Goal: Task Accomplishment & Management: Manage account settings

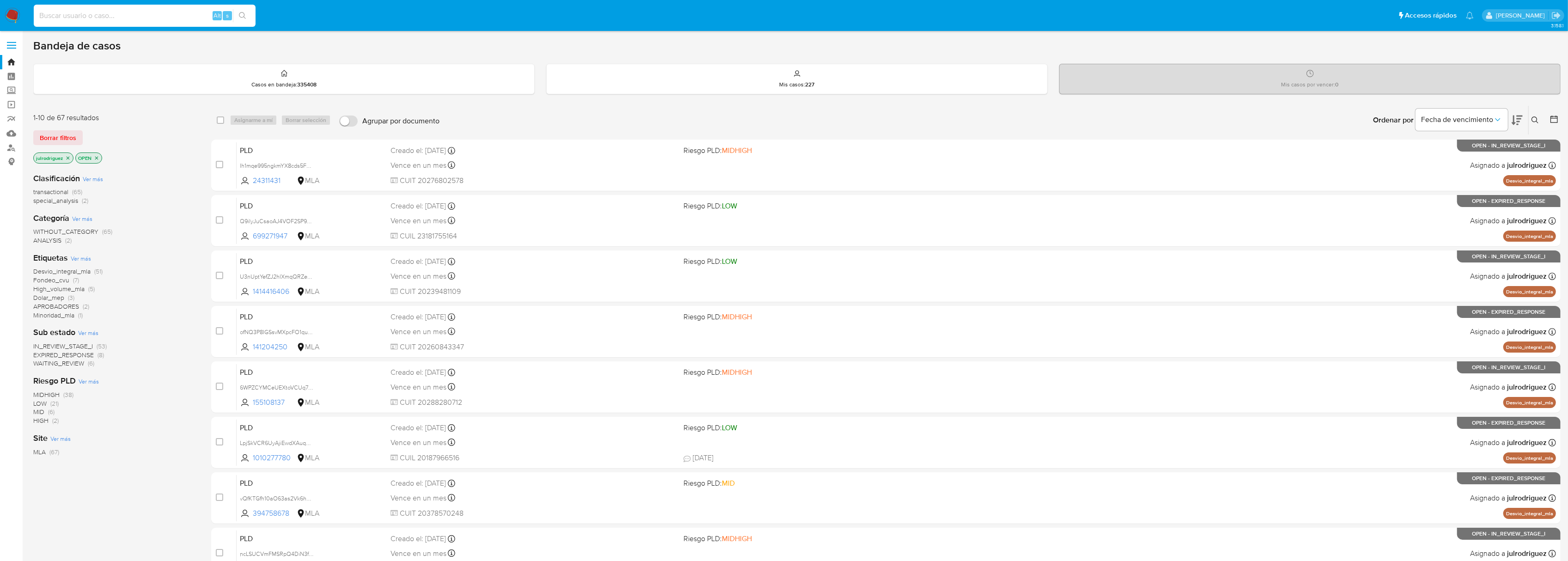
click at [80, 14] on input at bounding box center [144, 16] width 222 height 12
paste input "bMh4ptxBf54sQYagFwVedaB8"
type input "bMh4ptxBf54sQYagFwVedaB8"
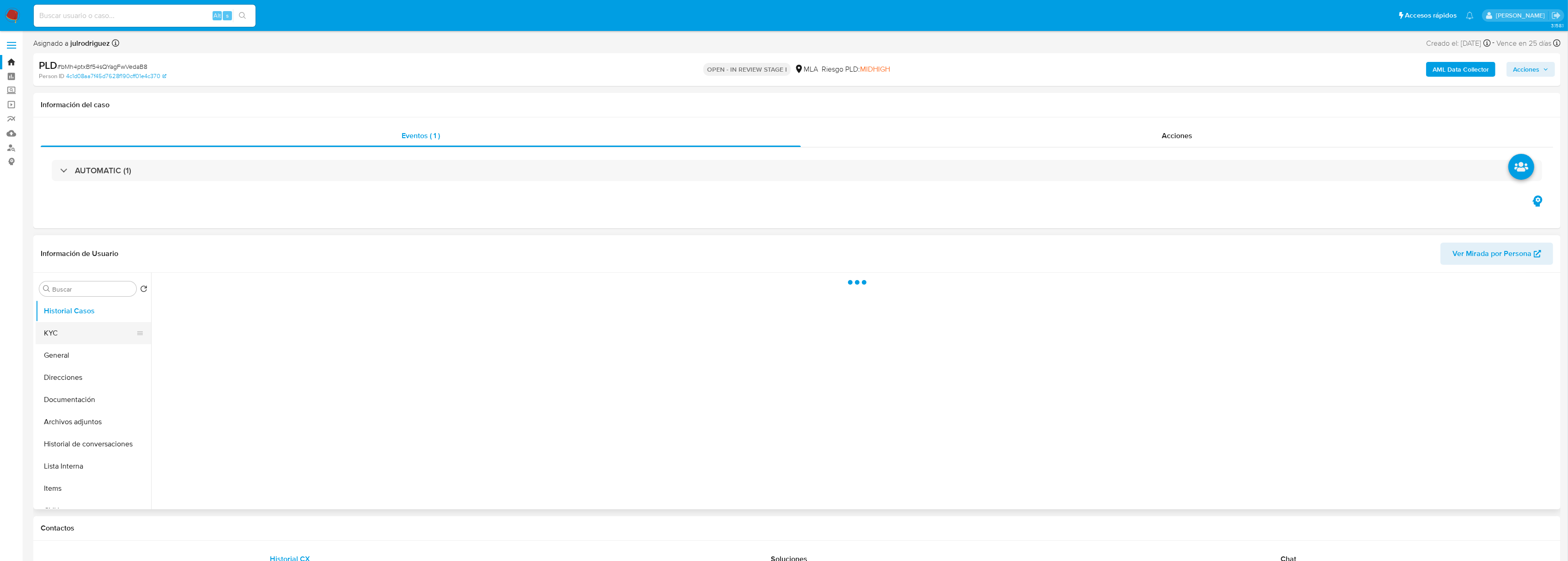
click at [85, 336] on button "KYC" at bounding box center [89, 333] width 108 height 22
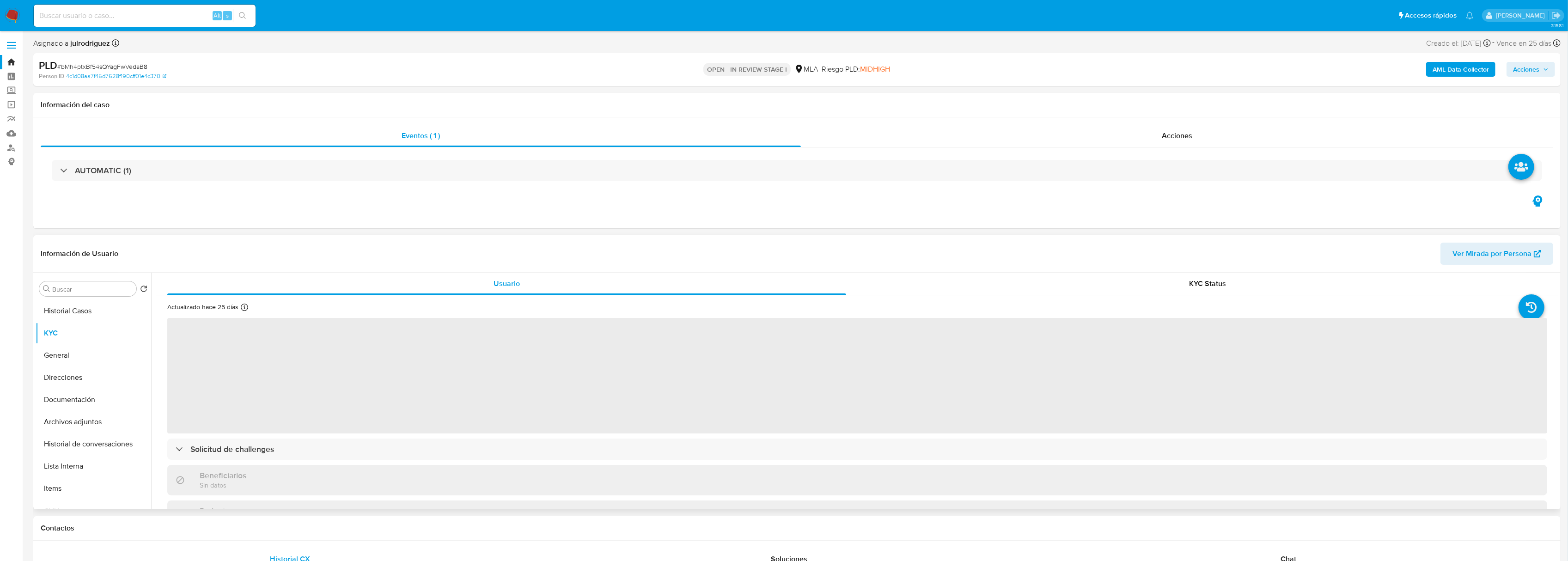
select select "10"
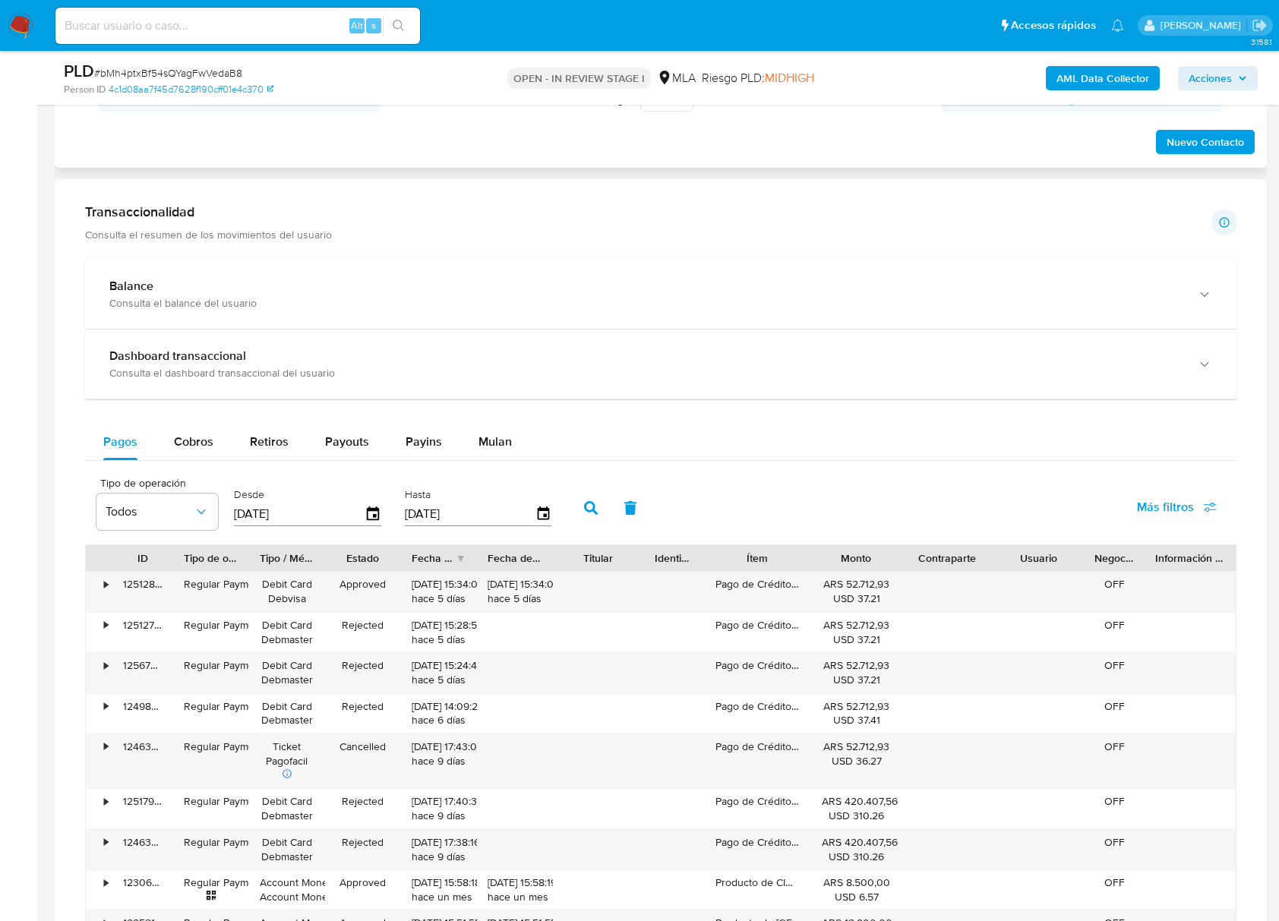
scroll to position [607, 0]
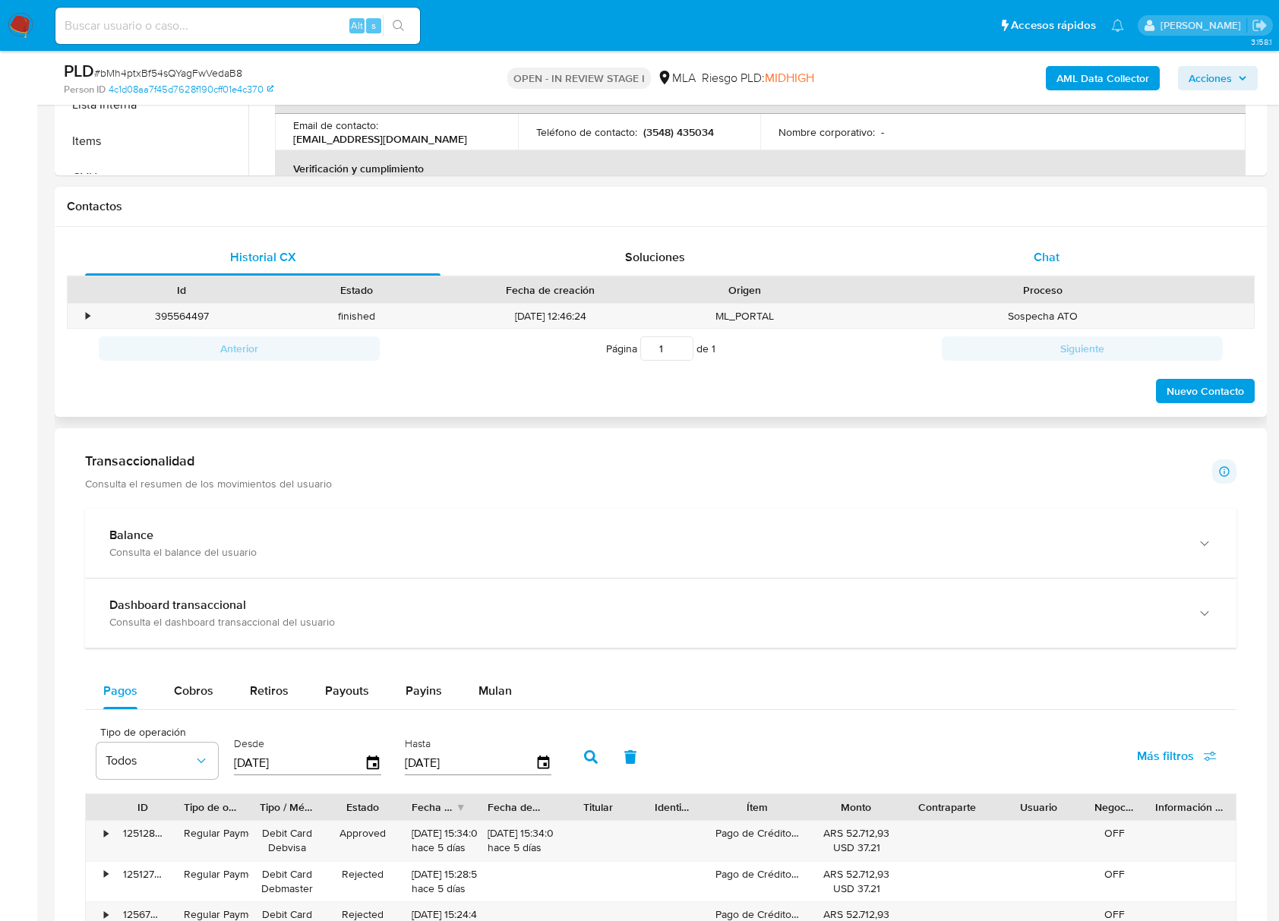
click at [1036, 265] on span "Chat" at bounding box center [1046, 256] width 26 height 17
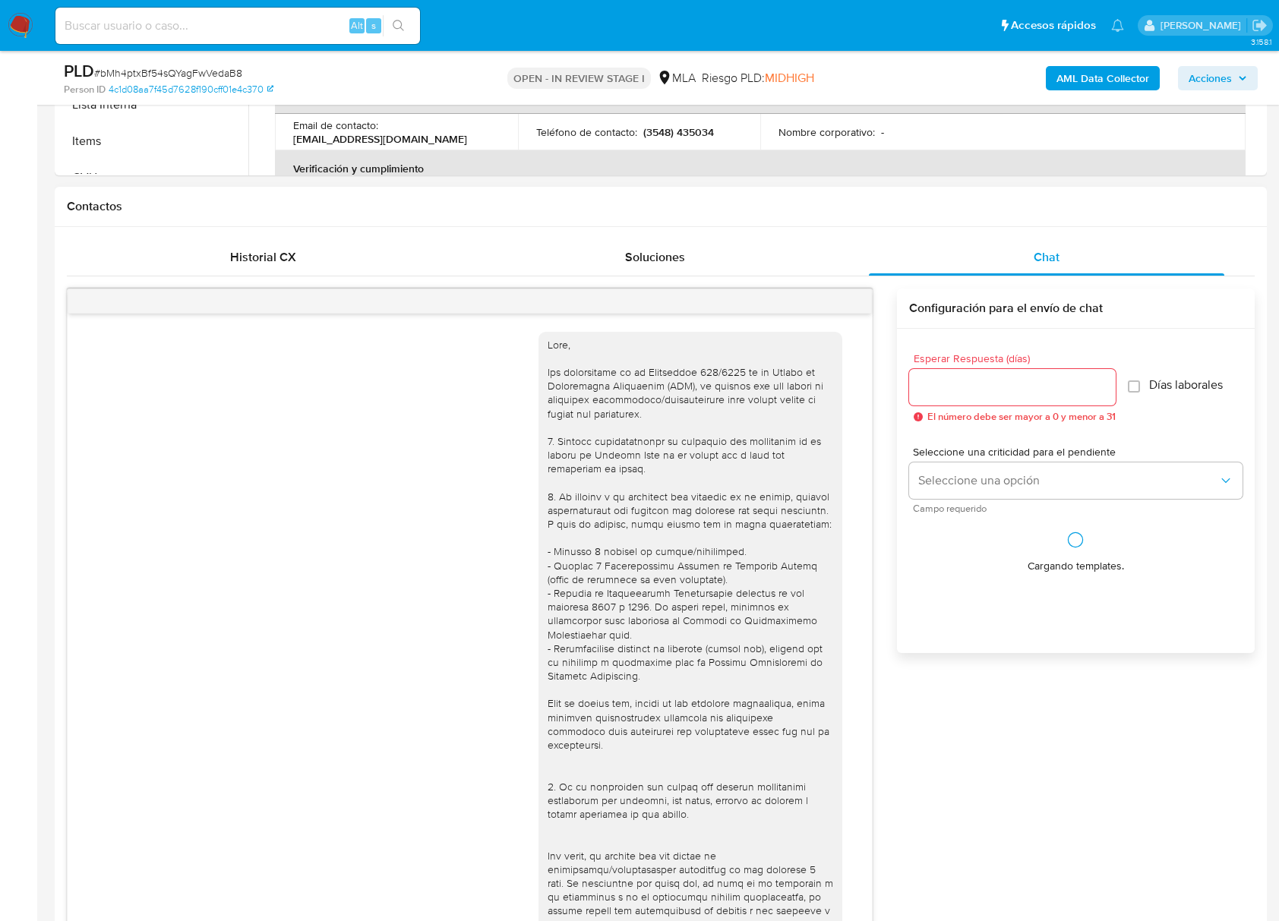
scroll to position [1301, 0]
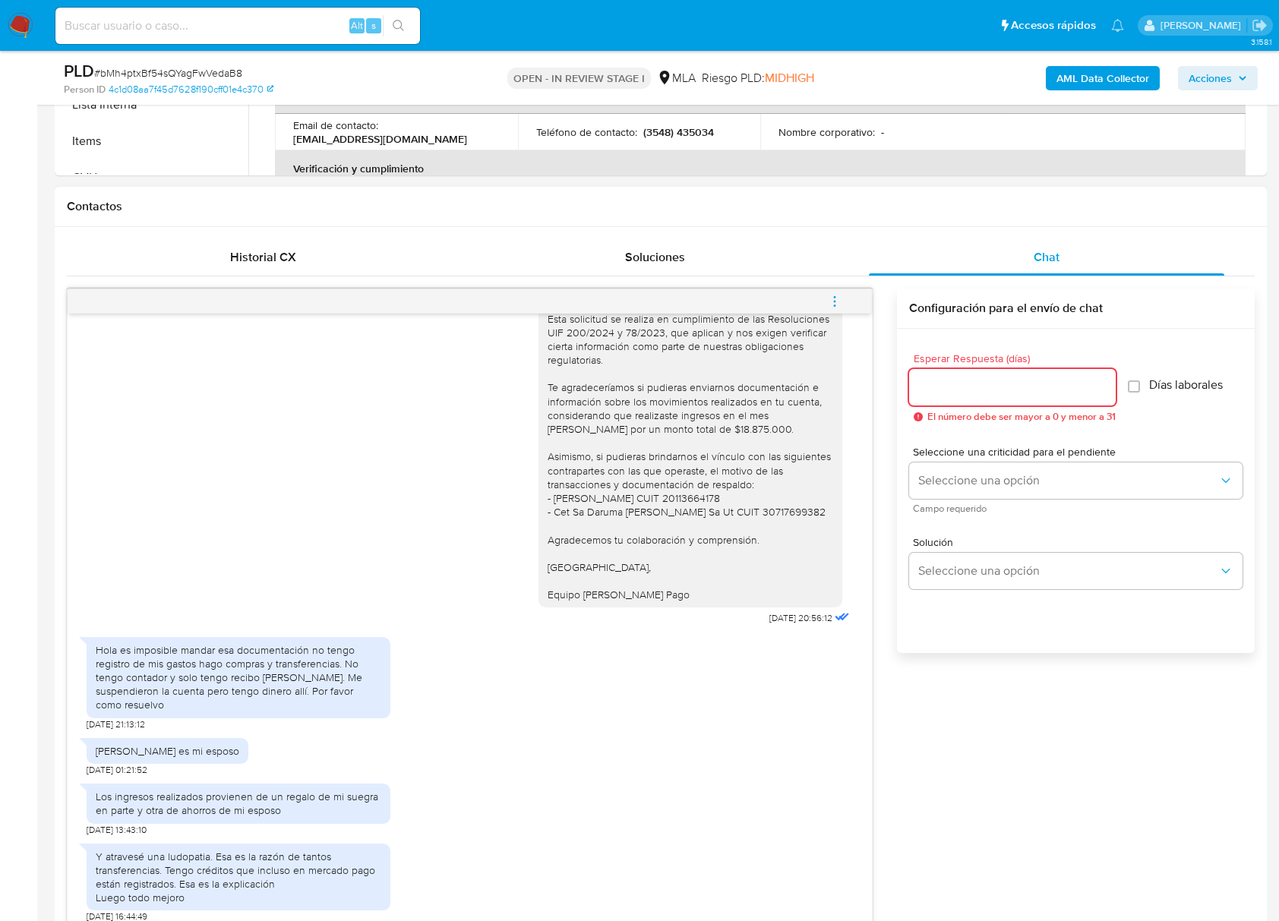
click at [1007, 380] on input "Esperar Respuesta (días)" at bounding box center [1012, 387] width 207 height 20
click at [1008, 381] on input "Esperar Respuesta (días)" at bounding box center [1012, 387] width 207 height 20
type input "3"
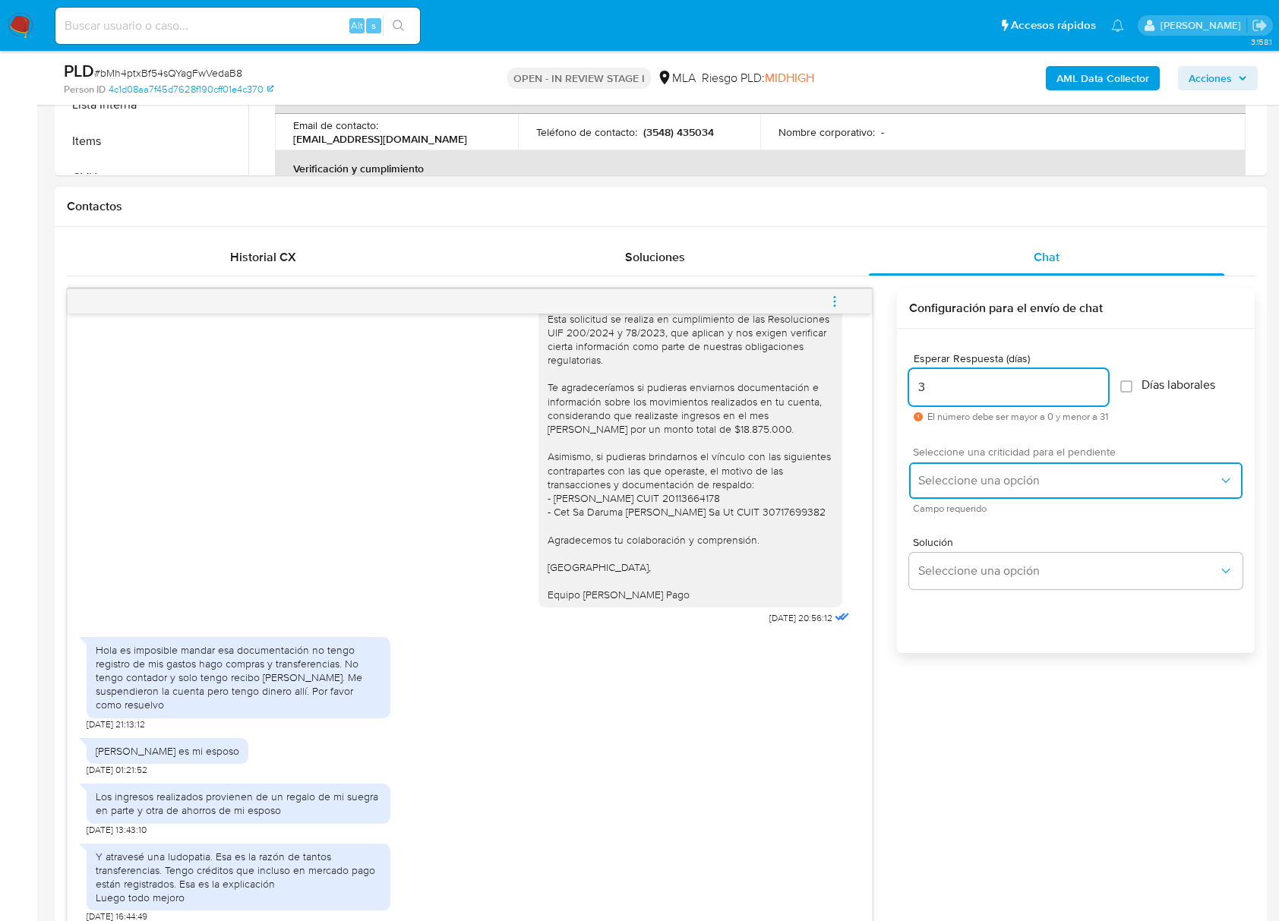
click at [987, 481] on span "Seleccione una opción" at bounding box center [1068, 480] width 300 height 15
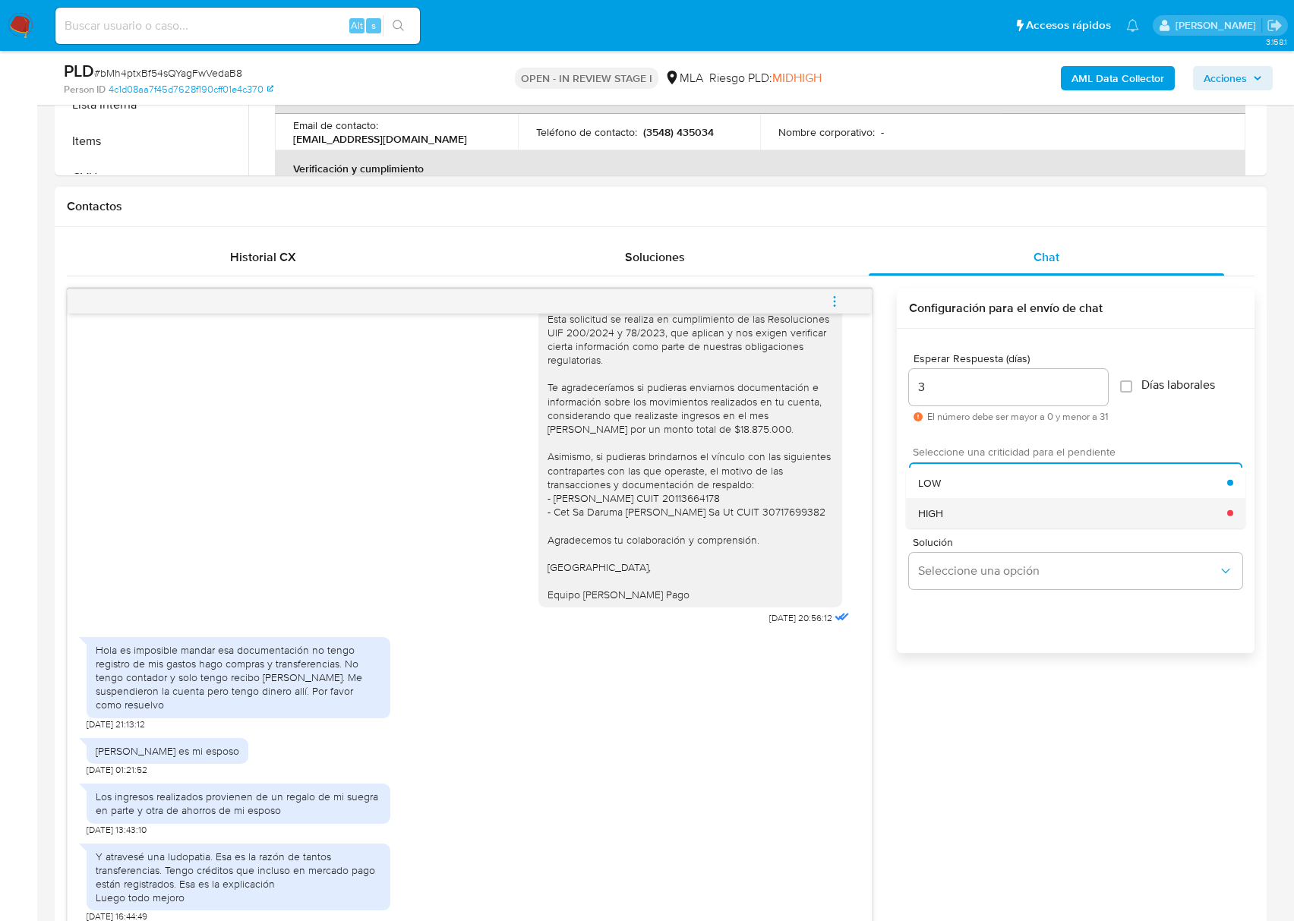
click at [935, 513] on span "HIGH" at bounding box center [930, 513] width 25 height 14
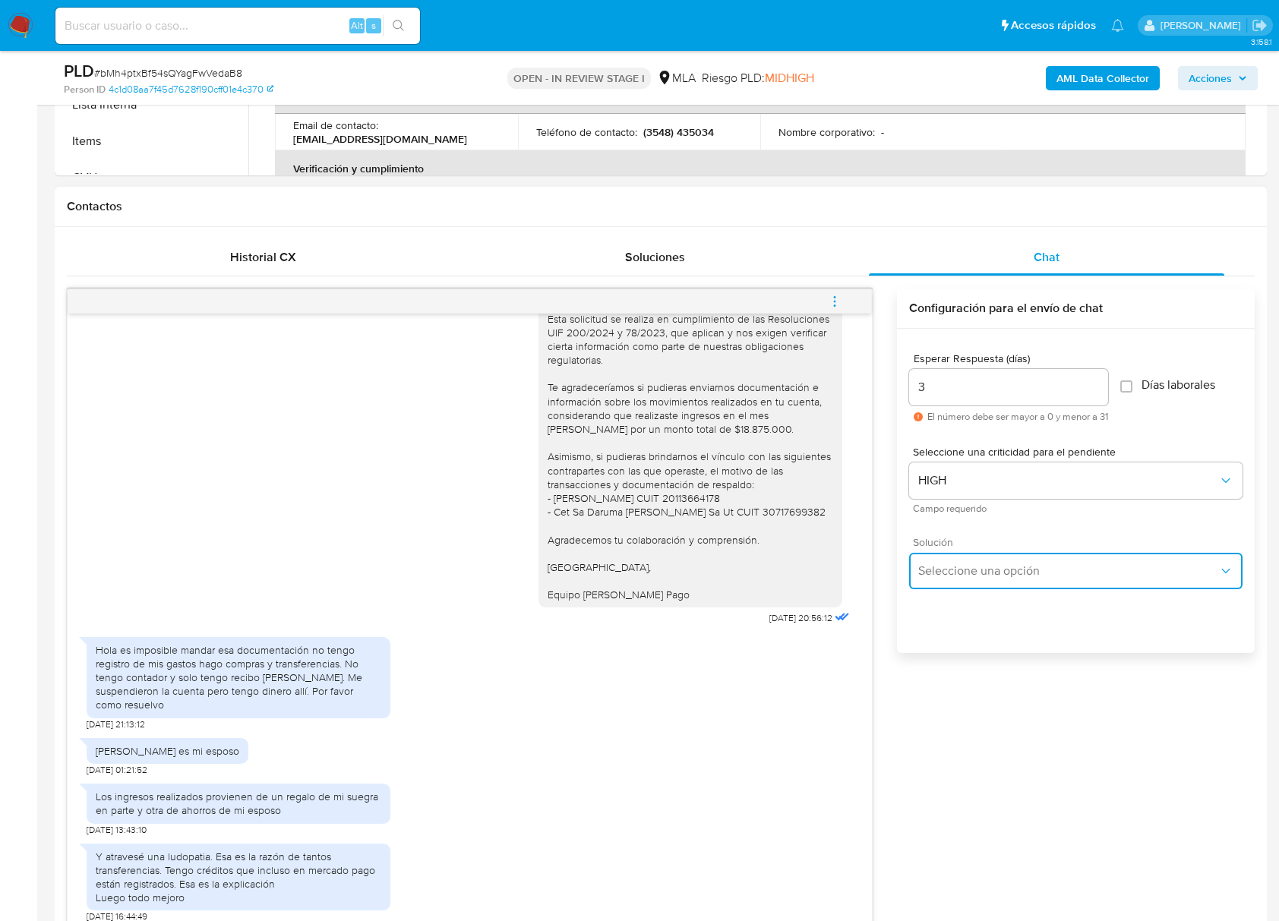
click at [961, 577] on span "Seleccione una opción" at bounding box center [1068, 570] width 300 height 15
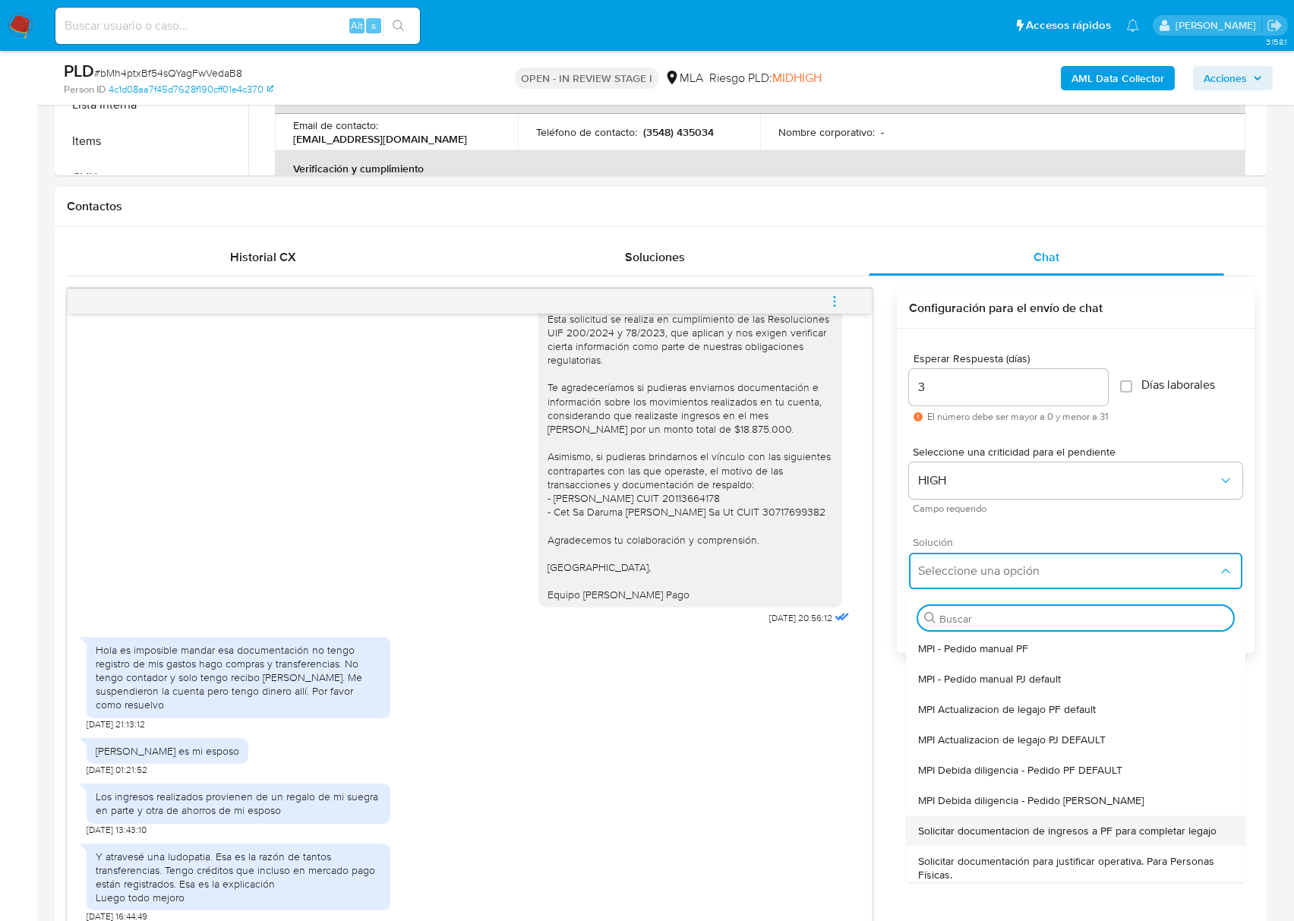
click at [1107, 830] on span "Solicitar documentacion de ingresos a PF para completar legajo" at bounding box center [1067, 831] width 298 height 14
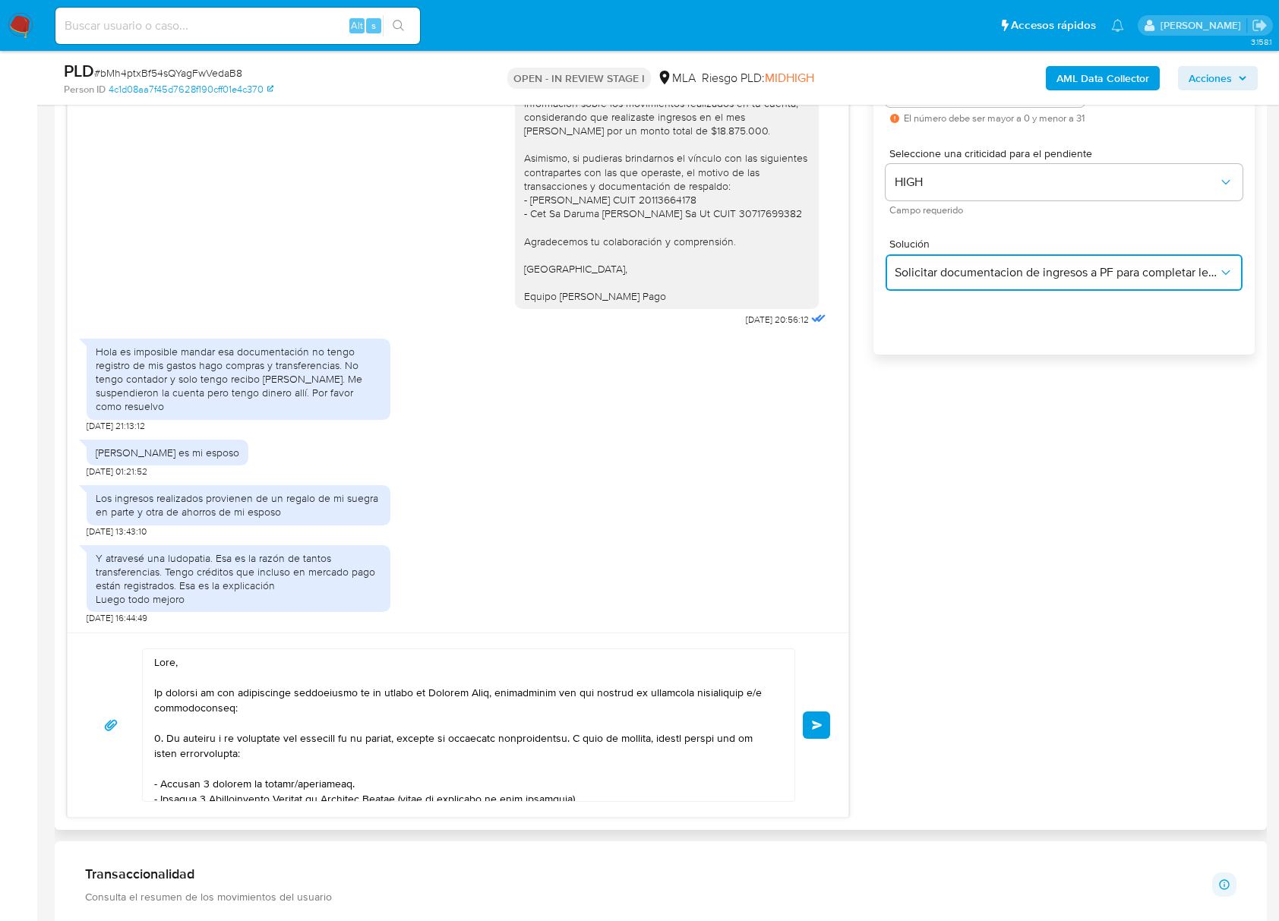
scroll to position [1113, 0]
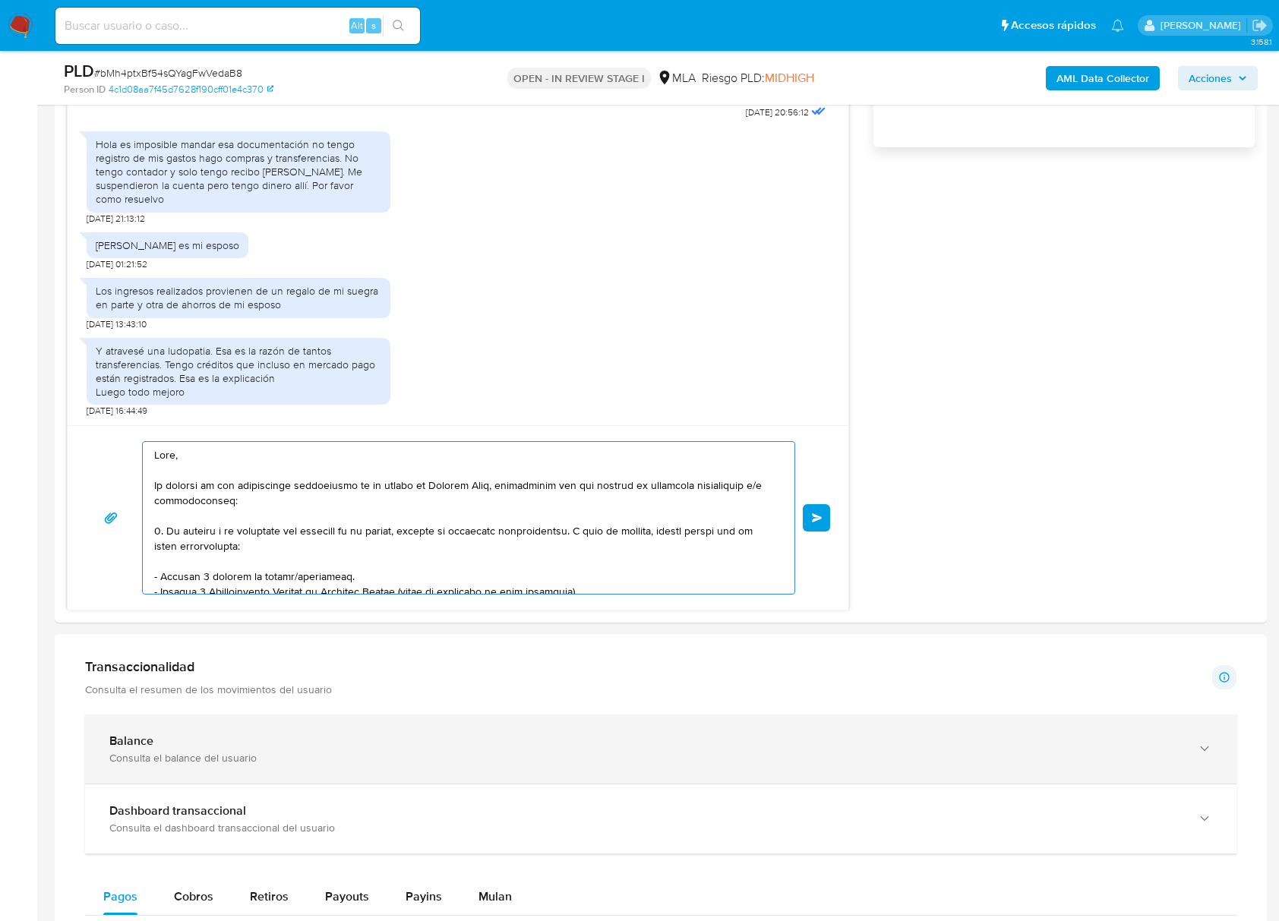
drag, startPoint x: 159, startPoint y: 453, endPoint x: 679, endPoint y: 784, distance: 616.5
click at [679, 784] on div "Información de Usuario Ver Mirada por Persona Buscar Volver al orden por defect…" at bounding box center [661, 710] width 1212 height 2980
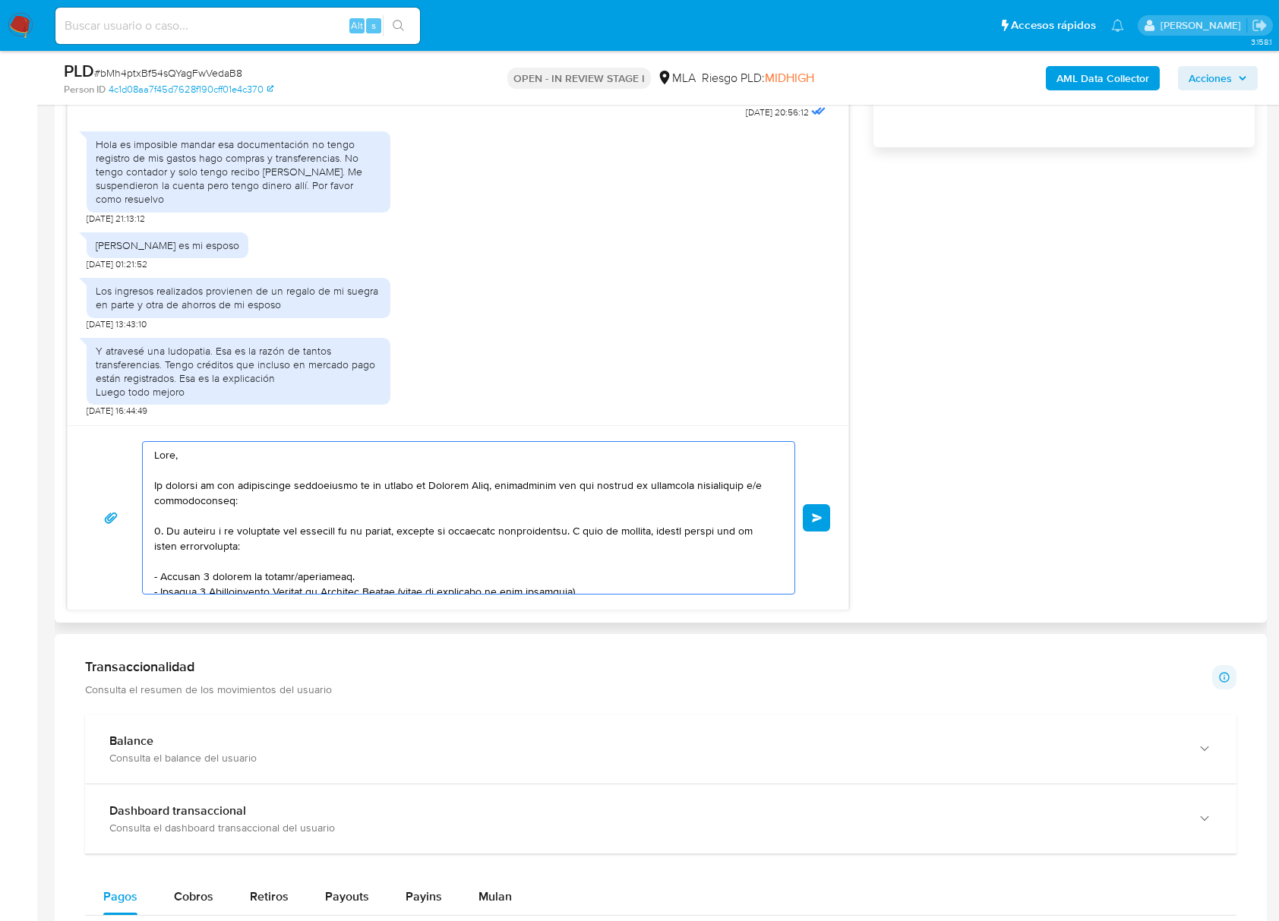
click at [410, 527] on textarea at bounding box center [464, 518] width 621 height 152
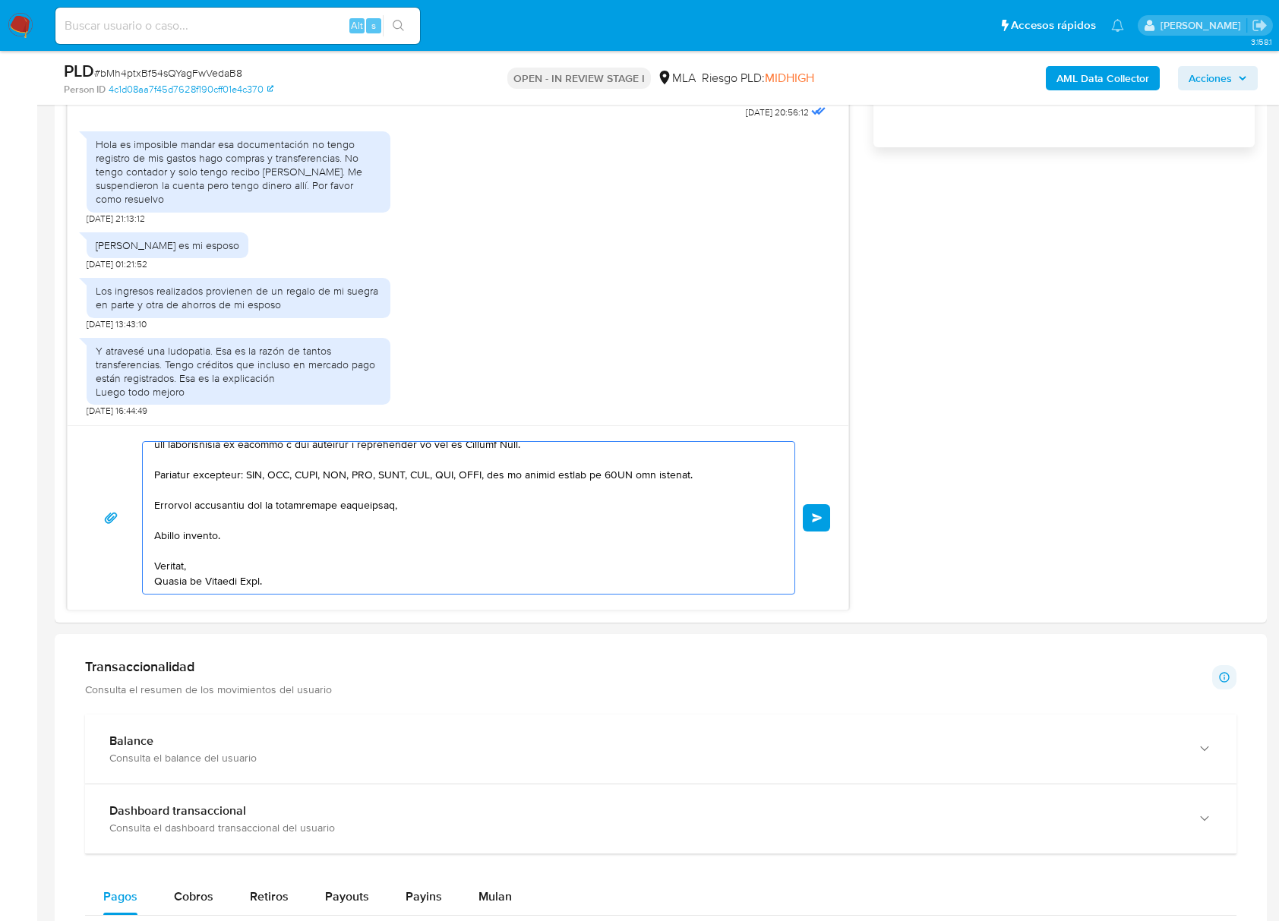
drag, startPoint x: 161, startPoint y: 462, endPoint x: 536, endPoint y: 692, distance: 440.4
click at [538, 693] on div "Información de Usuario Ver Mirada por Persona Buscar Volver al orden por defect…" at bounding box center [661, 710] width 1212 height 2980
type textarea "H"
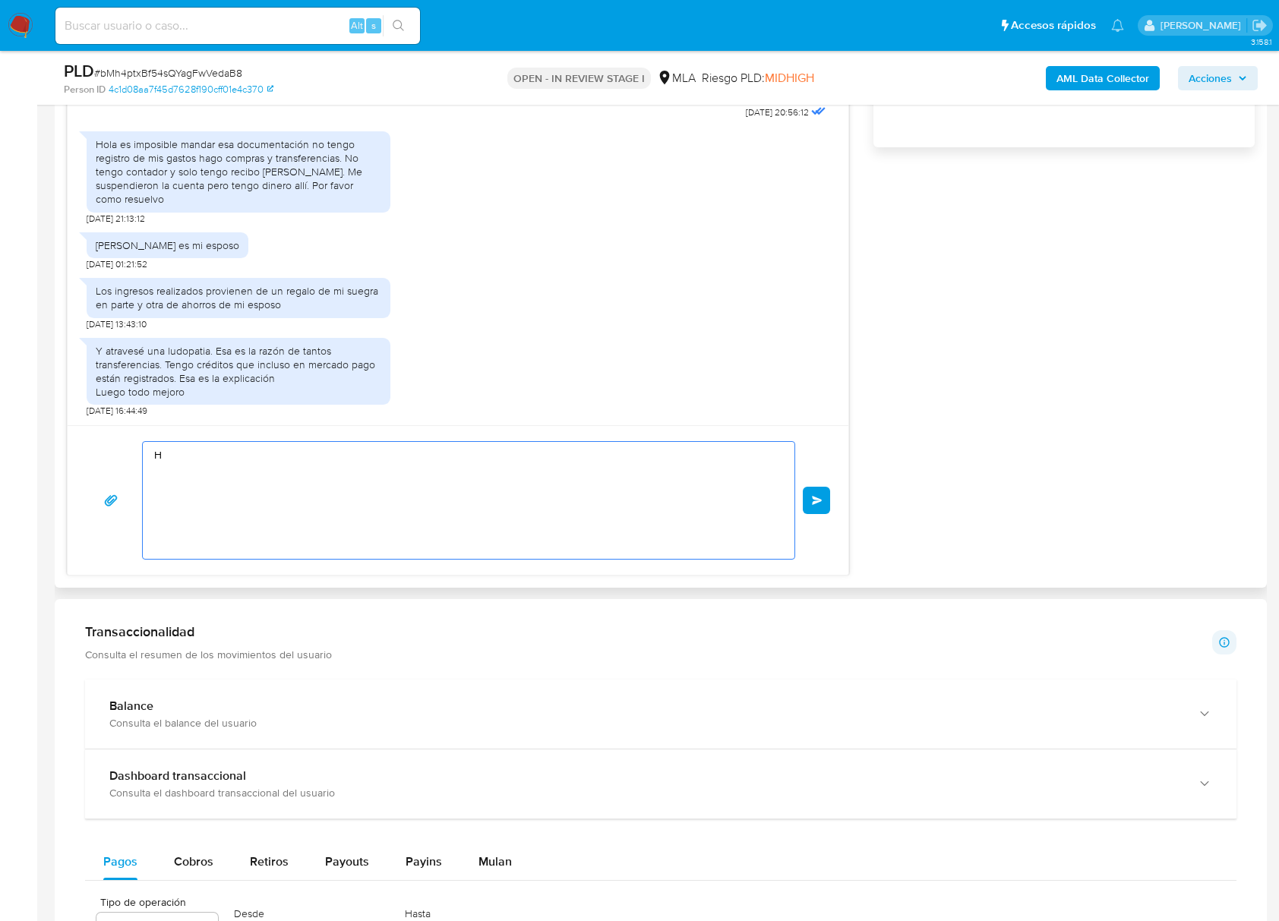
scroll to position [0, 0]
paste textarea "Buenas tardes, Te agradeceríamos si pudieras brindarnos comprobantes de tus rec…"
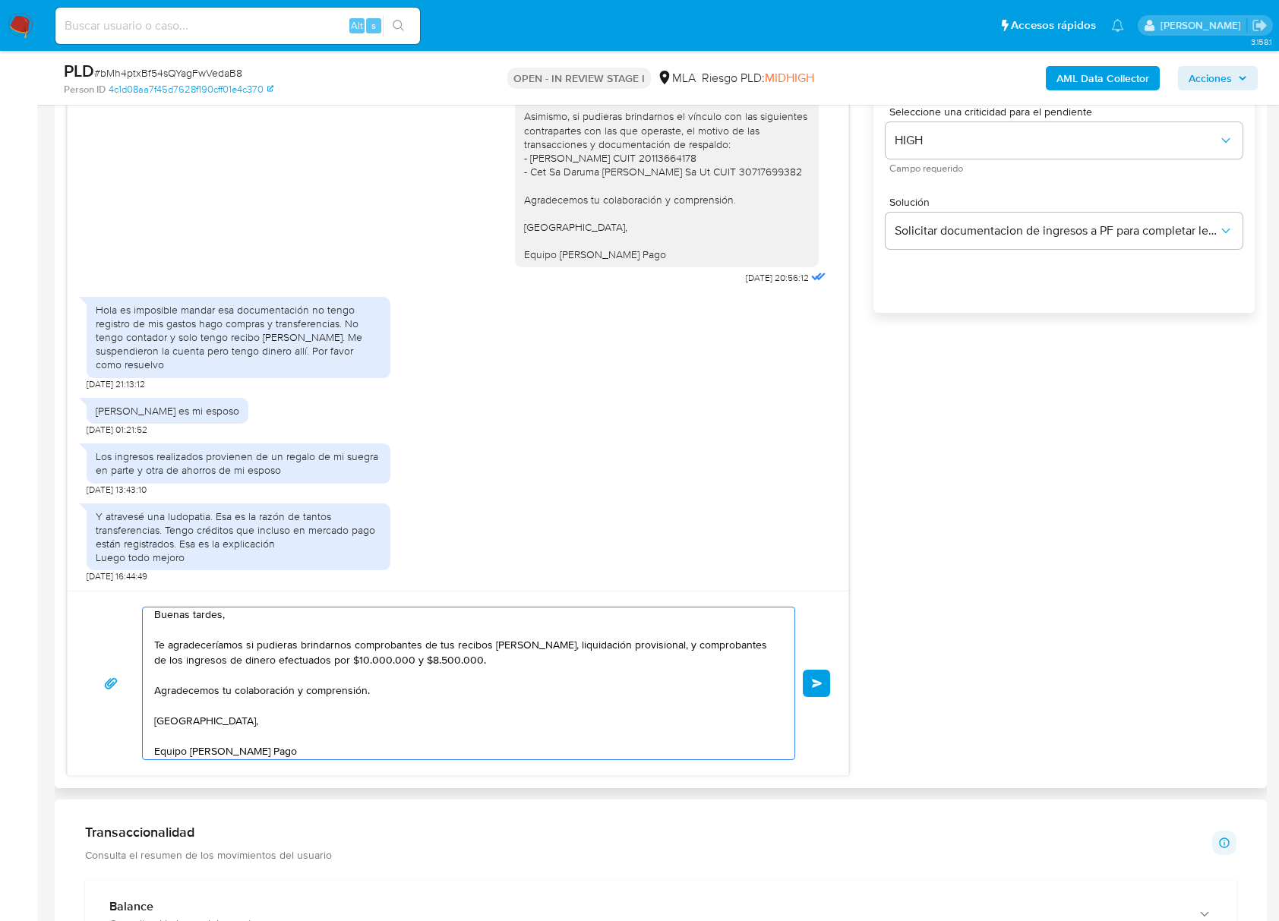
scroll to position [911, 0]
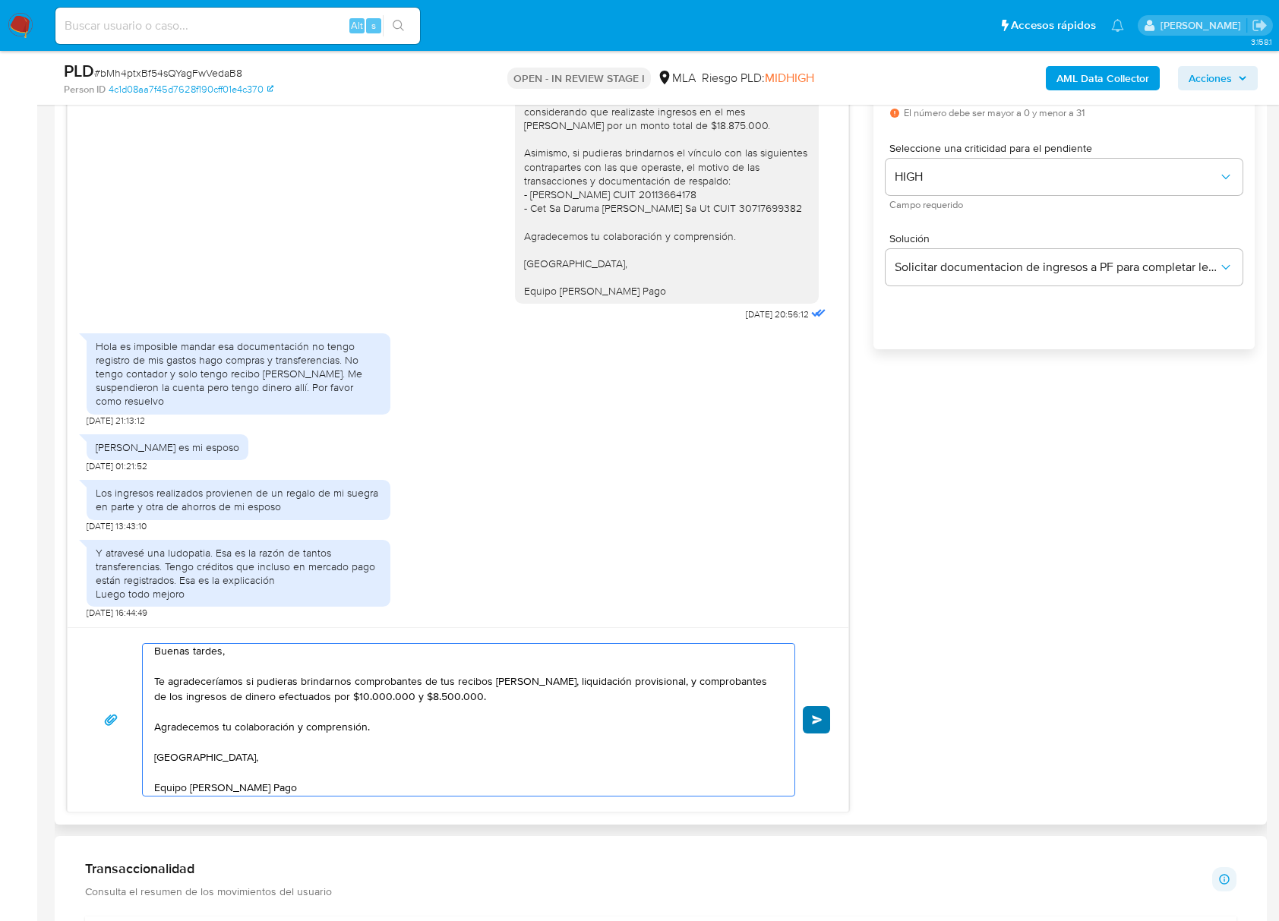
type textarea "Buenas tardes, Te agradeceríamos si pudieras brindarnos comprobantes de tus rec…"
click at [815, 720] on span "Enviar" at bounding box center [817, 719] width 11 height 9
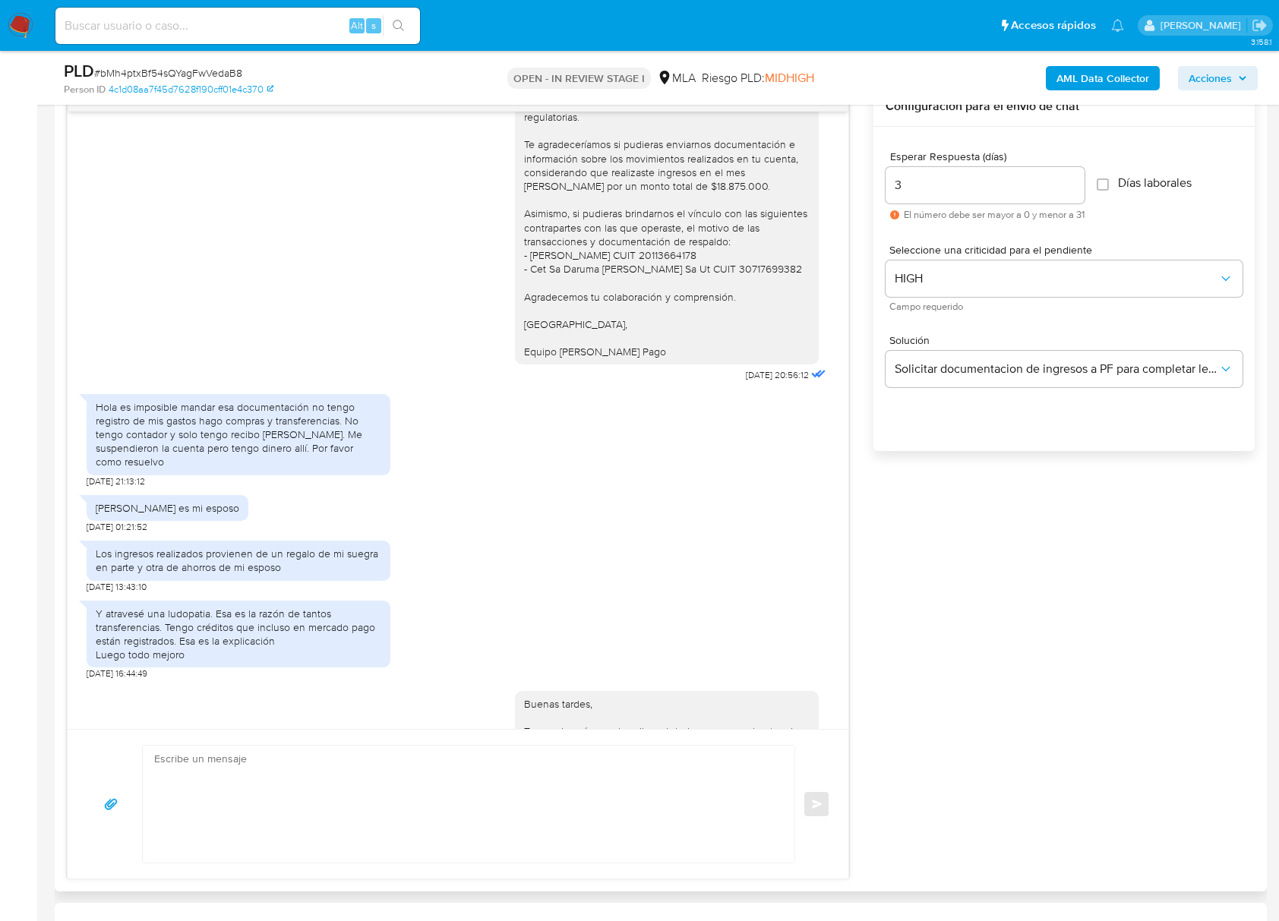
scroll to position [1511, 0]
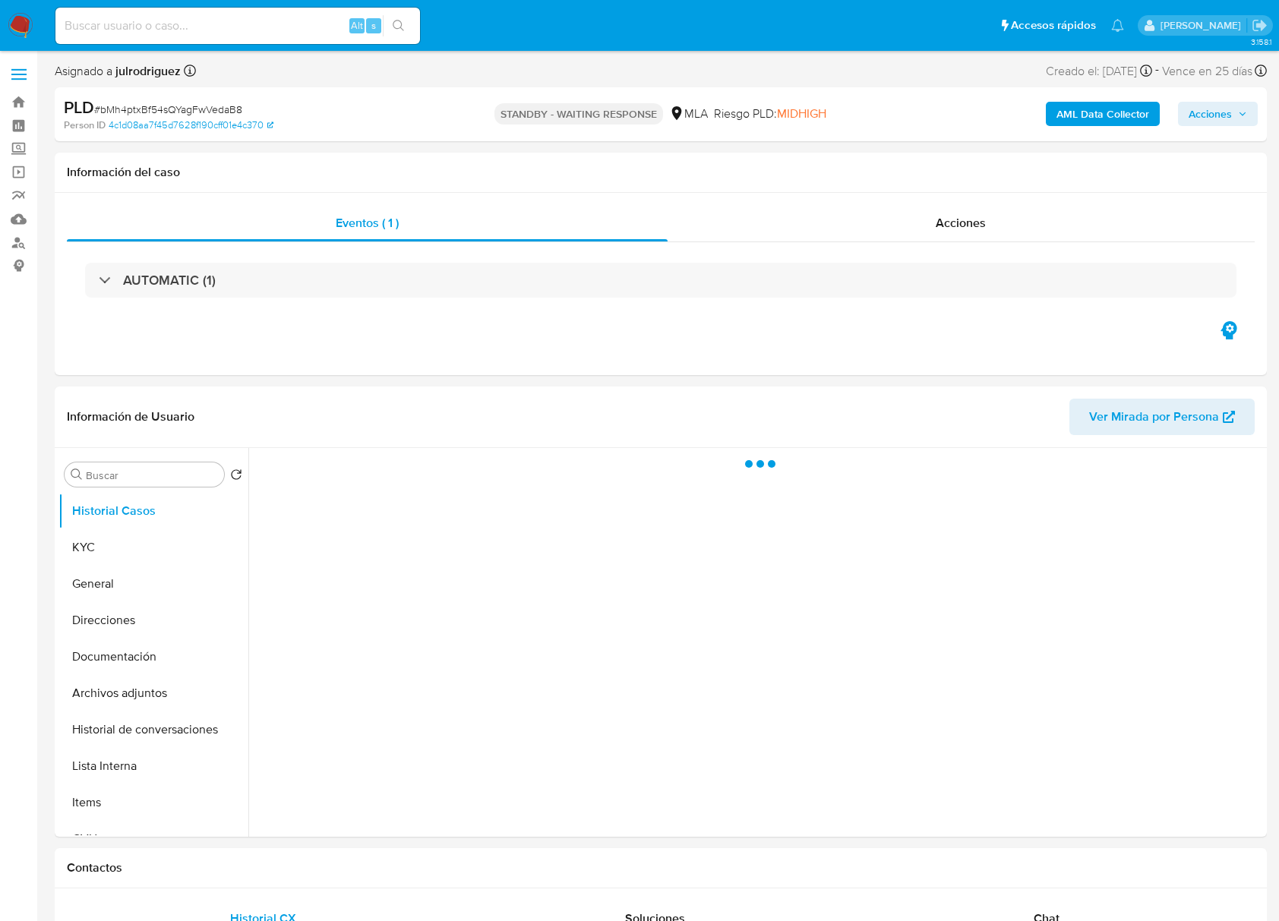
select select "10"
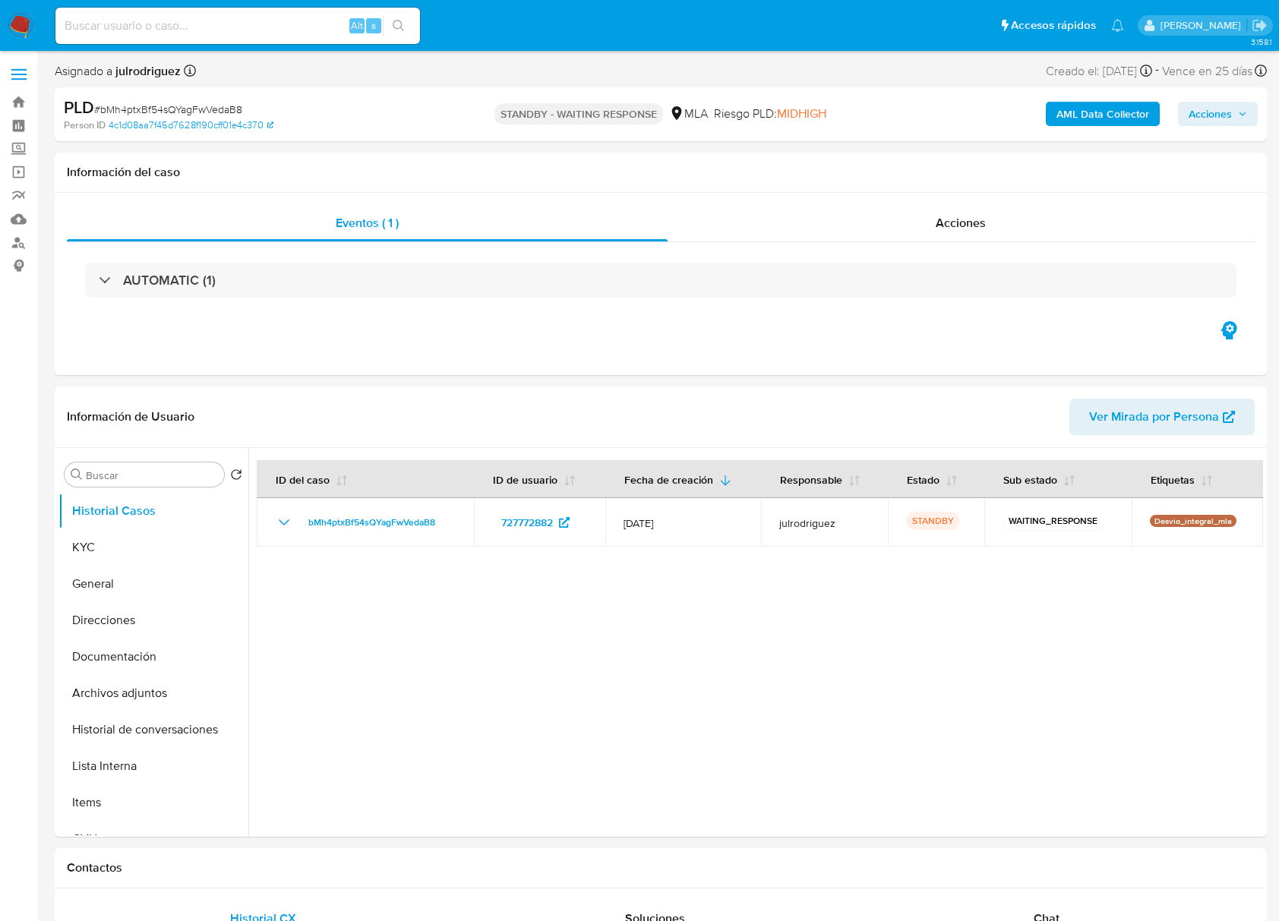
click at [214, 22] on input at bounding box center [237, 26] width 364 height 20
paste input "HLhFG8Uec6zExfLXOjZHfMcN"
type input "HLhFG8Uec6zExfLXOjZHfMcN"
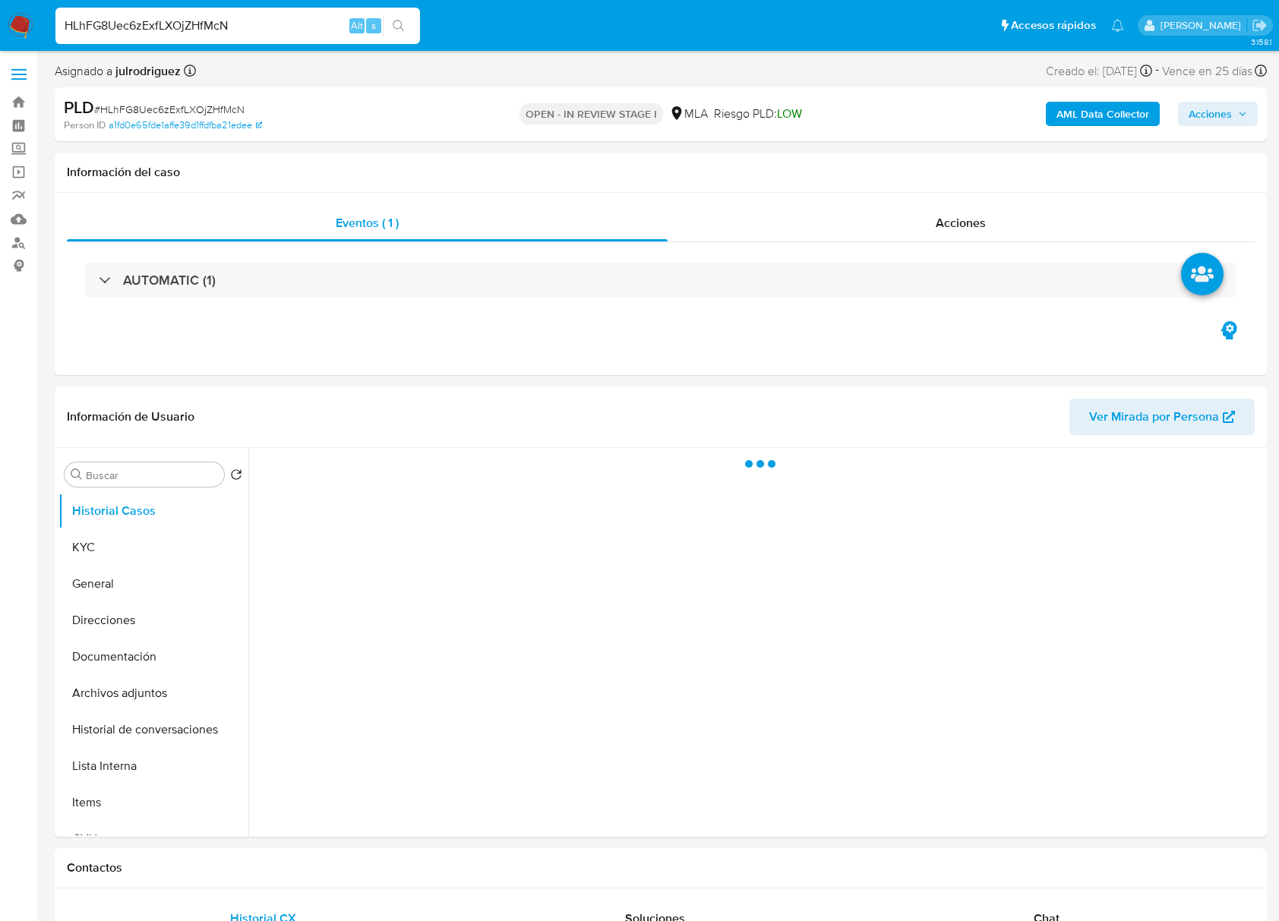
select select "10"
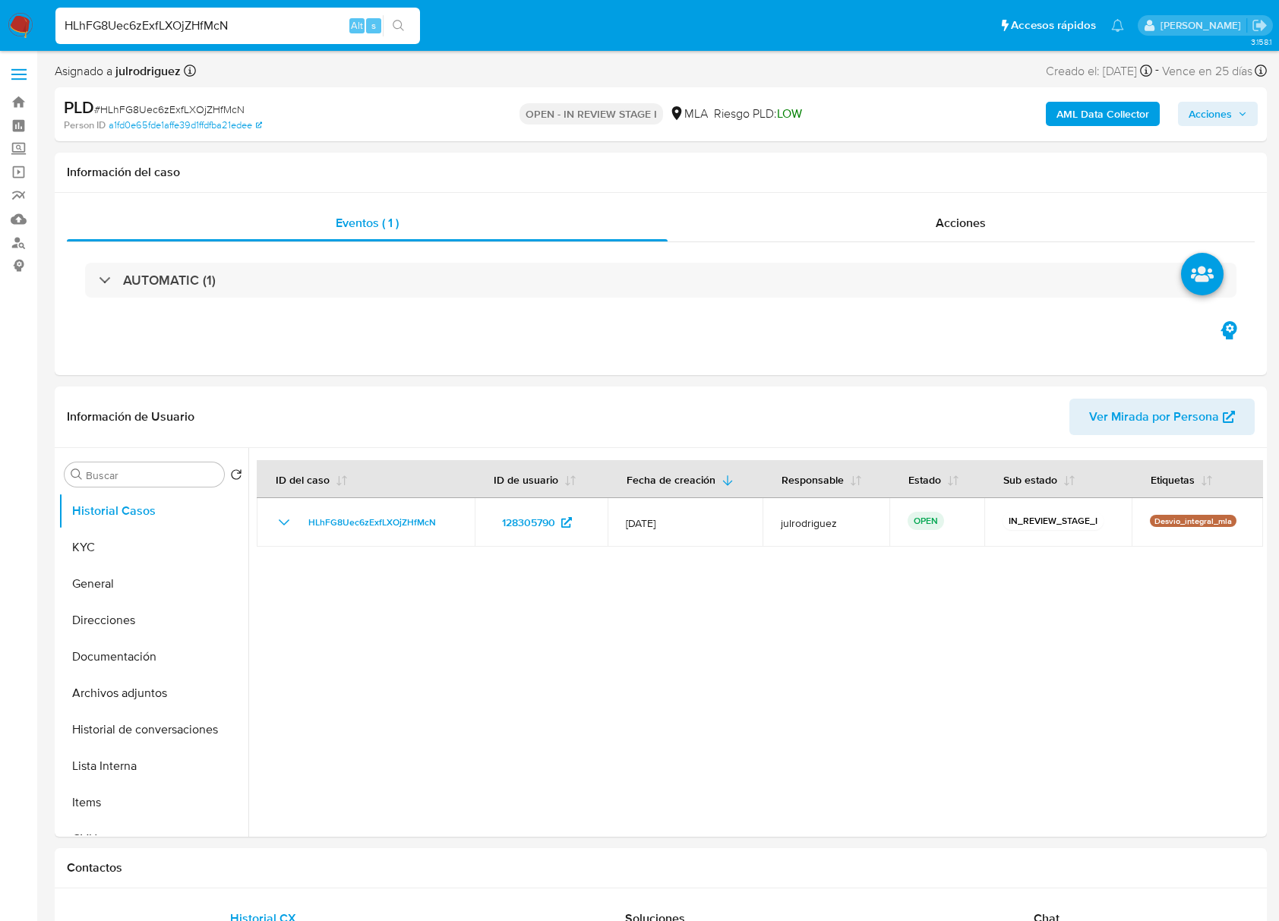
click at [149, 29] on input "HLhFG8Uec6zExfLXOjZHfMcN" at bounding box center [237, 26] width 364 height 20
paste input "IuqI4dpFjqmN1M1BJkc41Ymm"
type input "IuqI4dpFjqmN1M1BJkc41Ymm"
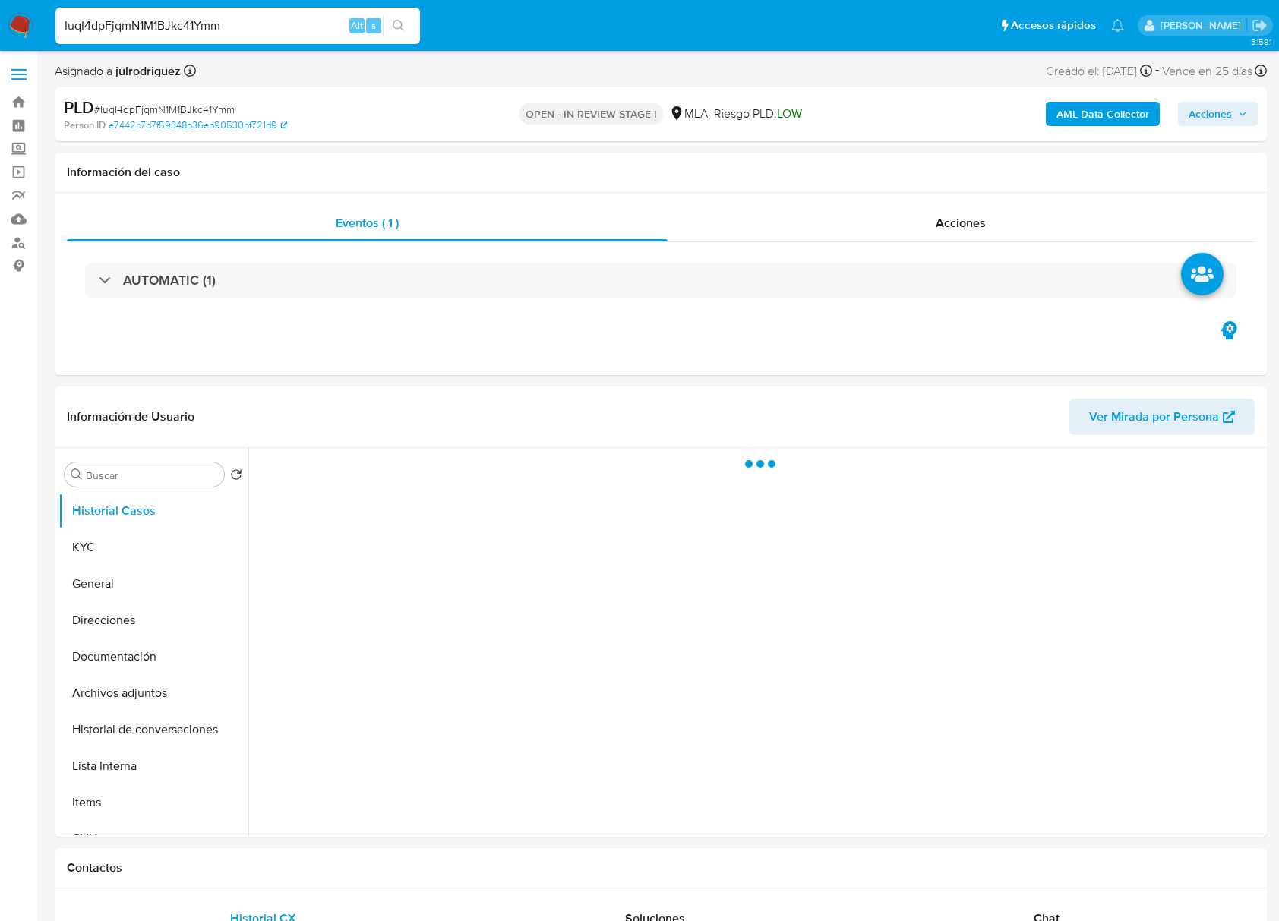
select select "10"
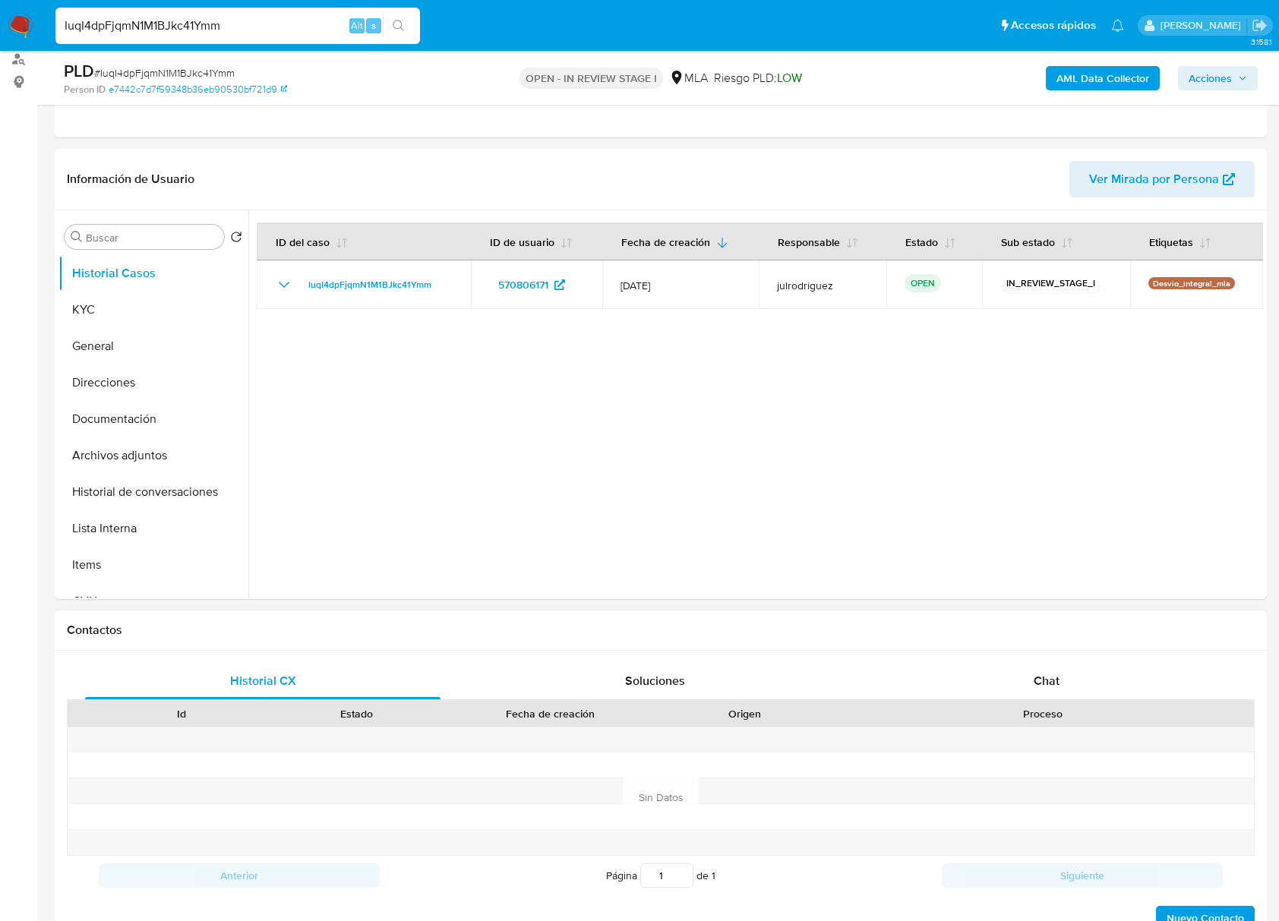
scroll to position [405, 0]
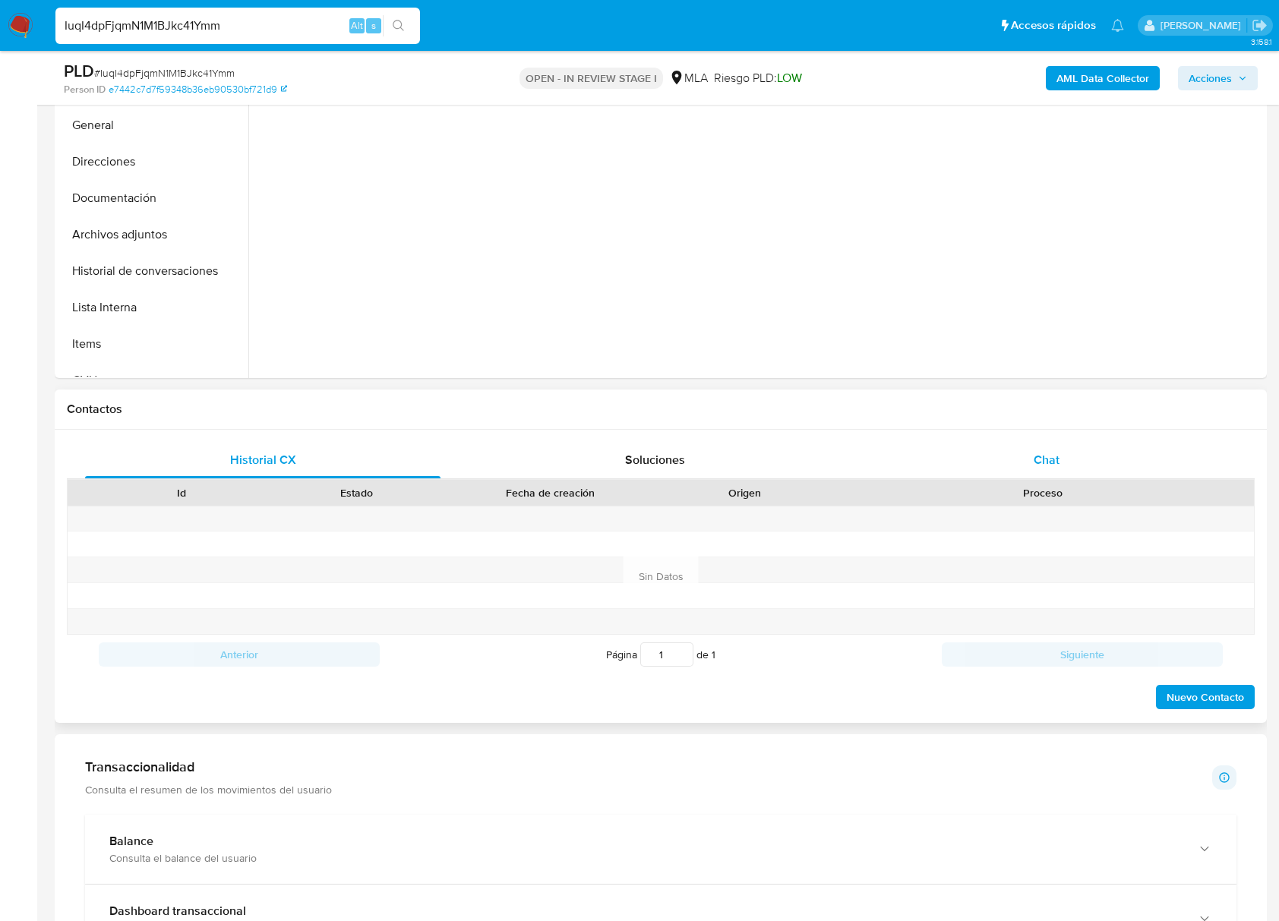
click at [1021, 474] on div "Chat" at bounding box center [1046, 460] width 355 height 36
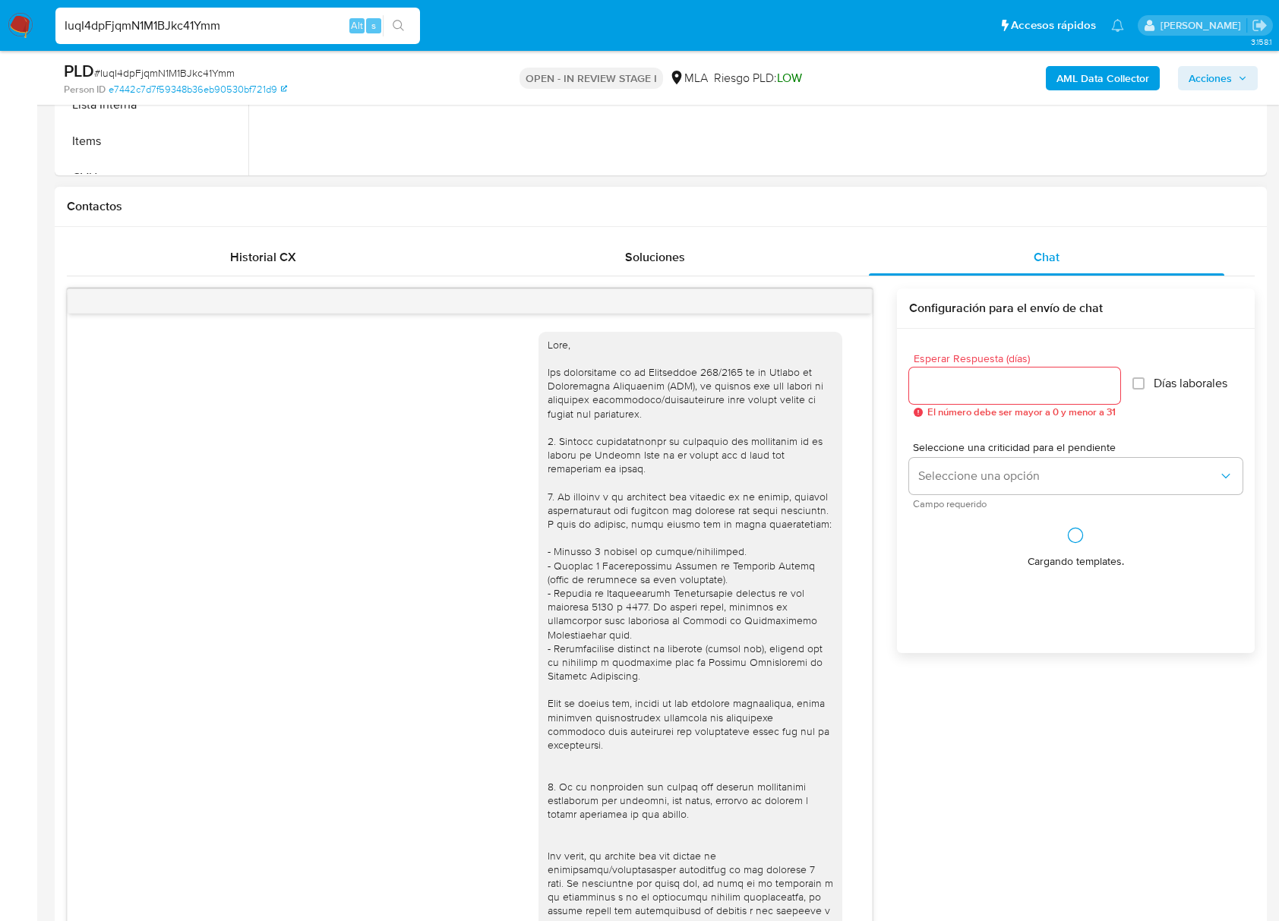
scroll to position [1707, 0]
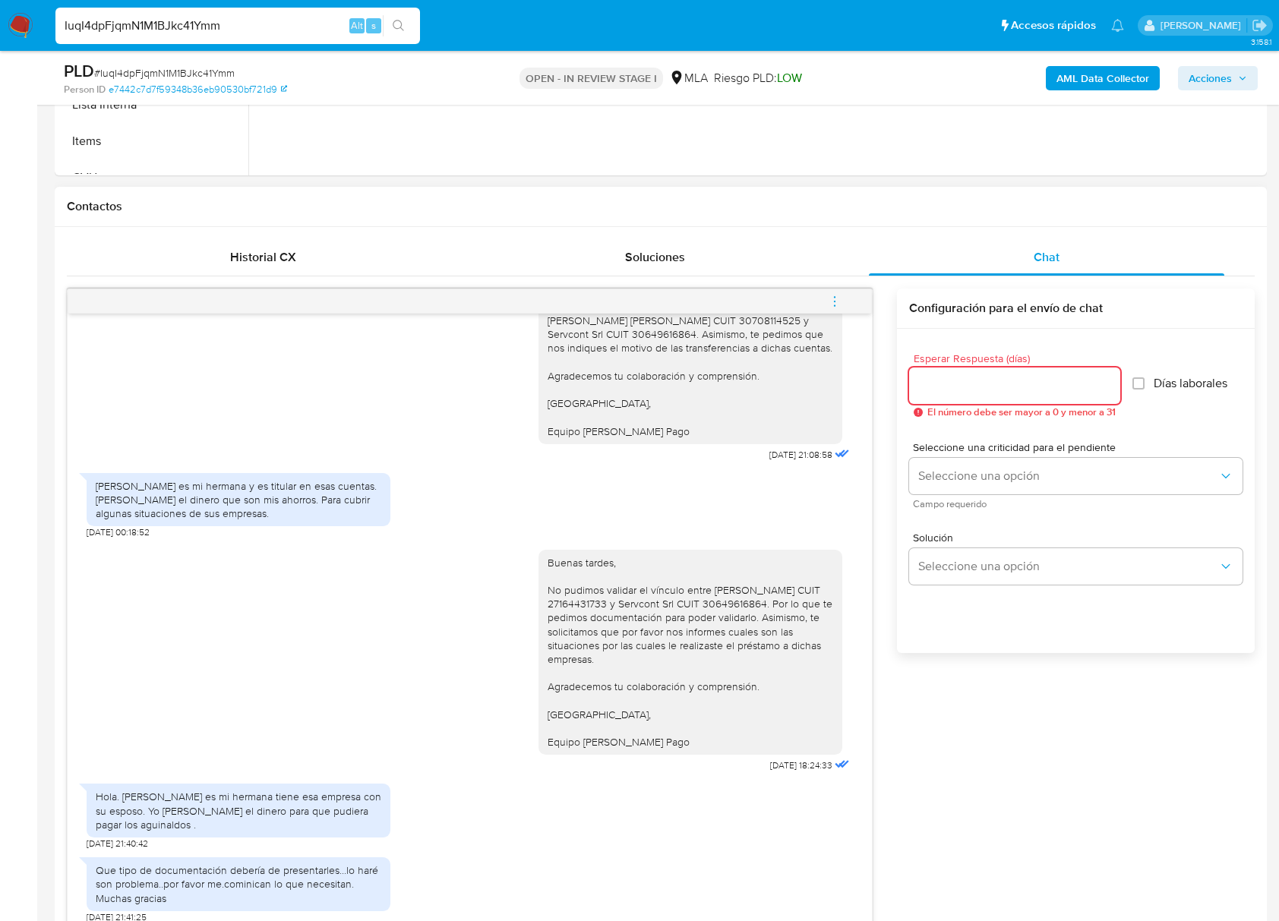
click at [947, 381] on input "Esperar Respuesta (días)" at bounding box center [1014, 386] width 211 height 20
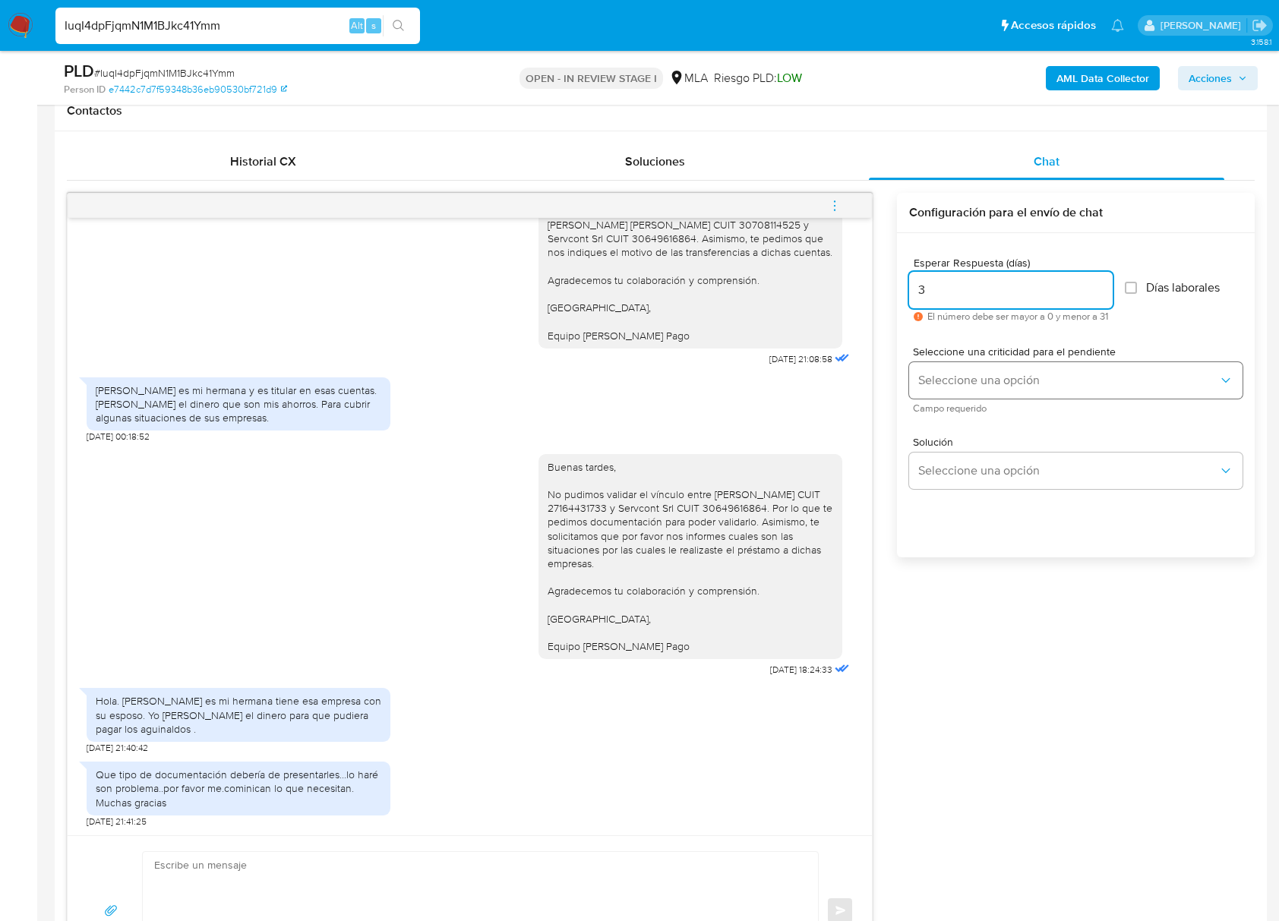
scroll to position [708, 0]
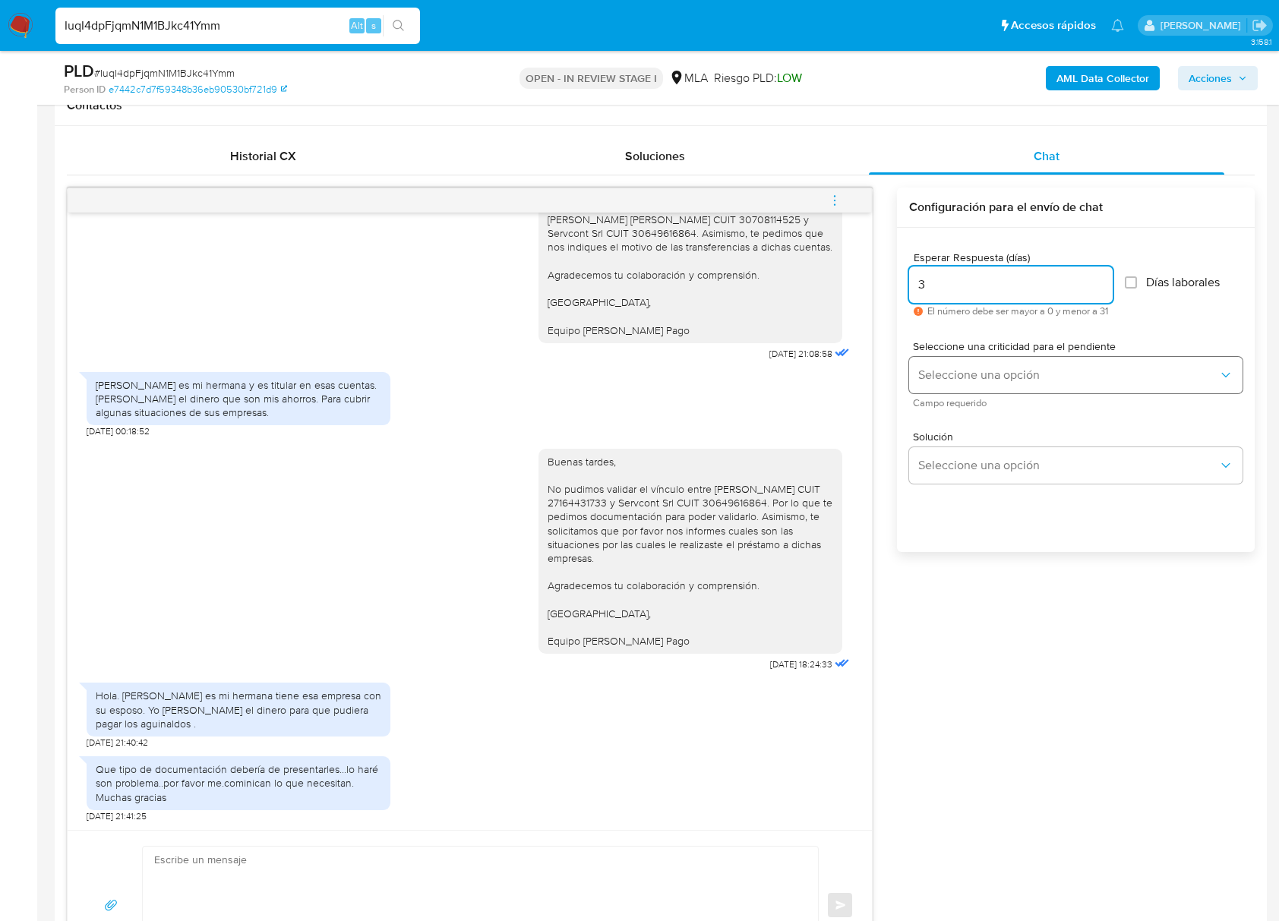
type input "3"
click at [936, 371] on span "Seleccione una opción" at bounding box center [1068, 374] width 300 height 15
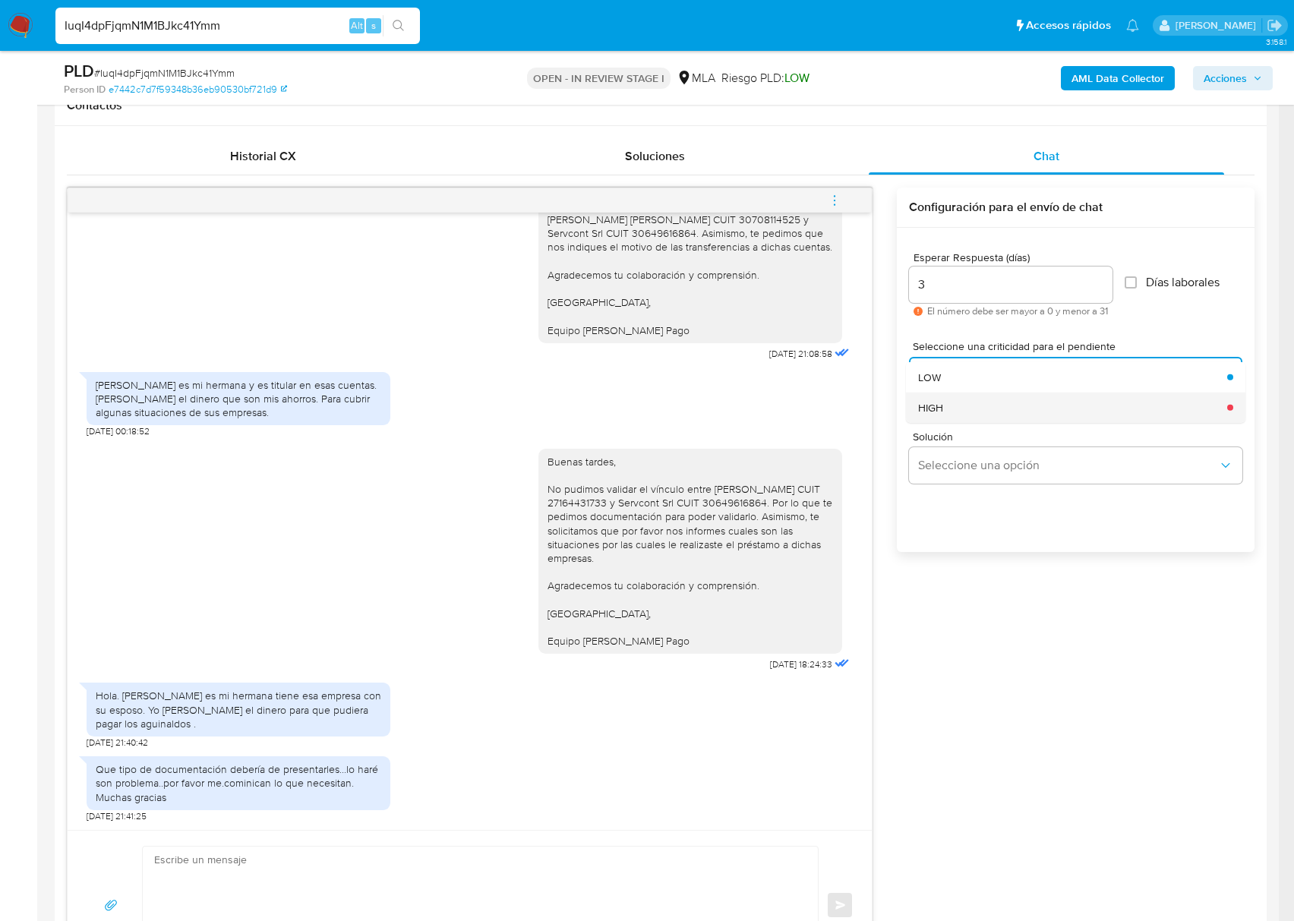
click at [954, 410] on div "HIGH" at bounding box center [1068, 407] width 300 height 30
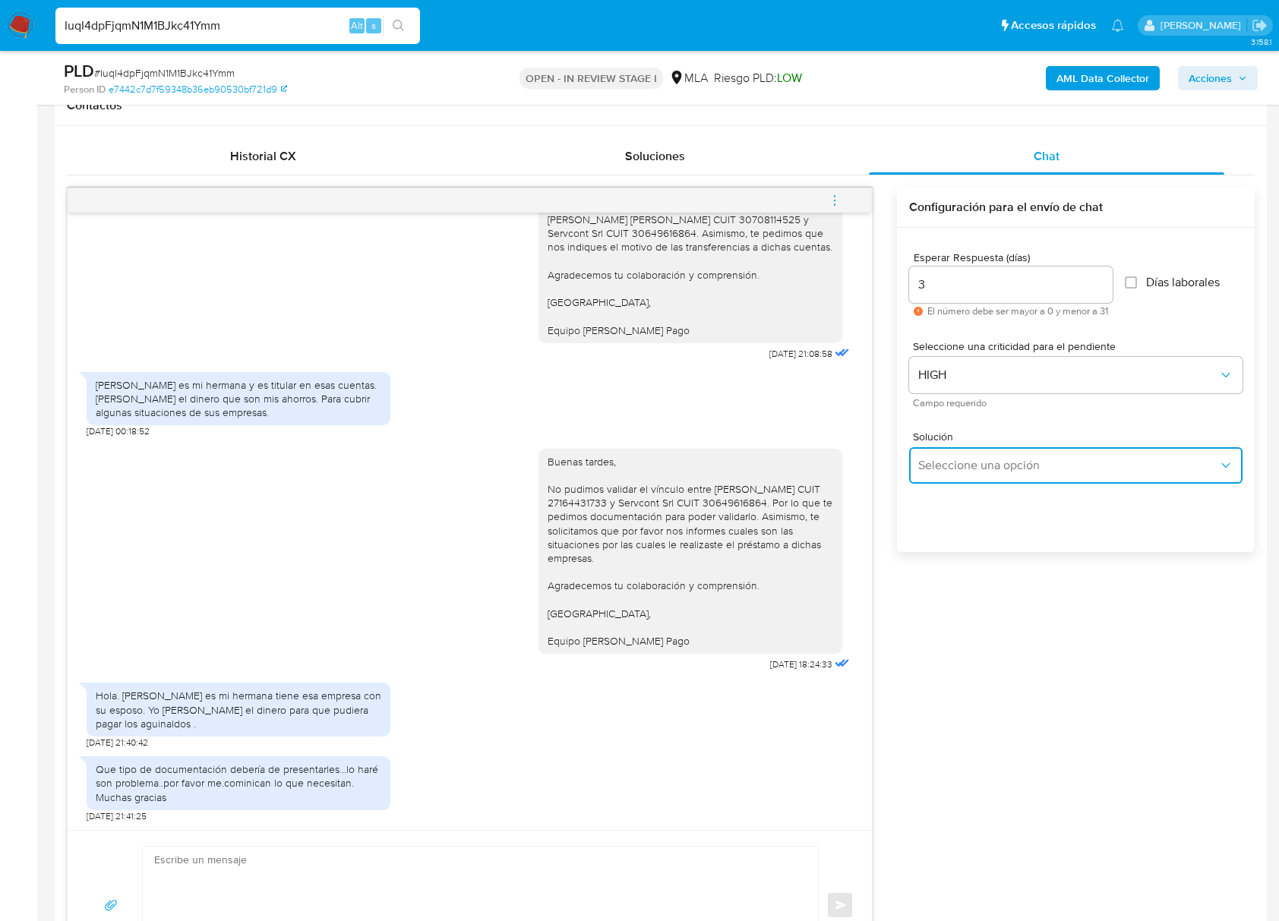
click at [964, 459] on span "Seleccione una opción" at bounding box center [1068, 465] width 300 height 15
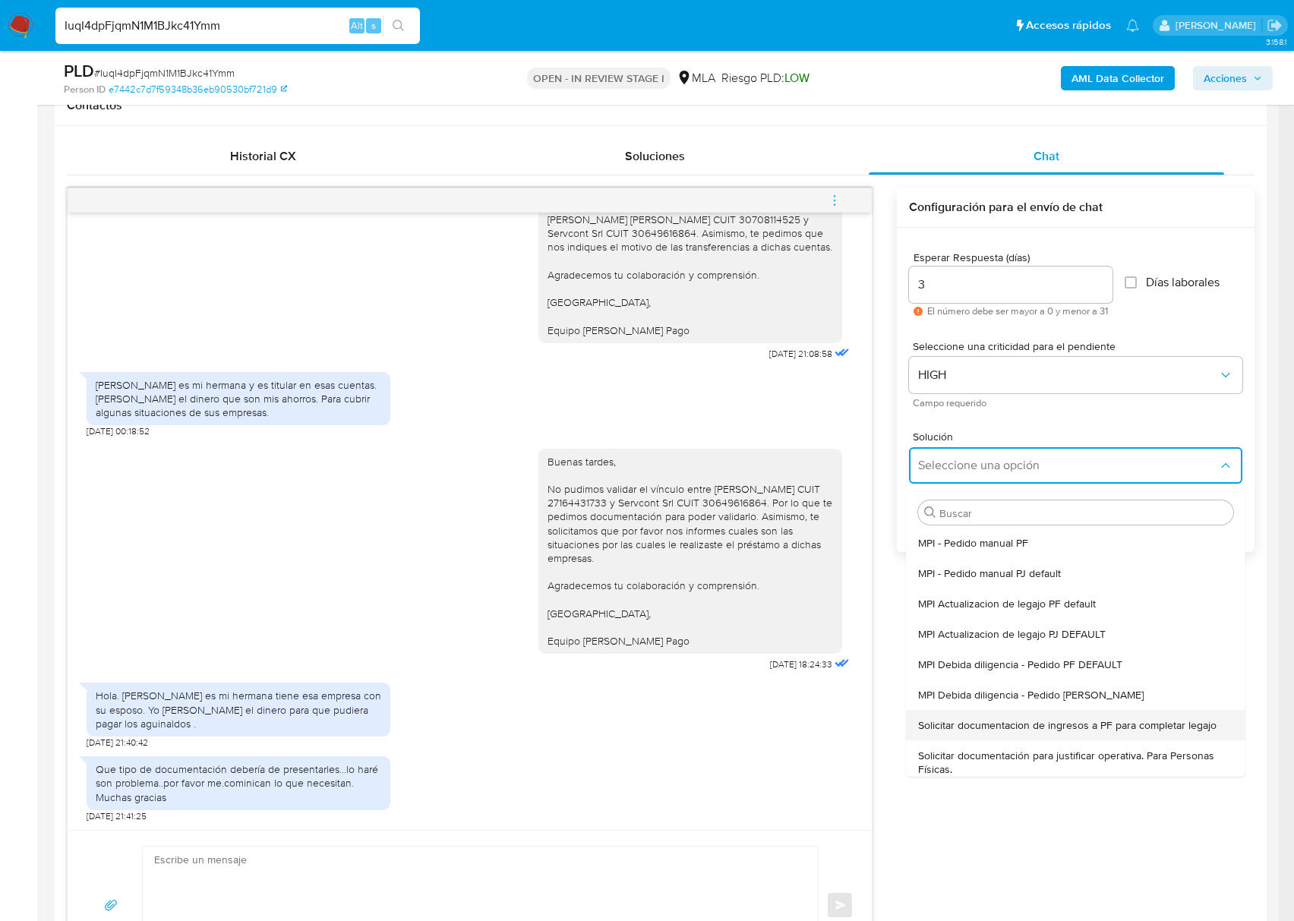
click at [1080, 714] on div "Solicitar documentacion de ingresos a PF para completar legajo" at bounding box center [1071, 725] width 306 height 30
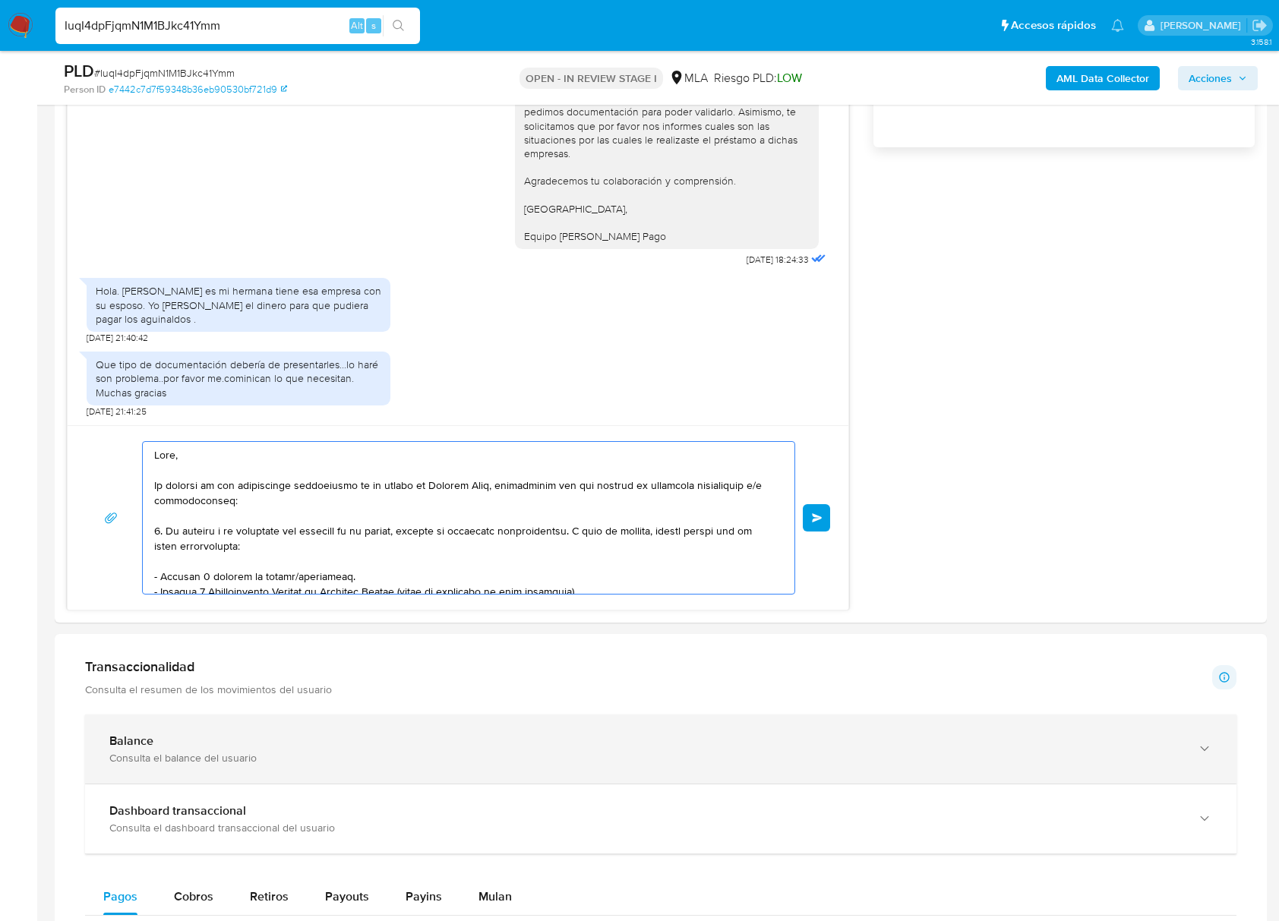
scroll to position [299, 0]
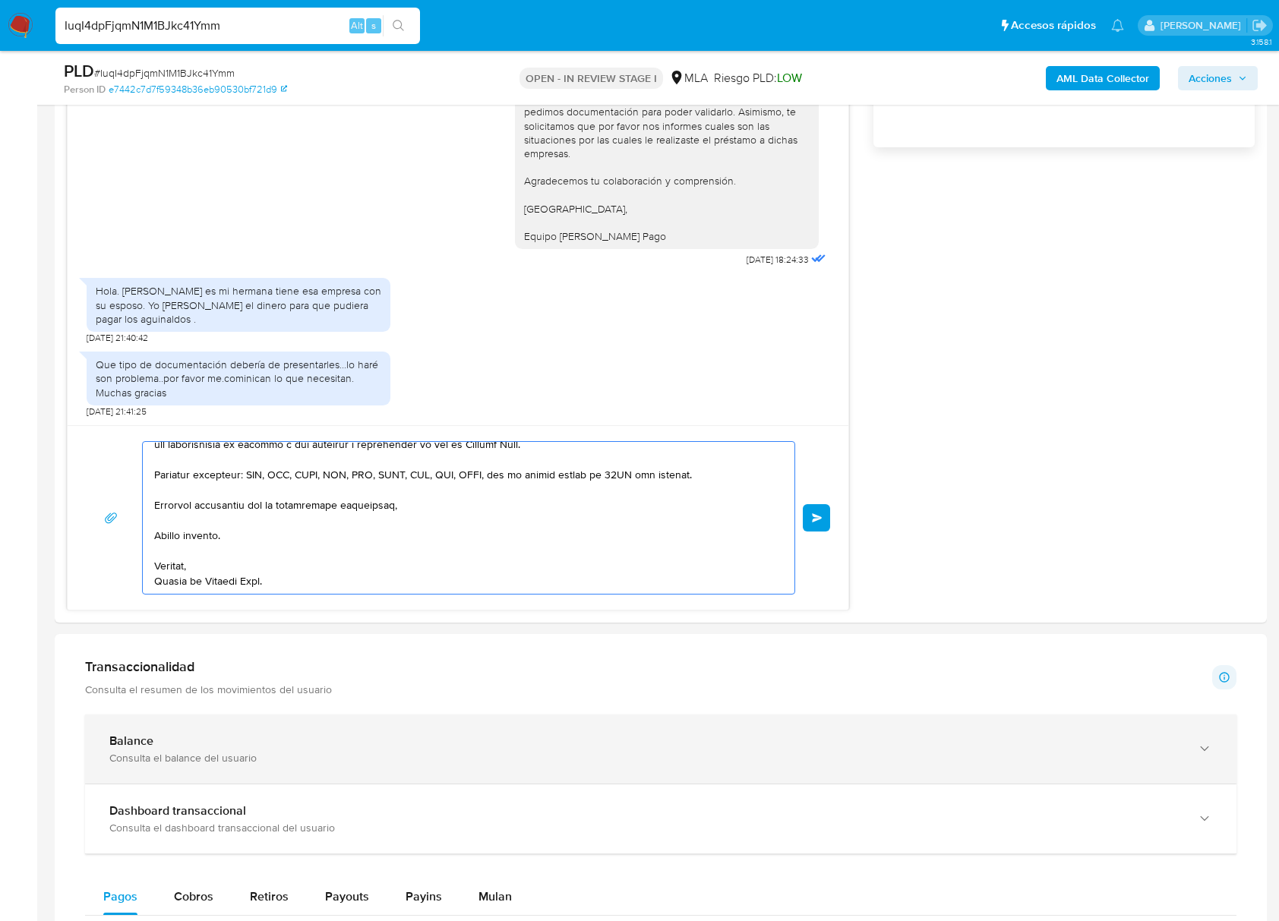
drag, startPoint x: 248, startPoint y: 481, endPoint x: 511, endPoint y: 782, distance: 400.3
click at [511, 782] on div "Información de Usuario Ver Mirada por Persona Buscar Volver al orden por defect…" at bounding box center [661, 705] width 1212 height 2970
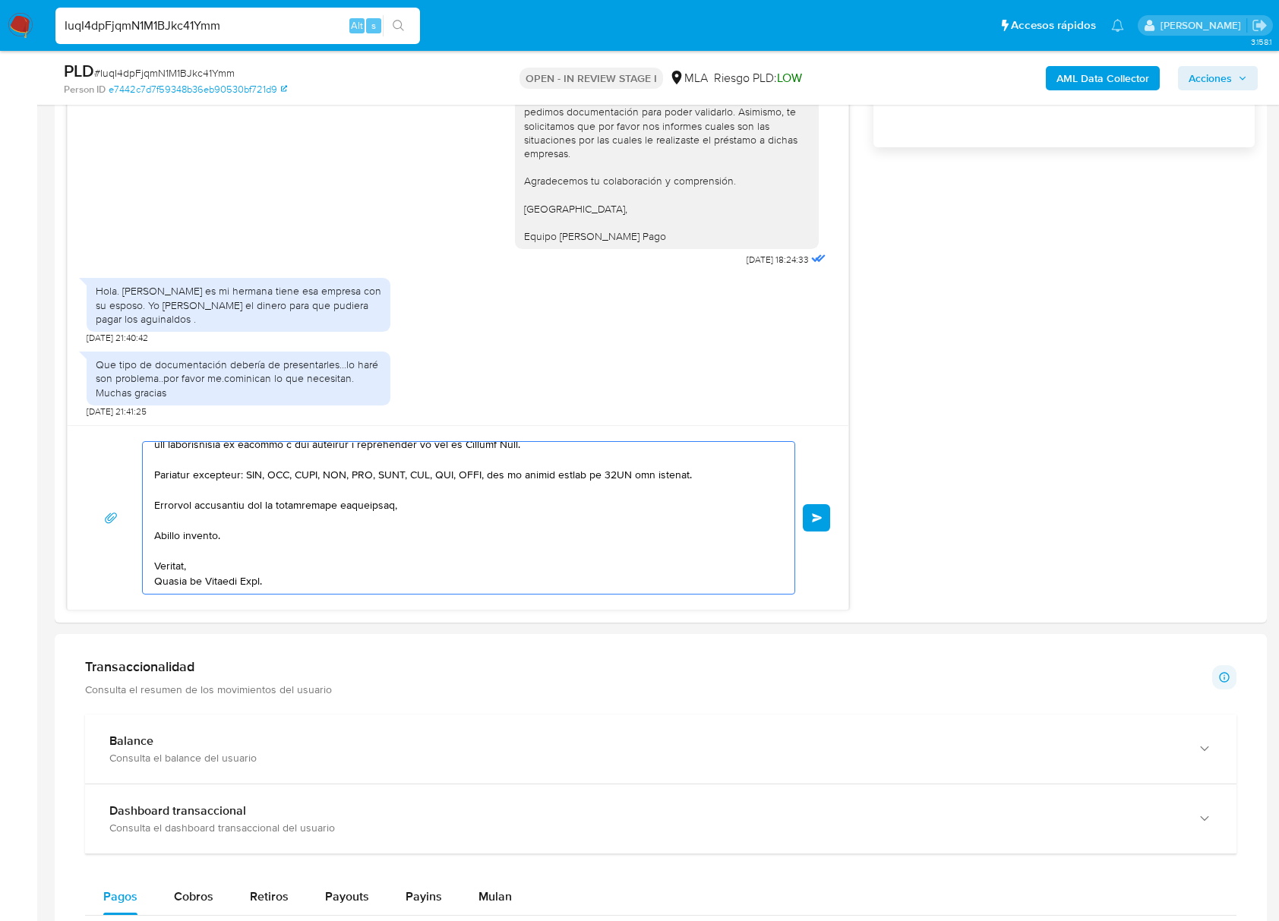
type textarea "Hola, En función de las op"
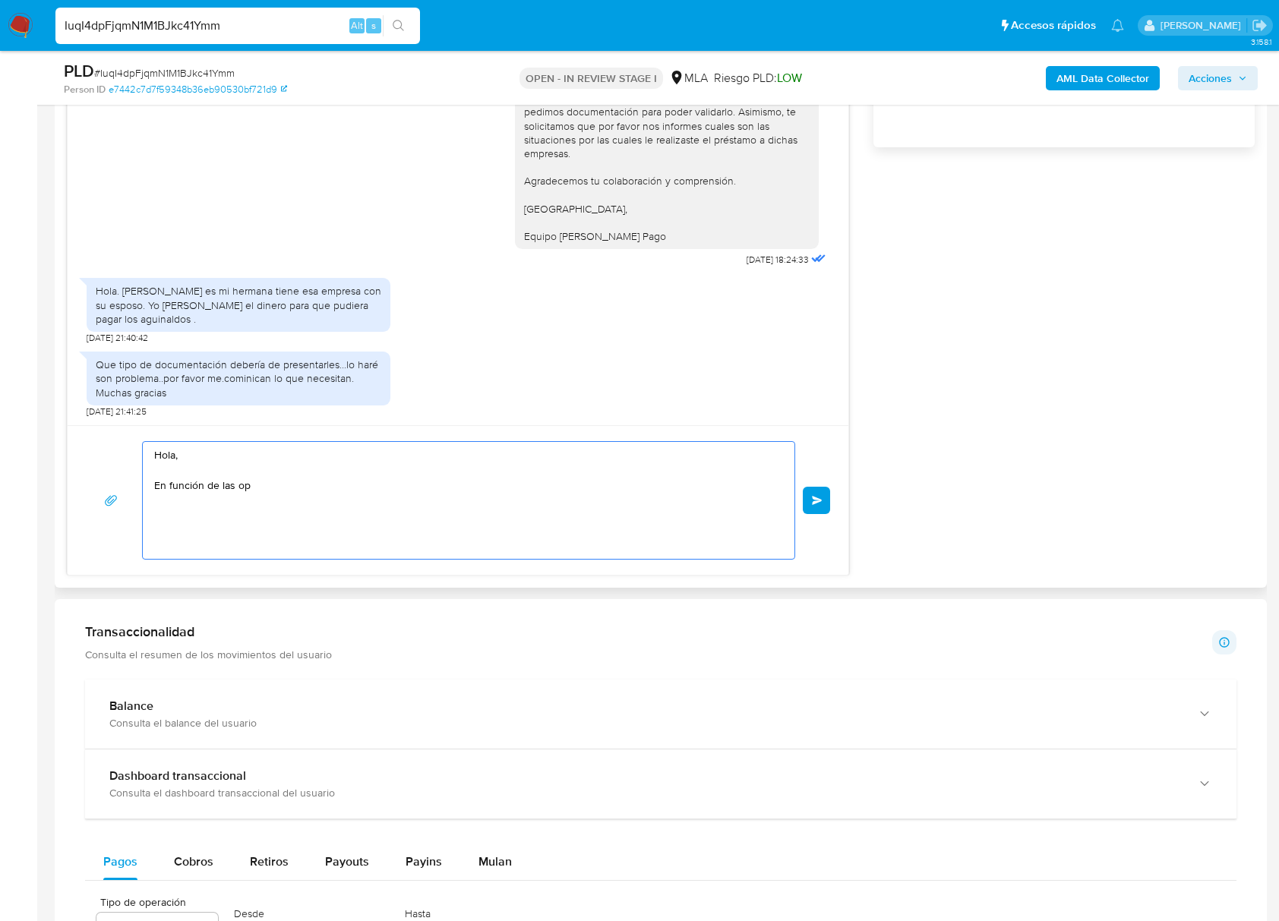
scroll to position [0, 0]
drag, startPoint x: 187, startPoint y: 487, endPoint x: 97, endPoint y: 498, distance: 90.2
click at [0, 420] on html "Pausado Ver notificaciones IuqI4dpFjqmN1M1BJkc41Ymm Alt s Accesos rápidos Presi…" at bounding box center [639, 559] width 1279 height 3344
paste textarea "Buenas tardes, Queremos aclararte que la Resolución General ARCA 5696/2025 indi…"
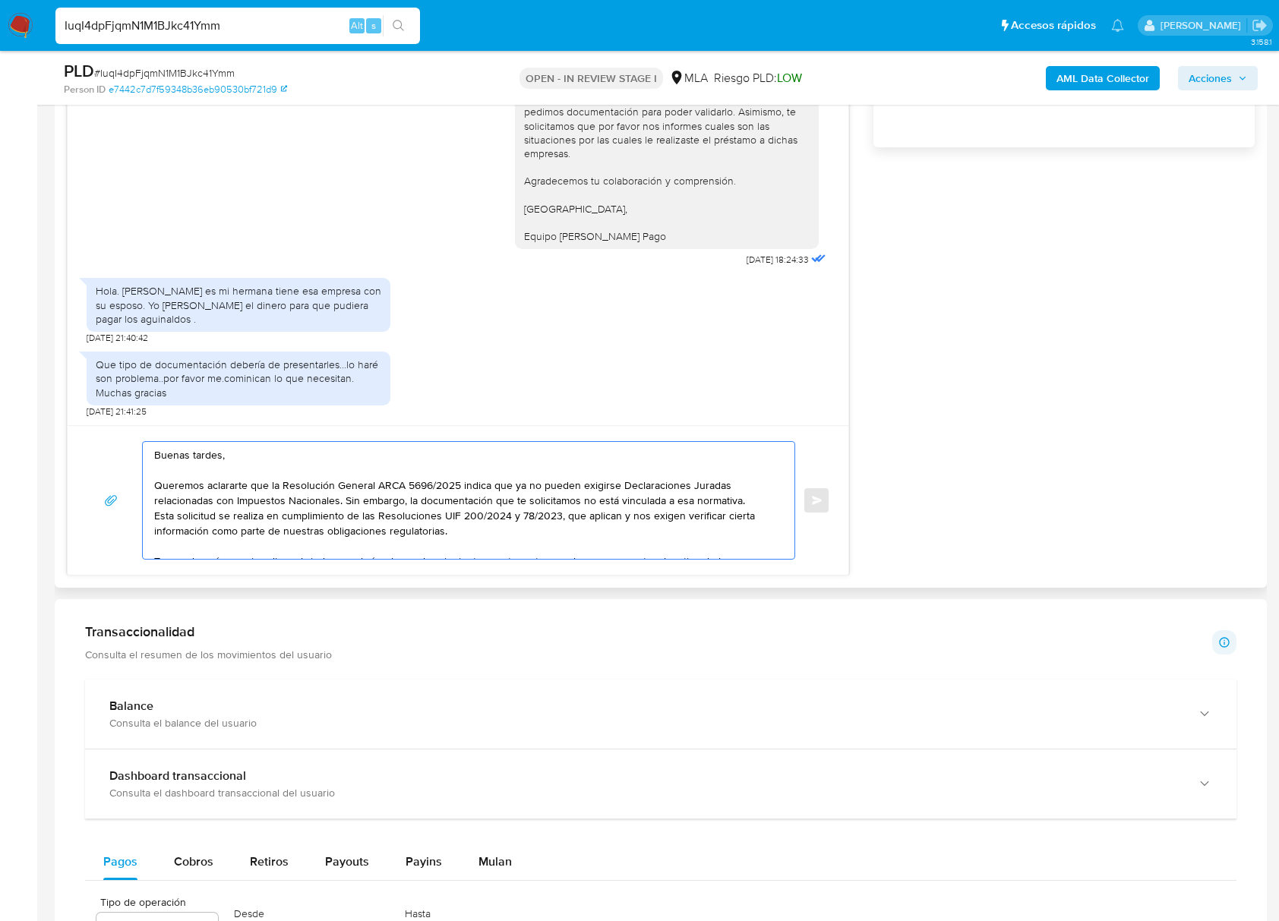
scroll to position [128, 0]
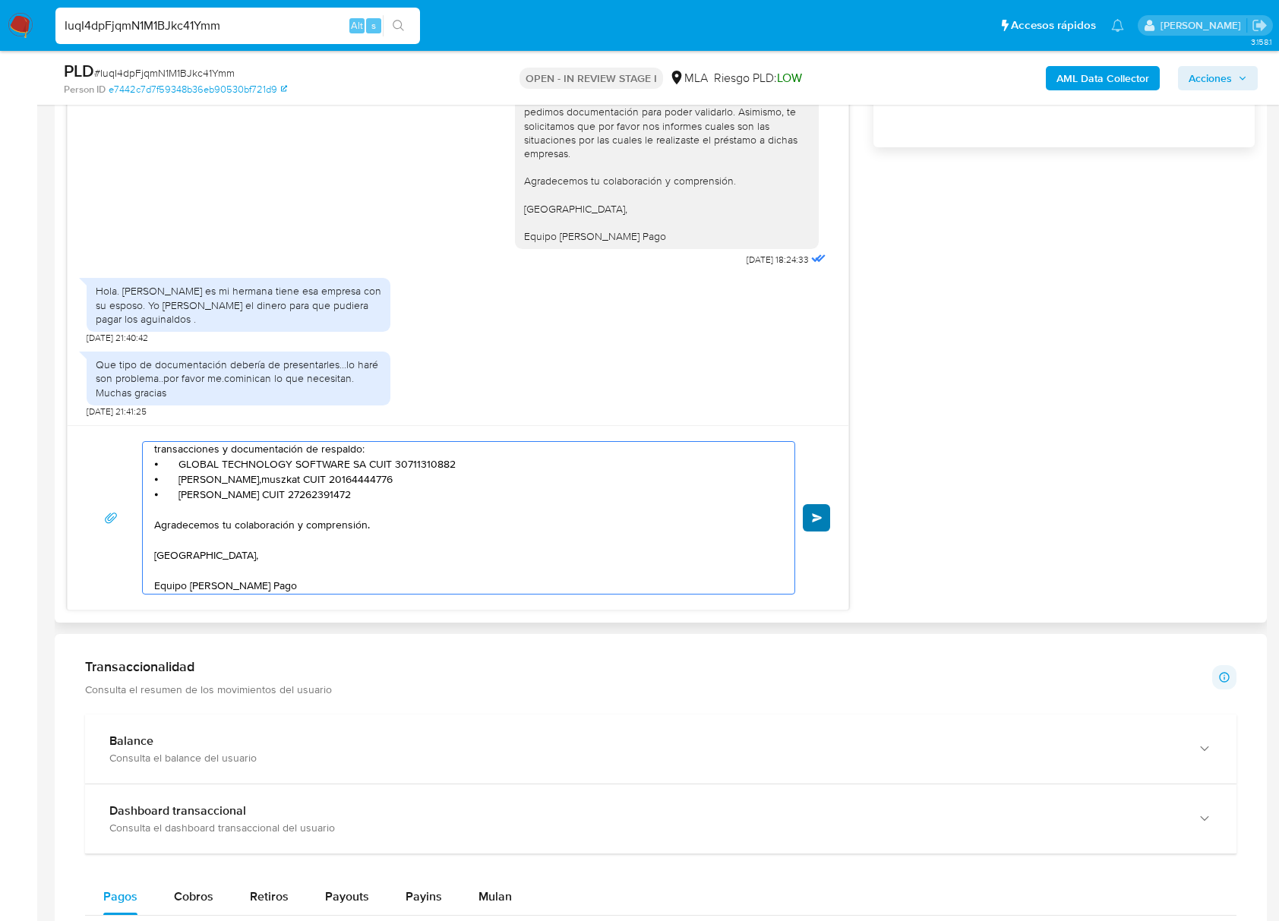
type textarea "Buenas tardes, Queremos aclararte que la Resolución General ARCA 5696/2025 indi…"
click at [811, 524] on button "Enviar" at bounding box center [815, 517] width 27 height 27
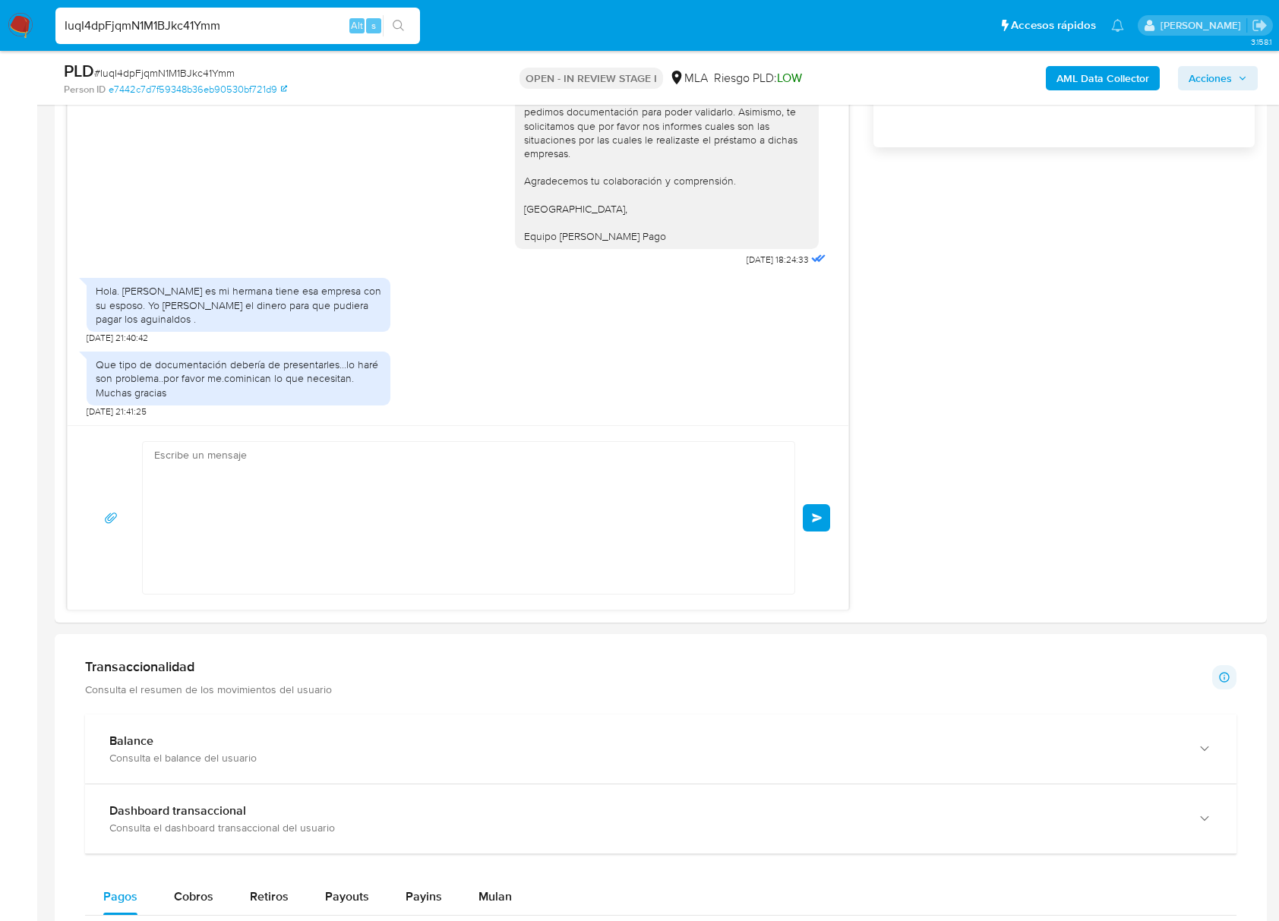
scroll to position [0, 0]
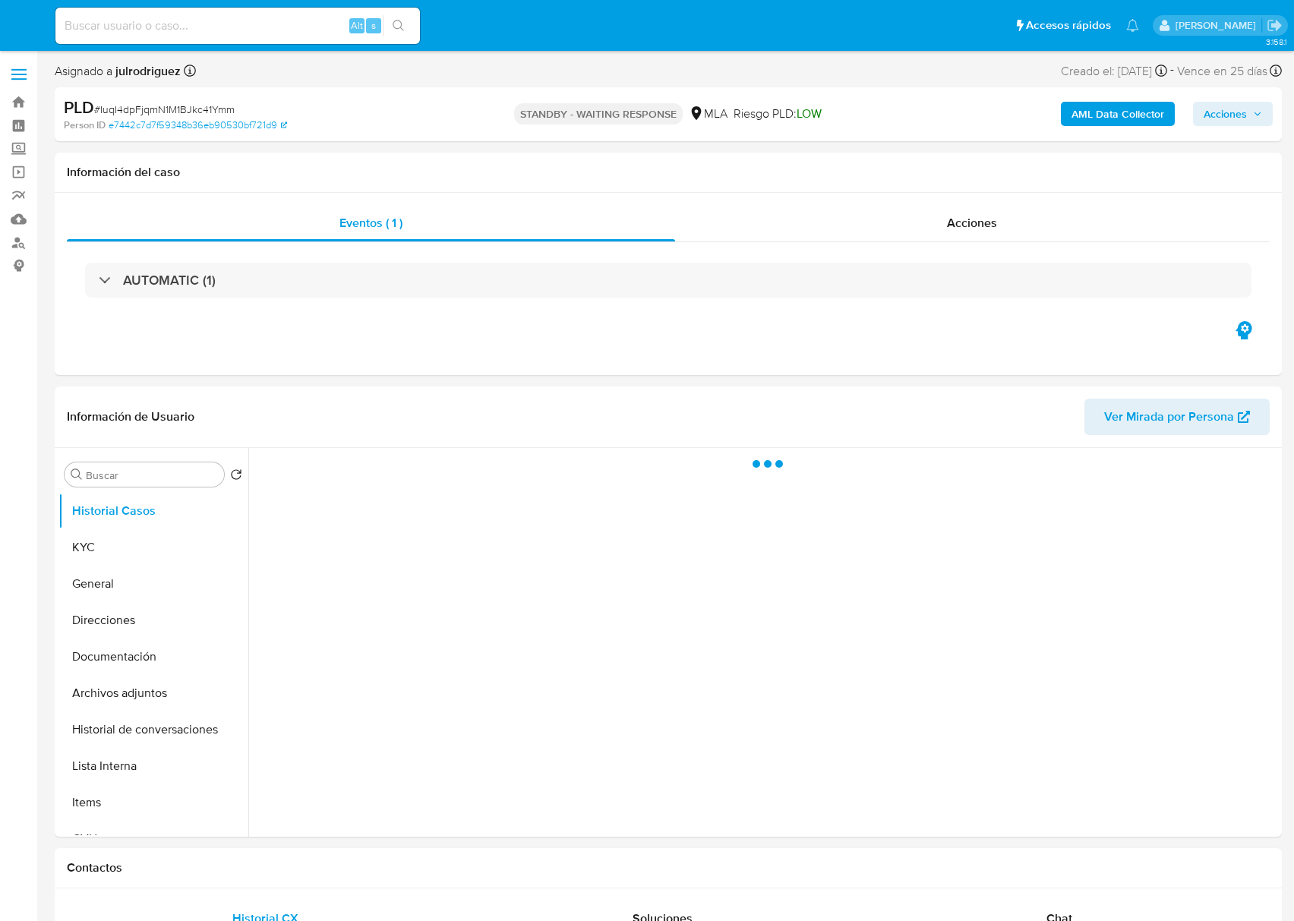
select select "10"
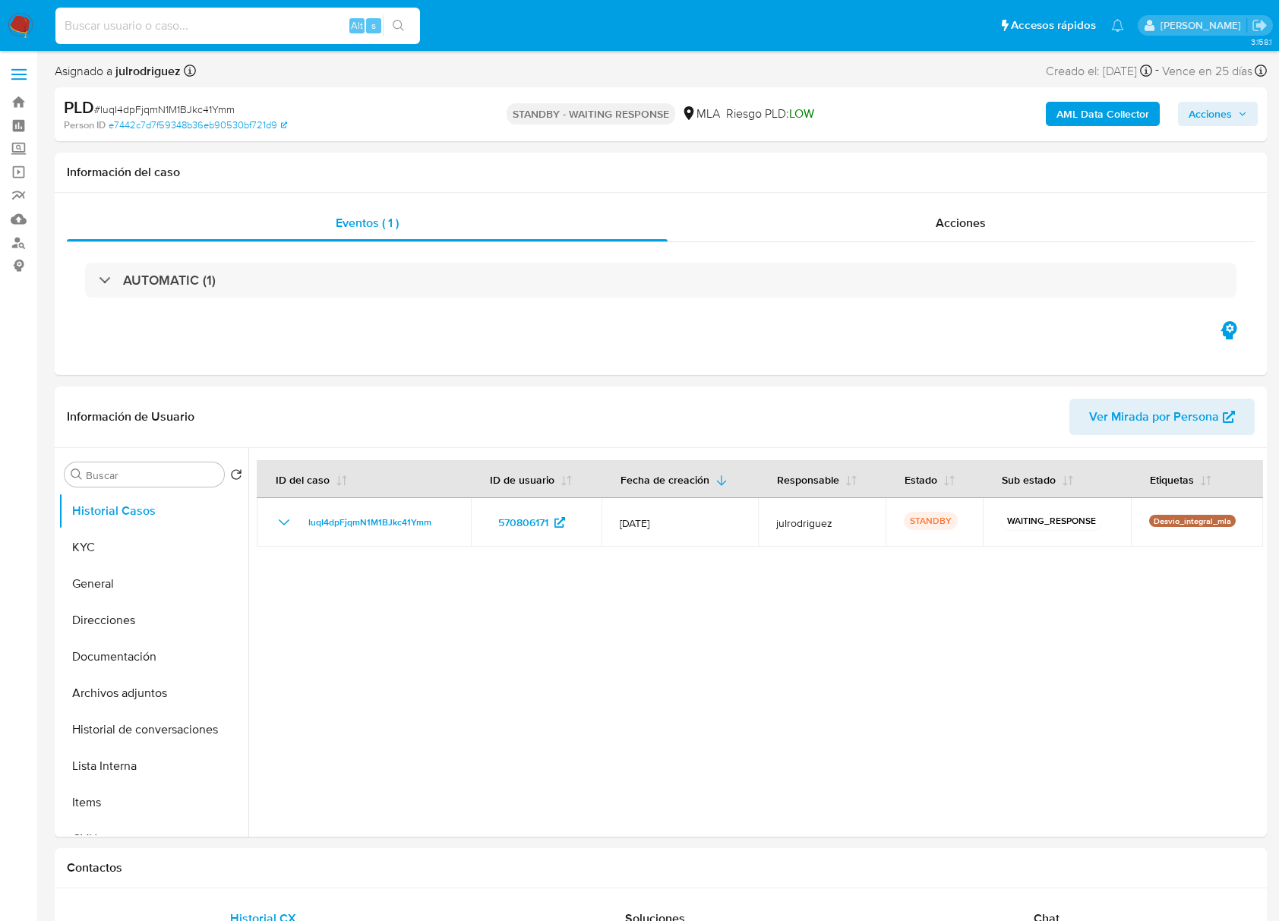
click at [159, 26] on input at bounding box center [237, 26] width 364 height 20
paste input "UIuSSjhr8JisBsPCgLZUl0Un"
type input "UIuSSjhr8JisBsPCgLZUl0Un"
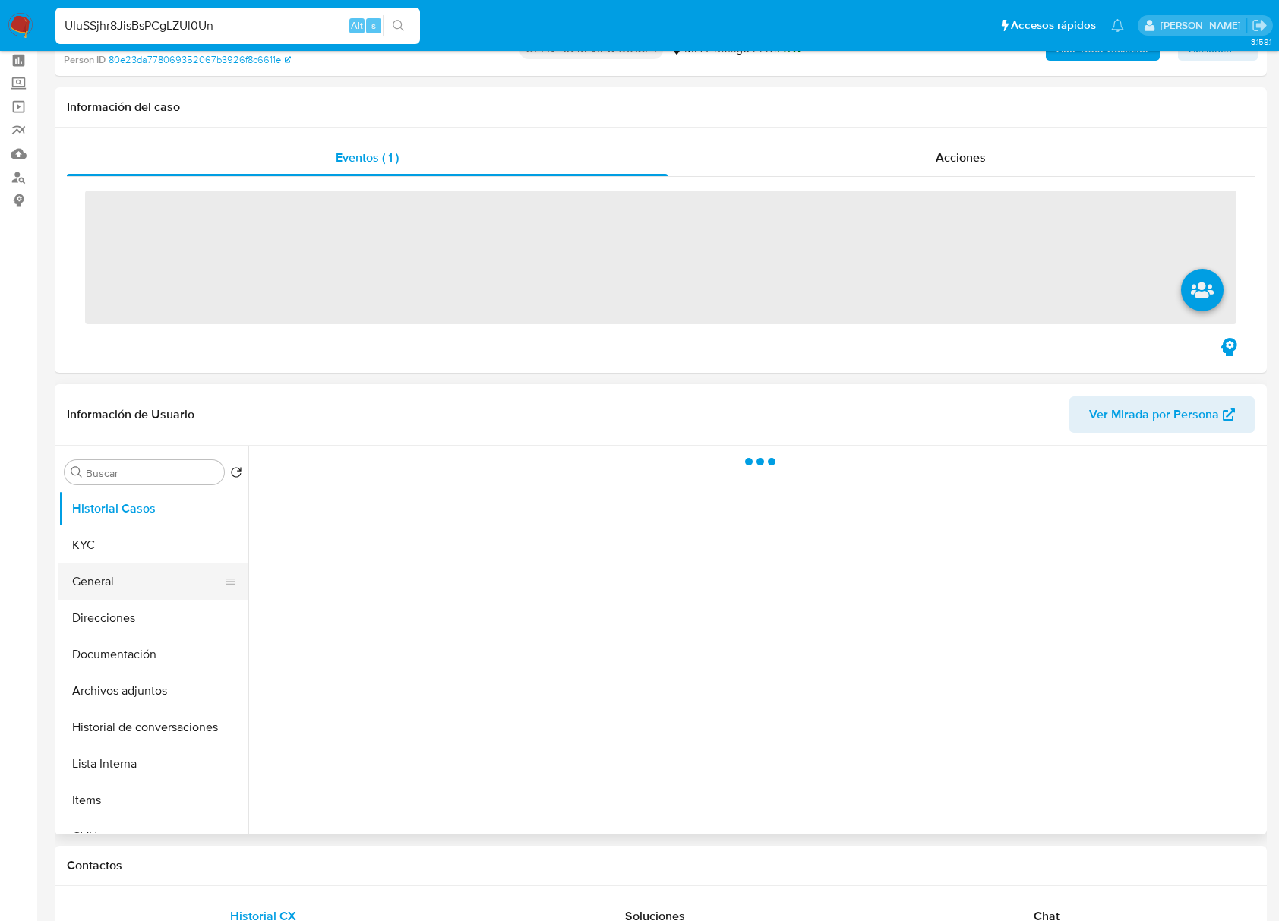
scroll to position [101, 0]
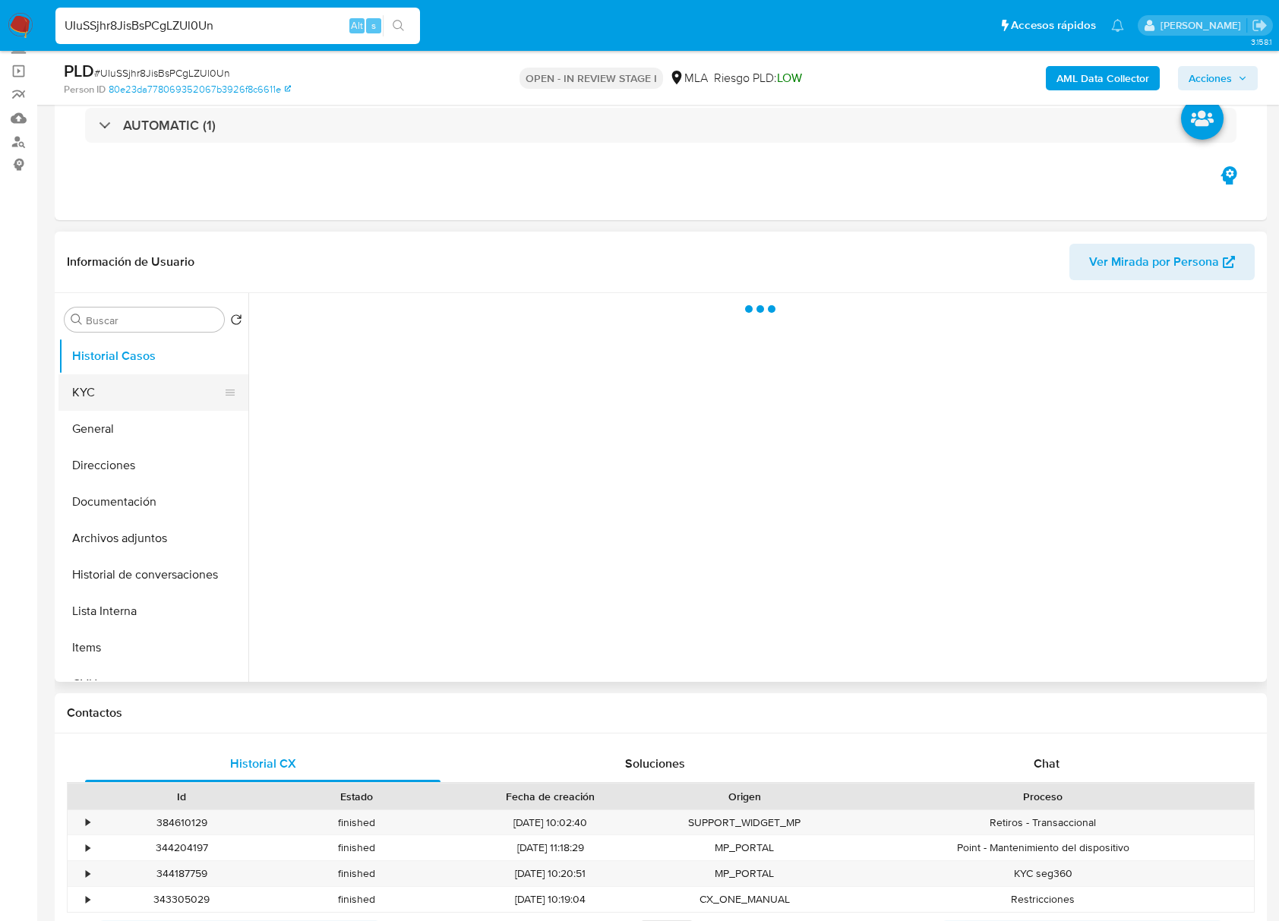
click at [112, 399] on button "KYC" at bounding box center [147, 392] width 178 height 36
select select "10"
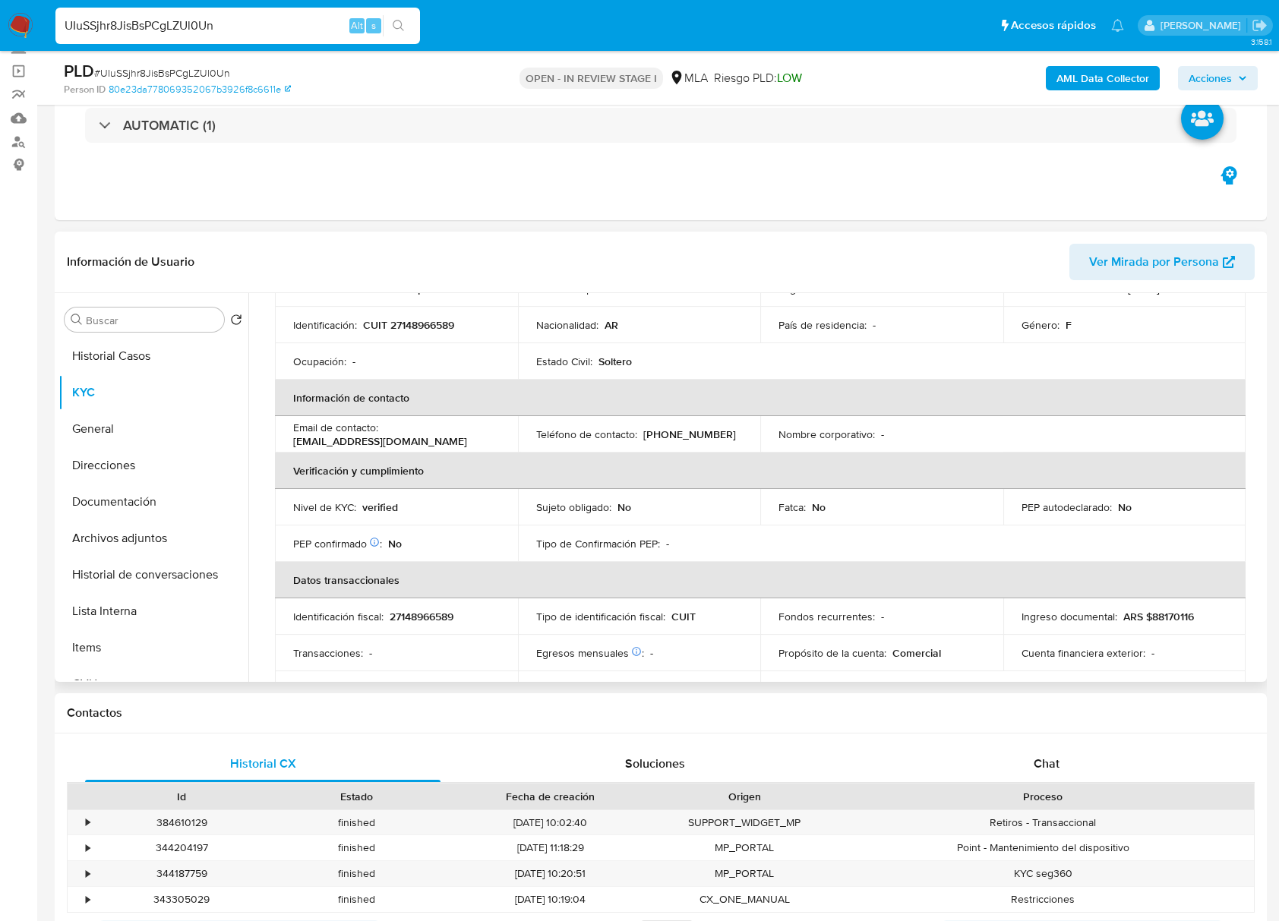
scroll to position [405, 0]
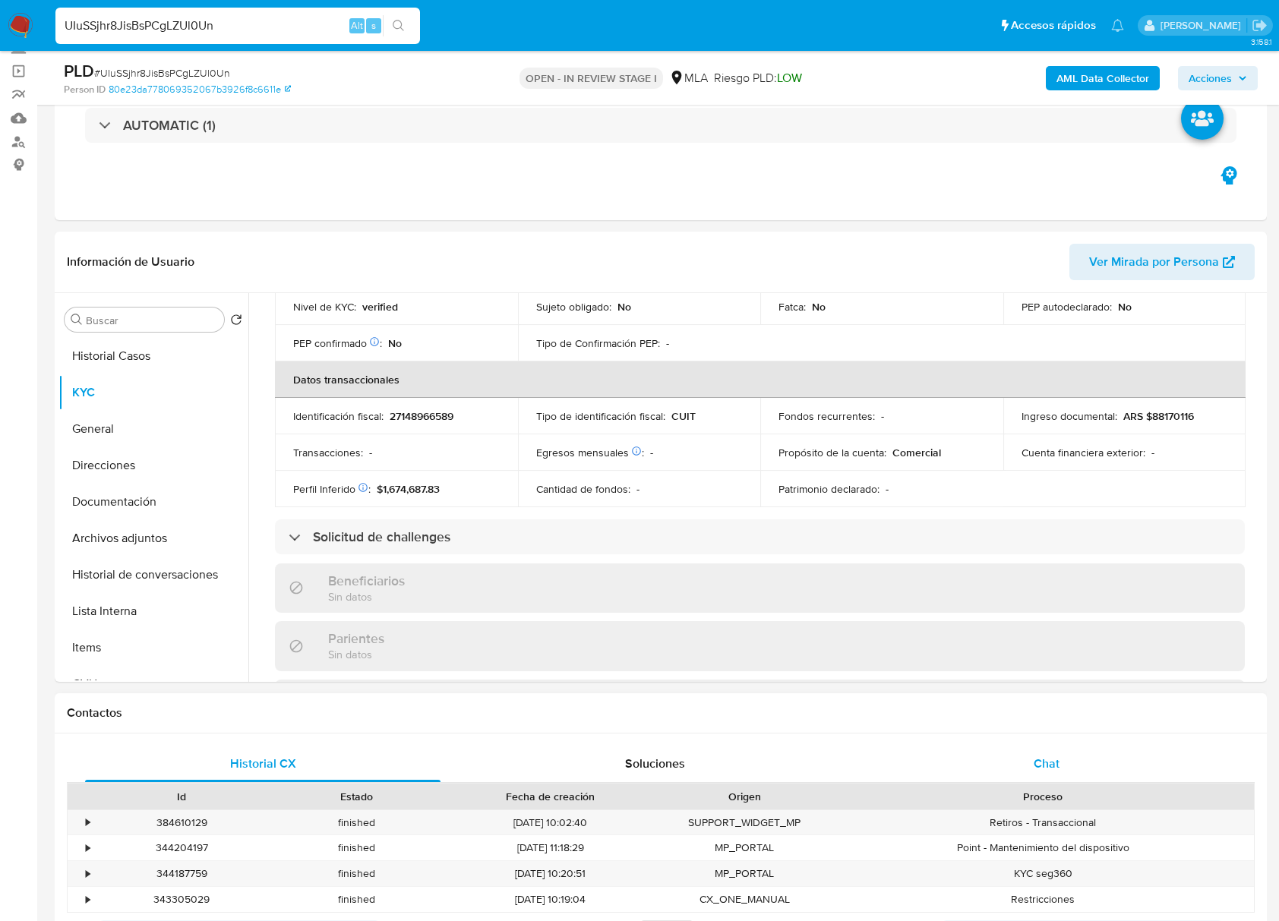
click at [1030, 763] on div "Chat" at bounding box center [1046, 764] width 355 height 36
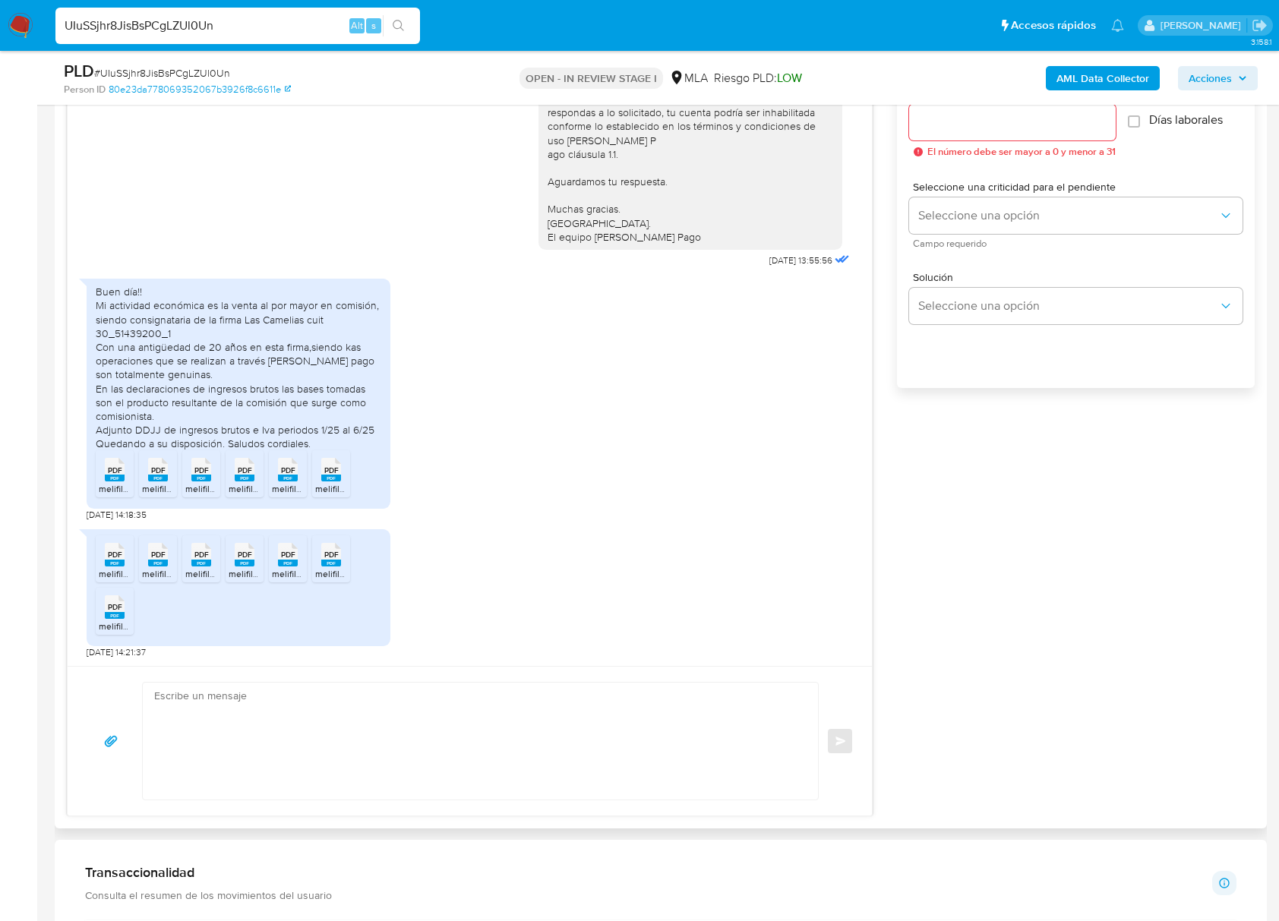
scroll to position [893, 0]
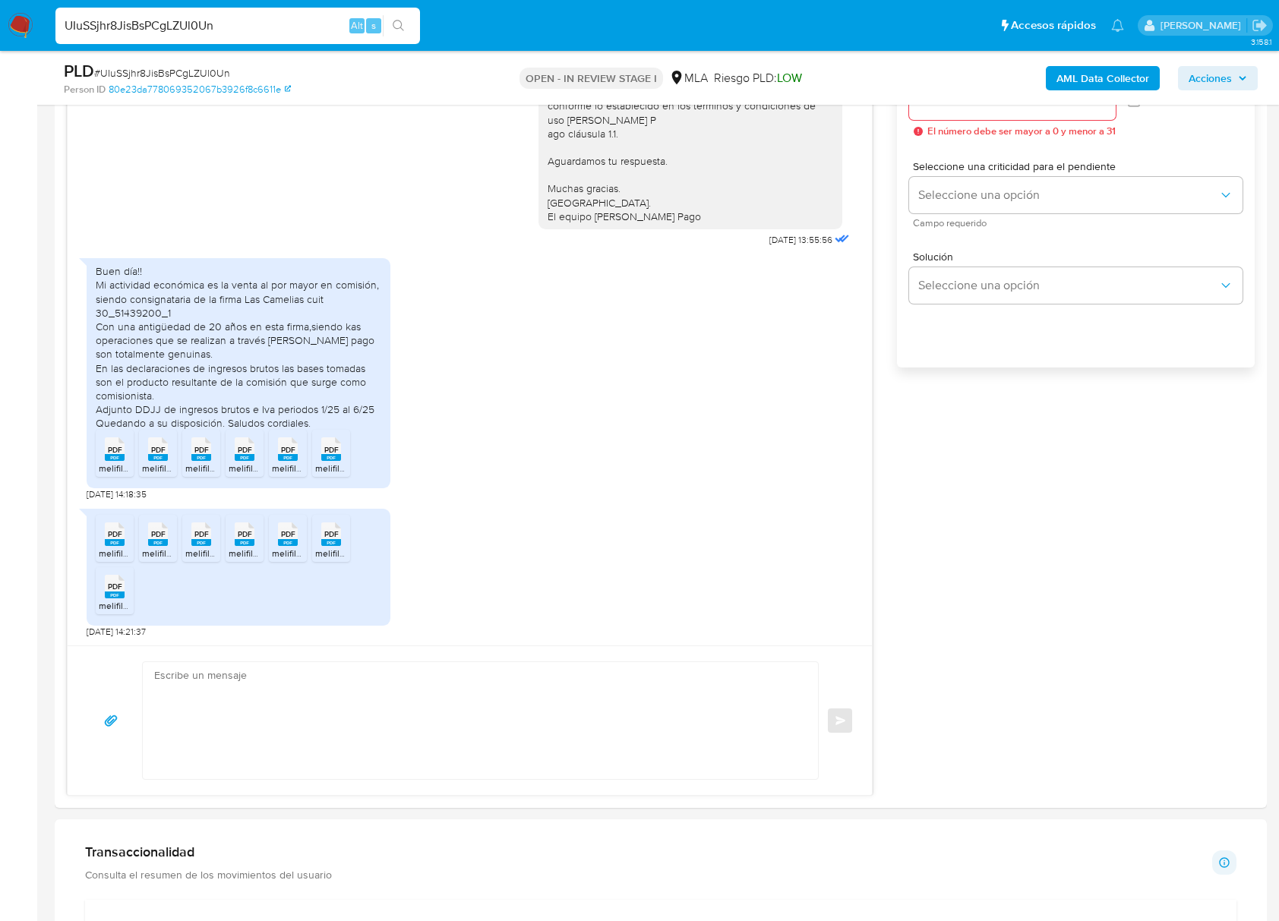
click at [156, 73] on span "# UIuSSjhr8JisBsPCgLZUl0Un" at bounding box center [162, 72] width 136 height 15
copy span "UIuSSjhr8JisBsPCgLZUl0Un"
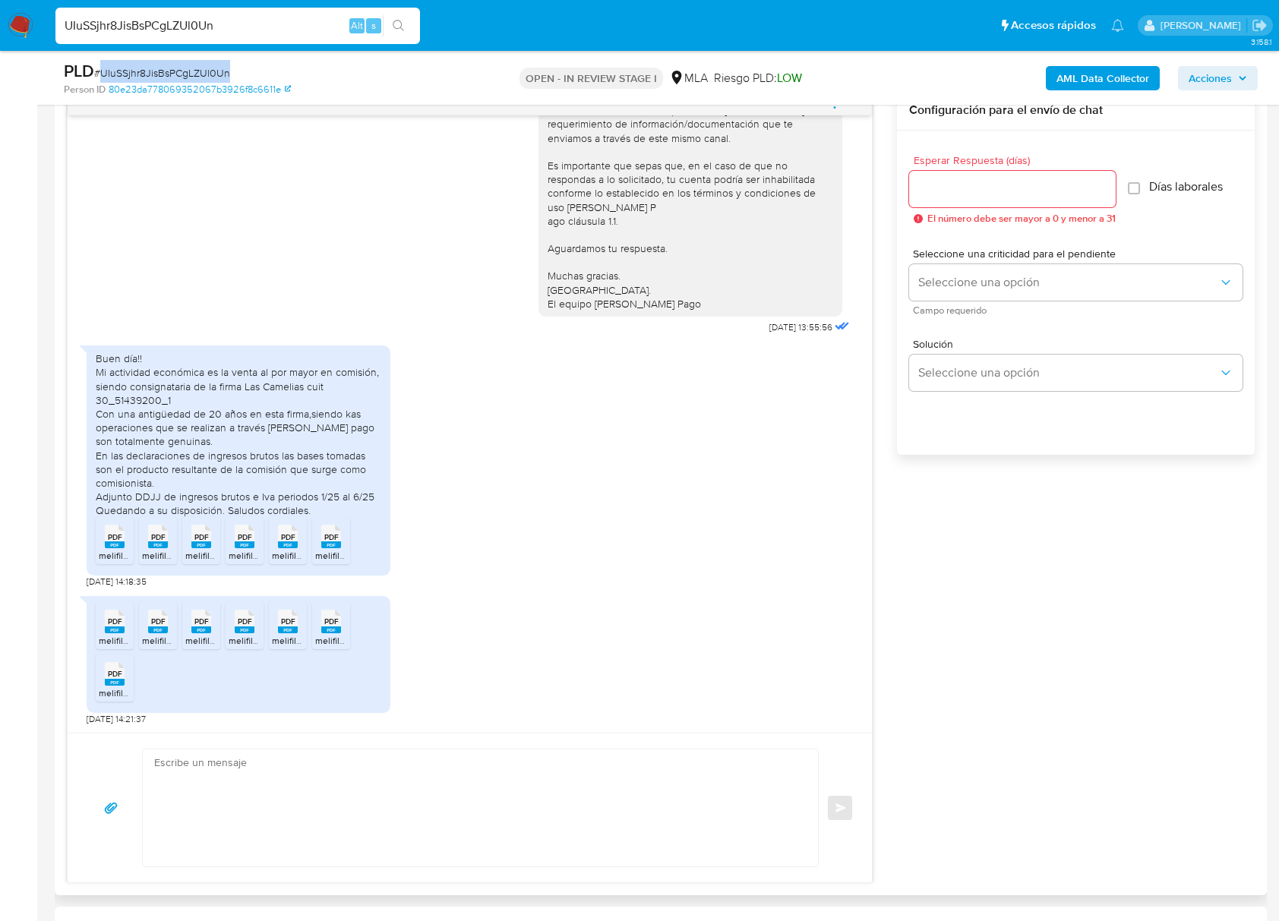
scroll to position [690, 0]
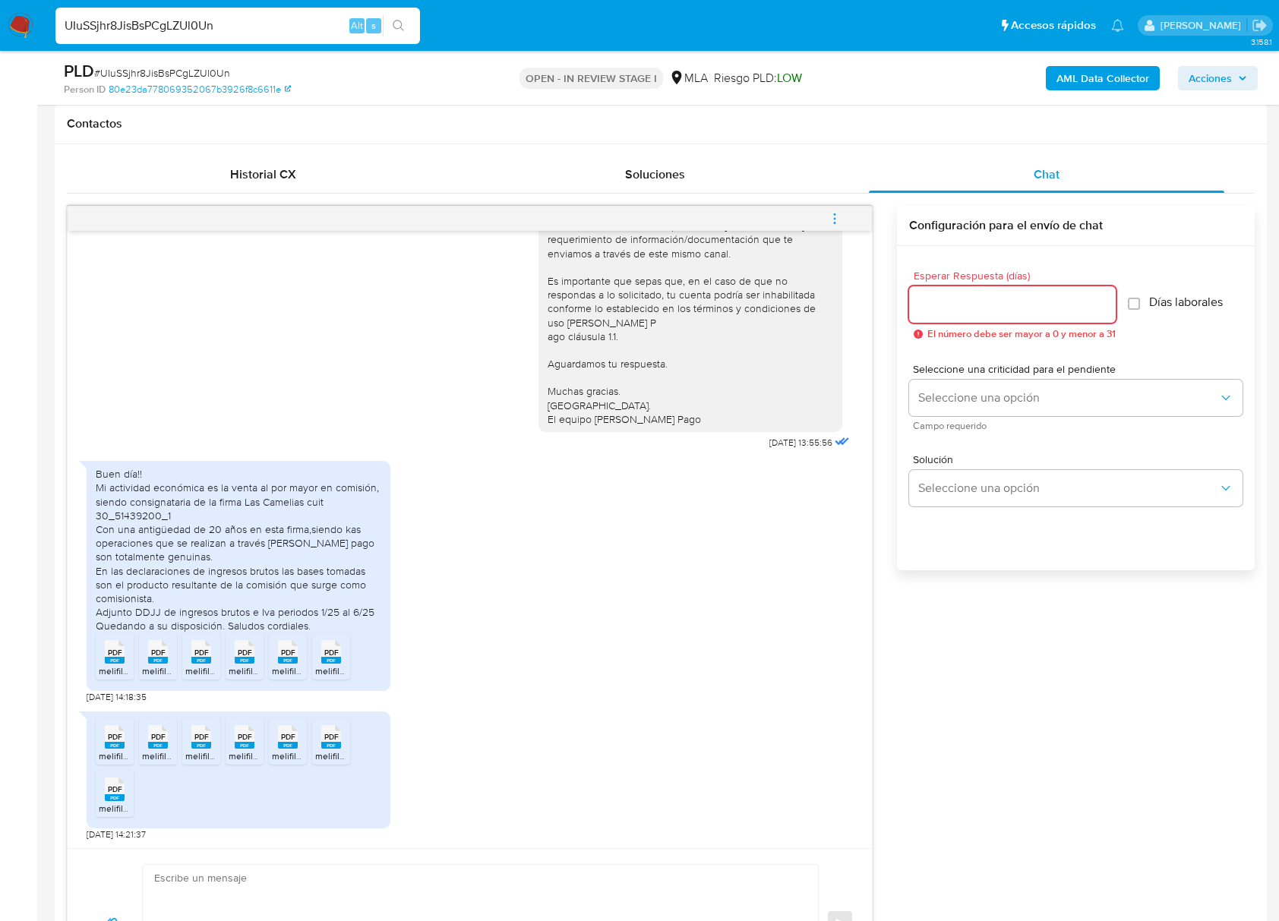
click at [963, 301] on input "Esperar Respuesta (días)" at bounding box center [1012, 305] width 207 height 20
type input "3"
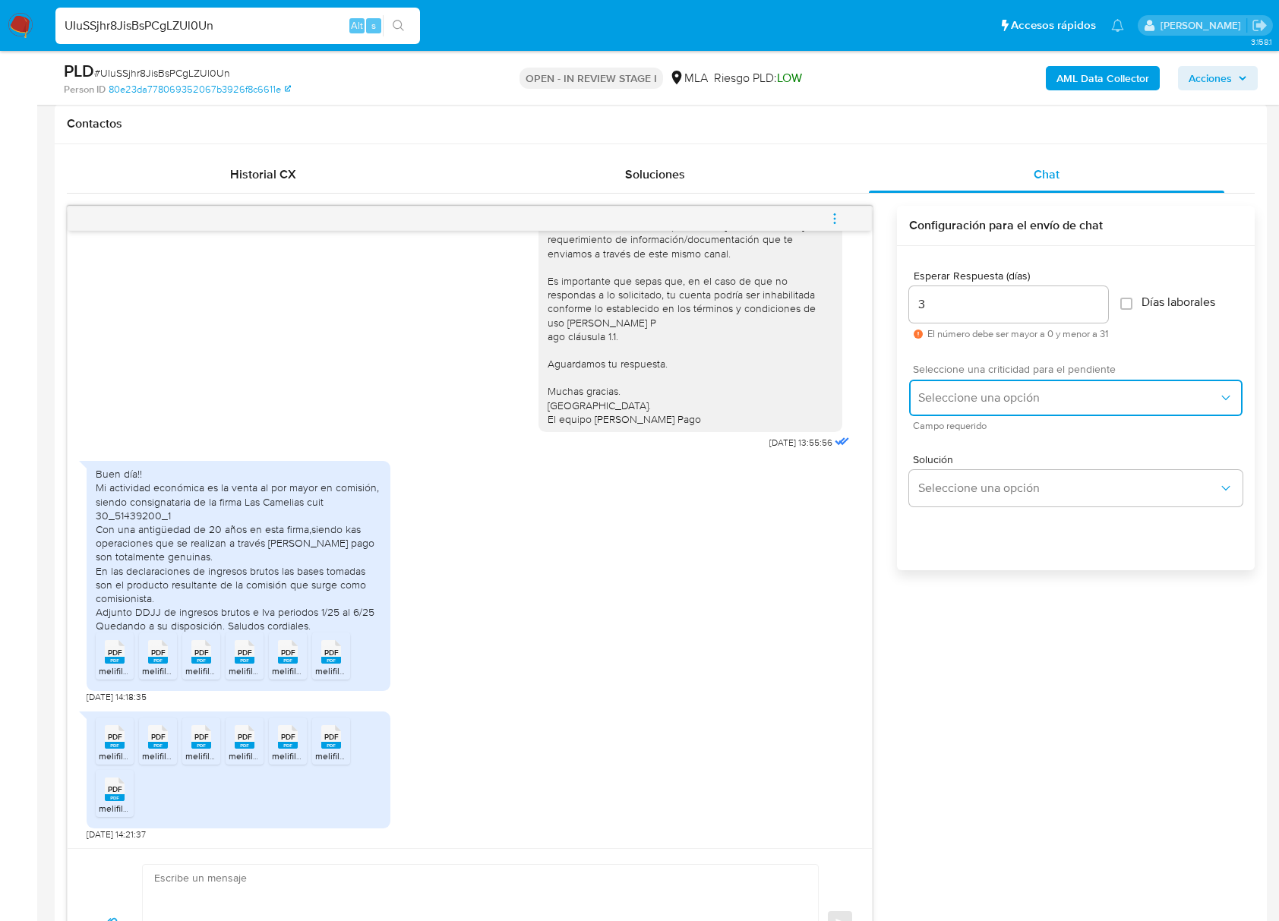
click at [1003, 387] on button "Seleccione una opción" at bounding box center [1075, 398] width 333 height 36
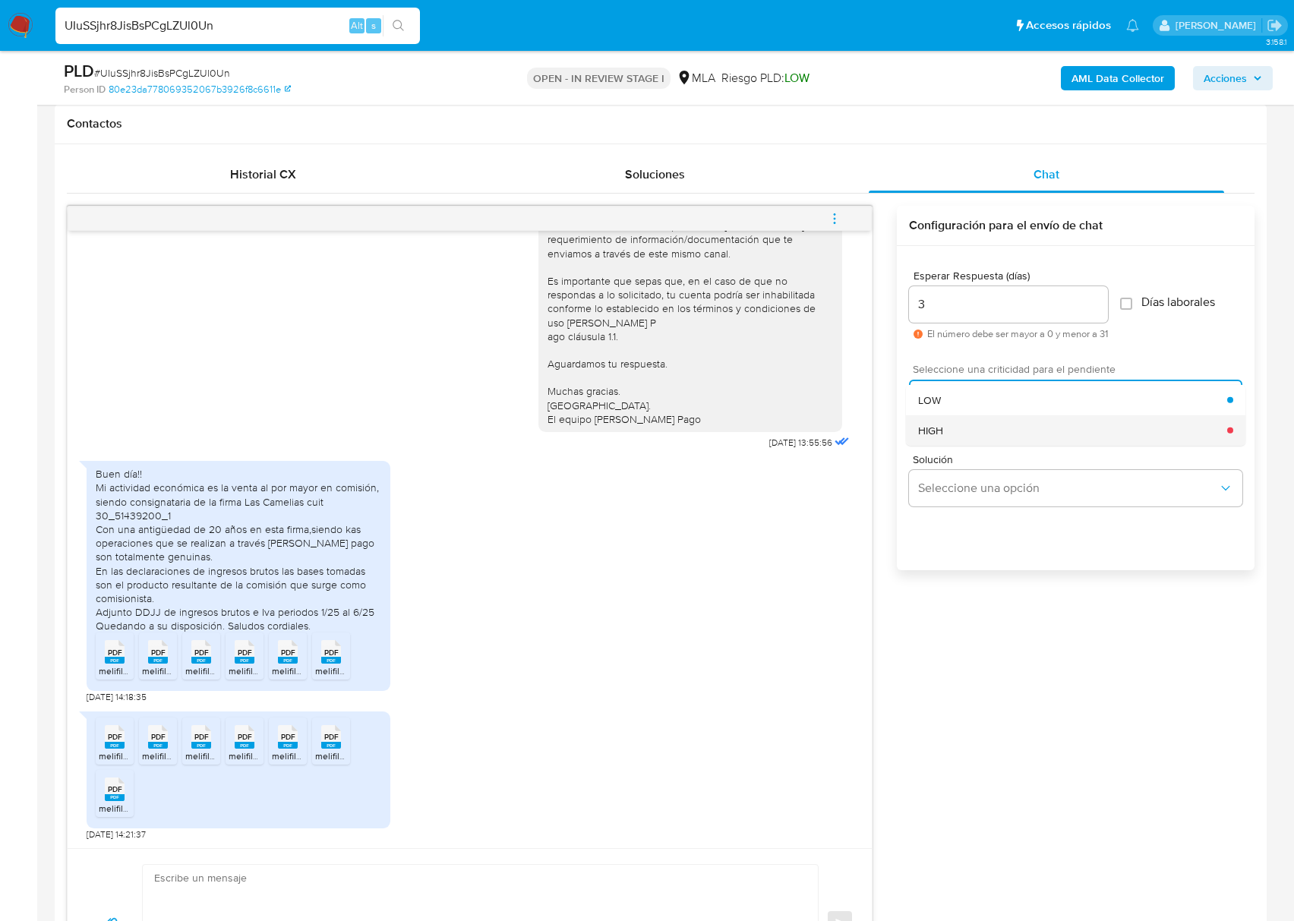
click at [972, 433] on div "HIGH" at bounding box center [1072, 430] width 309 height 30
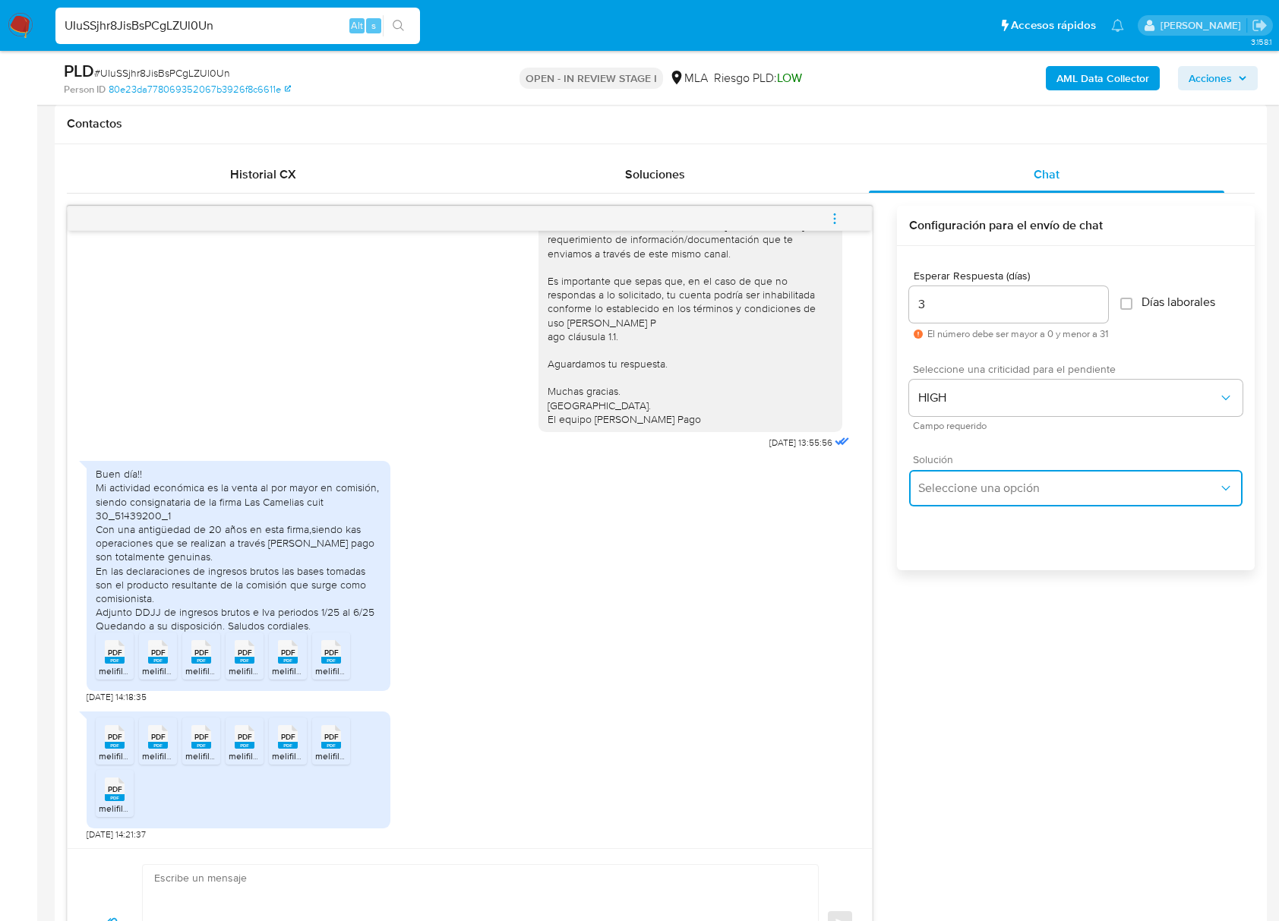
click at [975, 483] on span "Seleccione una opción" at bounding box center [1068, 488] width 300 height 15
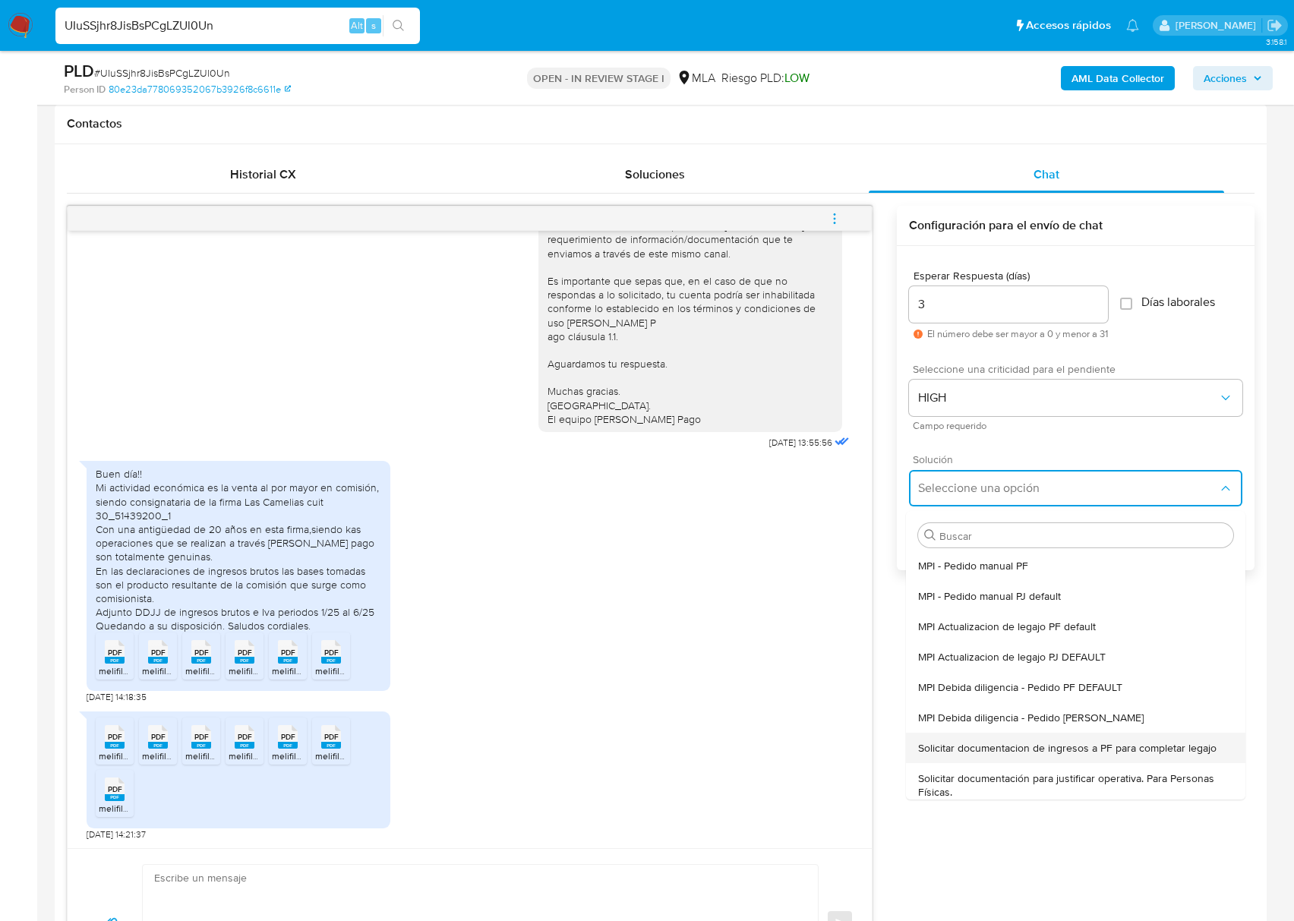
click at [1080, 739] on div "Solicitar documentacion de ingresos a PF para completar legajo" at bounding box center [1075, 748] width 315 height 30
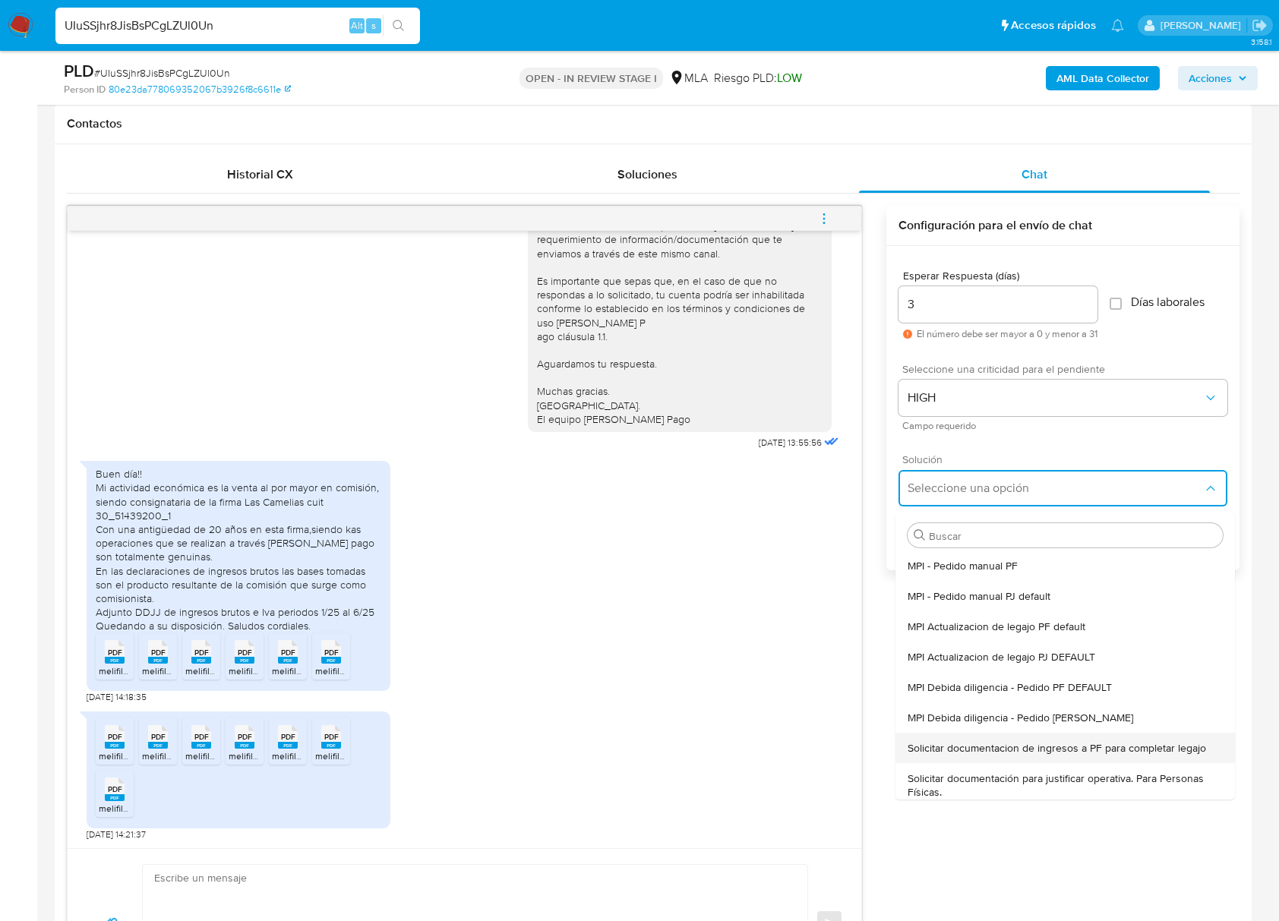
type textarea "Hola, En función de las operaciones registradas en tu cuenta de Mercado Pago, n…"
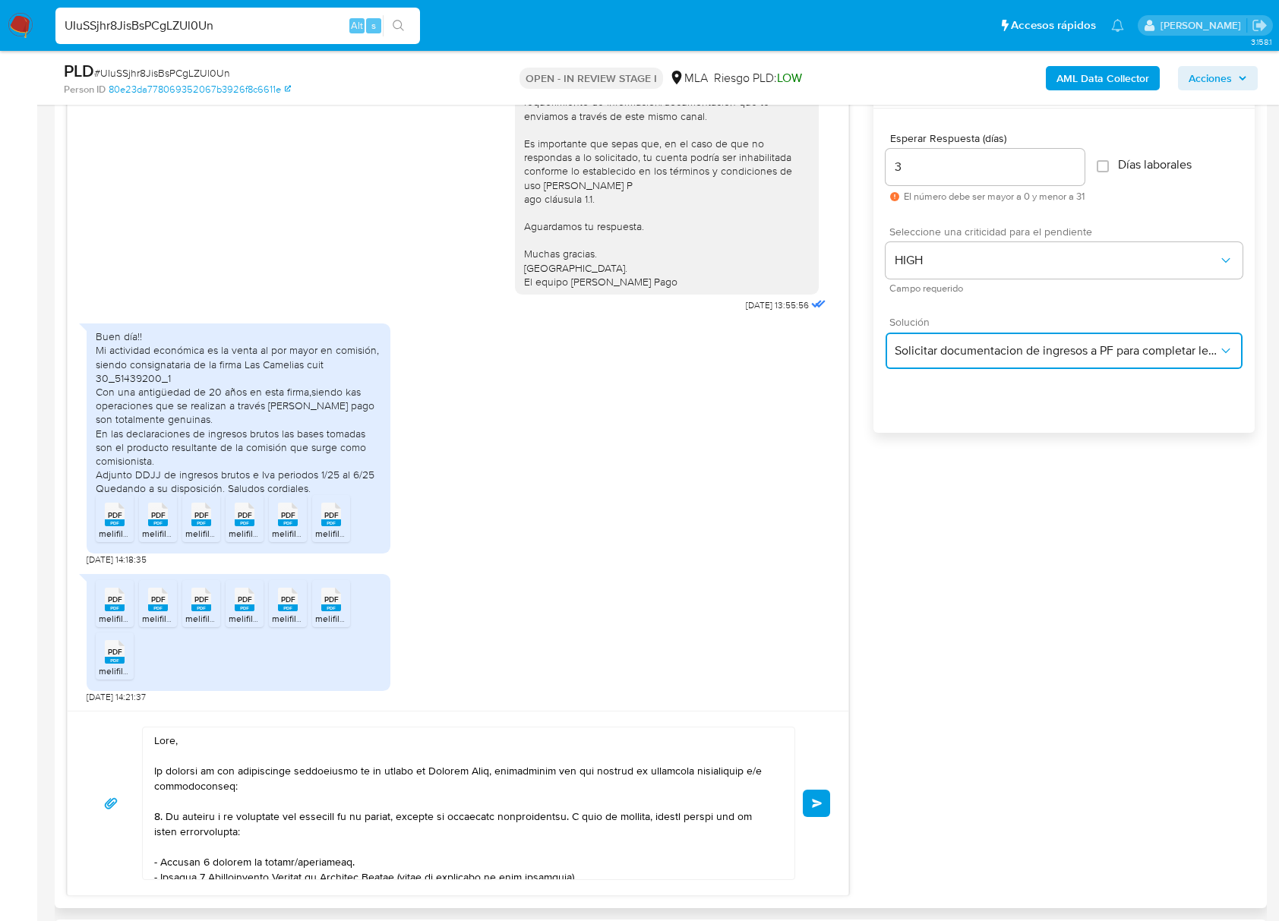
scroll to position [791, 0]
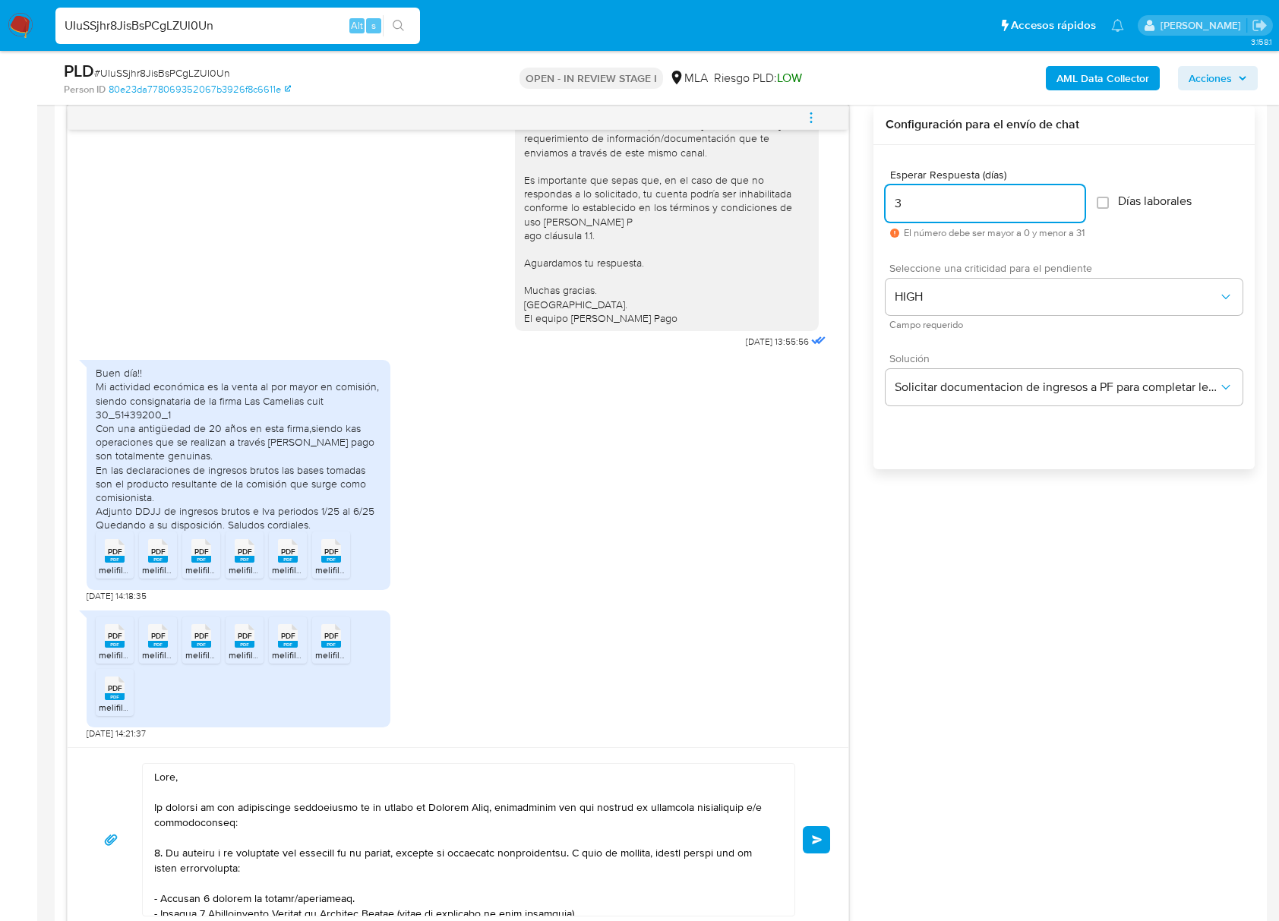
click at [924, 200] on input "3" at bounding box center [984, 204] width 199 height 20
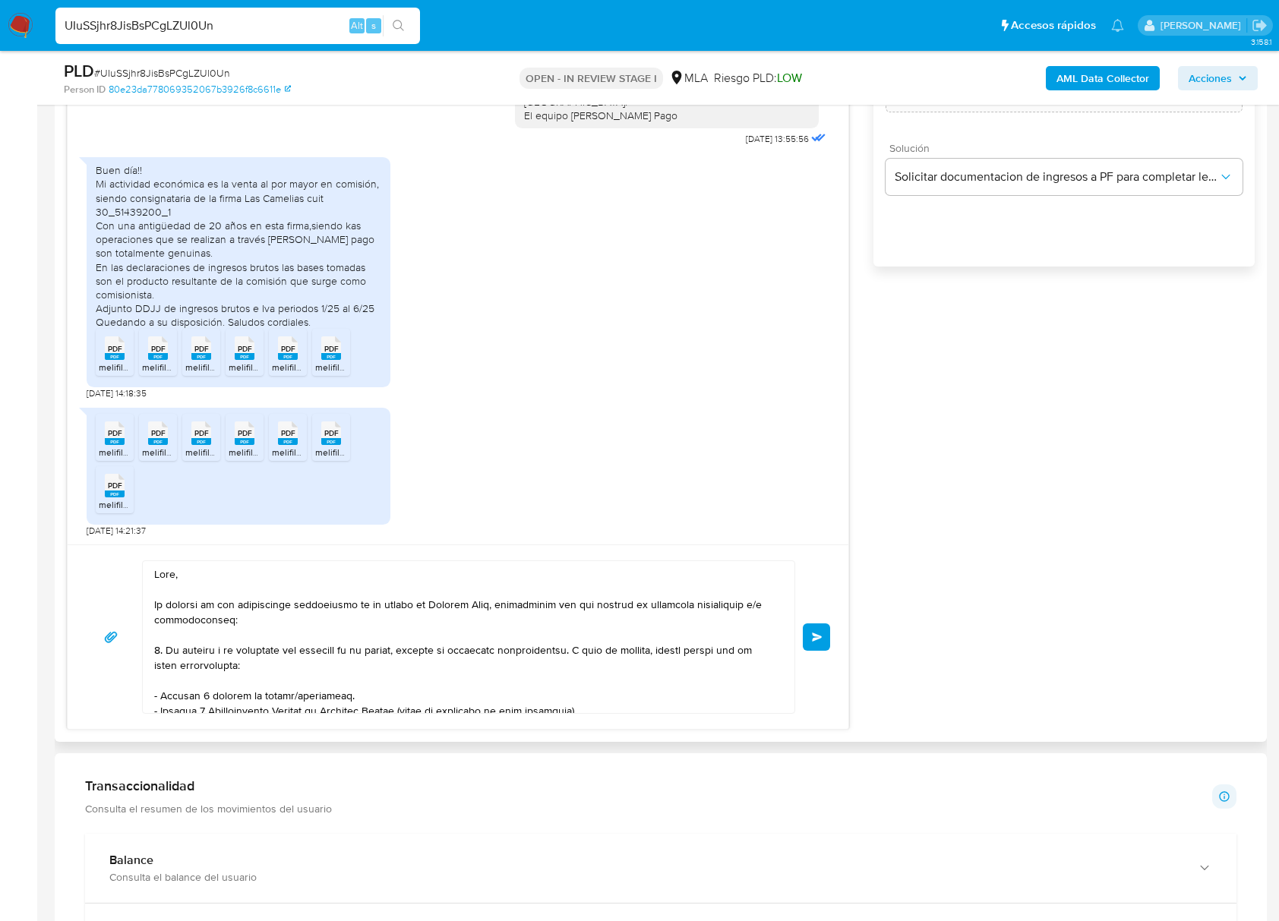
type input "0"
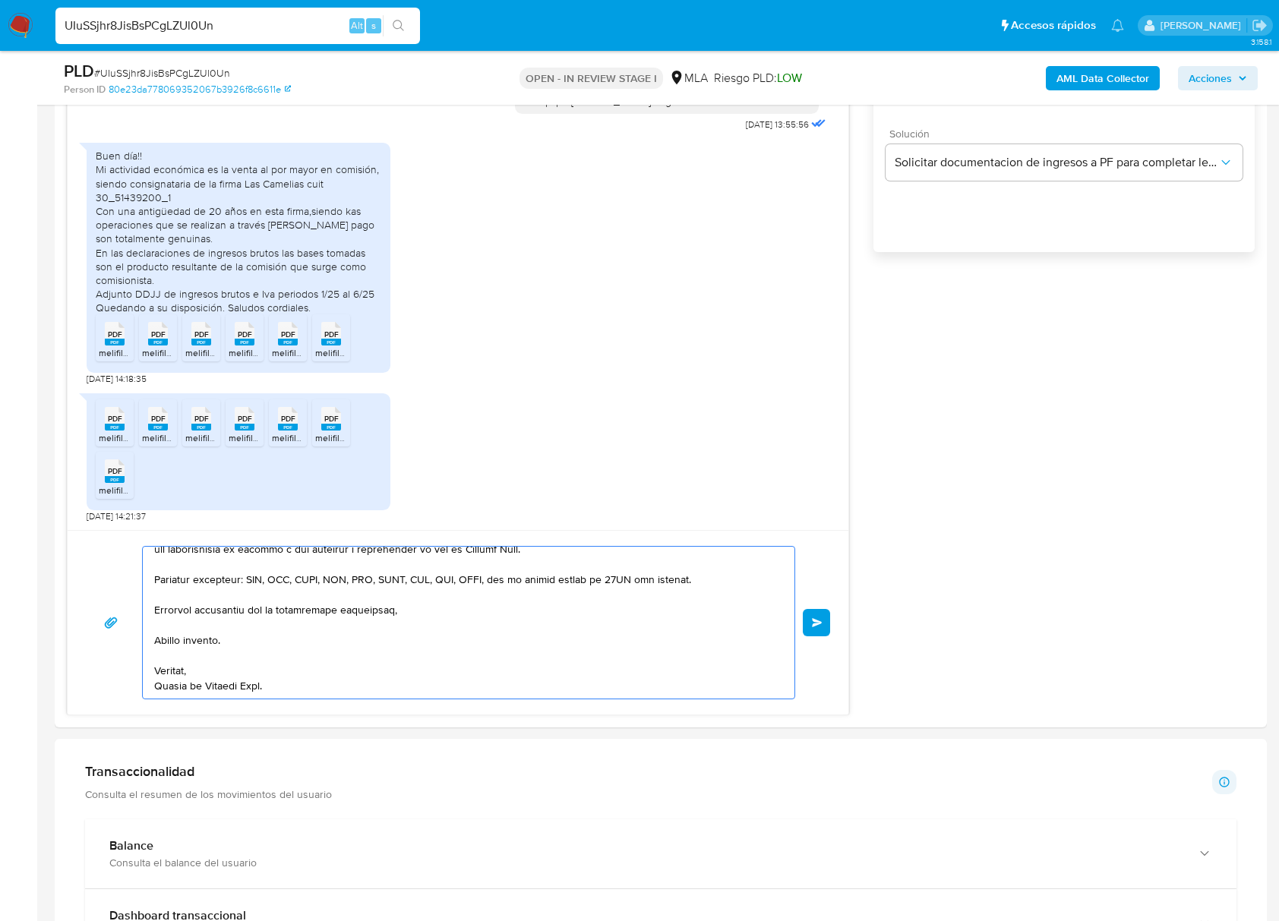
scroll to position [1377, 0]
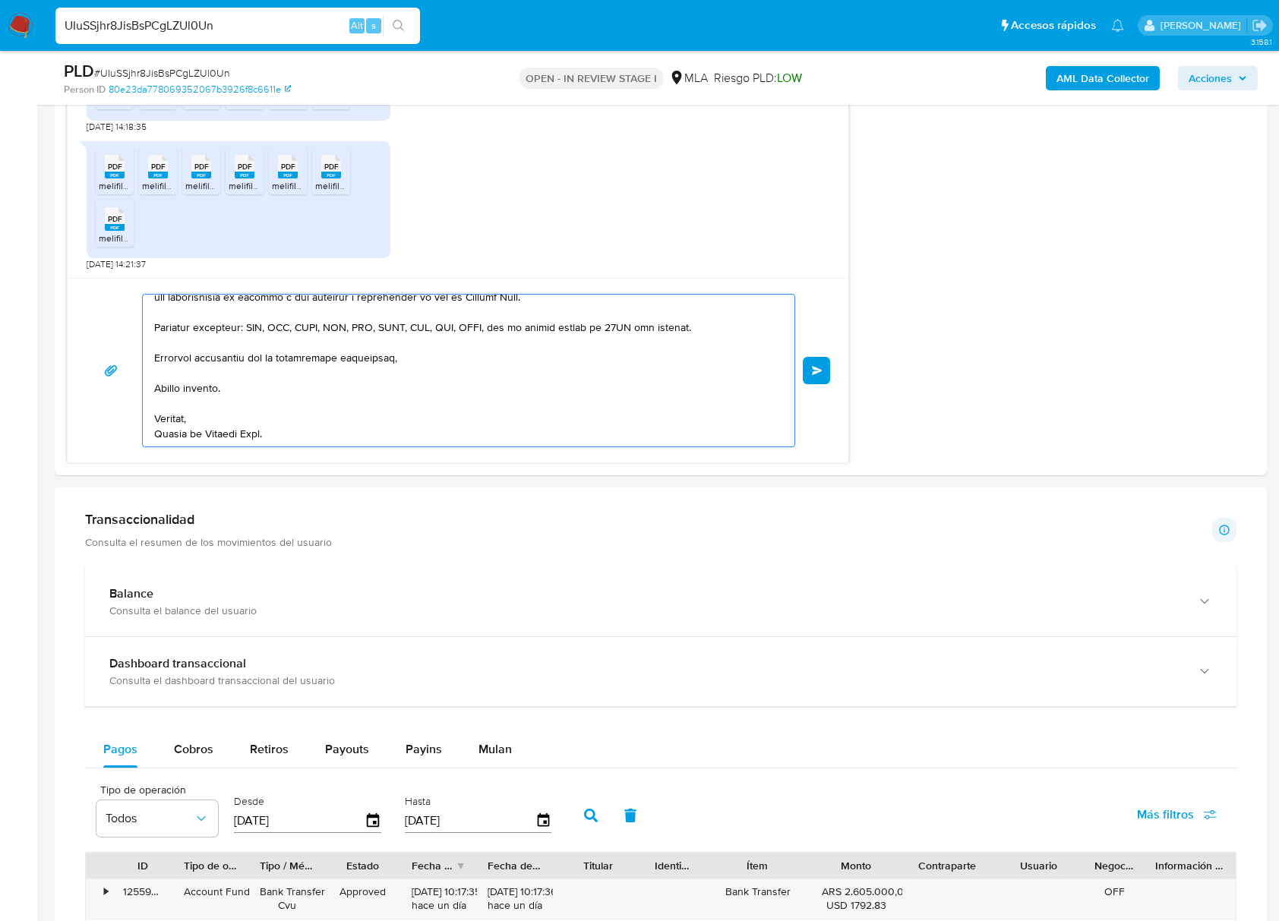
drag, startPoint x: 195, startPoint y: 609, endPoint x: 694, endPoint y: 970, distance: 615.5
click at [694, 920] on html "Pausado Ver notificaciones UIuSSjhr8JisBsPCgLZUl0Un Alt s Accesos rápidos Presi…" at bounding box center [639, 405] width 1279 height 3334
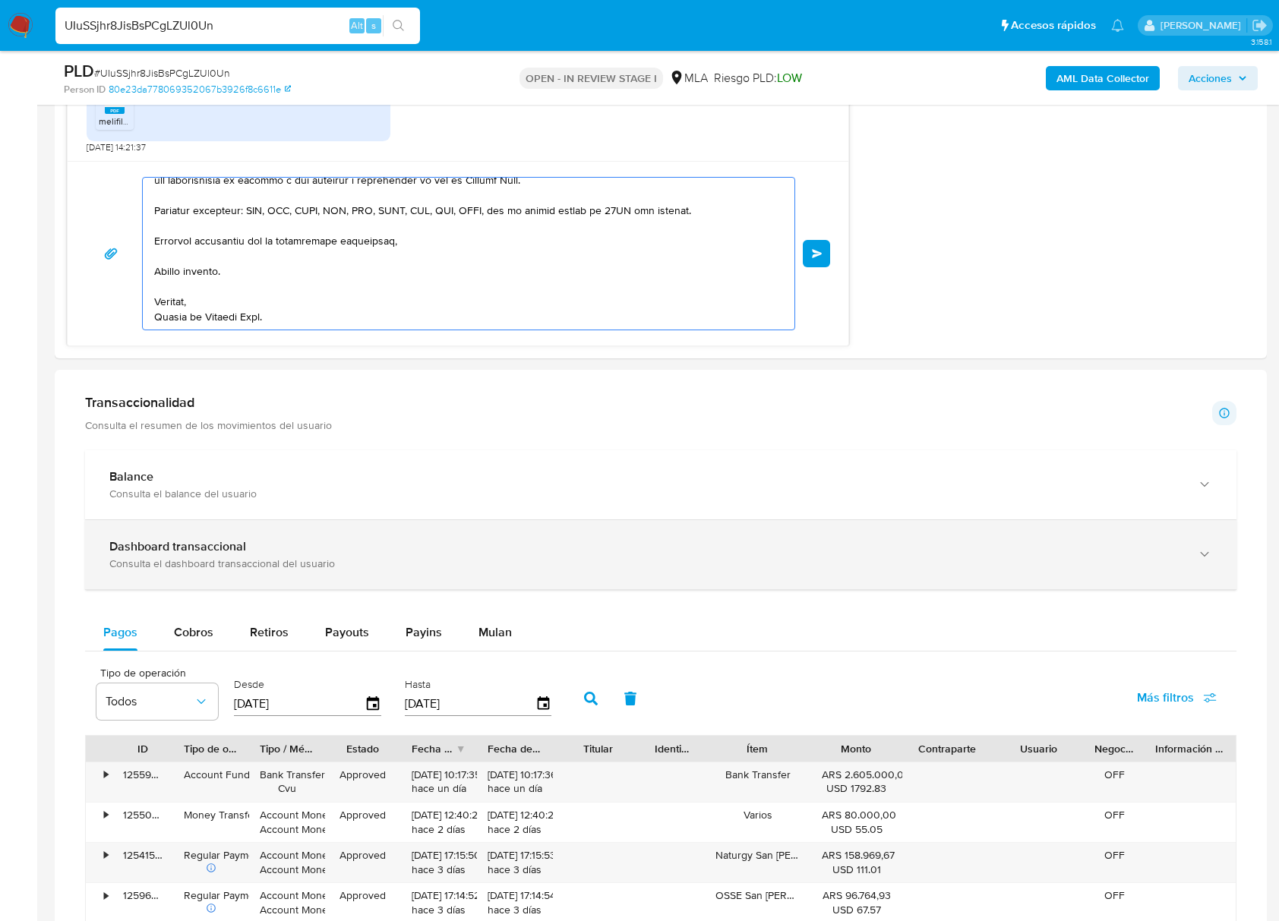
type textarea "Hola, En funció"
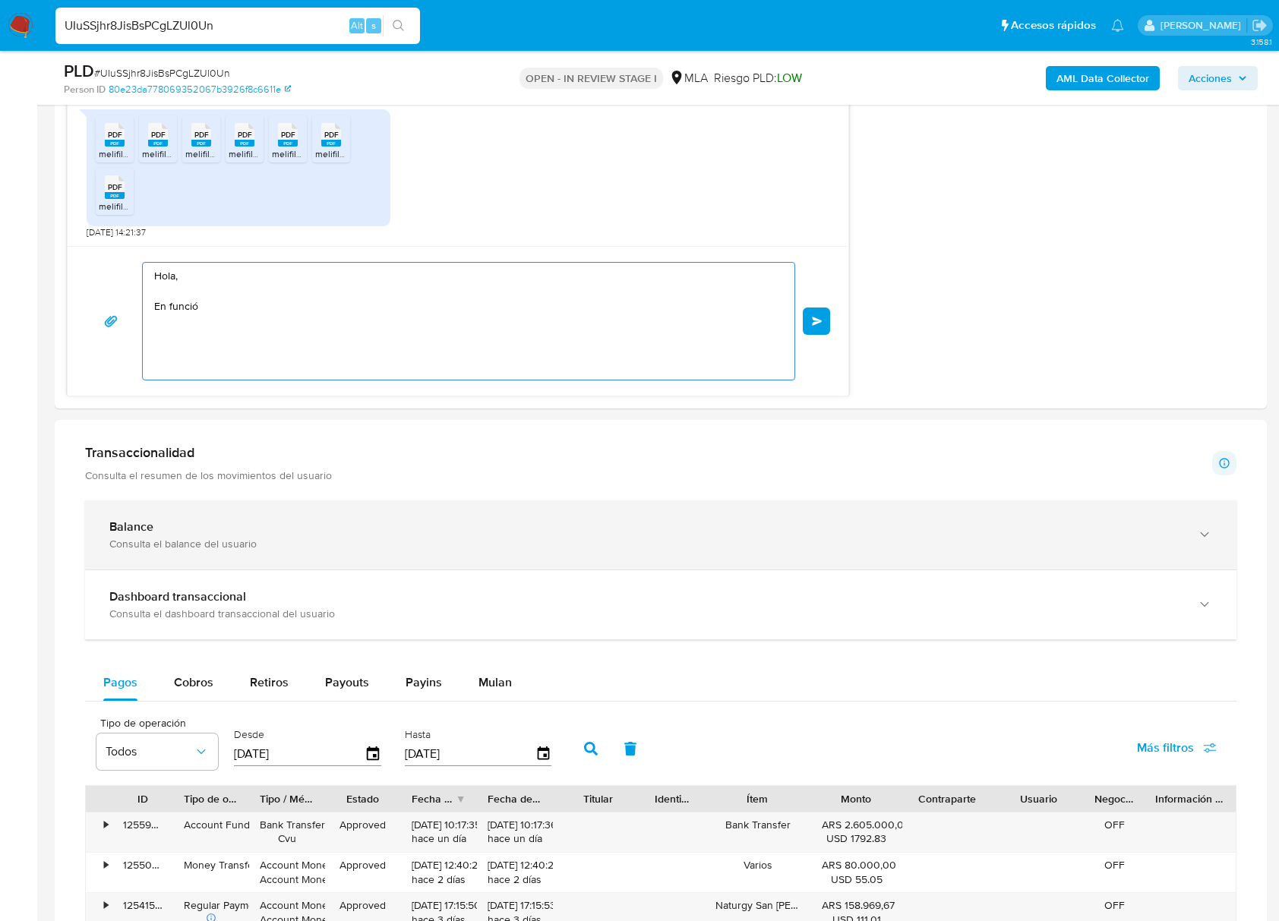
scroll to position [1175, 0]
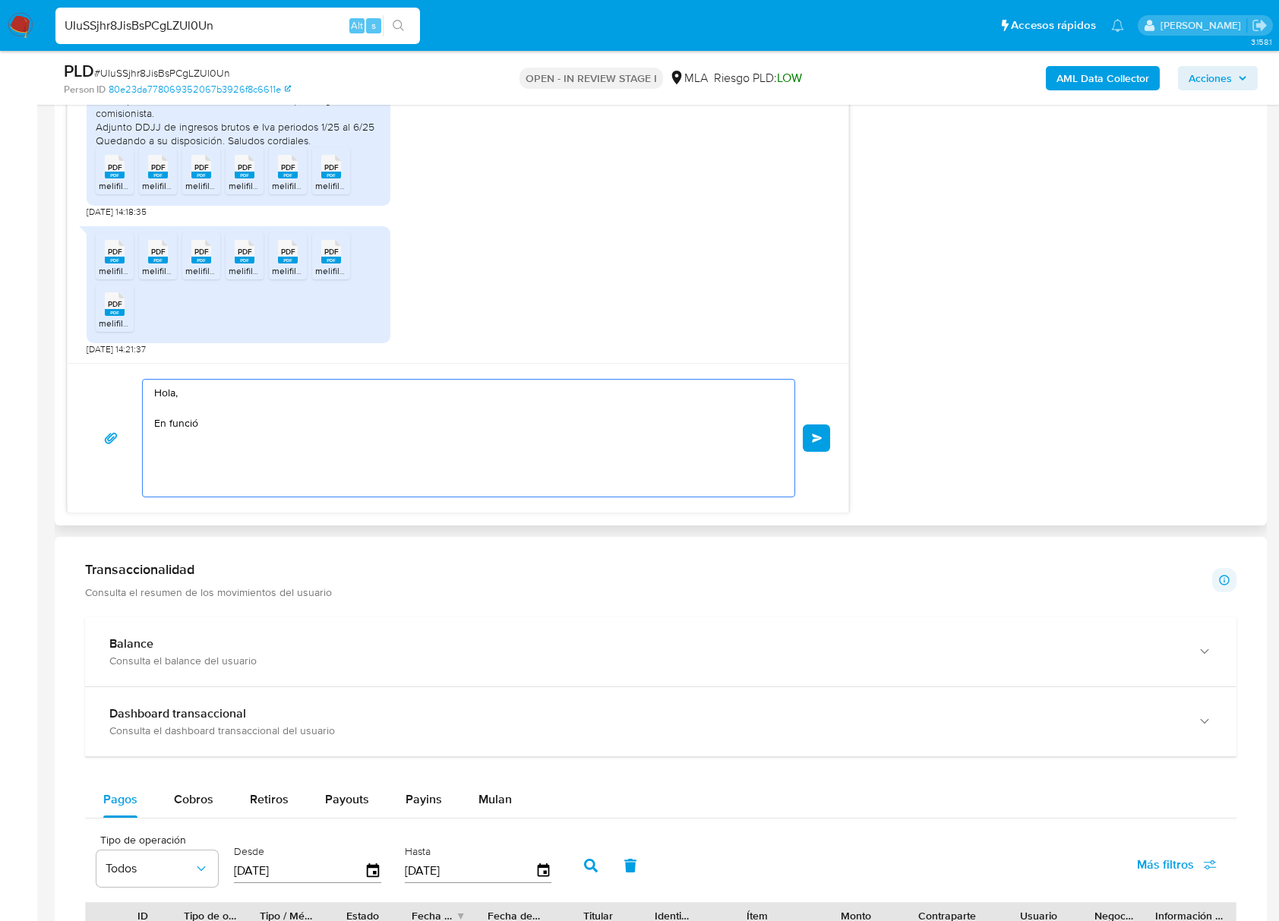
drag, startPoint x: 226, startPoint y: 425, endPoint x: 175, endPoint y: 396, distance: 59.1
click at [89, 377] on div "Hola, En funció Enviar" at bounding box center [458, 438] width 780 height 150
paste textarea "Buenas tardes, ¡Muchas gracias por tu respuesta! Confirmamos la recepción de la…"
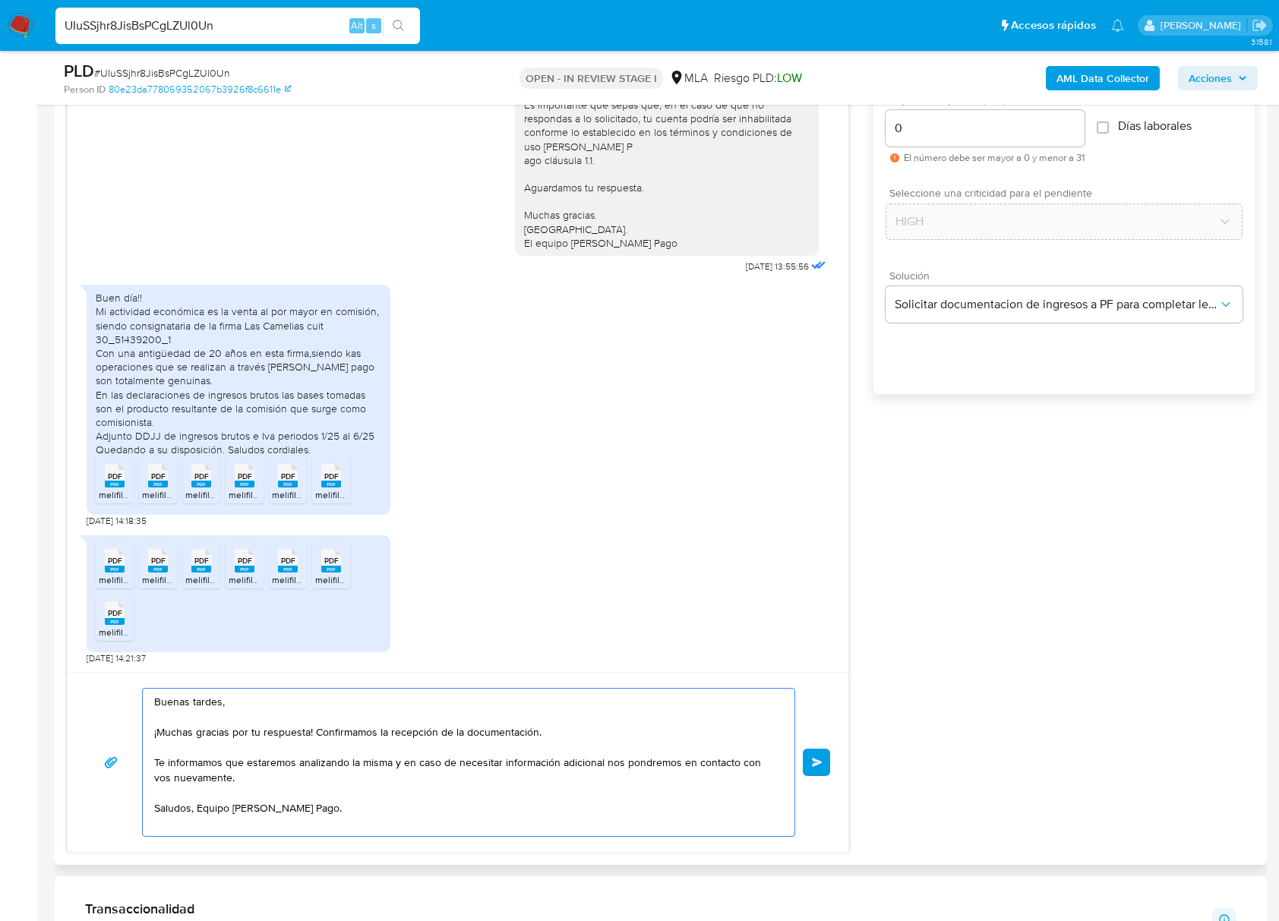
scroll to position [872, 0]
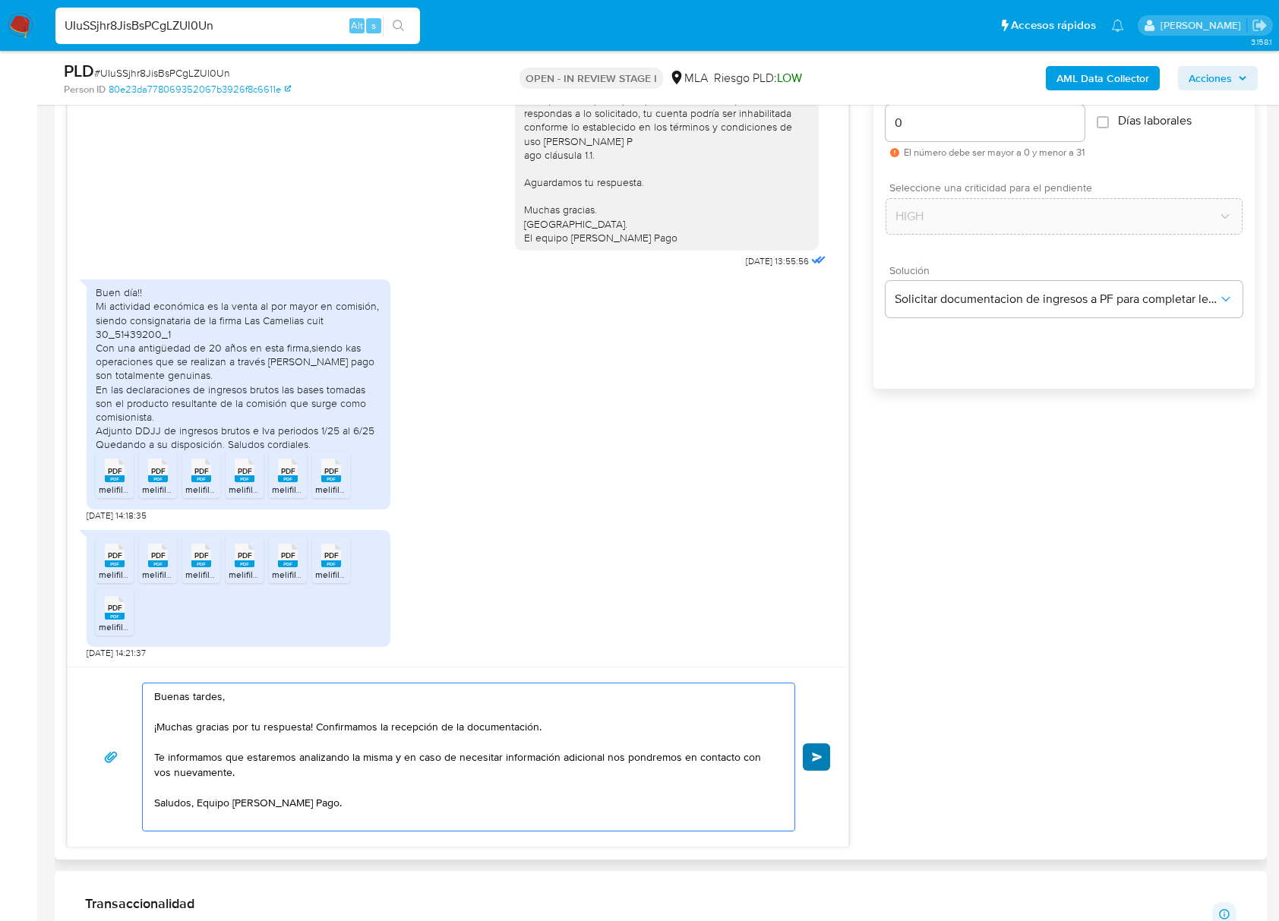
type textarea "Buenas tardes, ¡Muchas gracias por tu respuesta! Confirmamos la recepción de la…"
click at [806, 758] on button "Enviar" at bounding box center [815, 756] width 27 height 27
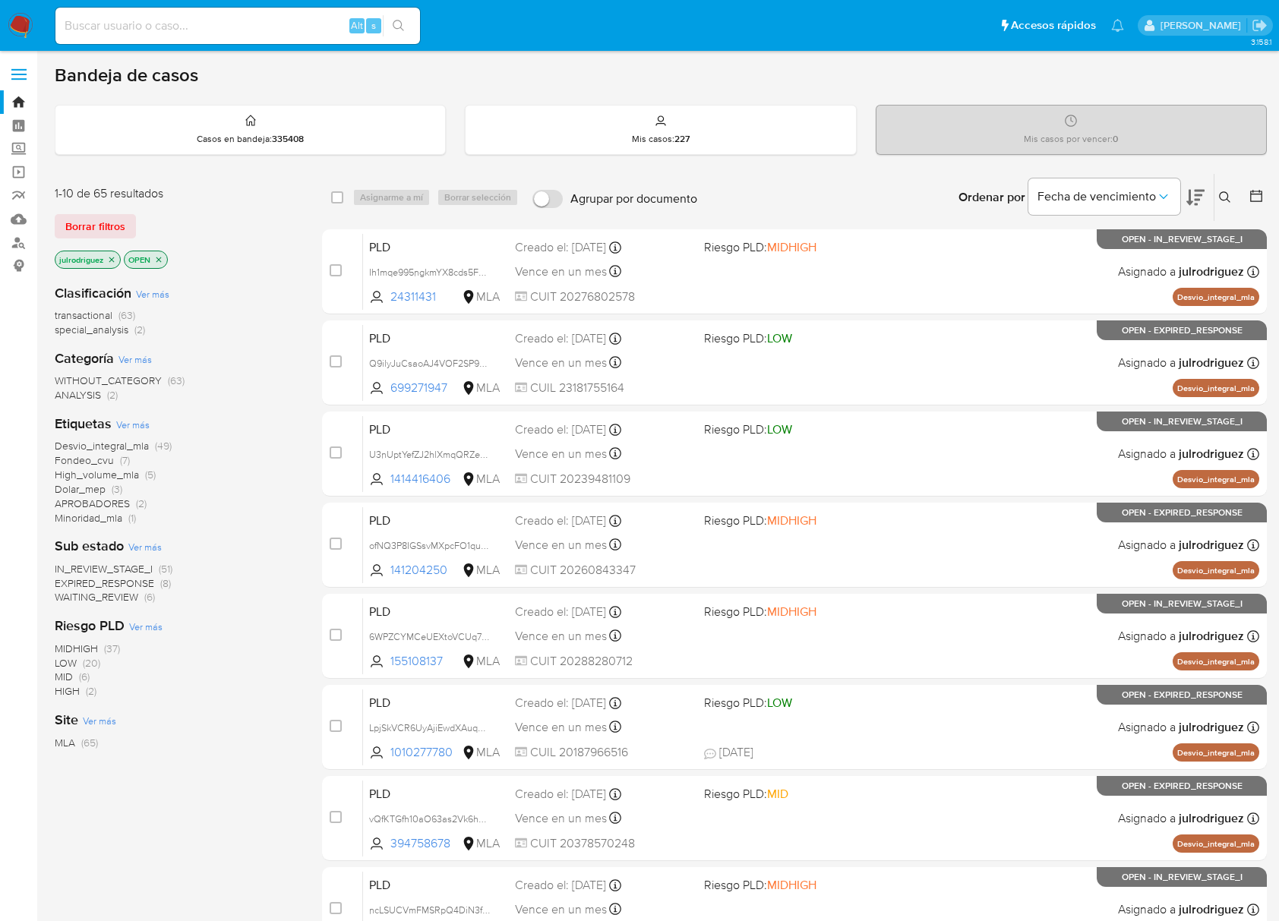
click at [970, 194] on icon at bounding box center [1225, 197] width 12 height 12
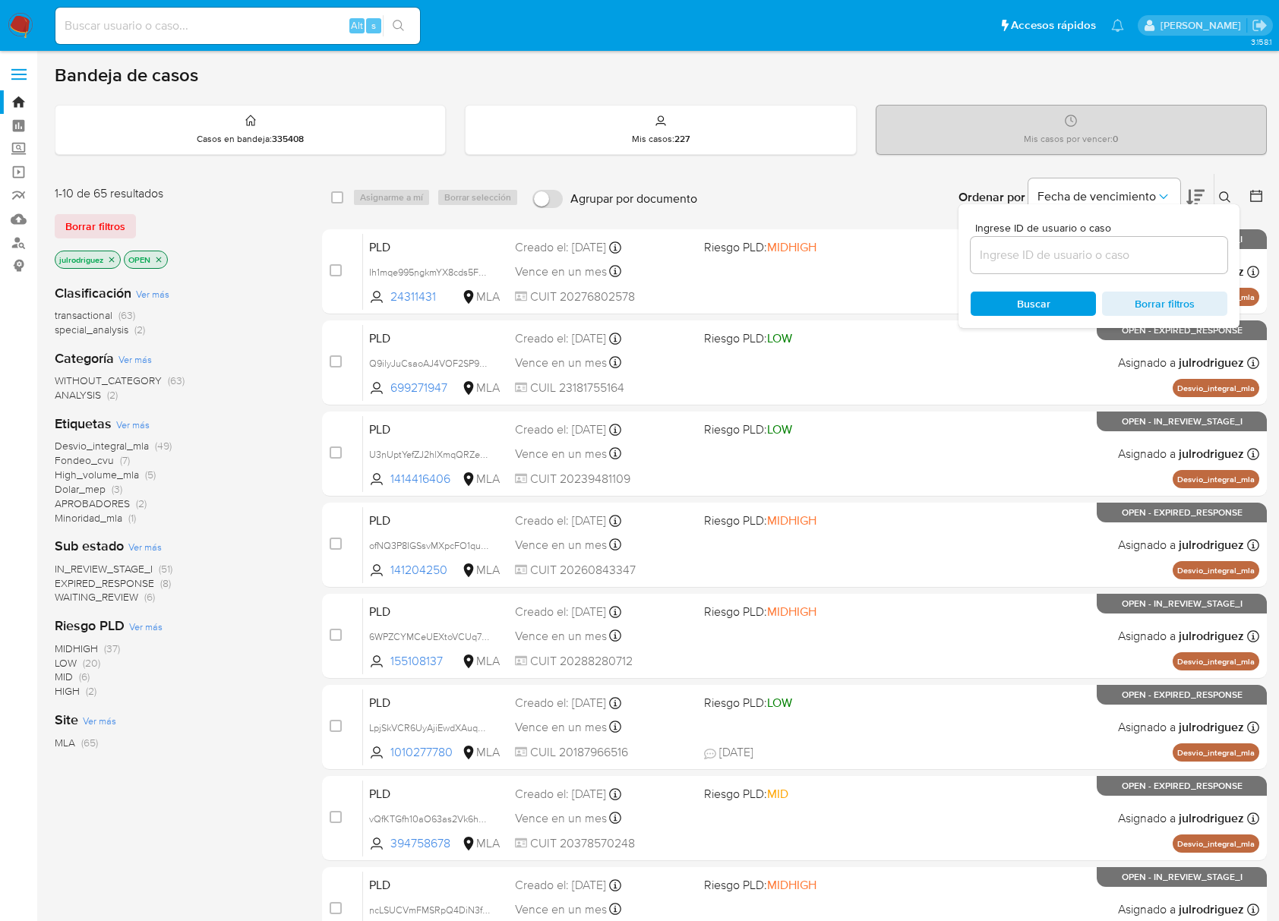
drag, startPoint x: 1072, startPoint y: 244, endPoint x: 1069, endPoint y: 255, distance: 11.1
click at [970, 245] on input at bounding box center [1098, 255] width 257 height 20
type input "UIuSSjhr8JisBsPCgLZUl0Un"
click at [970, 304] on span "Buscar" at bounding box center [1033, 304] width 33 height 24
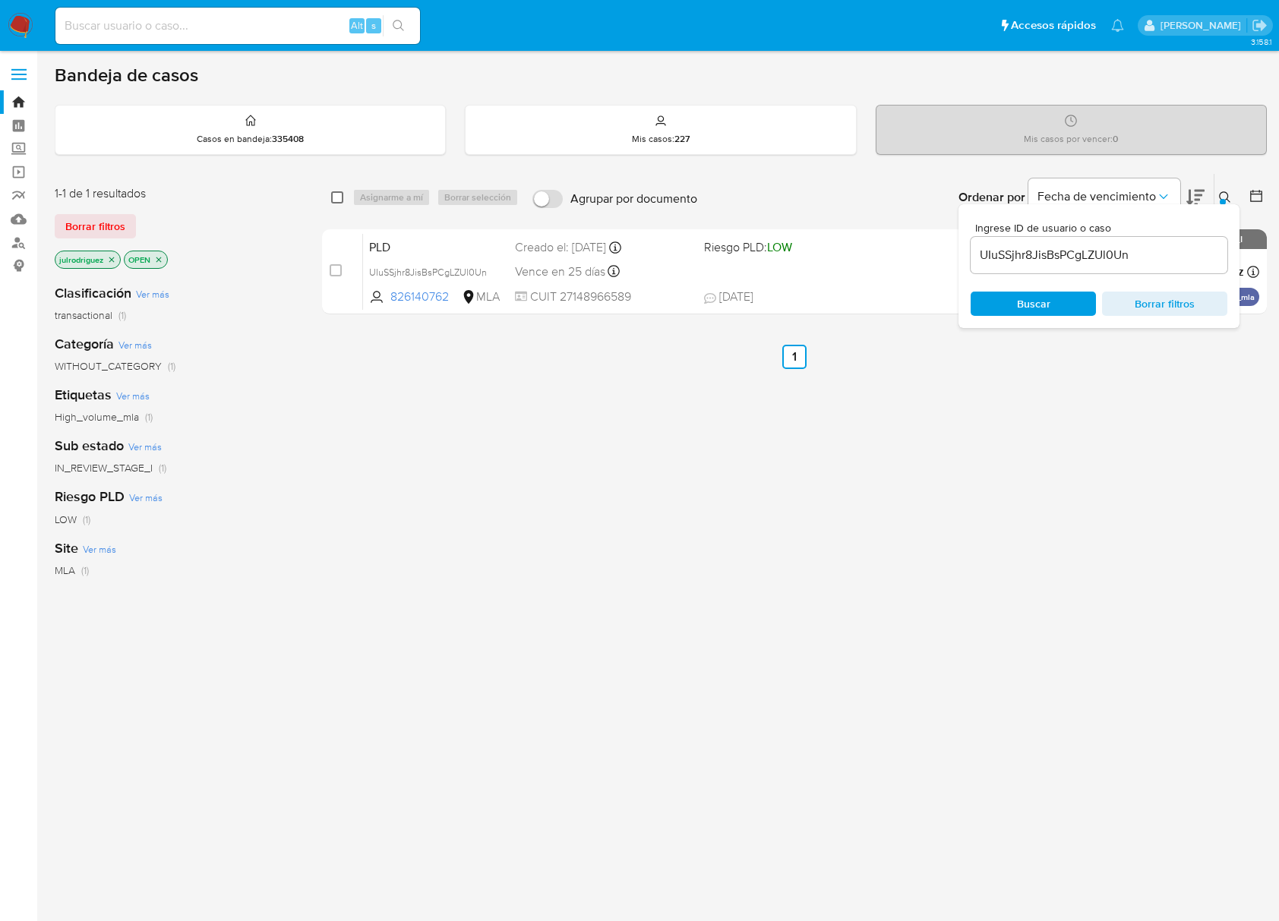
click at [340, 199] on input "checkbox" at bounding box center [337, 197] width 12 height 12
checkbox input "true"
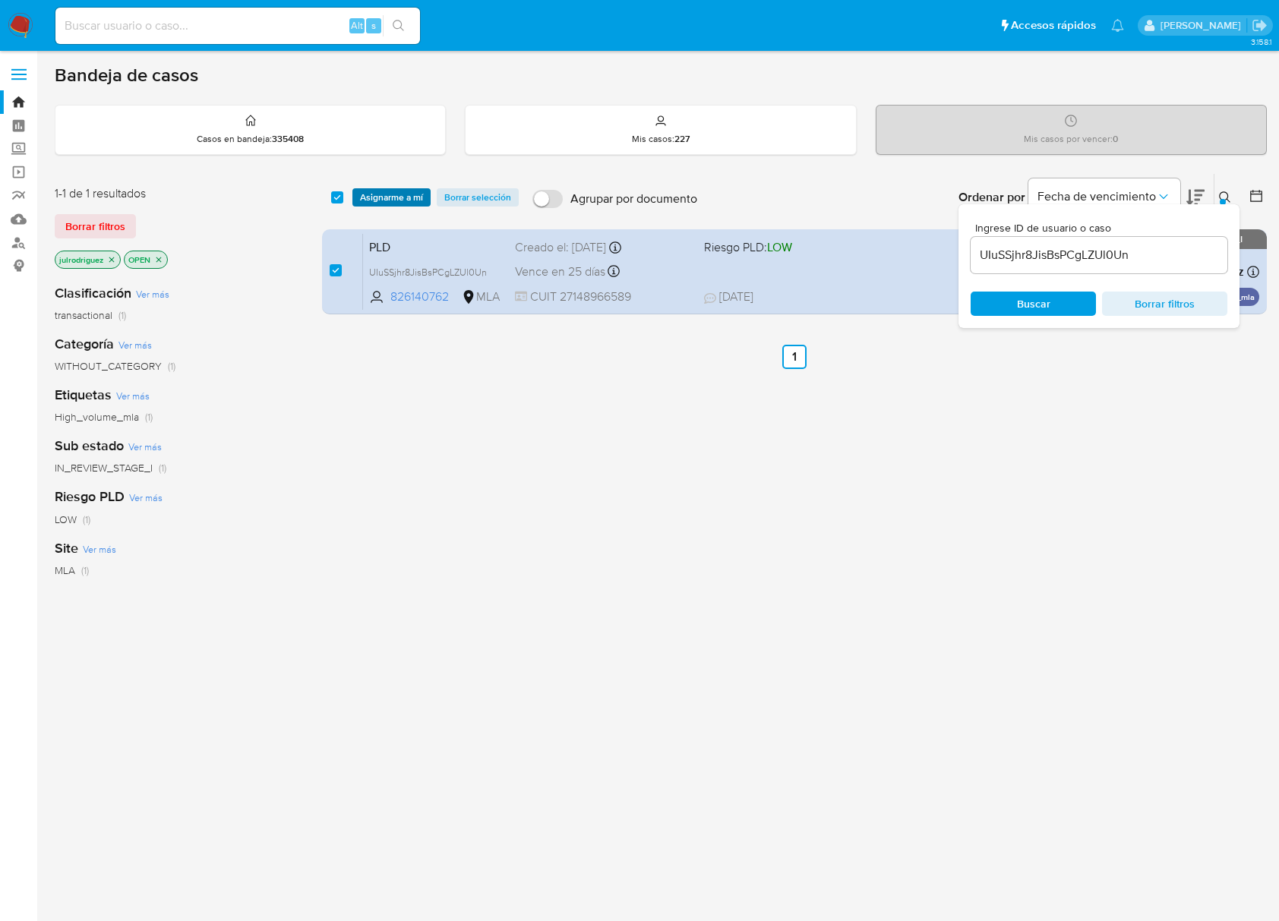
click at [393, 191] on span "Asignarme a mí" at bounding box center [391, 197] width 63 height 15
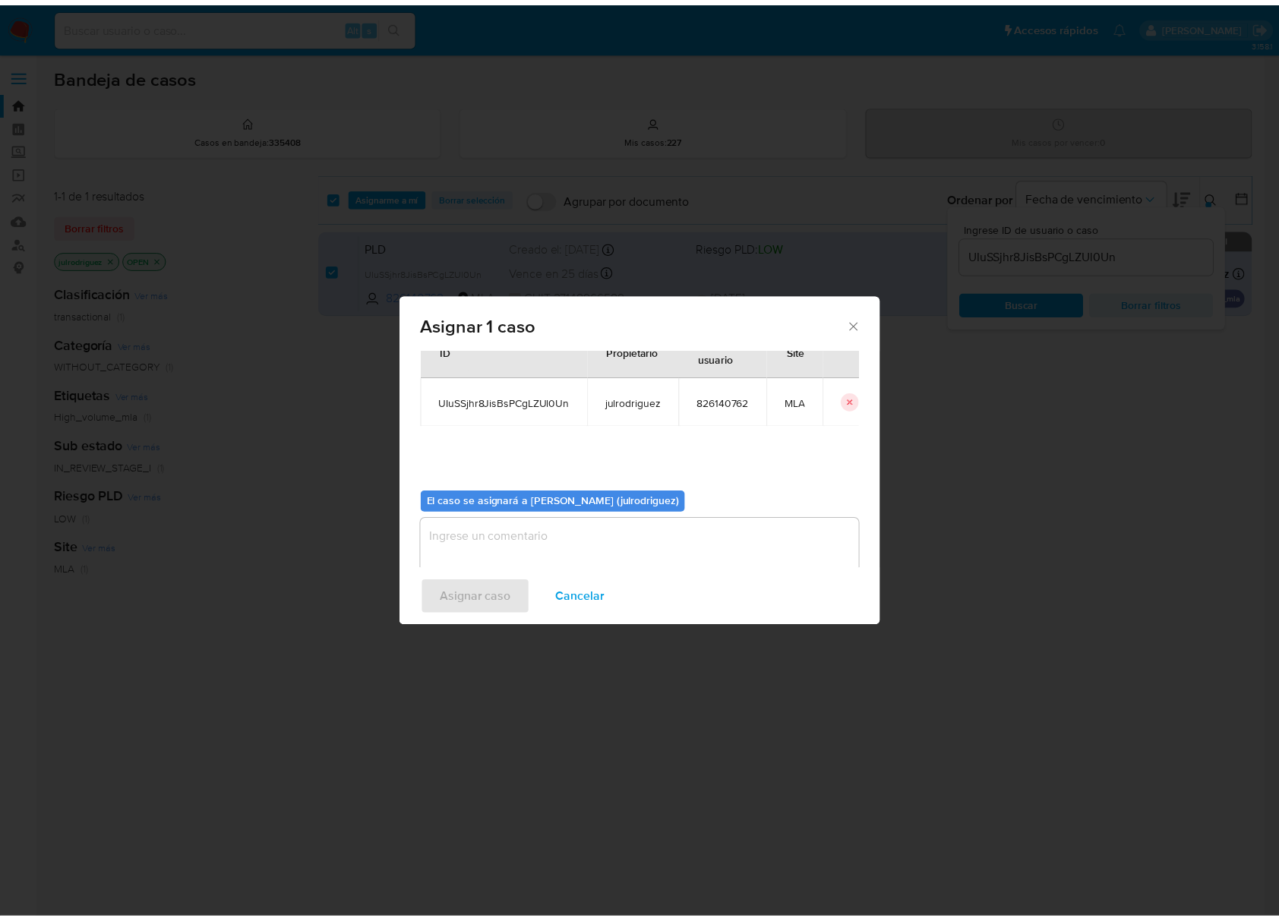
scroll to position [77, 0]
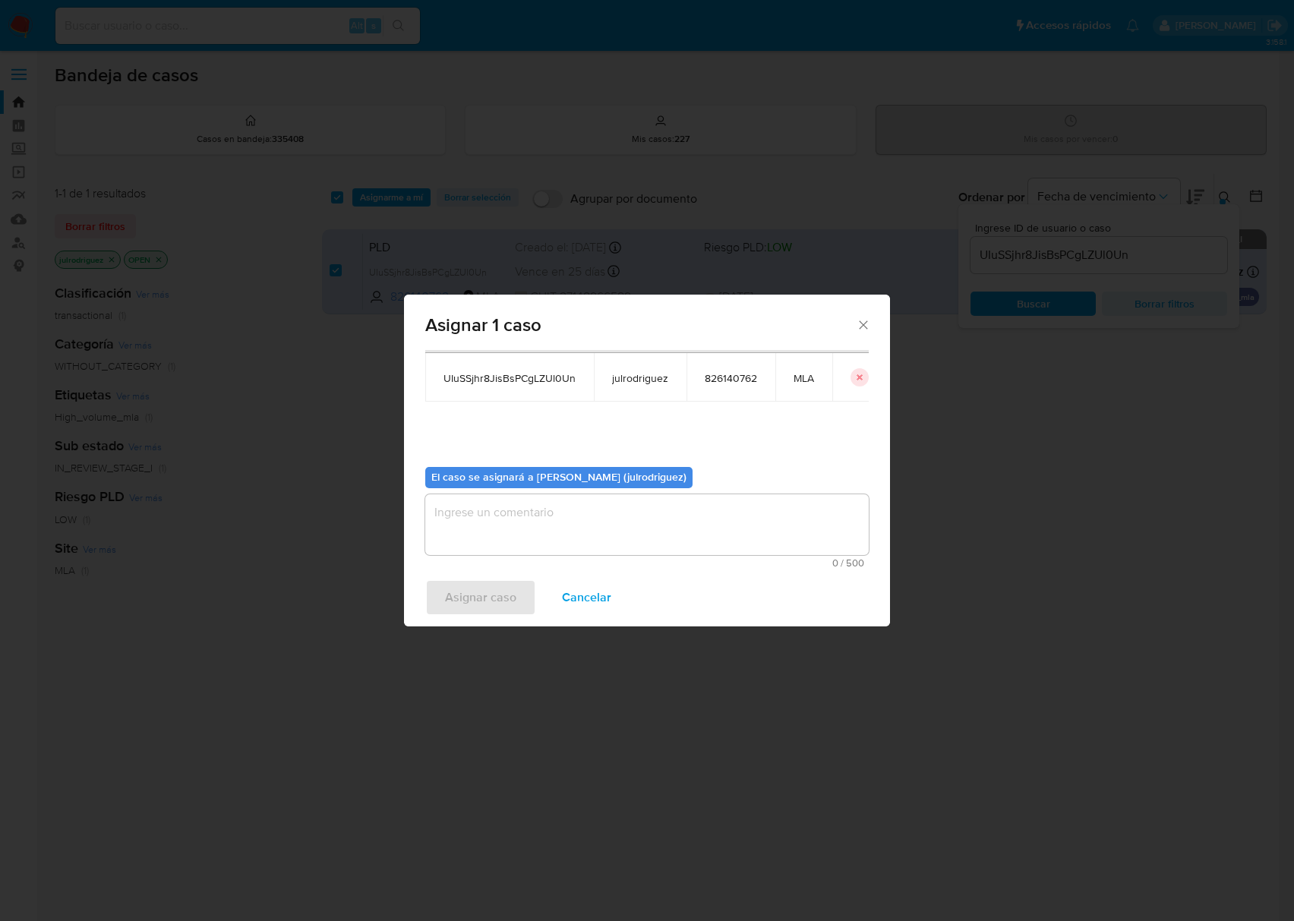
click at [620, 524] on textarea "assign-modal" at bounding box center [646, 524] width 443 height 61
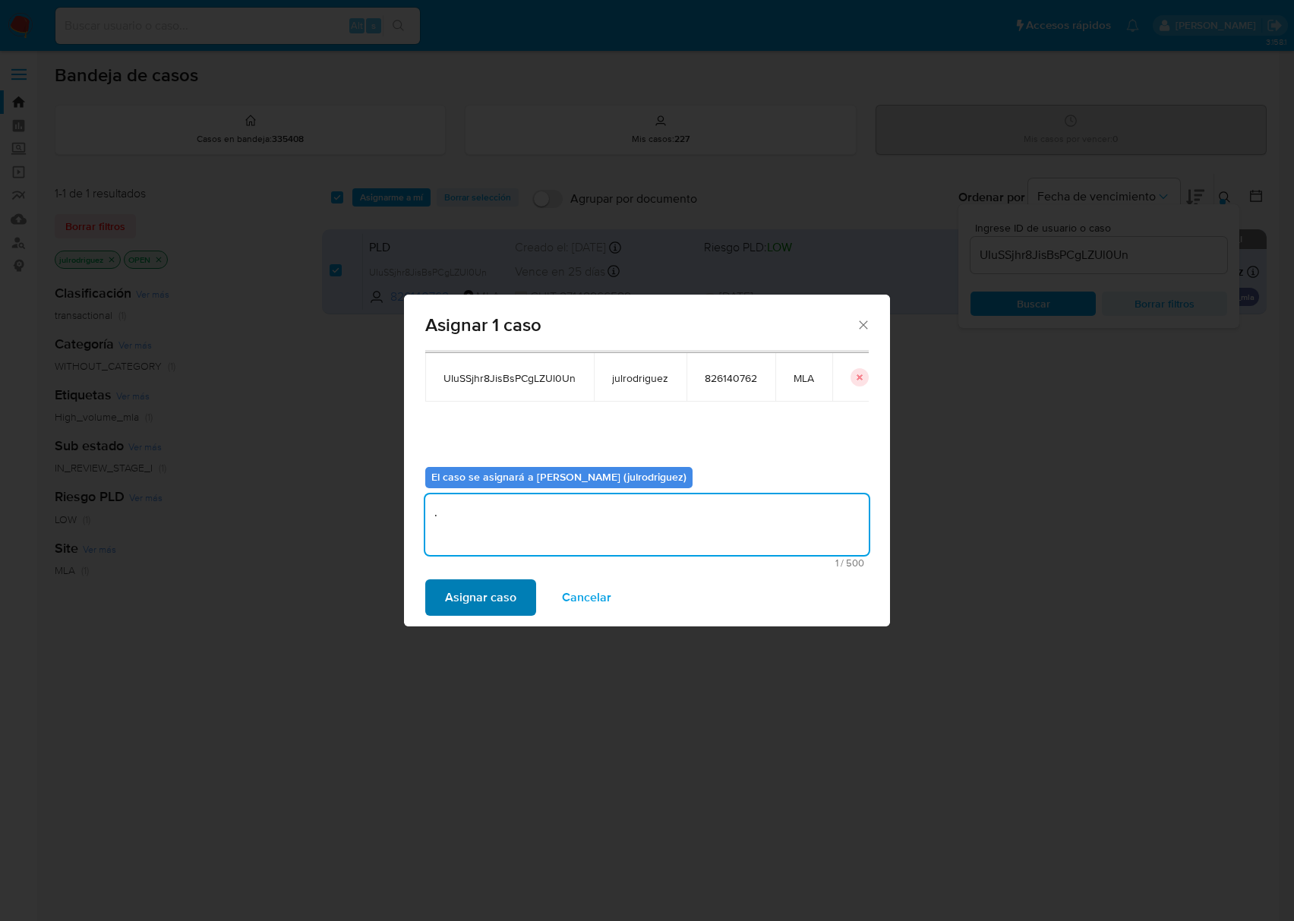
type textarea "."
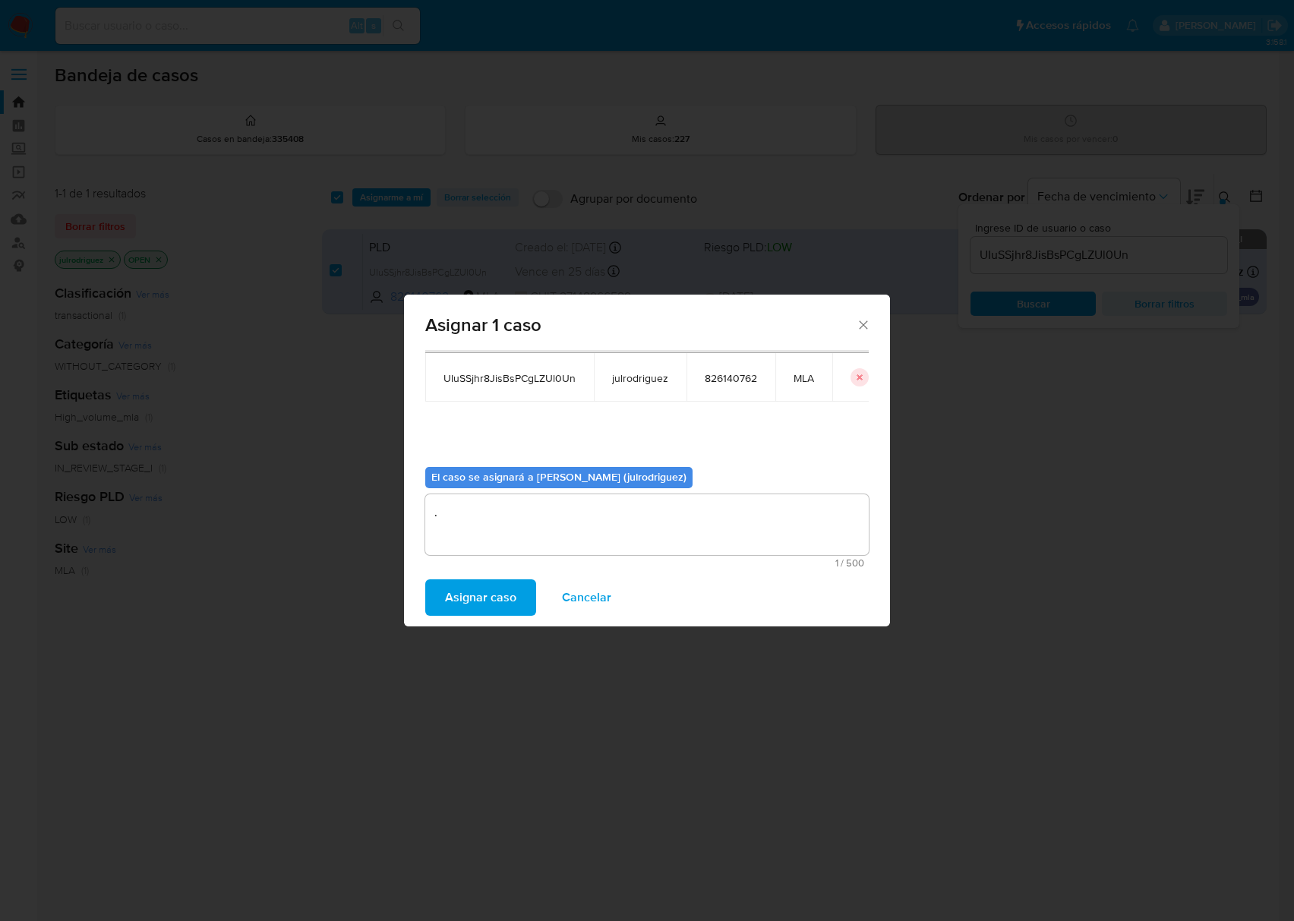
click at [499, 585] on span "Asignar caso" at bounding box center [480, 597] width 71 height 33
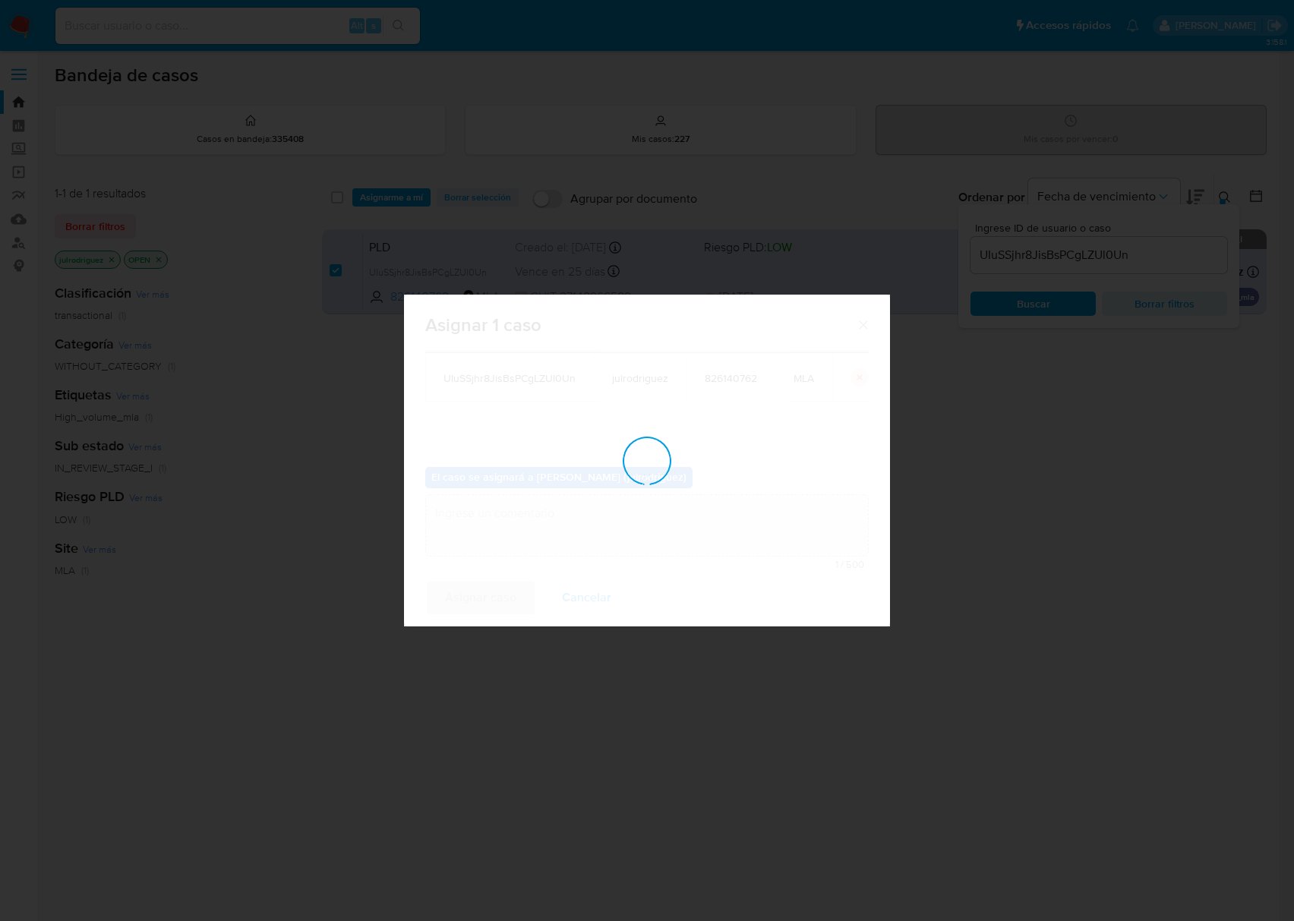
checkbox input "false"
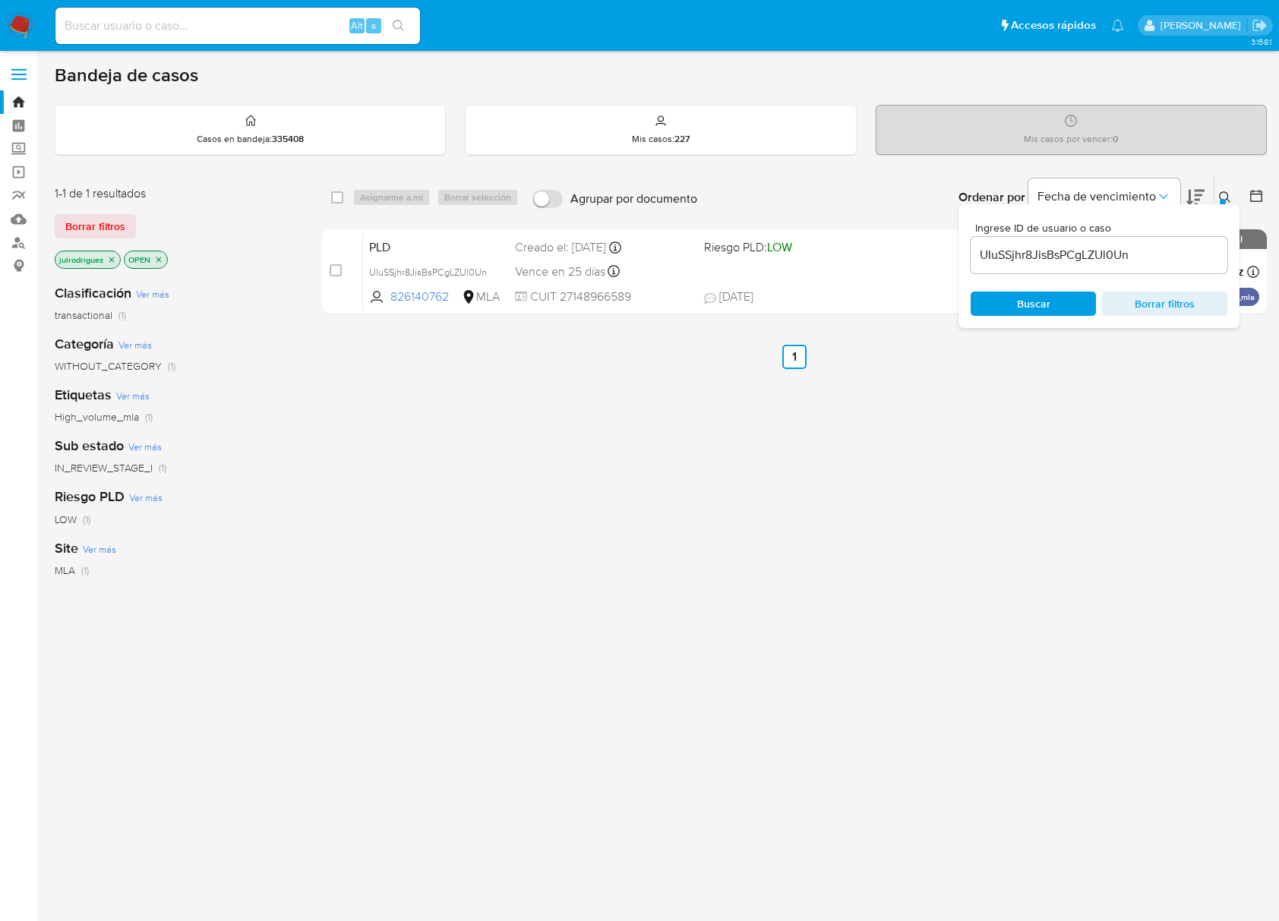
click at [492, 569] on div "select-all-cases-checkbox Asignarme a mí Borrar selección Agrupar por documento…" at bounding box center [794, 517] width 944 height 688
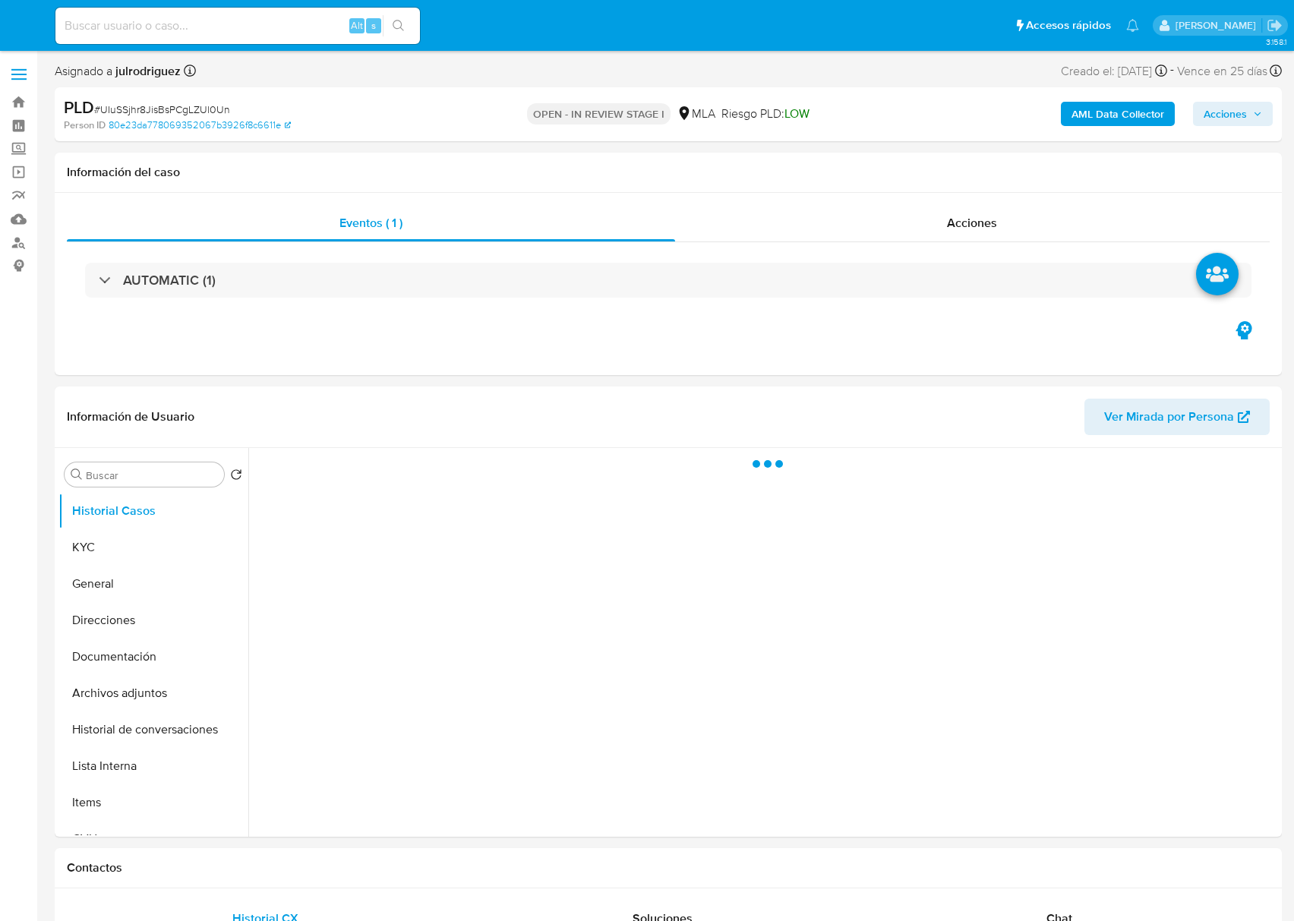
select select "10"
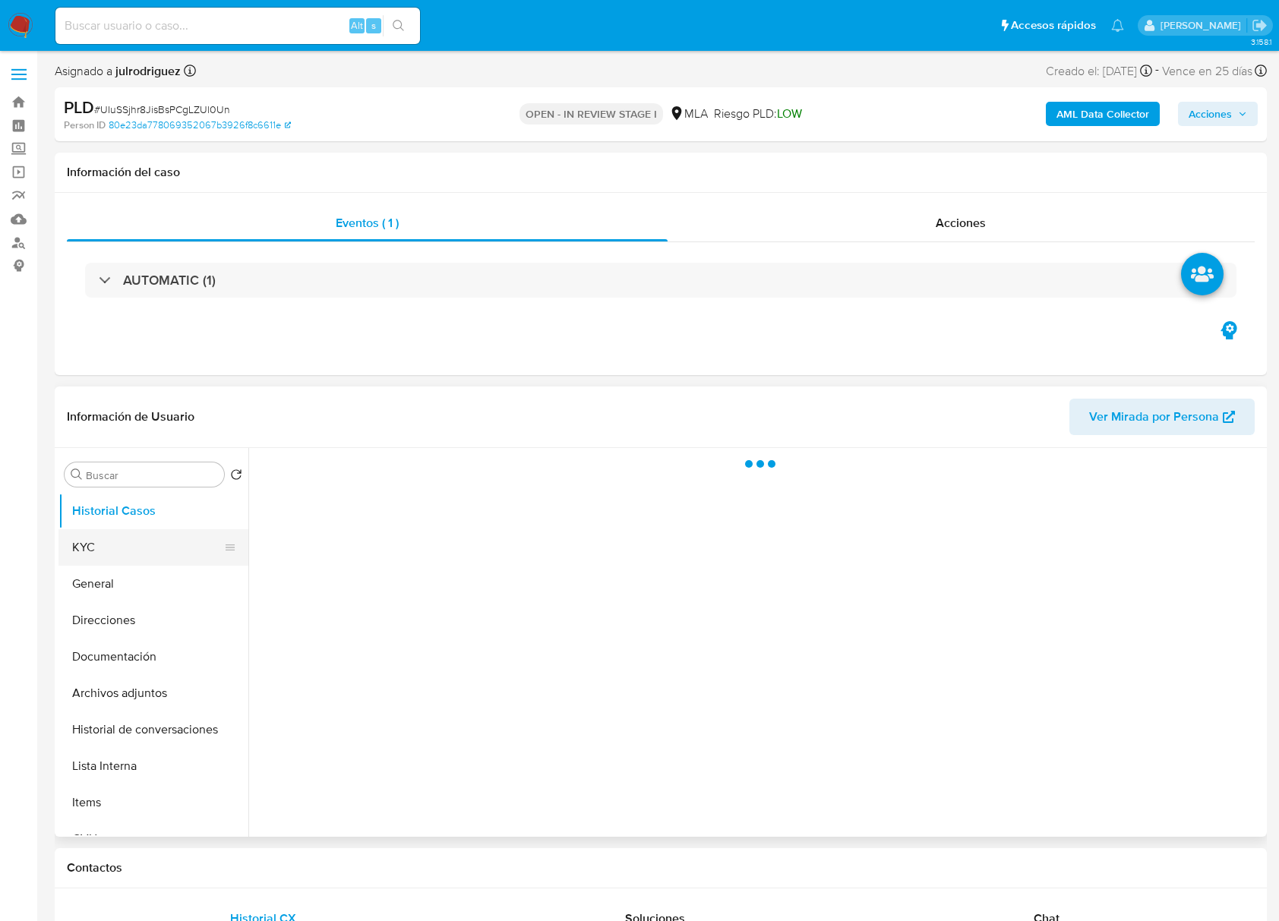
click at [101, 547] on button "KYC" at bounding box center [147, 547] width 178 height 36
select select "10"
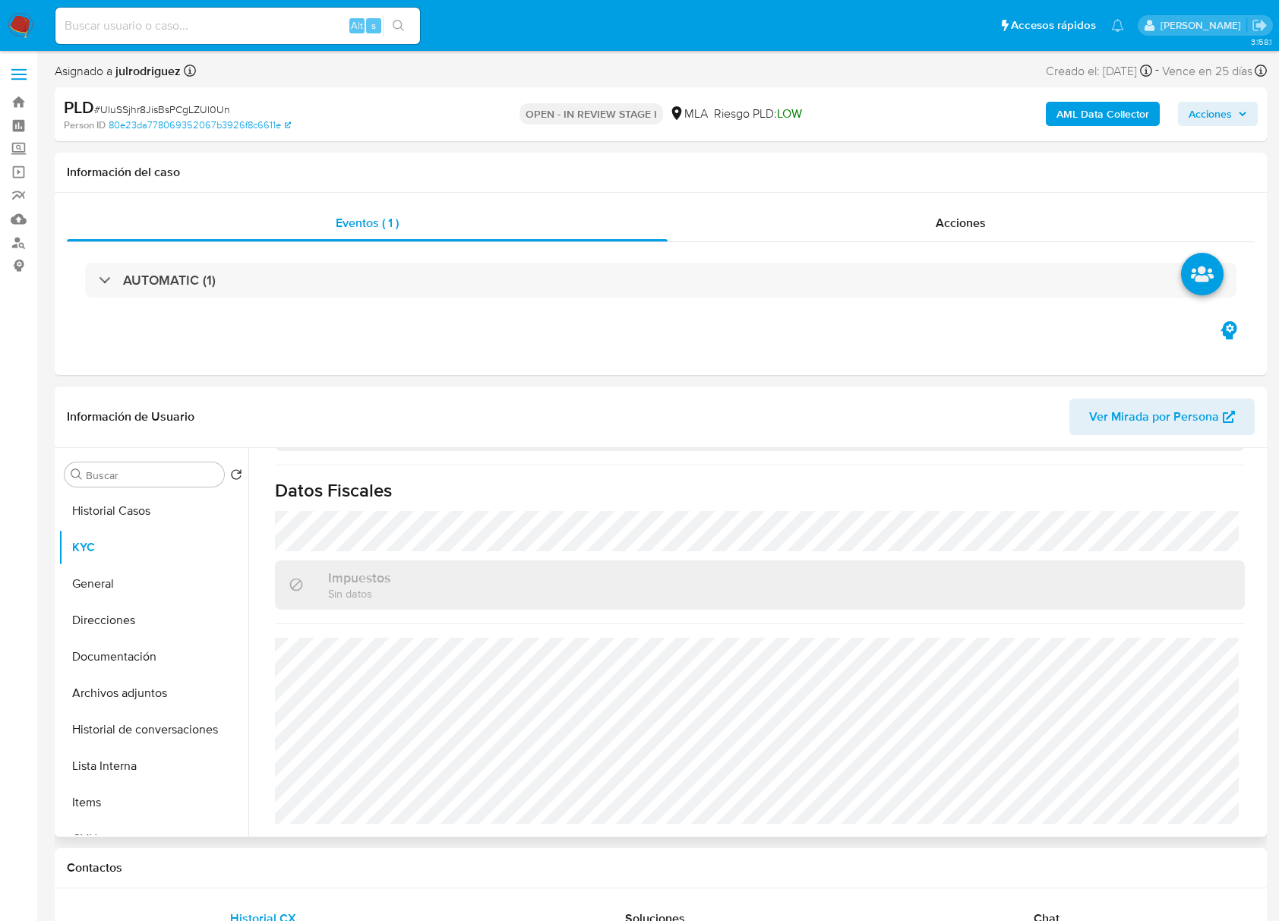
scroll to position [304, 0]
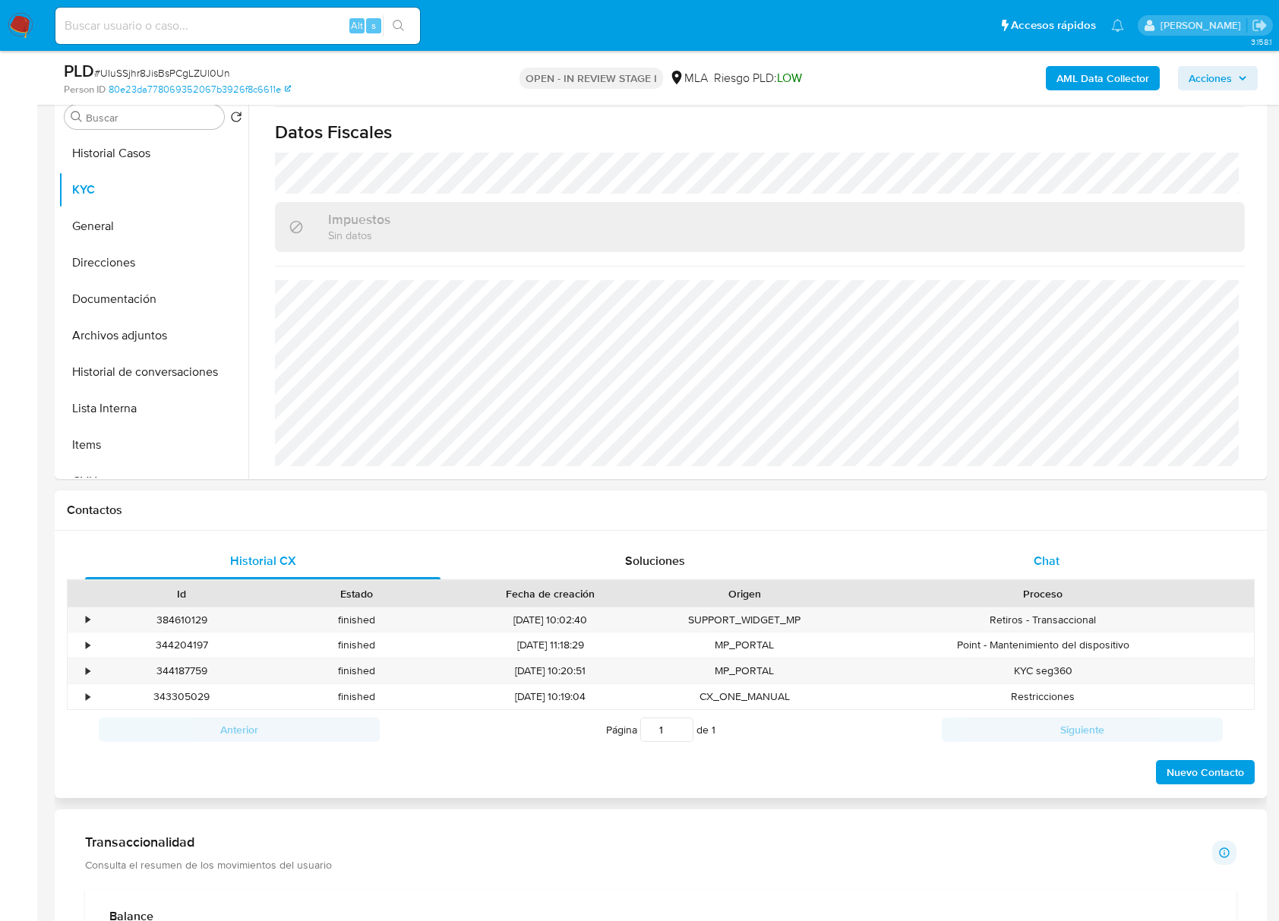
click at [1052, 566] on span "Chat" at bounding box center [1046, 560] width 26 height 17
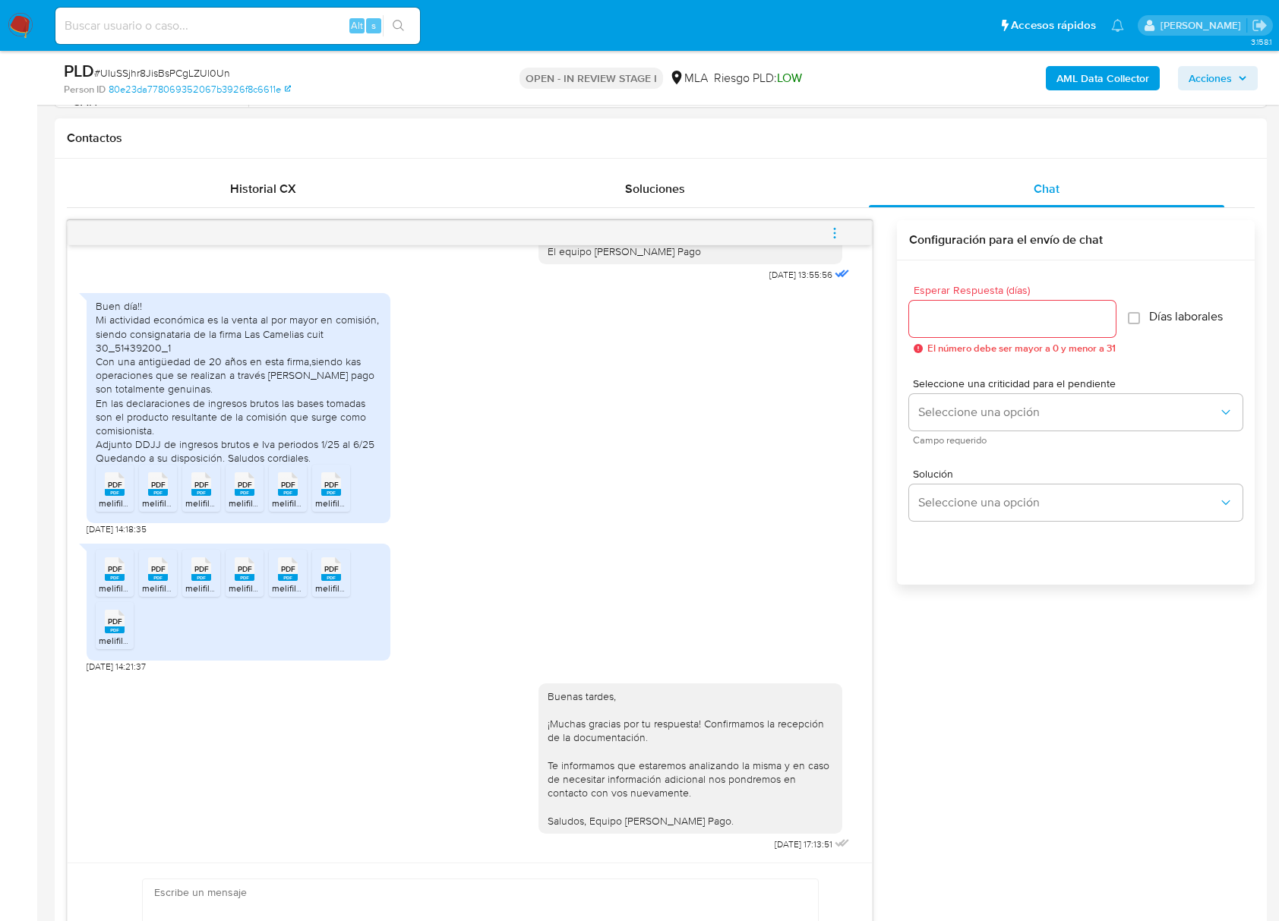
scroll to position [708, 0]
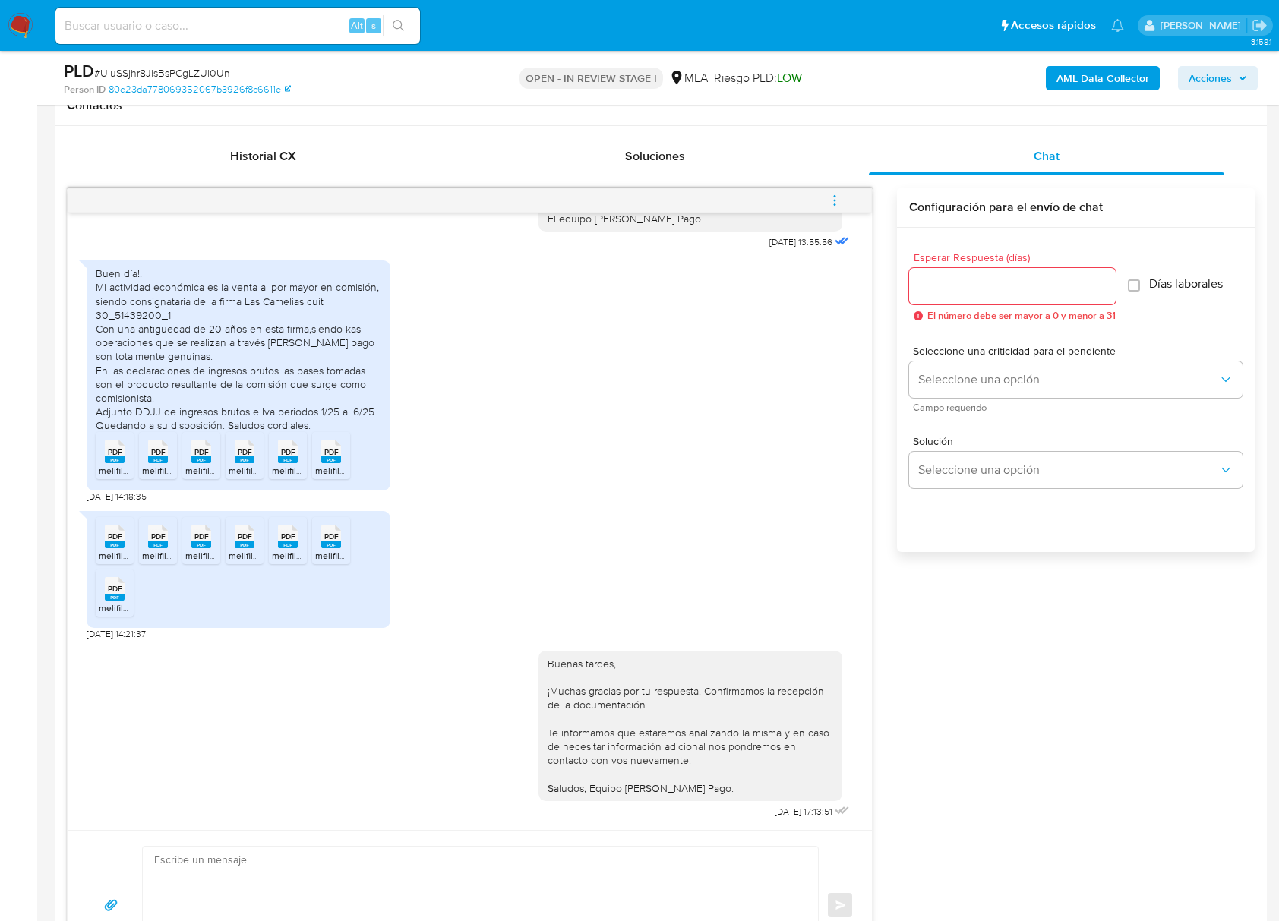
click at [837, 205] on icon "menu-action" at bounding box center [835, 201] width 14 height 14
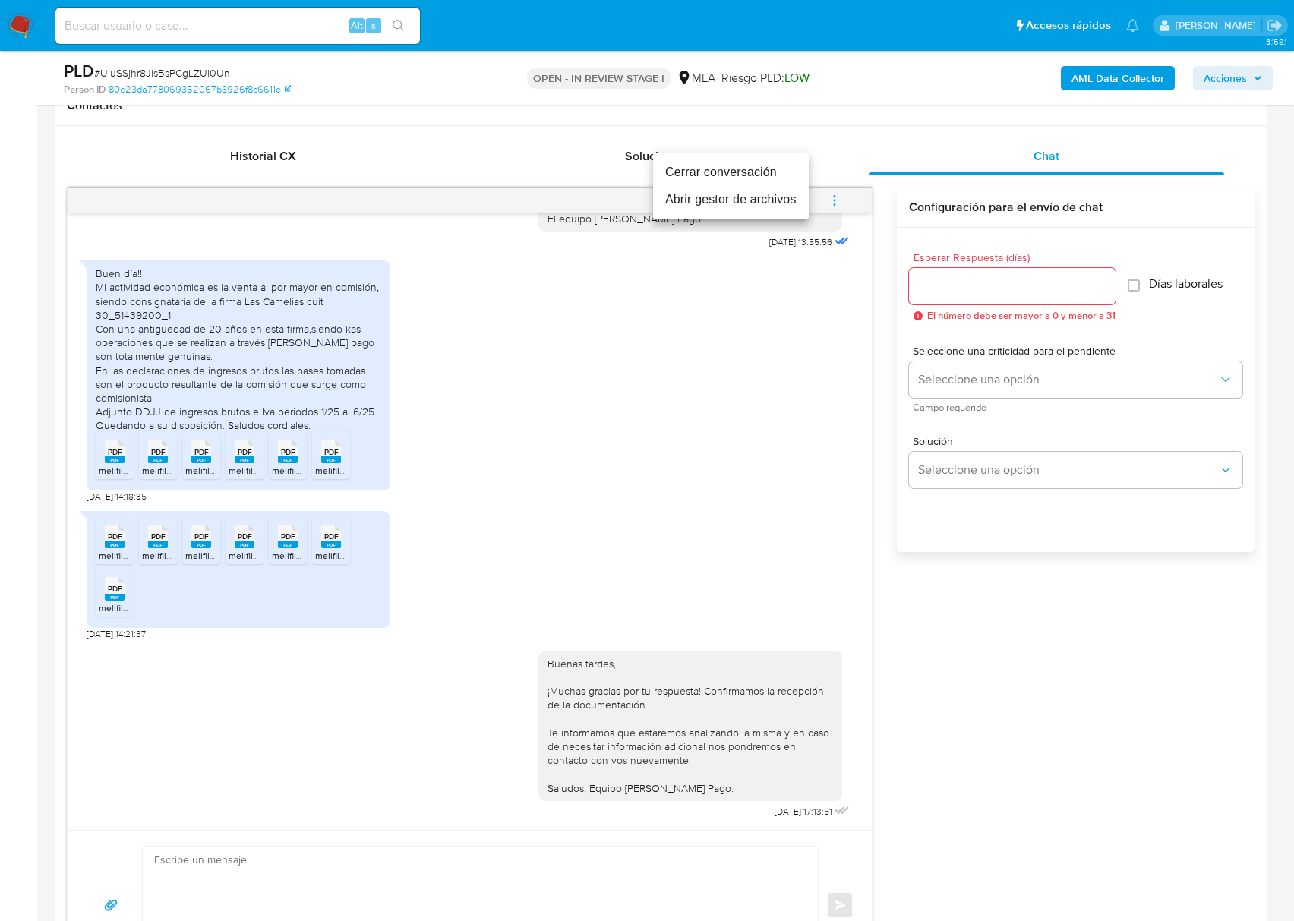
click at [714, 179] on li "Cerrar conversación" at bounding box center [731, 172] width 156 height 27
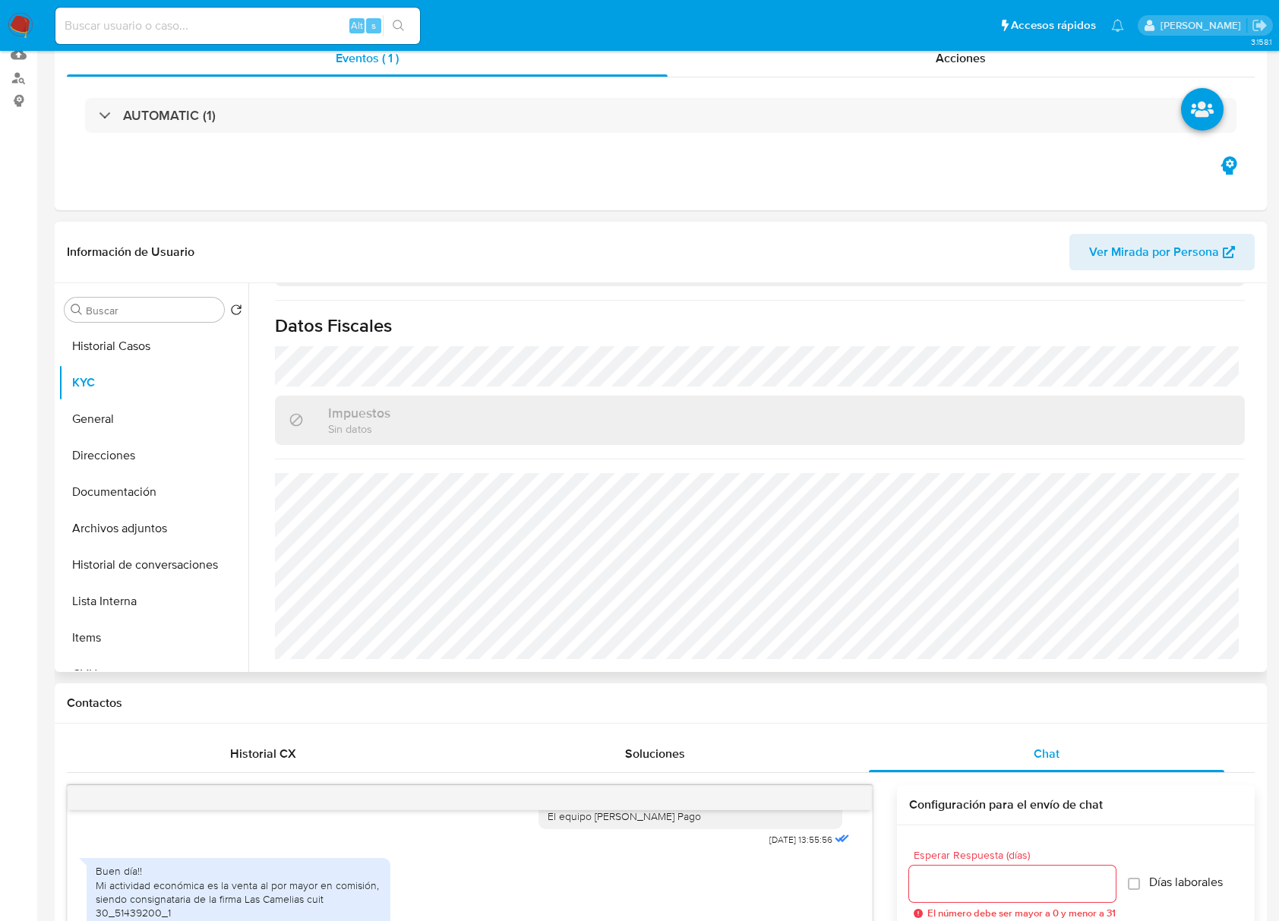
scroll to position [0, 0]
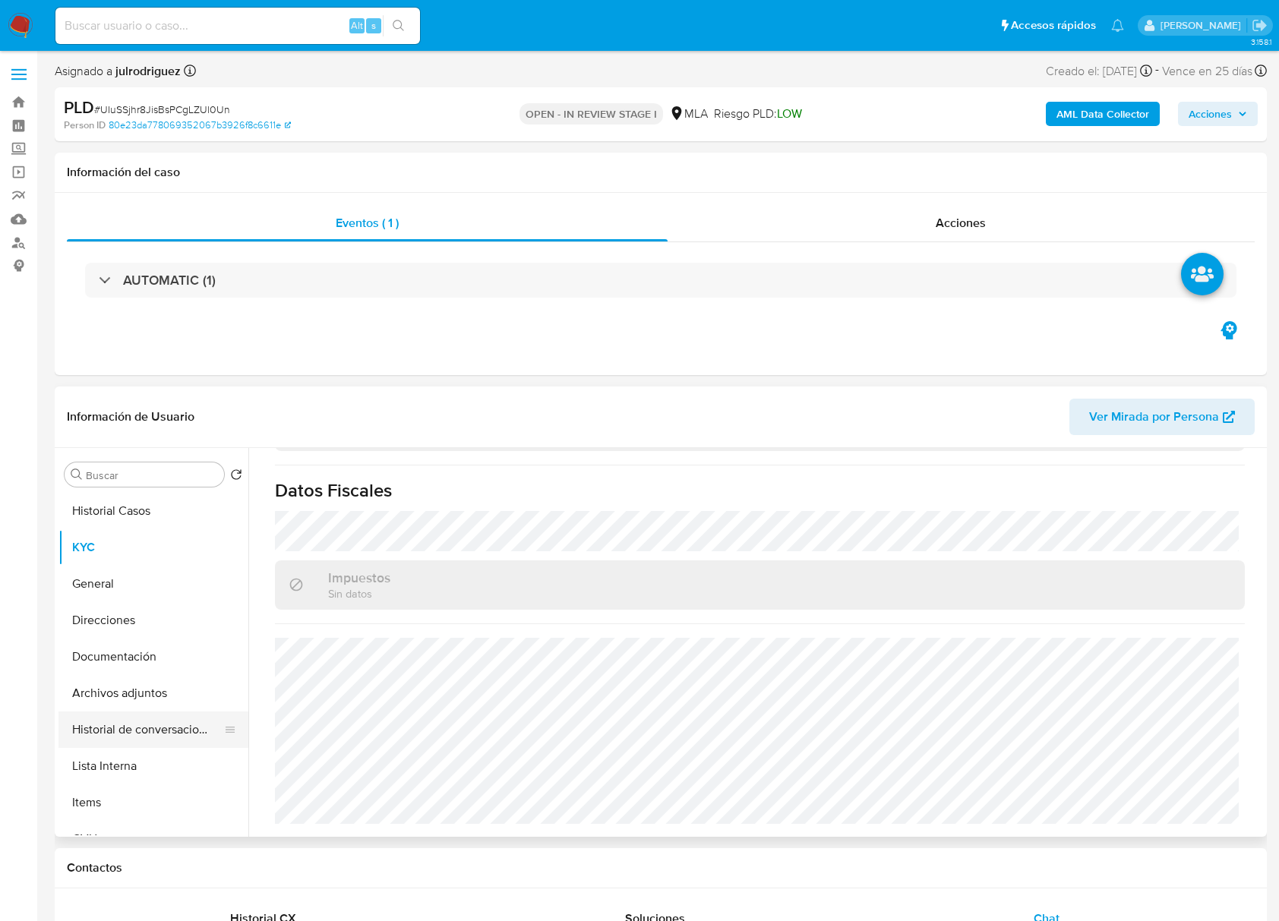
click at [147, 736] on button "Historial de conversaciones" at bounding box center [147, 729] width 178 height 36
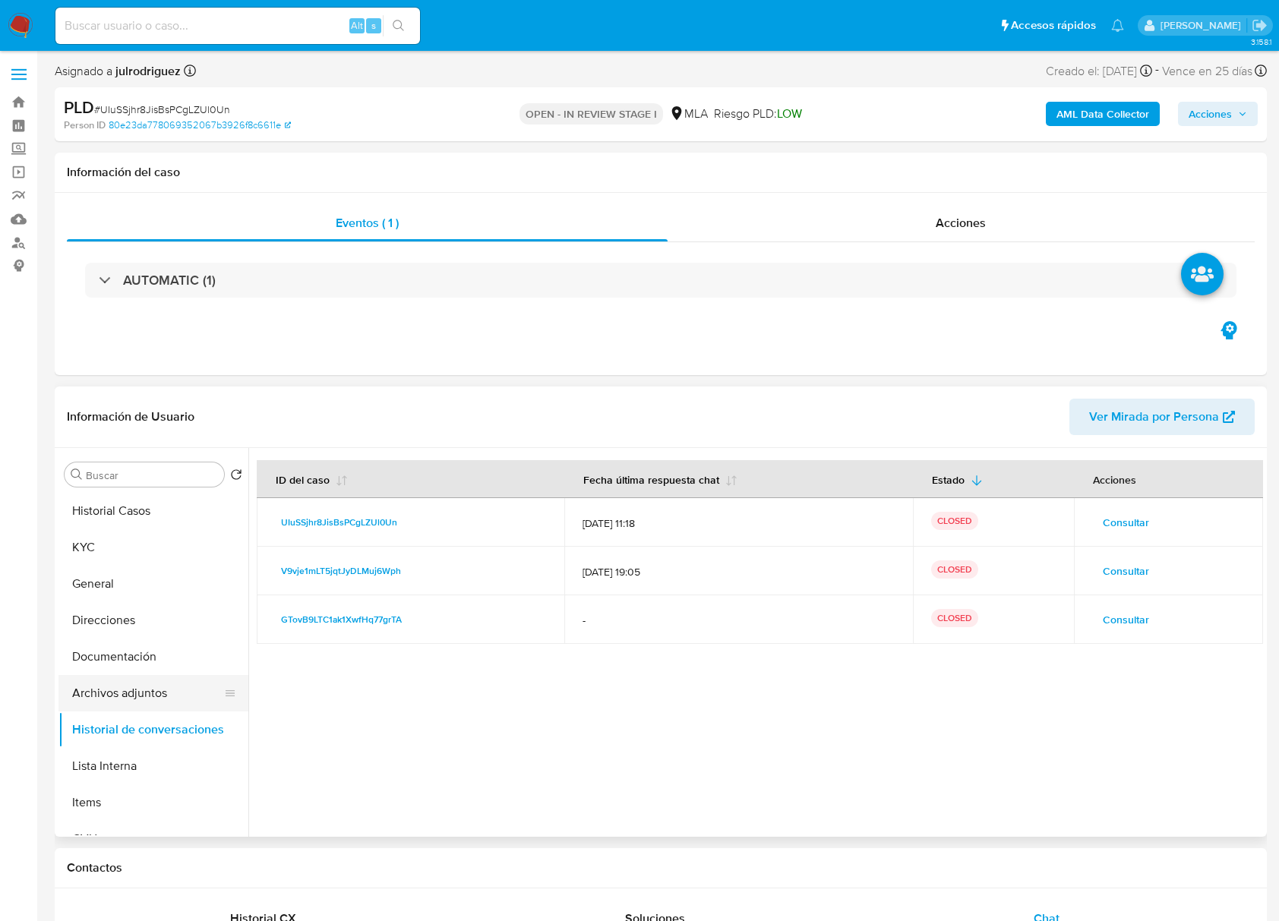
click at [122, 687] on button "Archivos adjuntos" at bounding box center [147, 693] width 178 height 36
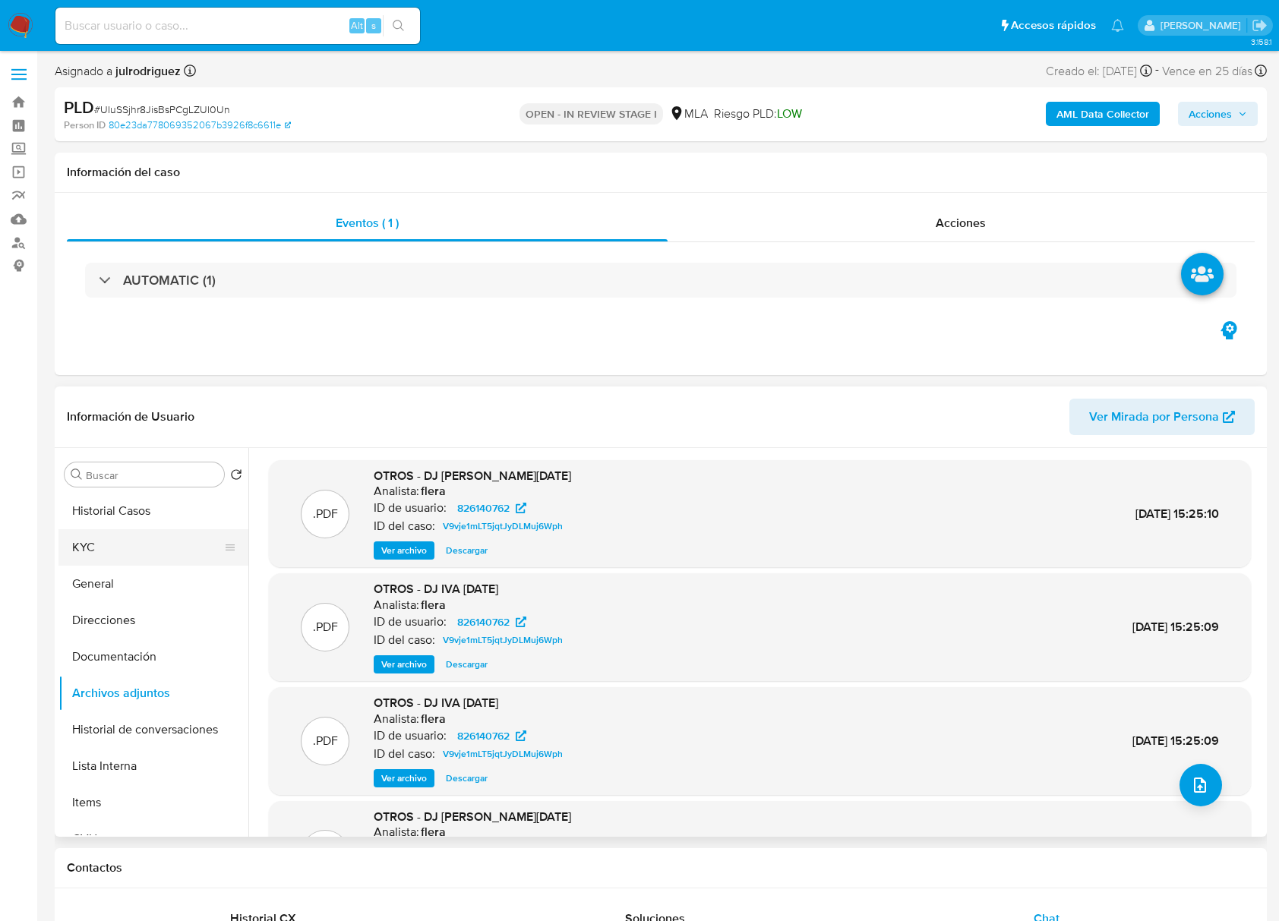
click at [128, 547] on button "KYC" at bounding box center [147, 547] width 178 height 36
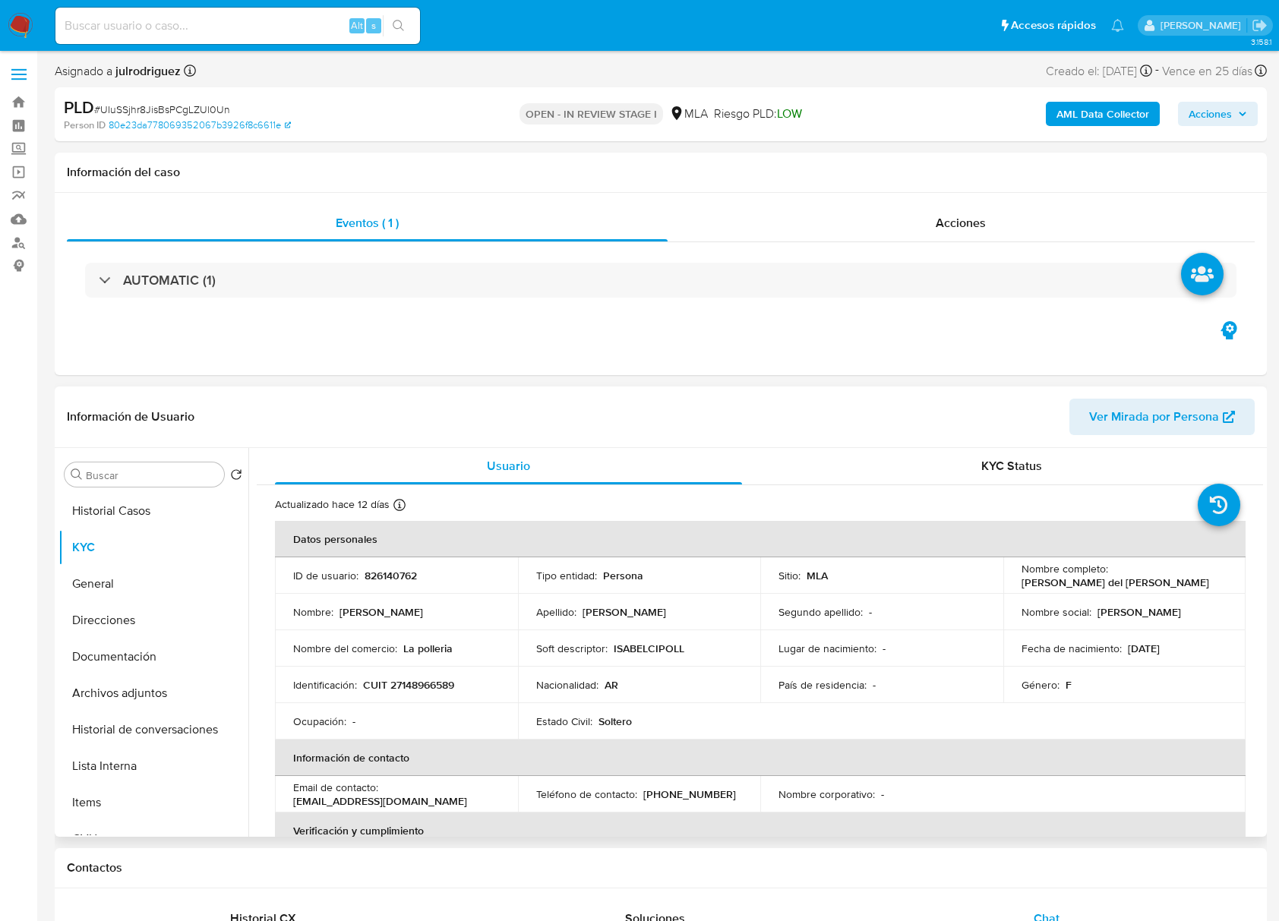
click at [387, 569] on p "826140762" at bounding box center [390, 576] width 52 height 14
click at [389, 572] on p "826140762" at bounding box center [390, 576] width 52 height 14
copy p "826140762"
click at [178, 109] on span "# UIuSSjhr8JisBsPCgLZUl0Un" at bounding box center [162, 109] width 136 height 15
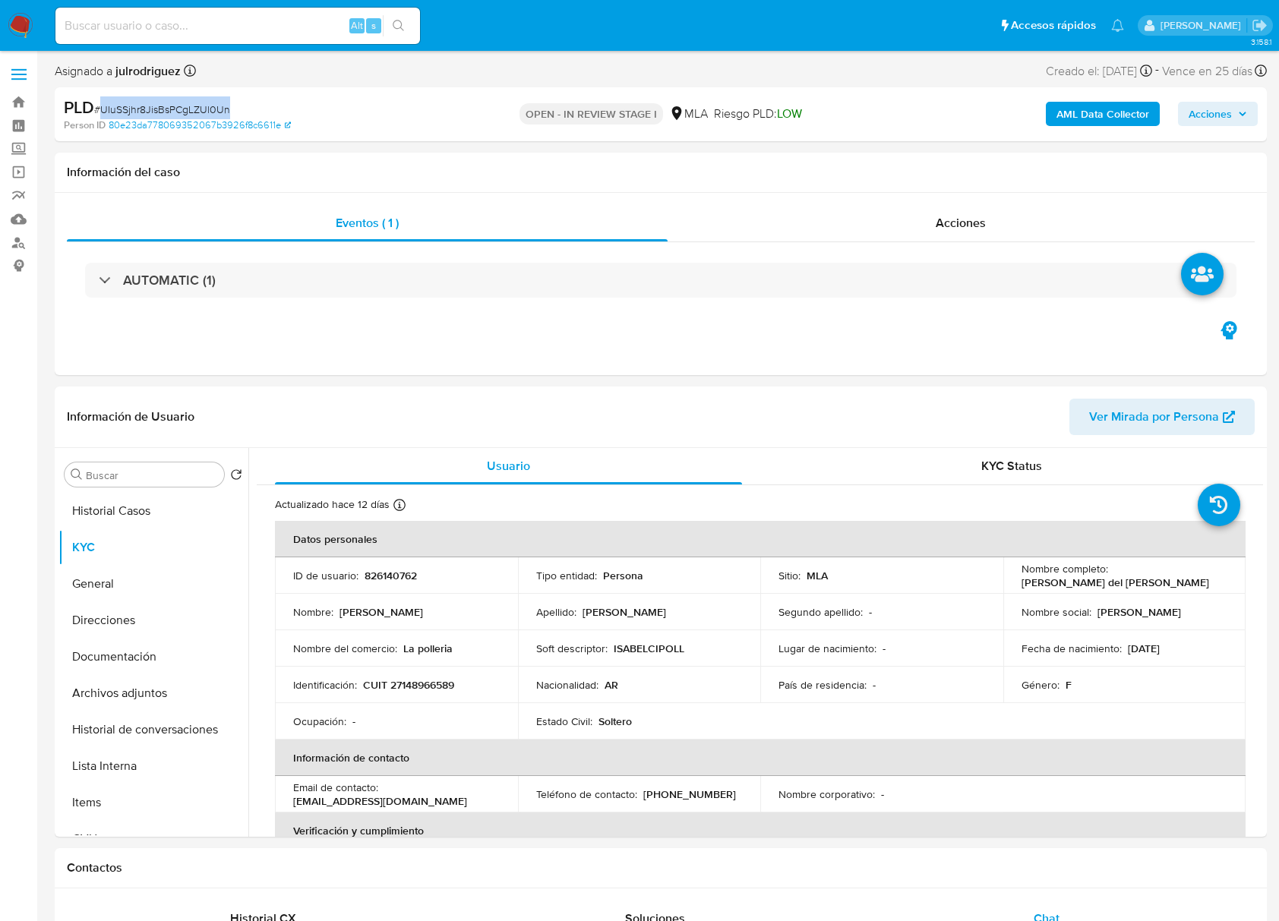
click at [178, 109] on span "# UIuSSjhr8JisBsPCgLZUl0Un" at bounding box center [162, 109] width 136 height 15
copy span "UIuSSjhr8JisBsPCgLZUl0Un"
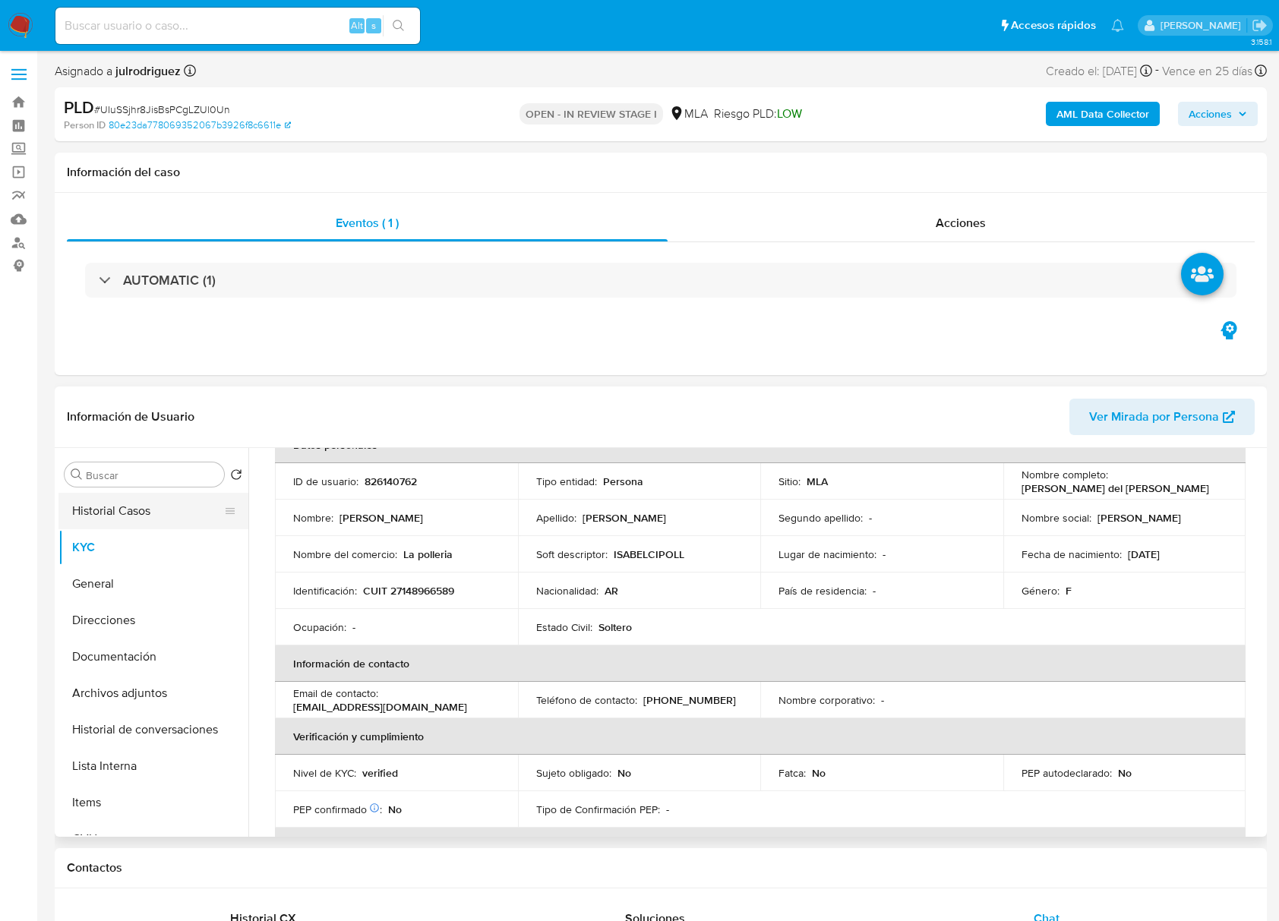
scroll to position [506, 0]
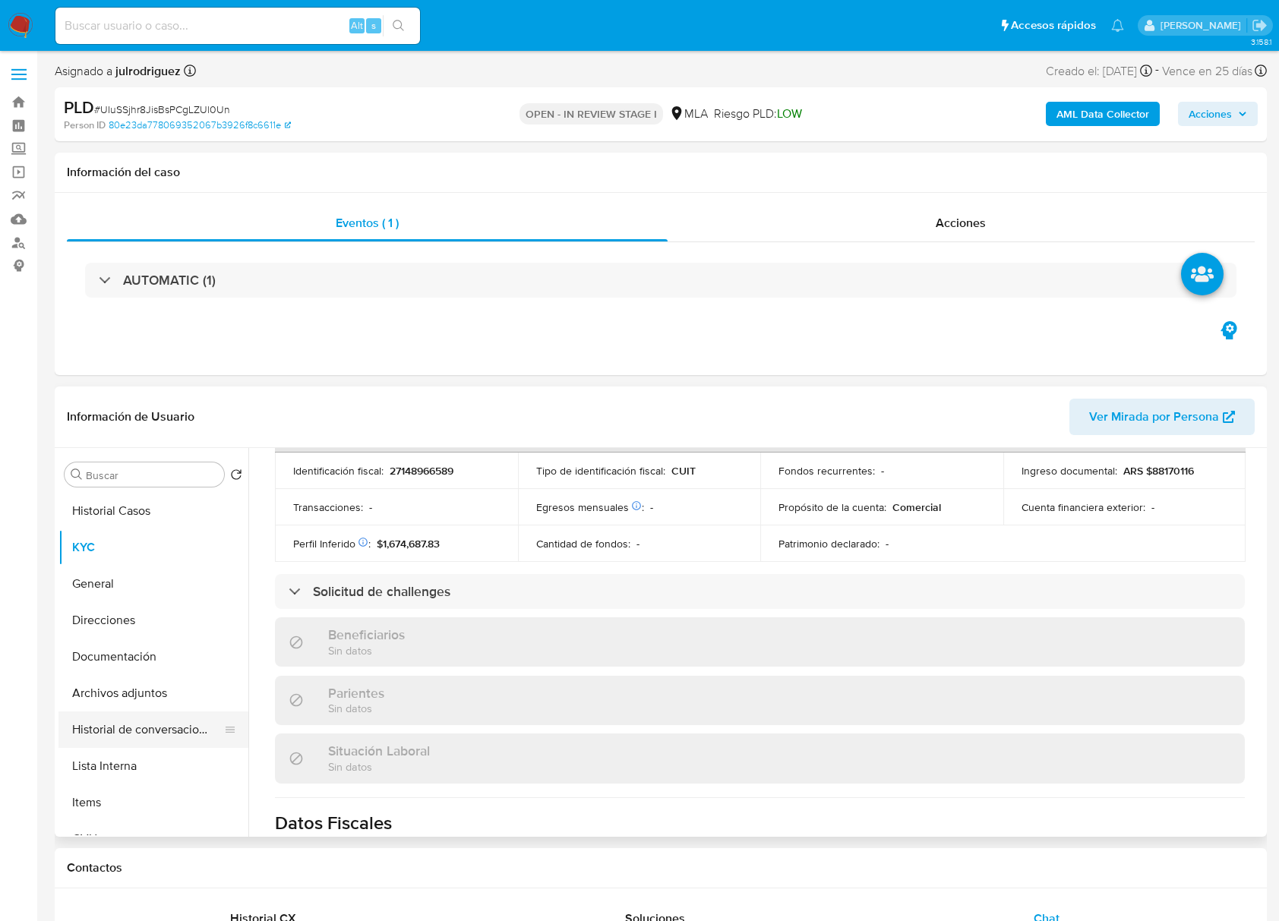
click at [150, 730] on button "Historial de conversaciones" at bounding box center [147, 729] width 178 height 36
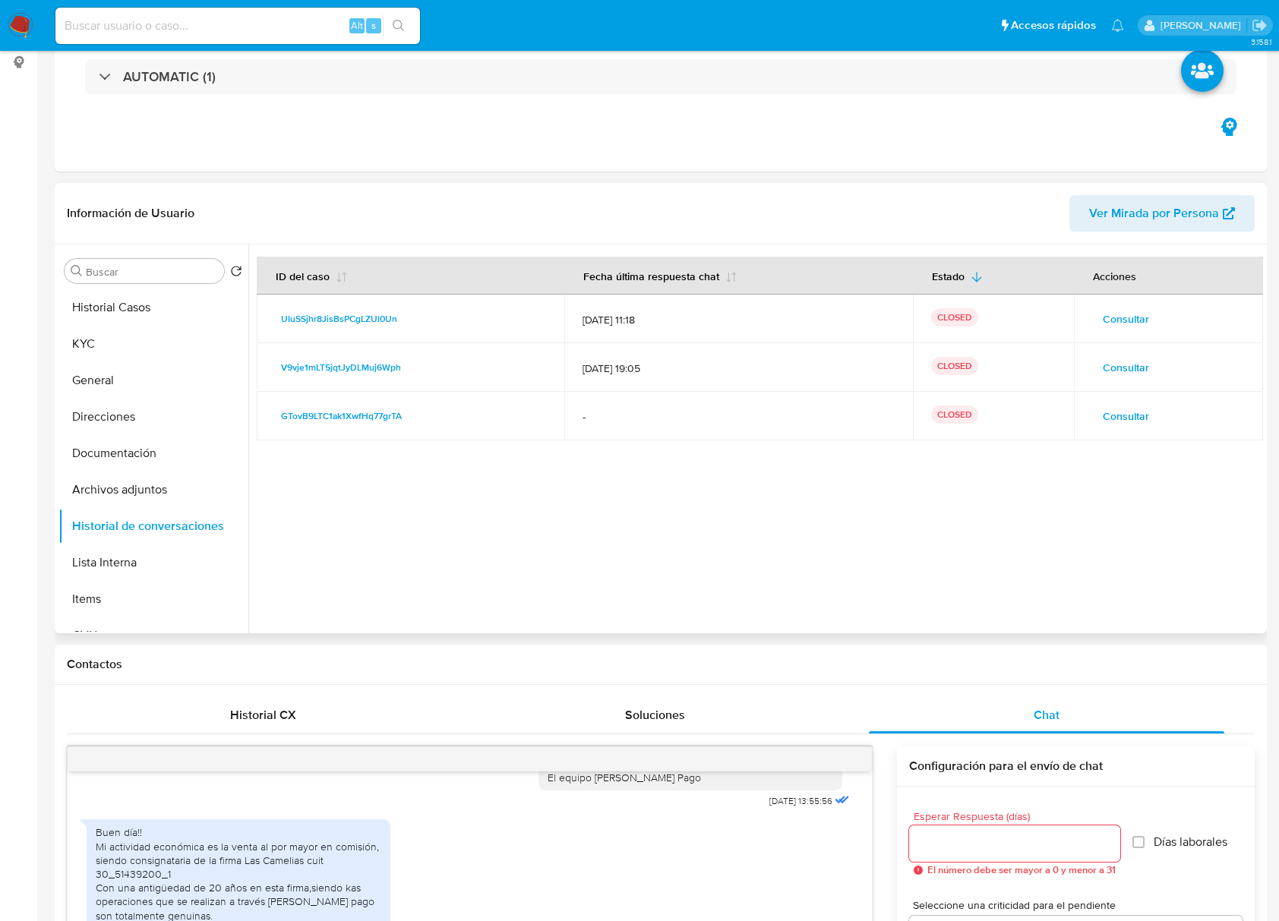
scroll to position [0, 0]
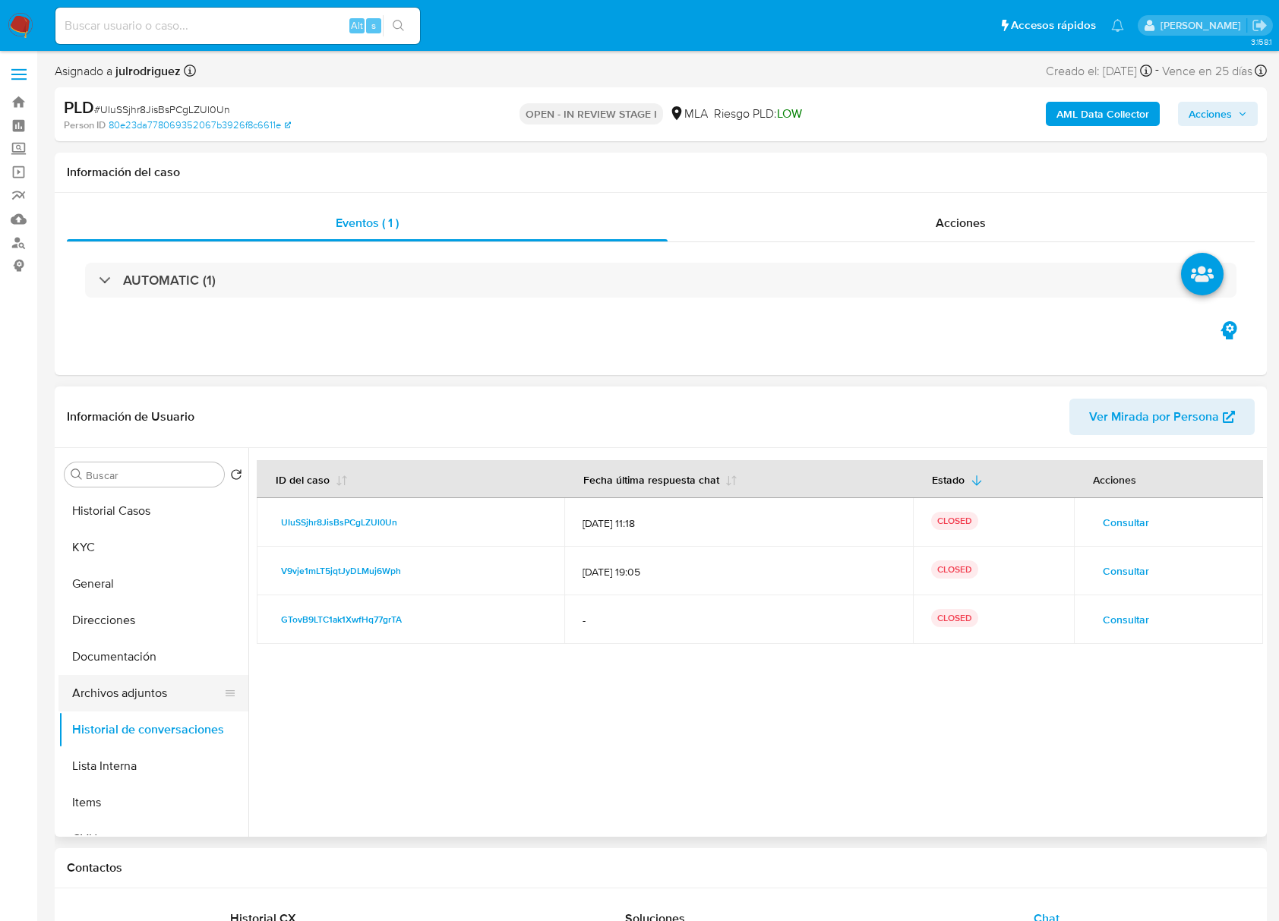
click at [156, 688] on button "Archivos adjuntos" at bounding box center [147, 693] width 178 height 36
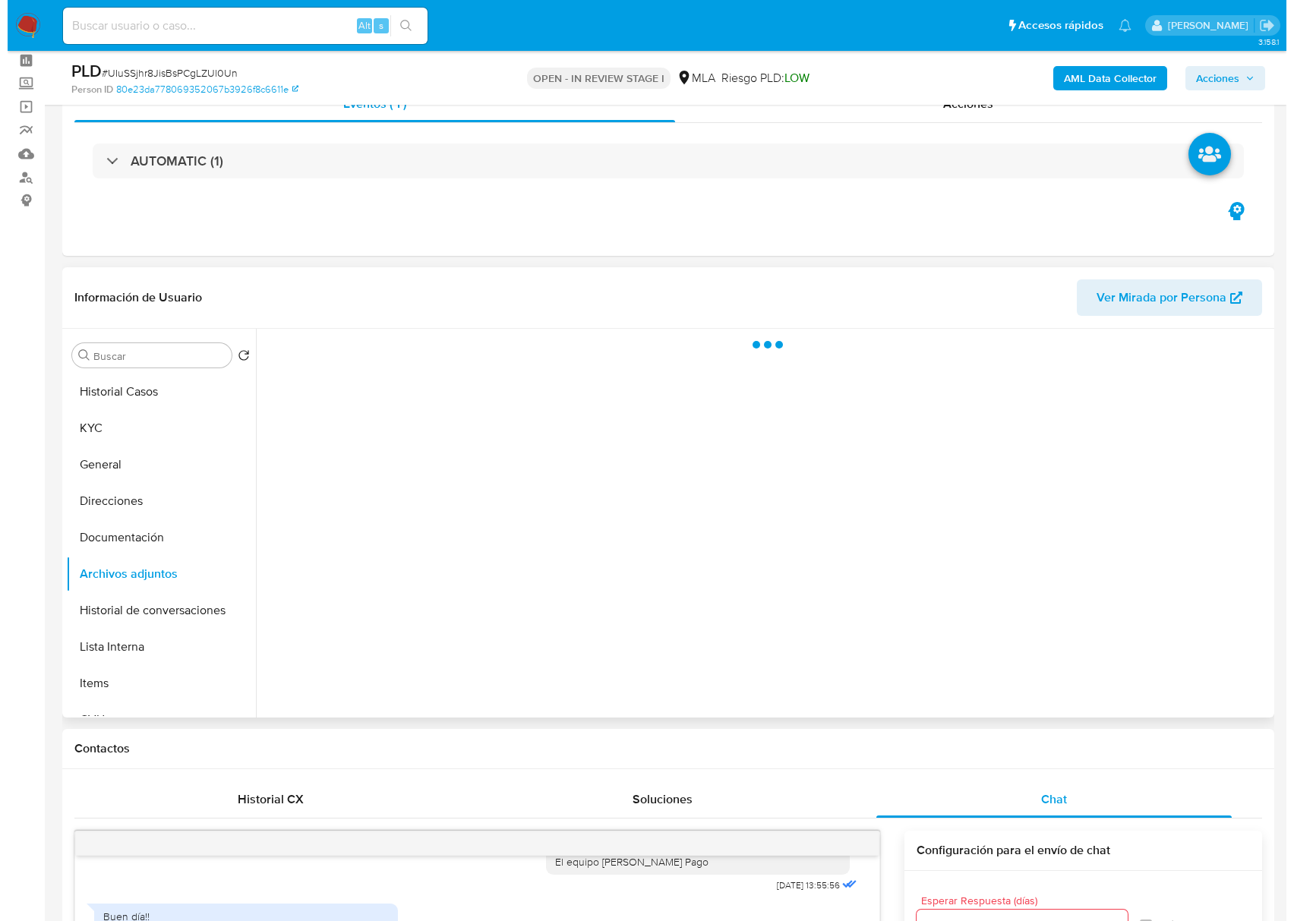
scroll to position [101, 0]
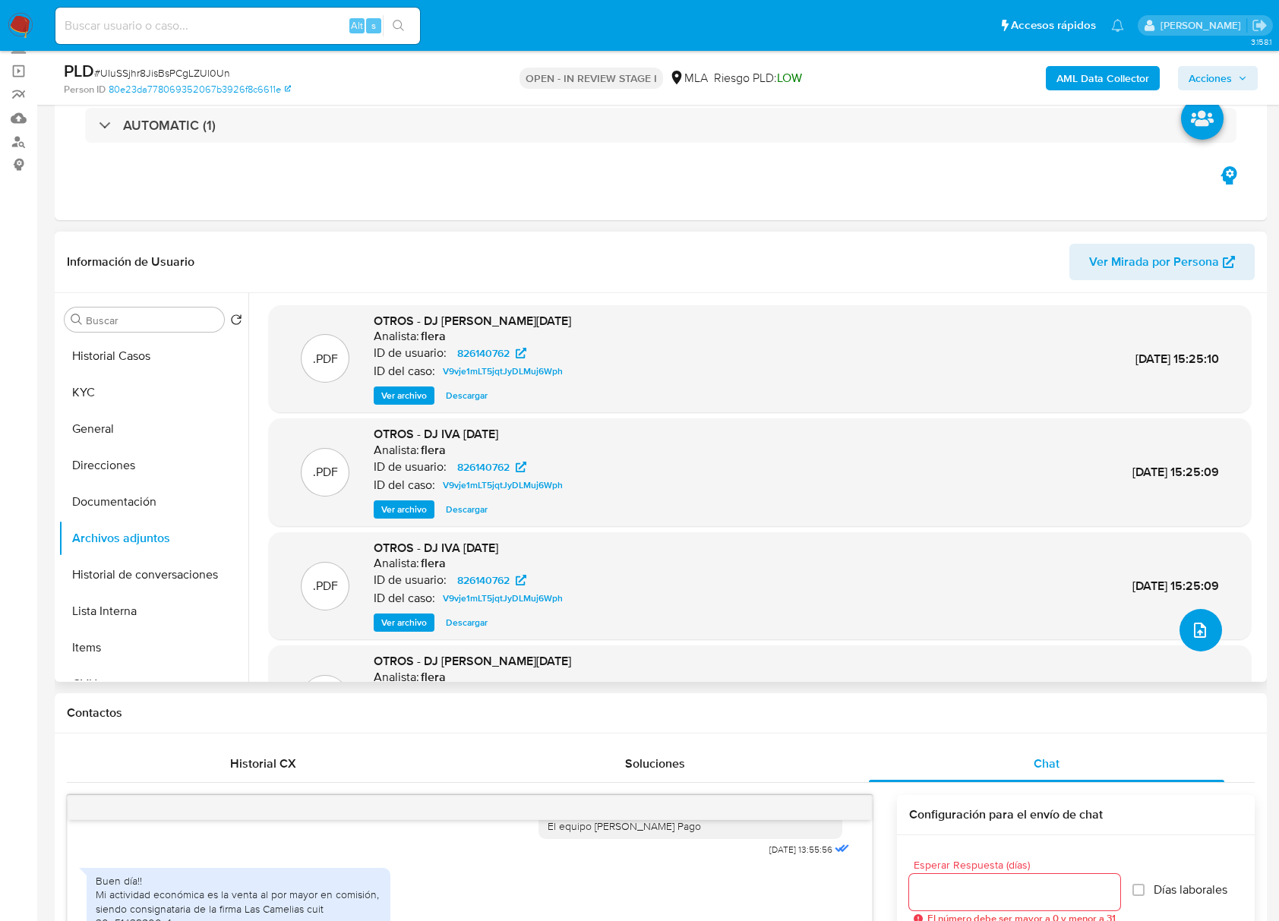
click at [1181, 630] on button "upload-file" at bounding box center [1200, 630] width 43 height 43
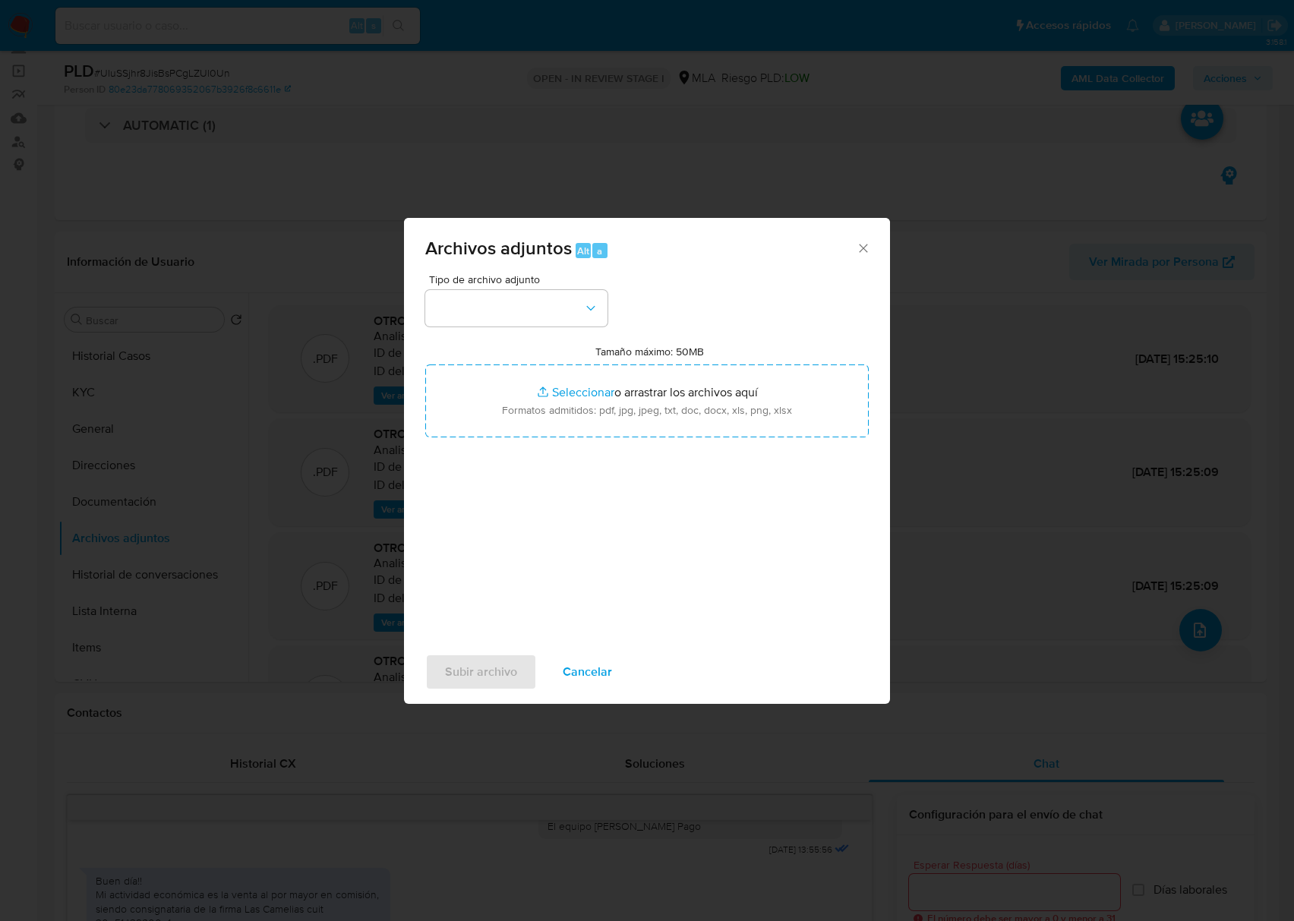
click at [557, 326] on div "Tipo de archivo adjunto Tamaño máximo: 50MB Seleccionar archivos Seleccionar o …" at bounding box center [646, 453] width 443 height 358
click at [547, 305] on button "button" at bounding box center [516, 308] width 182 height 36
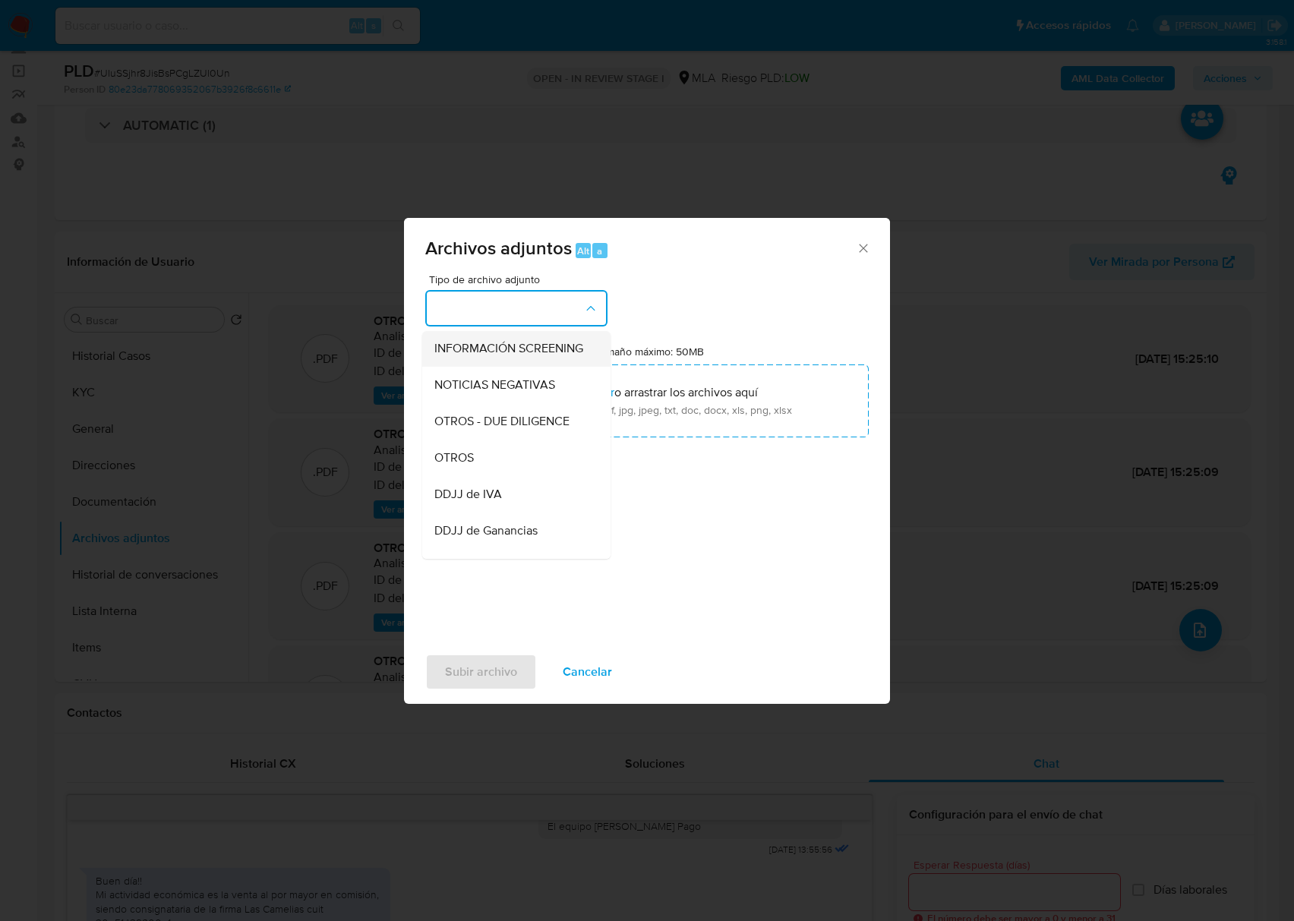
scroll to position [202, 0]
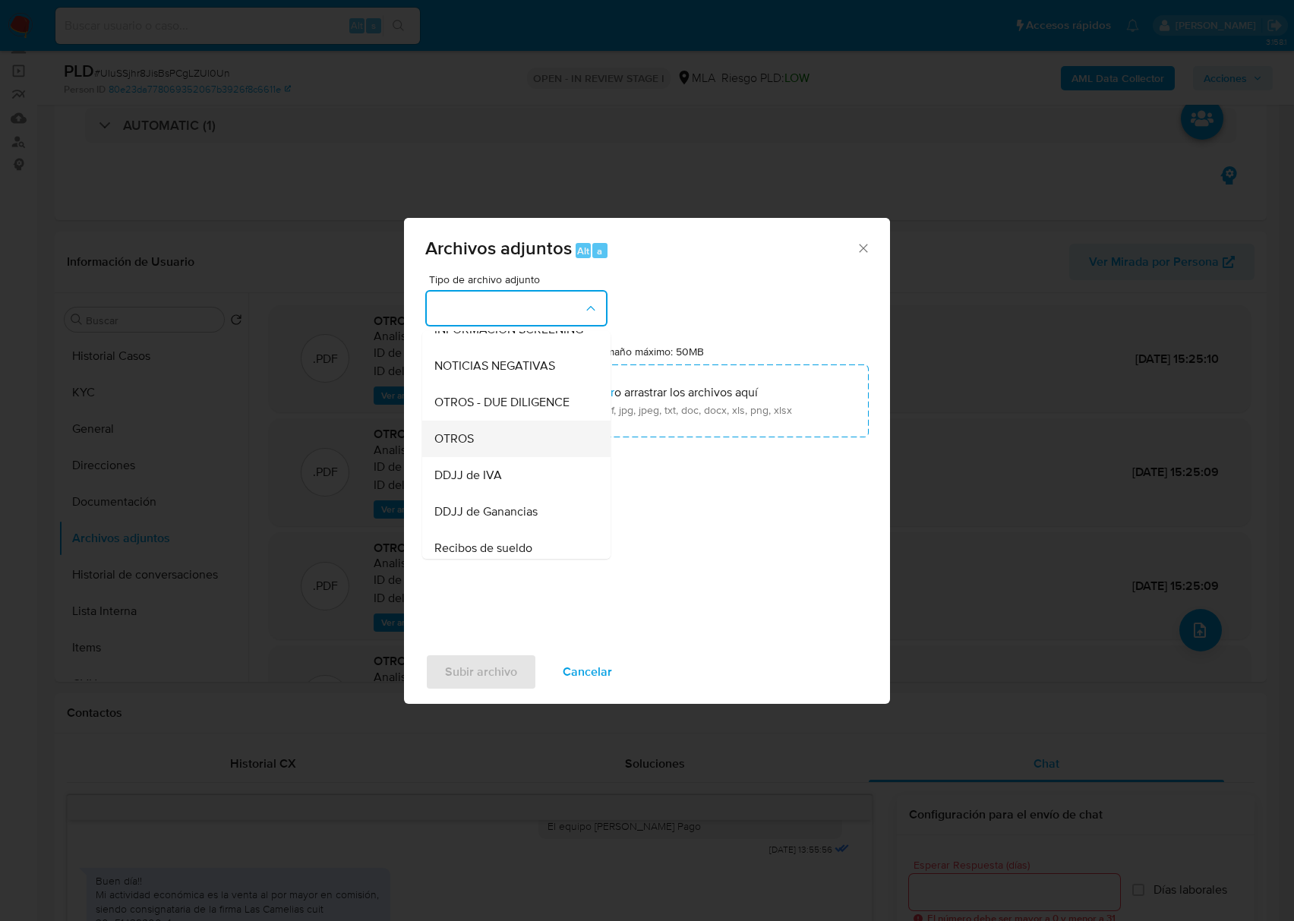
click at [478, 446] on div "OTROS" at bounding box center [511, 439] width 155 height 36
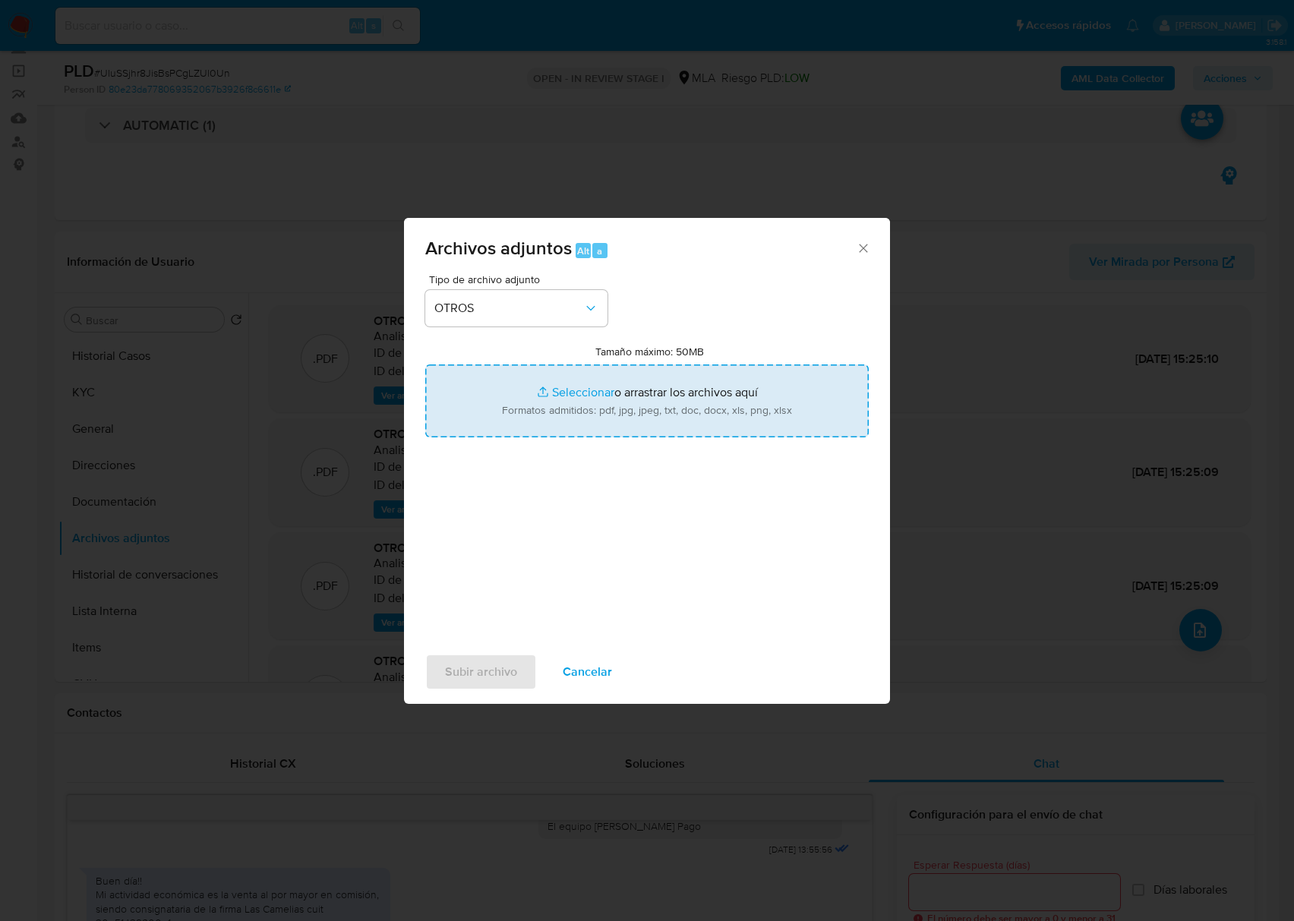
click at [663, 380] on input "Tamaño máximo: 50MB Seleccionar archivos" at bounding box center [646, 400] width 443 height 73
type input "C:\fakepath\Comprobantes de IIBB - 826140762 - UIuSSjhr8JisBsPCgLZUl0Un.pdf"
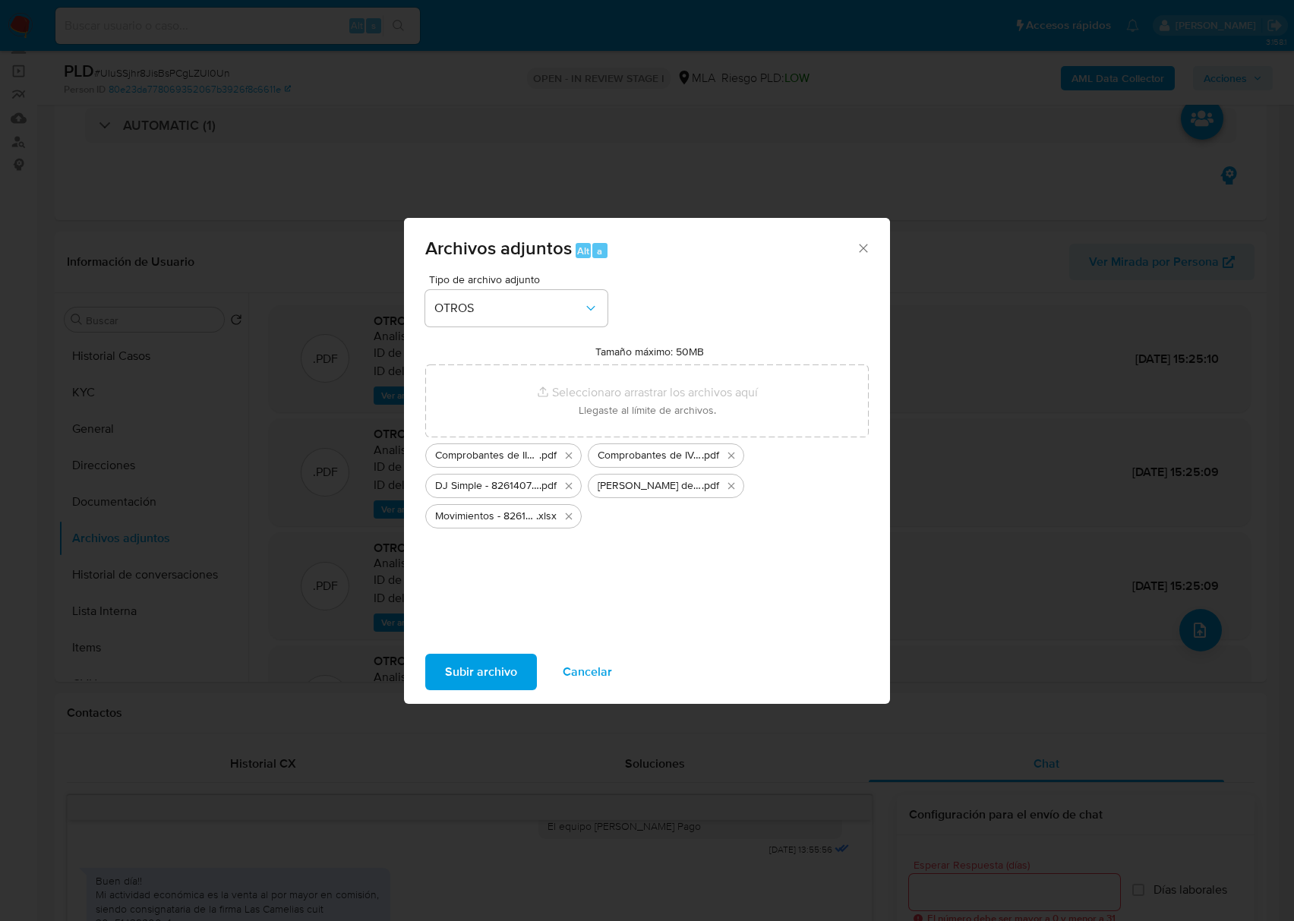
click at [459, 664] on span "Subir archivo" at bounding box center [481, 671] width 72 height 33
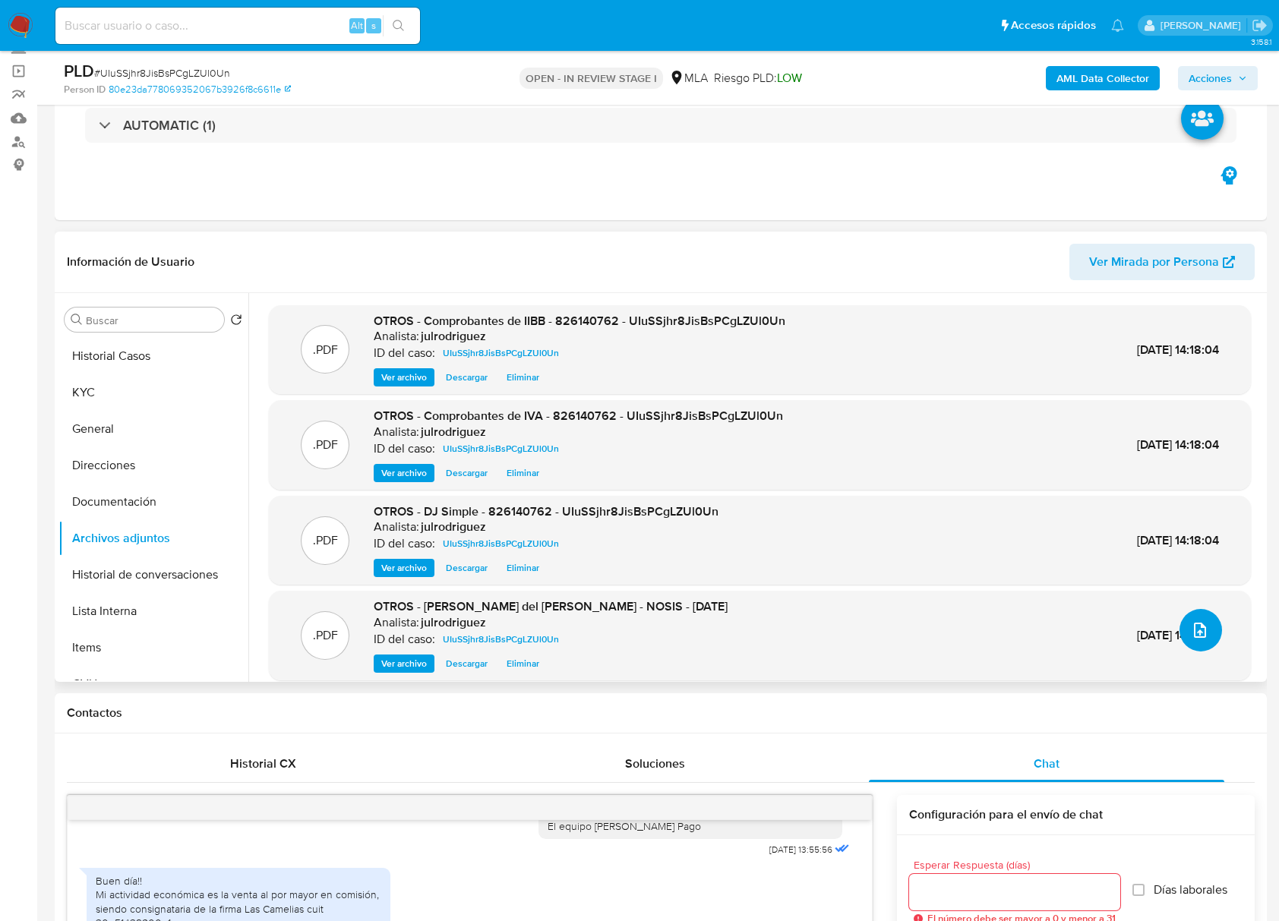
click at [1179, 624] on button "upload-file" at bounding box center [1200, 630] width 43 height 43
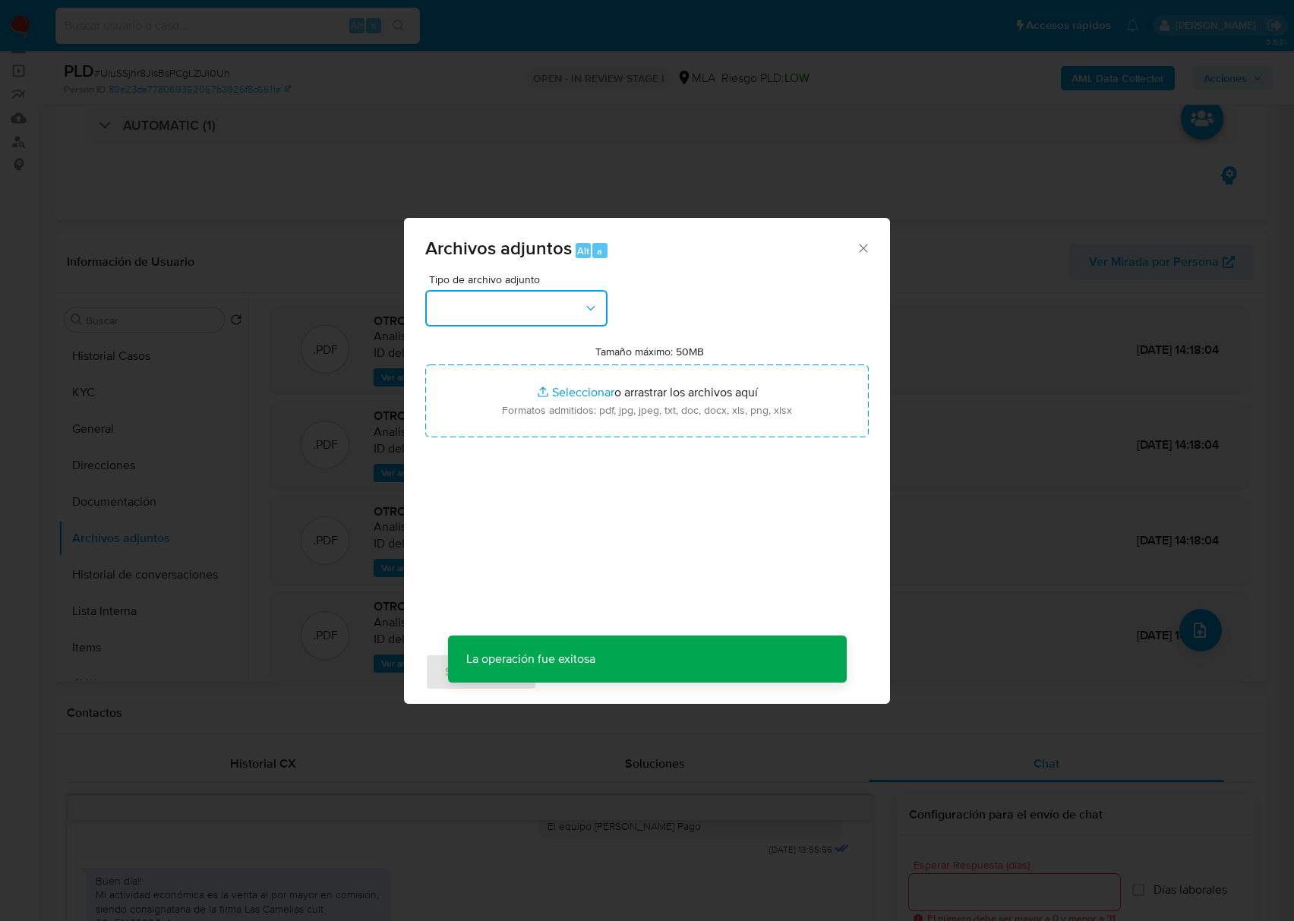
click at [518, 290] on button "button" at bounding box center [516, 308] width 182 height 36
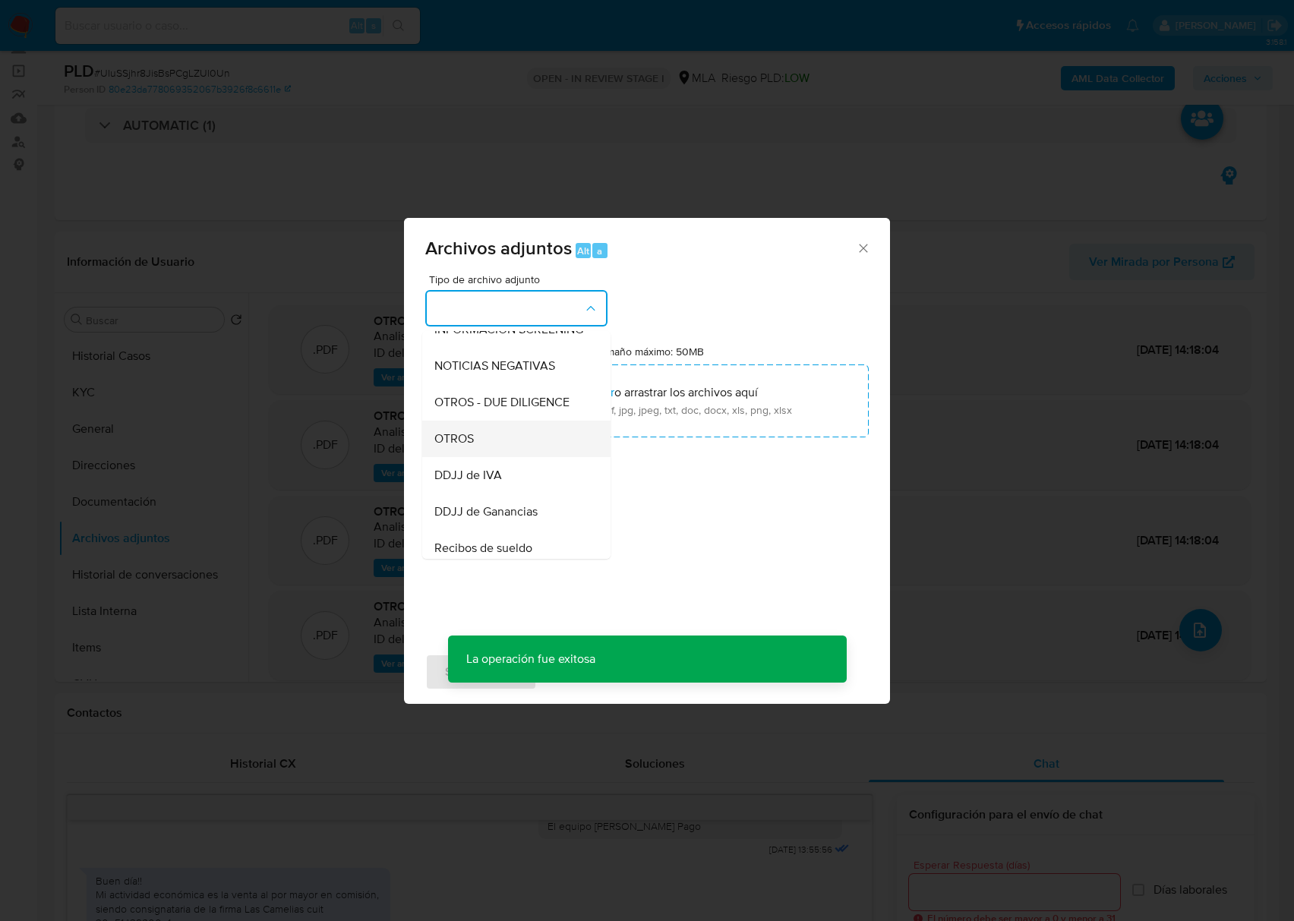
click at [497, 457] on div "OTROS" at bounding box center [511, 439] width 155 height 36
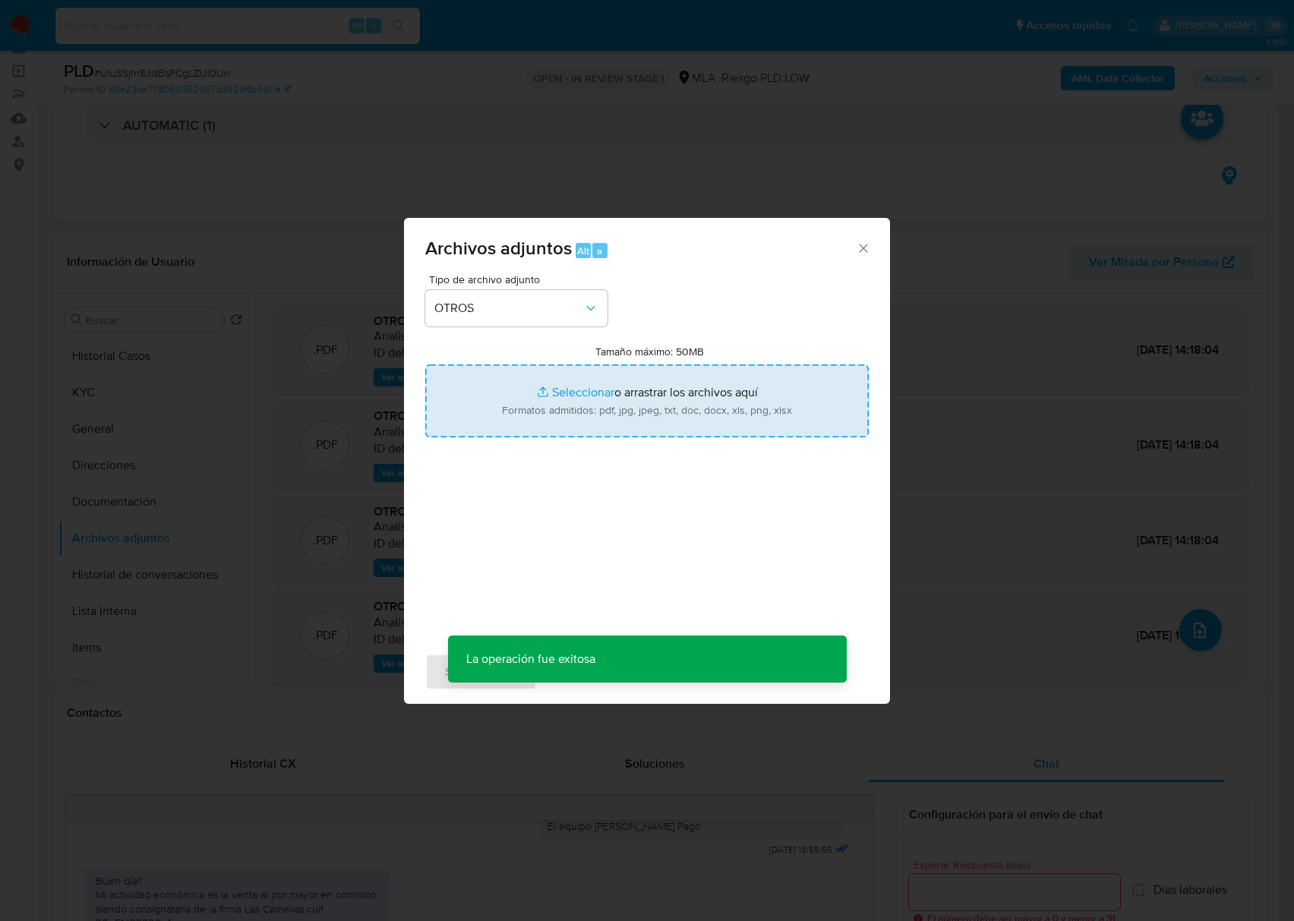
click at [614, 402] on input "Tamaño máximo: 50MB Seleccionar archivos" at bounding box center [646, 400] width 443 height 73
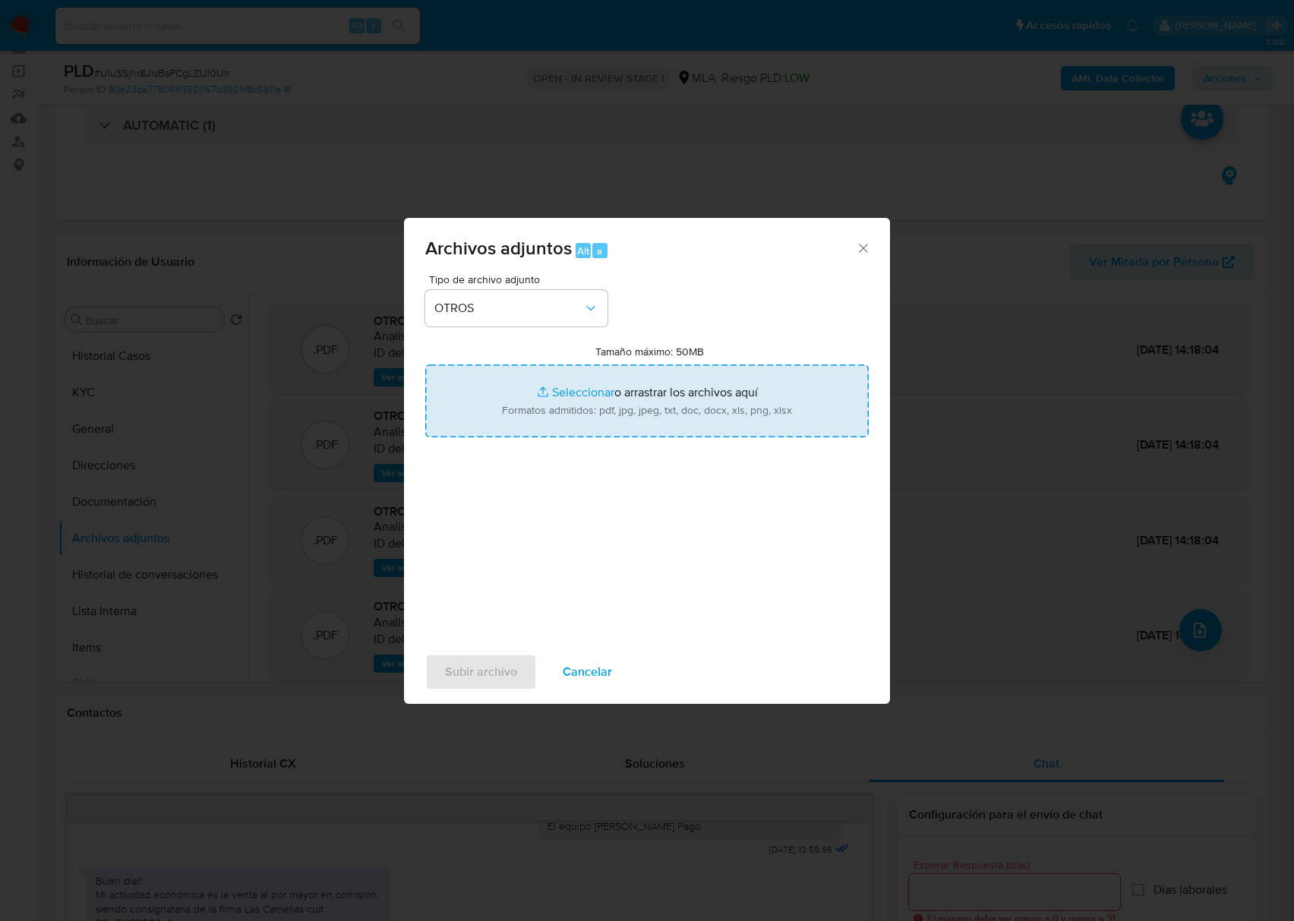
type input "C:\fakepath\Calculador IVA - 826140762 - UIuSSjhr8JisBsPCgLZUl0Un.xlsx"
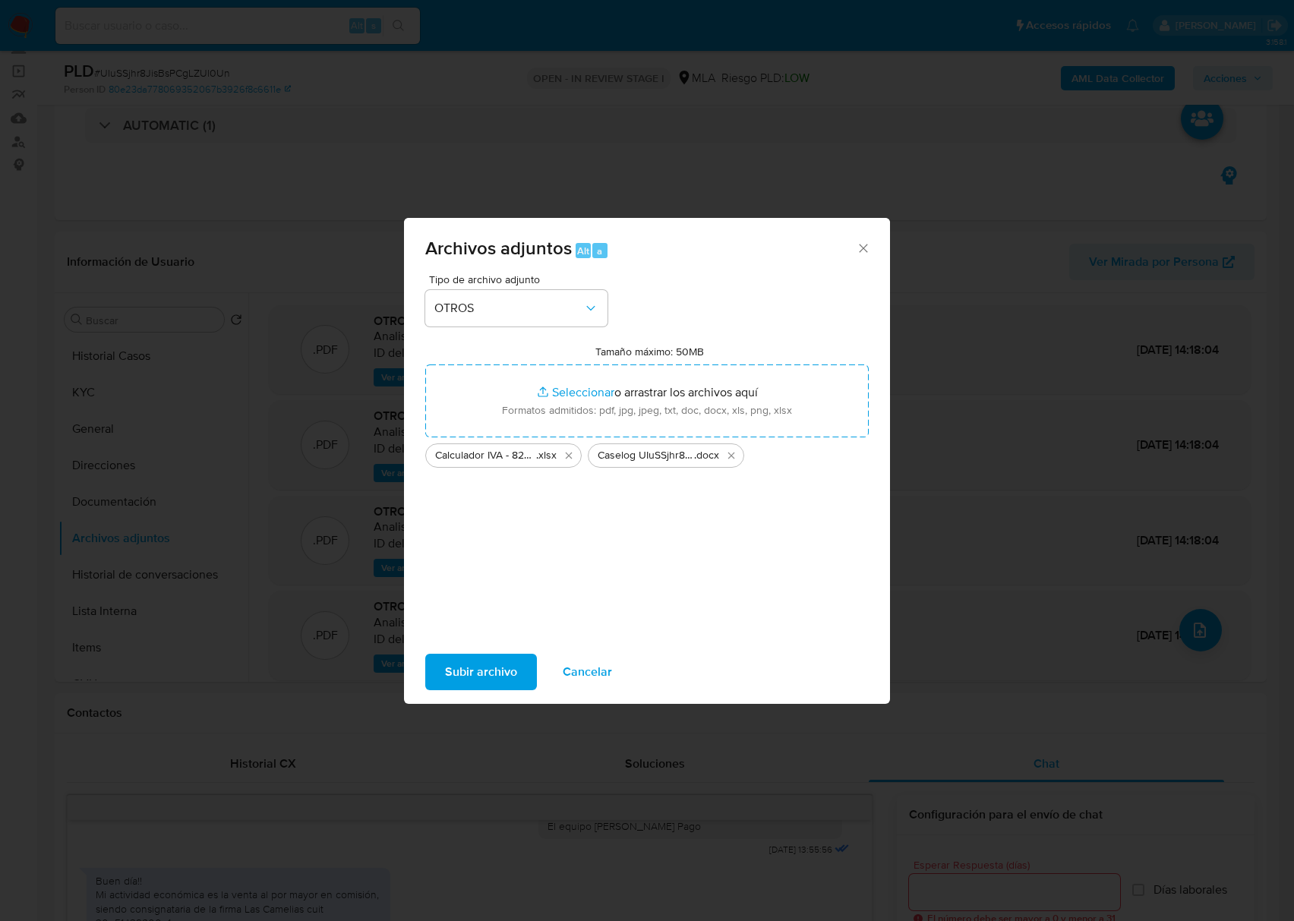
click at [508, 665] on span "Subir archivo" at bounding box center [481, 671] width 72 height 33
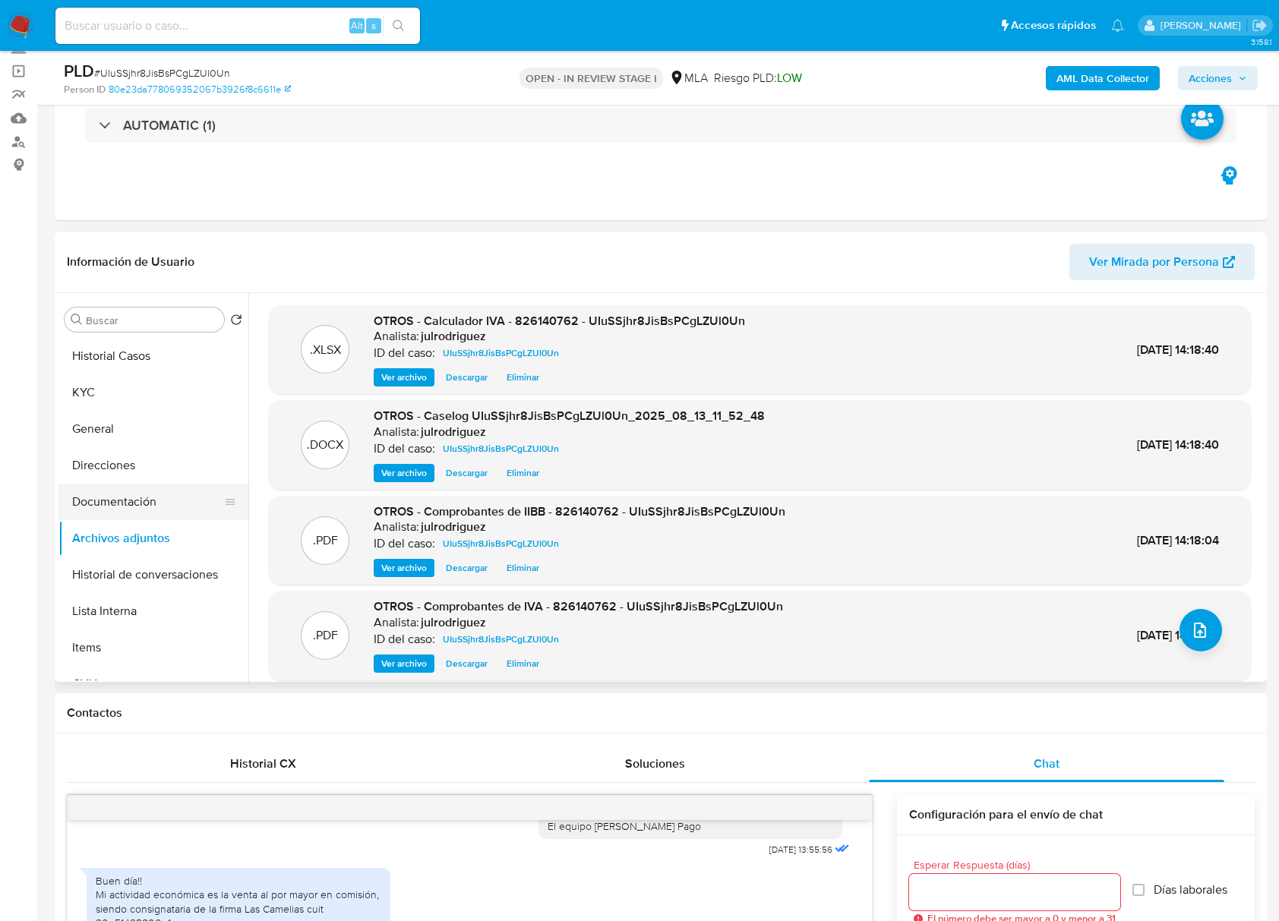
click at [156, 503] on button "Documentación" at bounding box center [147, 502] width 178 height 36
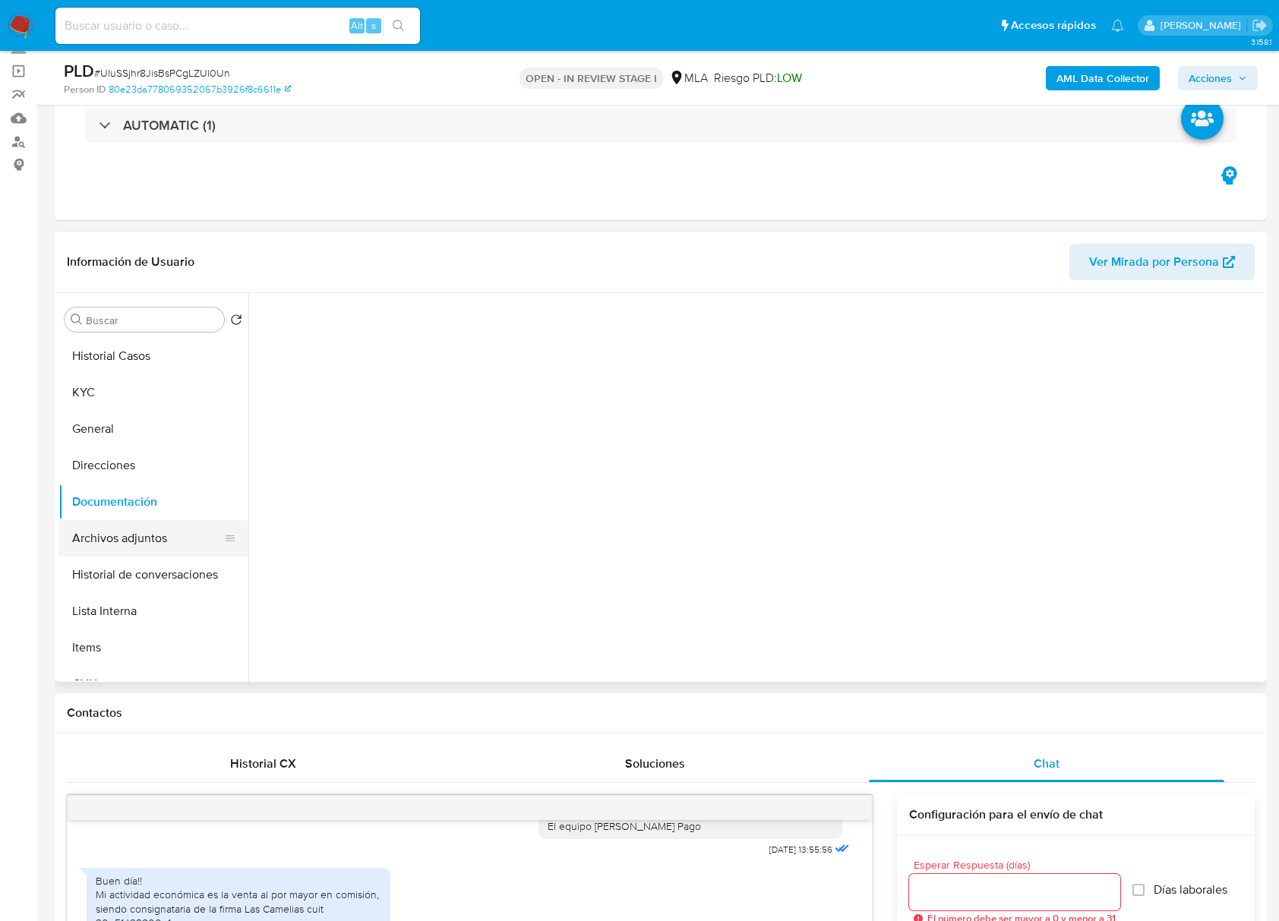
click at [138, 541] on button "Archivos adjuntos" at bounding box center [147, 538] width 178 height 36
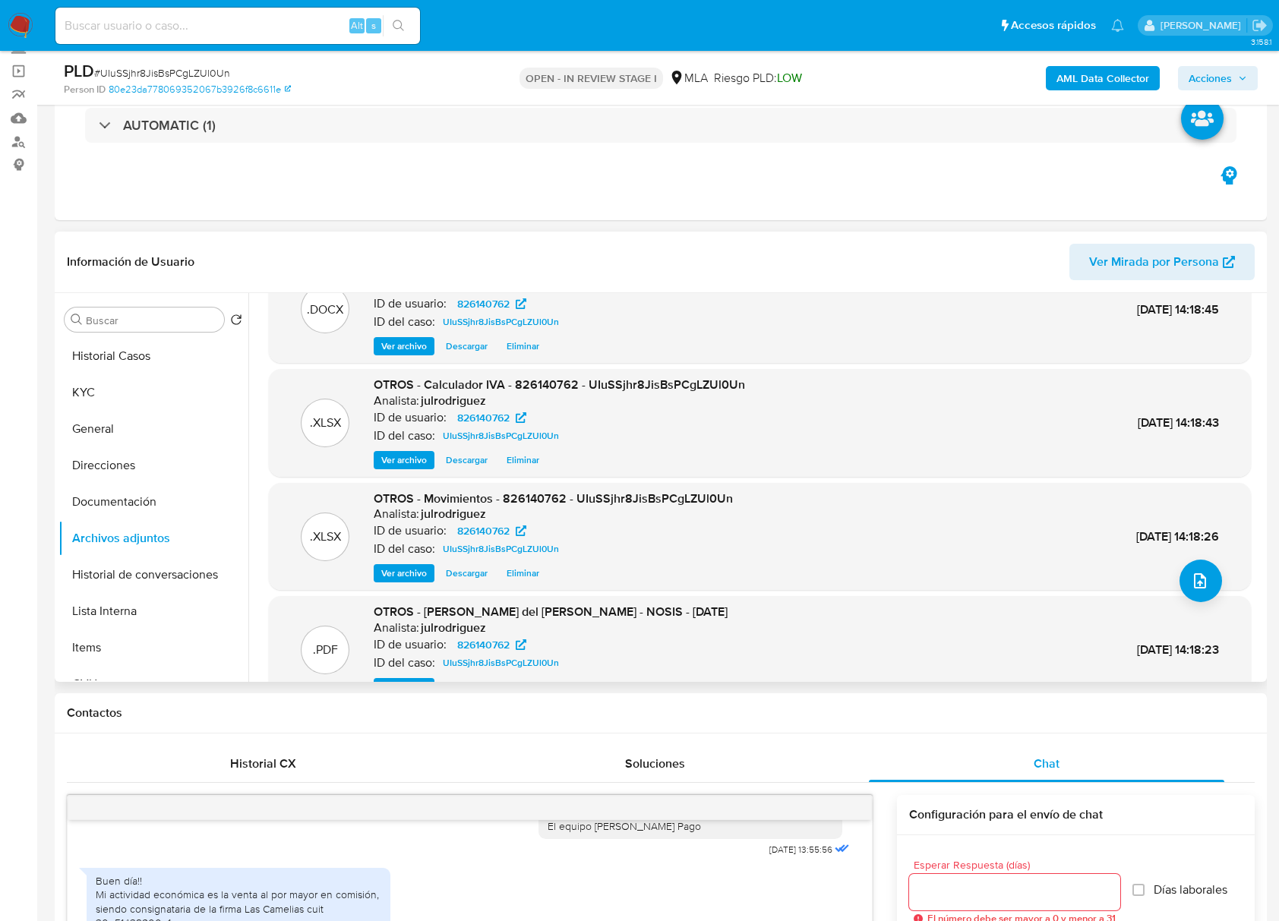
scroll to position [128, 0]
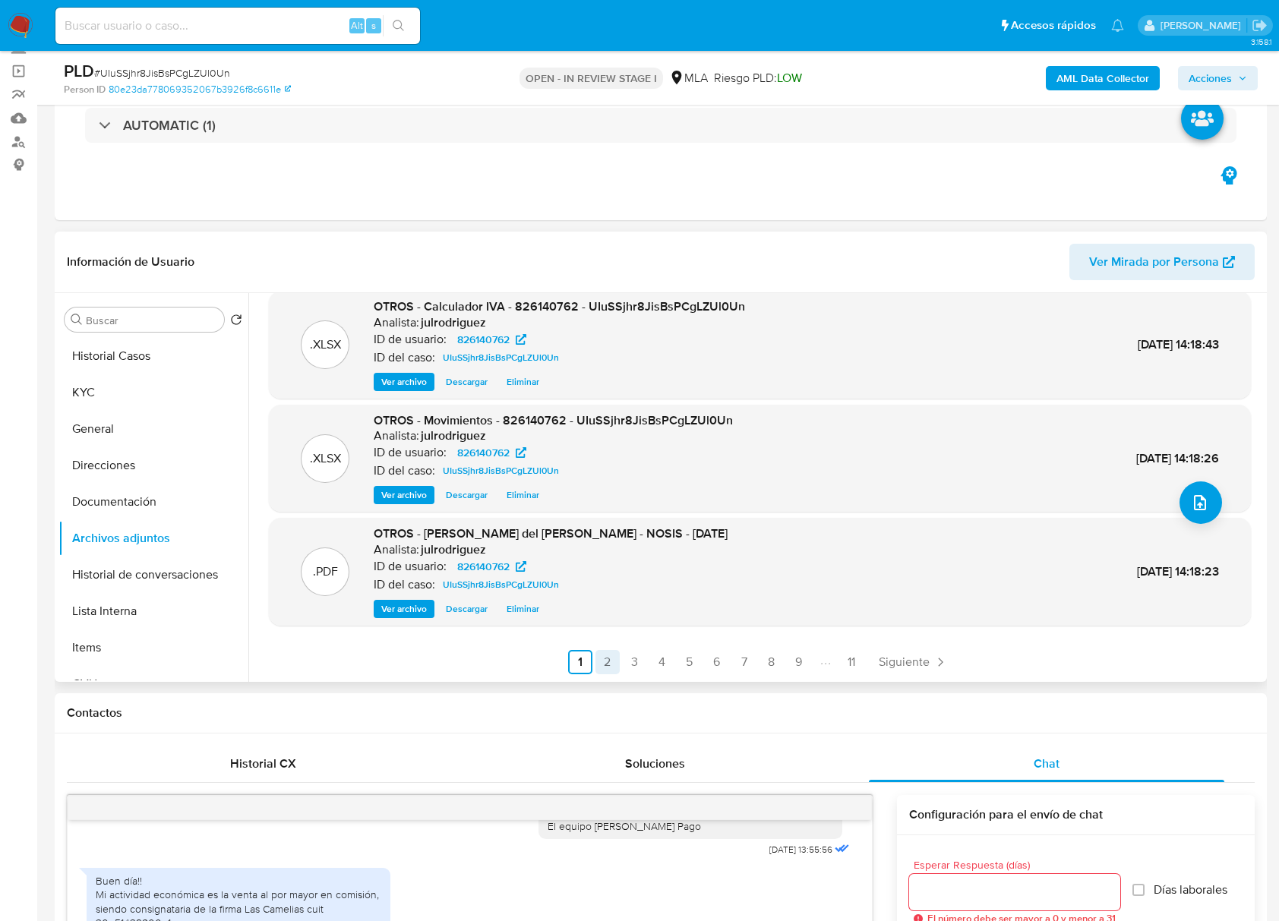
click at [596, 665] on link "2" at bounding box center [607, 662] width 24 height 24
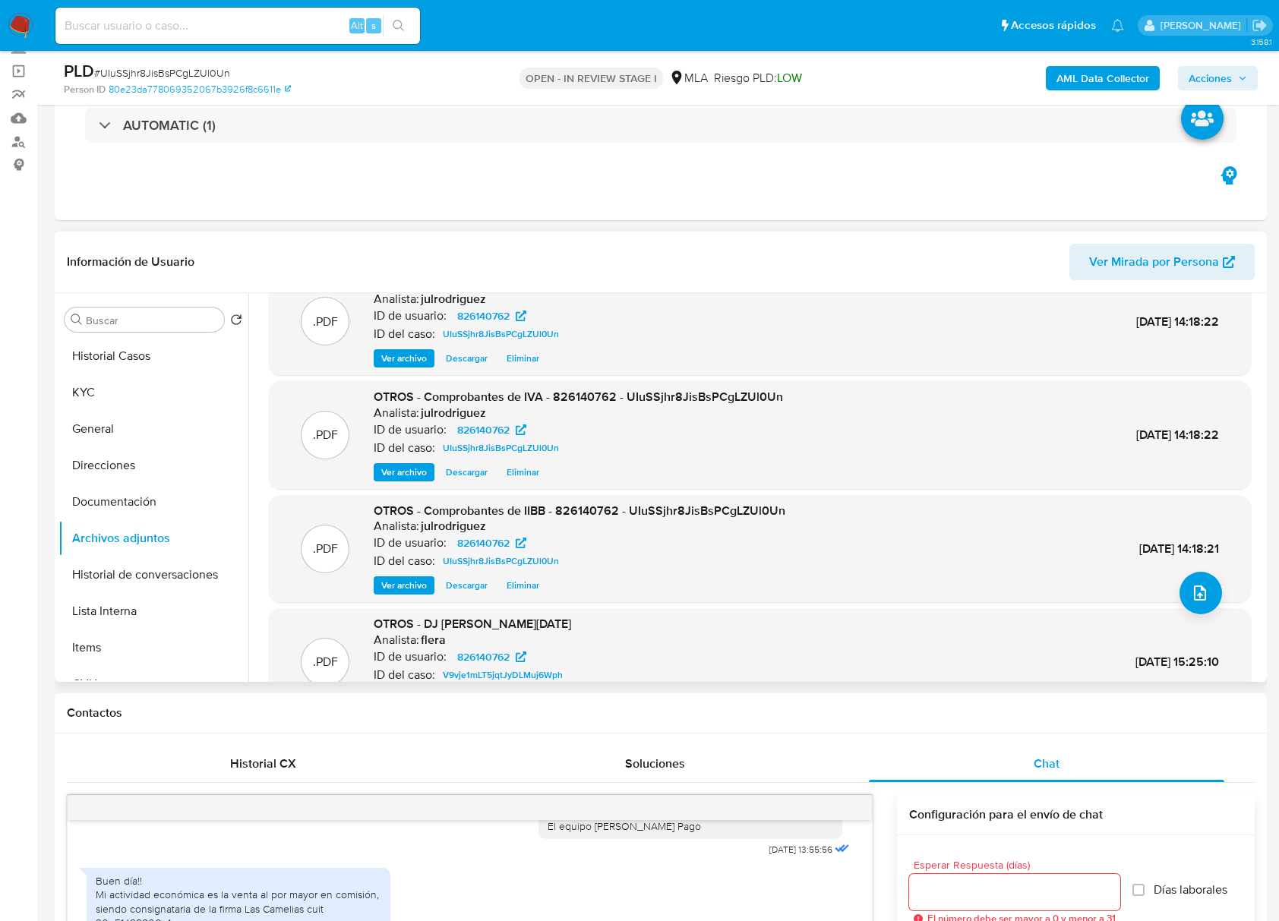
scroll to position [101, 0]
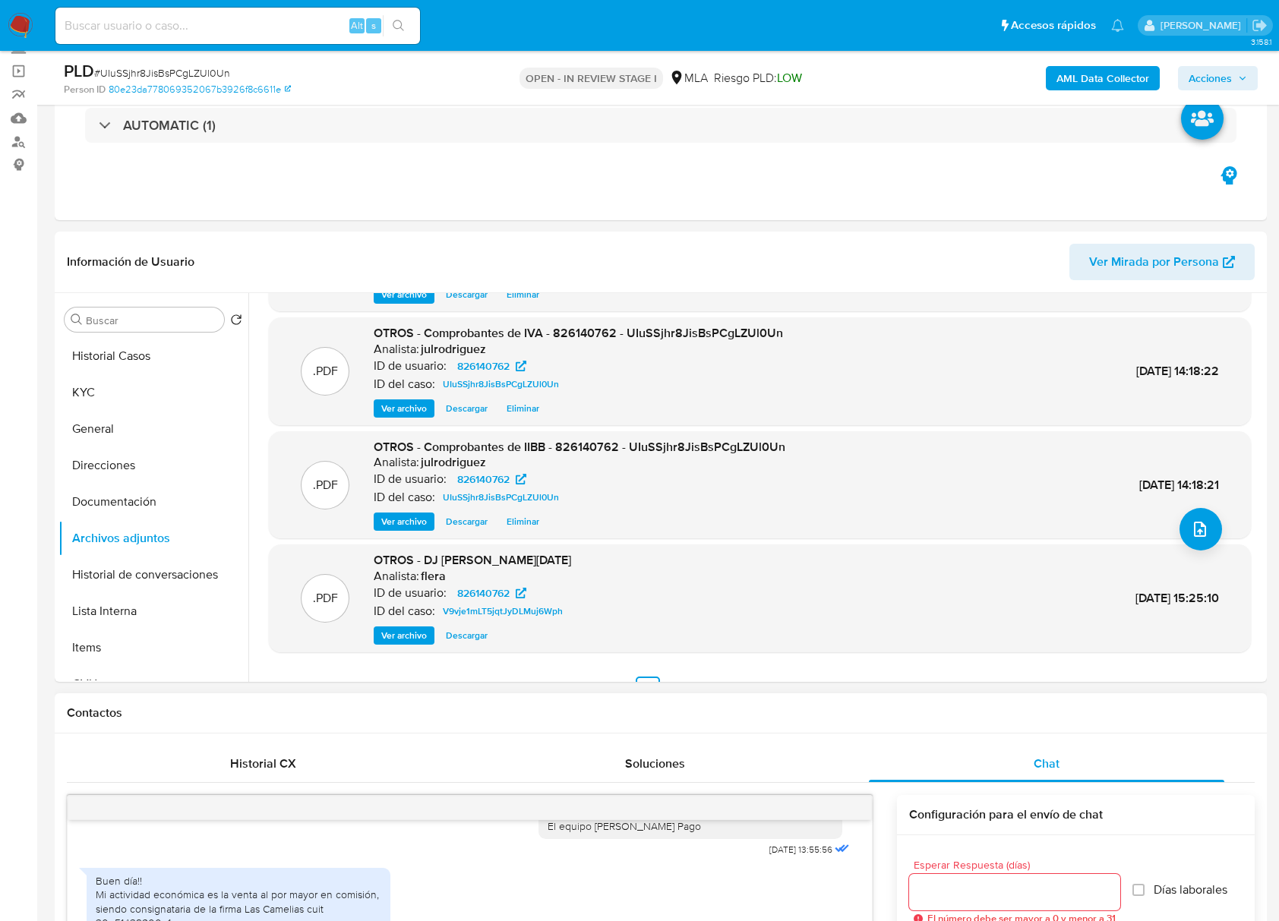
click at [518, 708] on h1 "Contactos" at bounding box center [660, 712] width 1187 height 15
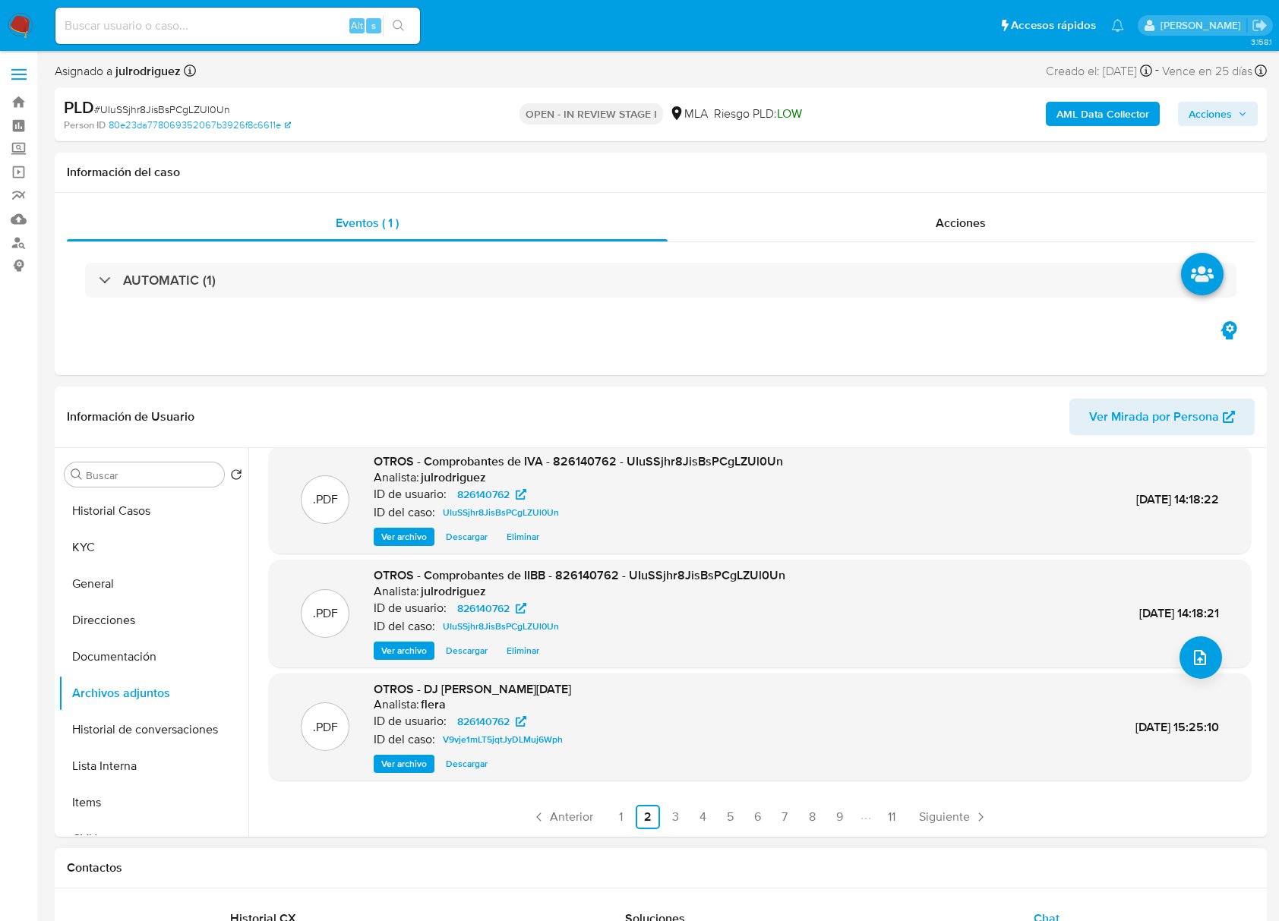
scroll to position [202, 0]
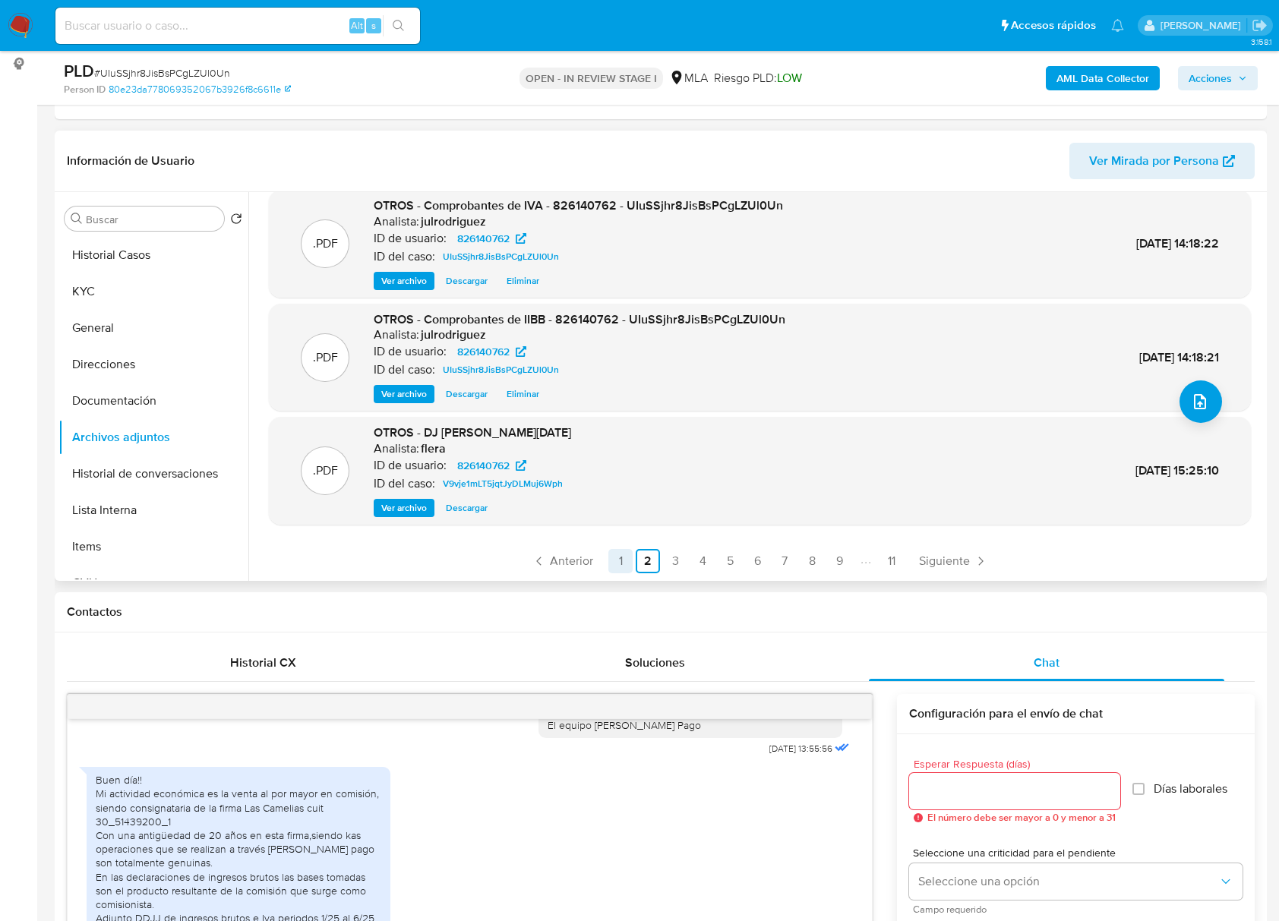
click at [626, 554] on link "1" at bounding box center [620, 561] width 24 height 24
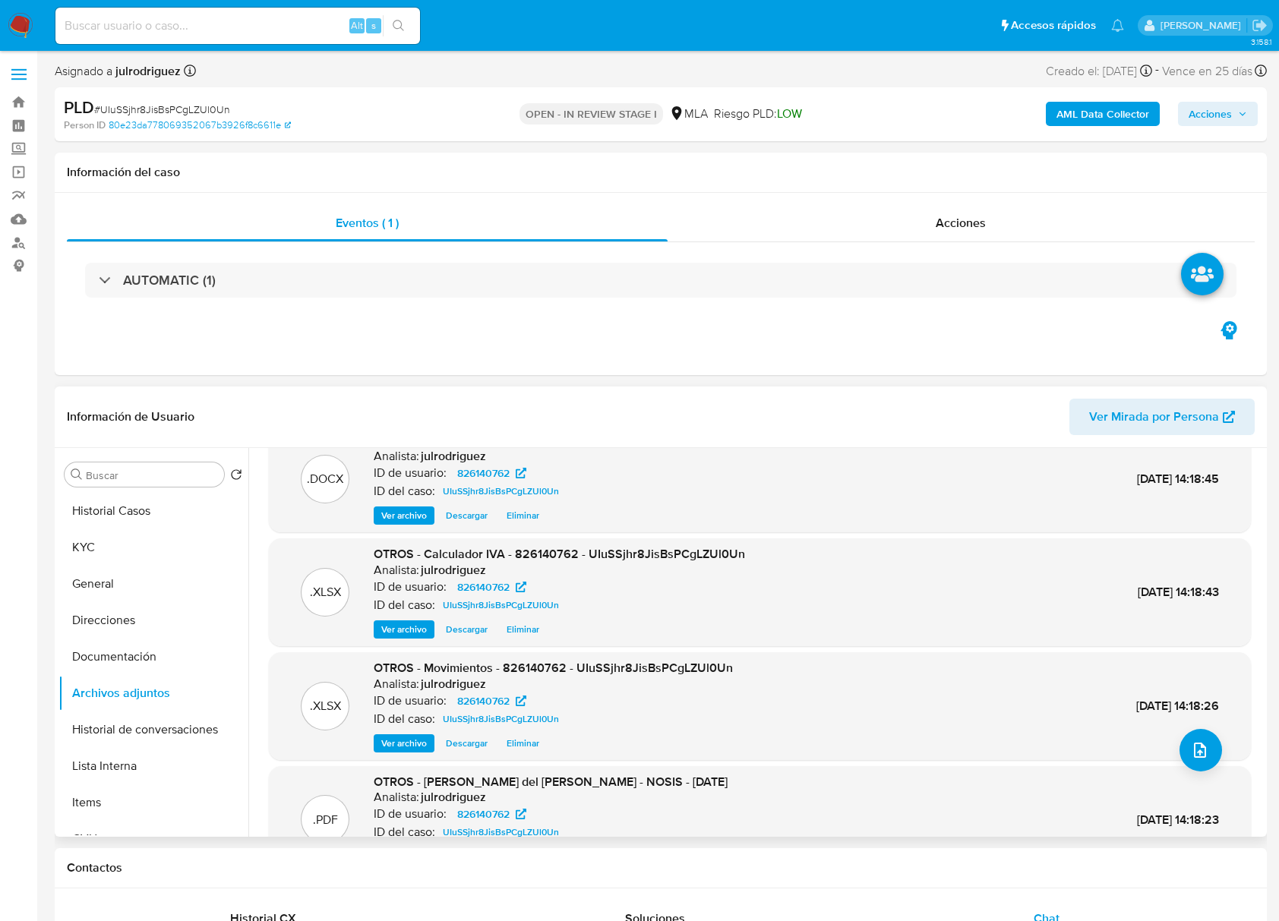
scroll to position [0, 0]
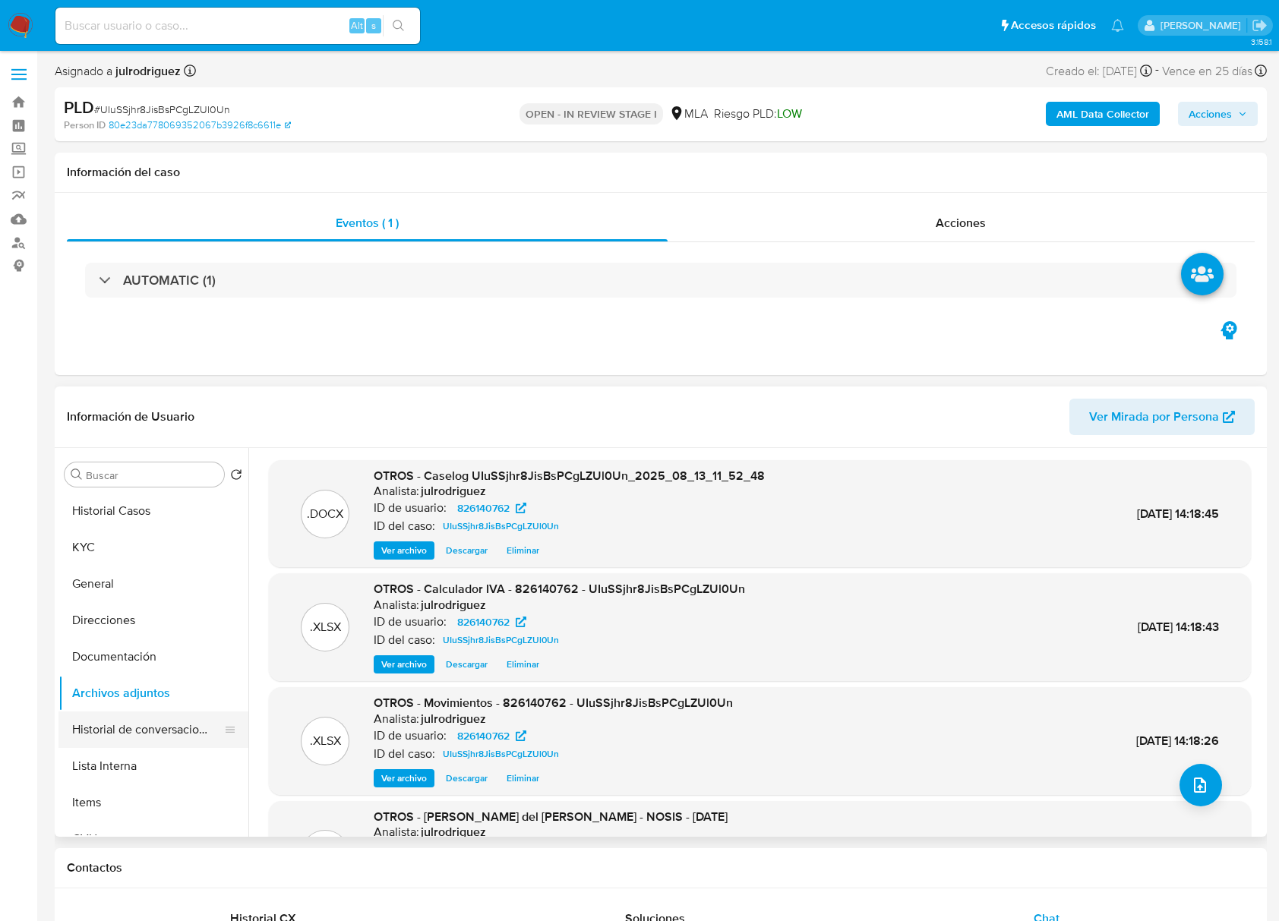
click at [149, 715] on button "Historial de conversaciones" at bounding box center [147, 729] width 178 height 36
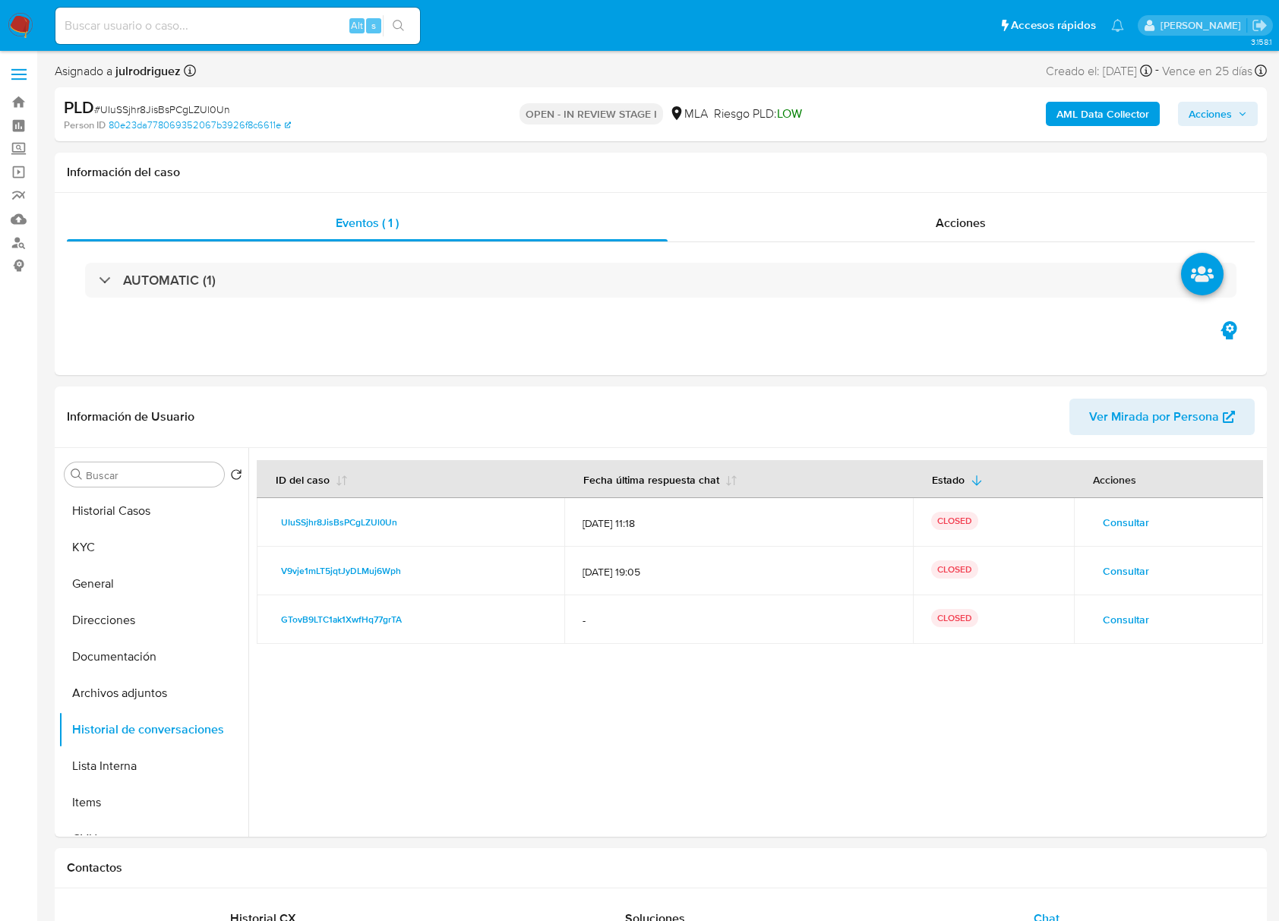
click at [1209, 117] on span "Acciones" at bounding box center [1209, 114] width 43 height 24
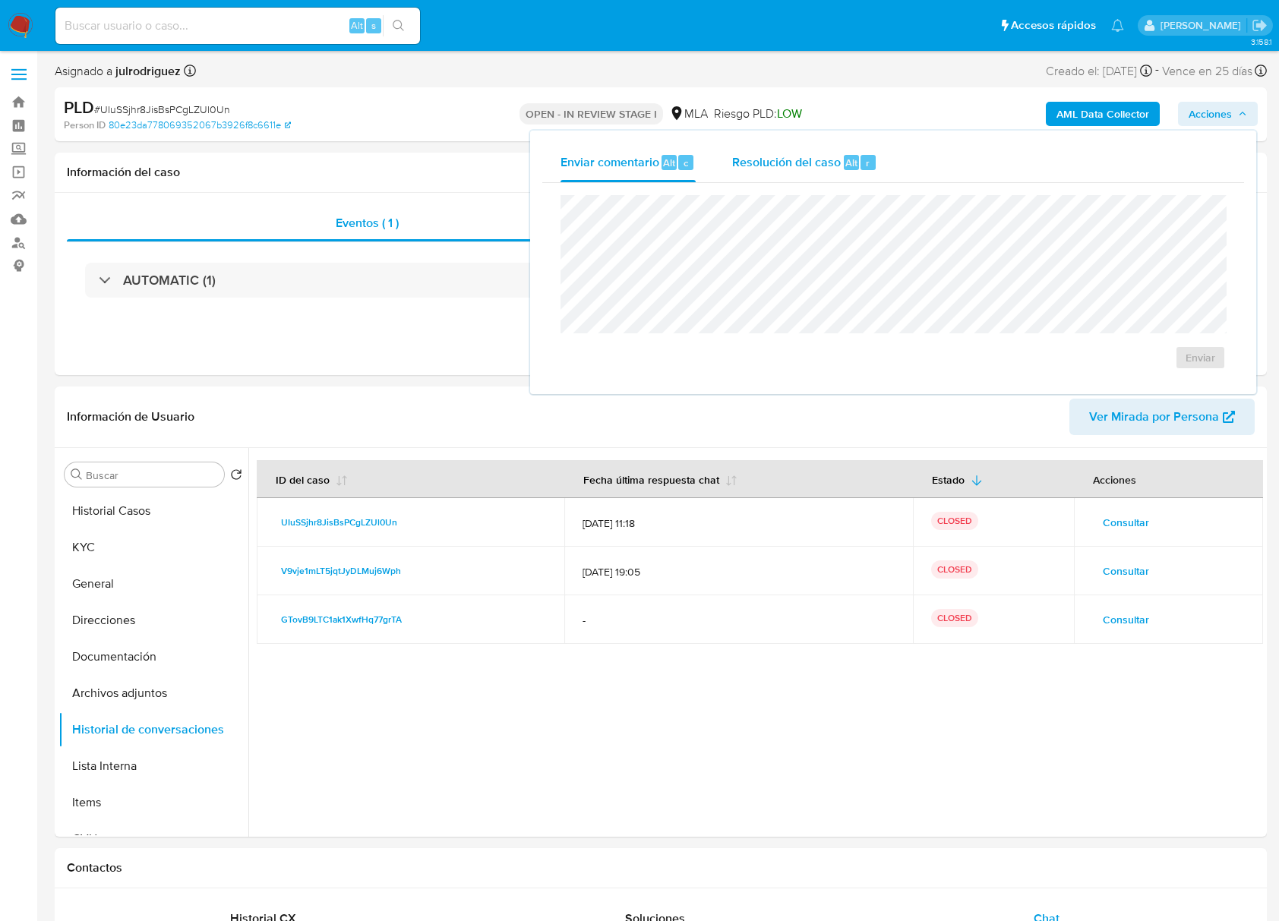
click at [717, 169] on button "Resolución del caso Alt r" at bounding box center [804, 162] width 181 height 39
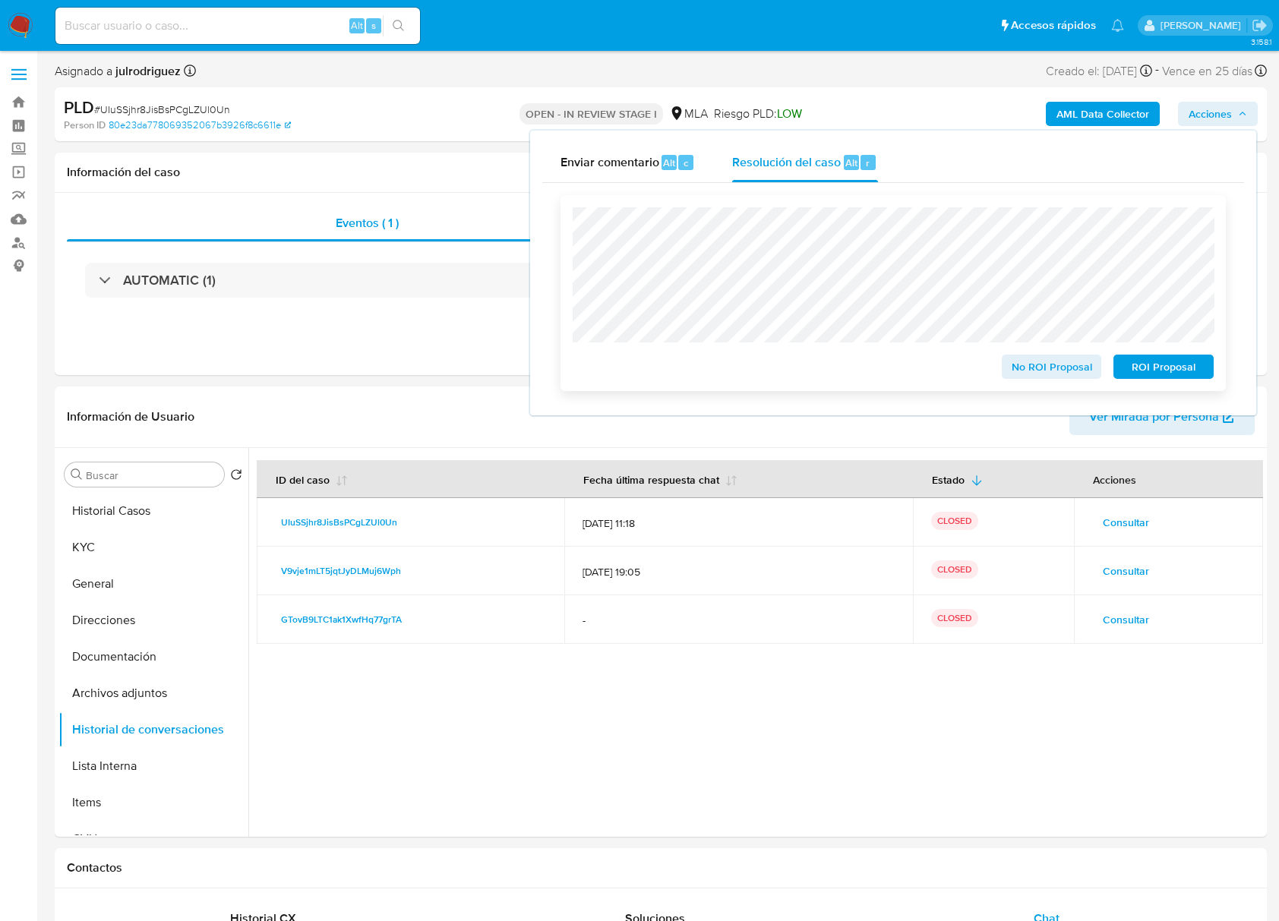
click at [1058, 363] on span "No ROI Proposal" at bounding box center [1051, 366] width 79 height 21
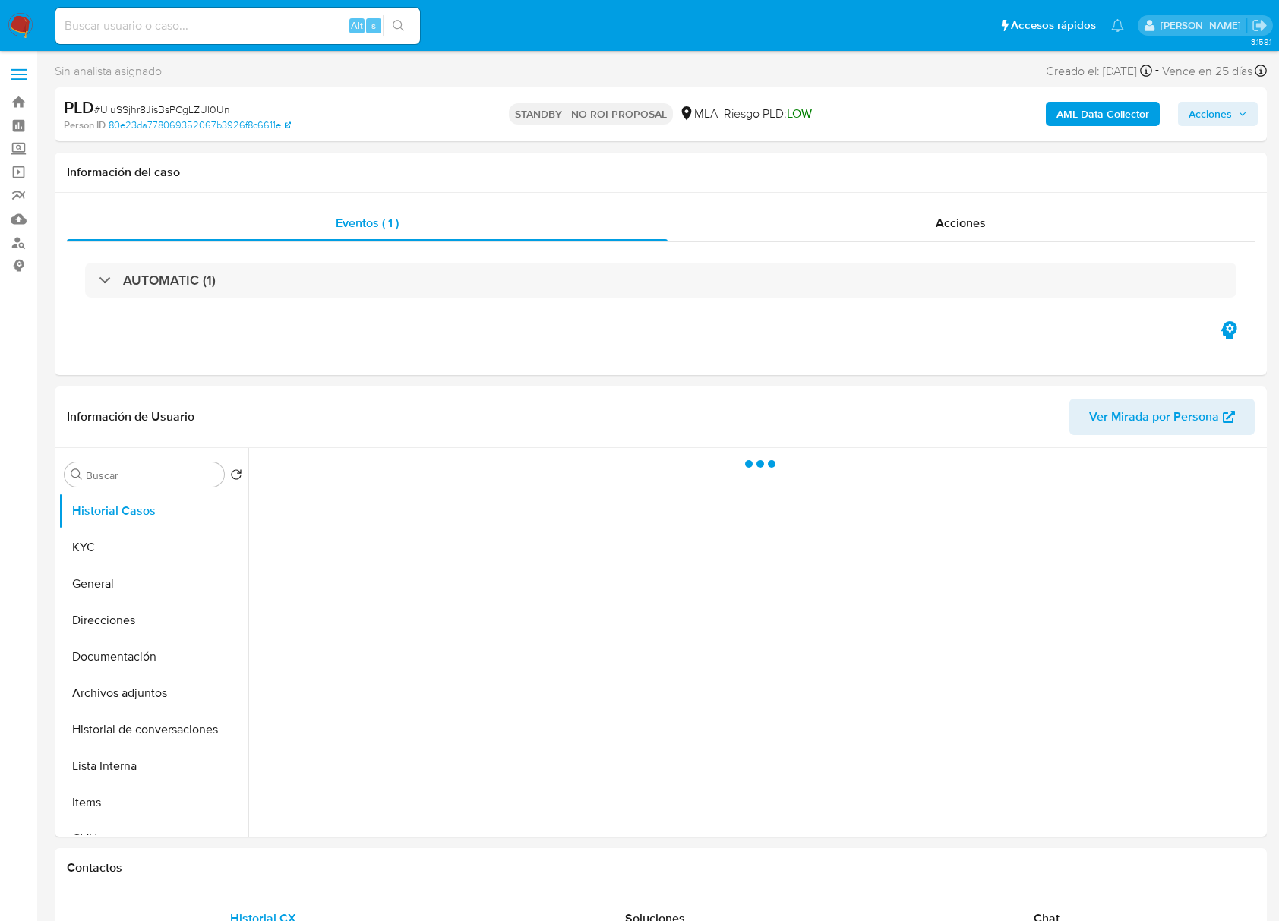
select select "10"
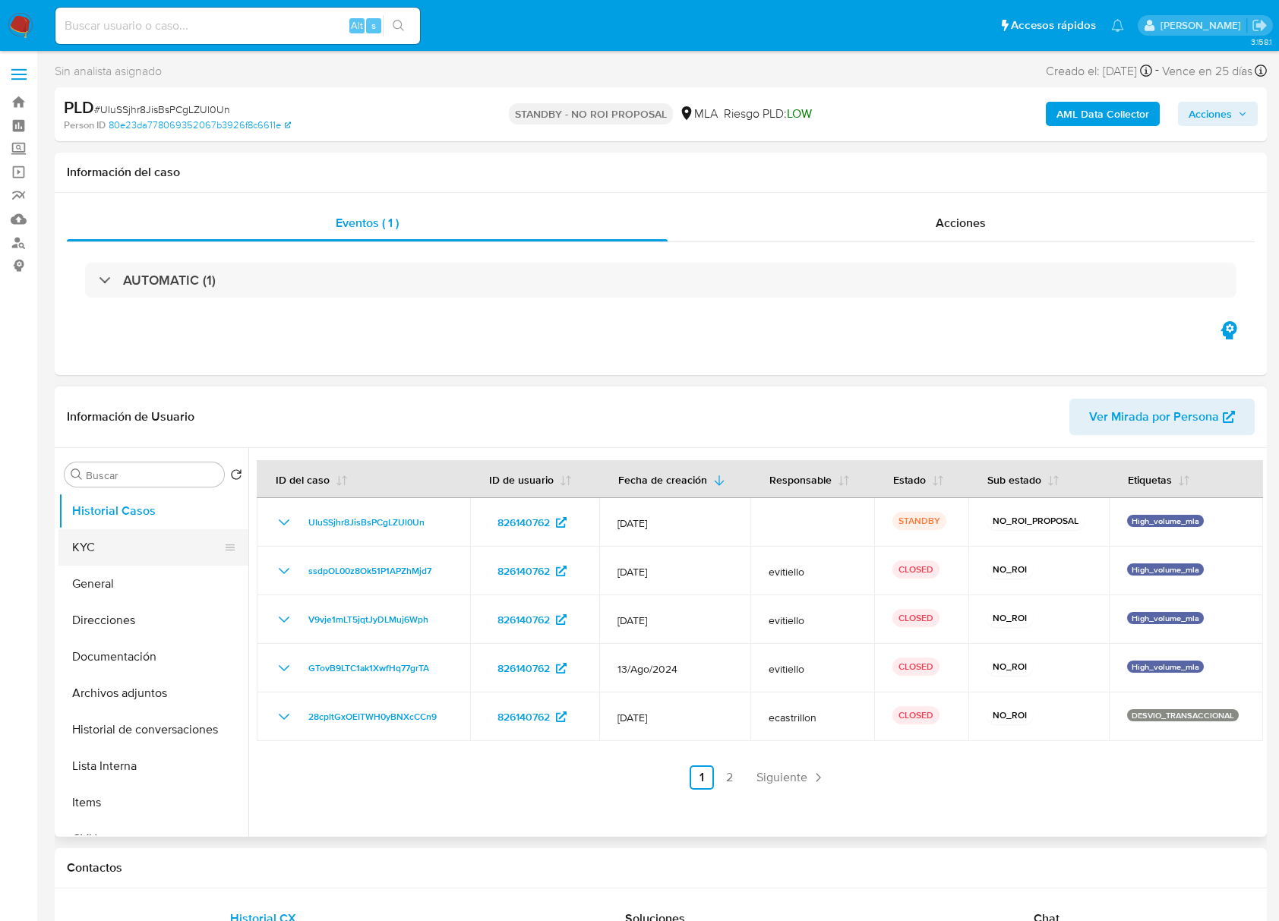
click at [115, 551] on button "KYC" at bounding box center [147, 547] width 178 height 36
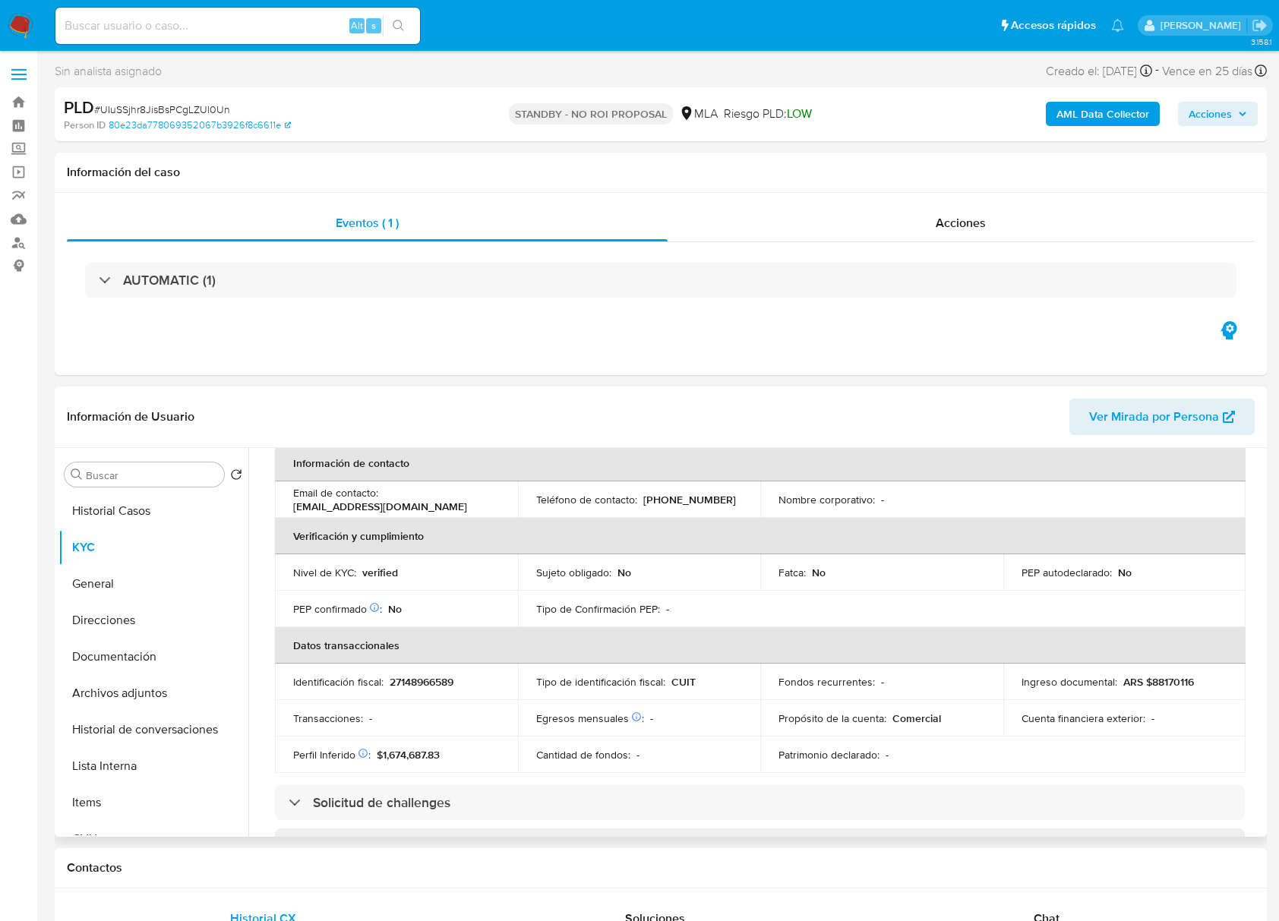
scroll to position [304, 0]
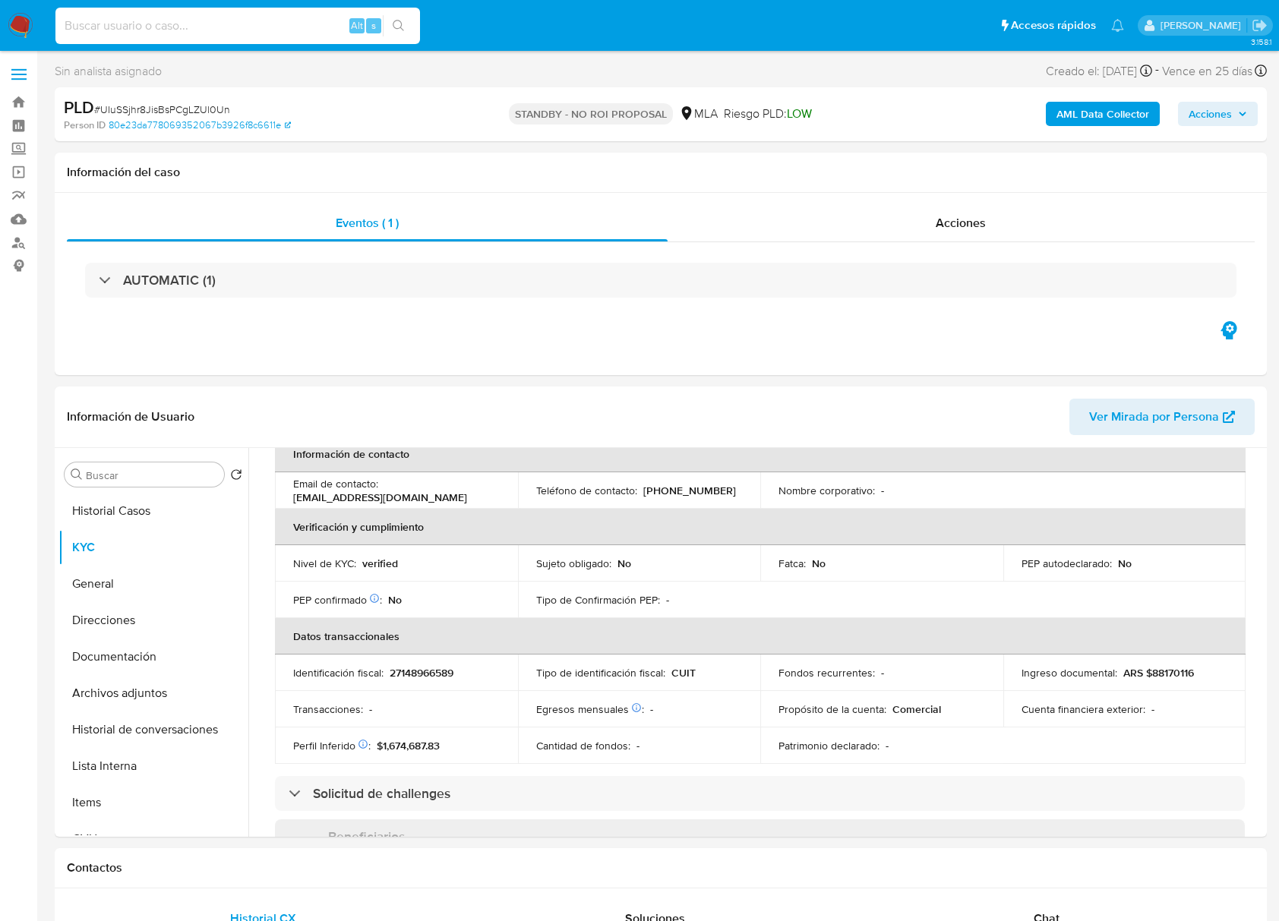
click at [225, 32] on input at bounding box center [237, 26] width 364 height 20
paste input "HLhFG8Uec6zExfLXOjZHfMcN"
type input "HLhFG8Uec6zExfLXOjZHfMcN"
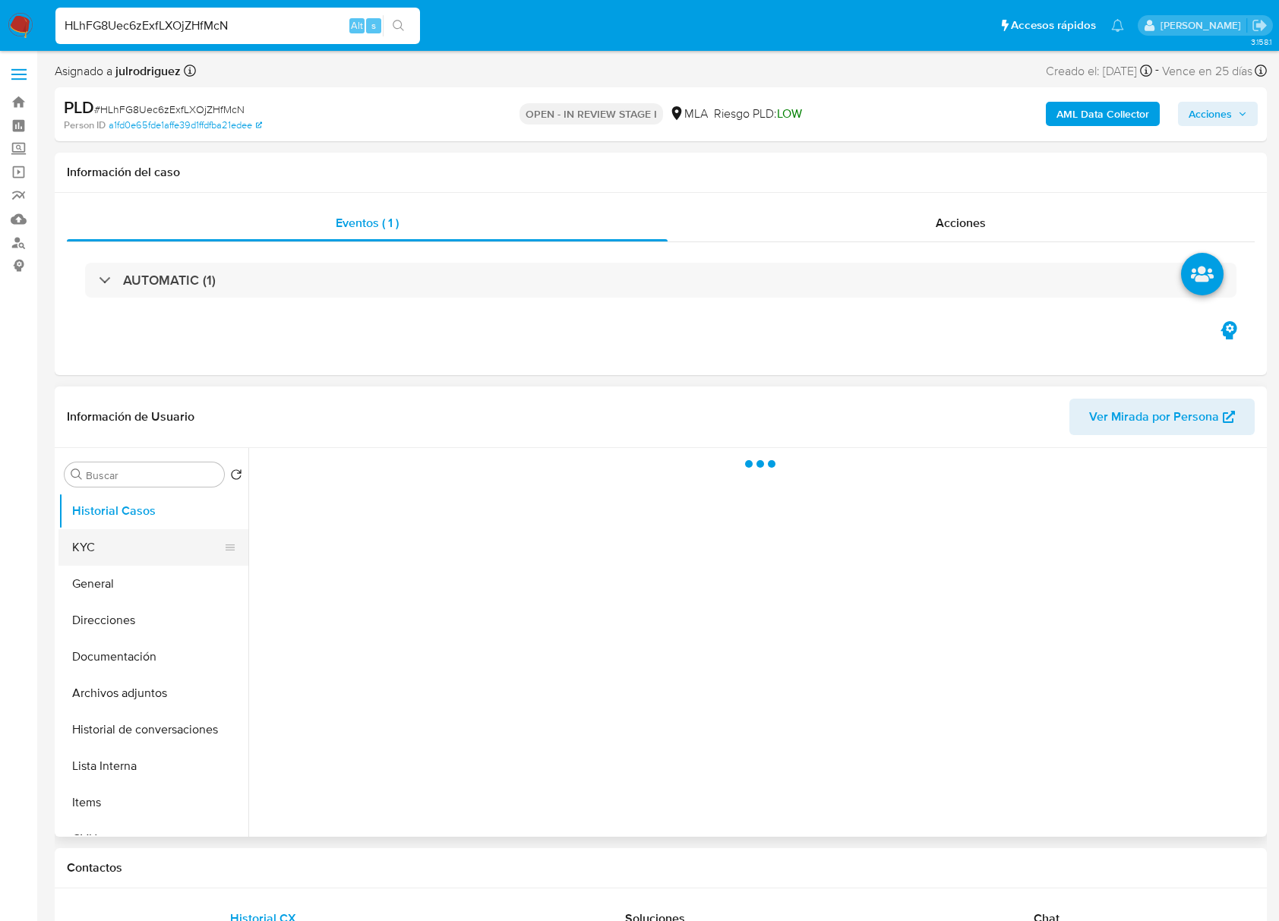
click at [98, 550] on button "KYC" at bounding box center [147, 547] width 178 height 36
select select "10"
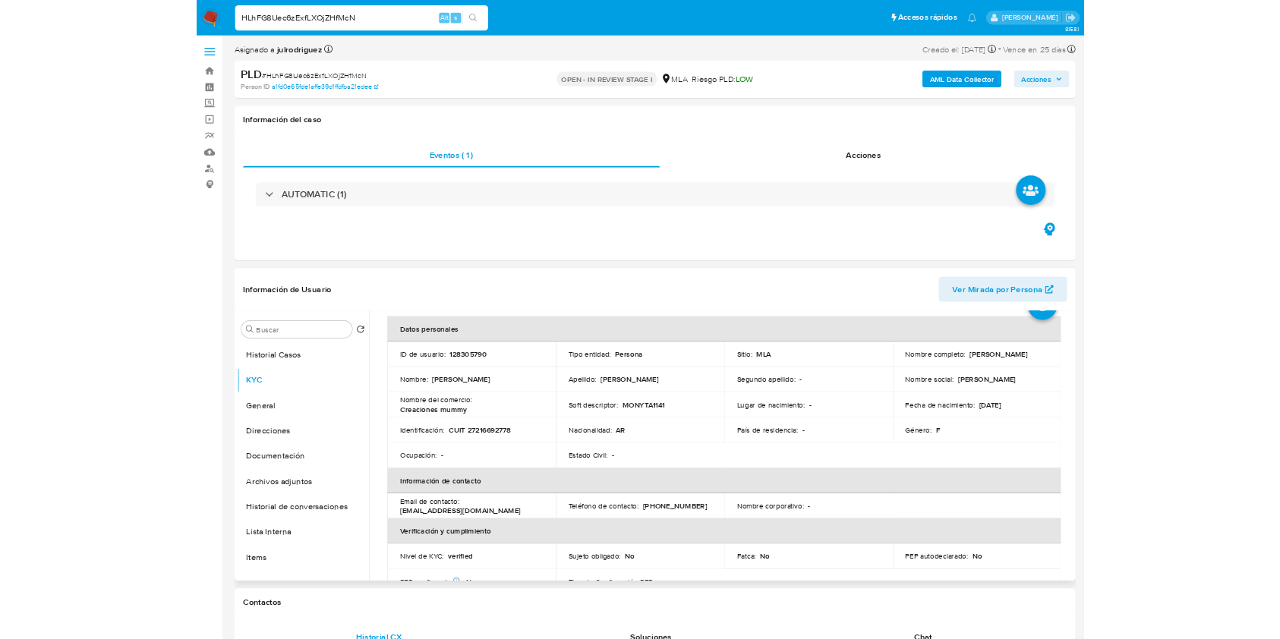
scroll to position [101, 0]
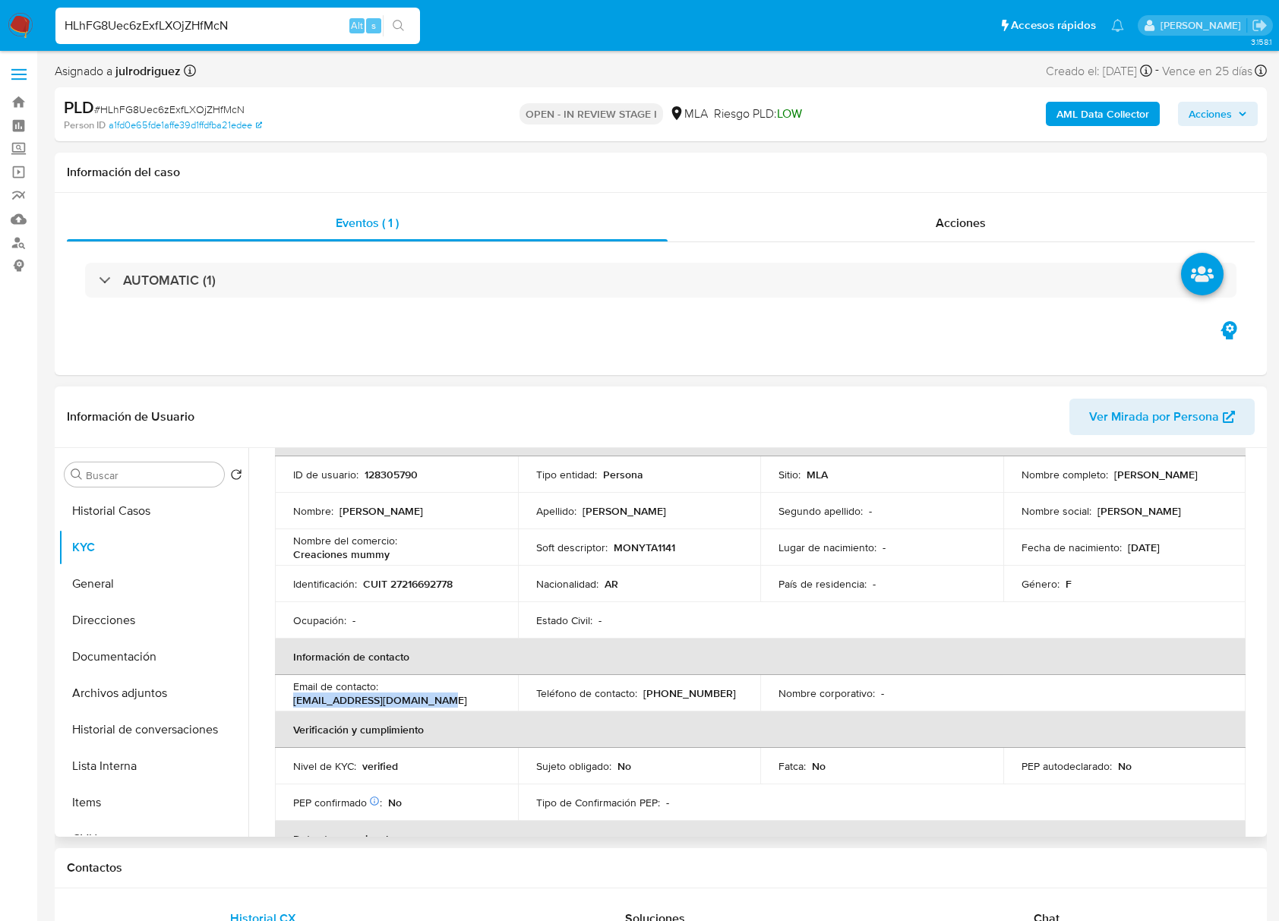
drag, startPoint x: 435, startPoint y: 703, endPoint x: 278, endPoint y: 705, distance: 157.2
click at [278, 705] on td "Email de contacto : lauraangrisano@hotmail.com" at bounding box center [396, 693] width 243 height 36
copy p "lauraangrisano@hotmail.com"
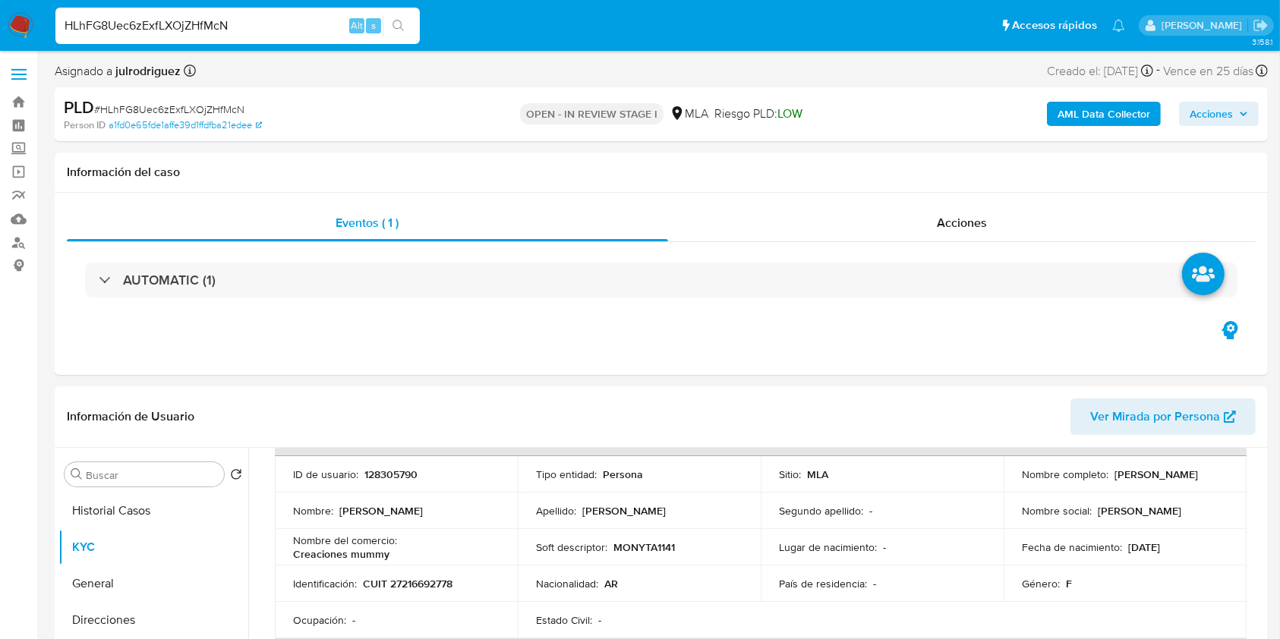
click at [214, 27] on input "HLhFG8Uec6zExfLXOjZHfMcN" at bounding box center [237, 26] width 364 height 20
paste input "6cguEtuUzGOufJ8FrkevCab5"
type input "6cguEtuUzGOufJ8FrkevCab5"
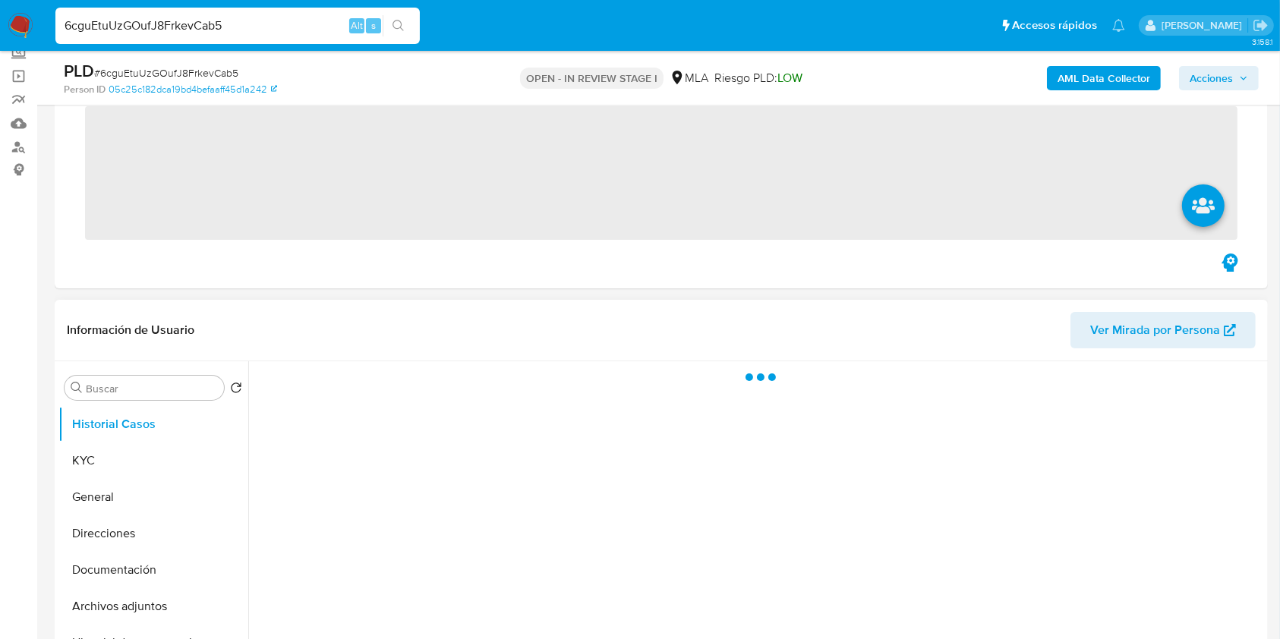
scroll to position [101, 0]
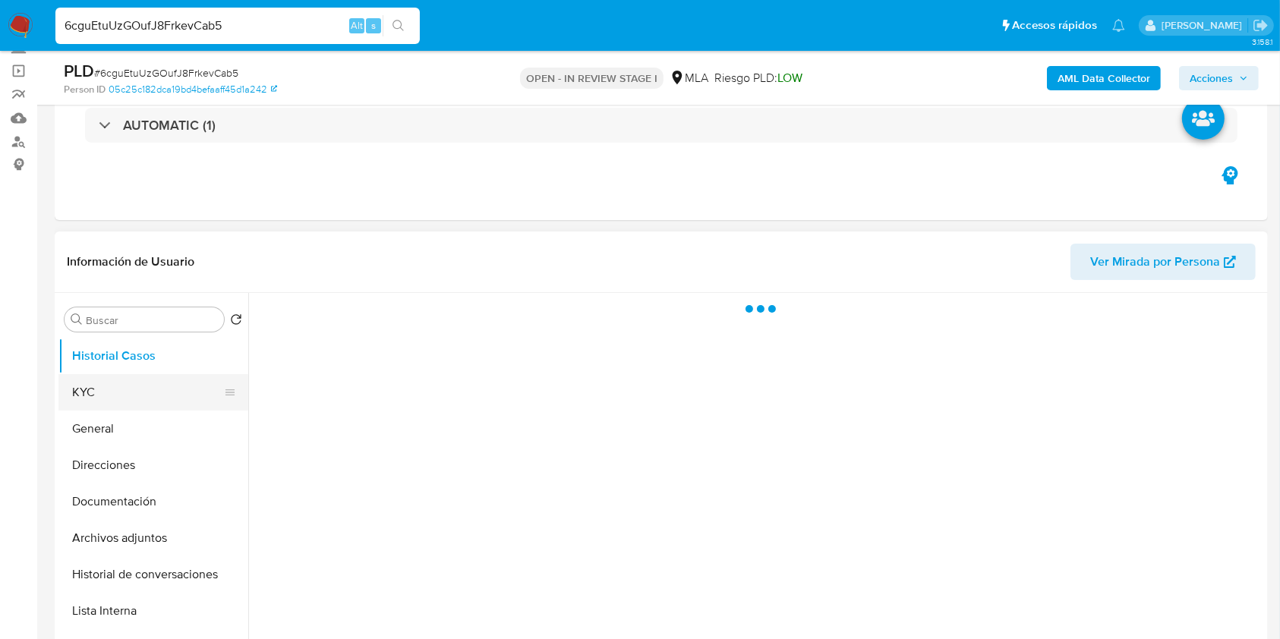
click at [121, 397] on button "KYC" at bounding box center [147, 392] width 178 height 36
select select "10"
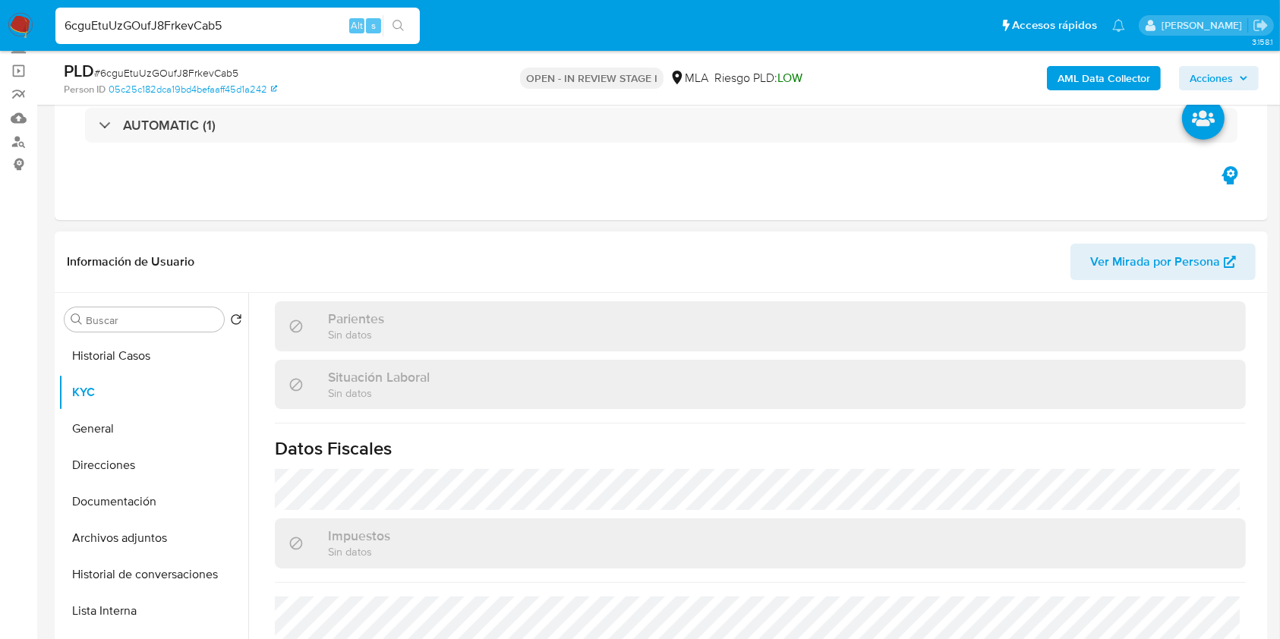
scroll to position [784, 0]
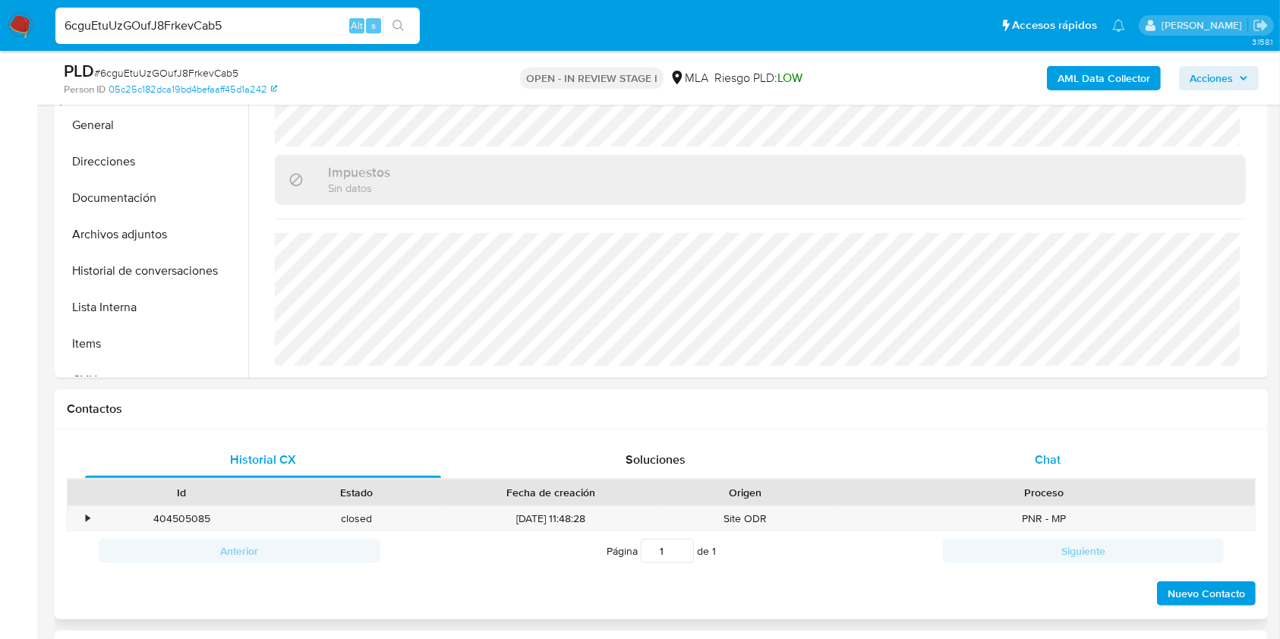
click at [1053, 464] on span "Chat" at bounding box center [1048, 459] width 26 height 17
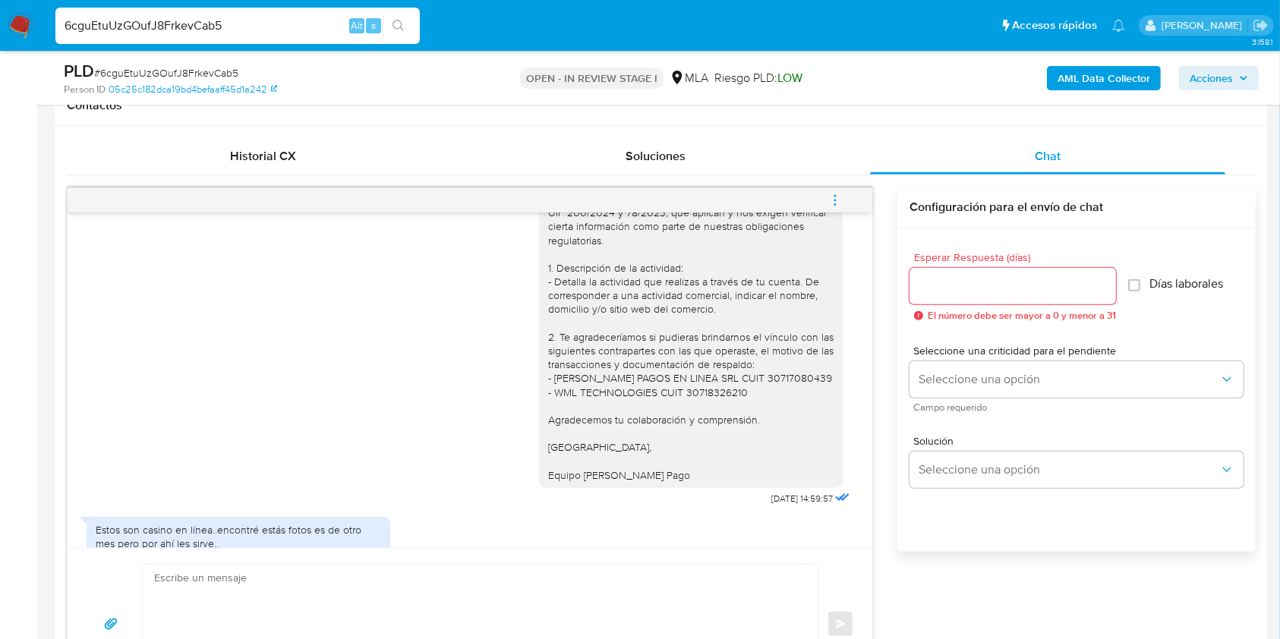
scroll to position [1165, 0]
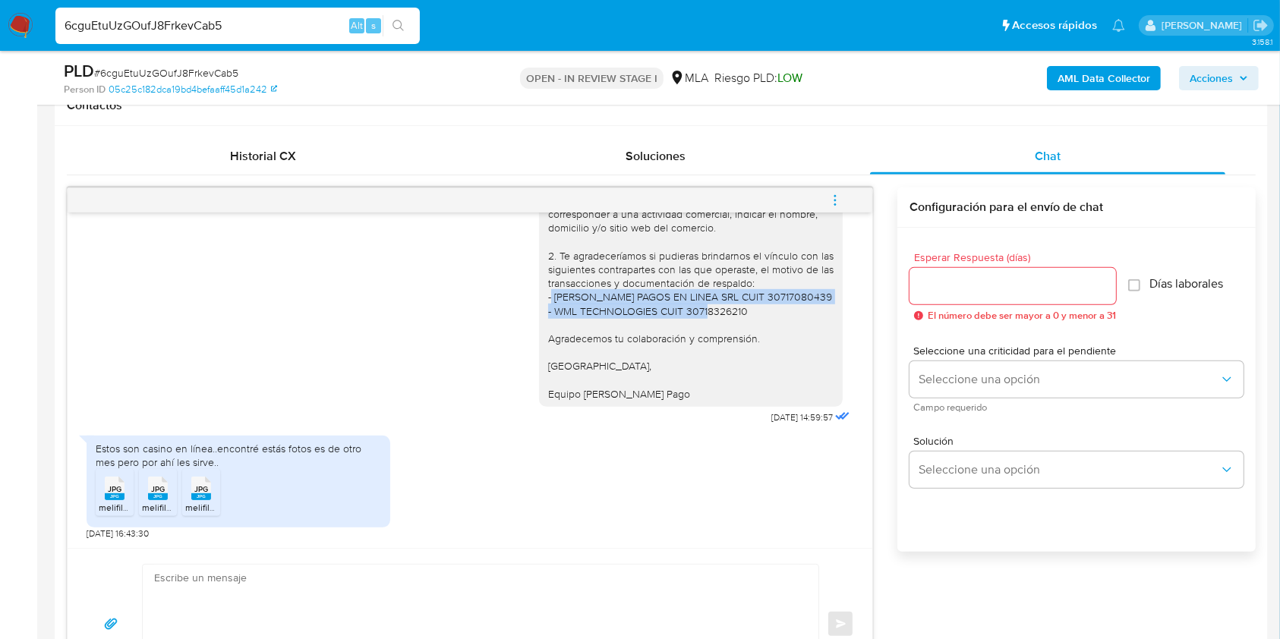
drag, startPoint x: 748, startPoint y: 313, endPoint x: 535, endPoint y: 295, distance: 213.4
click at [548, 295] on div "Buenas tardes, Queremos aclararte que la Resolución General ARCA 5696/2025 indi…" at bounding box center [690, 207] width 285 height 386
click at [576, 319] on div "Buenas tardes, Queremos aclararte que la Resolución General ARCA 5696/2025 indi…" at bounding box center [690, 207] width 285 height 386
click at [105, 488] on icon at bounding box center [115, 489] width 20 height 24
click at [156, 486] on span "JPG" at bounding box center [158, 489] width 14 height 10
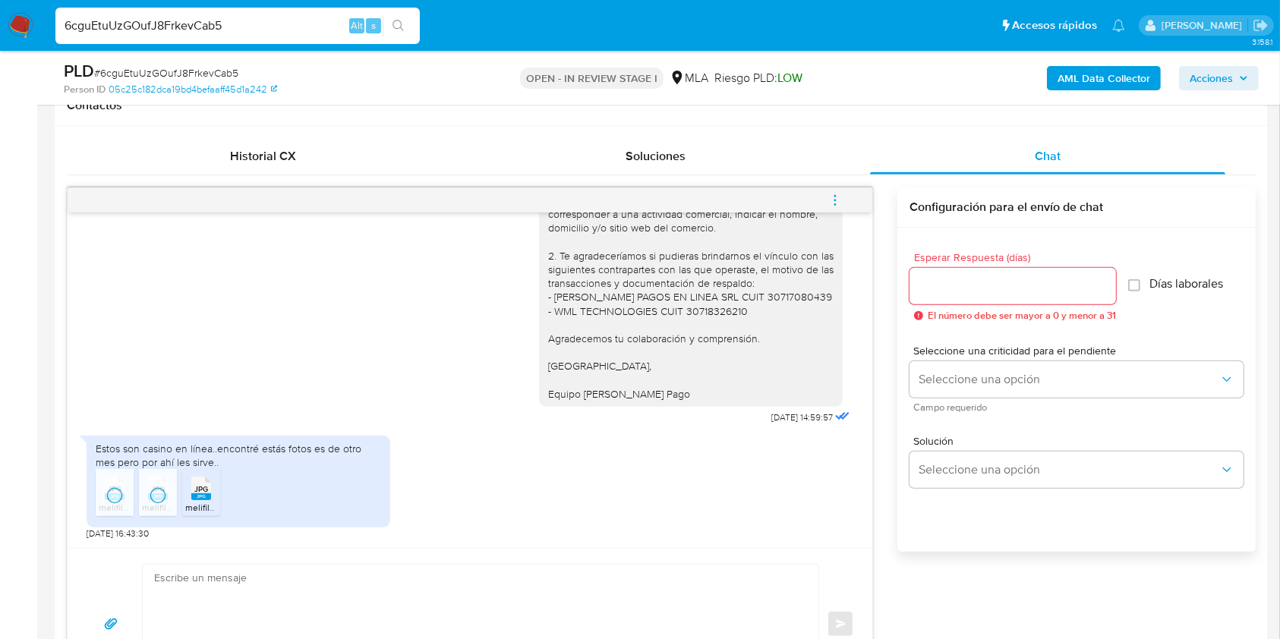
click at [212, 486] on div "JPG JPG" at bounding box center [201, 487] width 32 height 30
click at [120, 489] on span "JPG" at bounding box center [115, 489] width 14 height 10
click at [152, 497] on rect at bounding box center [158, 496] width 20 height 7
click at [202, 495] on rect at bounding box center [201, 496] width 20 height 7
click at [177, 23] on input "6cguEtuUzGOufJ8FrkevCab5" at bounding box center [237, 26] width 364 height 20
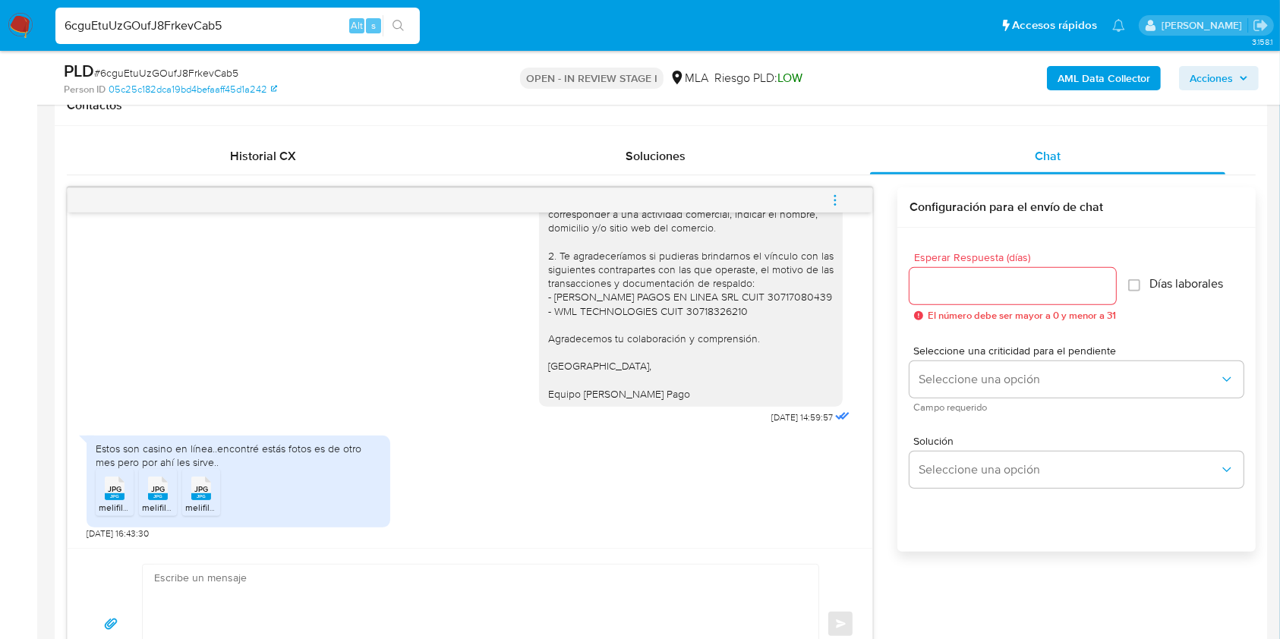
click at [177, 23] on input "6cguEtuUzGOufJ8FrkevCab5" at bounding box center [237, 26] width 364 height 20
paste input "k6IUe0h9Ezn1jAQ2Bahs0njY"
type input "k6IUe0h9Ezn1jAQ2Bahs0njY"
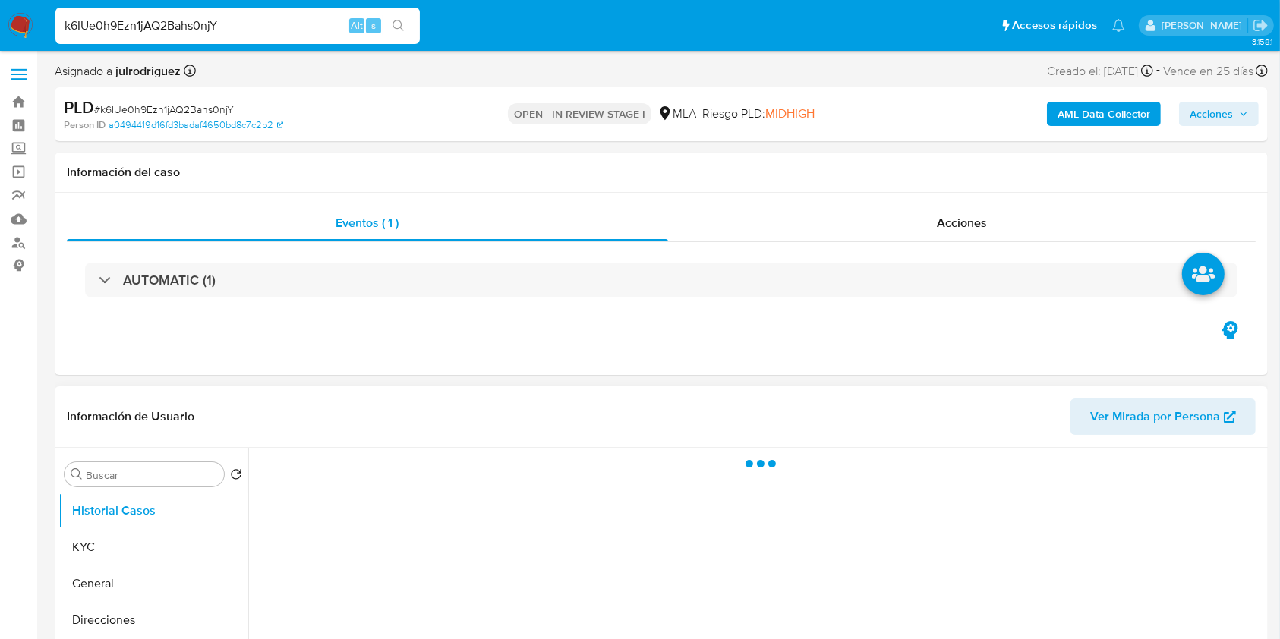
select select "10"
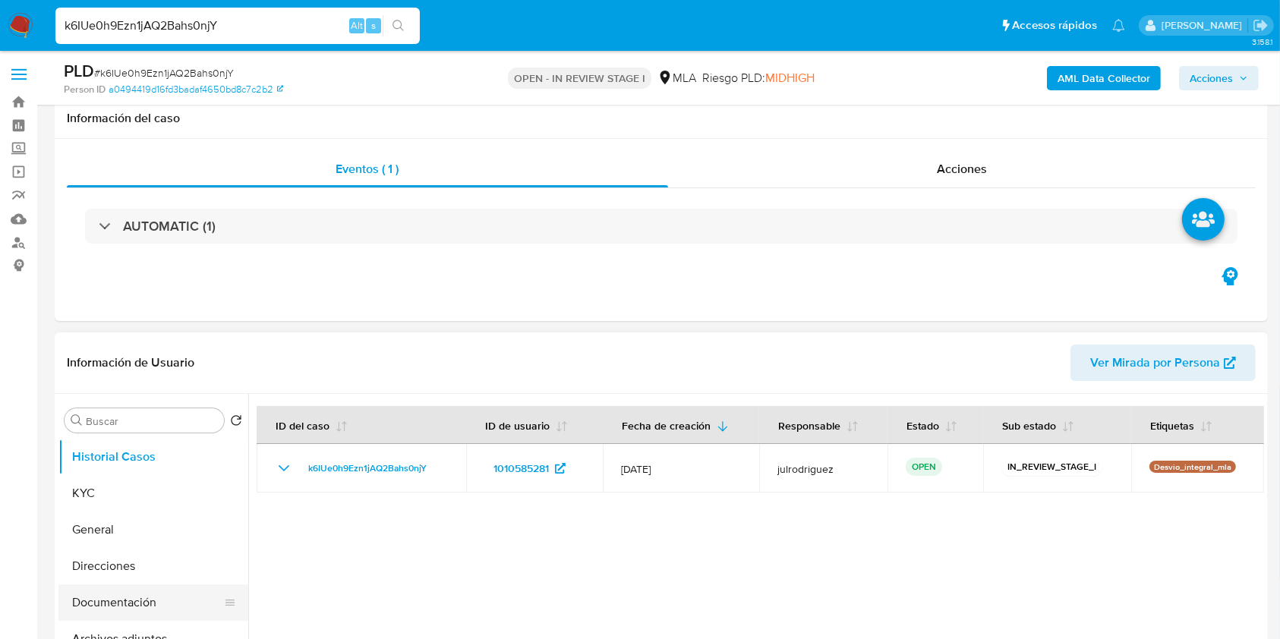
scroll to position [202, 0]
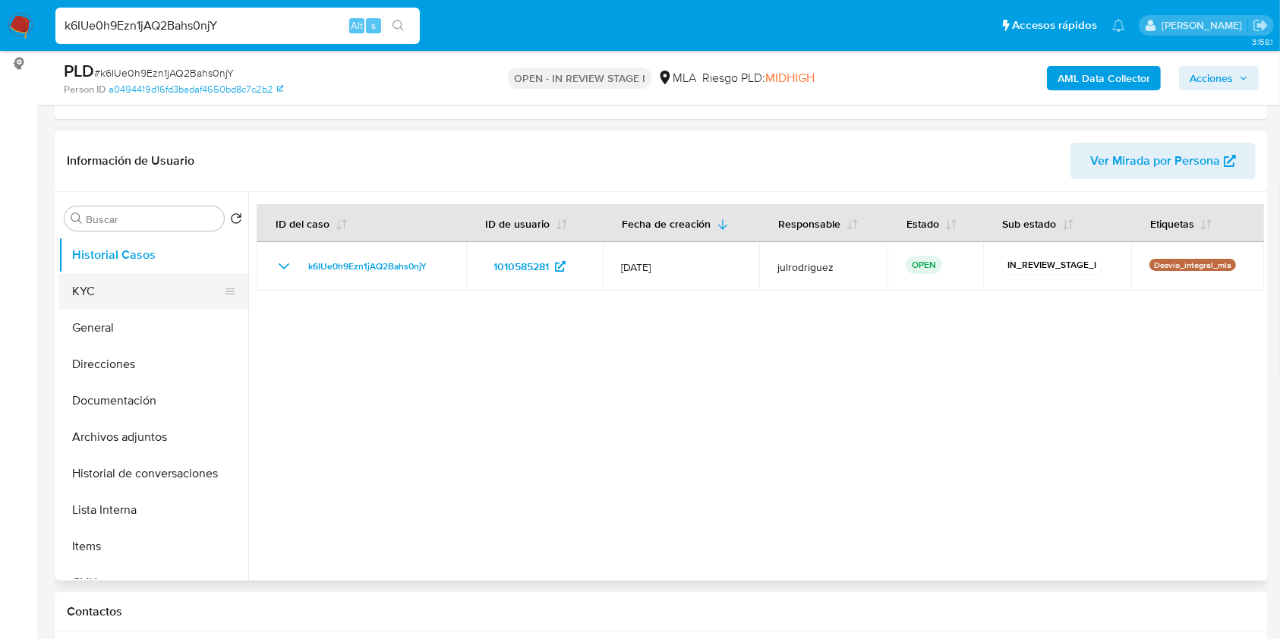
click at [115, 286] on button "KYC" at bounding box center [147, 291] width 178 height 36
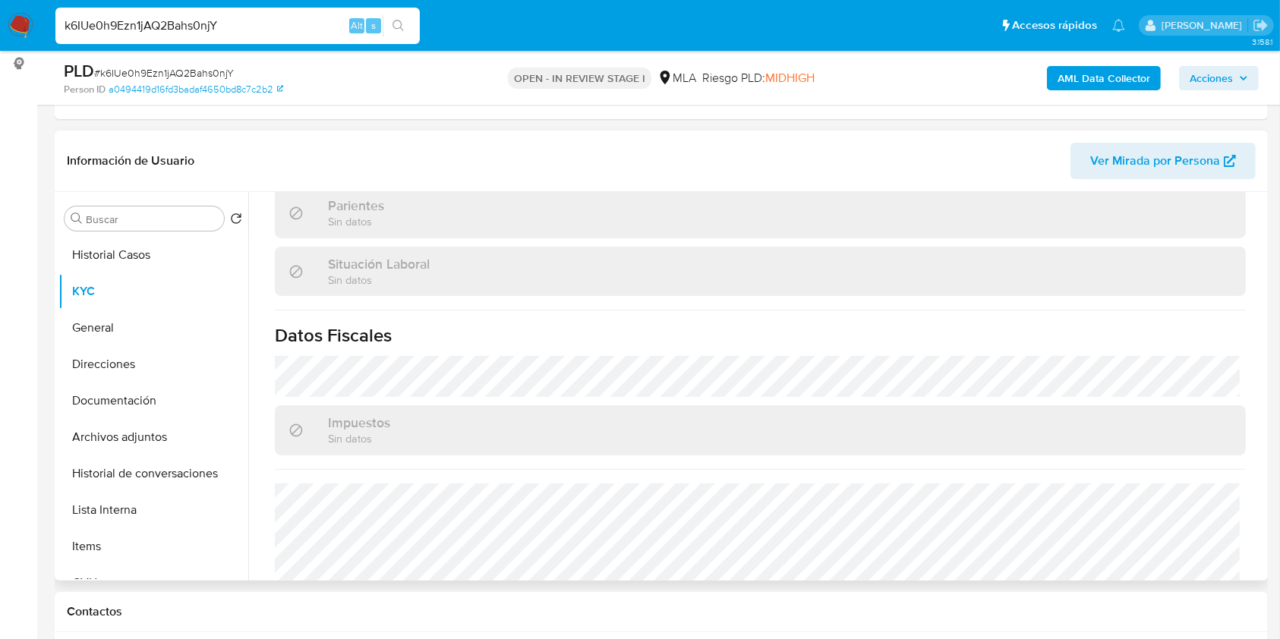
scroll to position [784, 0]
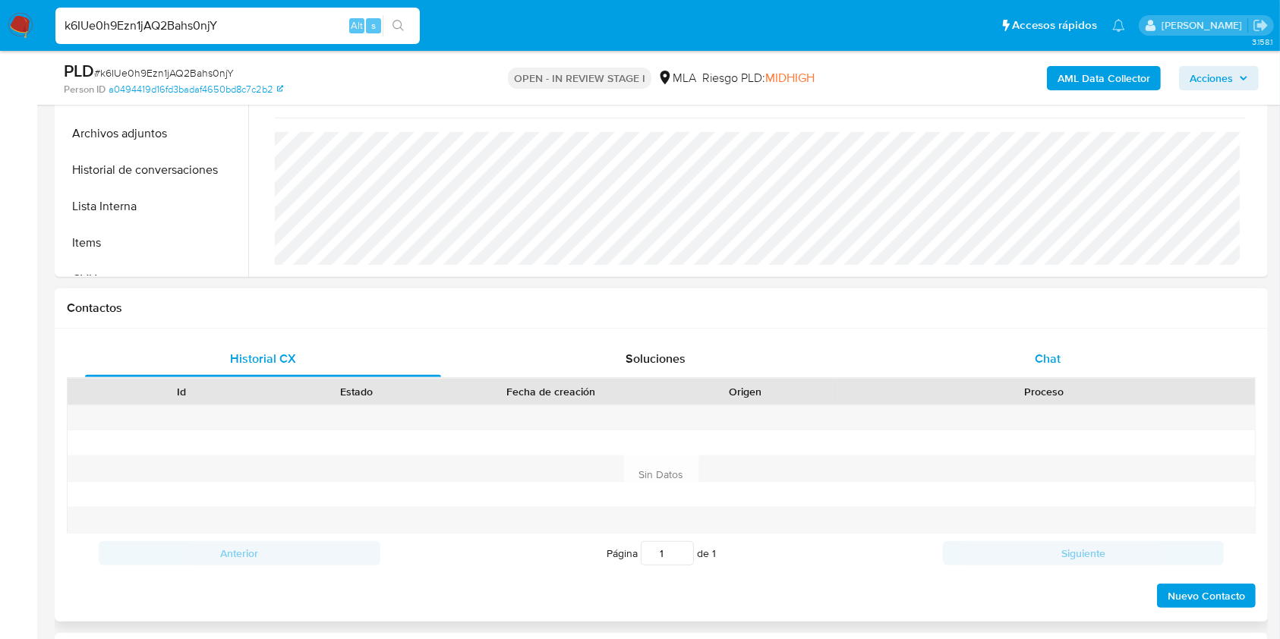
click at [1039, 352] on span "Chat" at bounding box center [1048, 358] width 26 height 17
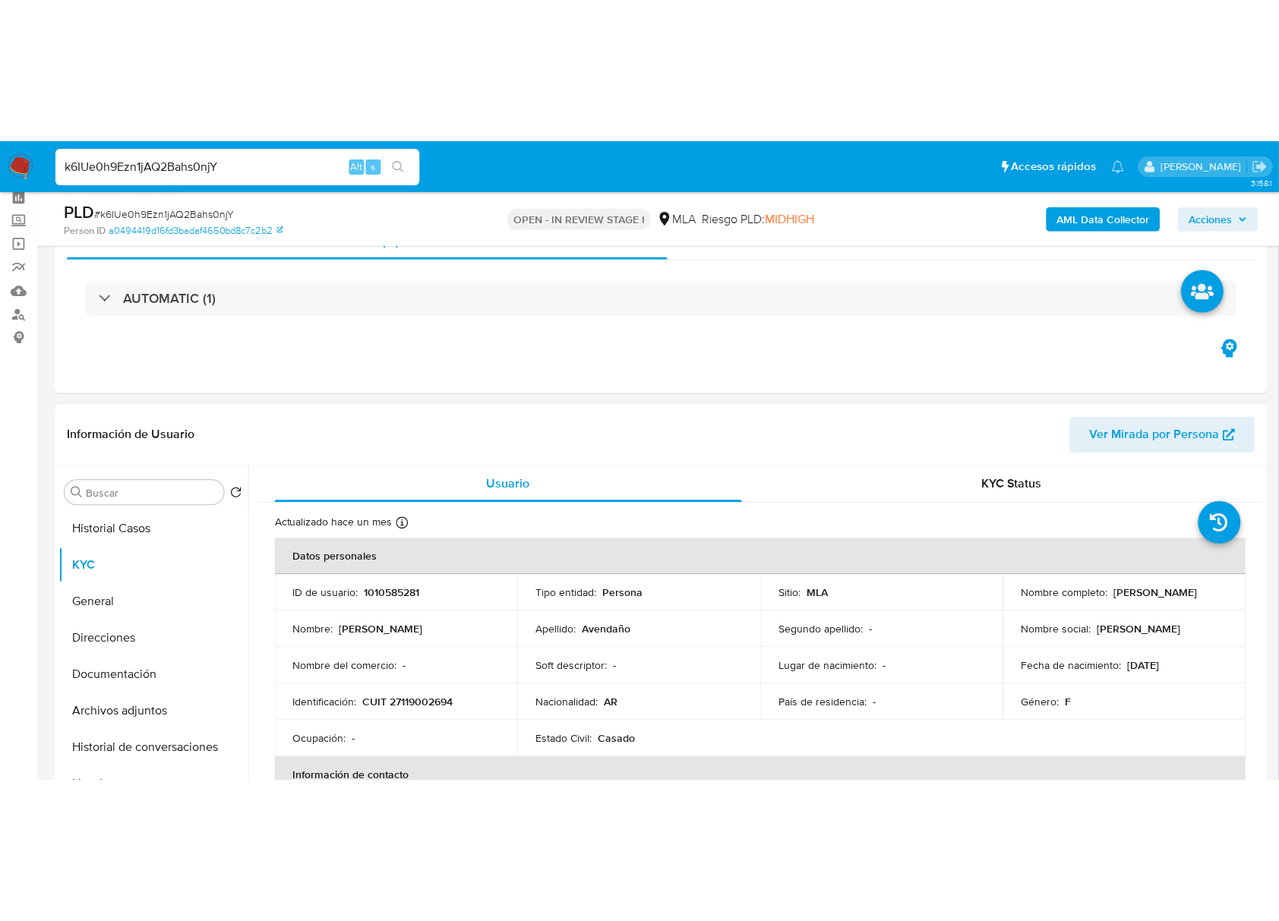
scroll to position [101, 0]
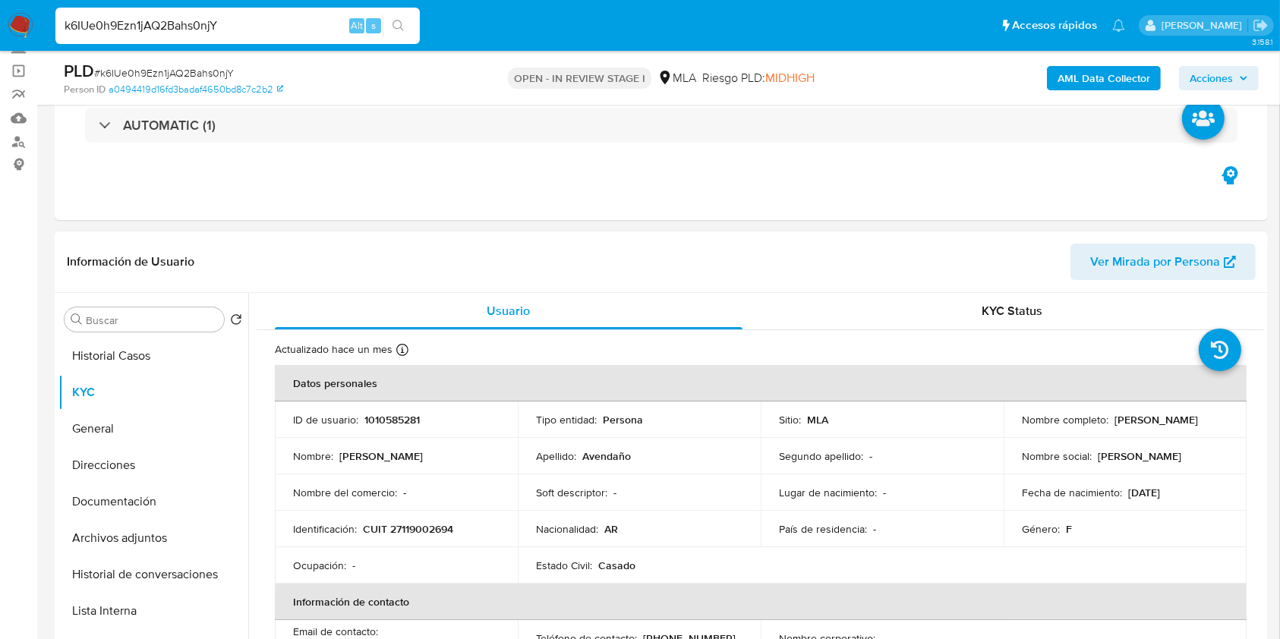
click at [153, 373] on button "Historial Casos" at bounding box center [153, 356] width 190 height 36
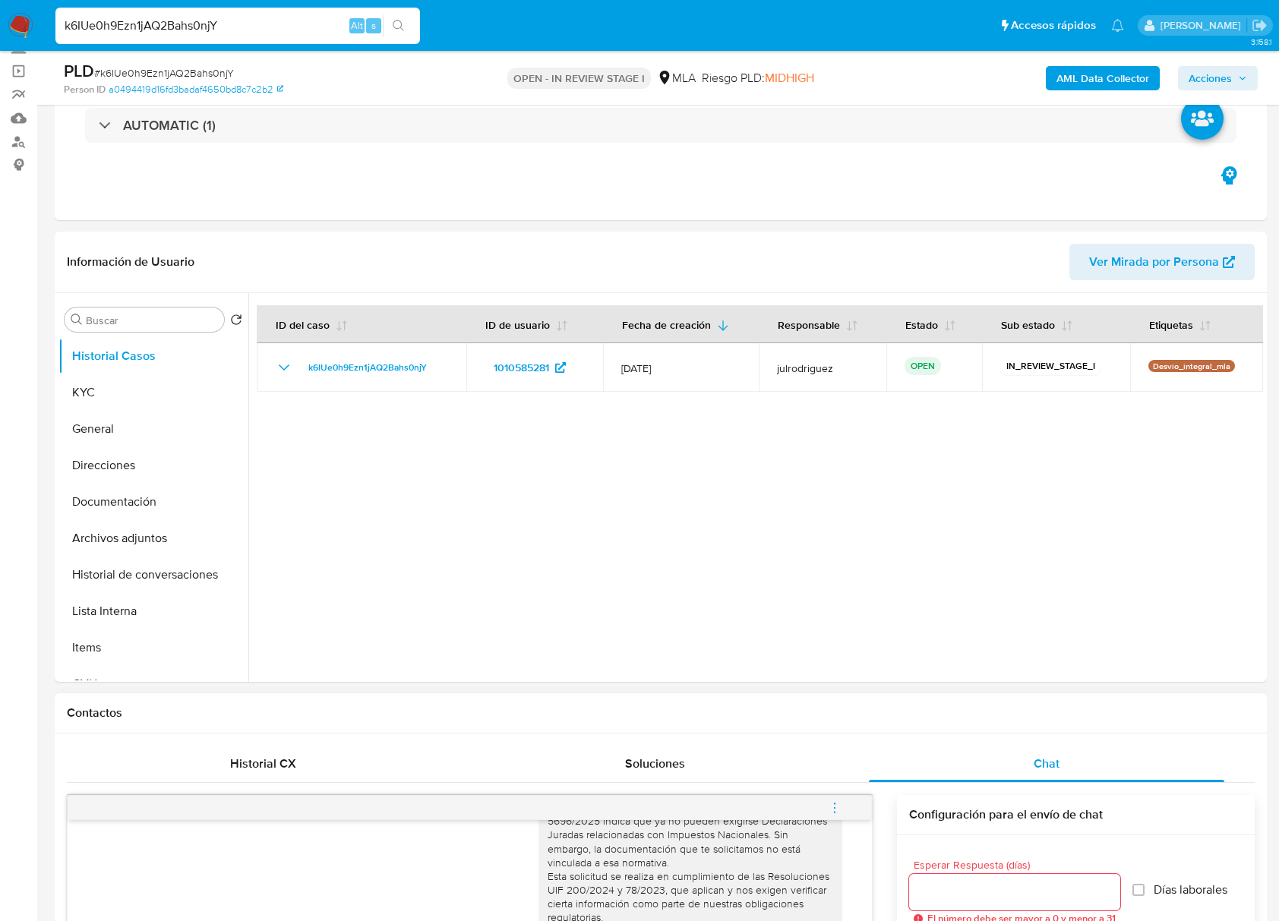
scroll to position [1310, 0]
click at [92, 378] on button "KYC" at bounding box center [147, 392] width 178 height 36
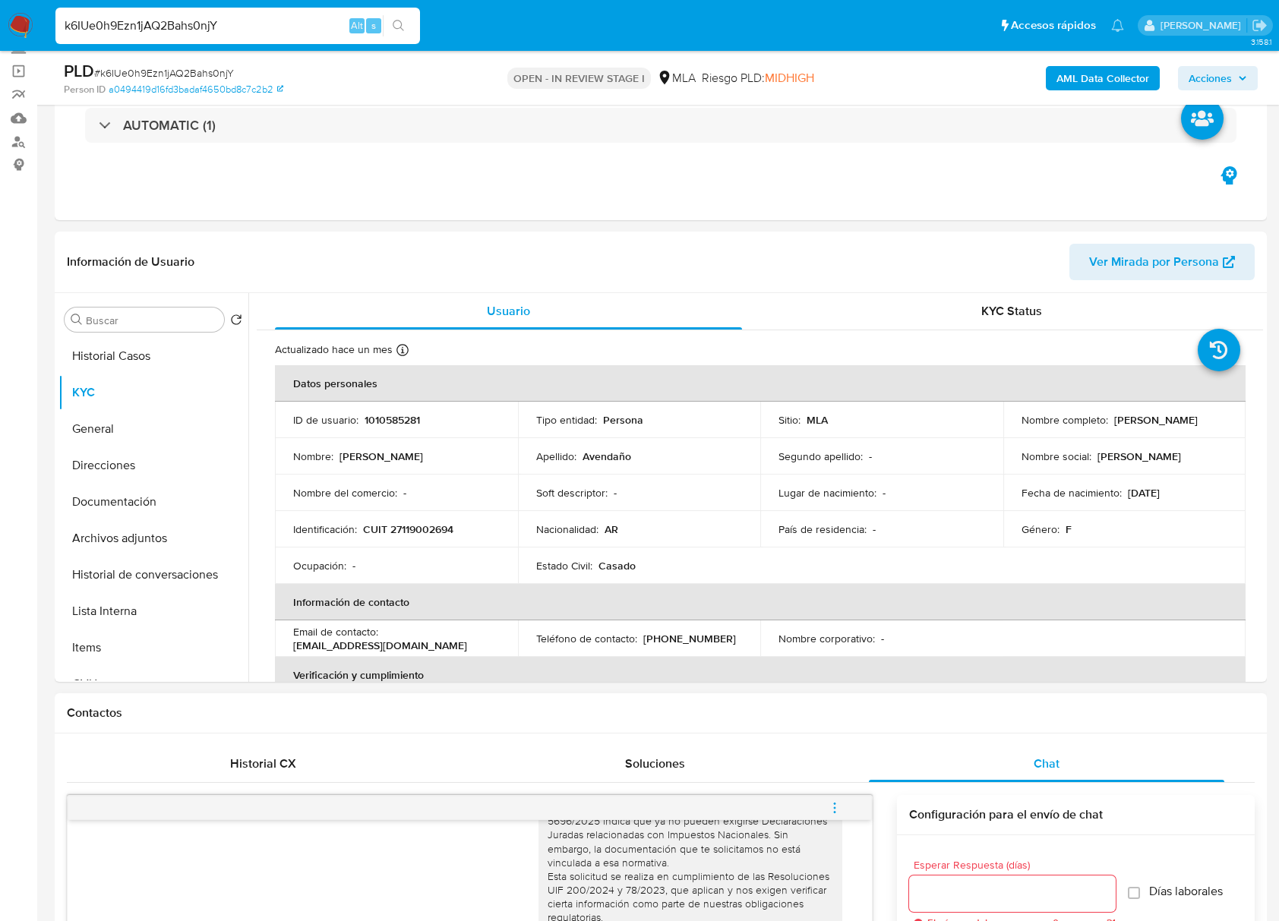
drag, startPoint x: 216, startPoint y: 22, endPoint x: -2, endPoint y: 28, distance: 217.2
paste input "6cguEtuUzGOufJ8FrkevCab5"
type input "6cguEtuUzGOufJ8FrkevCab5"
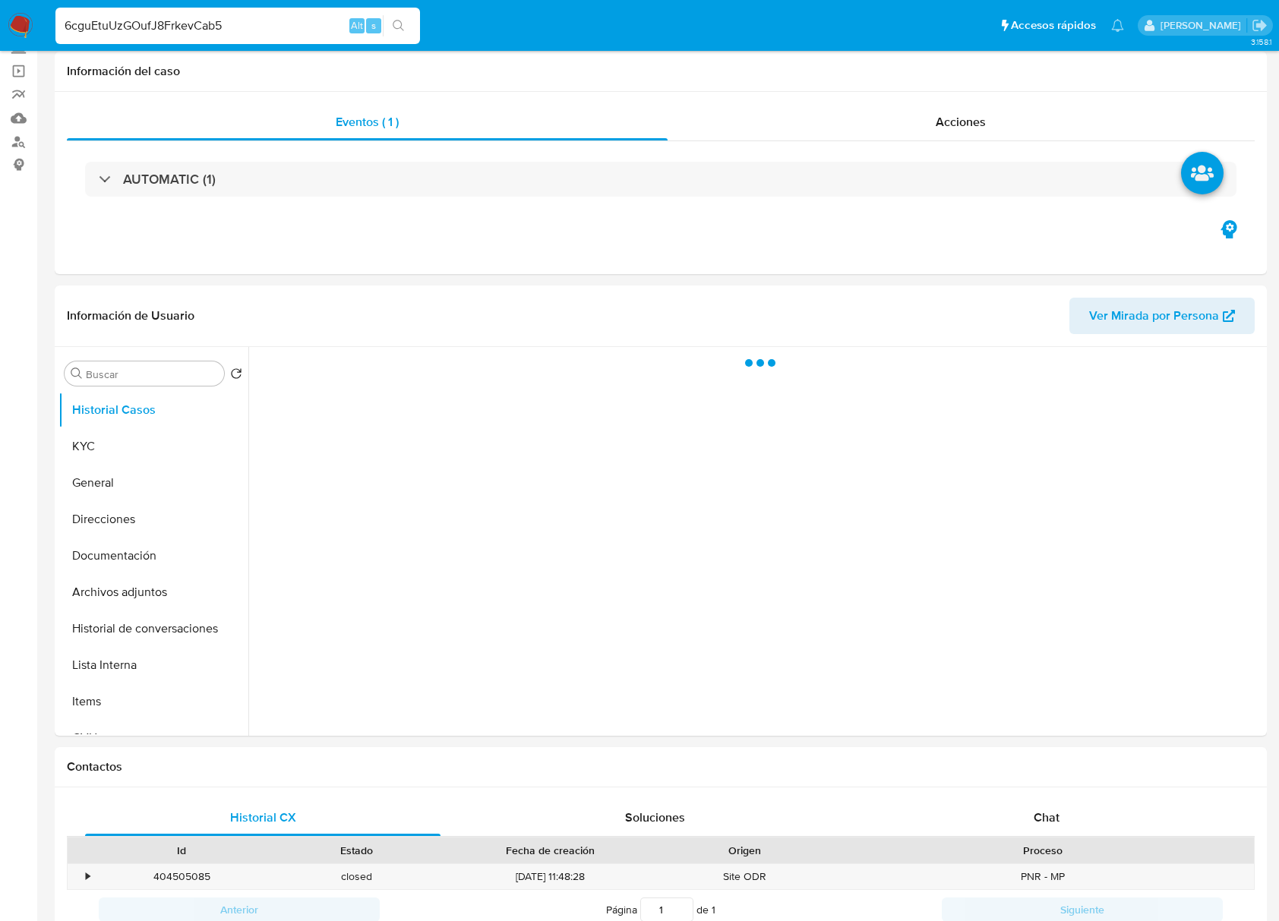
select select "10"
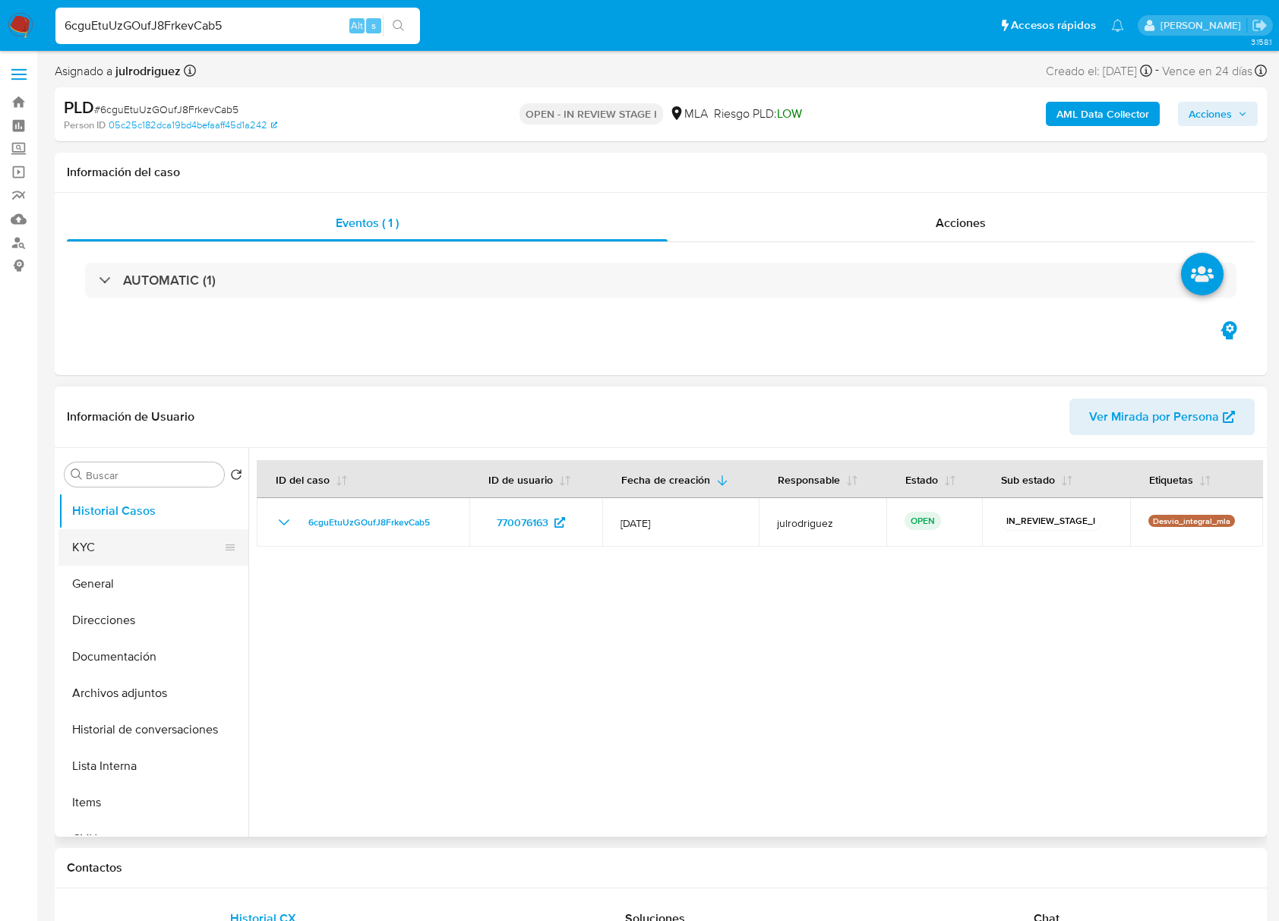
click at [155, 562] on button "KYC" at bounding box center [147, 547] width 178 height 36
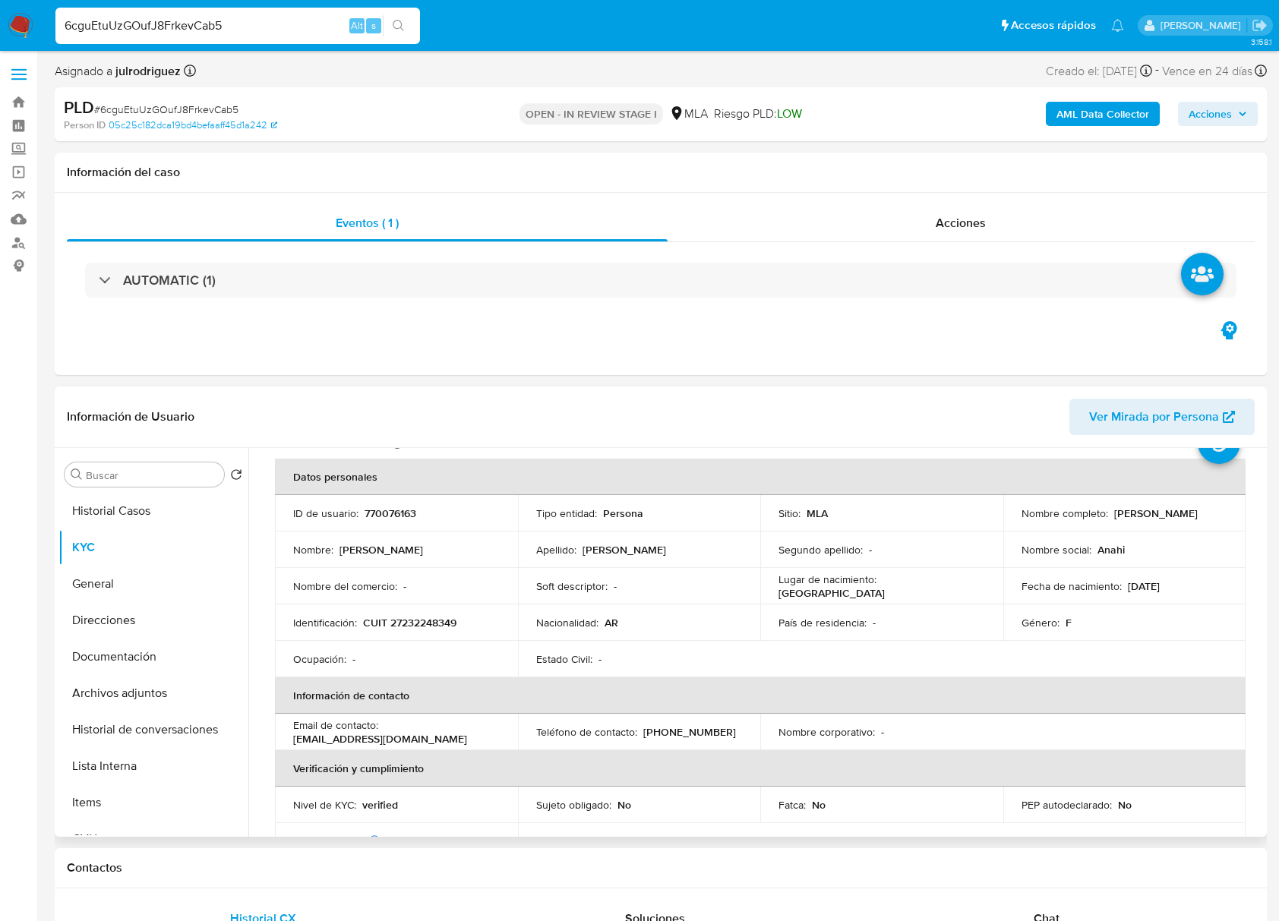
scroll to position [202, 0]
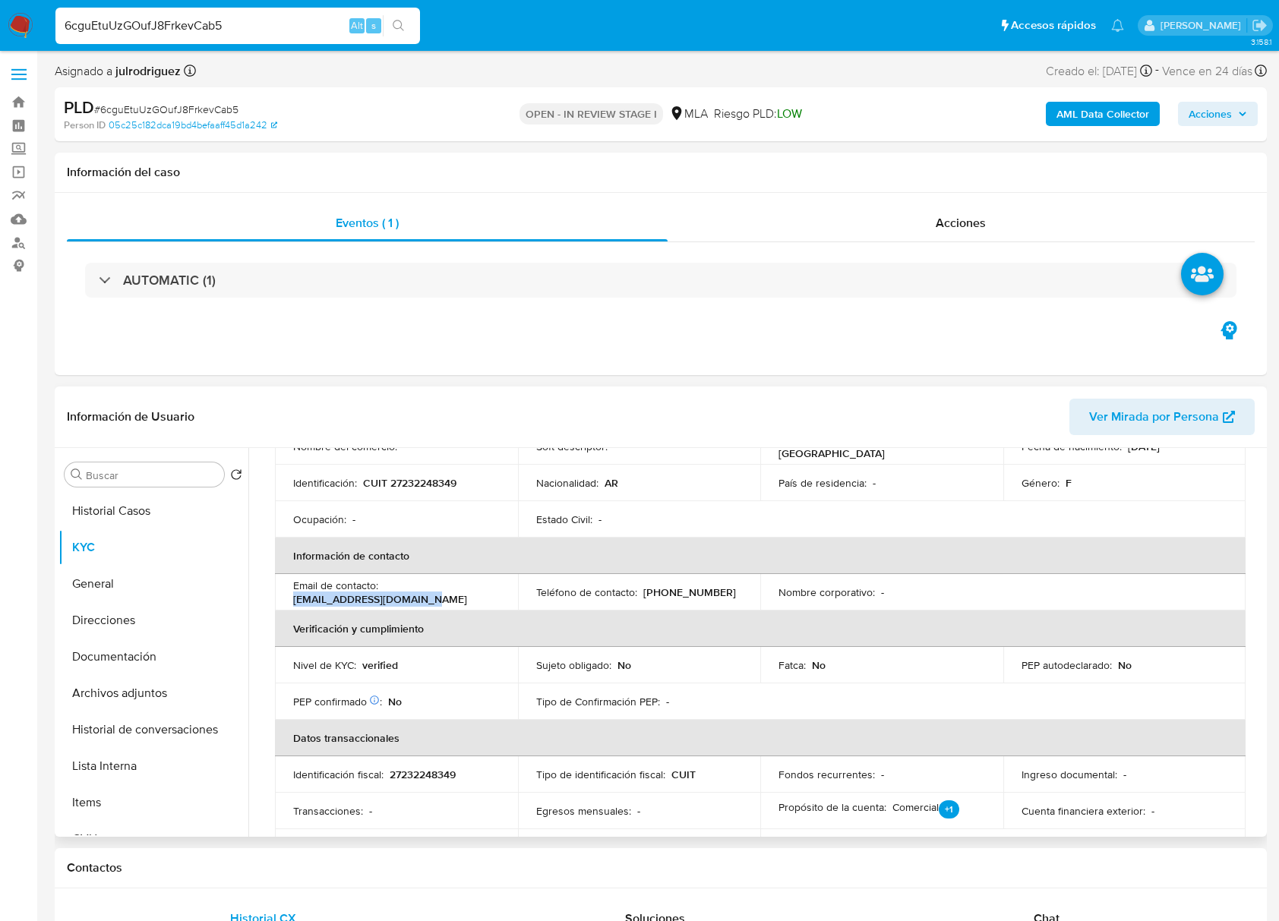
drag, startPoint x: 429, startPoint y: 600, endPoint x: 284, endPoint y: 602, distance: 145.0
click at [284, 602] on td "Email de contacto : anahiacosta993@gmail.com" at bounding box center [396, 592] width 243 height 36
copy p "[EMAIL_ADDRESS][DOMAIN_NAME]"
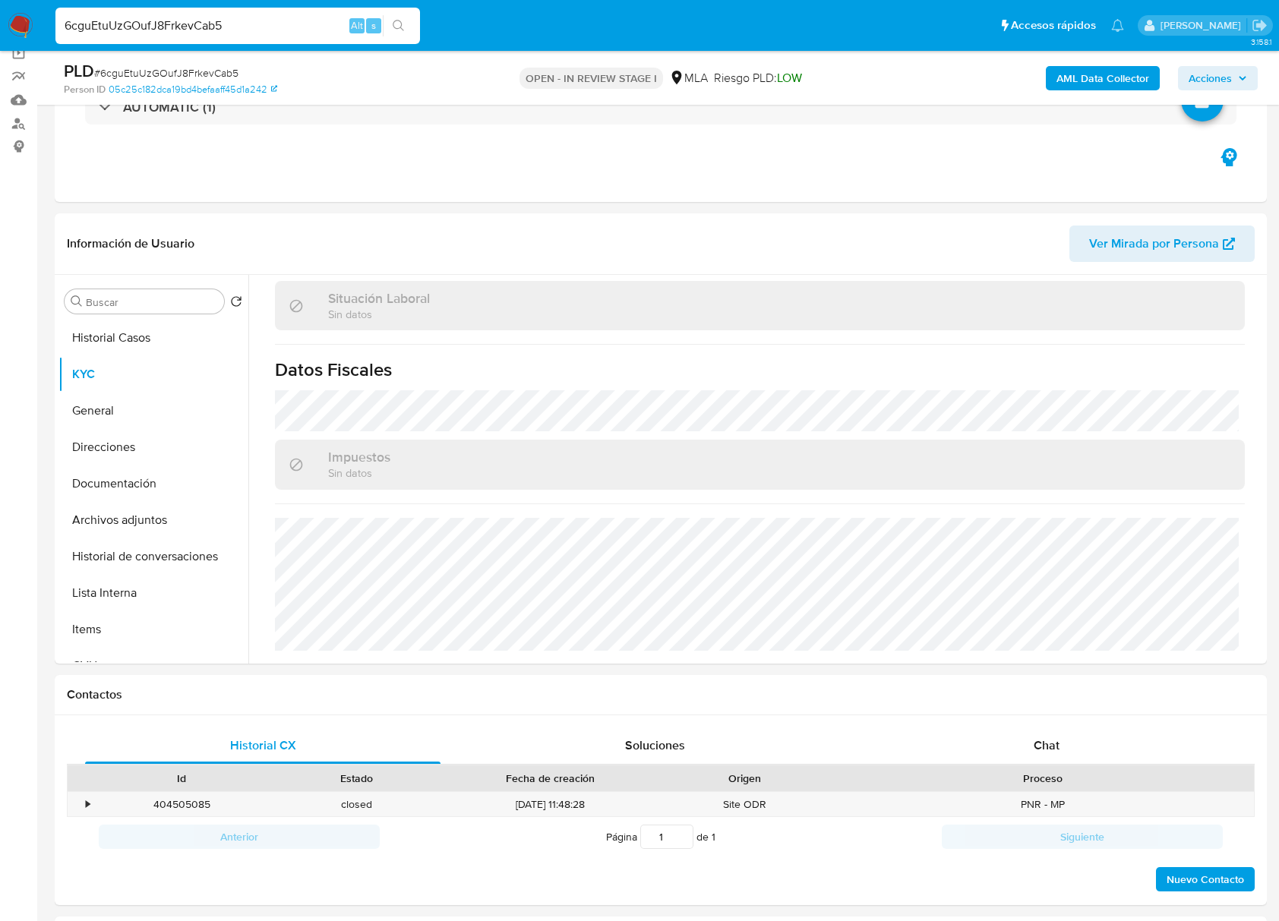
scroll to position [506, 0]
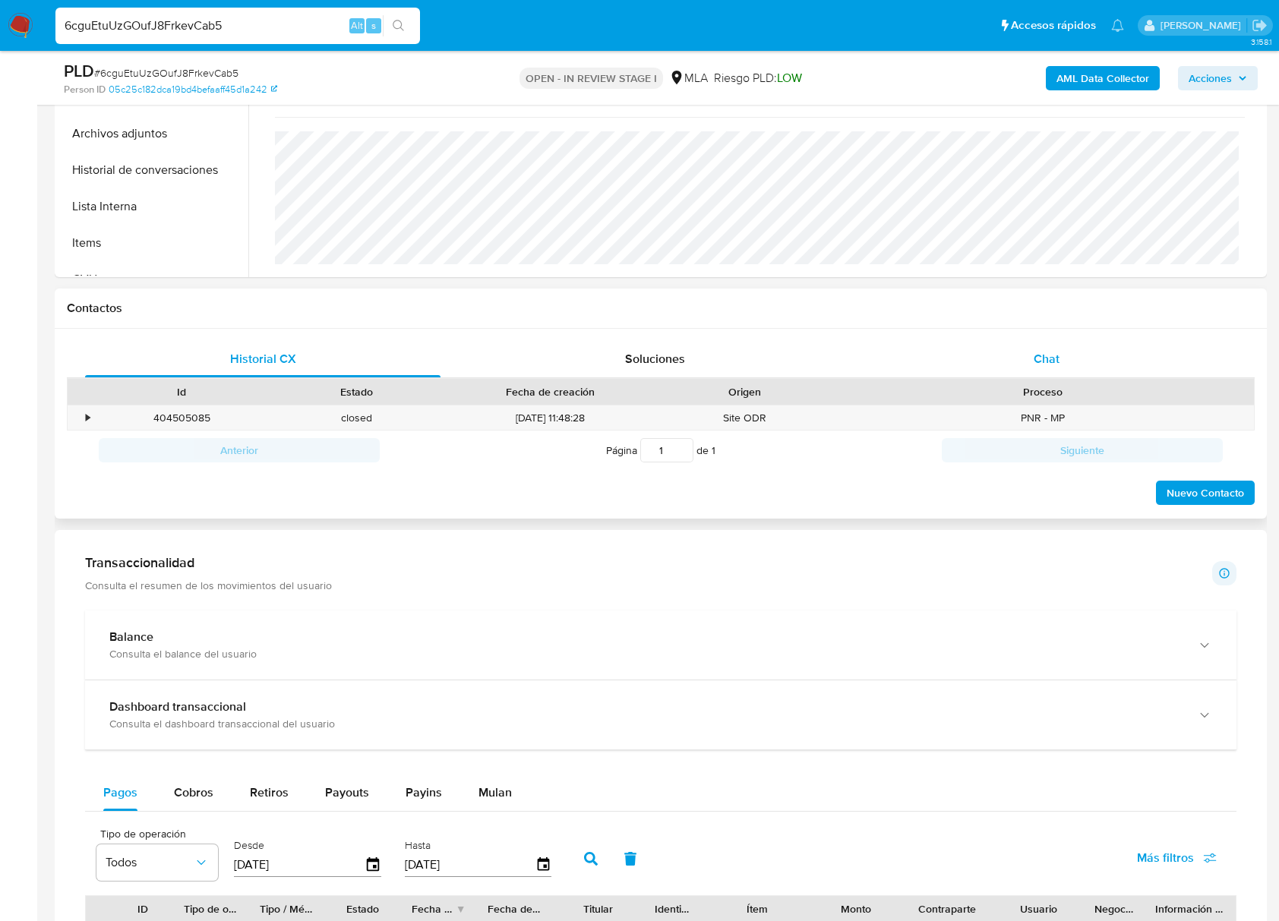
click at [1025, 356] on div "Chat" at bounding box center [1046, 359] width 355 height 36
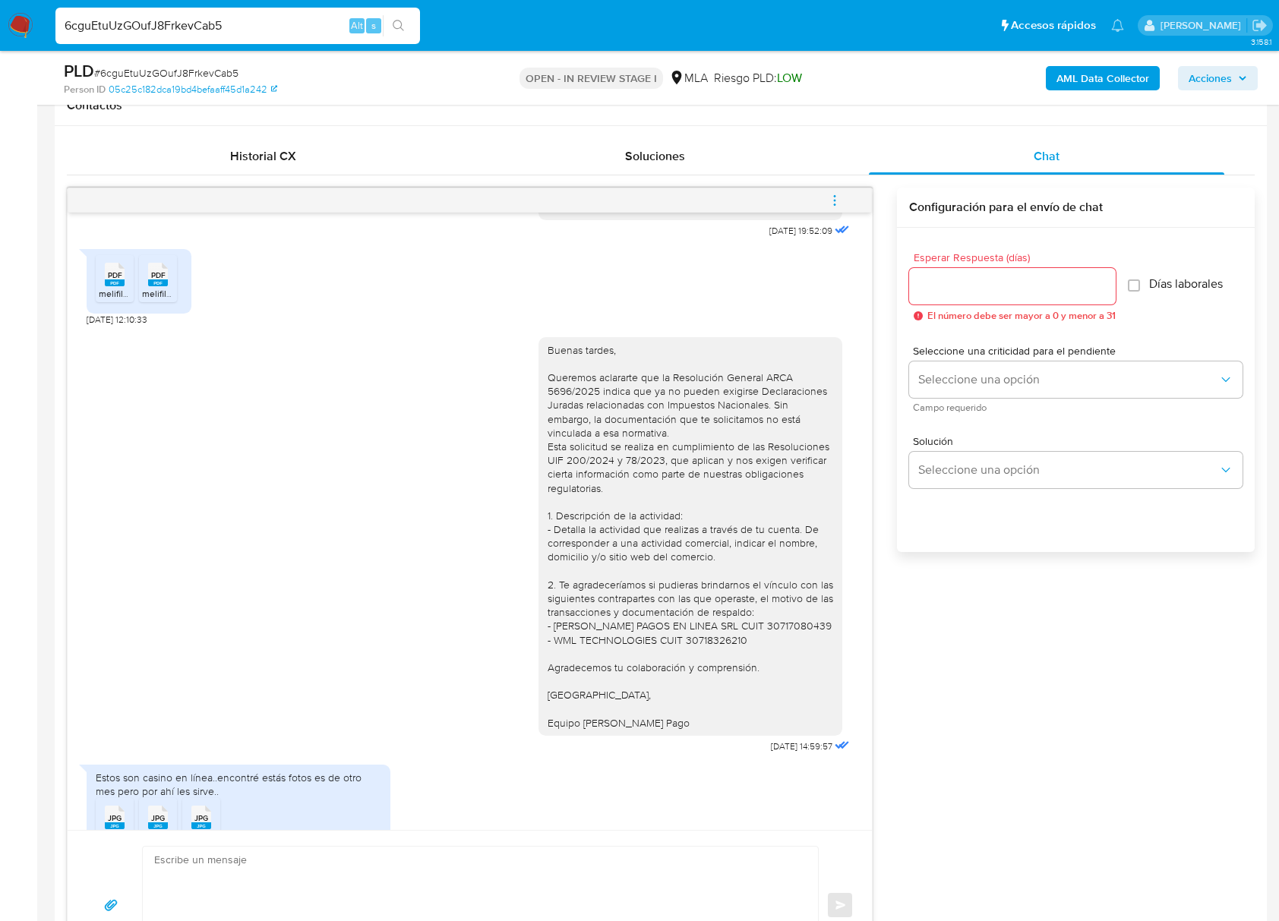
scroll to position [884, 0]
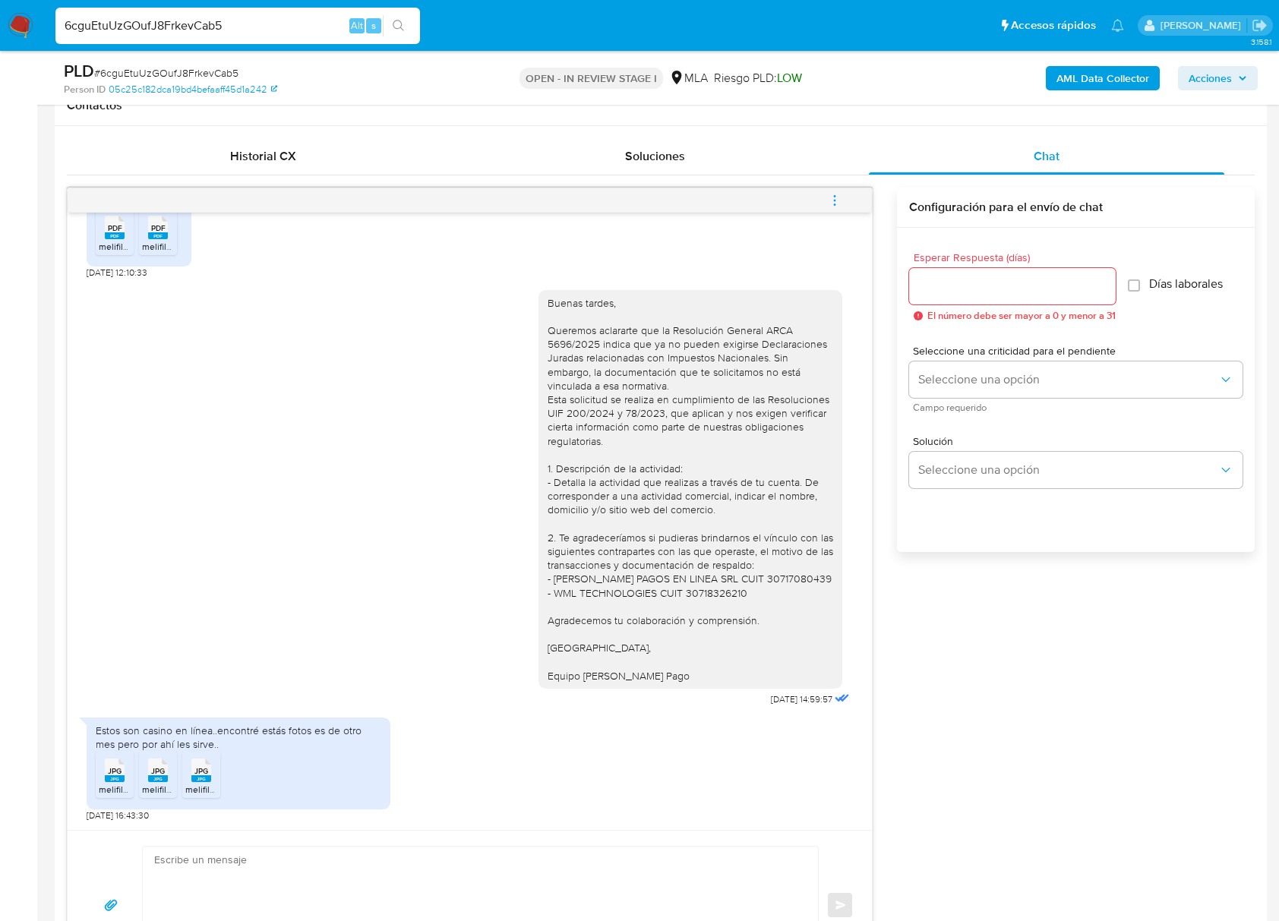
click at [696, 420] on div "Buenas tardes, Queremos aclararte que la Resolución General ARCA 5696/2025 indi…" at bounding box center [689, 489] width 285 height 386
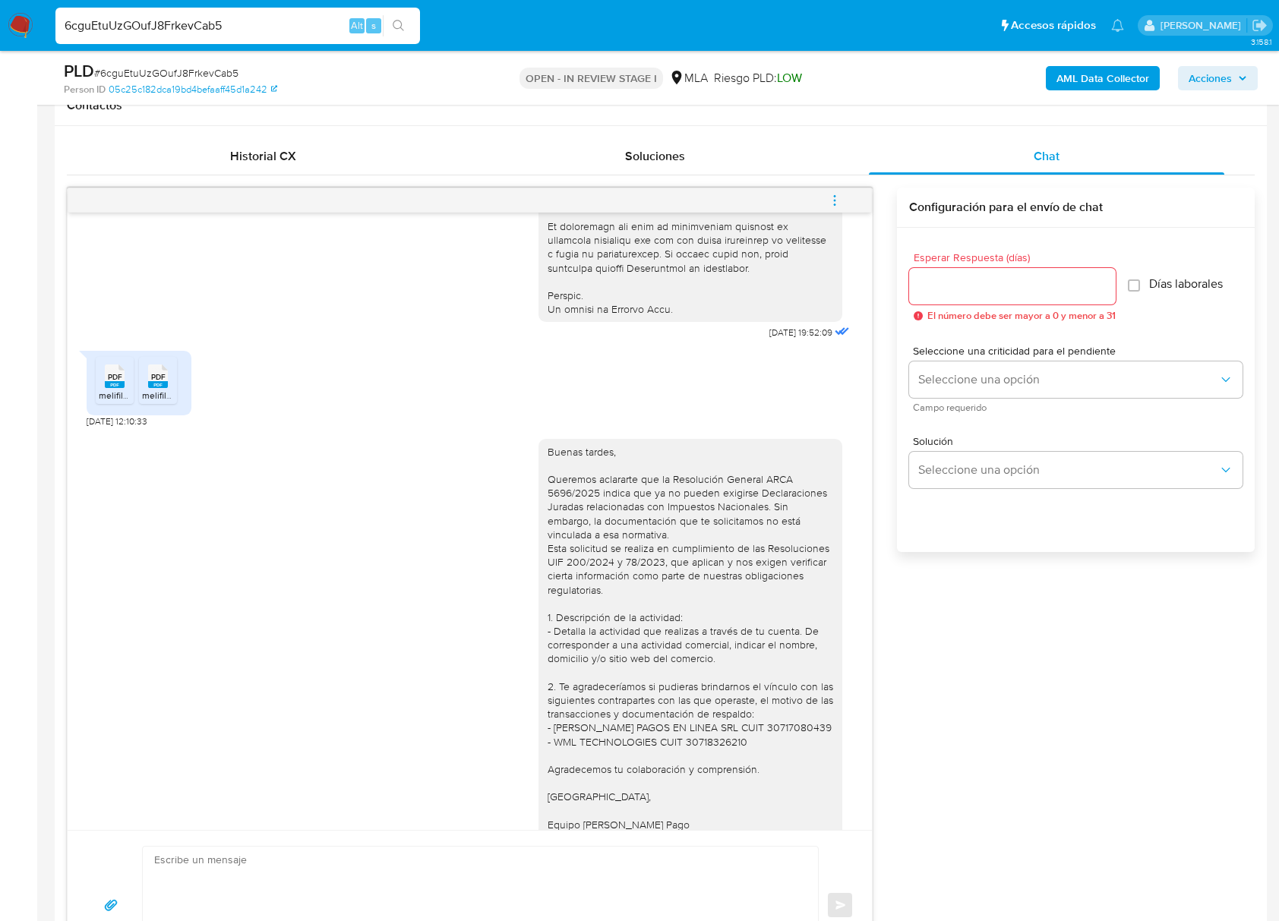
scroll to position [708, 0]
drag, startPoint x: 739, startPoint y: 359, endPoint x: 770, endPoint y: 359, distance: 31.1
click at [770, 338] on span "[DATE] 19:52:09" at bounding box center [800, 332] width 63 height 12
drag, startPoint x: 727, startPoint y: 364, endPoint x: 779, endPoint y: 364, distance: 52.4
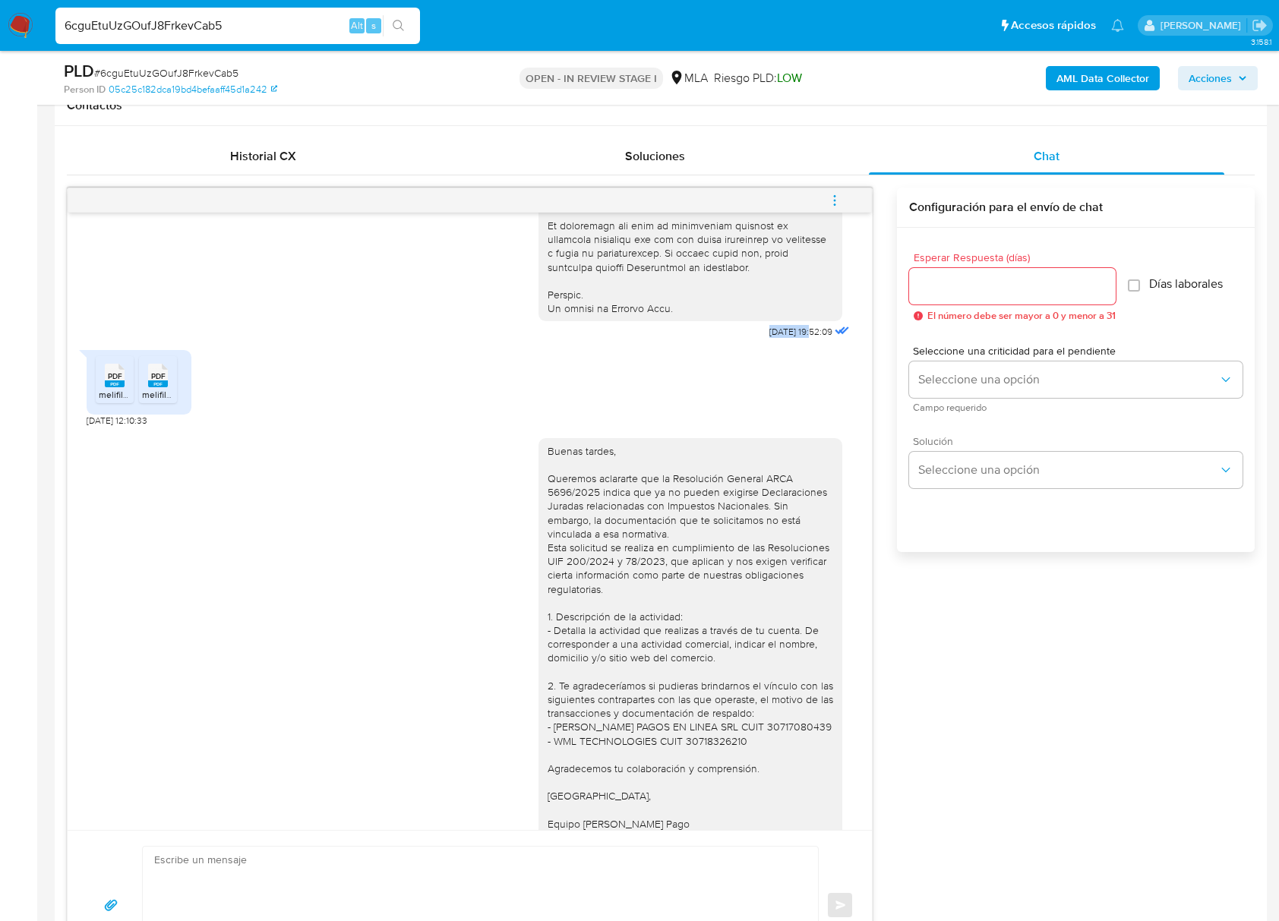
copy span "17/07/2025"
click at [662, 374] on div "PDF PDF melifile6564004070465449412.pdf PDF PDF melifile4668057598370619090.pdf…" at bounding box center [470, 384] width 766 height 84
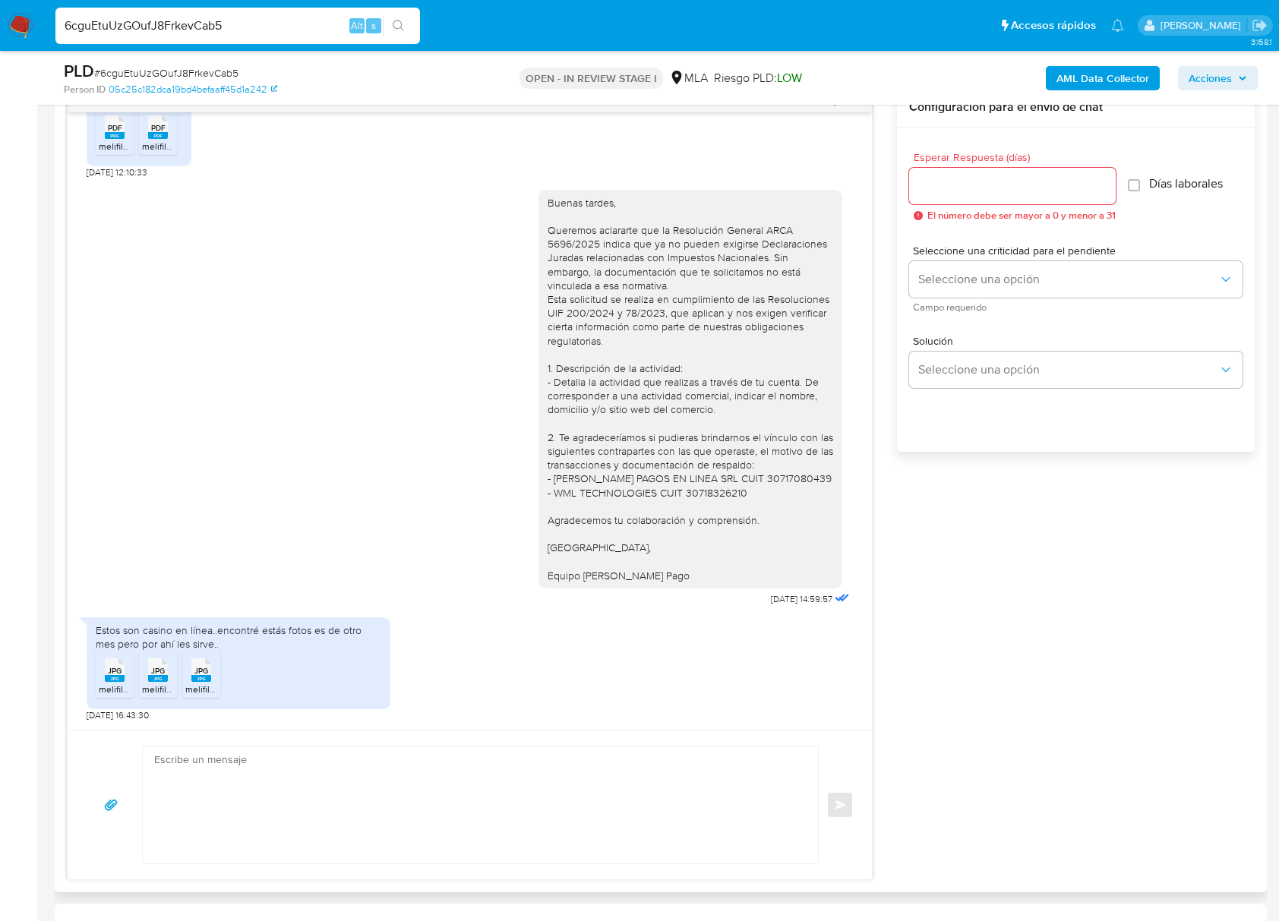
scroll to position [809, 0]
drag, startPoint x: 736, startPoint y: 595, endPoint x: 781, endPoint y: 597, distance: 45.6
click at [781, 597] on span "[DATE] 14:59:57" at bounding box center [801, 598] width 61 height 12
copy span "06/08/2025"
click at [222, 651] on ul "JPG JPG melifile6102109690114569679.jpg JPG JPG melifile3043179341619588914.jpg…" at bounding box center [238, 676] width 285 height 52
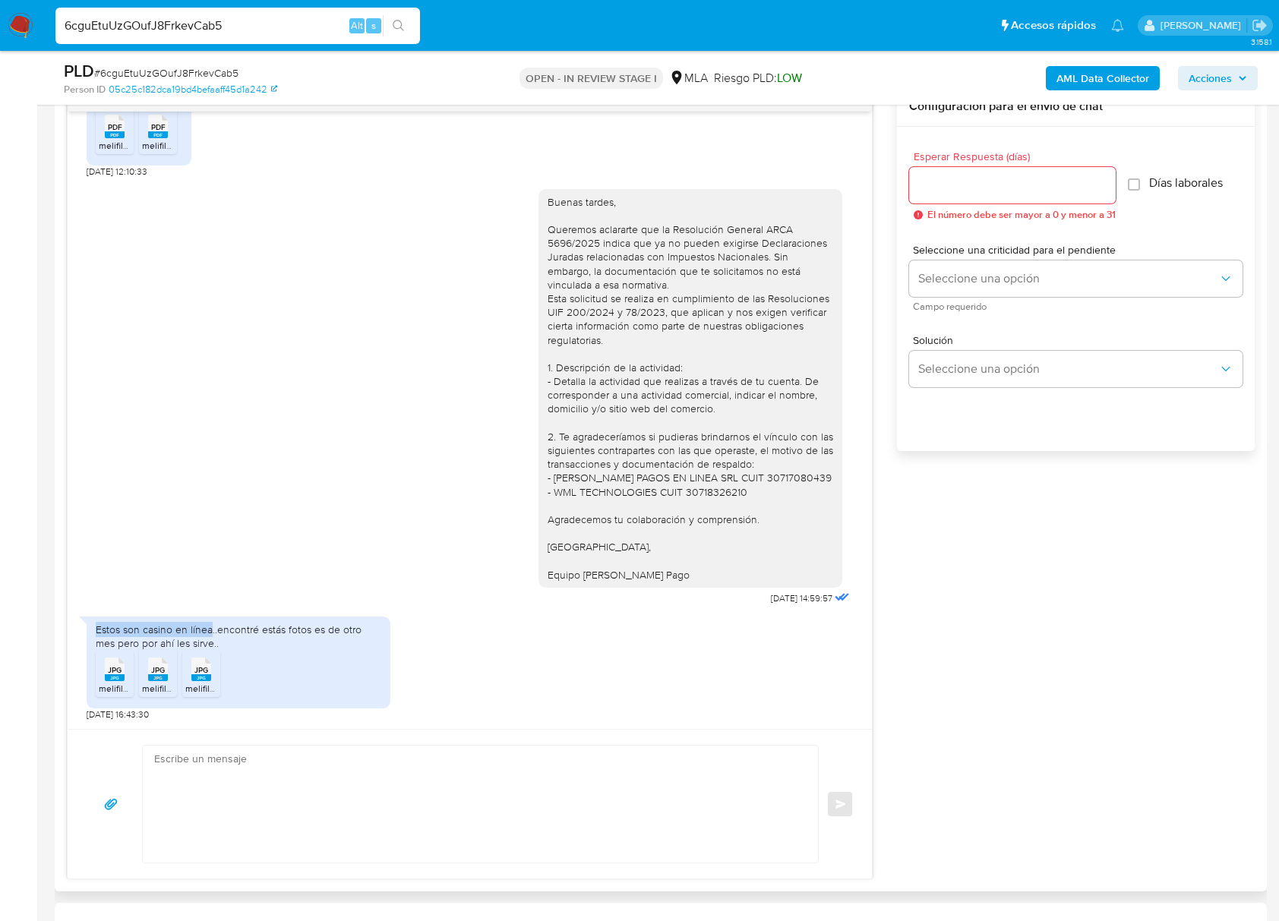
drag, startPoint x: 211, startPoint y: 632, endPoint x: 91, endPoint y: 632, distance: 120.0
click at [91, 632] on div "Estos son casino en línea..encontré estás fotos es de otro mes pero por ahí les…" at bounding box center [239, 662] width 304 height 92
copy div "Estos son casino en línea"
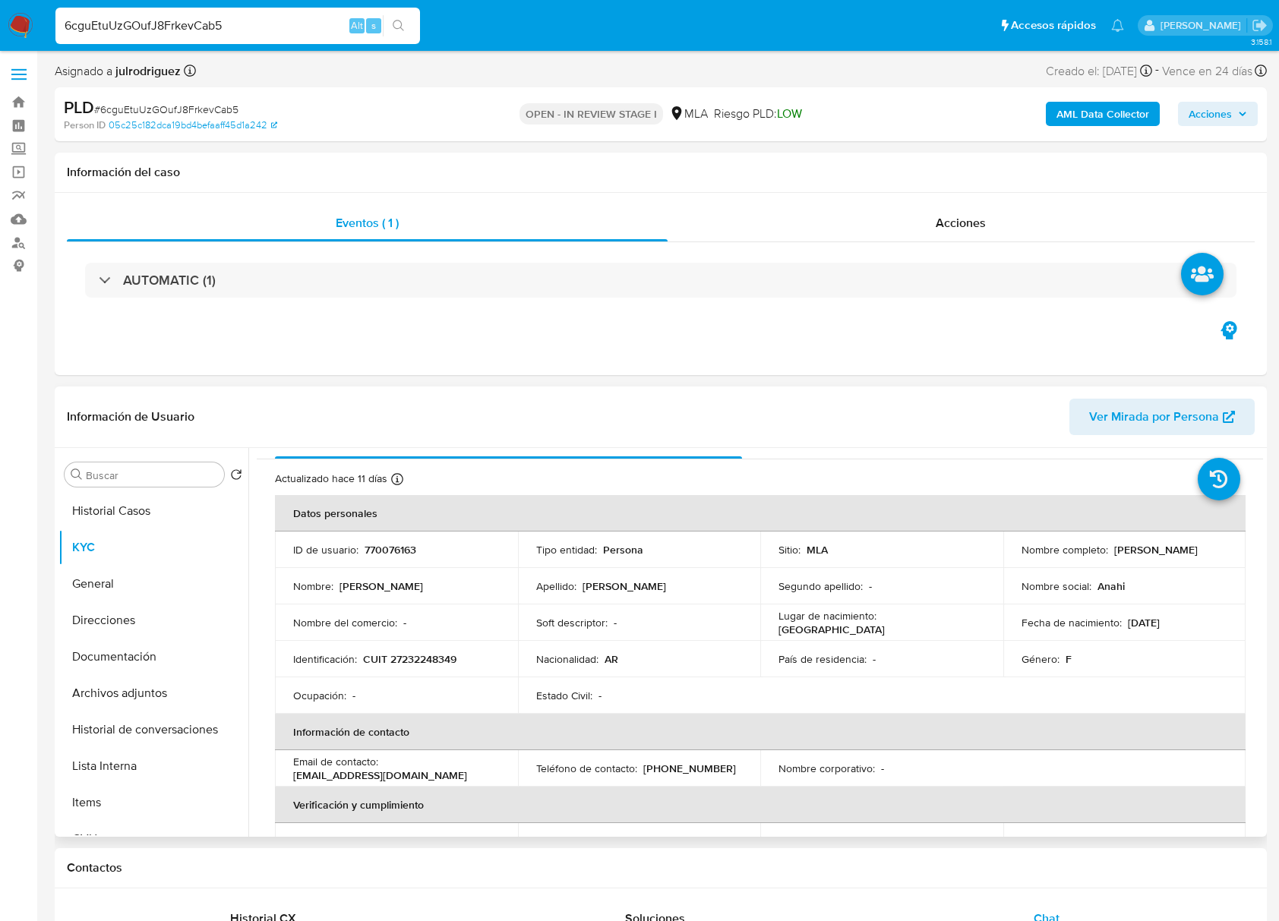
scroll to position [0, 0]
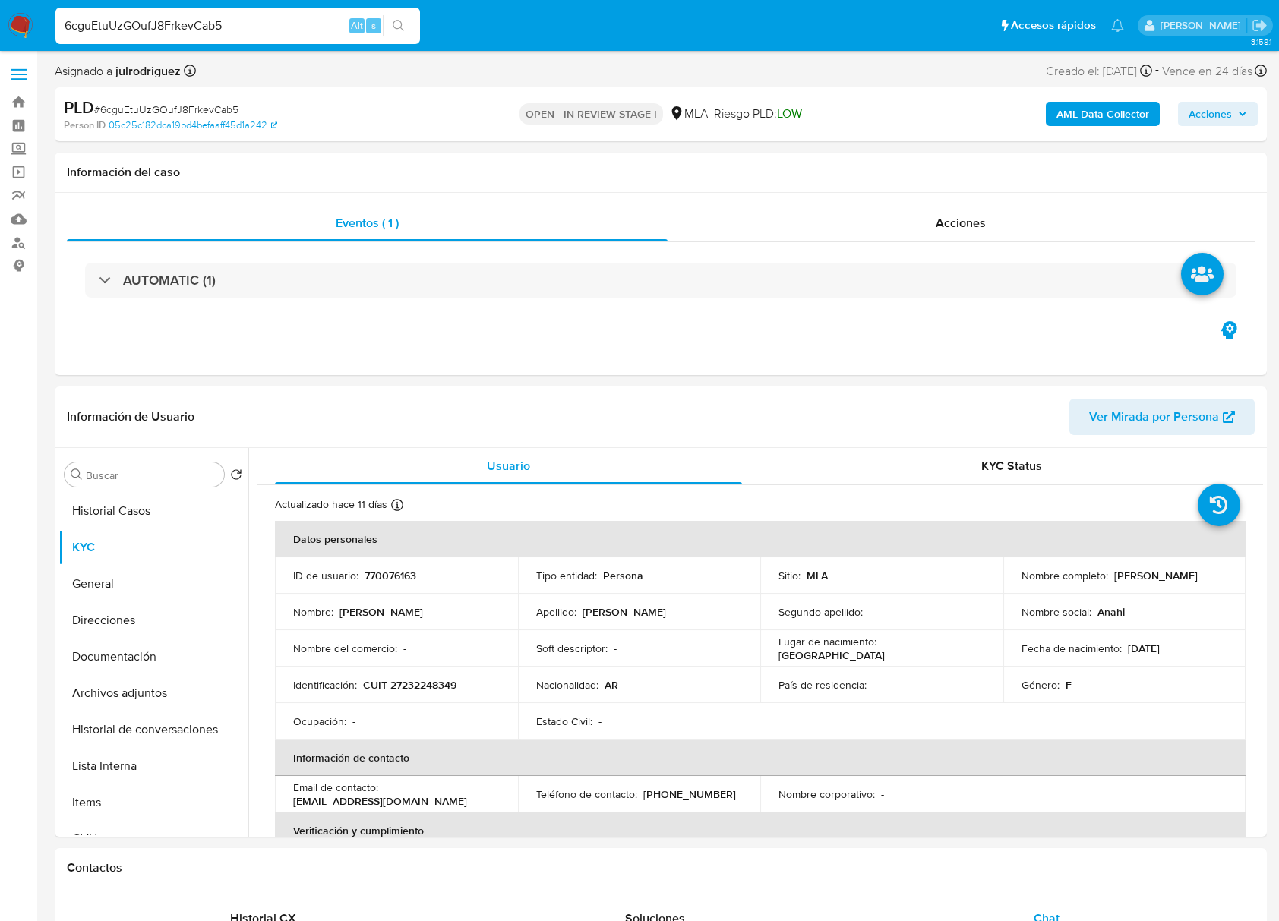
click at [178, 102] on span "# 6cguEtuUzGOufJ8FrkevCab5" at bounding box center [166, 109] width 144 height 15
copy span "6cguEtuUzGOufJ8FrkevCab5"
drag, startPoint x: 249, startPoint y: 23, endPoint x: -2, endPoint y: 2, distance: 251.4
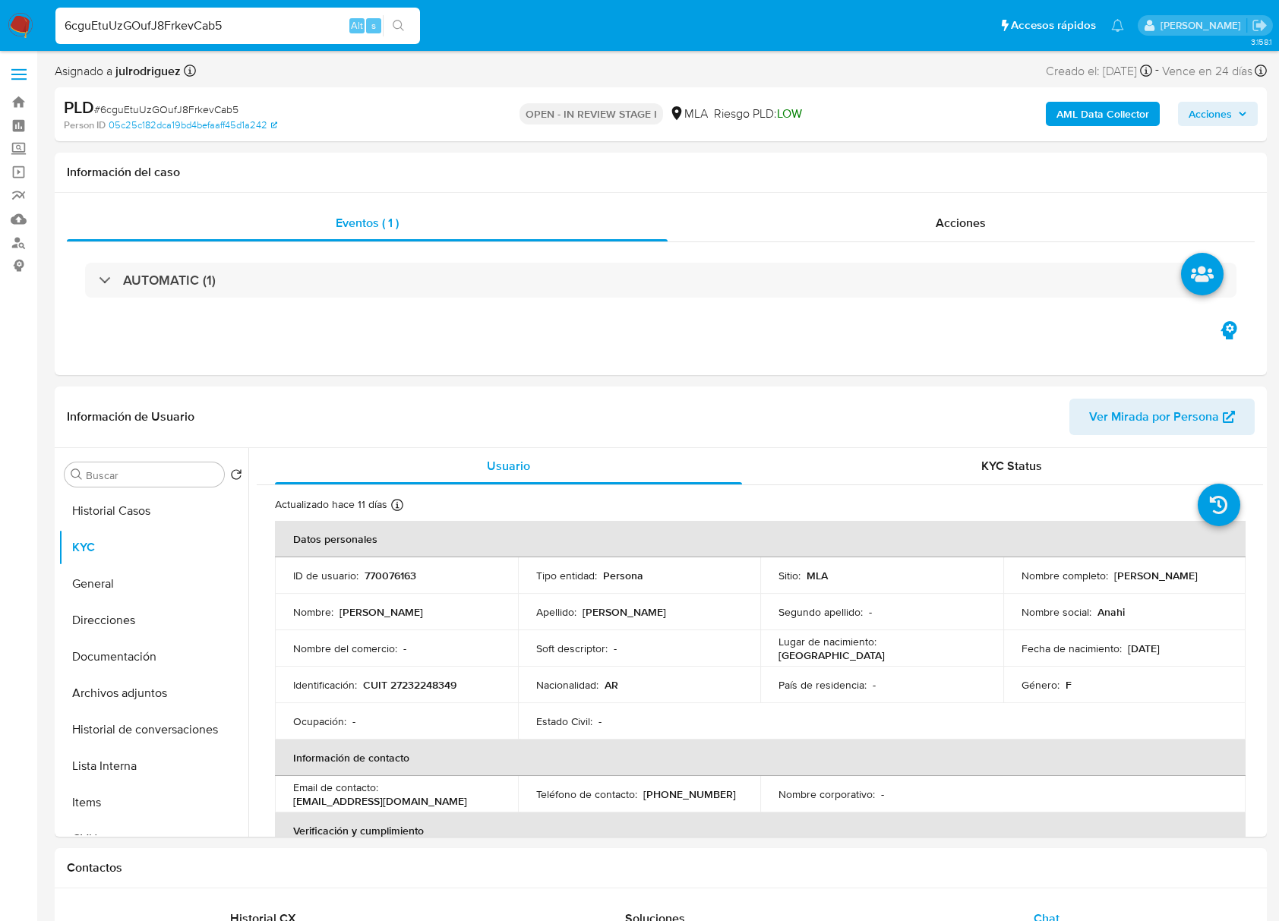
scroll to position [202, 0]
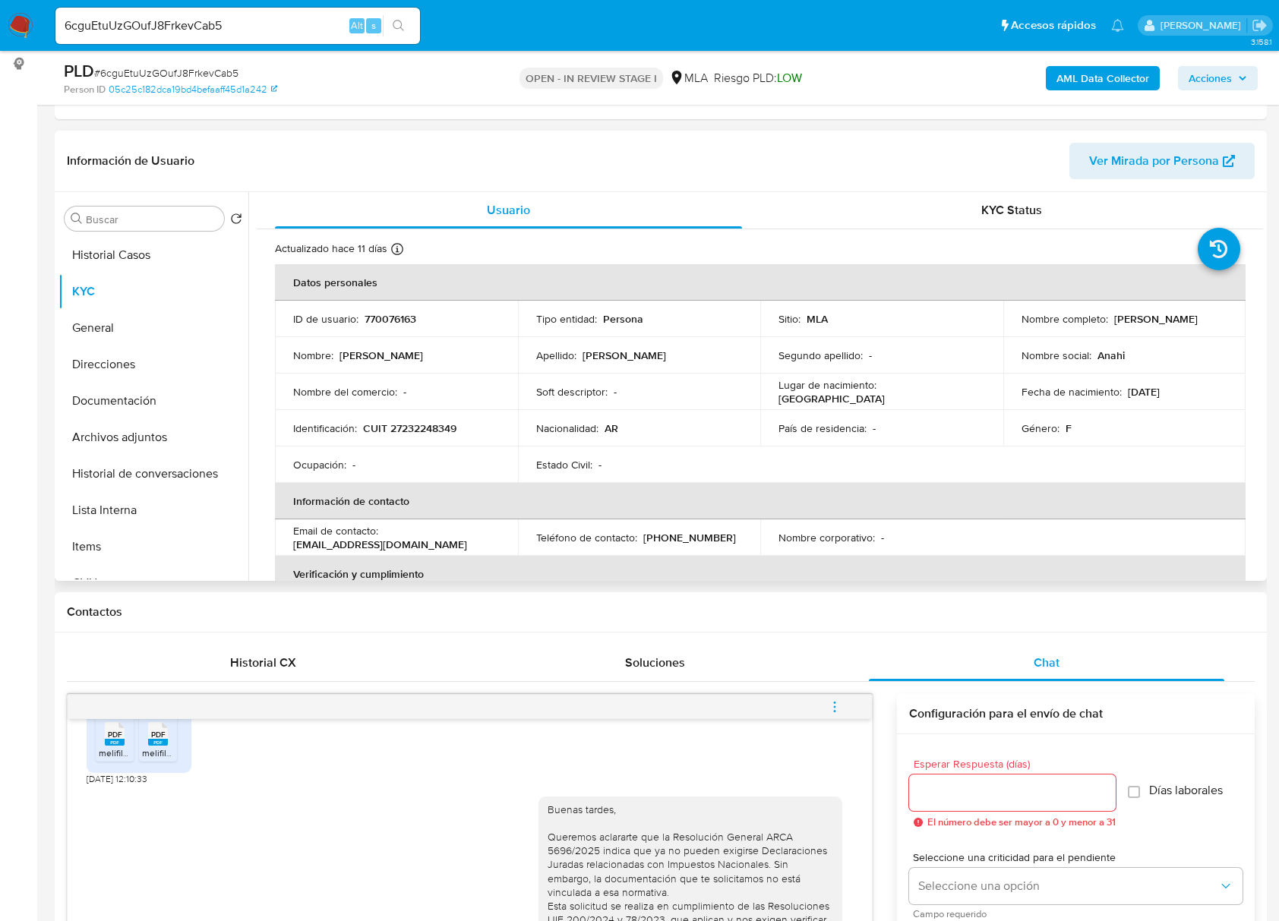
click at [398, 317] on p "770076163" at bounding box center [390, 319] width 52 height 14
copy p "770076163"
click at [205, 68] on span "# 6cguEtuUzGOufJ8FrkevCab5" at bounding box center [166, 72] width 144 height 15
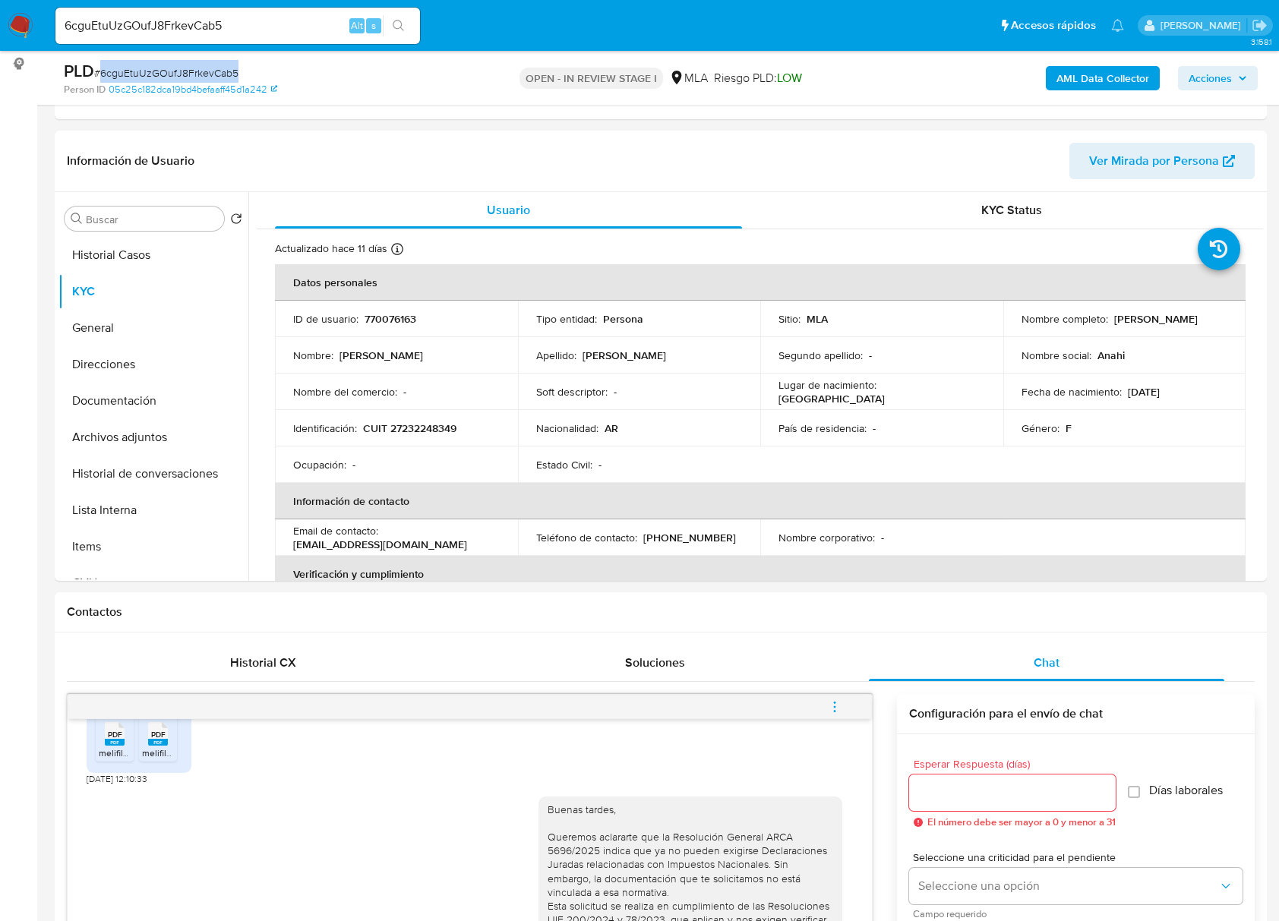
copy span "6cguEtuUzGOufJ8FrkevCab5"
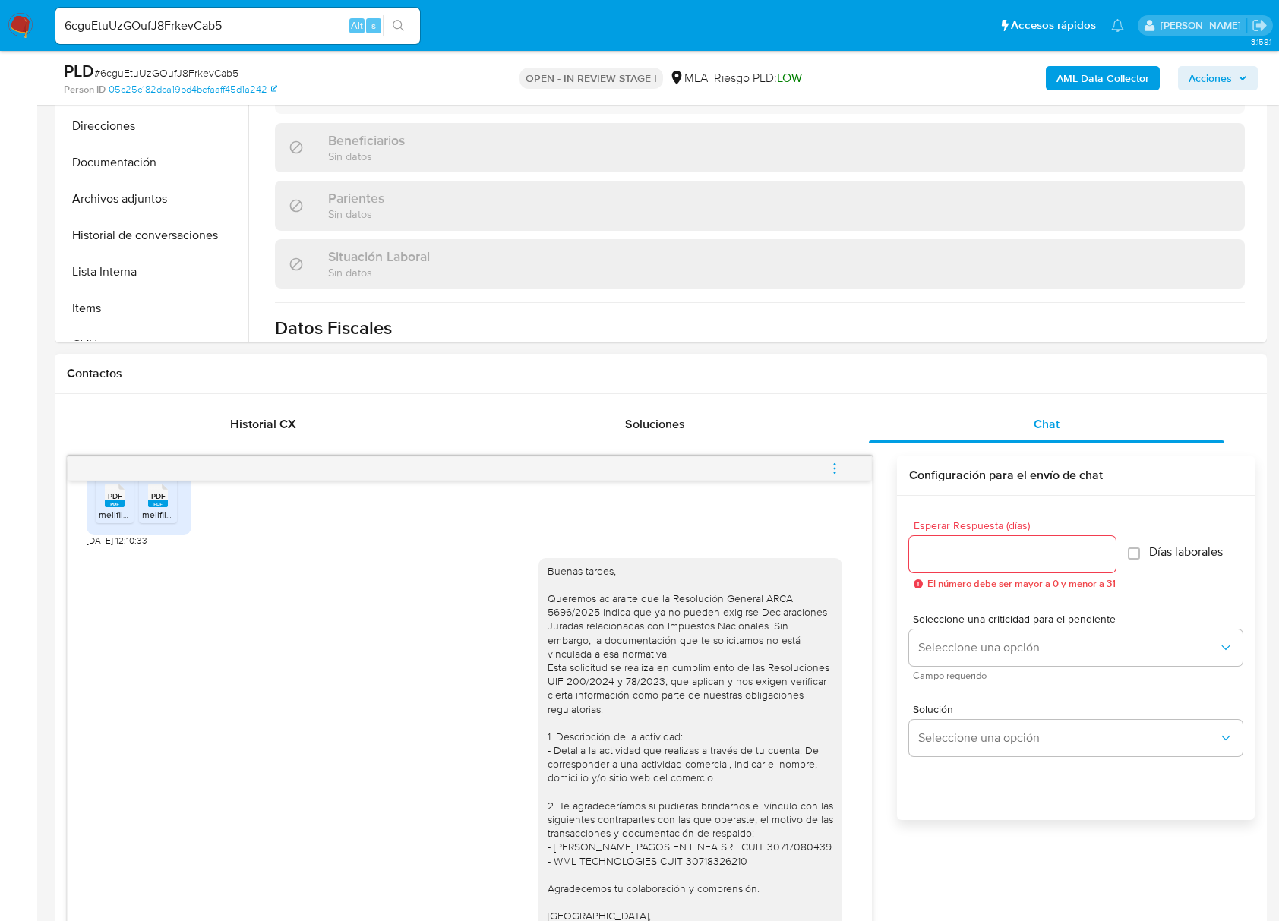
scroll to position [708, 0]
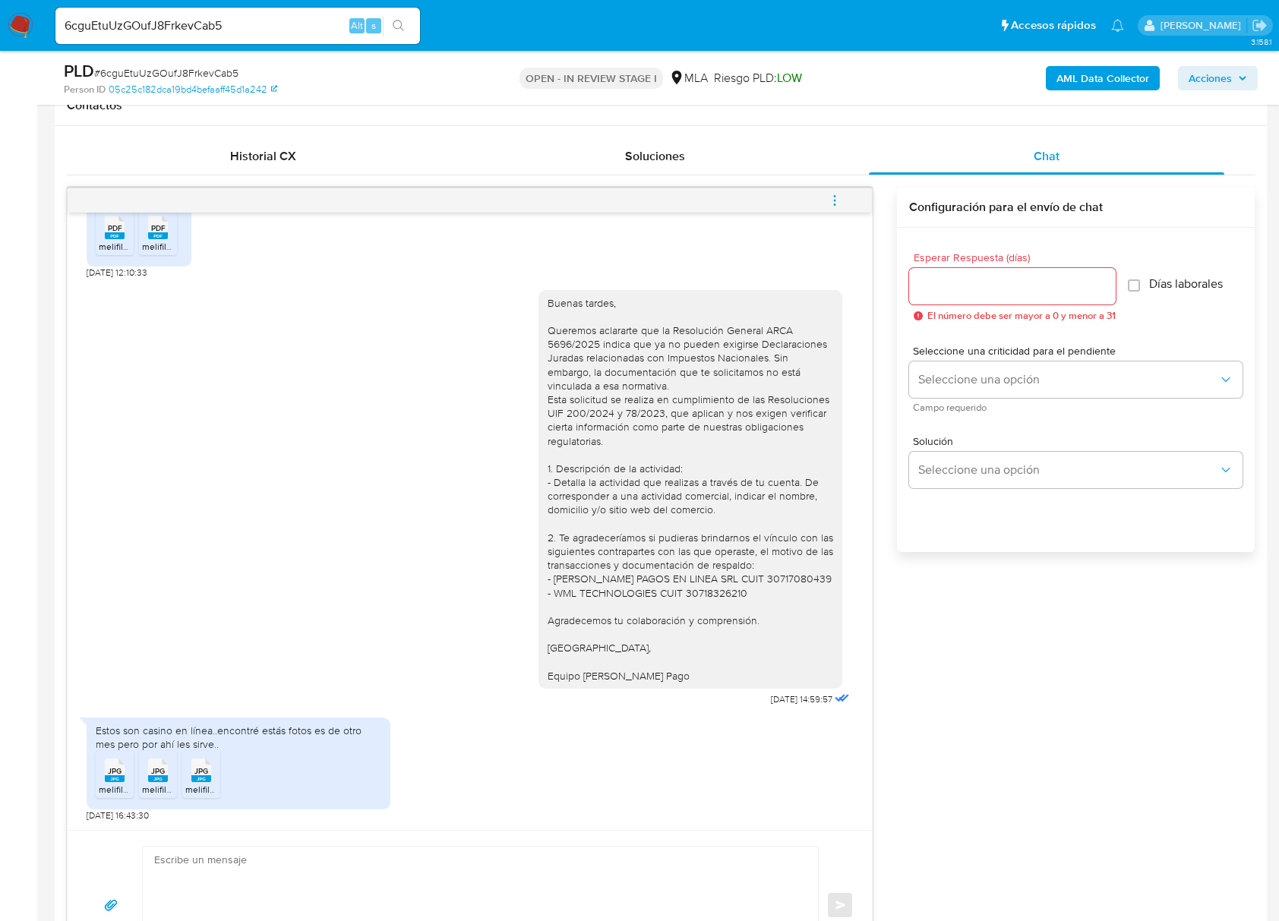
click at [188, 74] on span "# 6cguEtuUzGOufJ8FrkevCab5" at bounding box center [166, 72] width 144 height 15
copy span "6cguEtuUzGOufJ8FrkevCab5"
click at [991, 288] on input "Esperar Respuesta (días)" at bounding box center [1012, 286] width 207 height 20
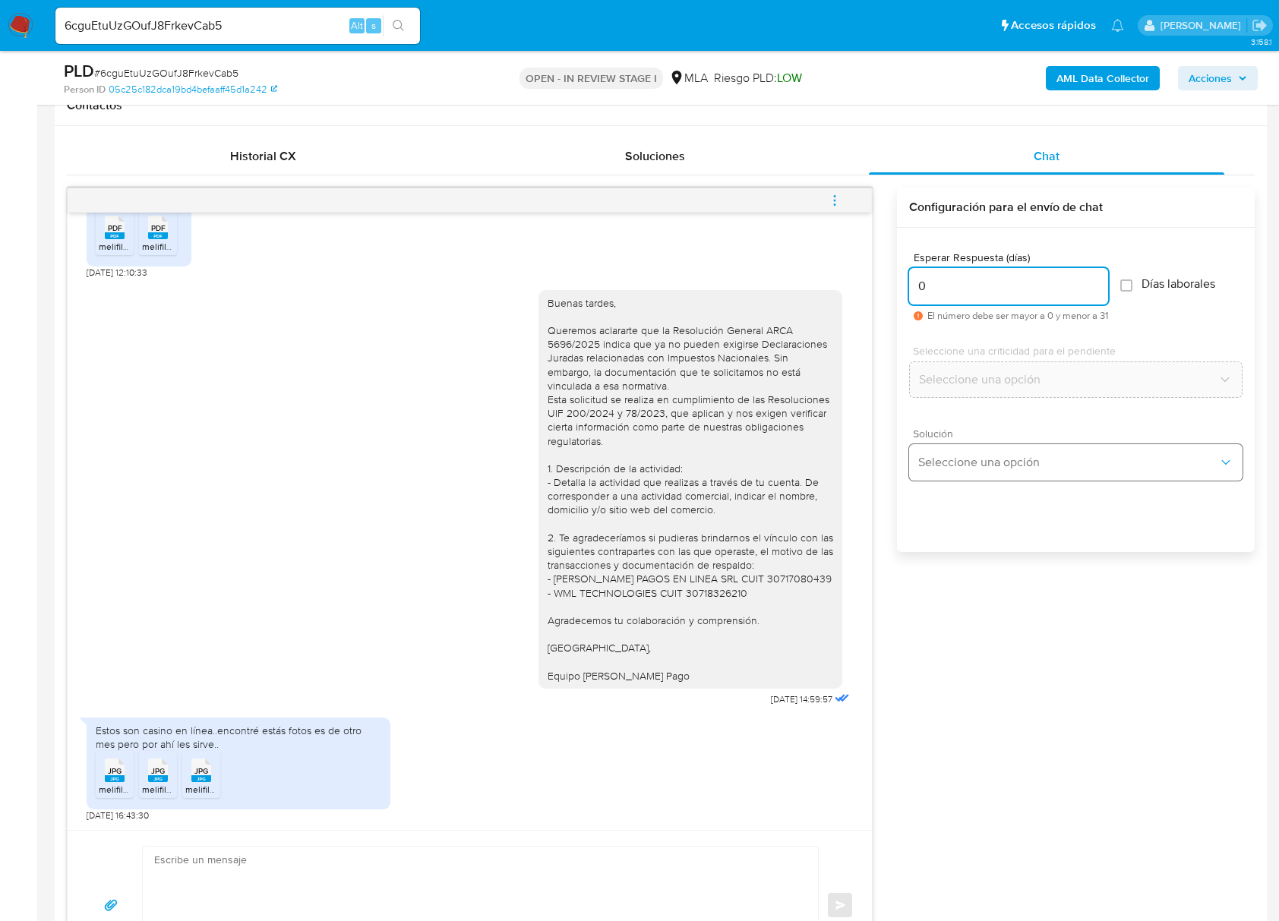
type input "0"
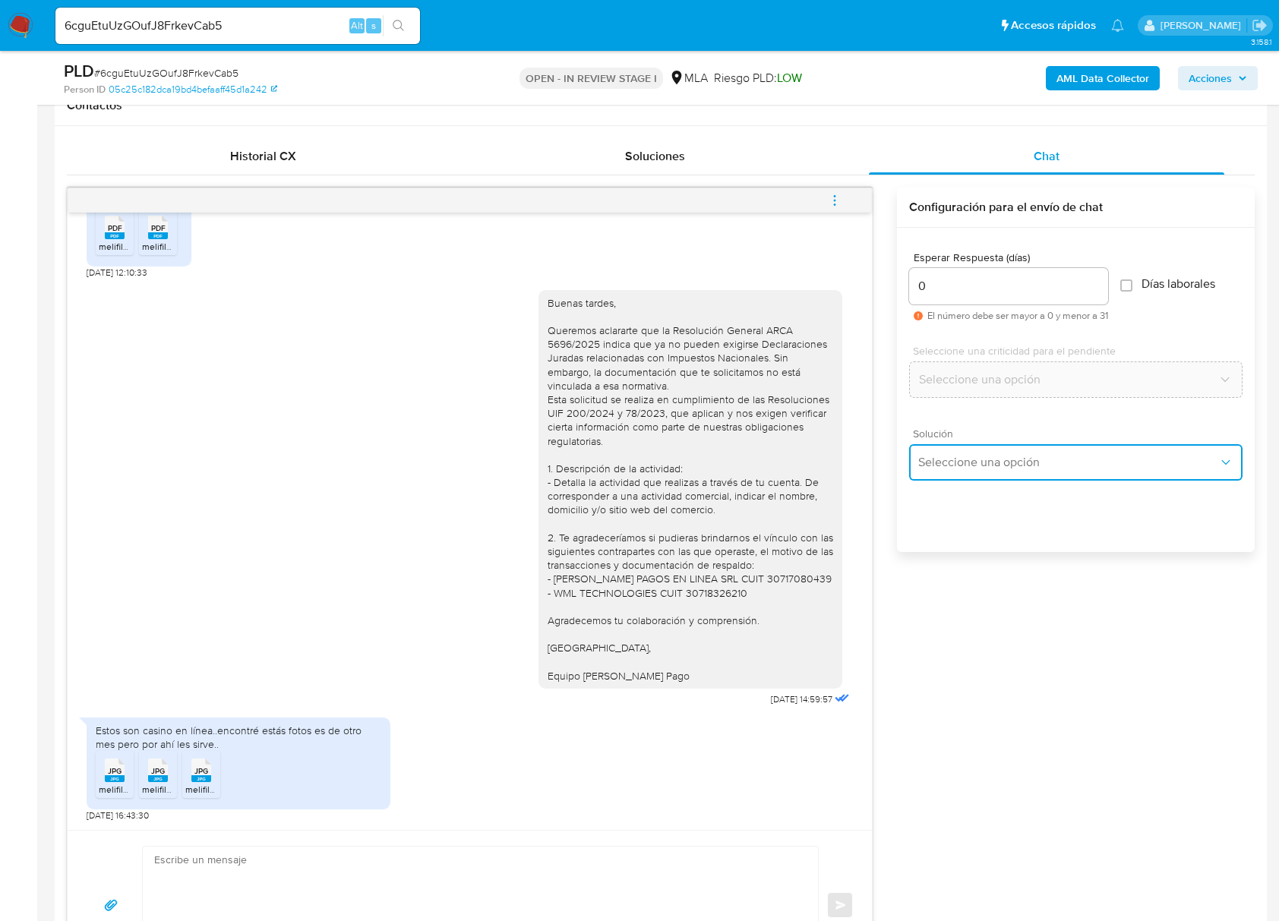
click at [998, 449] on button "Seleccione una opción" at bounding box center [1075, 462] width 333 height 36
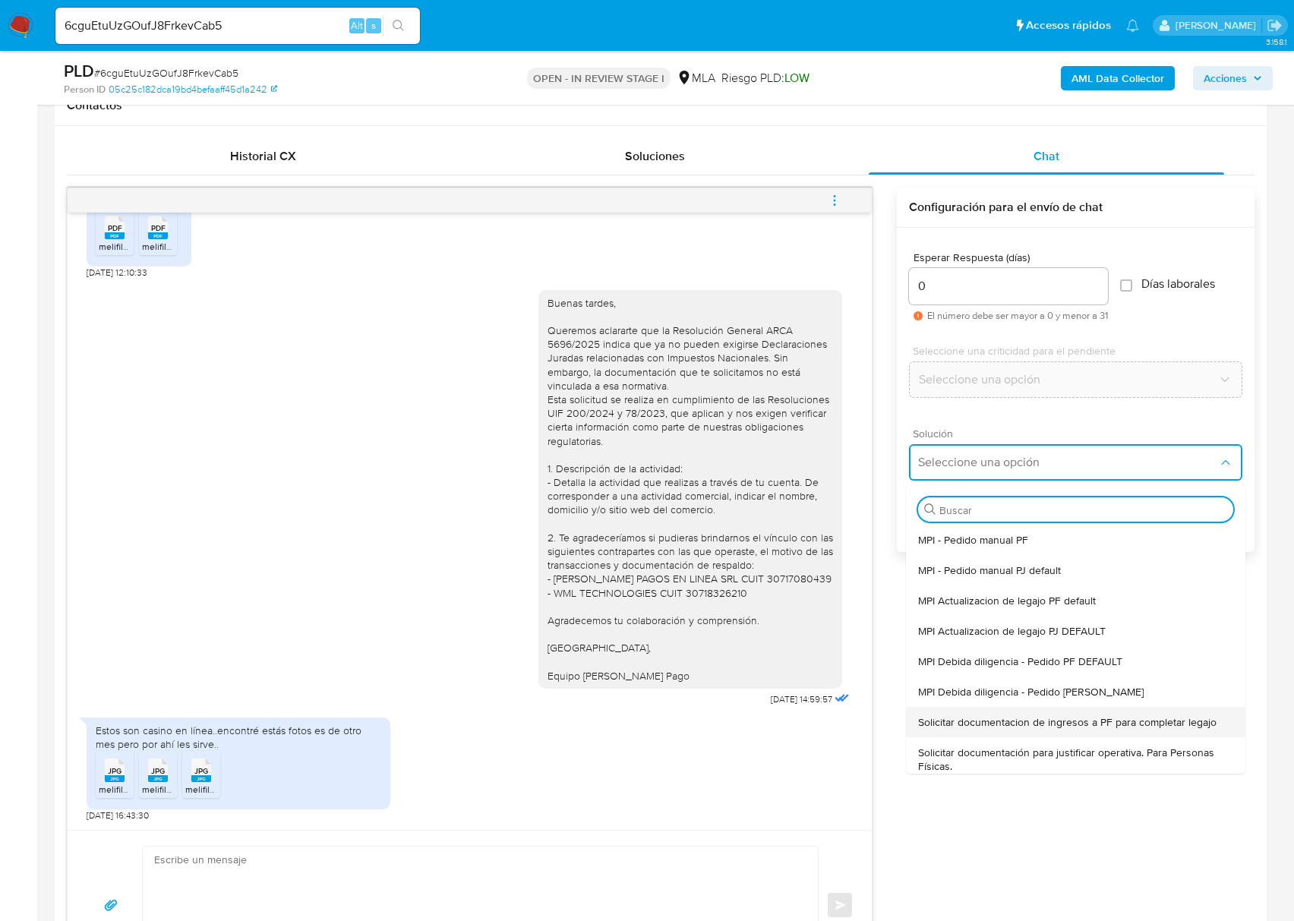
click at [1033, 711] on div "Solicitar documentacion de ingresos a PF para completar legajo" at bounding box center [1075, 722] width 315 height 30
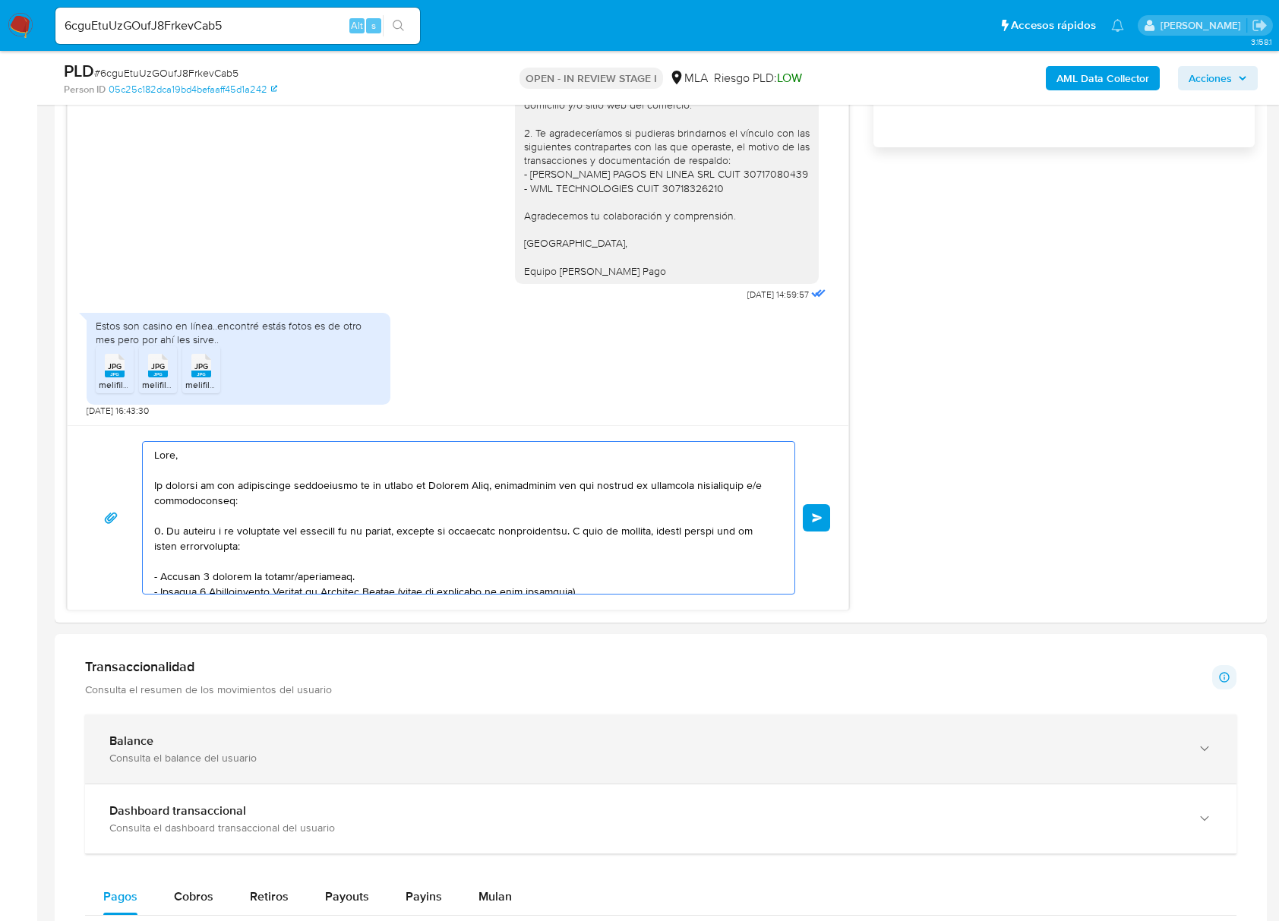
scroll to position [299, 0]
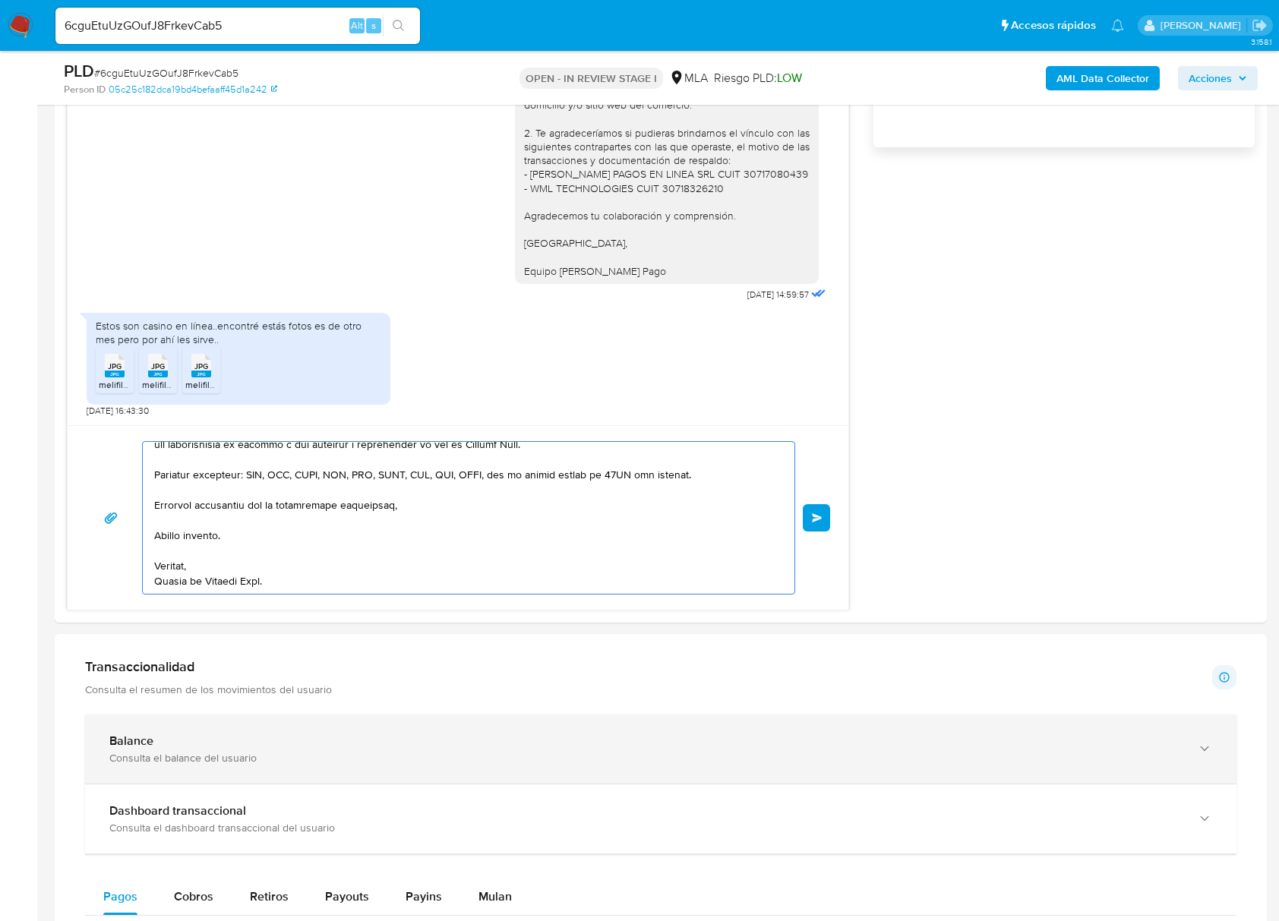
drag, startPoint x: 248, startPoint y: 502, endPoint x: 361, endPoint y: 562, distance: 128.7
click at [758, 774] on div "Información de Usuario Ver Mirada por Persona Buscar Volver al orden por defect…" at bounding box center [661, 671] width 1212 height 2902
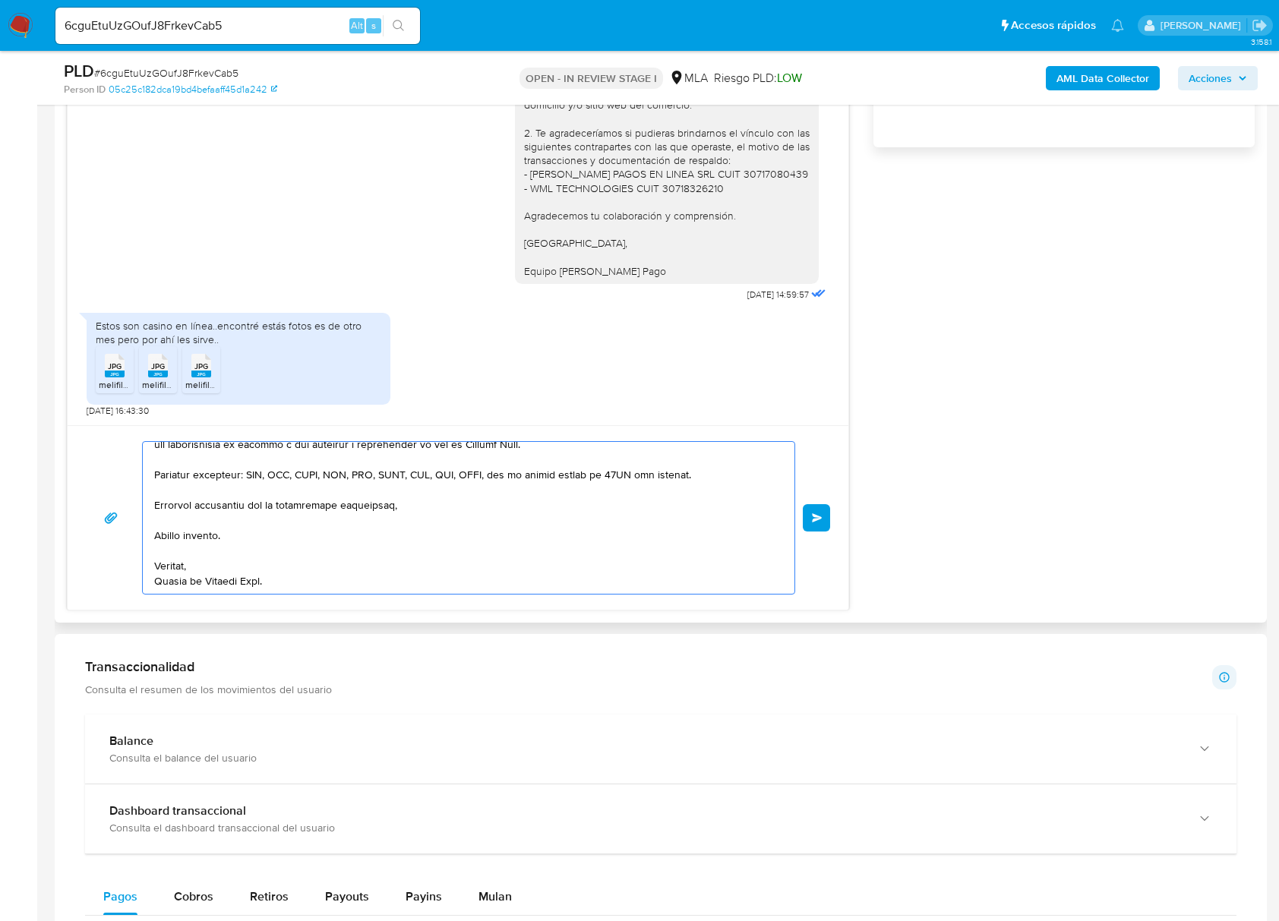
type textarea "Hola, En función de las operaciones registradas en tu cuenta de Mercado Pago, n…"
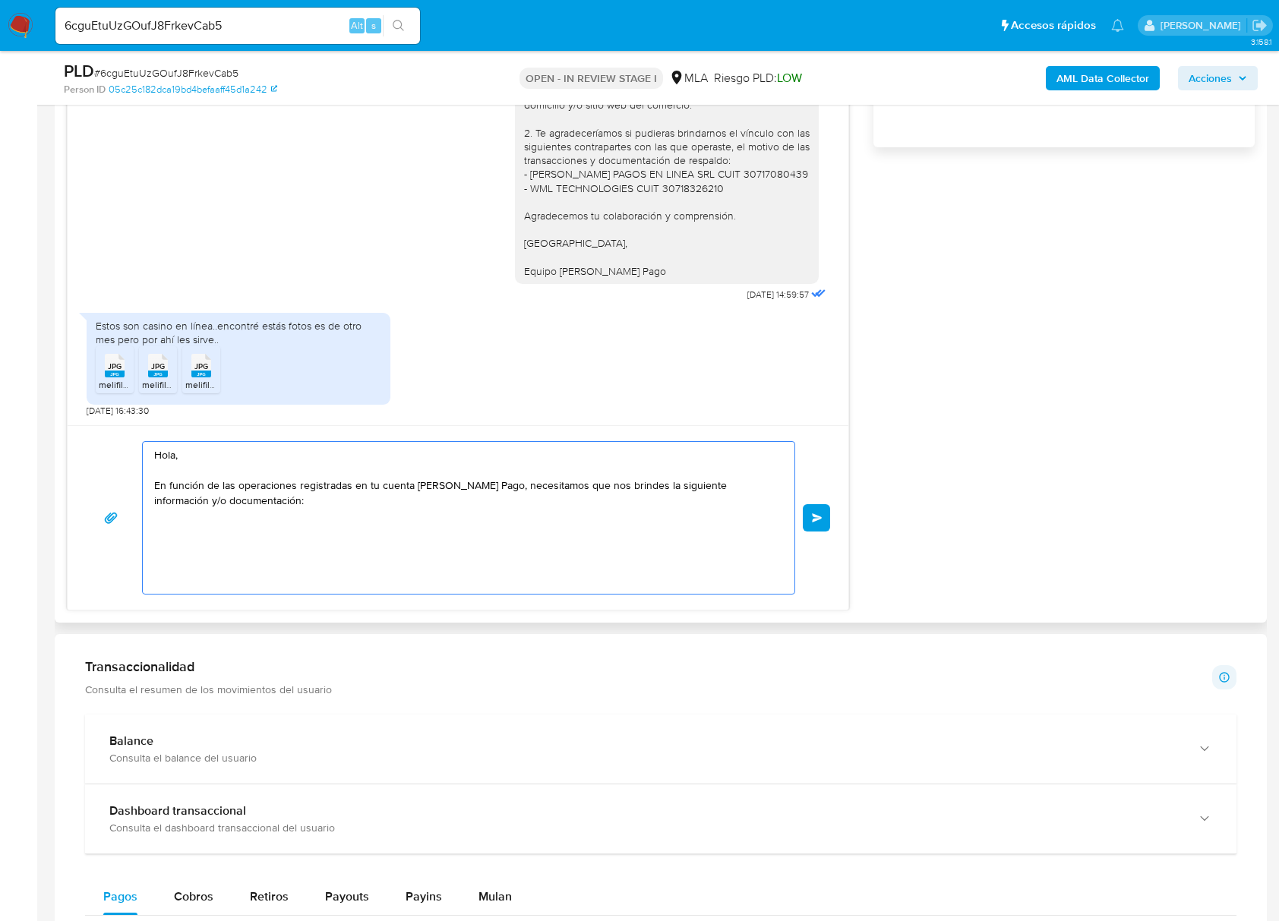
scroll to position [0, 0]
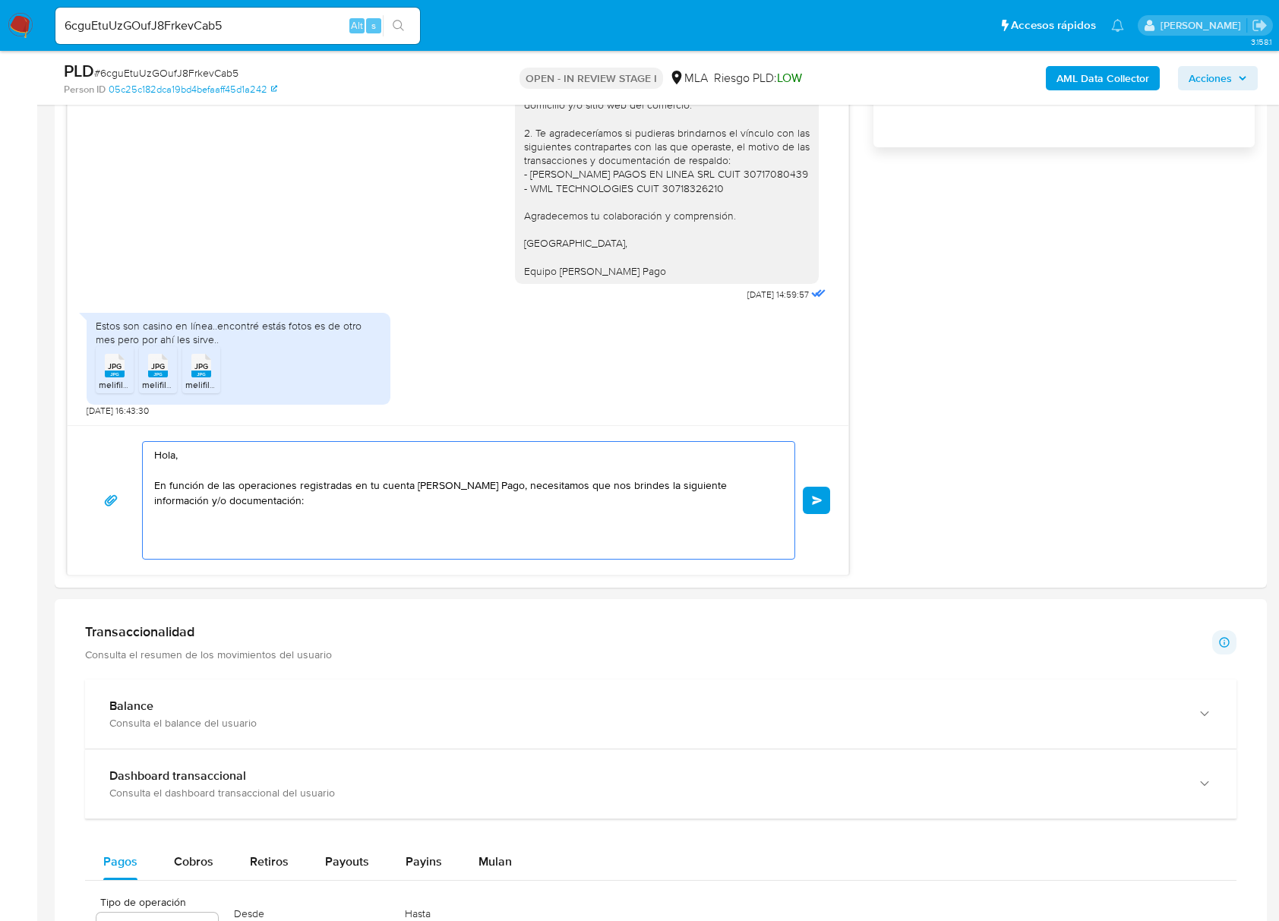
drag, startPoint x: 266, startPoint y: 514, endPoint x: 46, endPoint y: 462, distance: 226.3
click at [46, 462] on main "3.158.1 Asignado a julrodriguez Asignado el: 17/07/2025 16:32:33 Creado el: 12/…" at bounding box center [639, 525] width 1279 height 3276
paste textarea "Buenas tardes, ¡Muchas gracias por tu respuesta! Confirmamos la recepción de la…"
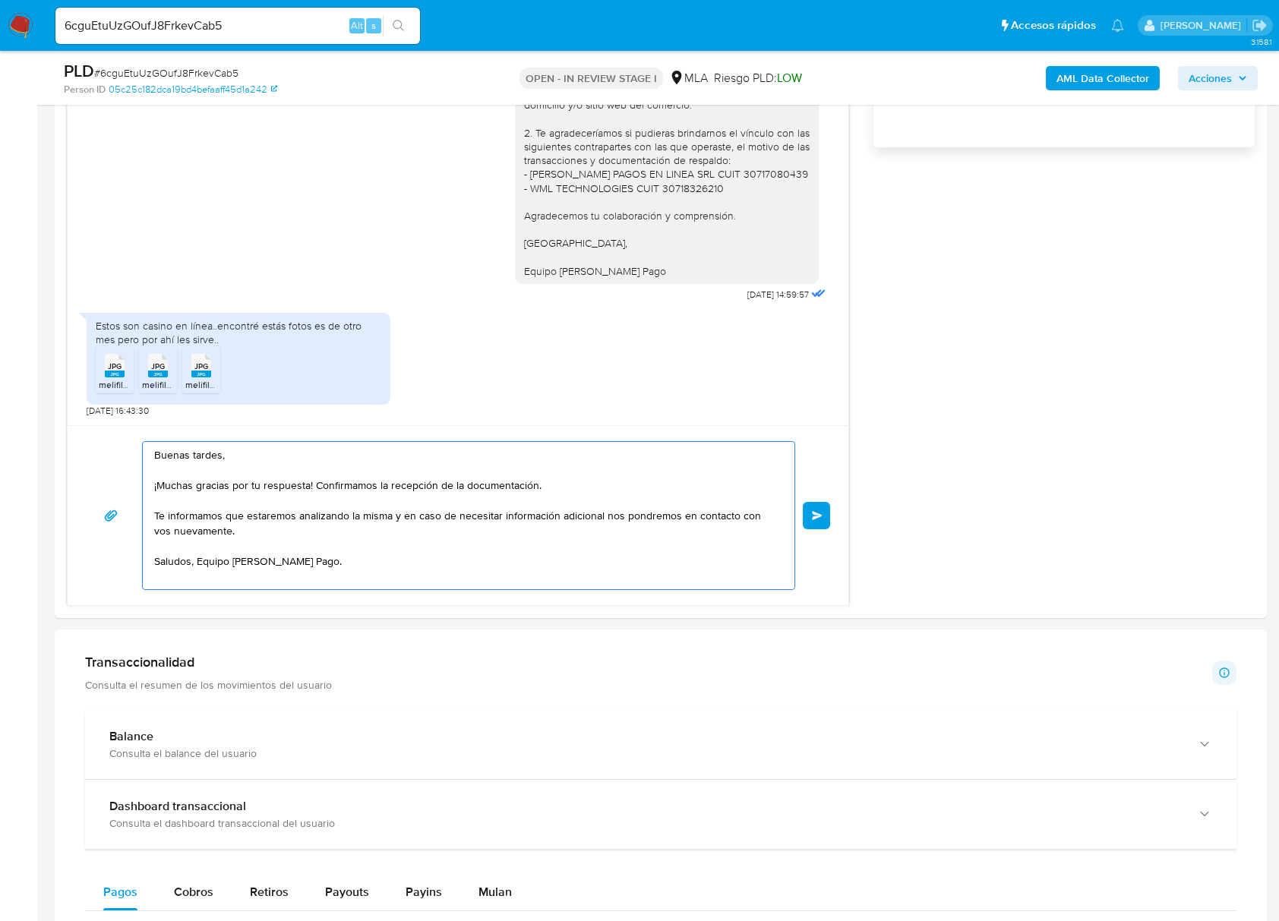
drag, startPoint x: 314, startPoint y: 487, endPoint x: 46, endPoint y: 486, distance: 267.2
click at [46, 486] on main "3.158.1 Asignado a julrodriguez Asignado el: 17/07/2025 16:32:33 Creado el: 12/…" at bounding box center [639, 540] width 1279 height 3306
type textarea "Buenas tardes, Confirmamos la recepción de la documentación. Te informamos que …"
click at [821, 511] on button "Enviar" at bounding box center [815, 515] width 27 height 27
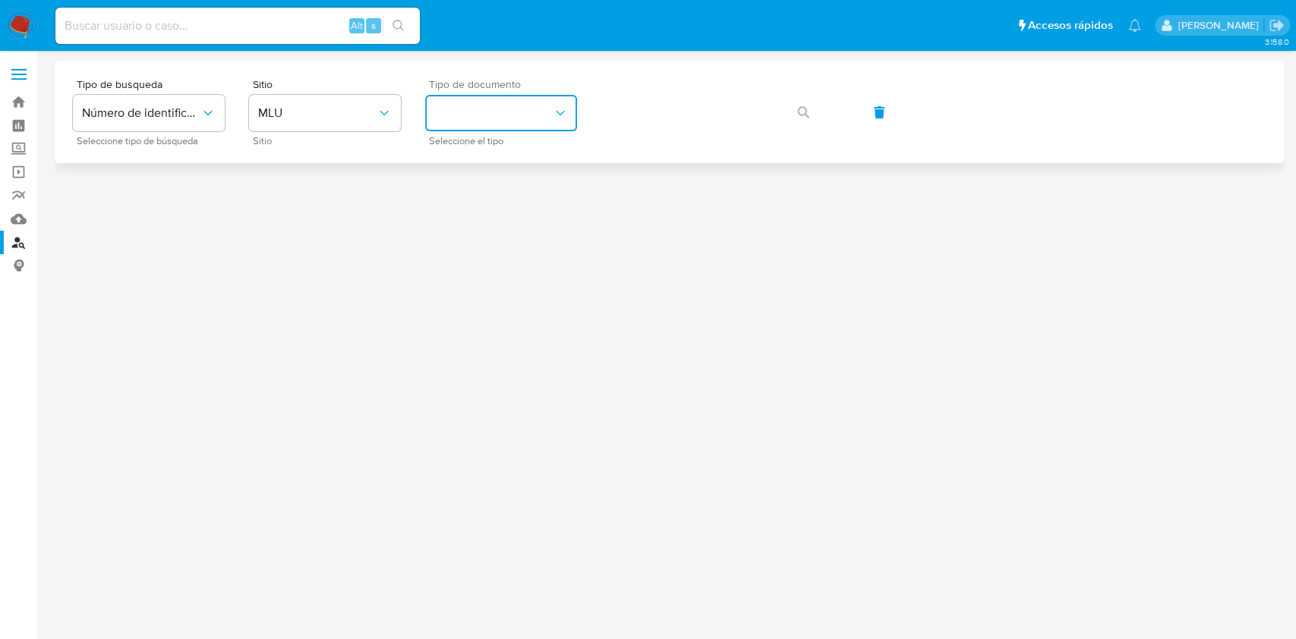
click at [503, 107] on button "identificationType" at bounding box center [501, 113] width 152 height 36
click at [345, 109] on span "MLU" at bounding box center [317, 113] width 118 height 15
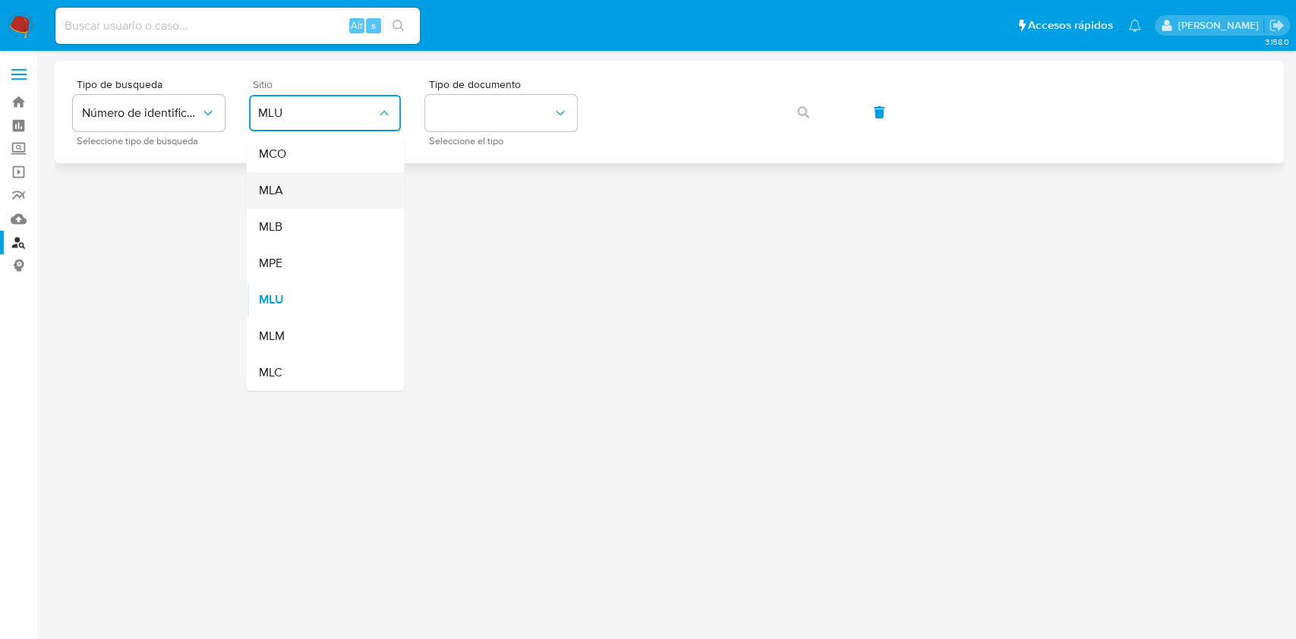
click at [310, 184] on div "MLA" at bounding box center [320, 190] width 125 height 36
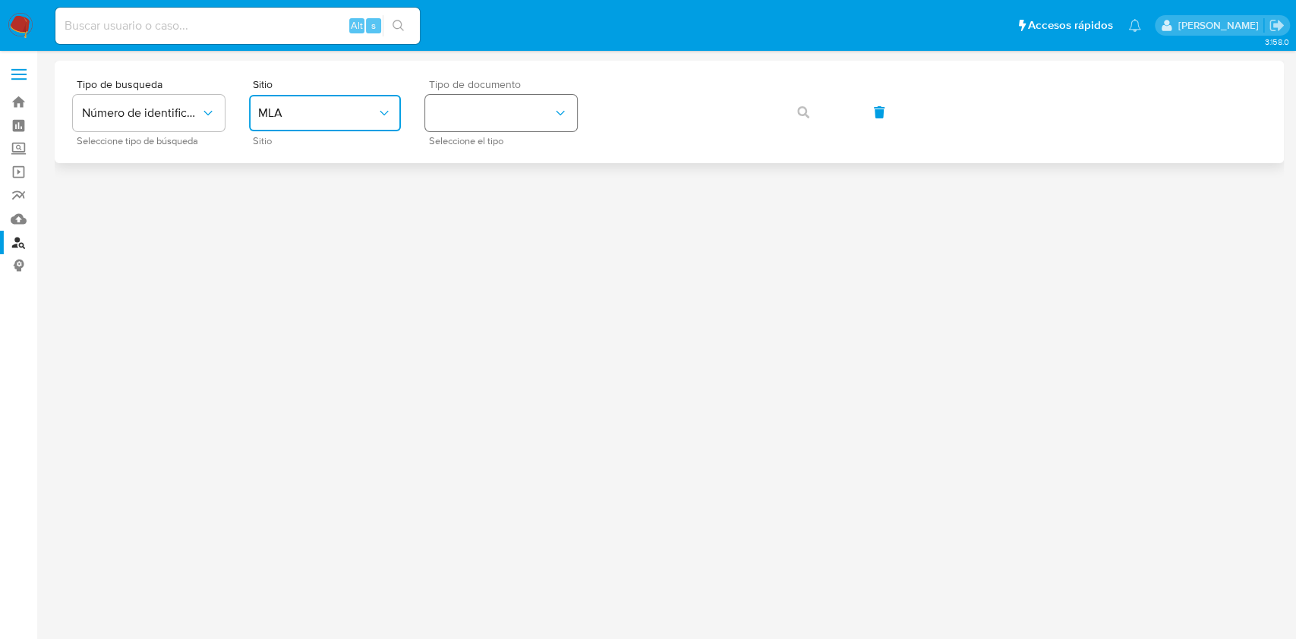
click at [489, 122] on button "identificationType" at bounding box center [501, 113] width 152 height 36
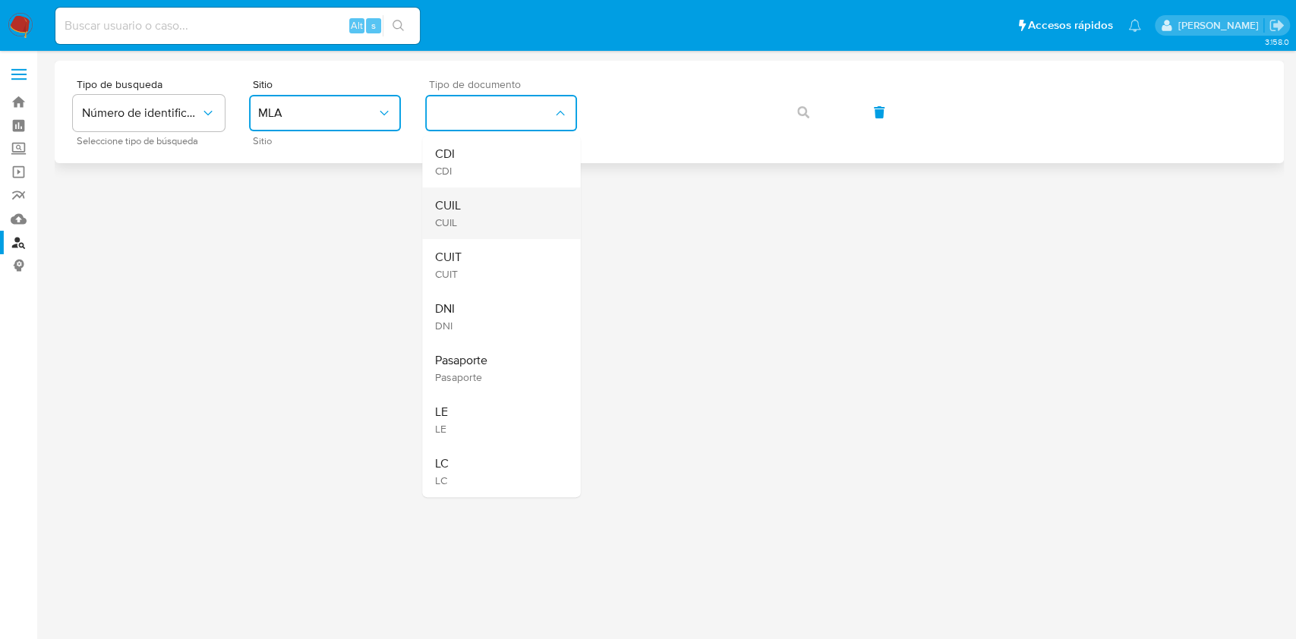
click at [461, 210] on div "CUIL CUIL" at bounding box center [496, 214] width 125 height 52
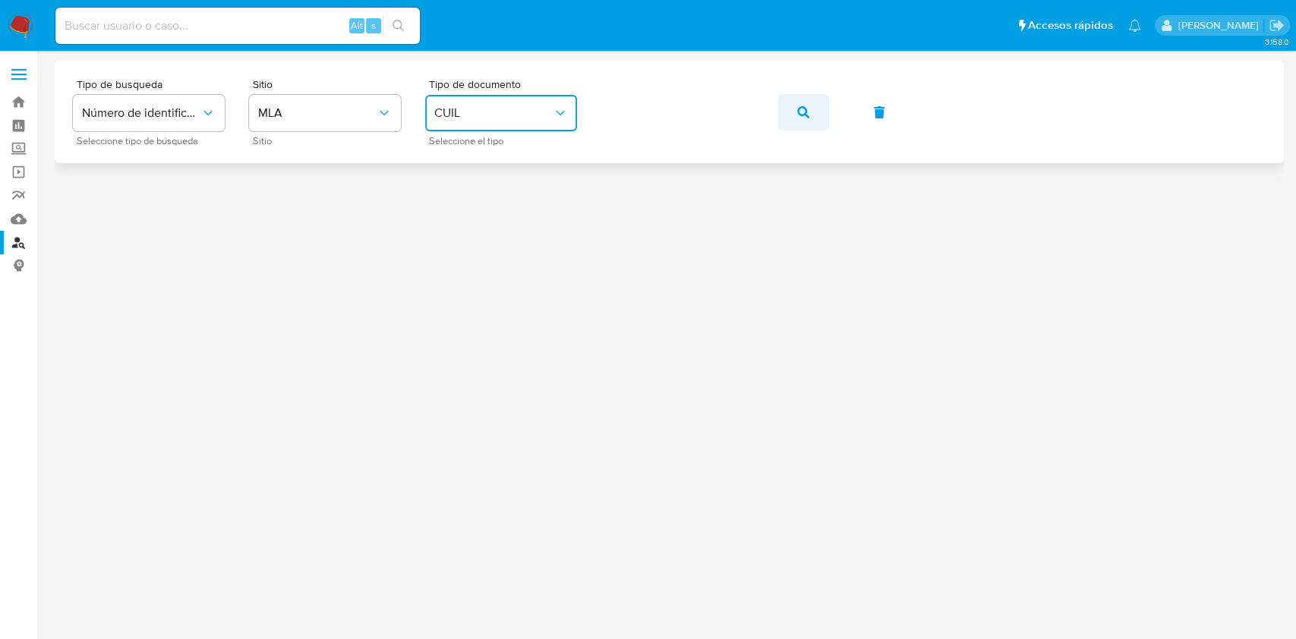
click at [802, 109] on icon "button" at bounding box center [803, 112] width 12 height 12
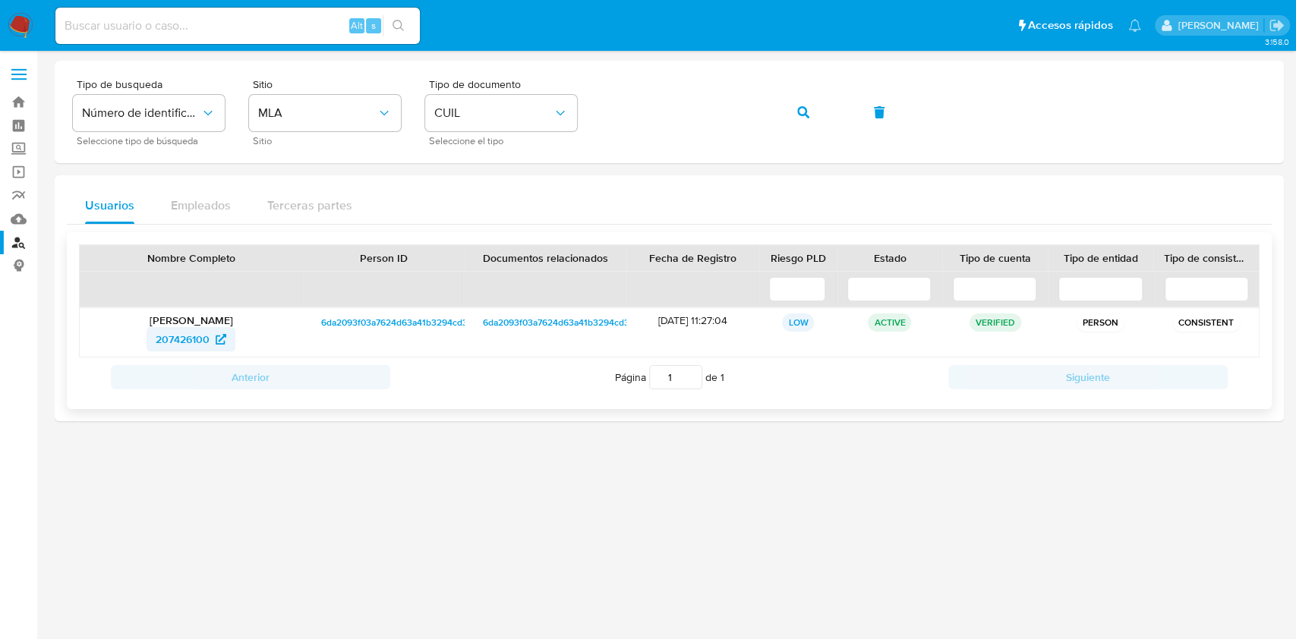
click at [193, 343] on span "207426100" at bounding box center [183, 339] width 54 height 24
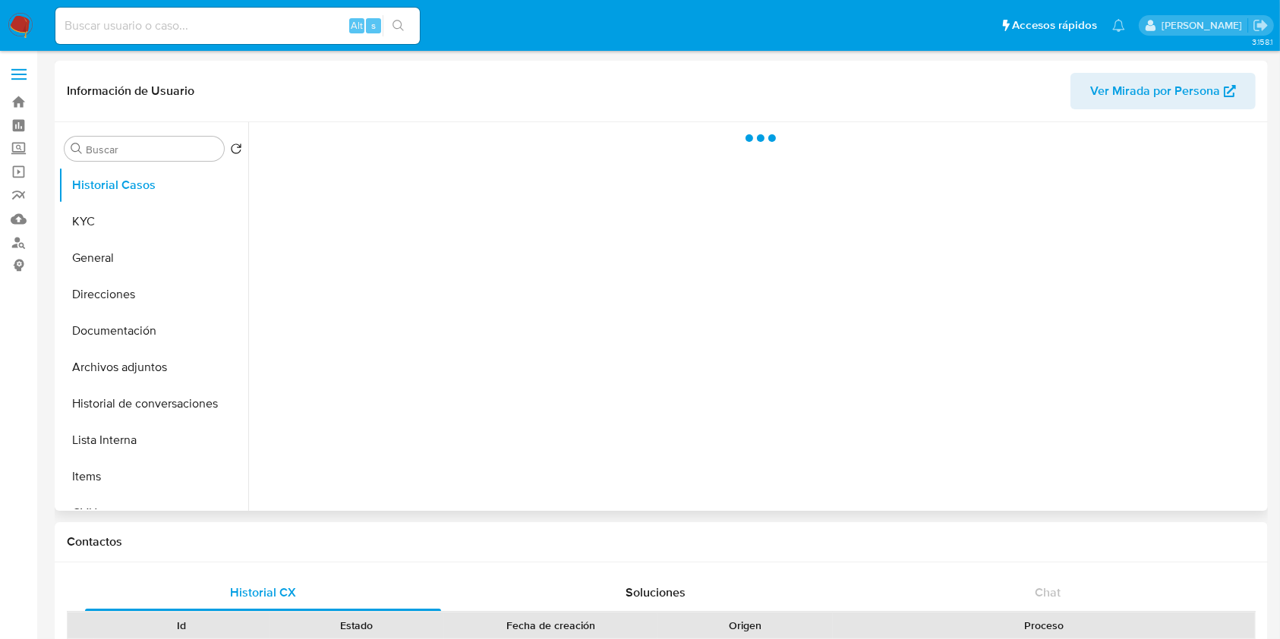
select select "10"
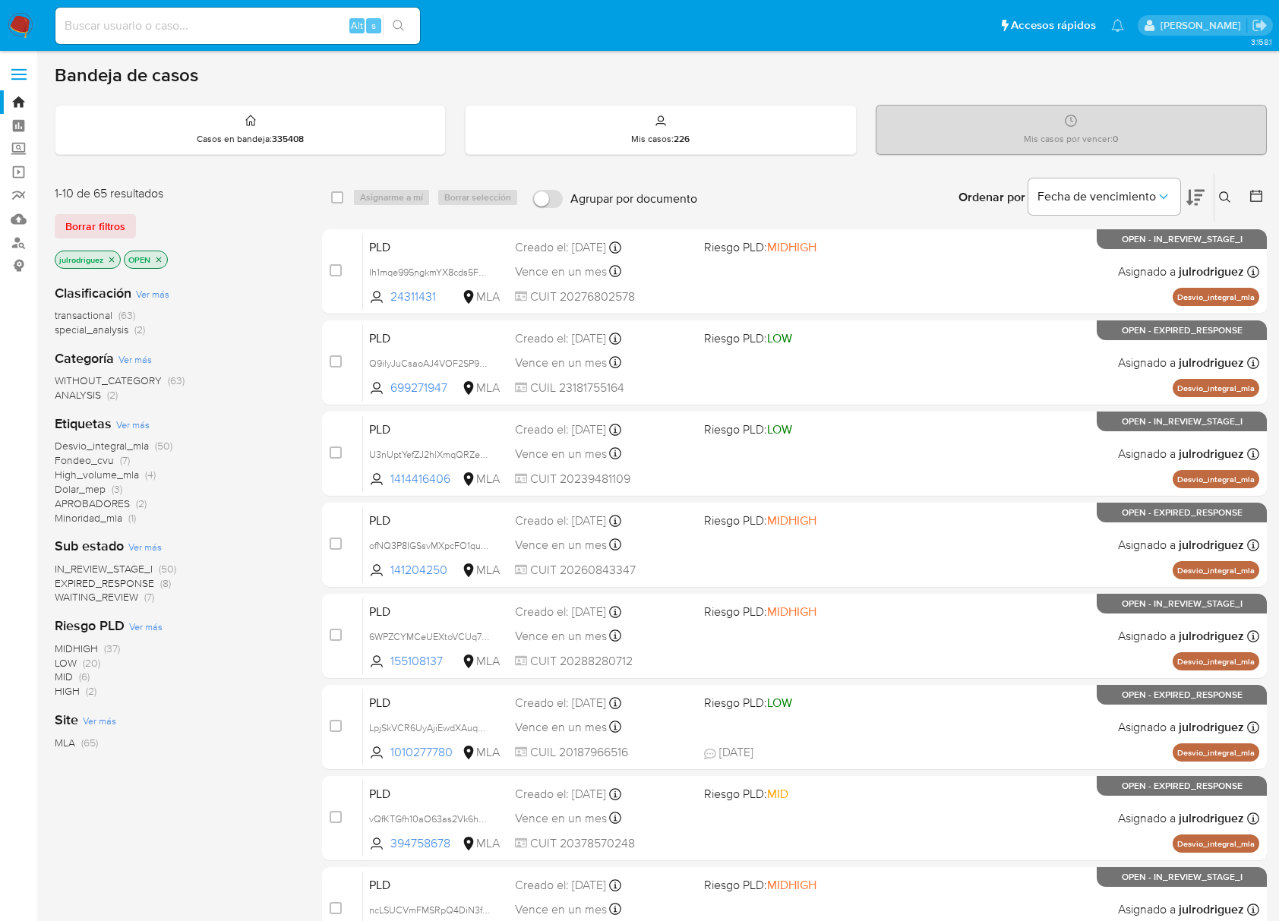
click at [970, 199] on icon at bounding box center [1224, 196] width 11 height 11
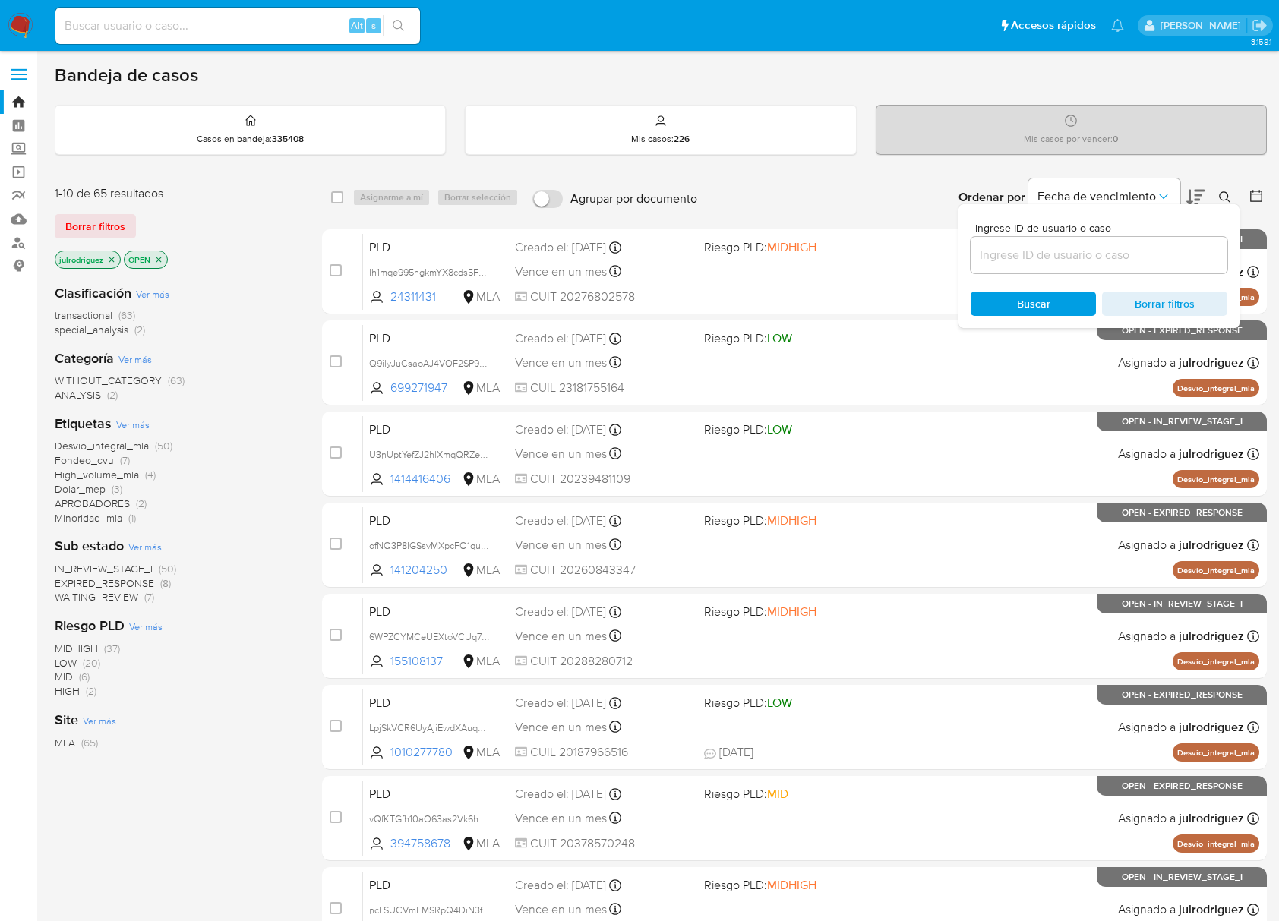
click at [970, 256] on input at bounding box center [1098, 255] width 257 height 20
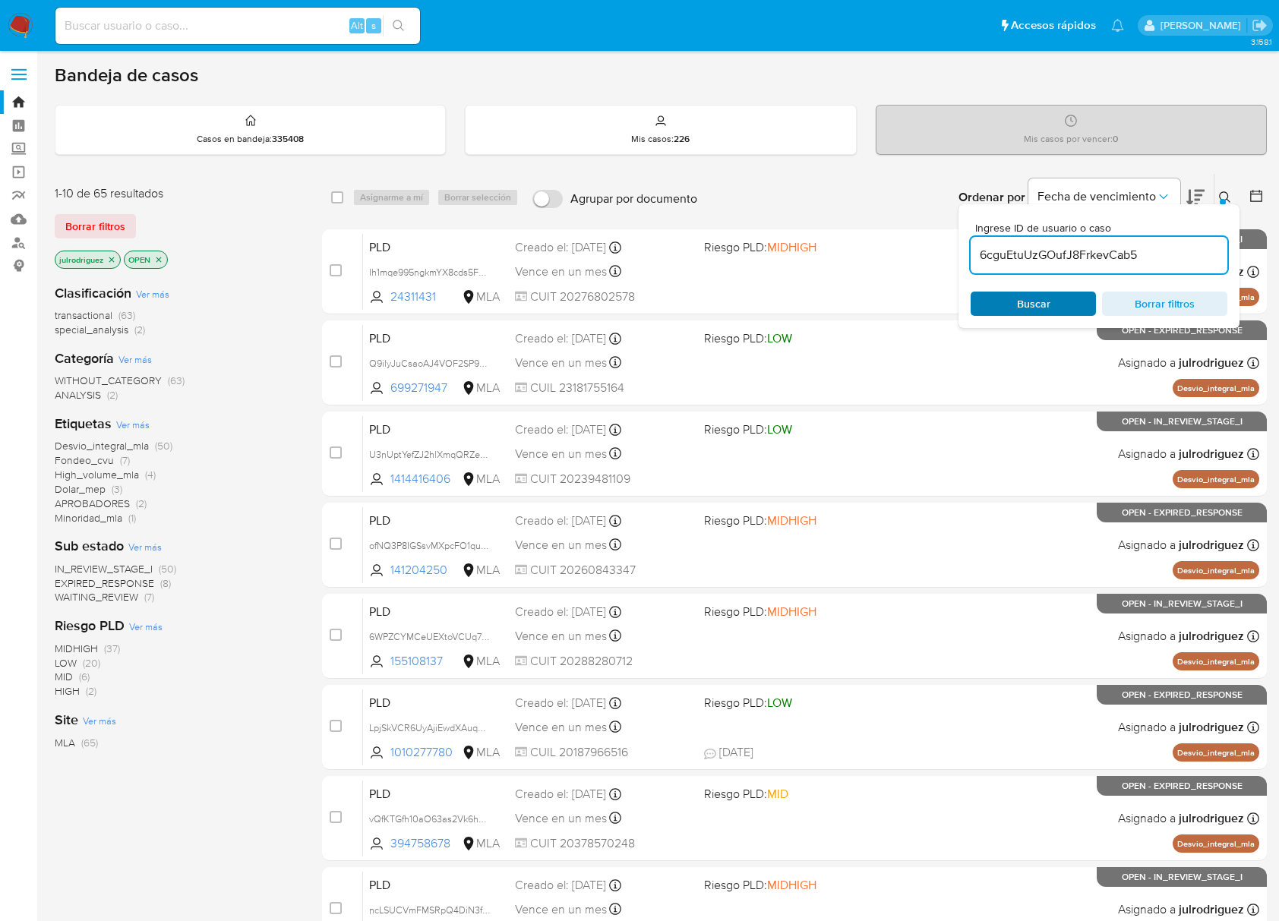
type input "6cguEtuUzGOufJ8FrkevCab5"
click at [970, 301] on span "Buscar" at bounding box center [1033, 304] width 33 height 24
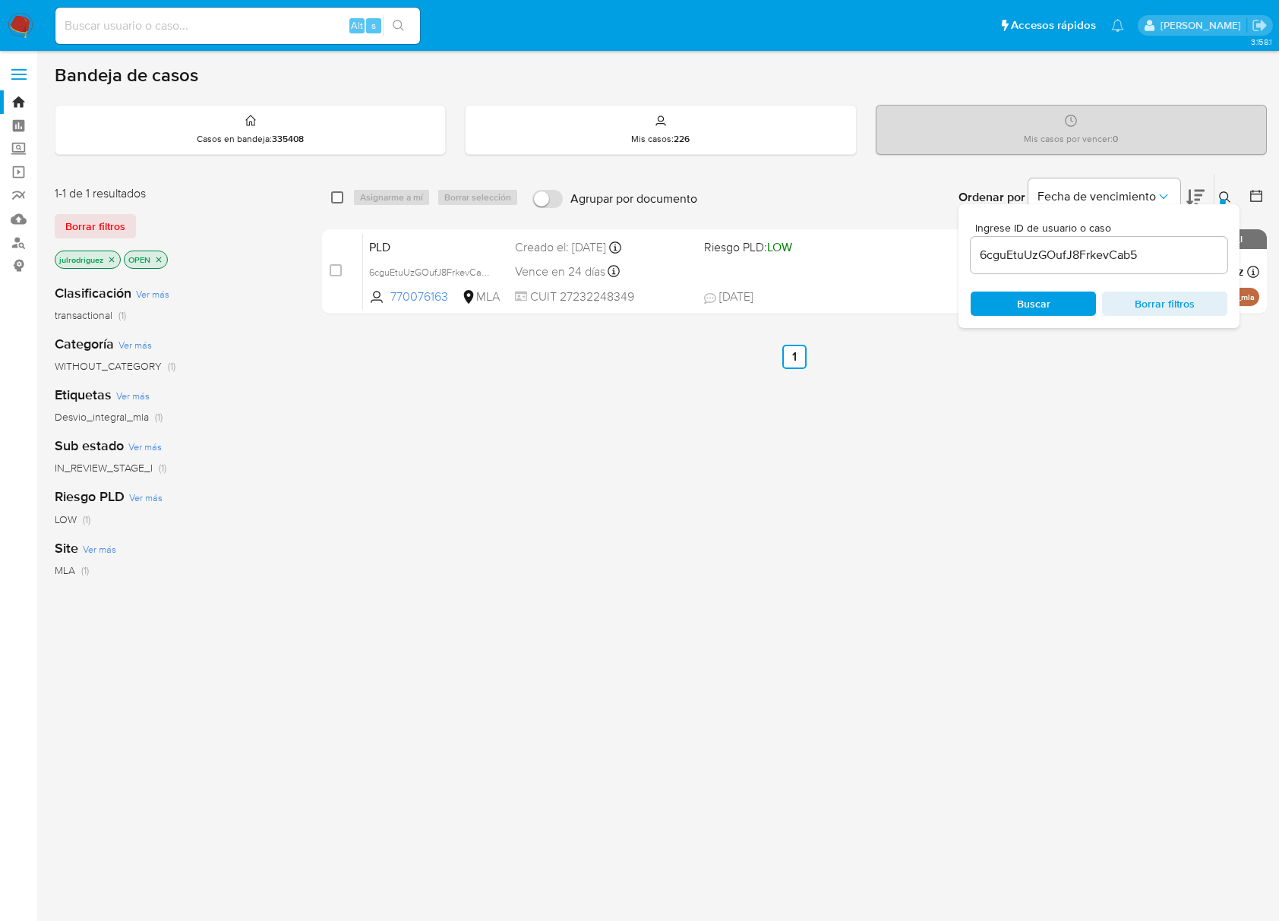
click at [335, 197] on input "checkbox" at bounding box center [337, 197] width 12 height 12
checkbox input "true"
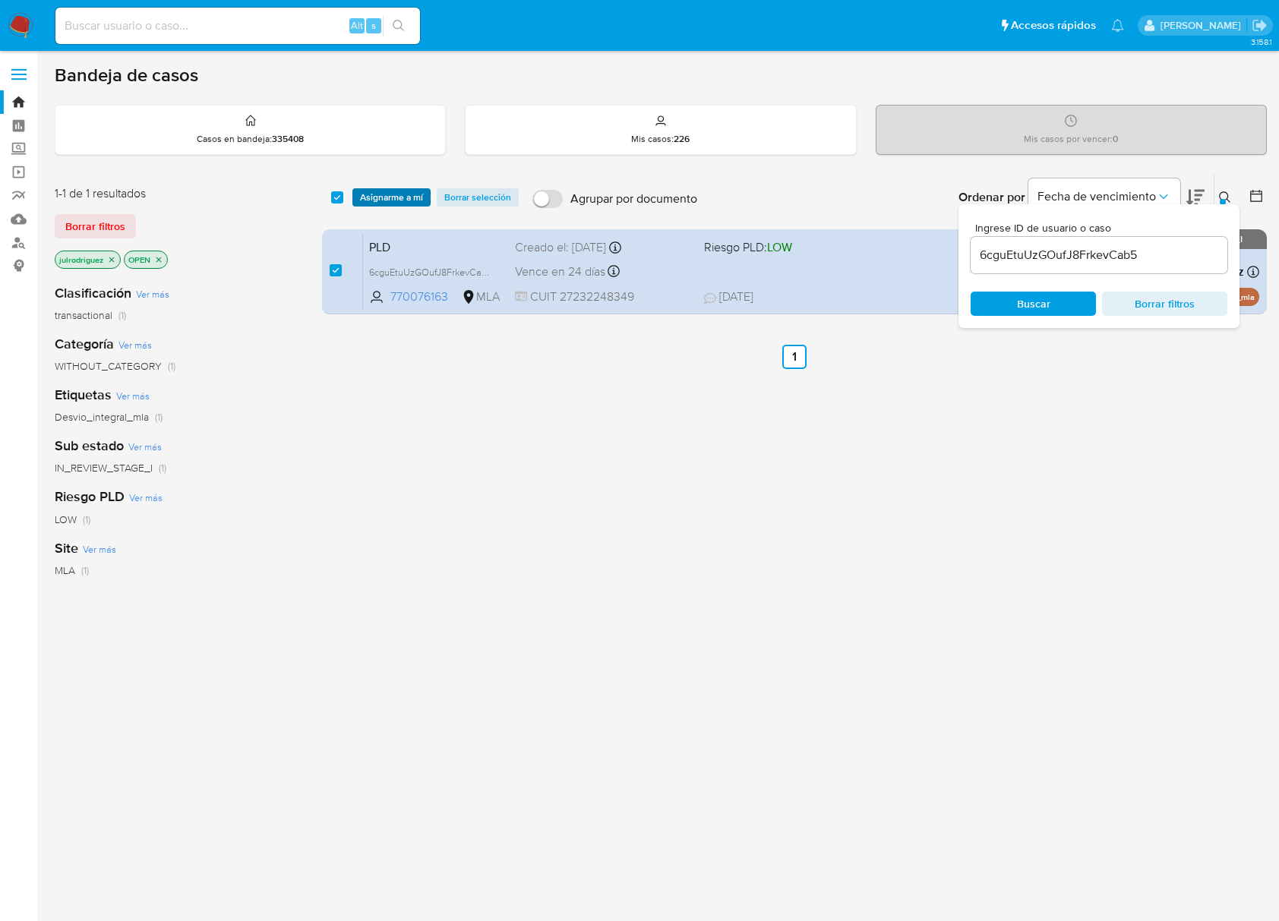
click at [401, 201] on span "Asignarme a mí" at bounding box center [391, 197] width 63 height 15
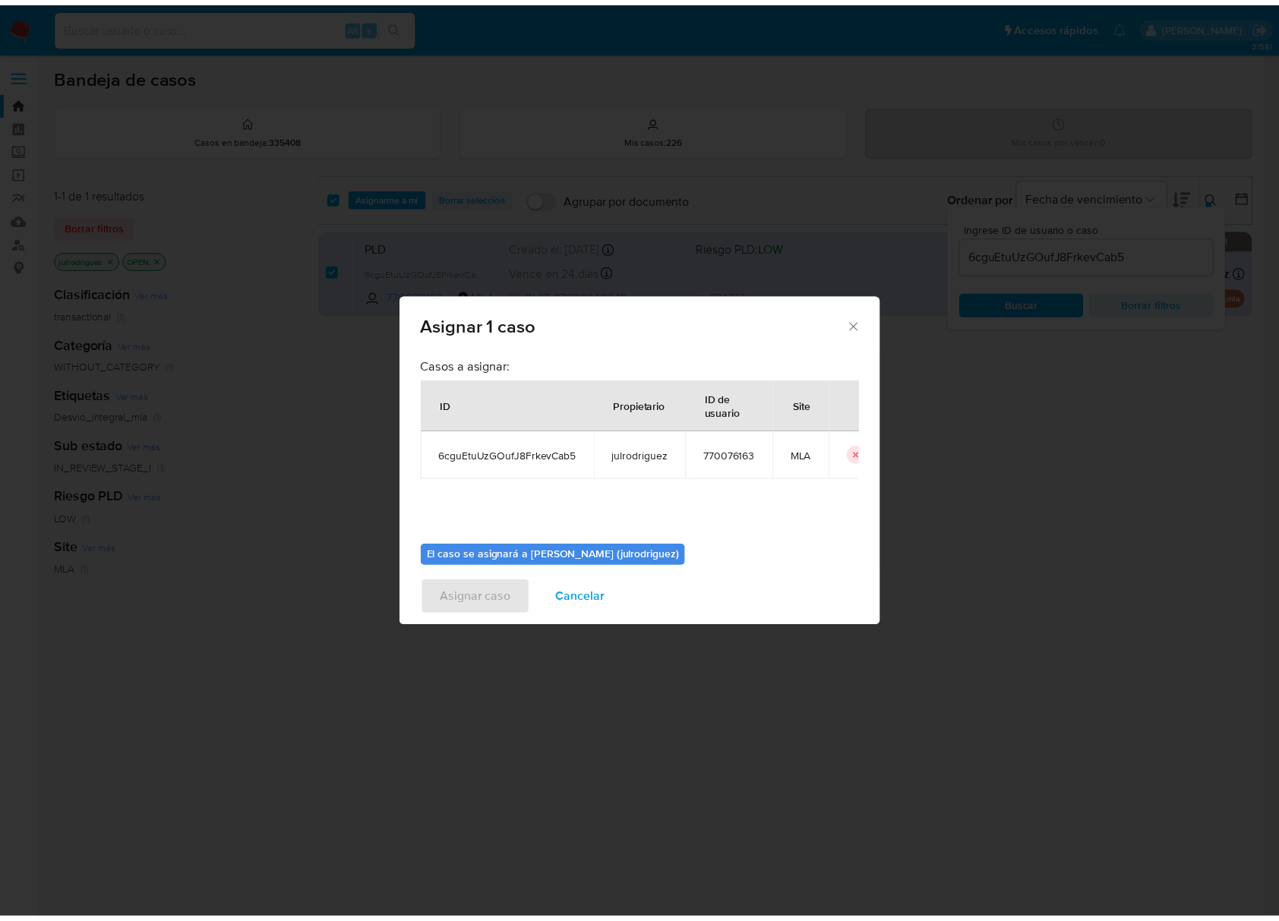
scroll to position [77, 0]
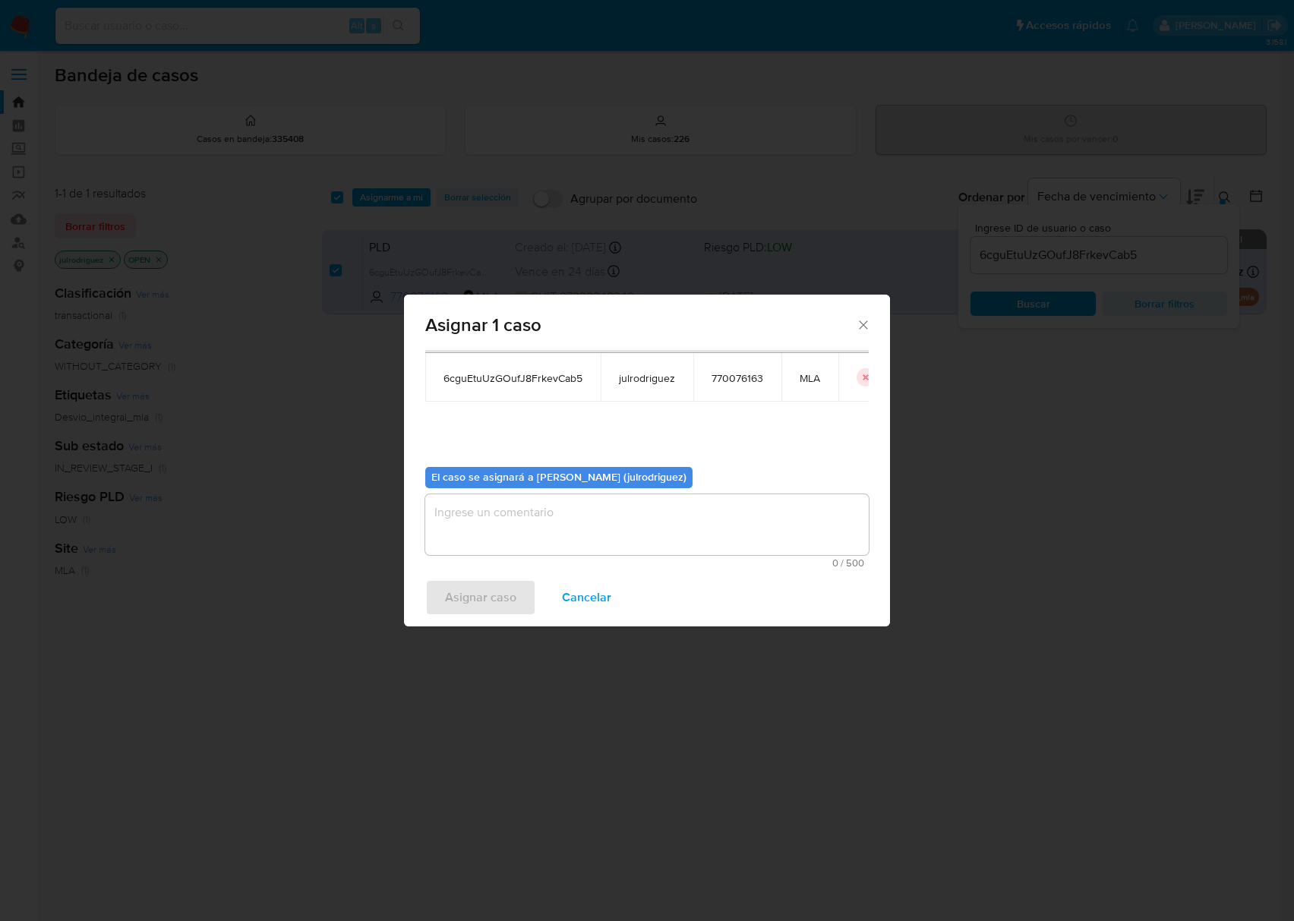
click at [635, 518] on textarea "assign-modal" at bounding box center [646, 524] width 443 height 61
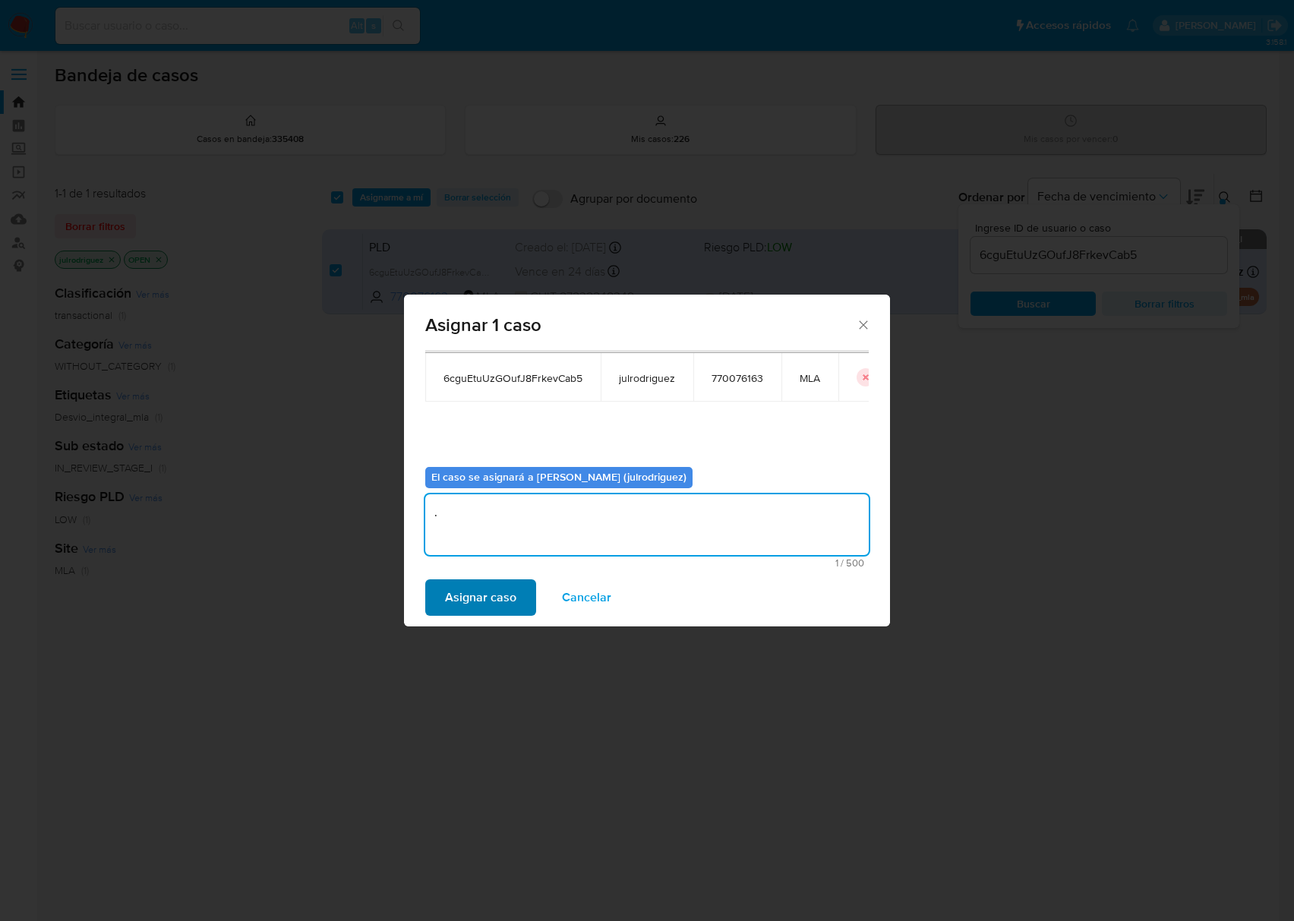
type textarea "."
click at [509, 590] on span "Asignar caso" at bounding box center [480, 597] width 71 height 33
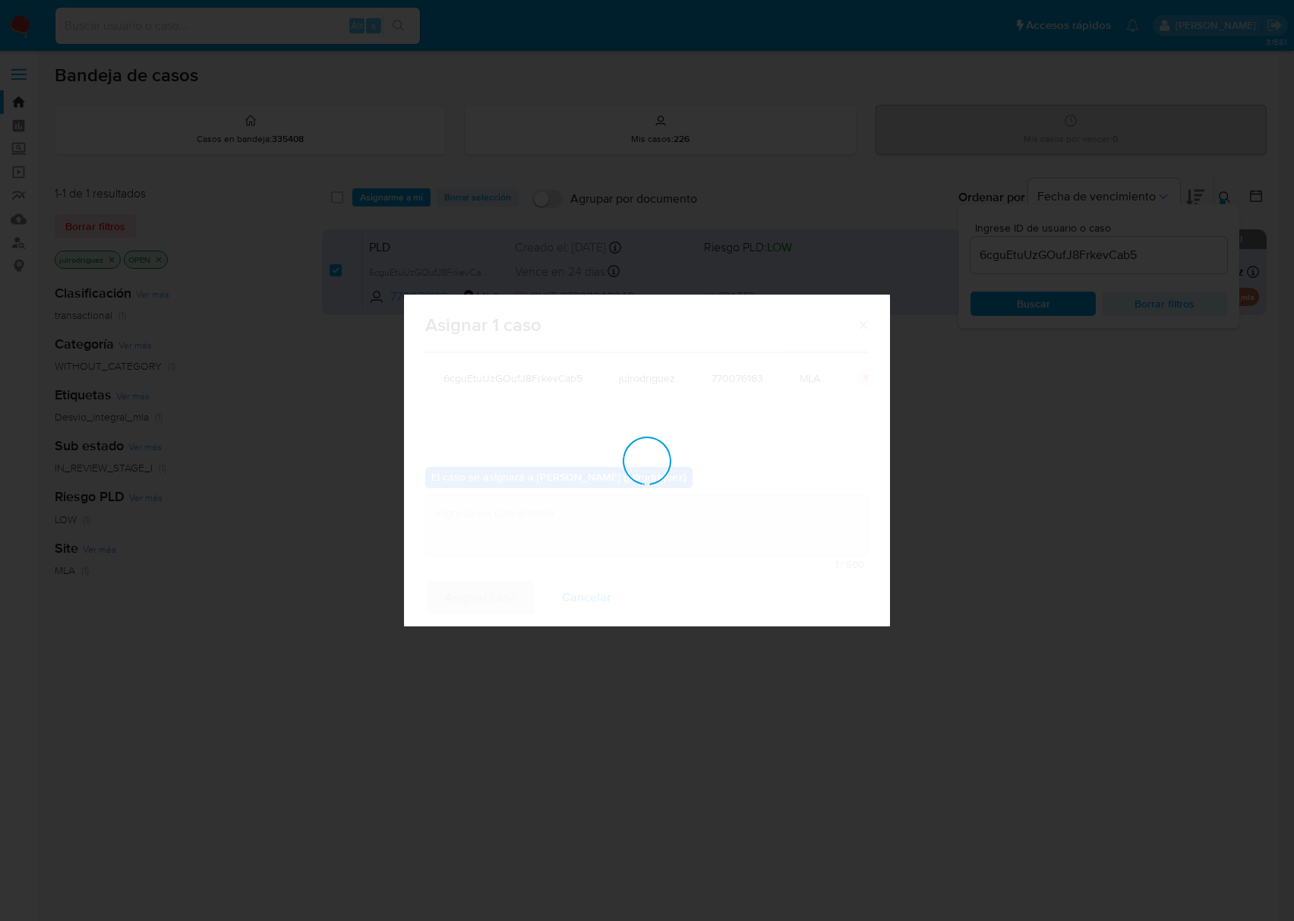
checkbox input "false"
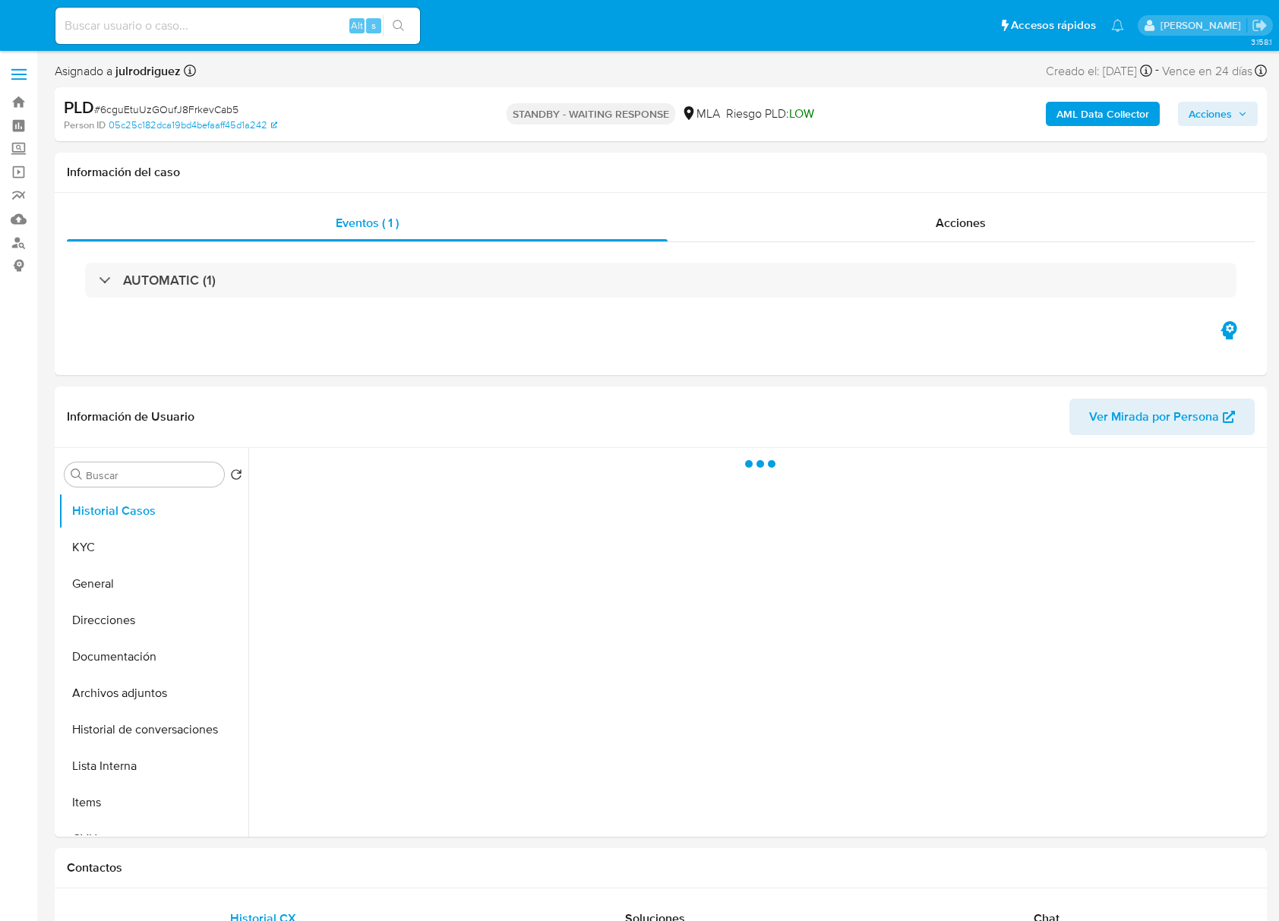
select select "10"
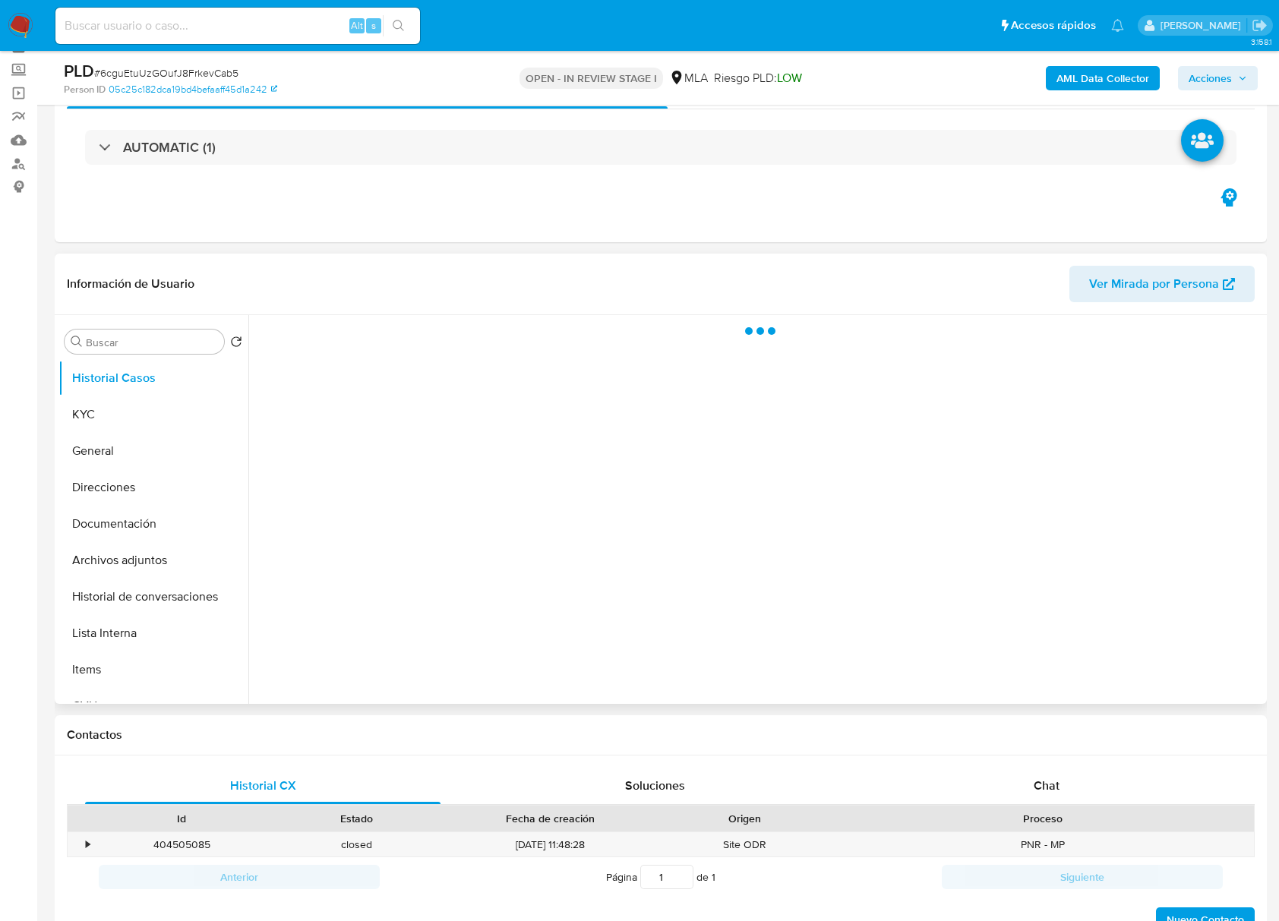
scroll to position [202, 0]
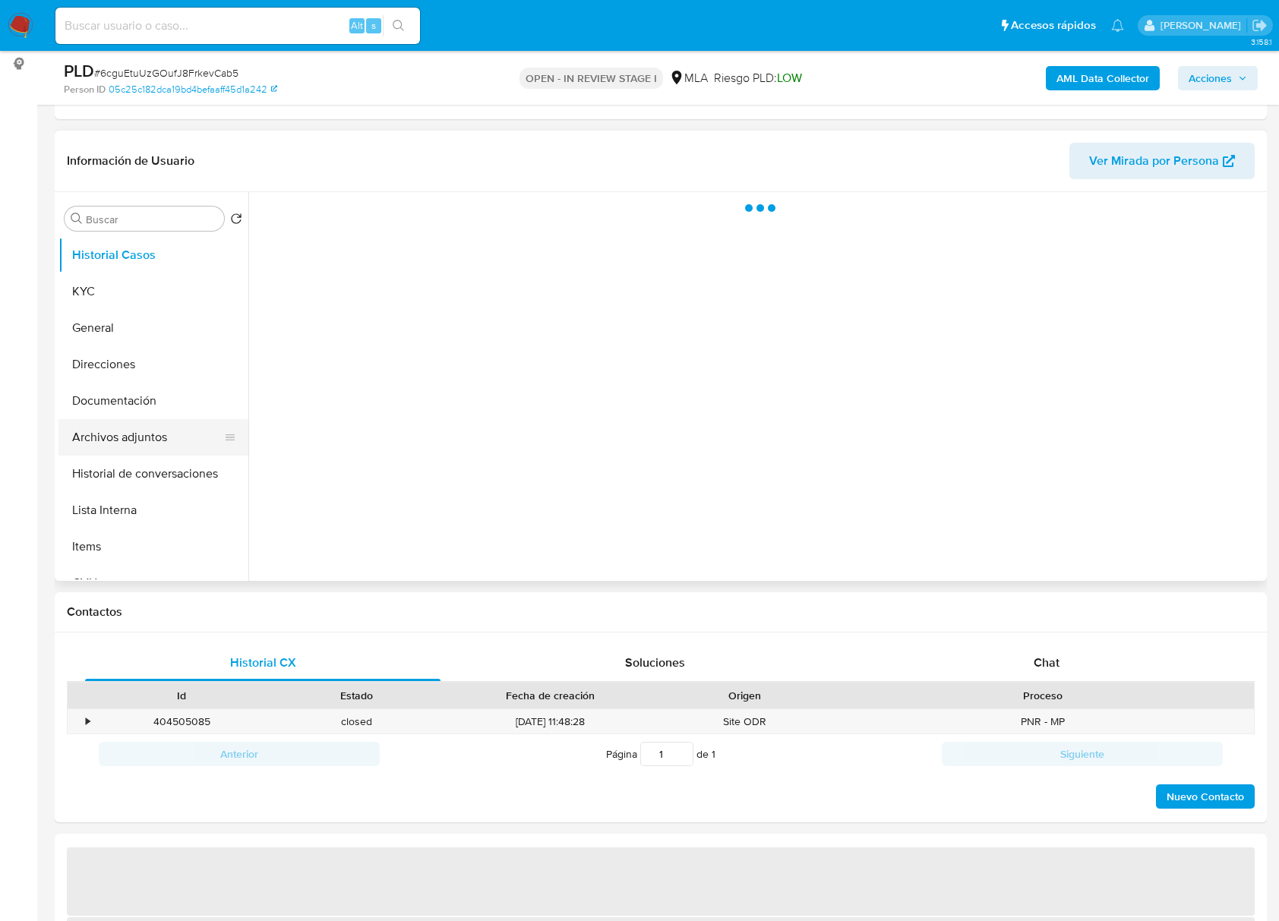
select select "10"
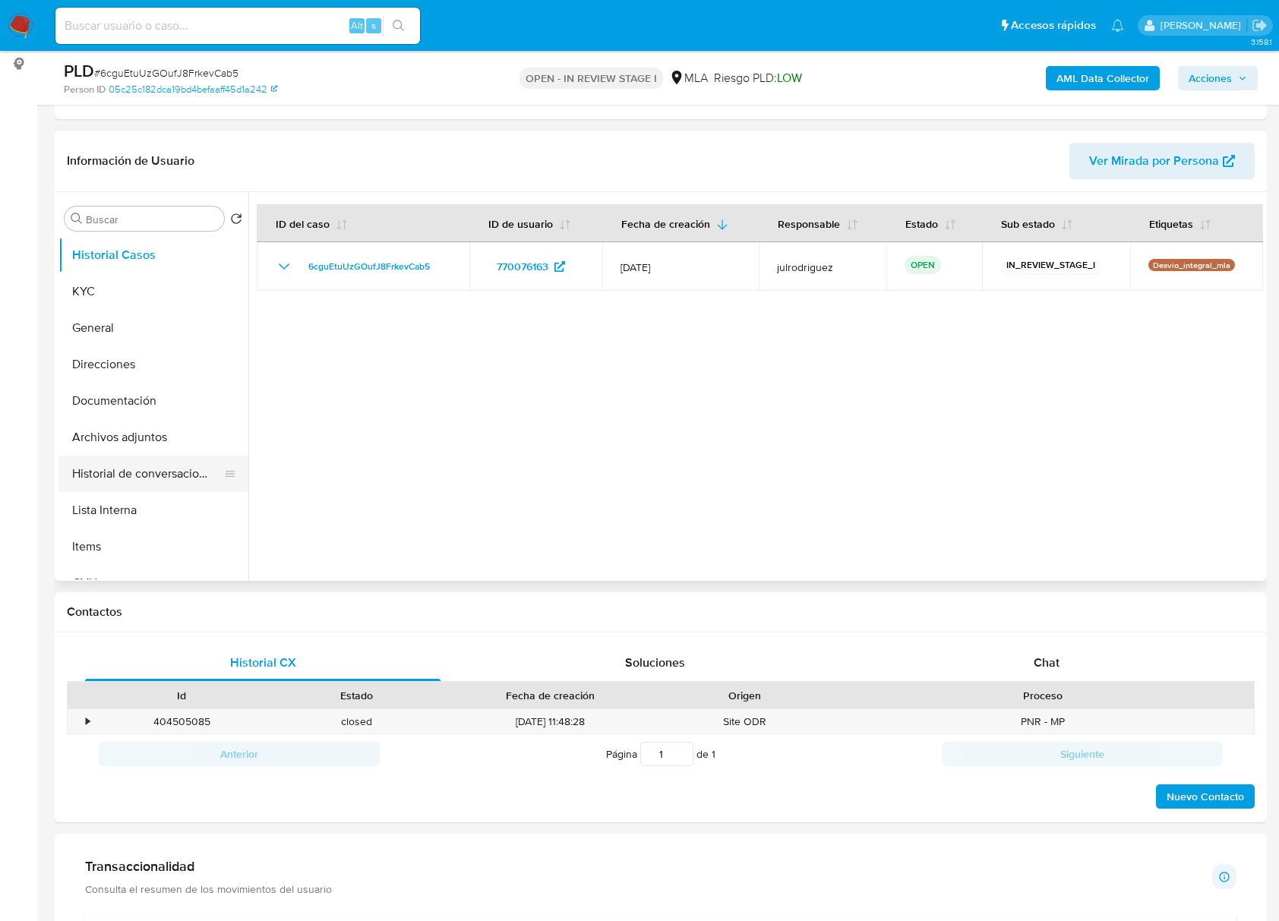
click at [173, 465] on button "Historial de conversaciones" at bounding box center [147, 474] width 178 height 36
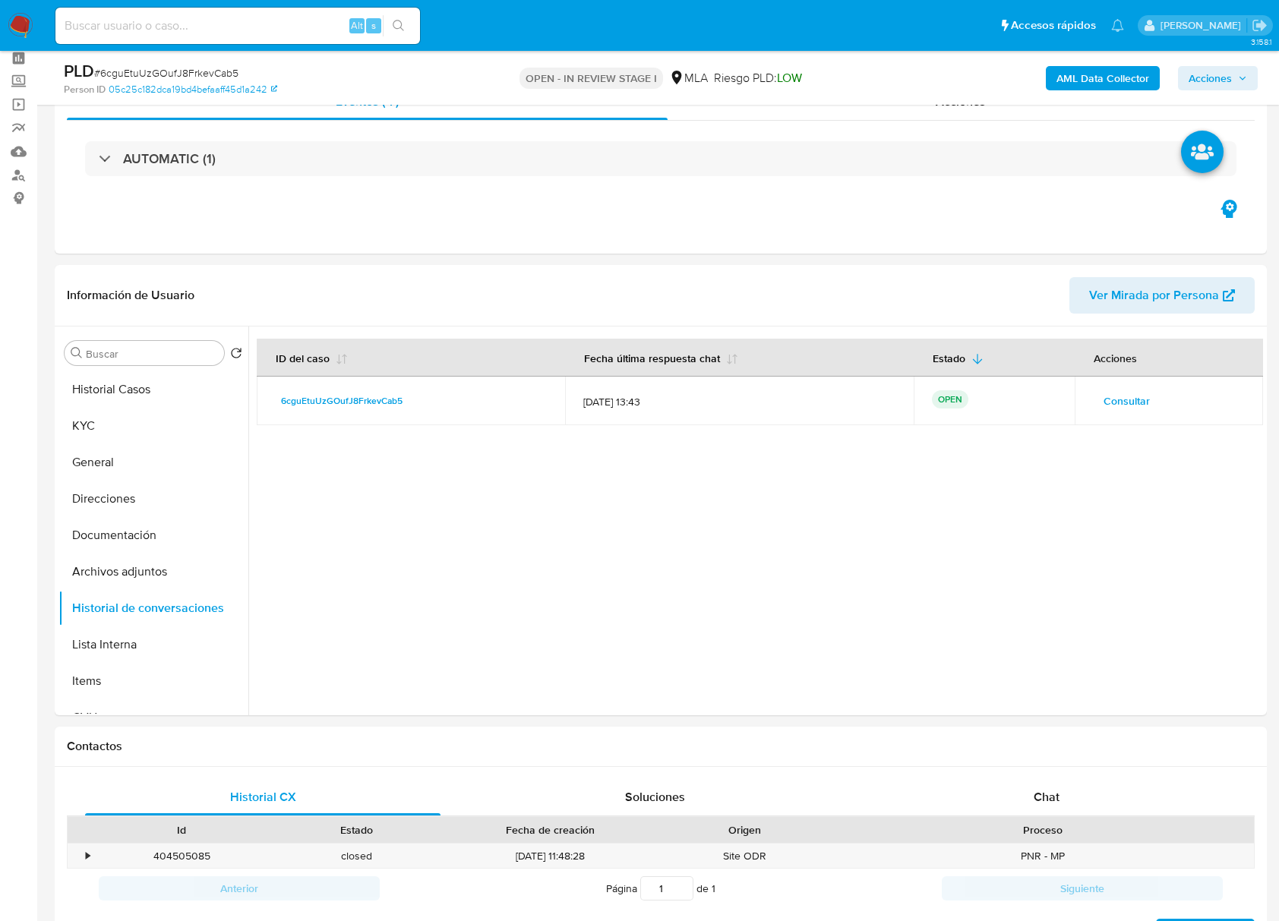
scroll to position [0, 0]
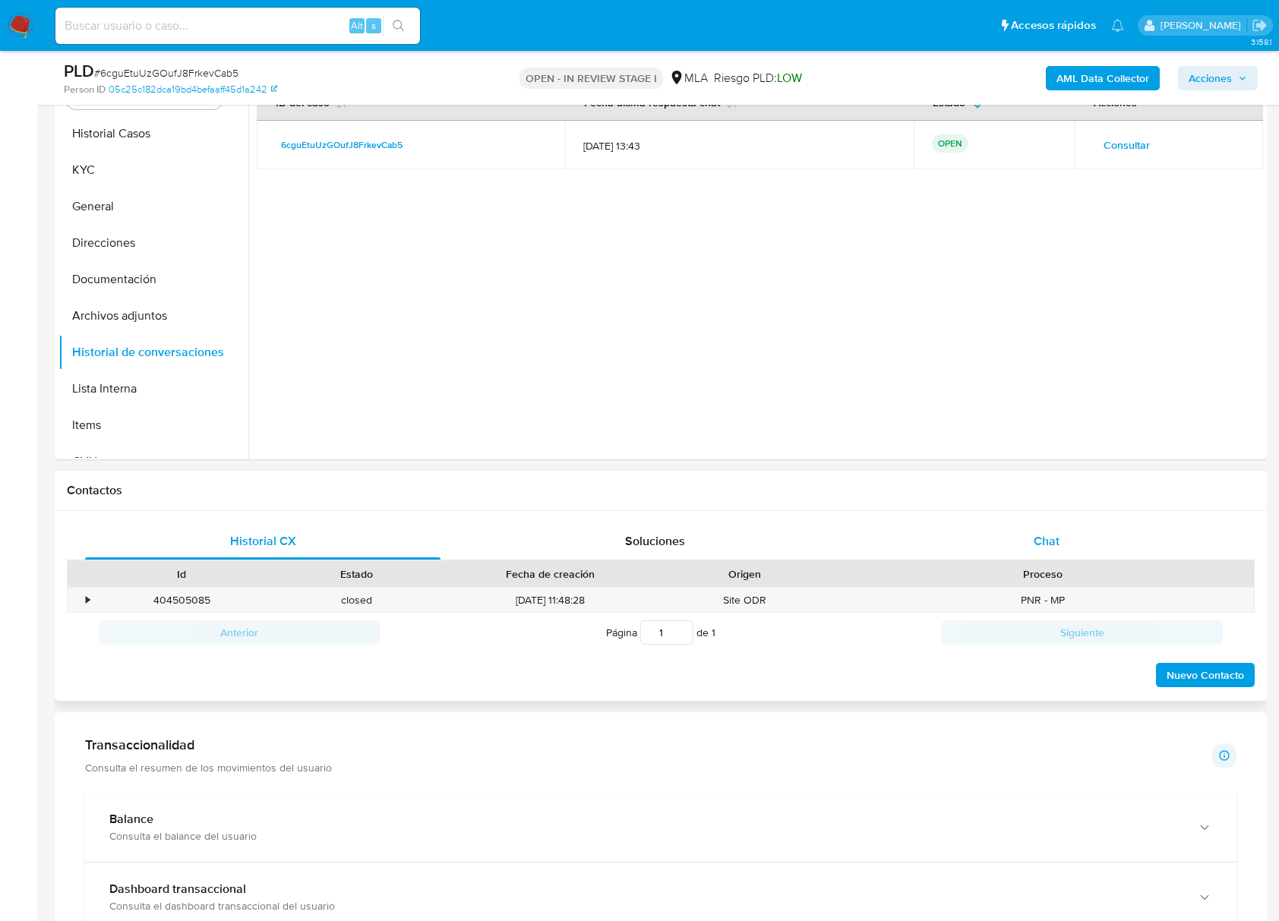
click at [1040, 527] on div "Chat" at bounding box center [1046, 541] width 355 height 36
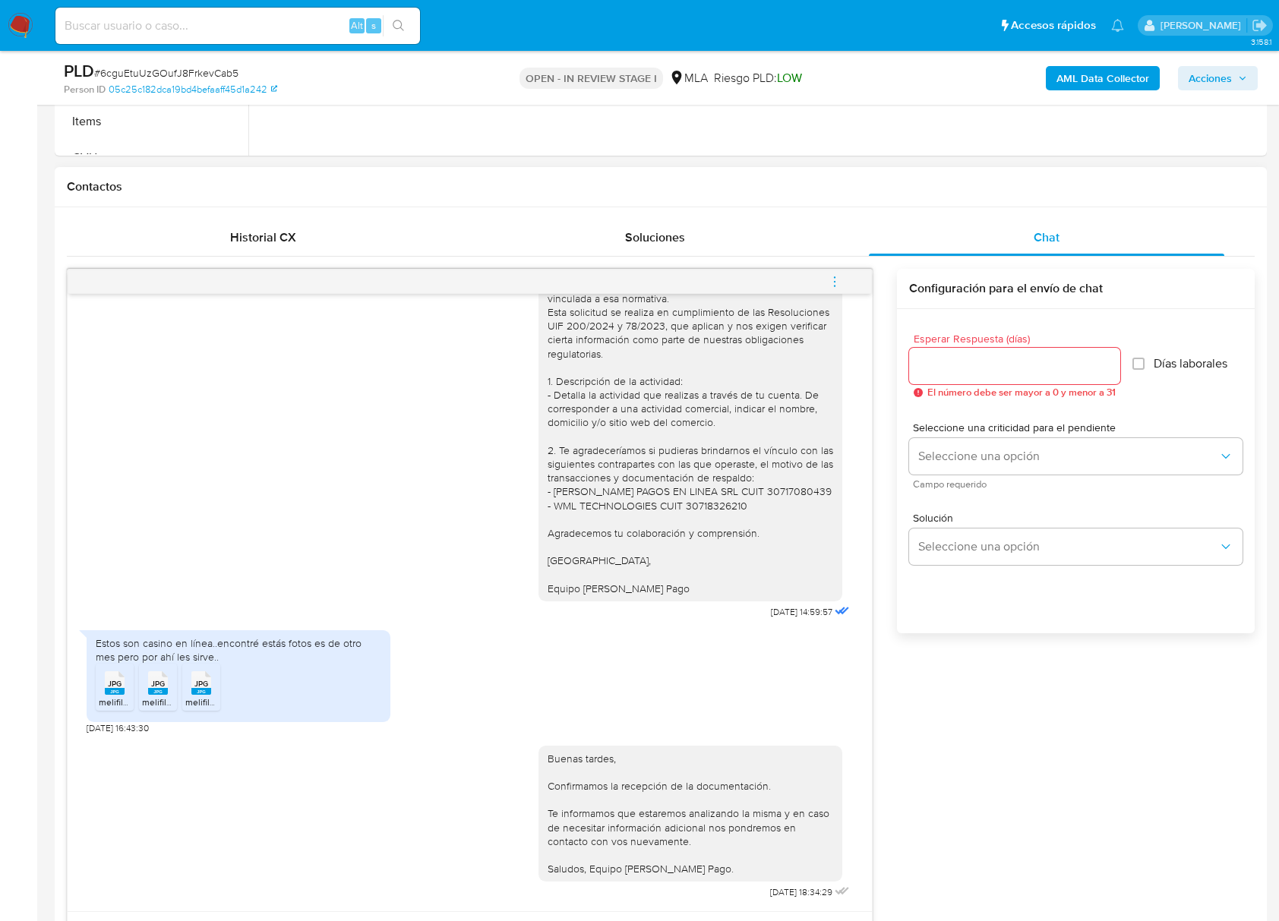
scroll to position [729, 0]
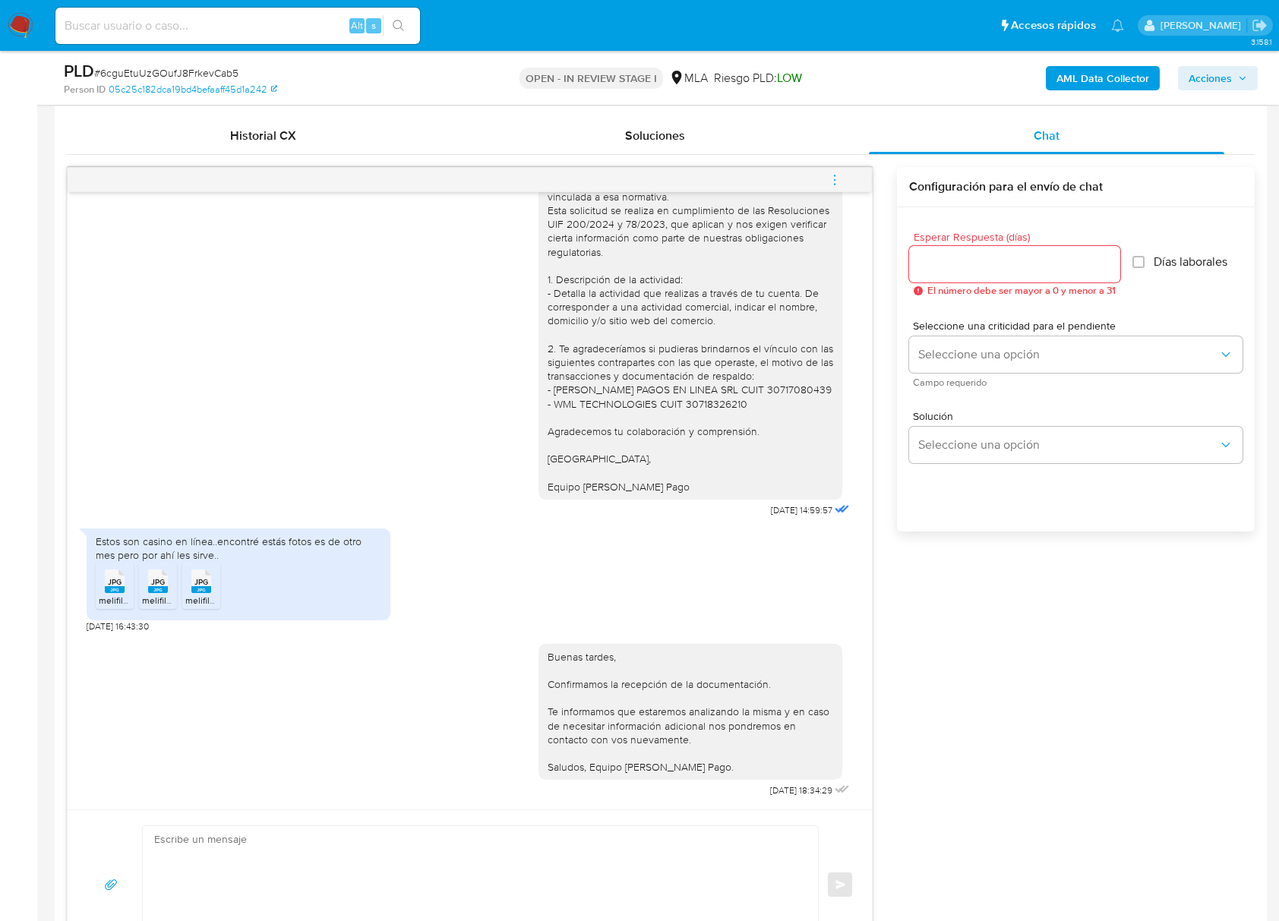
click at [832, 173] on icon "menu-action" at bounding box center [835, 180] width 14 height 14
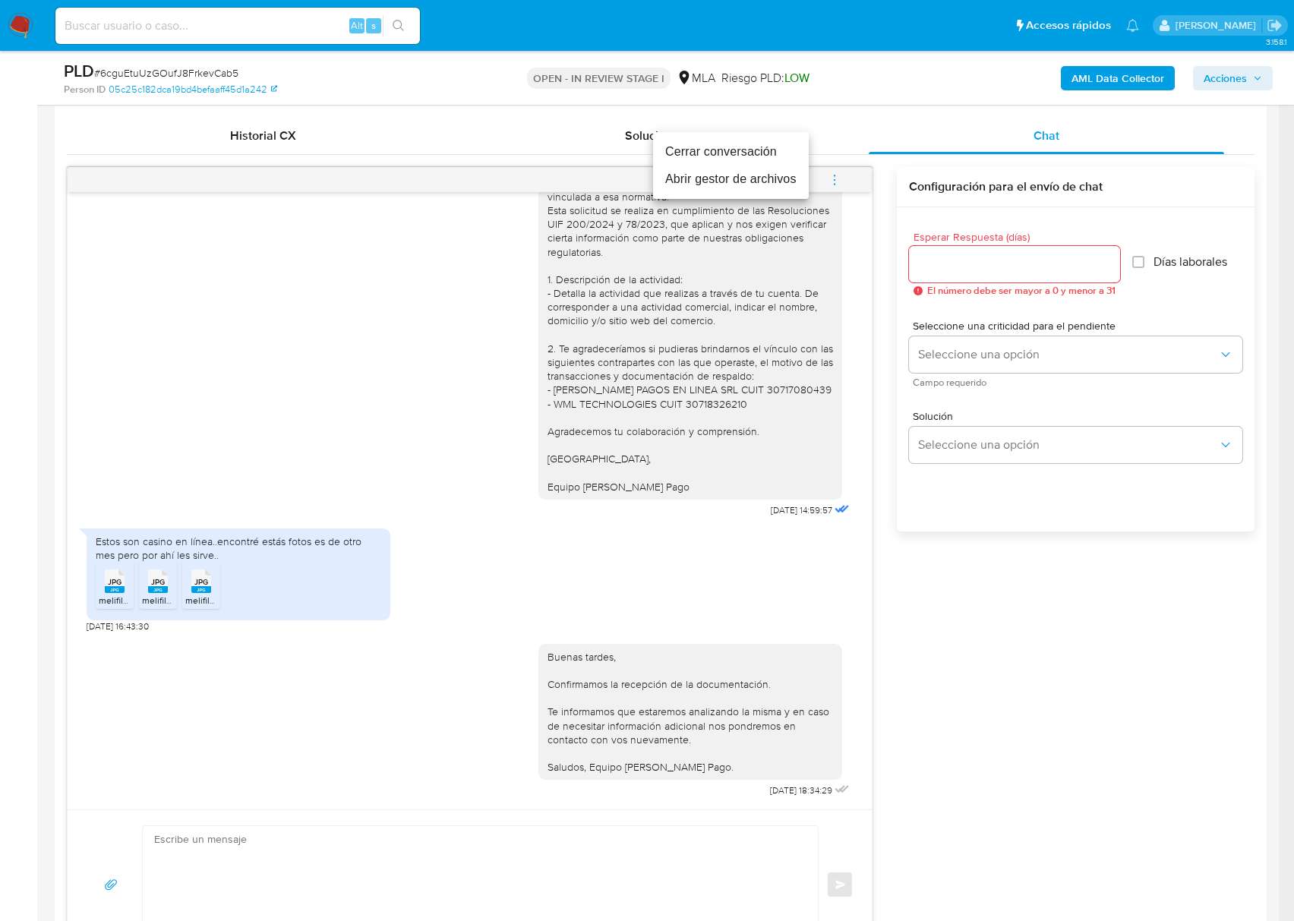
click at [715, 144] on li "Cerrar conversación" at bounding box center [731, 151] width 156 height 27
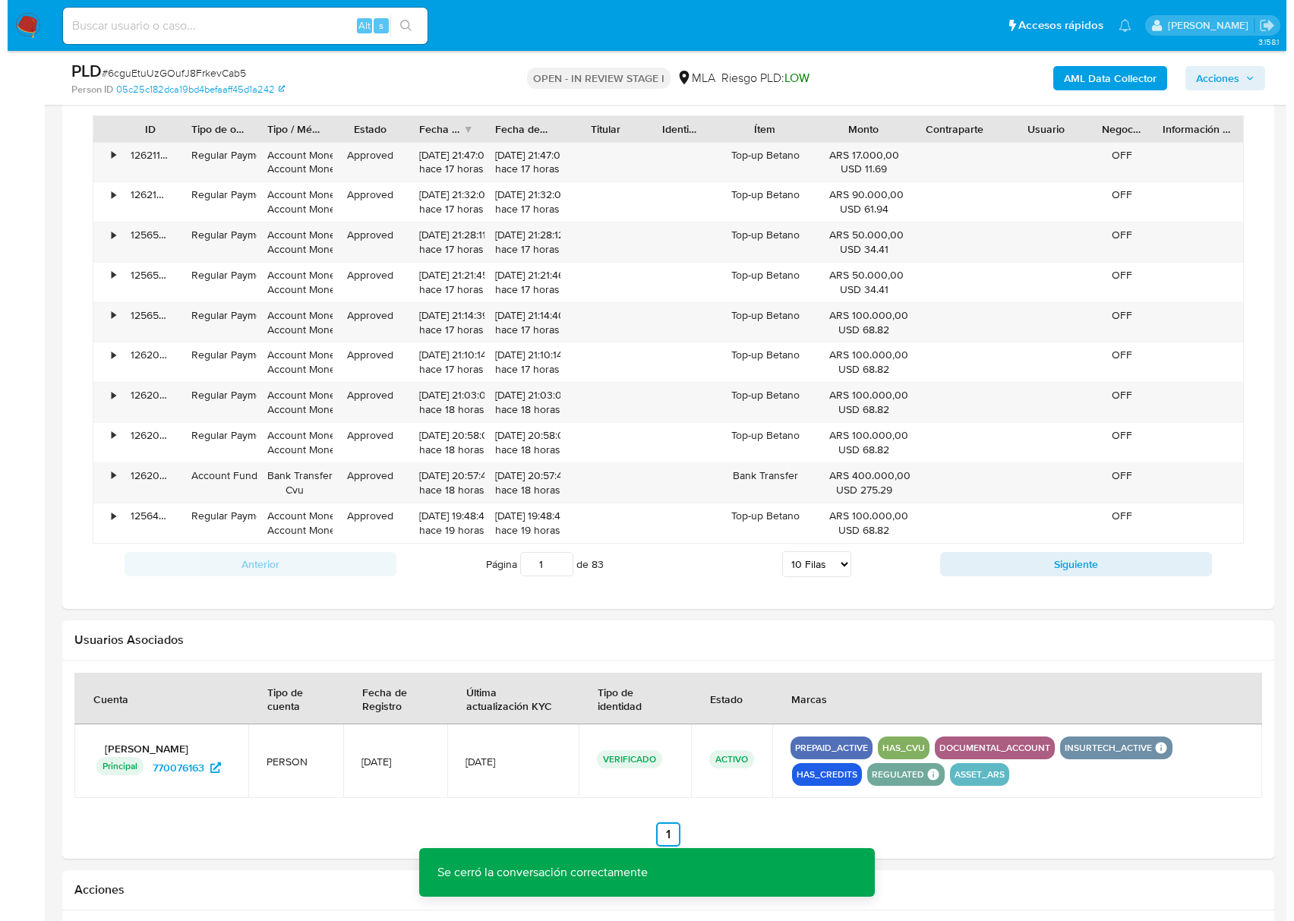
scroll to position [2369, 0]
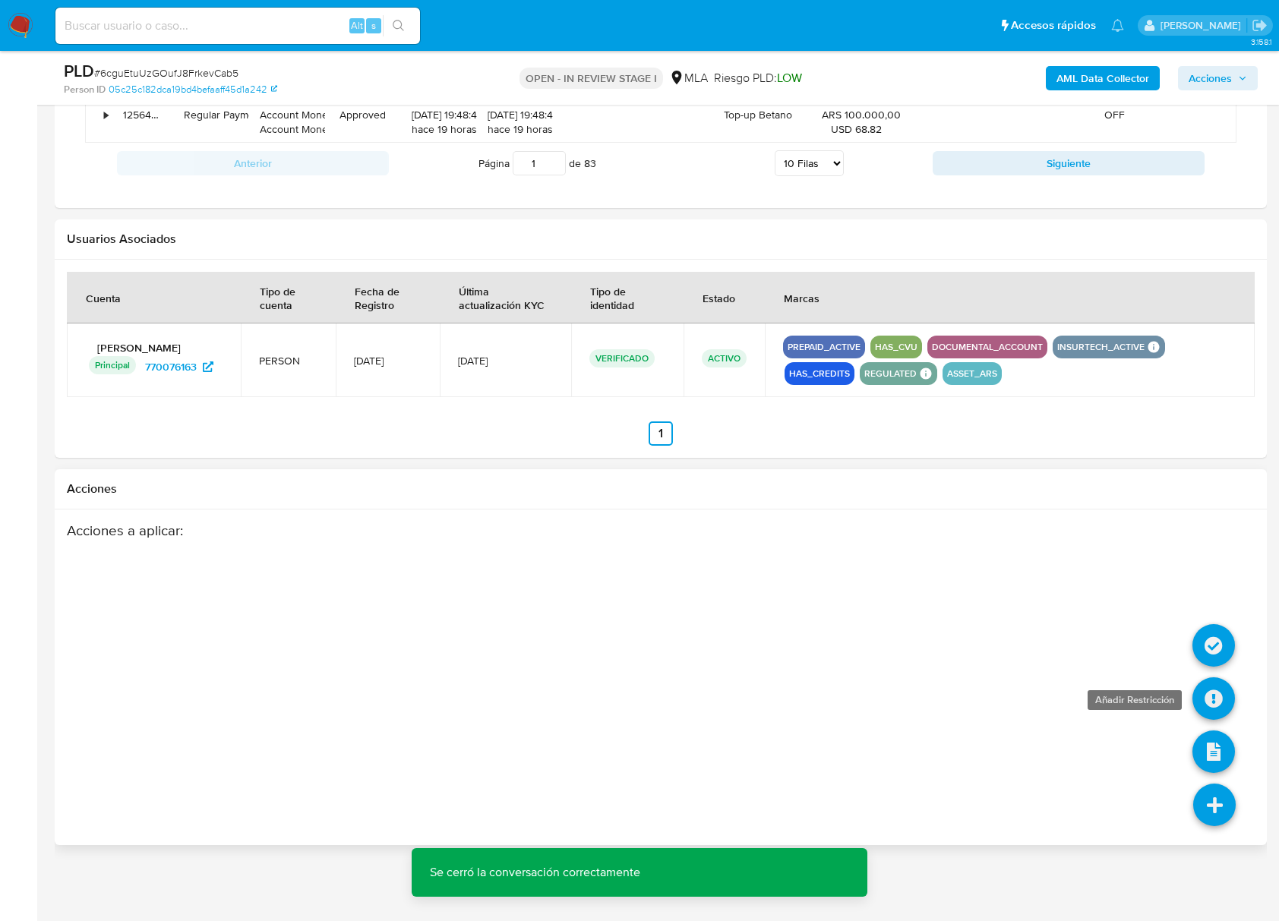
click at [1215, 692] on icon at bounding box center [1213, 698] width 43 height 43
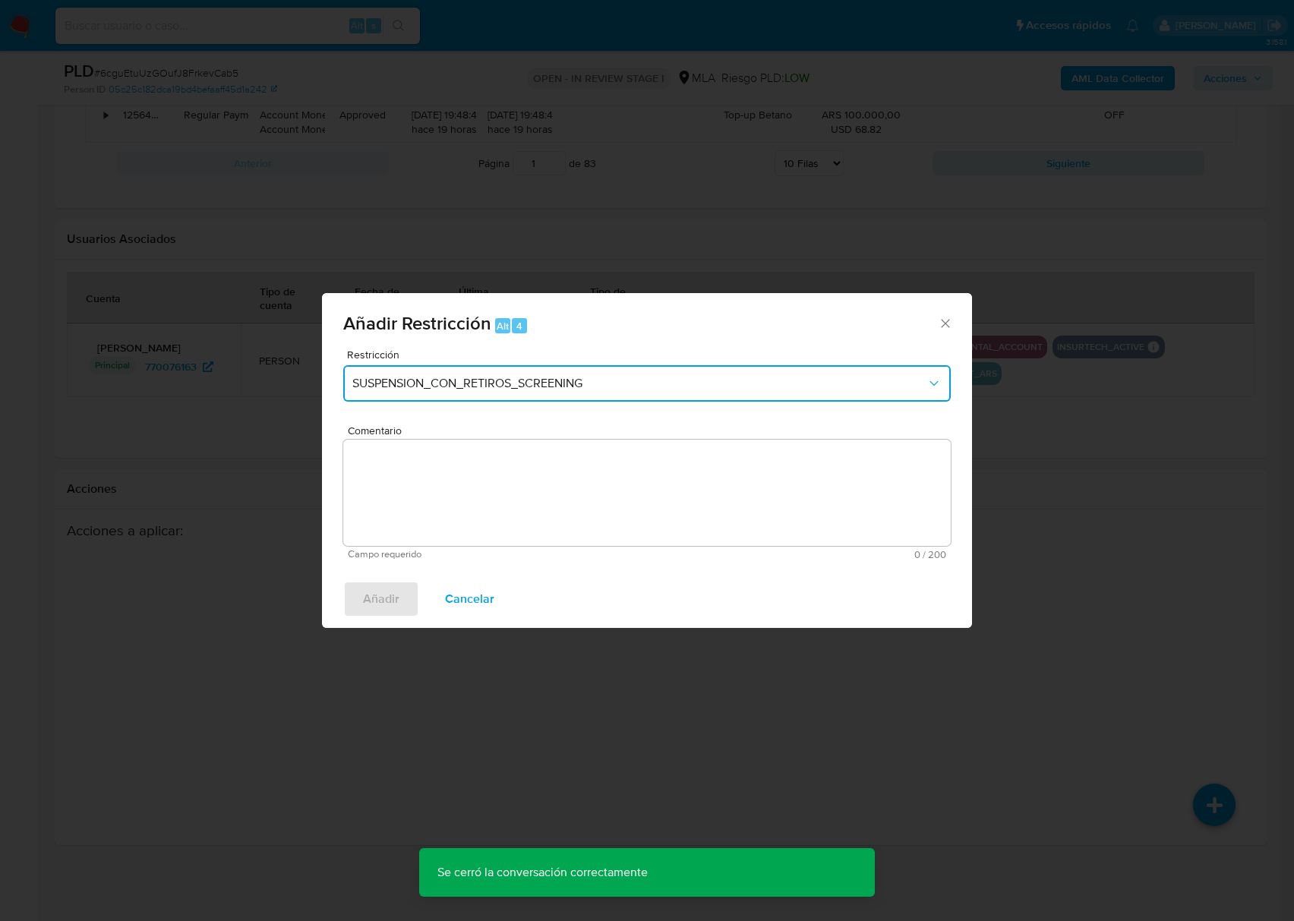
click at [484, 387] on span "SUSPENSION_CON_RETIROS_SCREENING" at bounding box center [639, 383] width 574 height 15
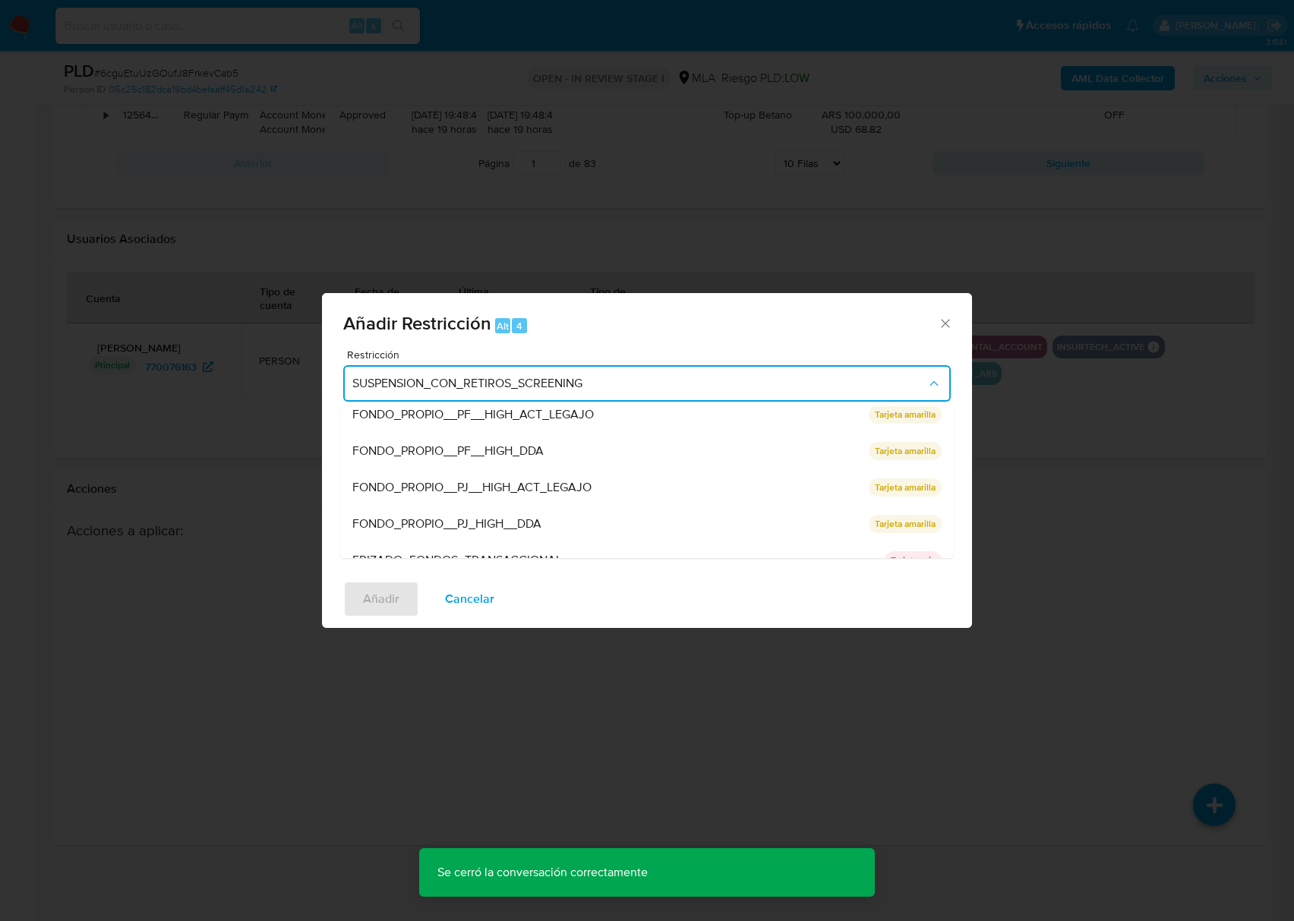
scroll to position [322, 0]
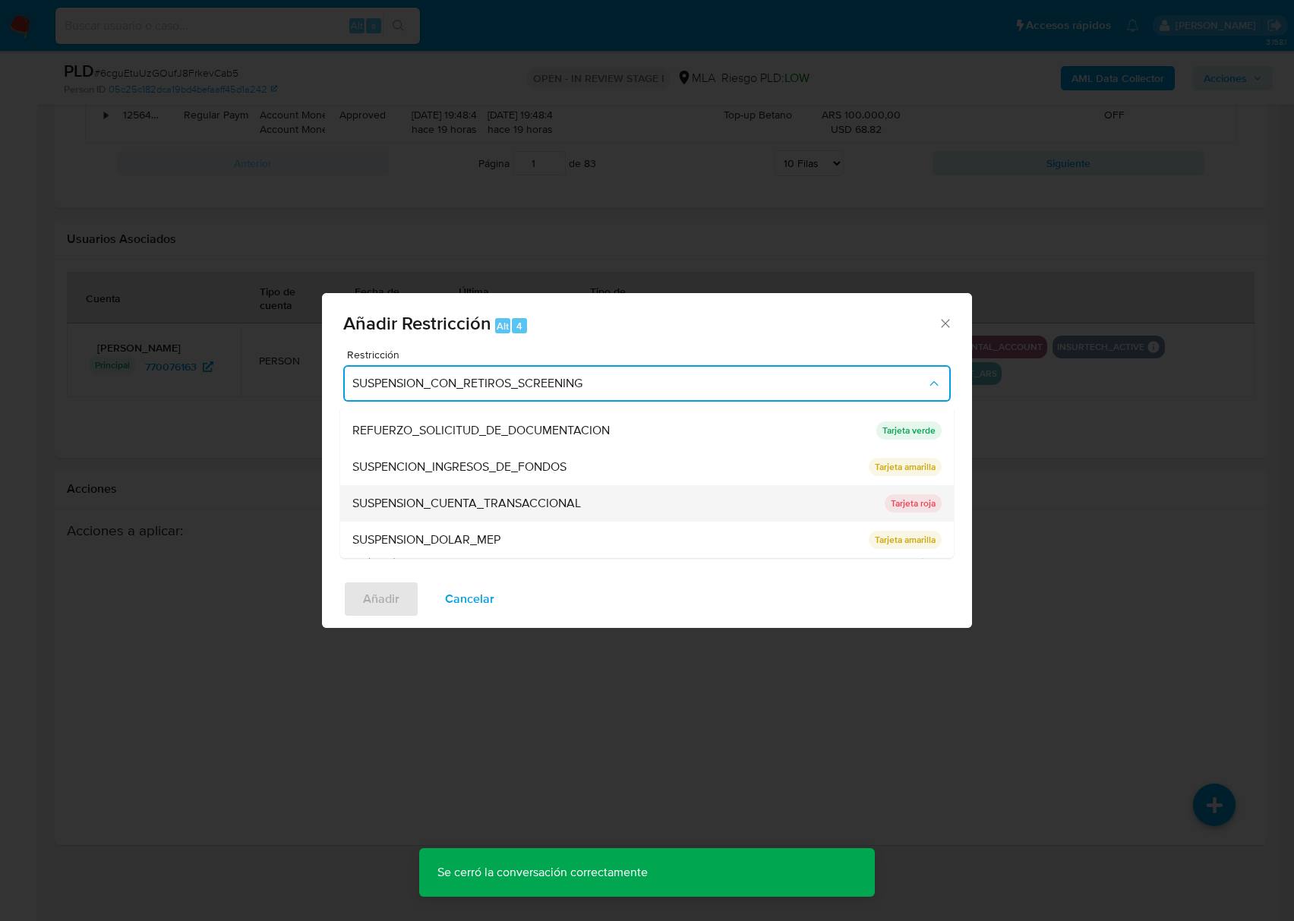
click at [471, 507] on span "SUSPENSION_CUENTA_TRANSACCIONAL" at bounding box center [466, 503] width 229 height 15
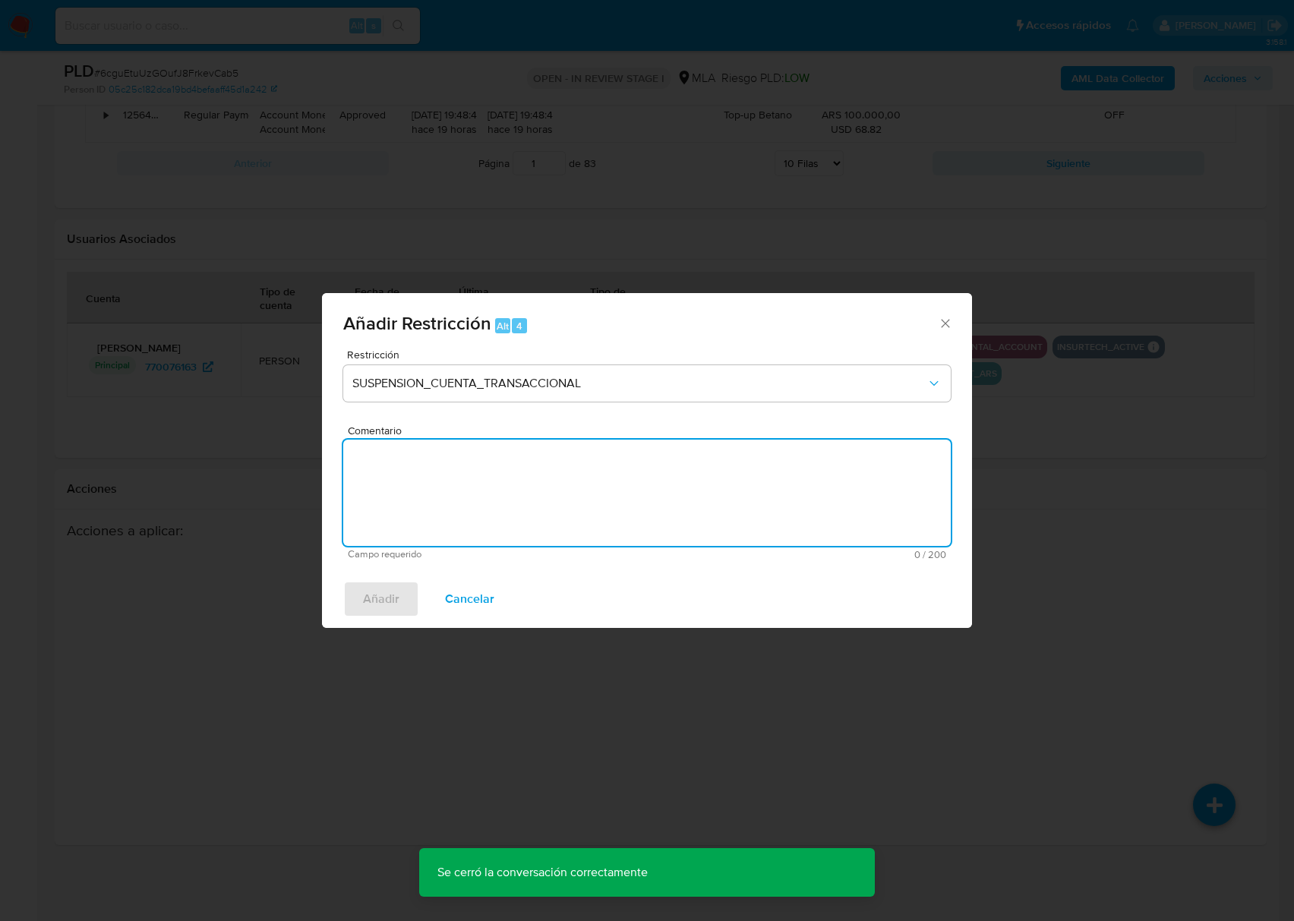
click at [588, 500] on textarea "Comentario" at bounding box center [646, 493] width 607 height 106
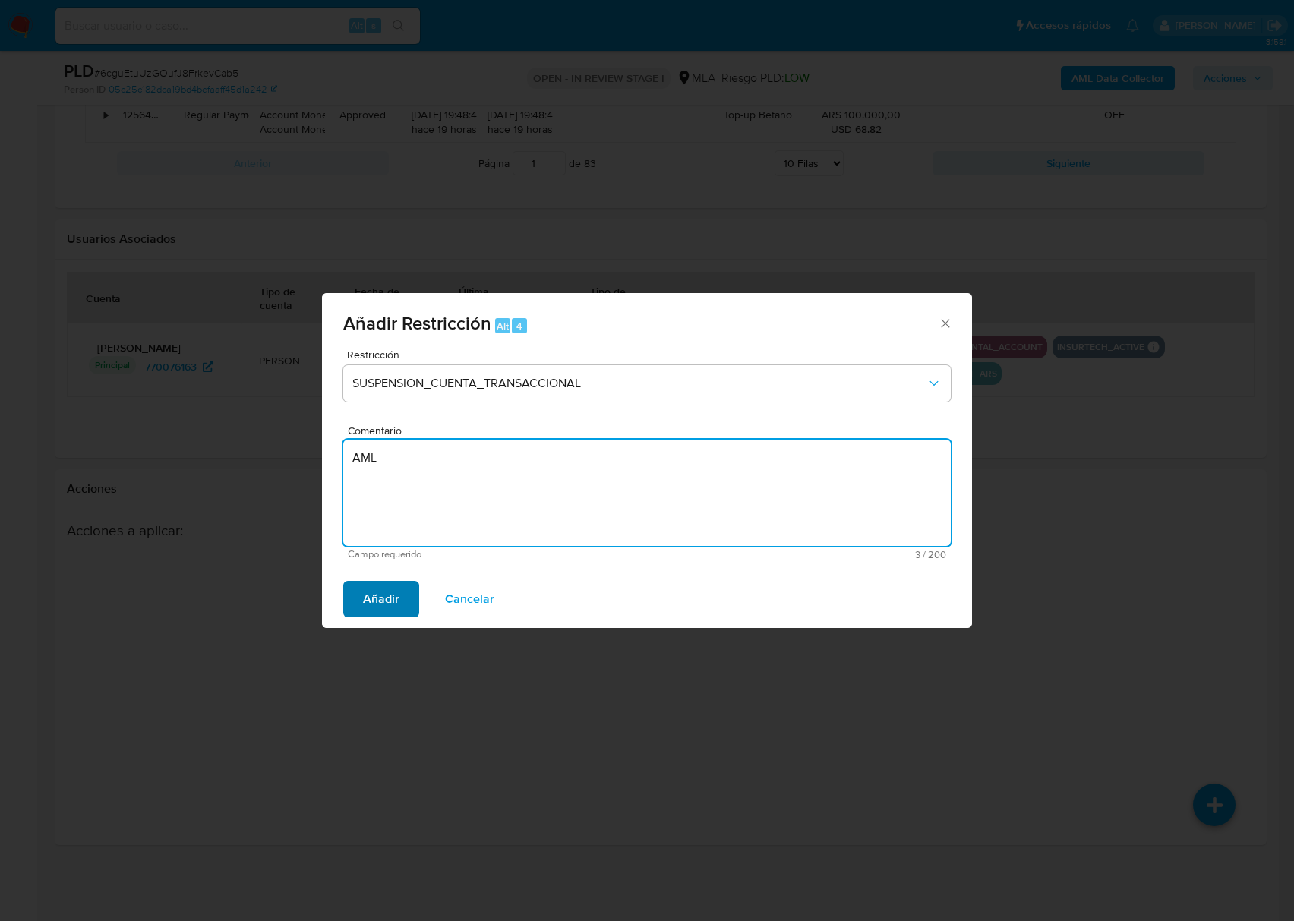
type textarea "AML"
click at [384, 612] on span "Añadir" at bounding box center [381, 598] width 36 height 33
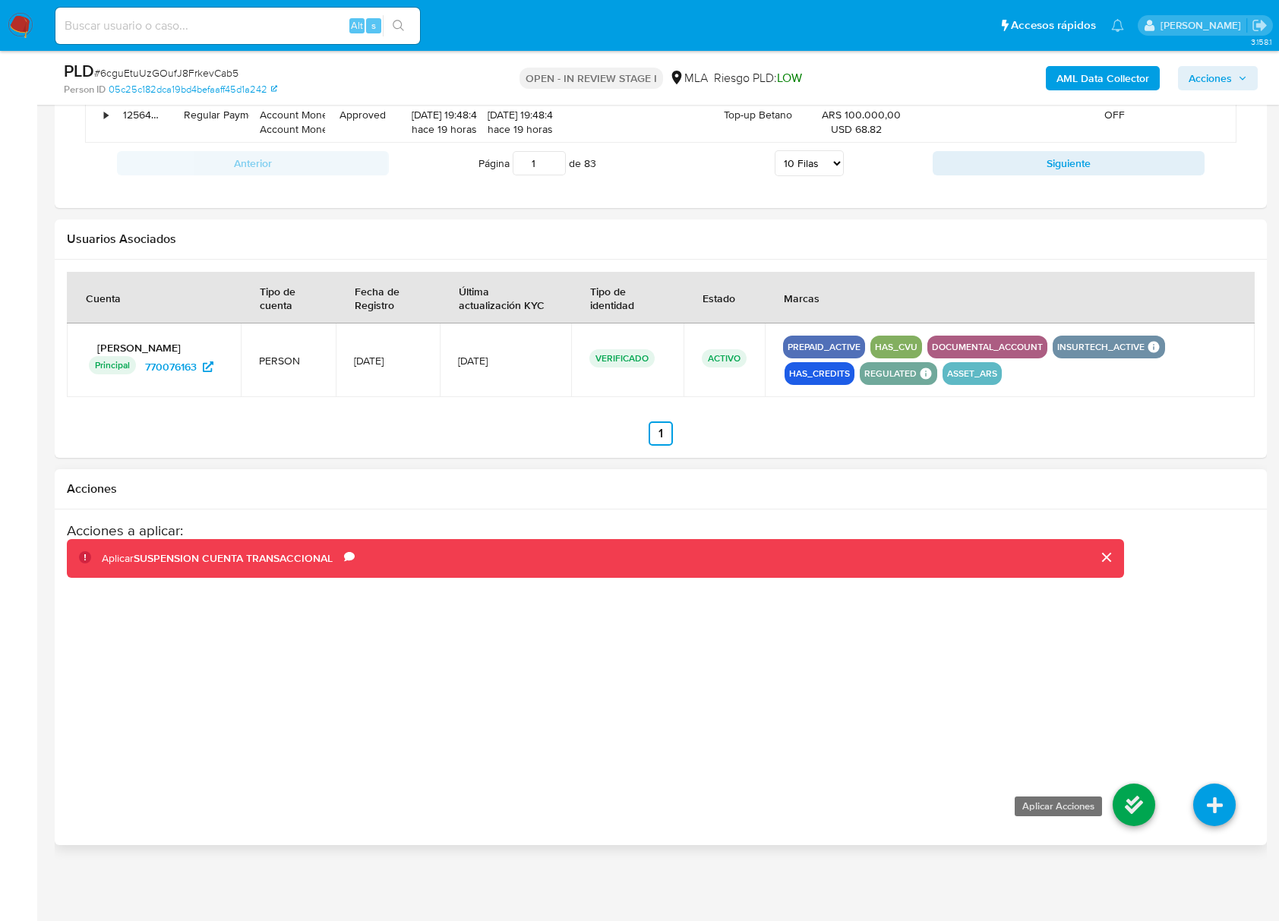
click at [1130, 796] on icon at bounding box center [1133, 805] width 43 height 43
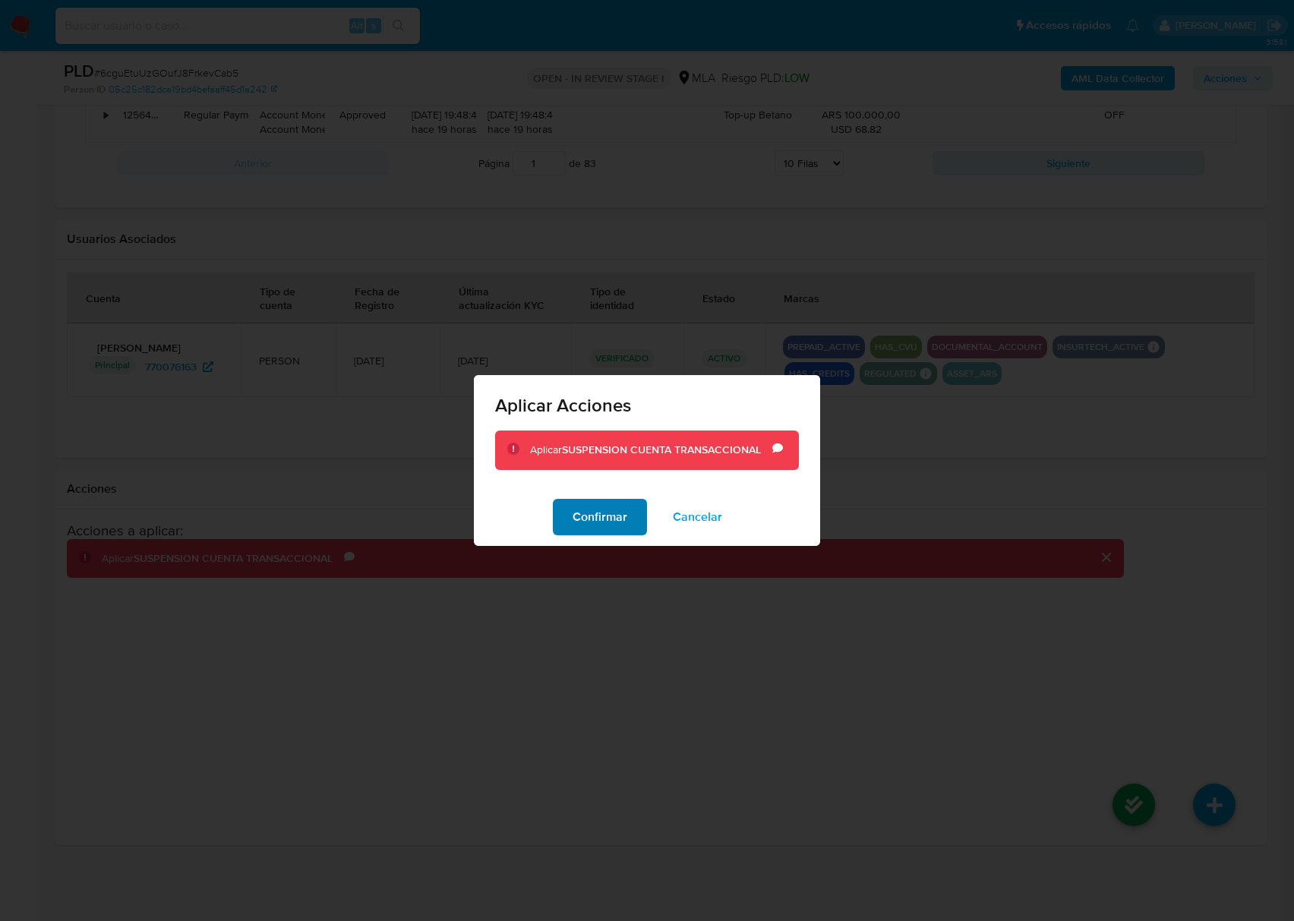
click at [609, 503] on span "Confirmar" at bounding box center [599, 516] width 55 height 33
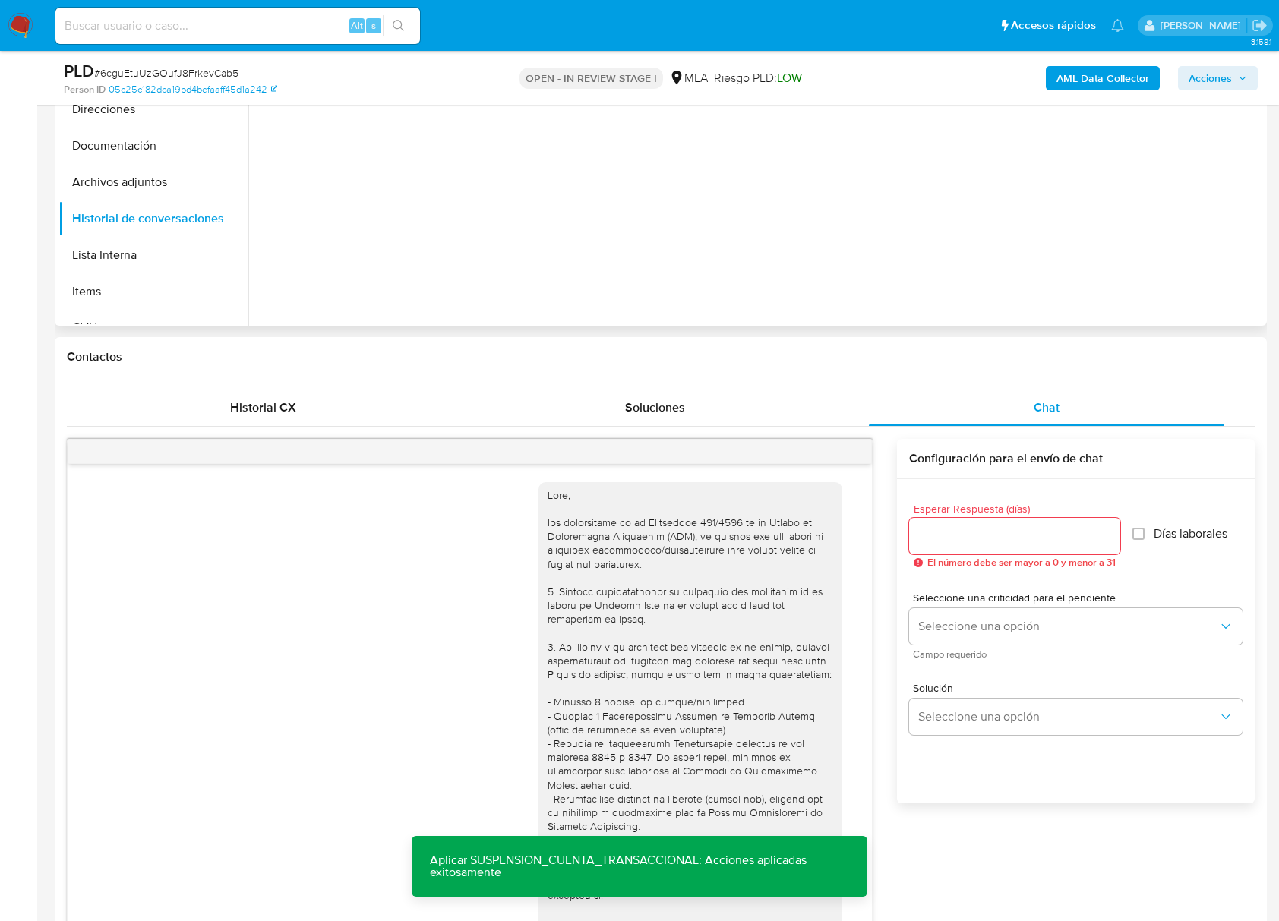
scroll to position [244, 0]
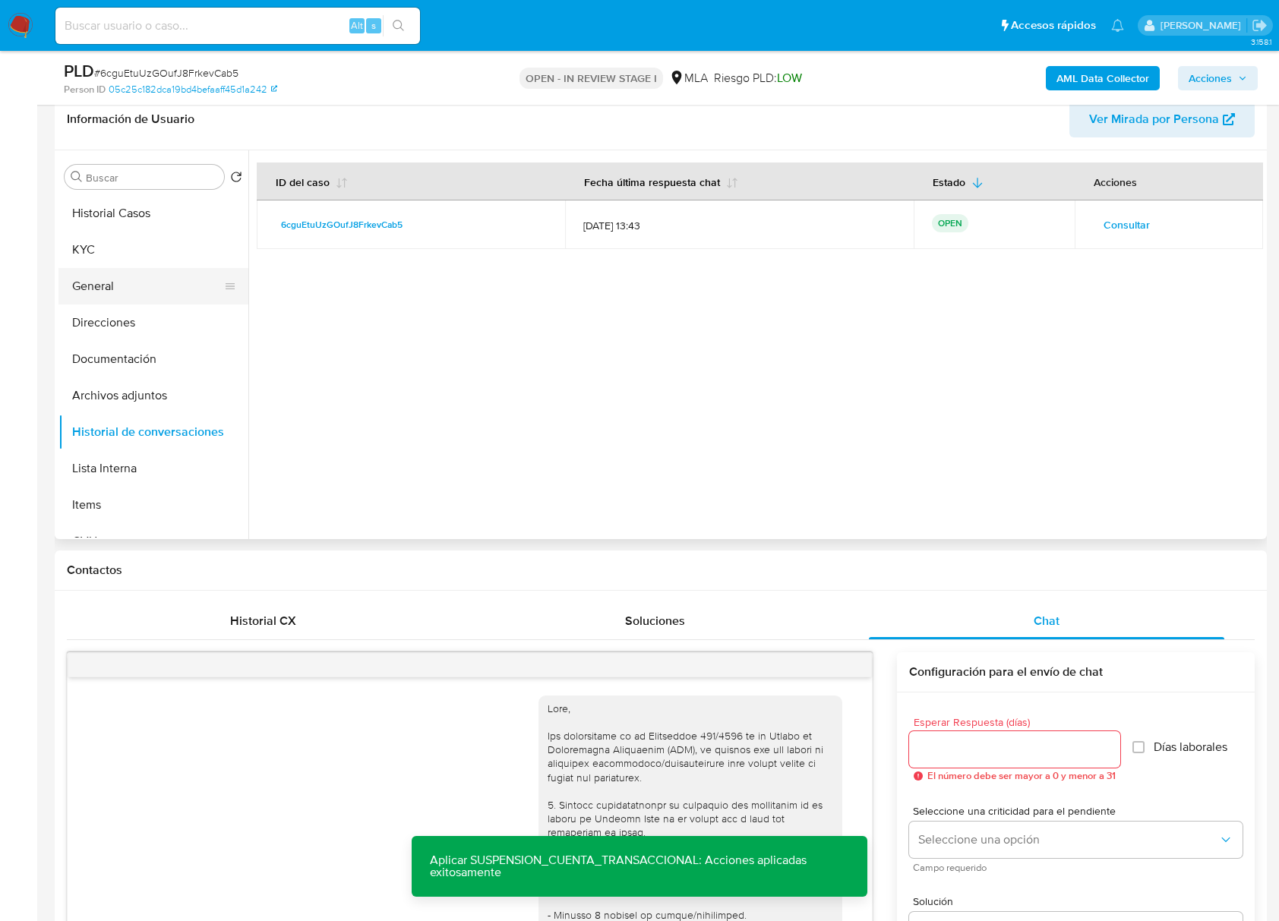
click at [158, 268] on button "General" at bounding box center [147, 286] width 178 height 36
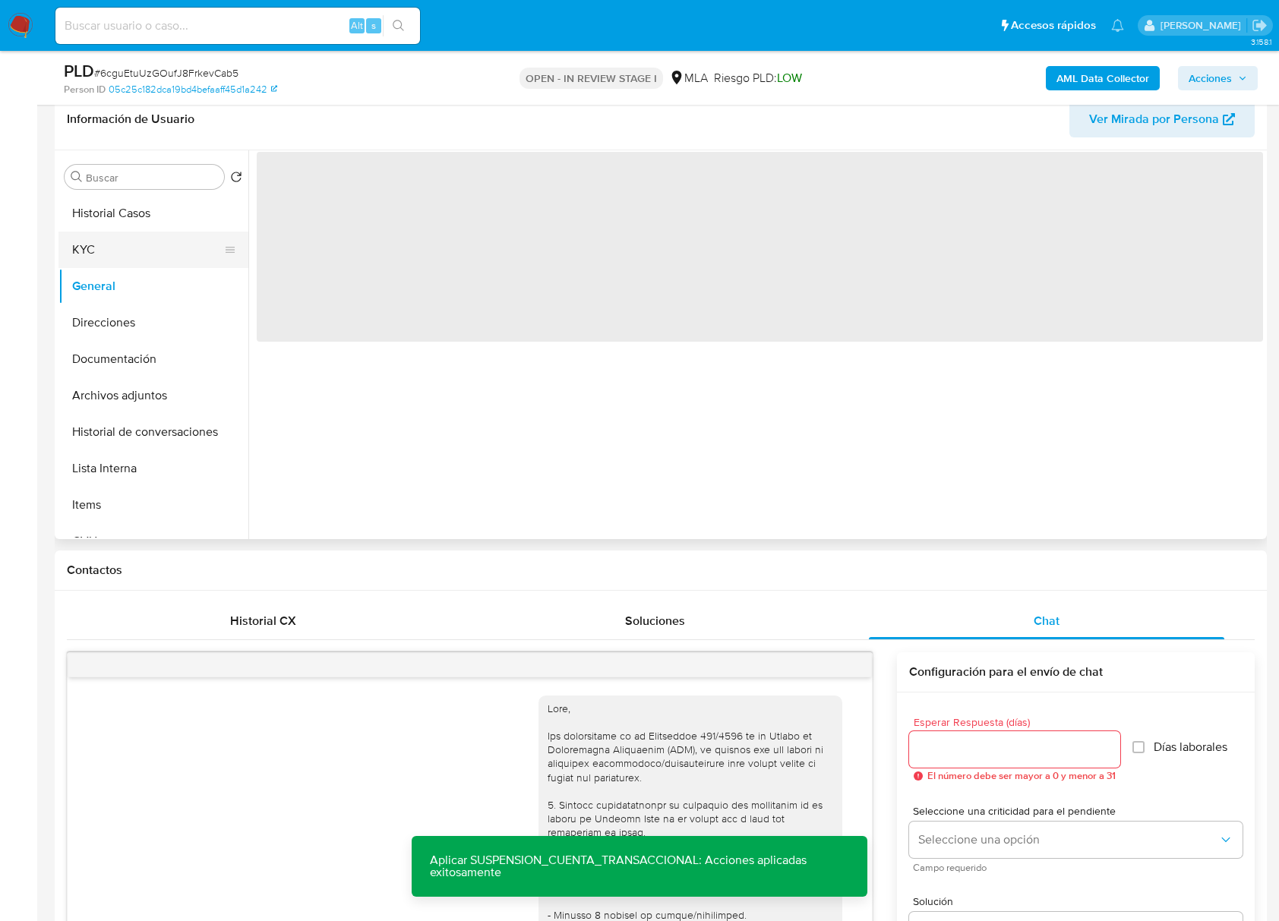
click at [153, 260] on button "KYC" at bounding box center [147, 250] width 178 height 36
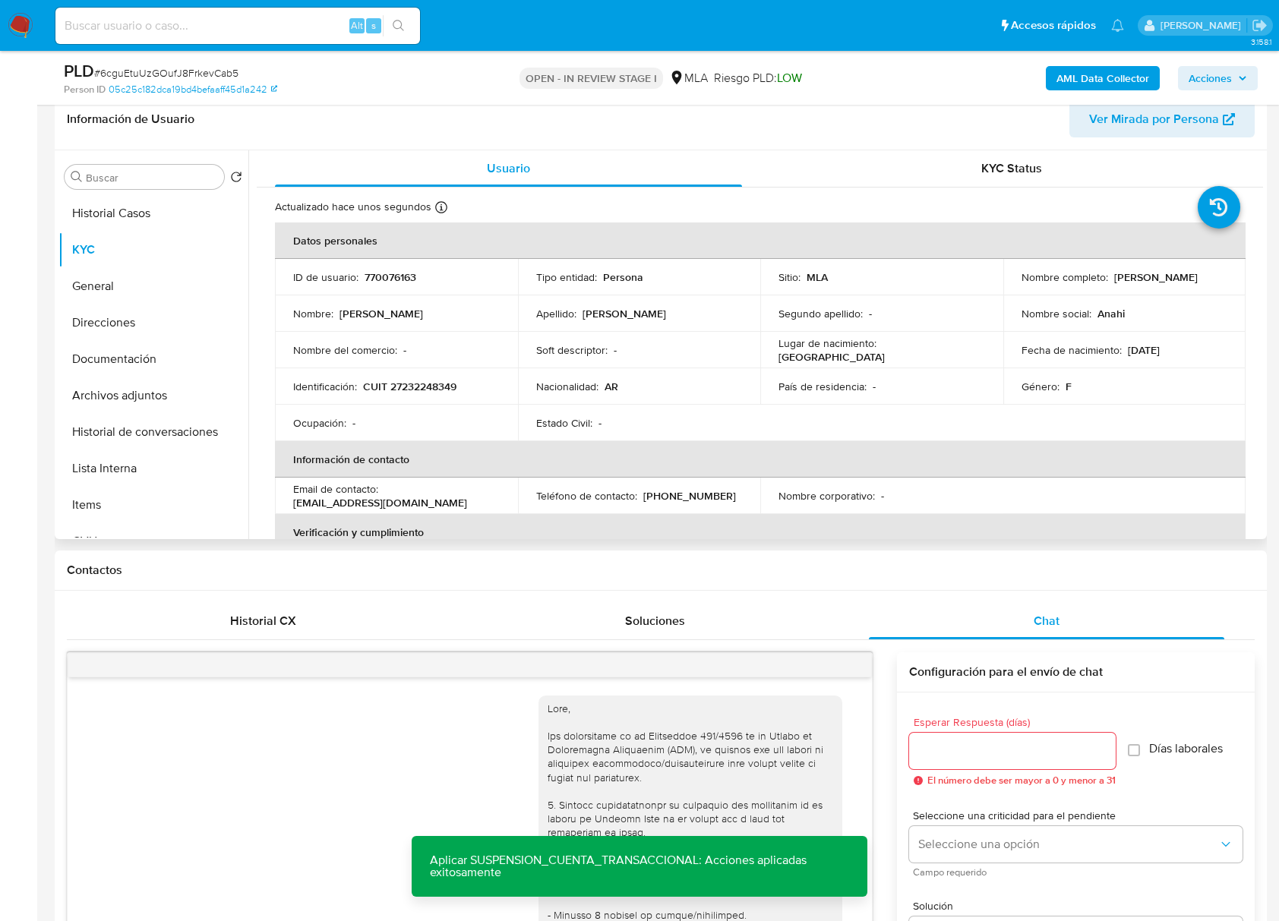
click at [386, 271] on p "770076163" at bounding box center [390, 277] width 52 height 14
copy p "770076163"
click at [204, 73] on span "# 6cguEtuUzGOufJ8FrkevCab5" at bounding box center [166, 72] width 144 height 15
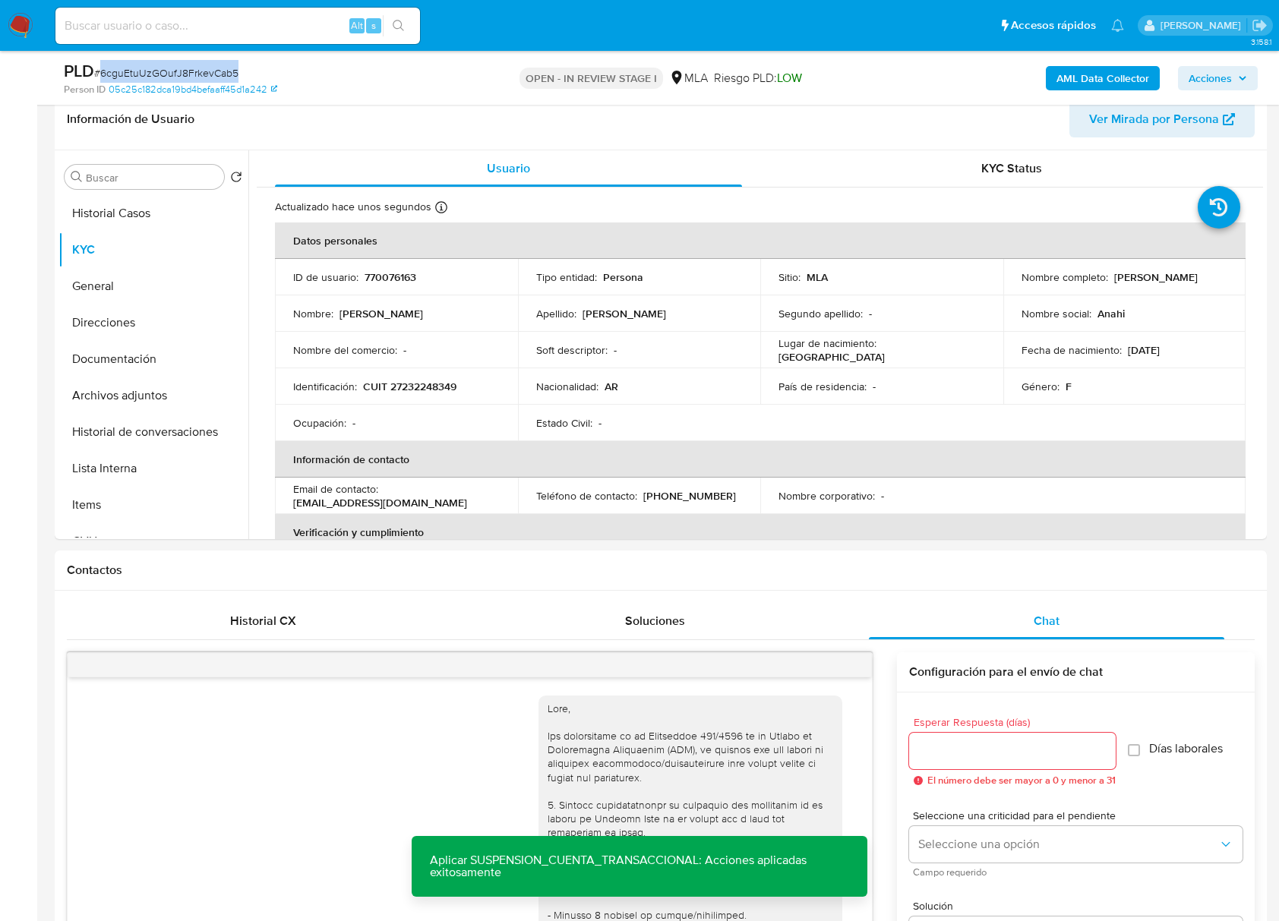
copy span "6cguEtuUzGOufJ8FrkevCab5"
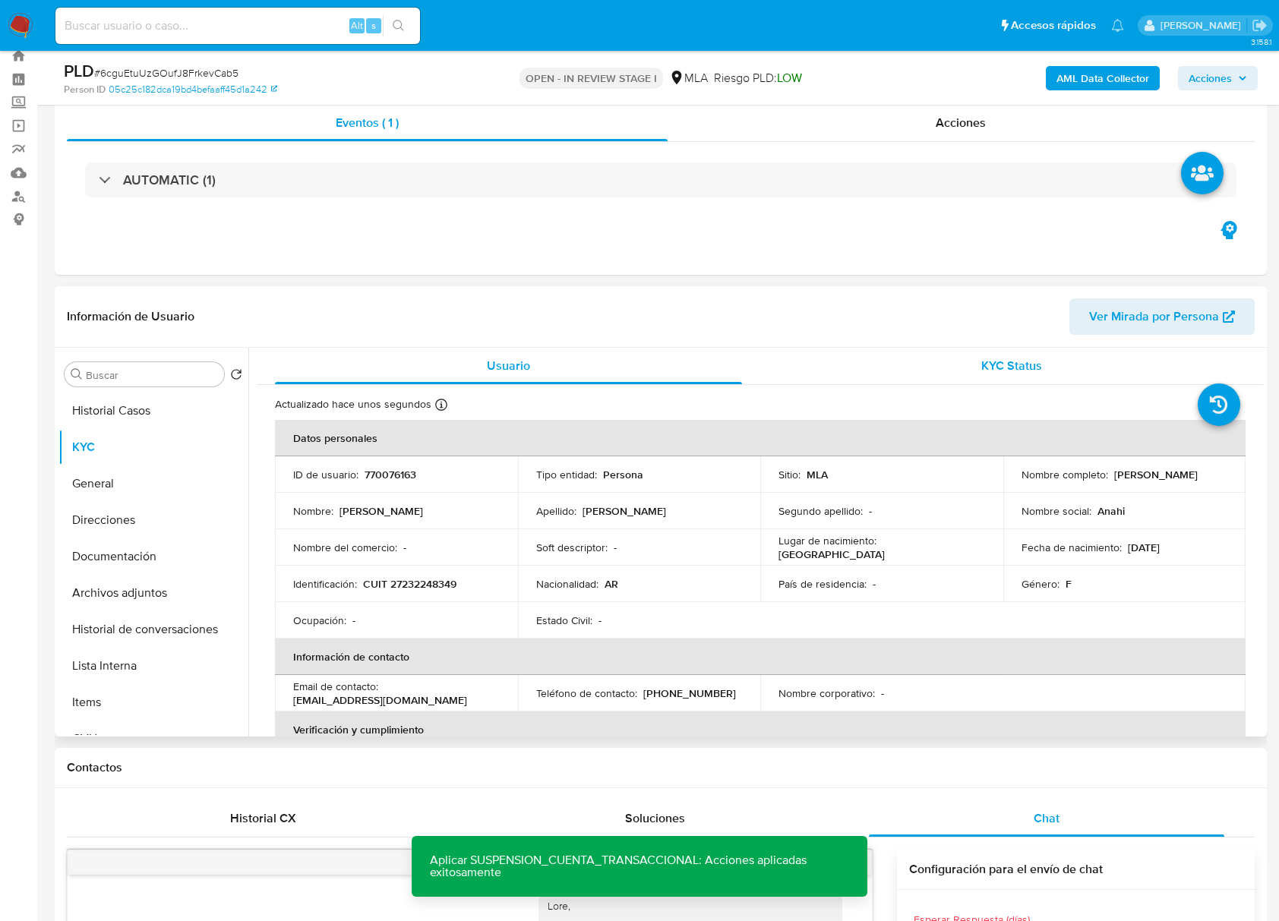
scroll to position [0, 0]
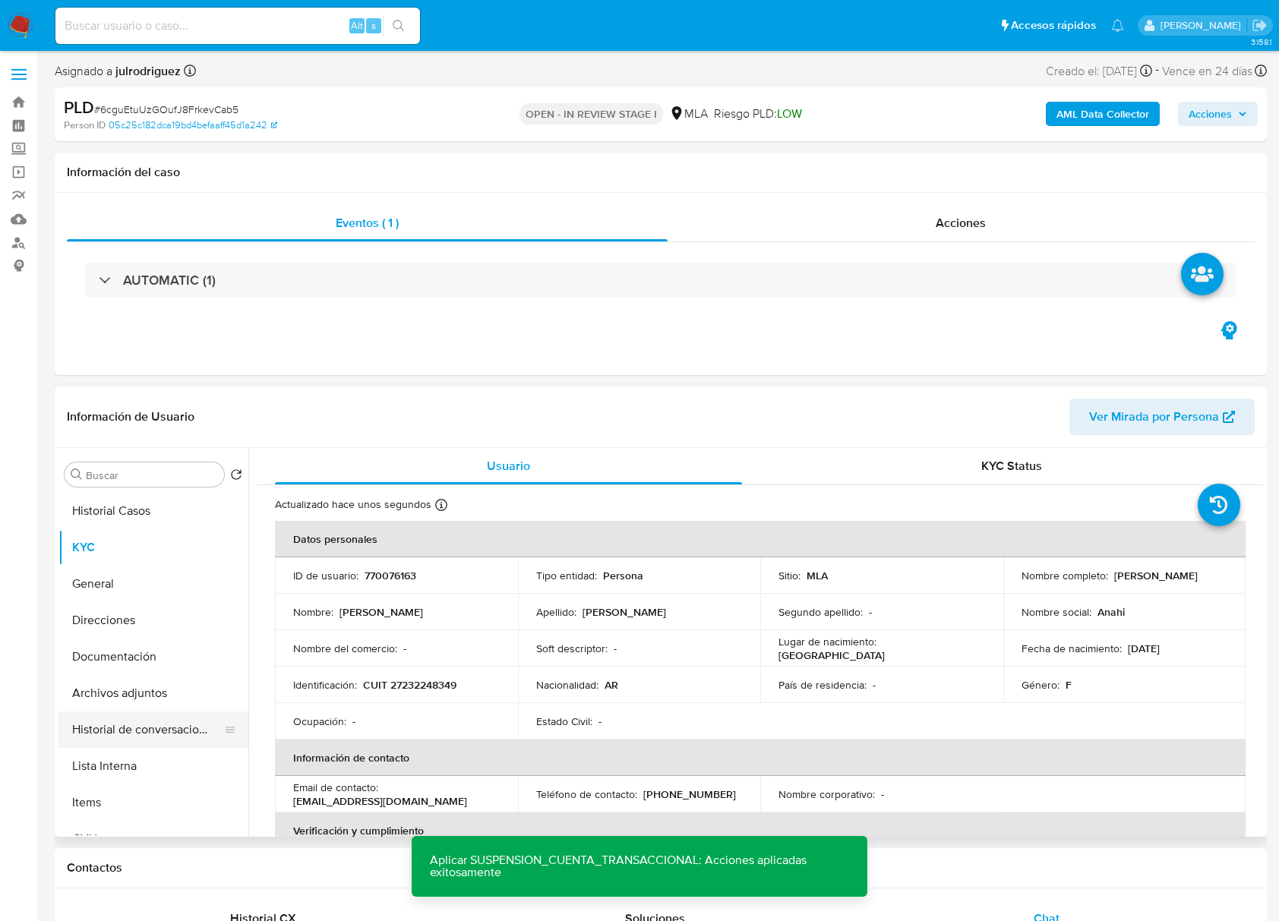
click at [169, 741] on button "Historial de conversaciones" at bounding box center [147, 729] width 178 height 36
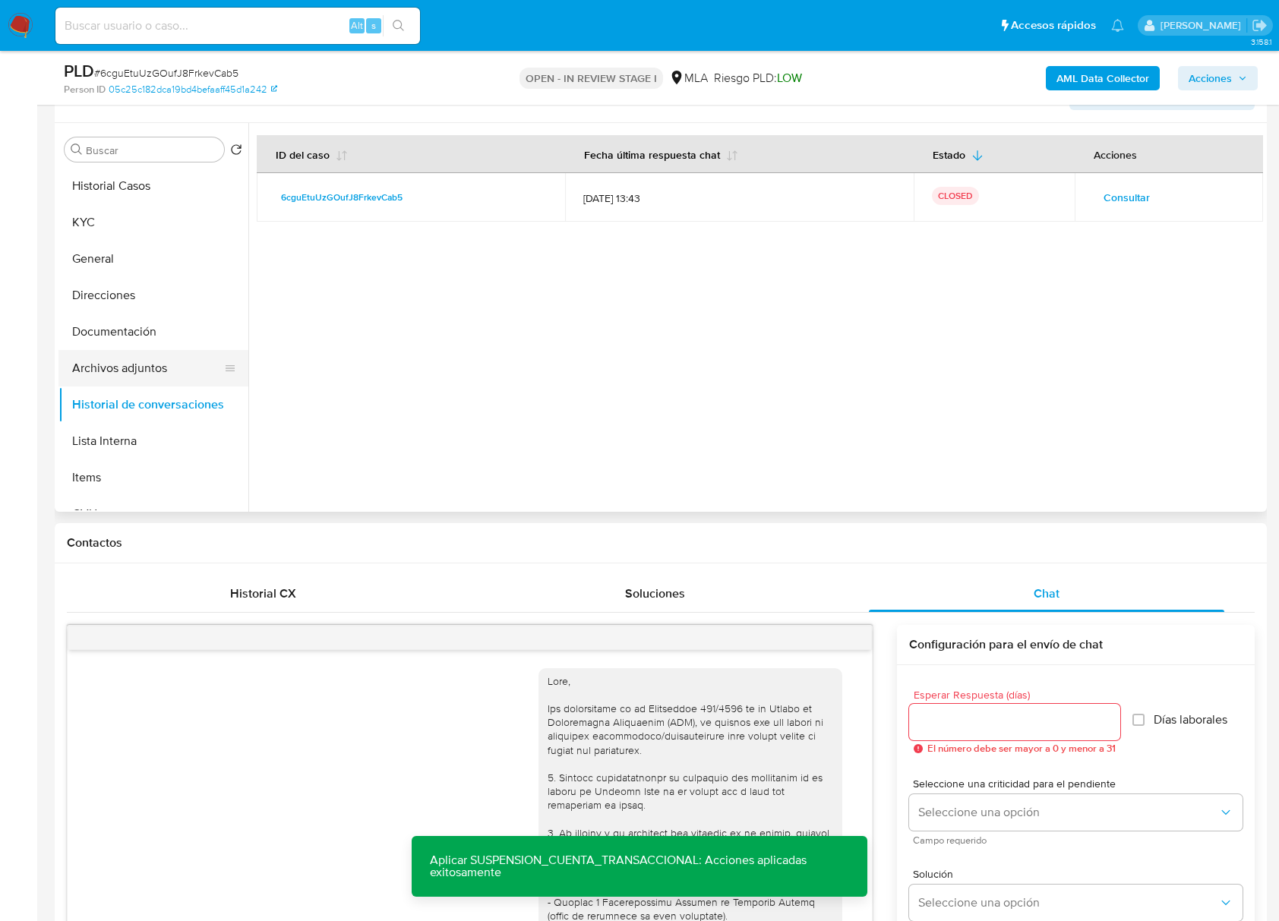
scroll to position [304, 0]
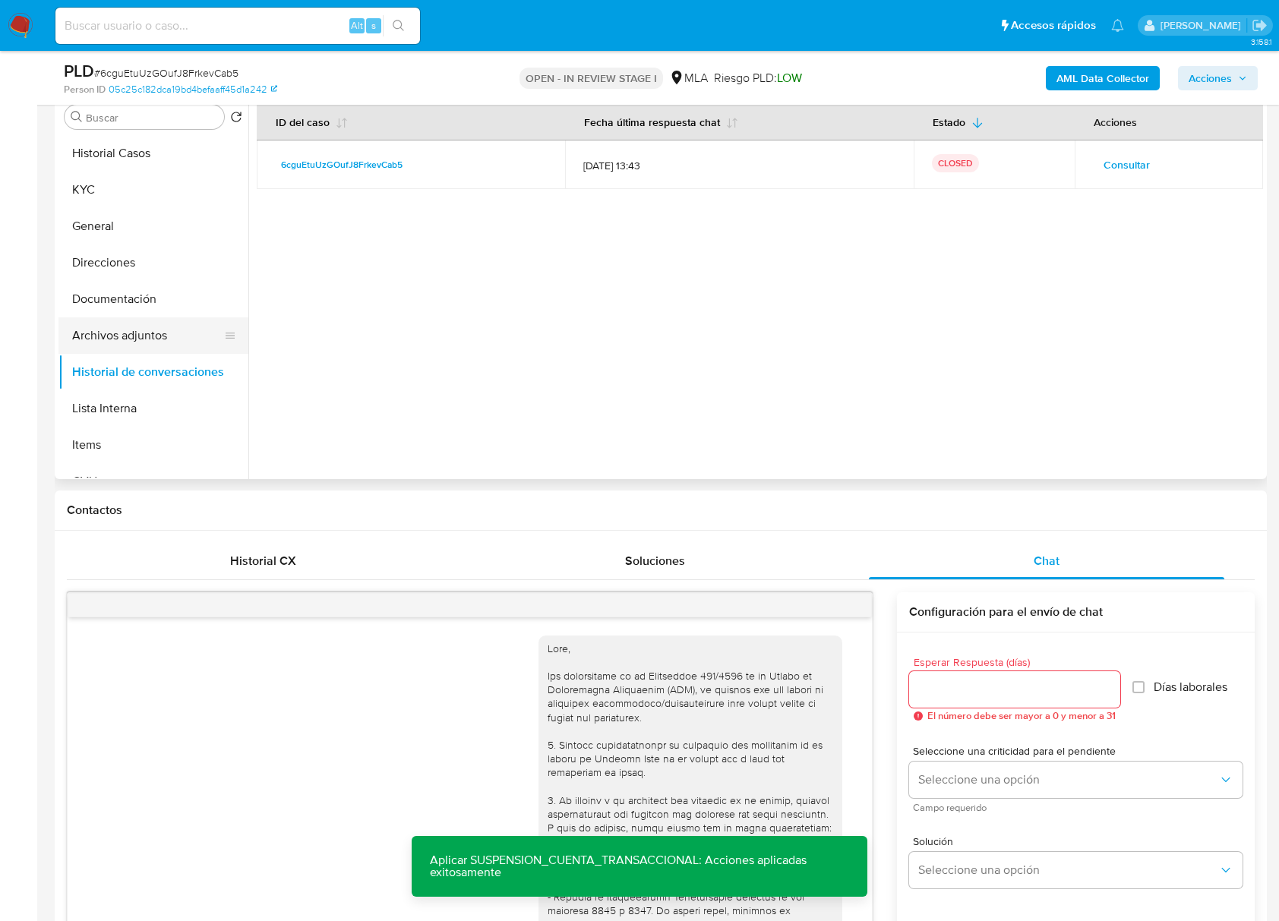
click at [165, 322] on button "Archivos adjuntos" at bounding box center [147, 335] width 178 height 36
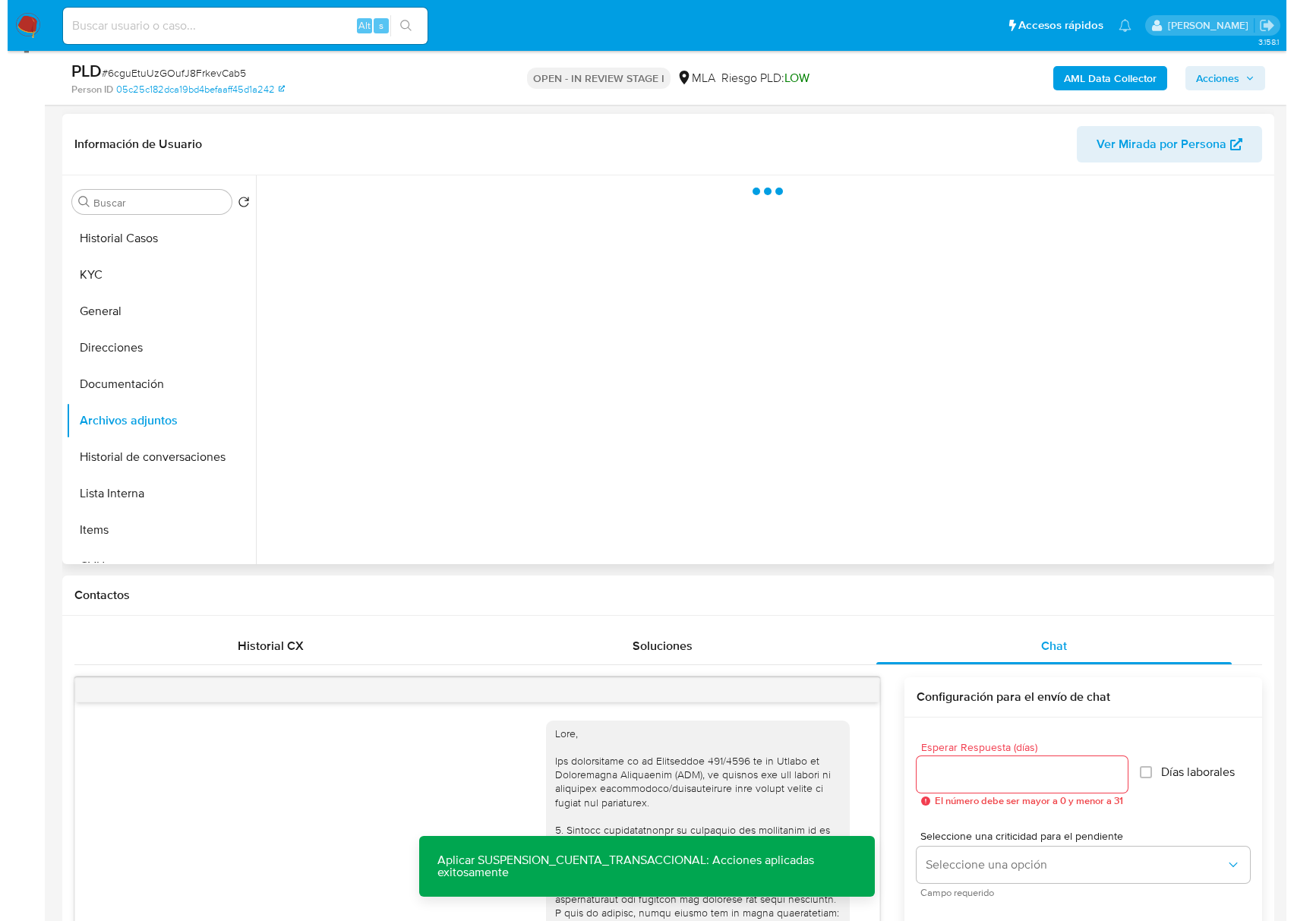
scroll to position [101, 0]
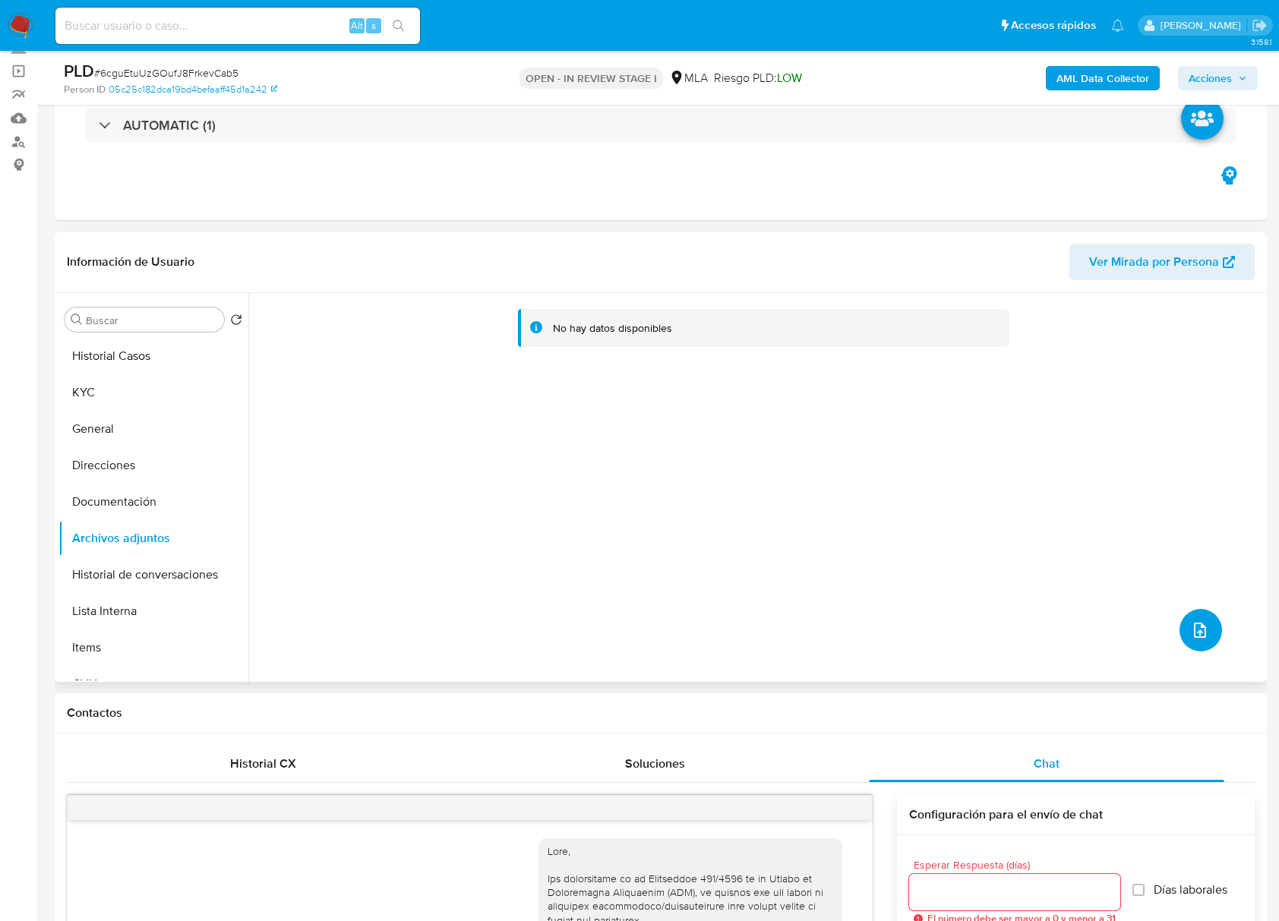
click at [1198, 627] on icon "upload-file" at bounding box center [1199, 630] width 18 height 18
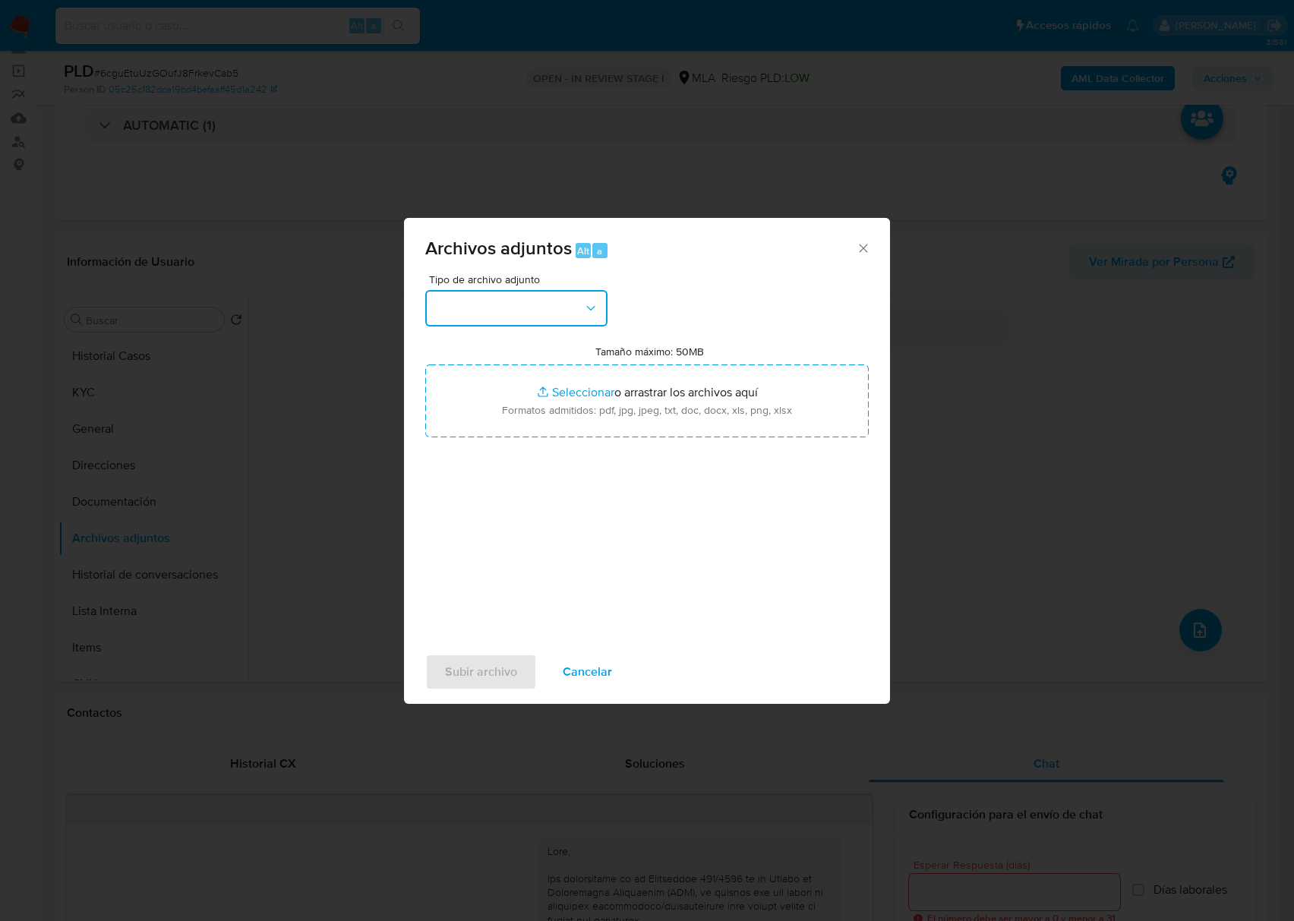
click at [550, 308] on button "button" at bounding box center [516, 308] width 182 height 36
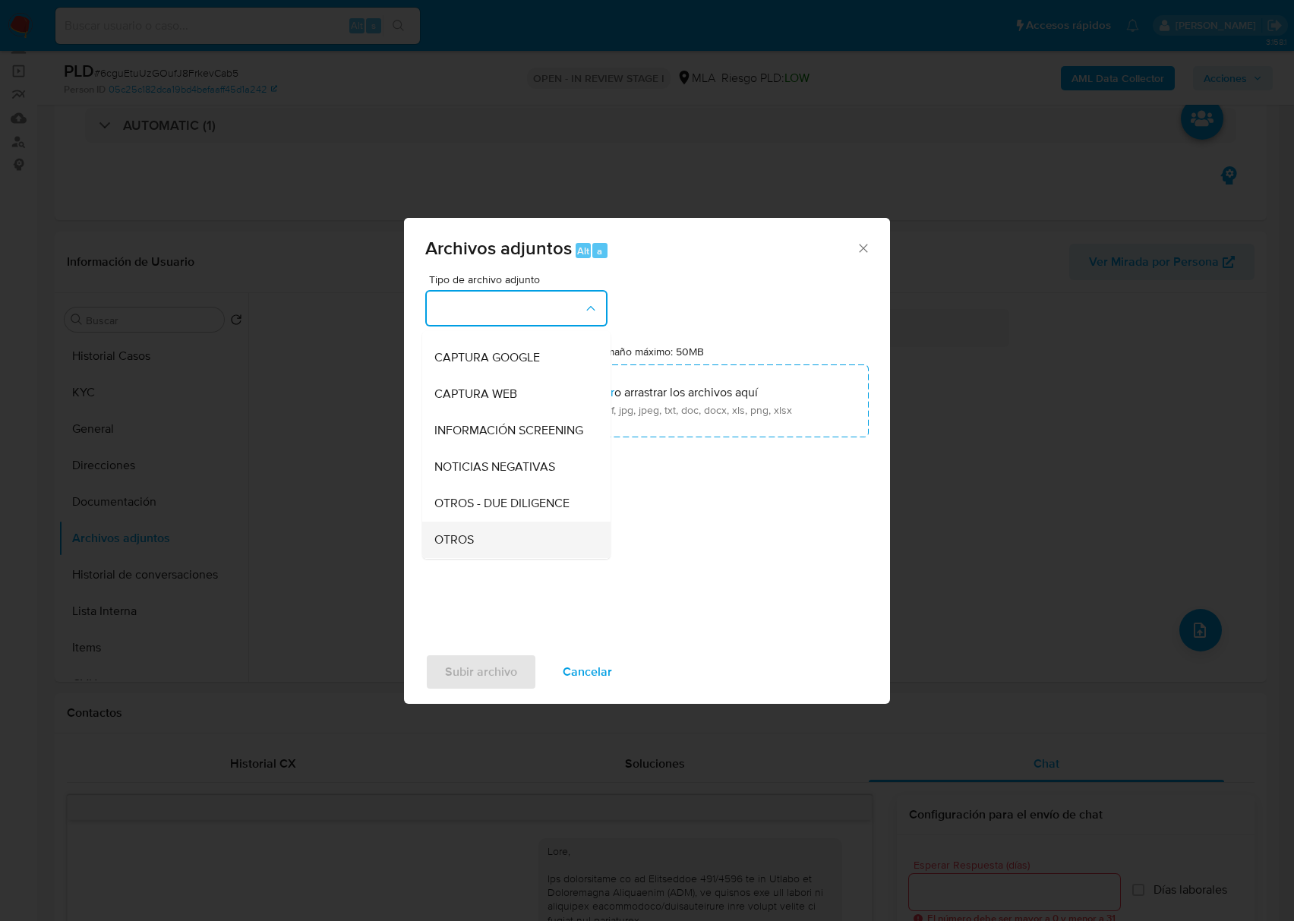
click at [474, 544] on div "OTROS" at bounding box center [511, 540] width 155 height 36
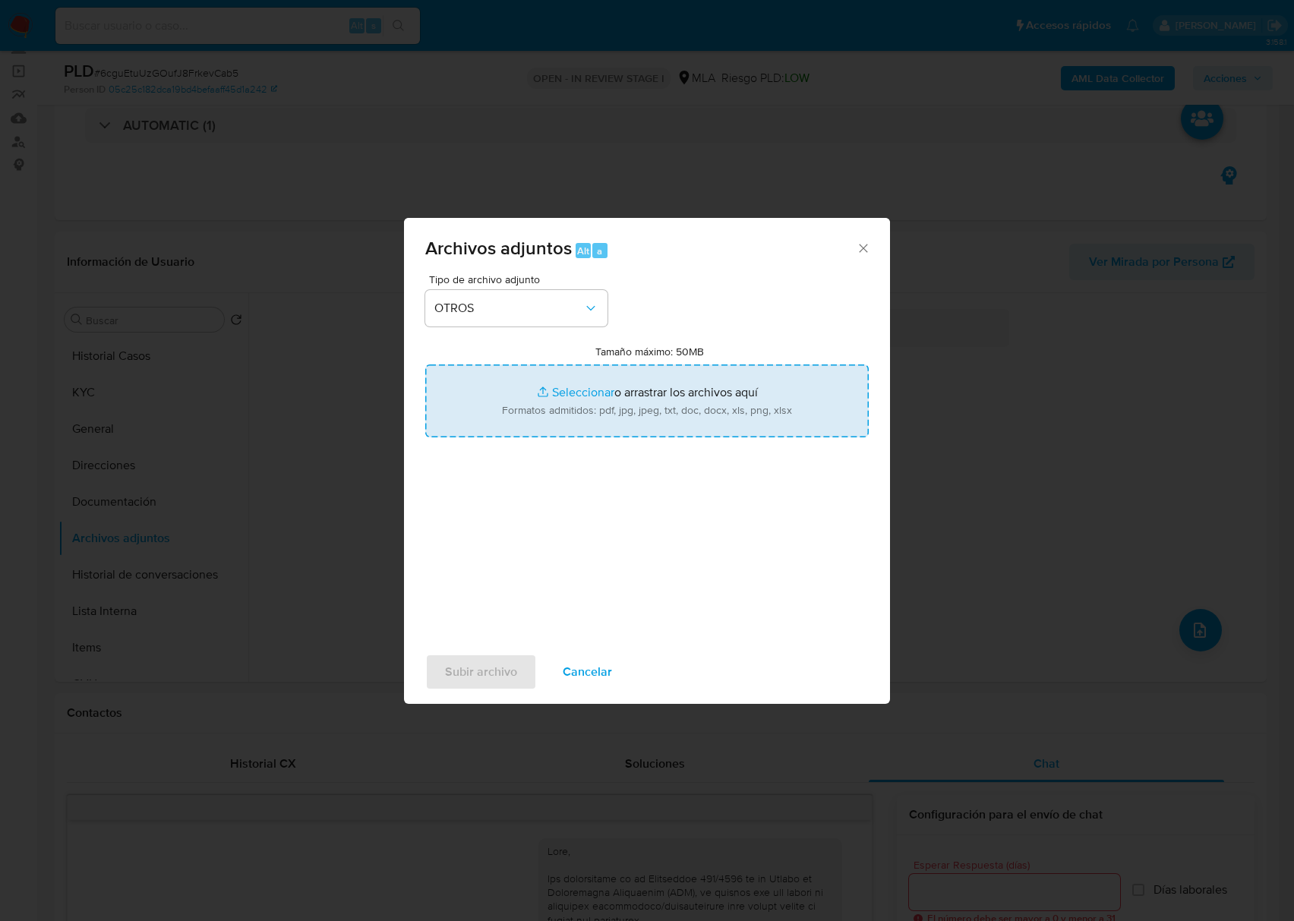
click at [578, 408] on input "Tamaño máximo: 50MB Seleccionar archivos" at bounding box center [646, 400] width 443 height 73
type input "C:\fakepath\Anahi Trinidad Acosta - NOSIS - JUL 2025.pdf"
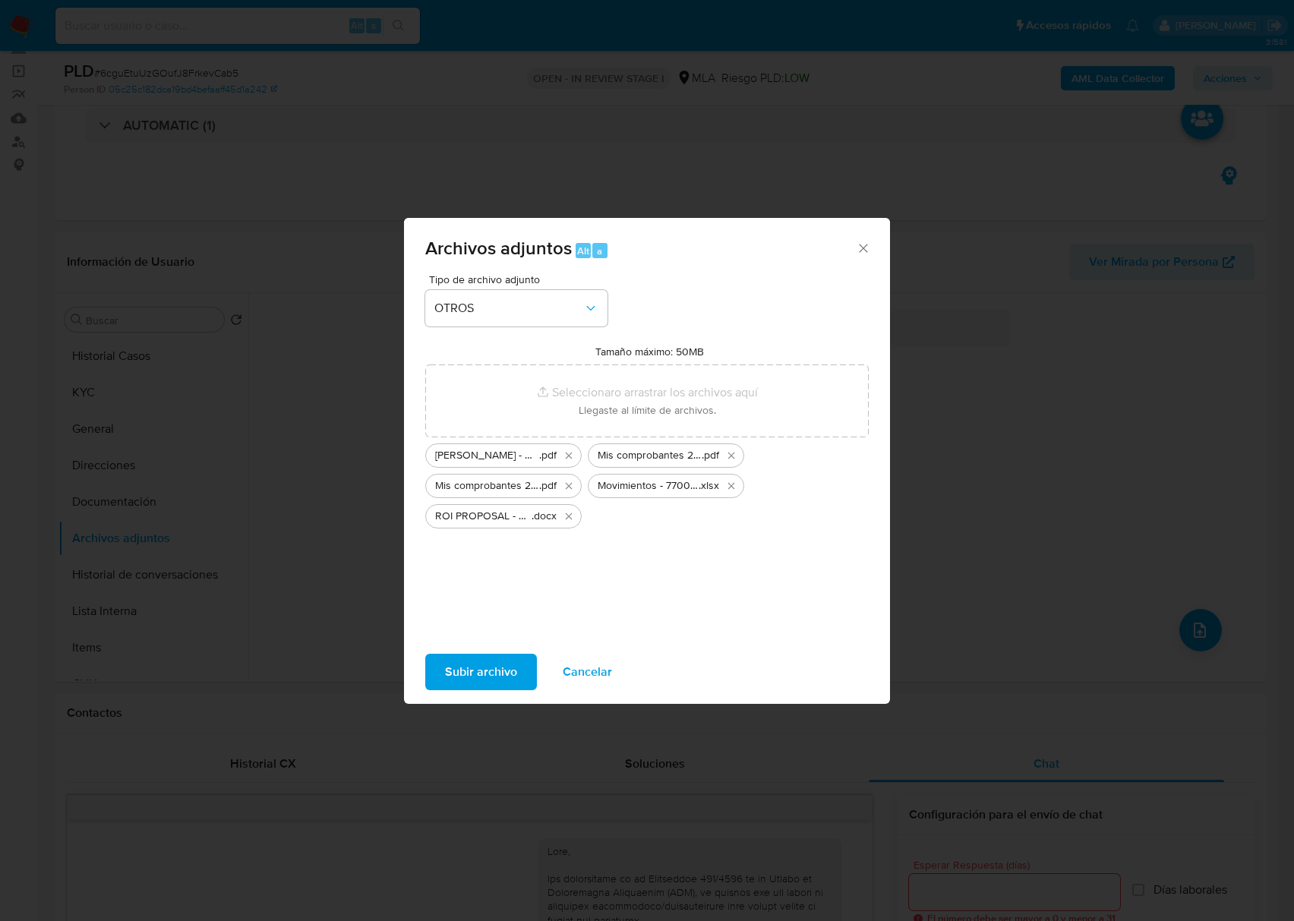
click at [462, 660] on span "Subir archivo" at bounding box center [481, 671] width 72 height 33
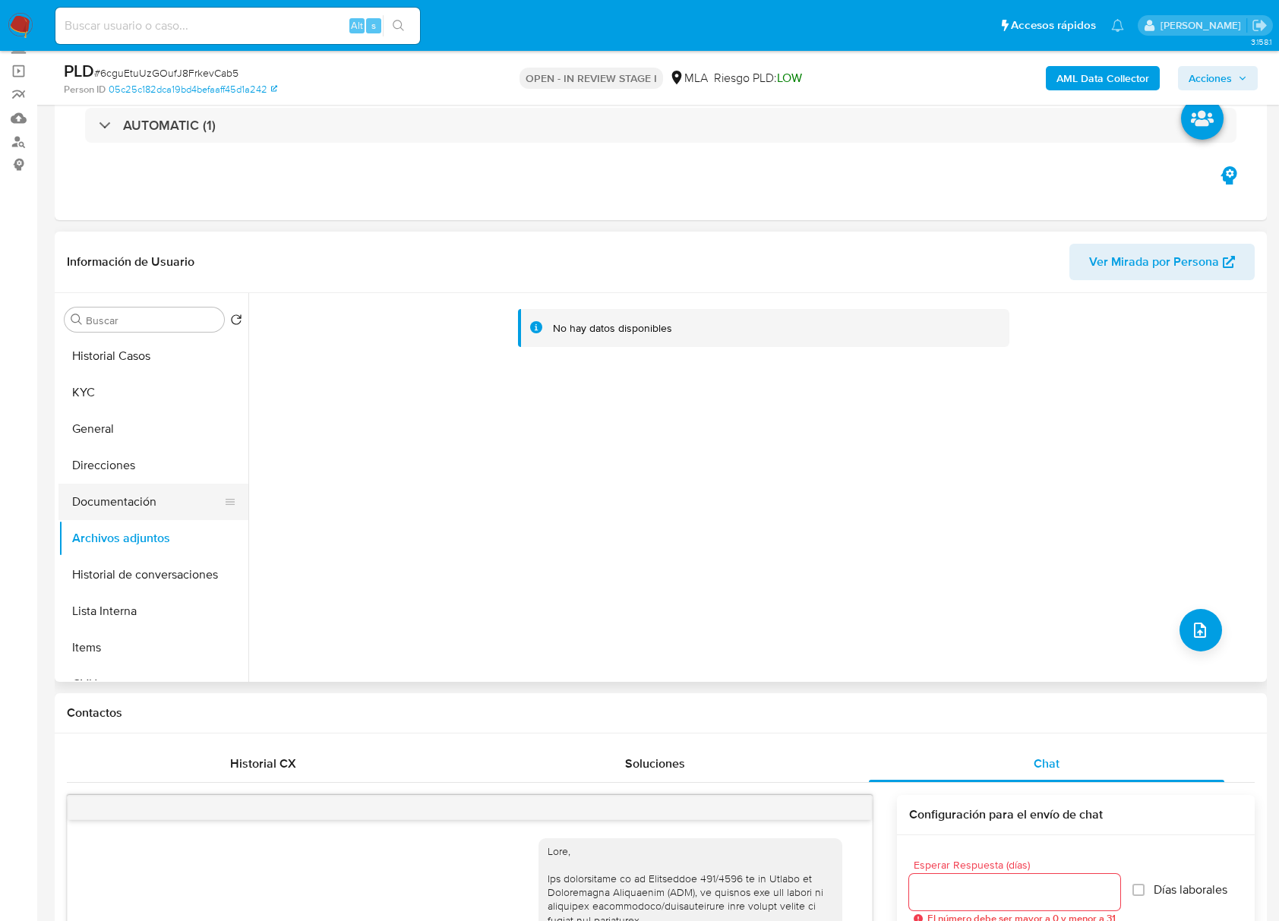
click at [105, 493] on button "Documentación" at bounding box center [147, 502] width 178 height 36
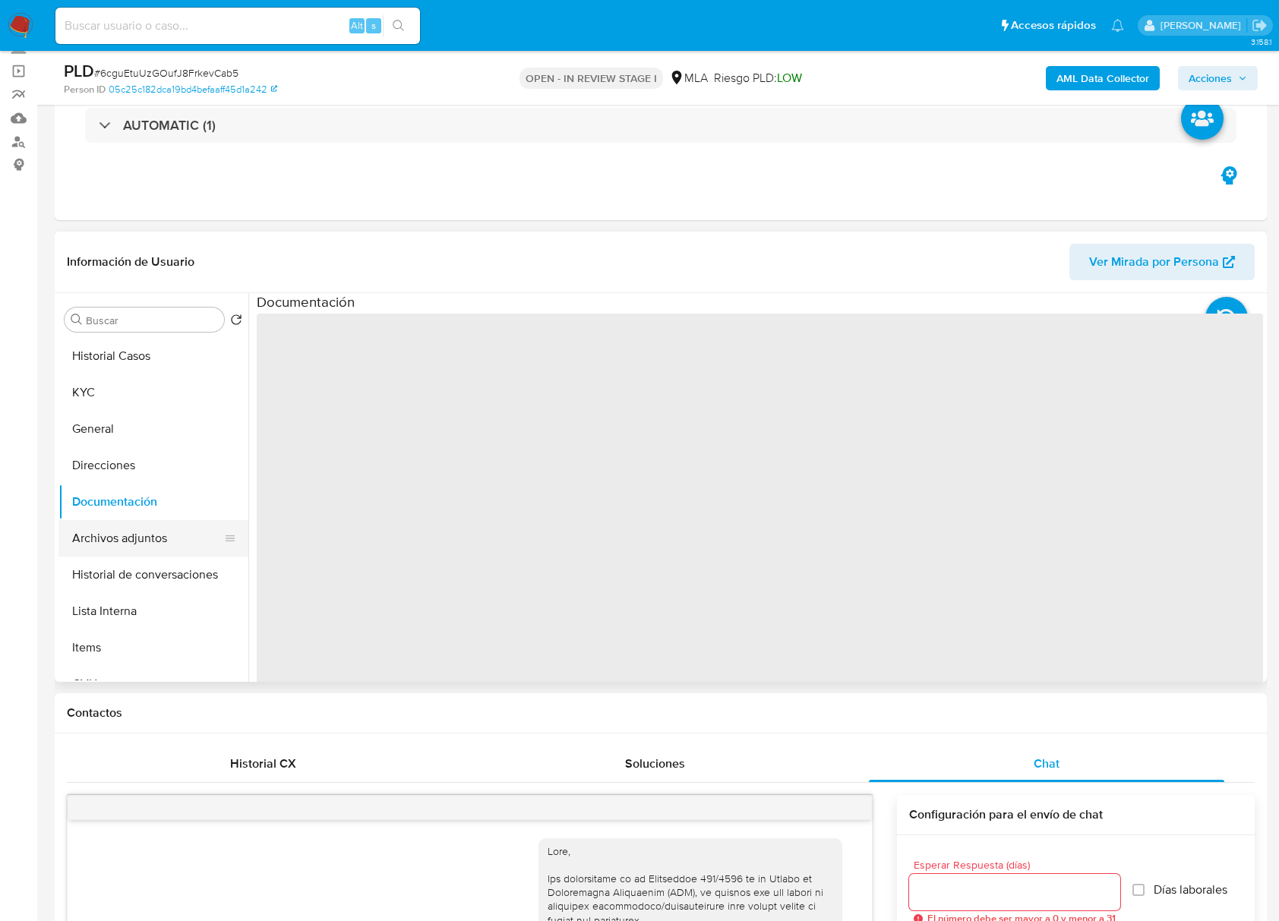
click at [114, 538] on button "Archivos adjuntos" at bounding box center [147, 538] width 178 height 36
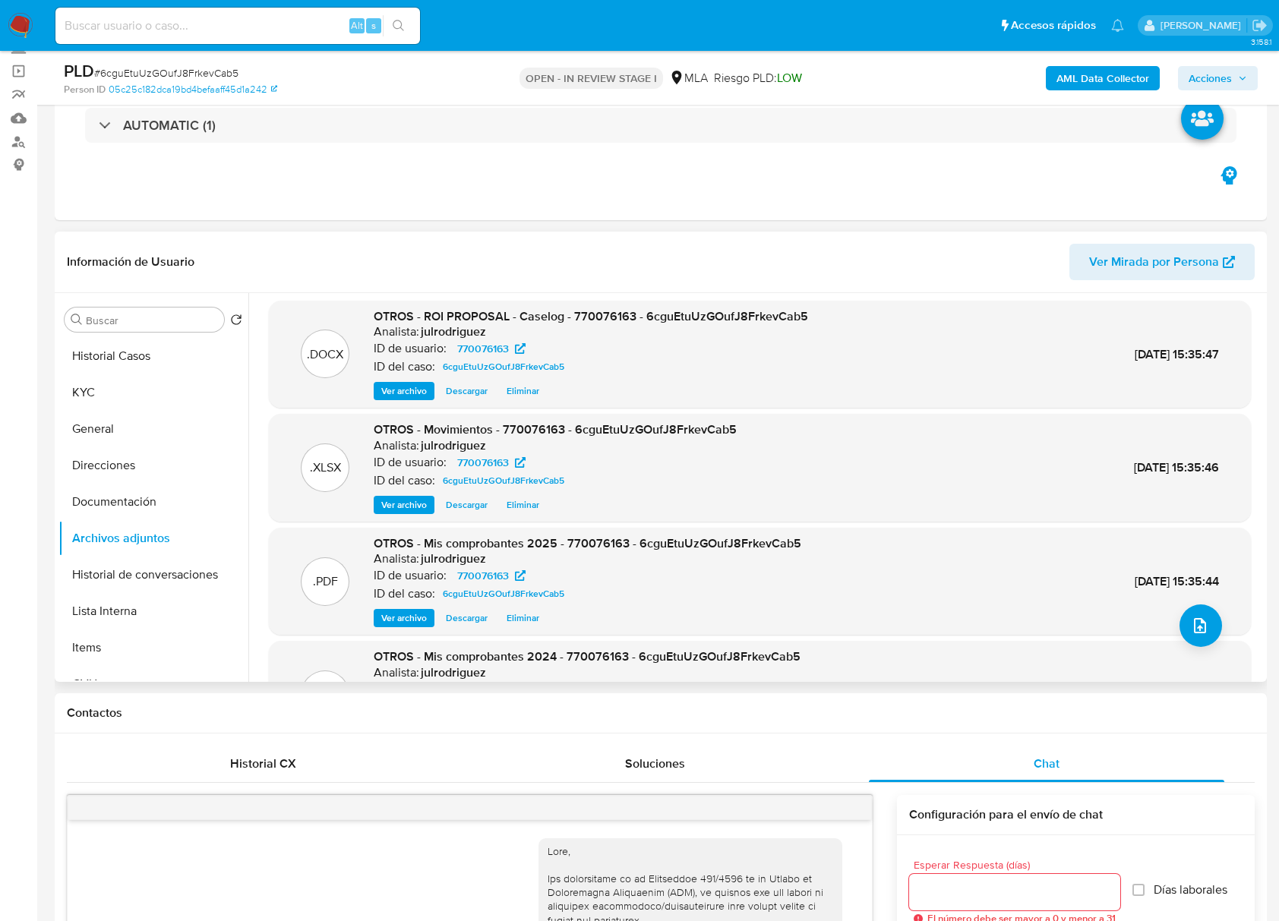
scroll to position [0, 0]
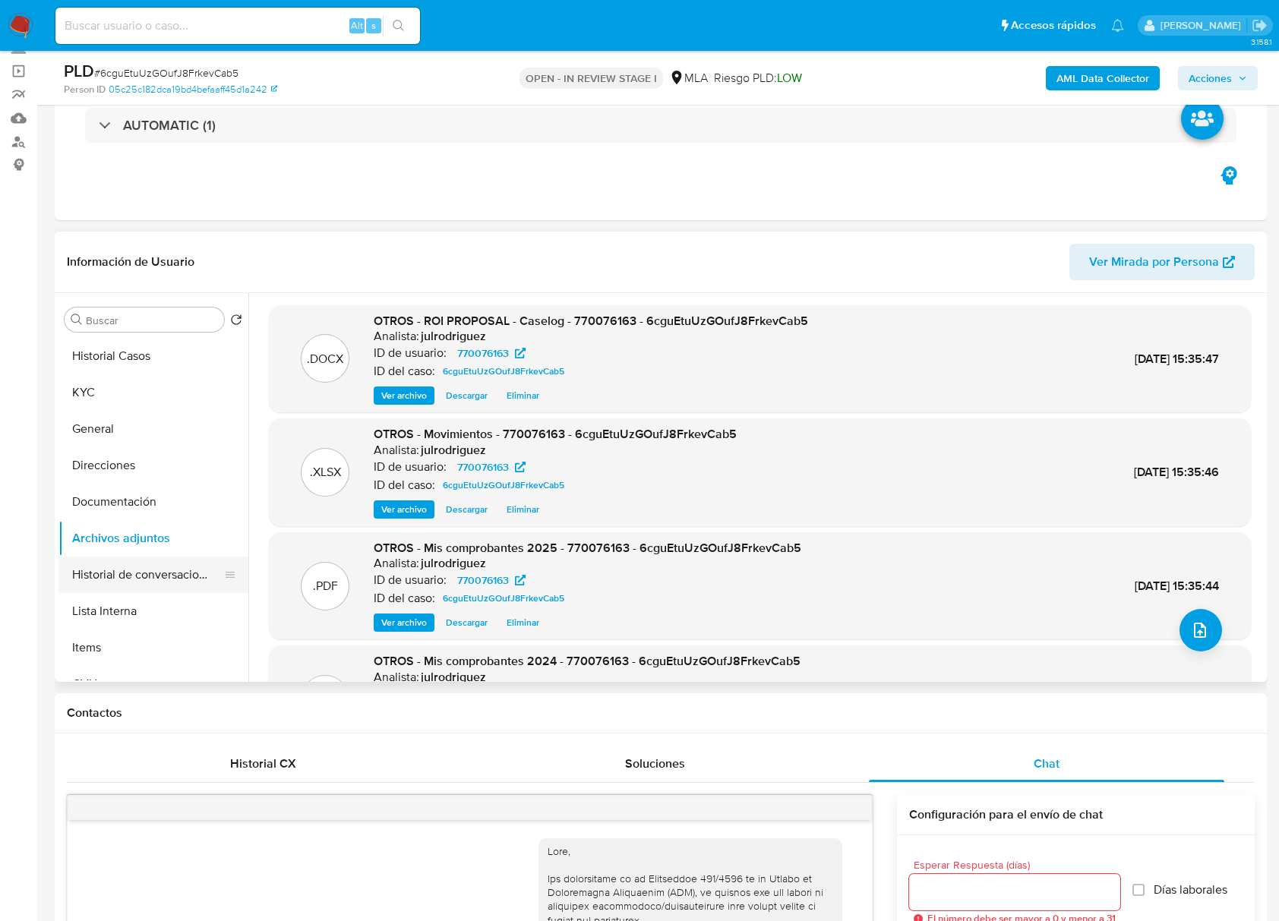
click at [170, 575] on button "Historial de conversaciones" at bounding box center [147, 575] width 178 height 36
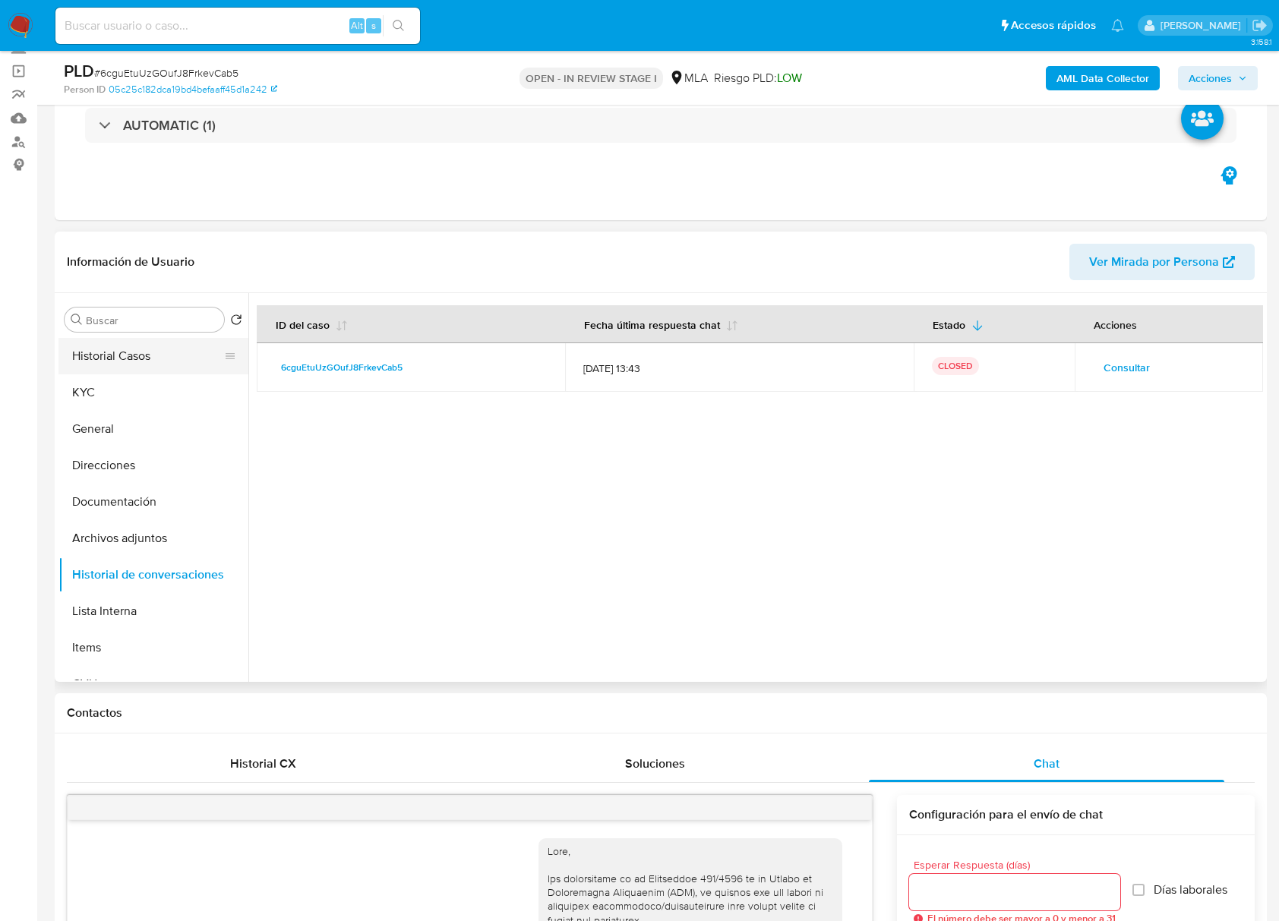
click at [138, 363] on button "Historial Casos" at bounding box center [147, 356] width 178 height 36
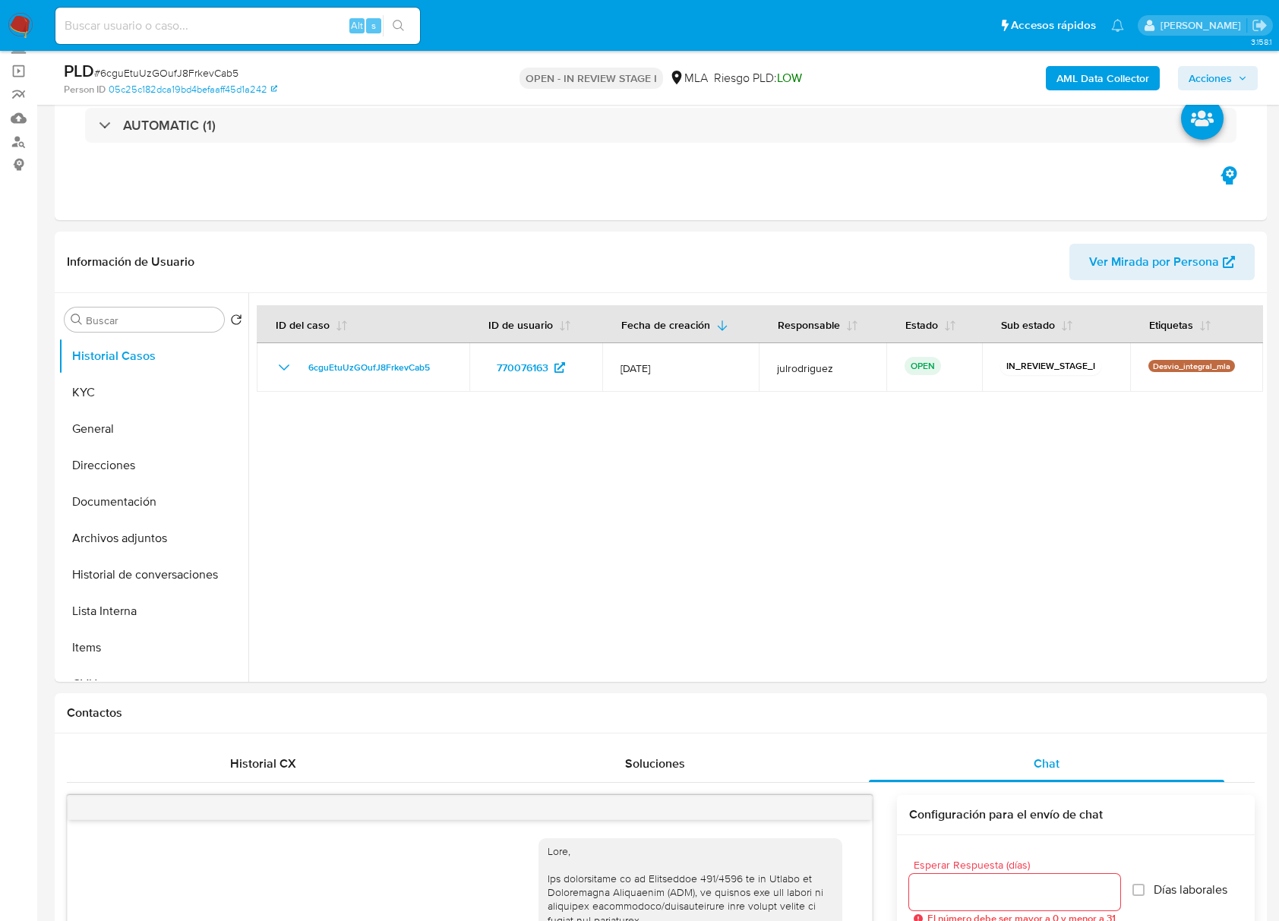
click at [1192, 76] on span "Acciones" at bounding box center [1209, 78] width 43 height 24
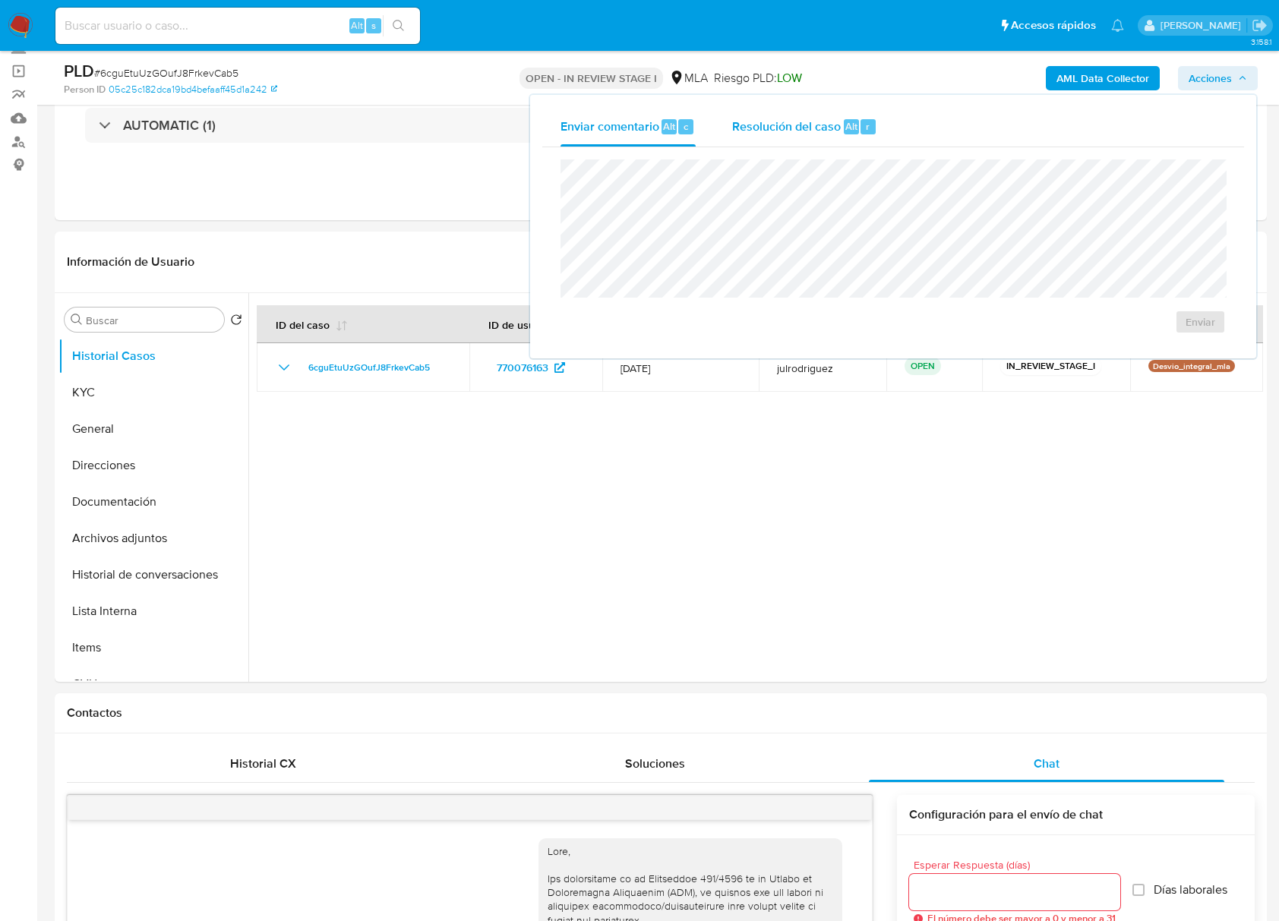
click at [828, 117] on span "Resolución del caso" at bounding box center [786, 125] width 109 height 17
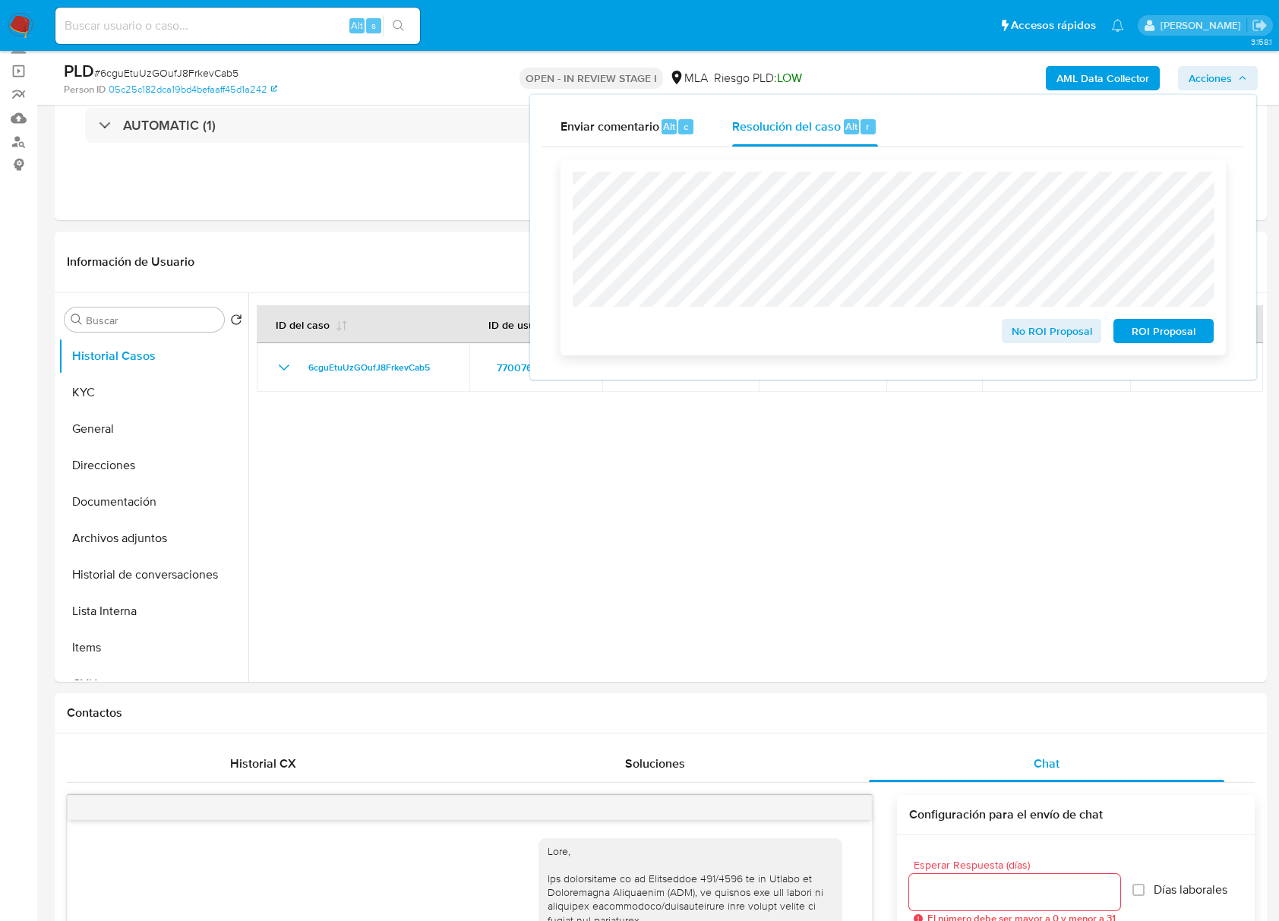
click at [1163, 332] on span "ROI Proposal" at bounding box center [1163, 330] width 79 height 21
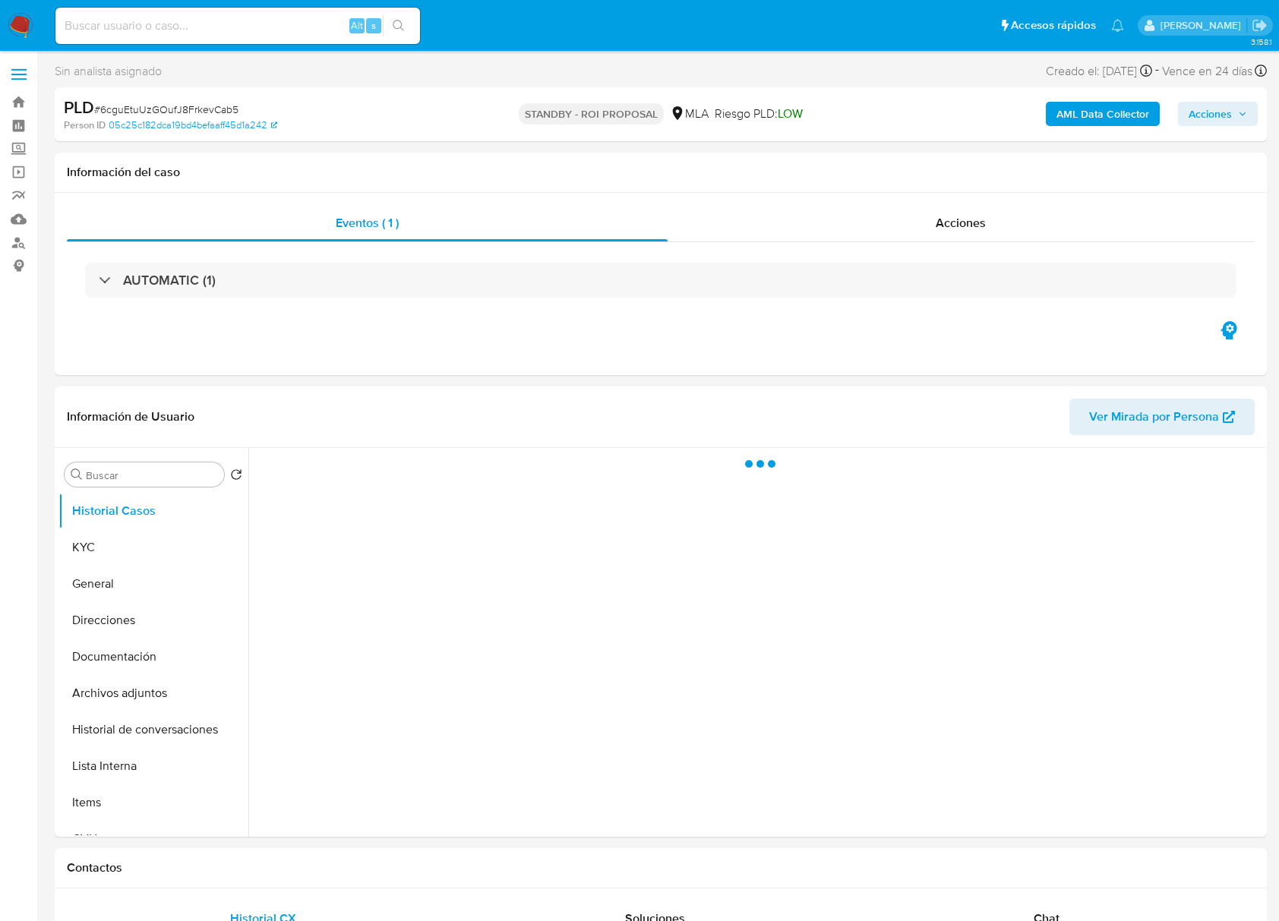
select select "10"
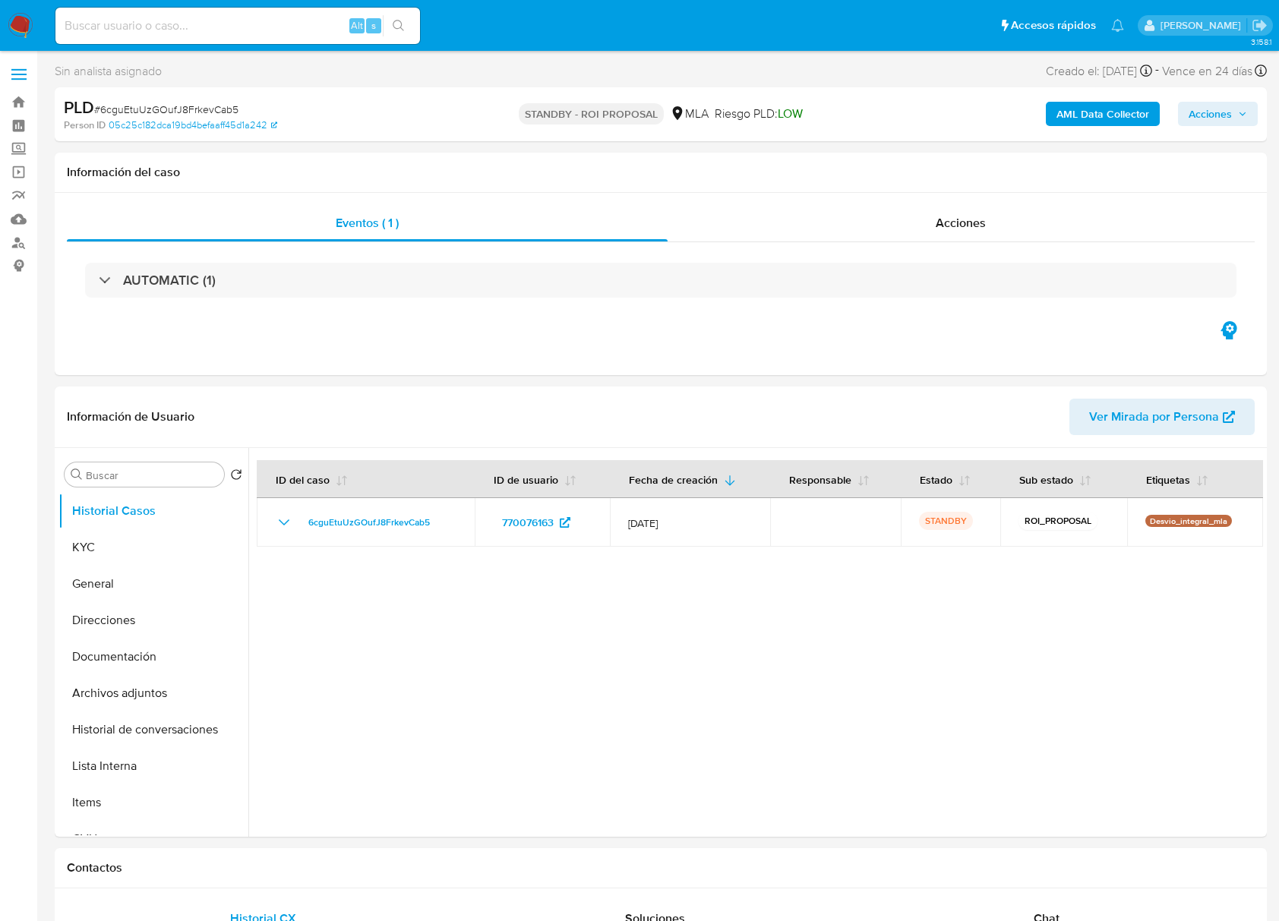
click at [217, 16] on input at bounding box center [237, 26] width 364 height 20
paste input "HLhFG8Uec6zExfLXOjZHfMcN"
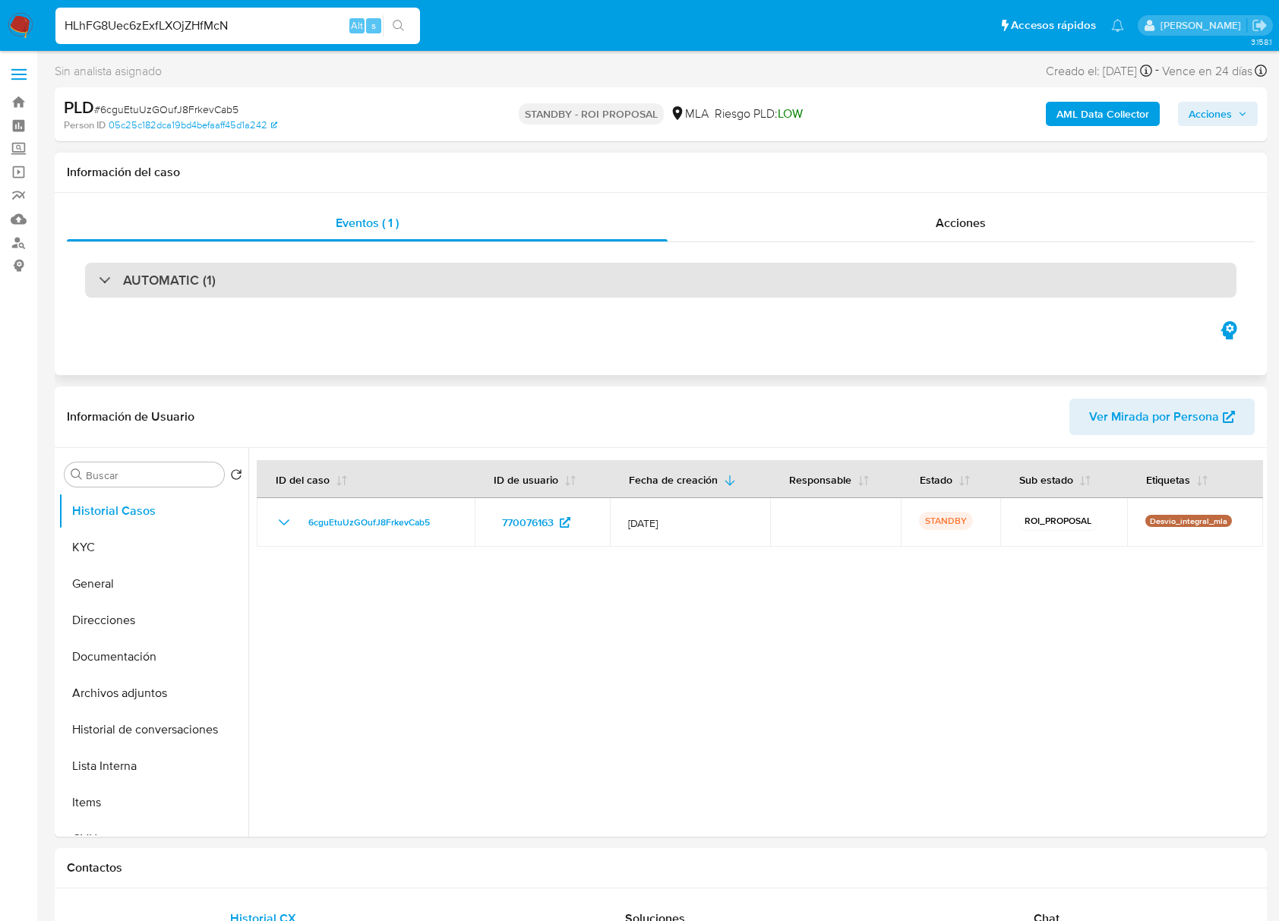
type input "HLhFG8Uec6zExfLXOjZHfMcN"
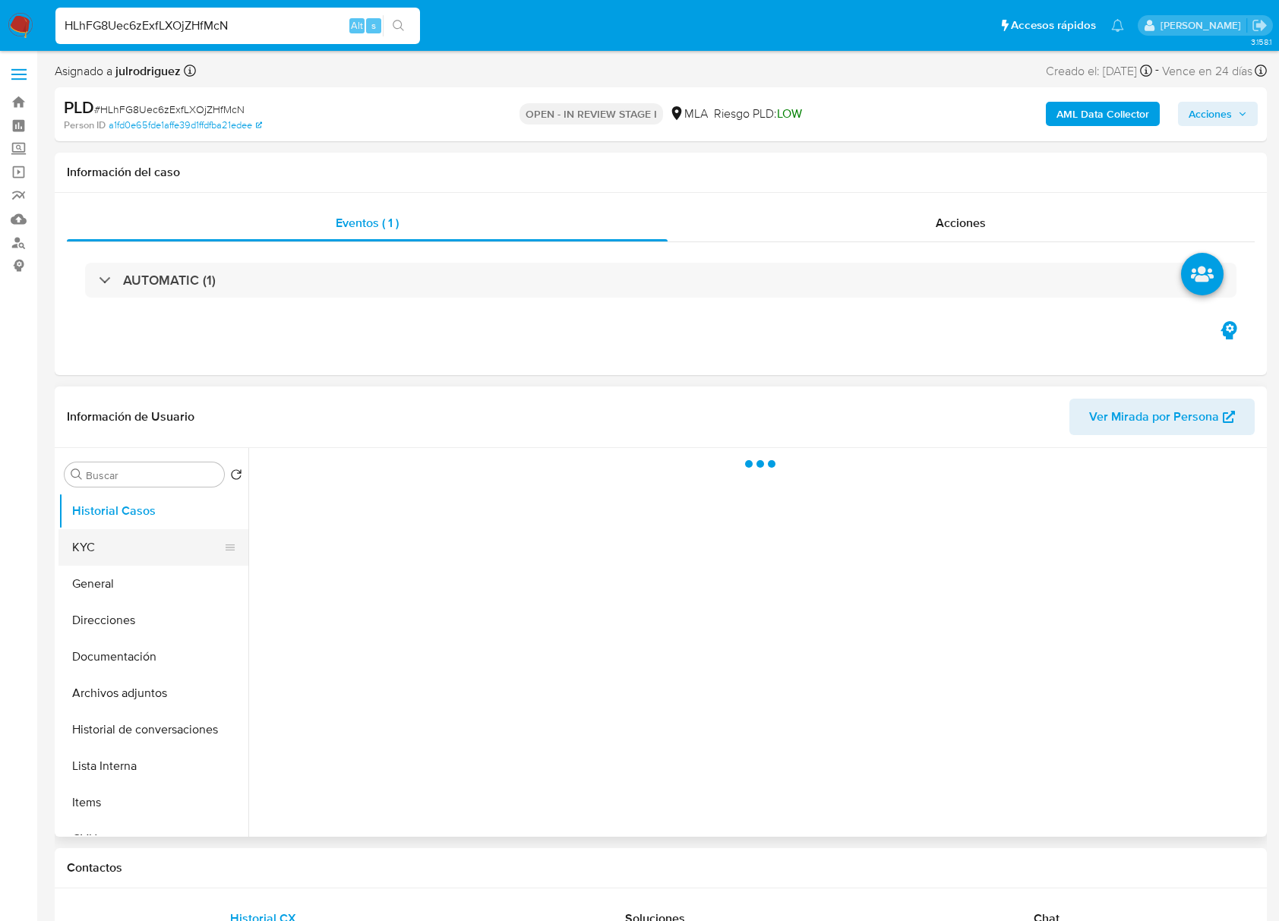
click at [132, 544] on button "KYC" at bounding box center [147, 547] width 178 height 36
select select "10"
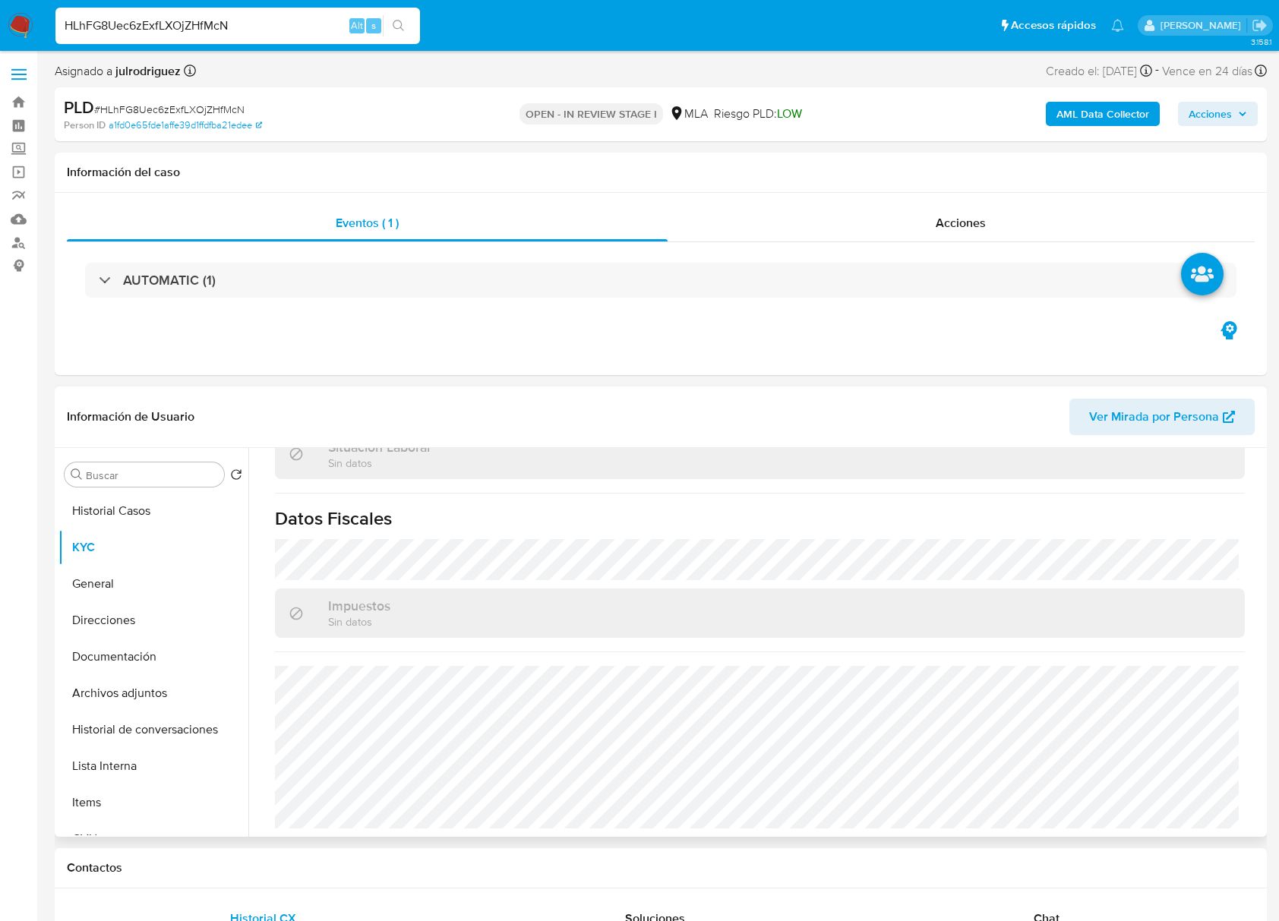
scroll to position [829, 0]
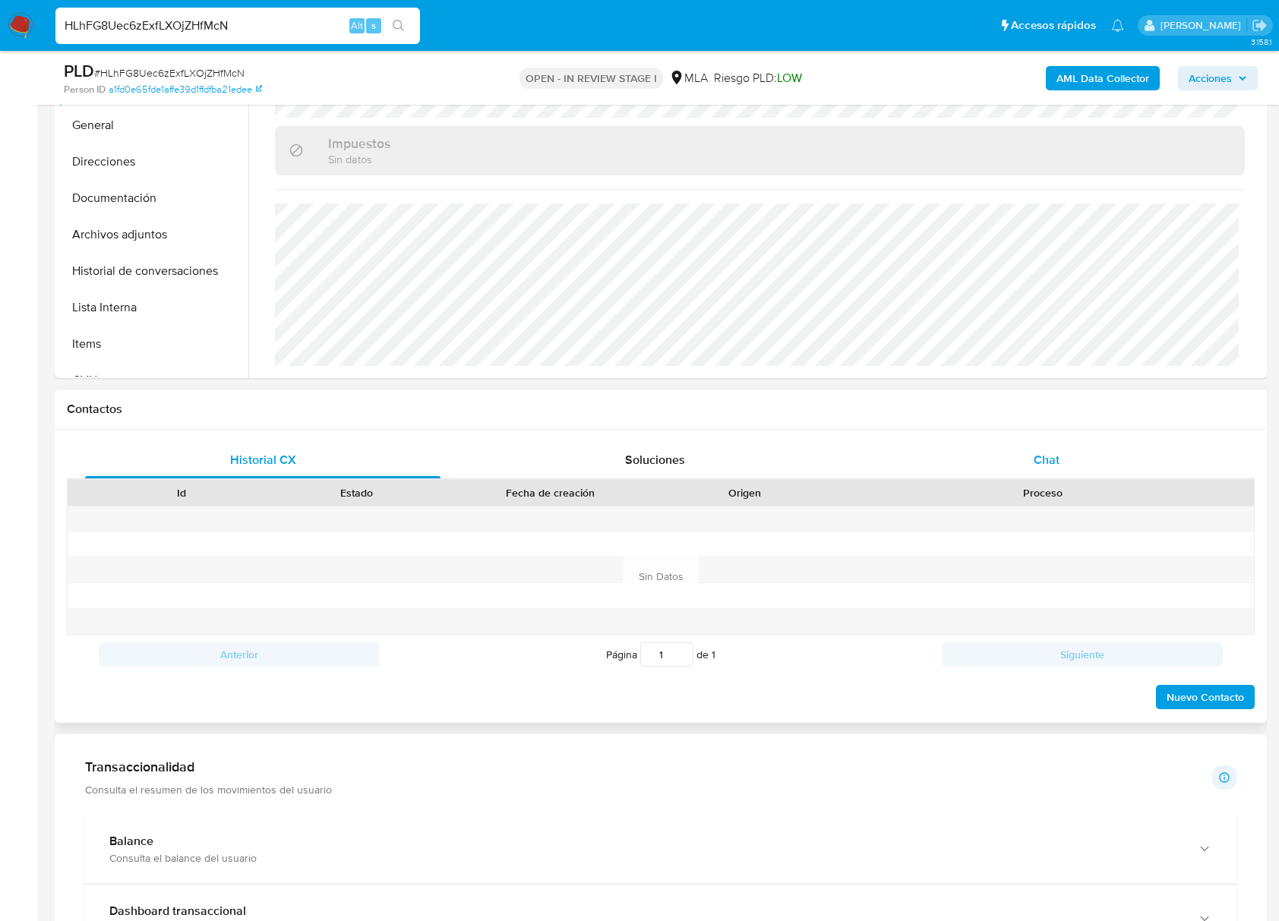
click at [1052, 471] on div "Chat" at bounding box center [1046, 460] width 355 height 36
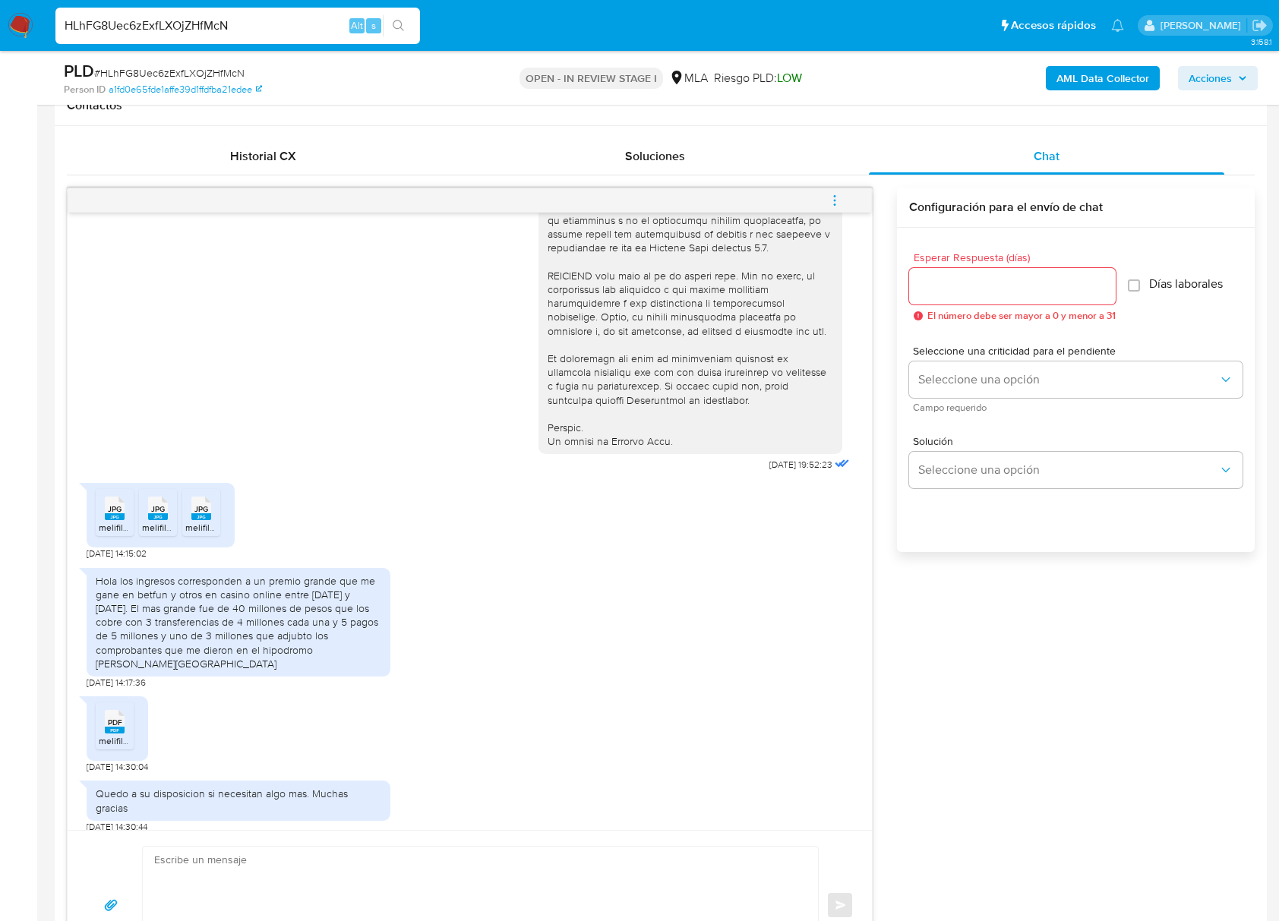
scroll to position [809, 0]
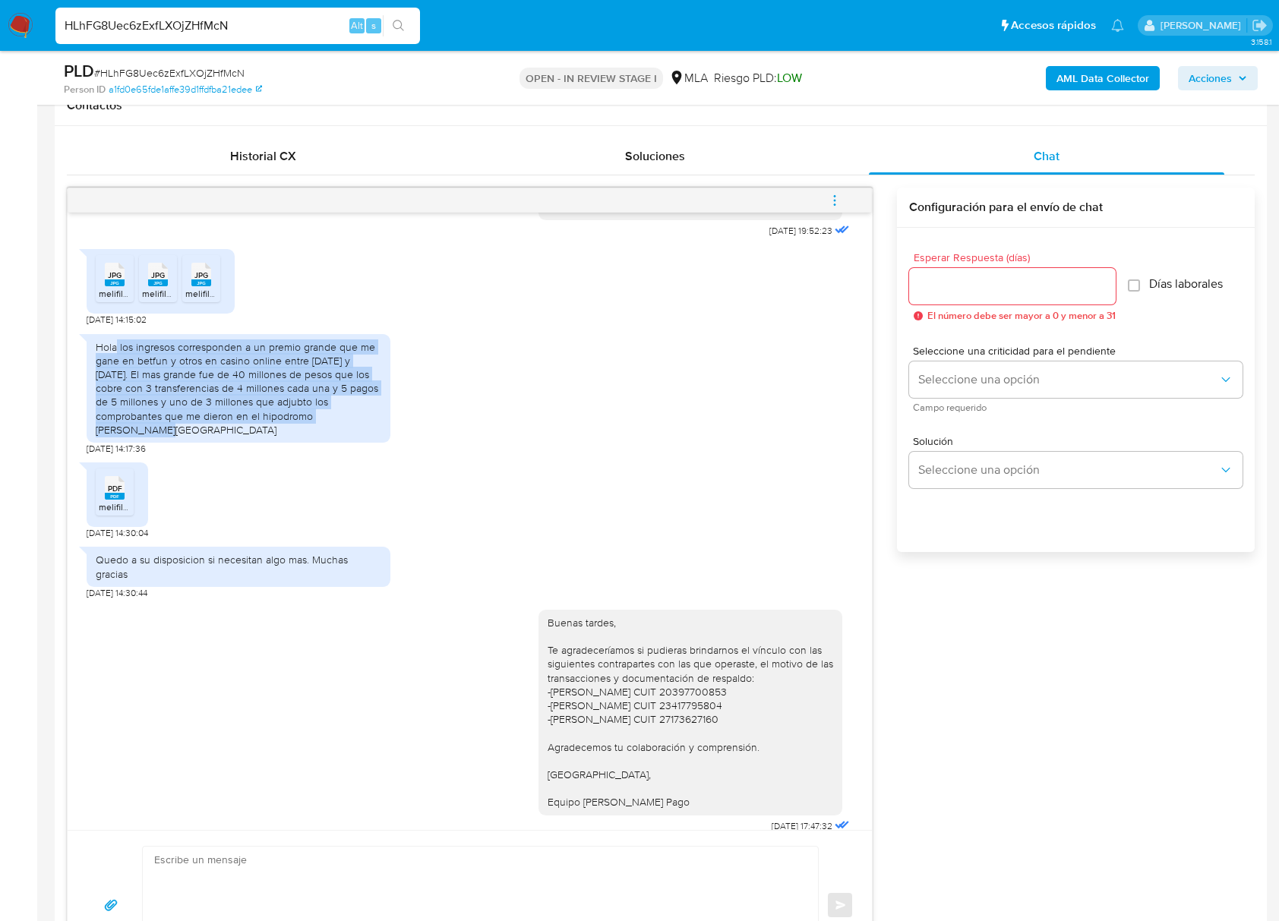
drag, startPoint x: 117, startPoint y: 372, endPoint x: 383, endPoint y: 438, distance: 273.8
click at [383, 438] on div "Hola los ingresos corresponden a un premio grande que me gane en betfun y otros…" at bounding box center [239, 388] width 304 height 109
copy div "los ingresos corresponden a un premio grande que me gane en betfun y otros en c…"
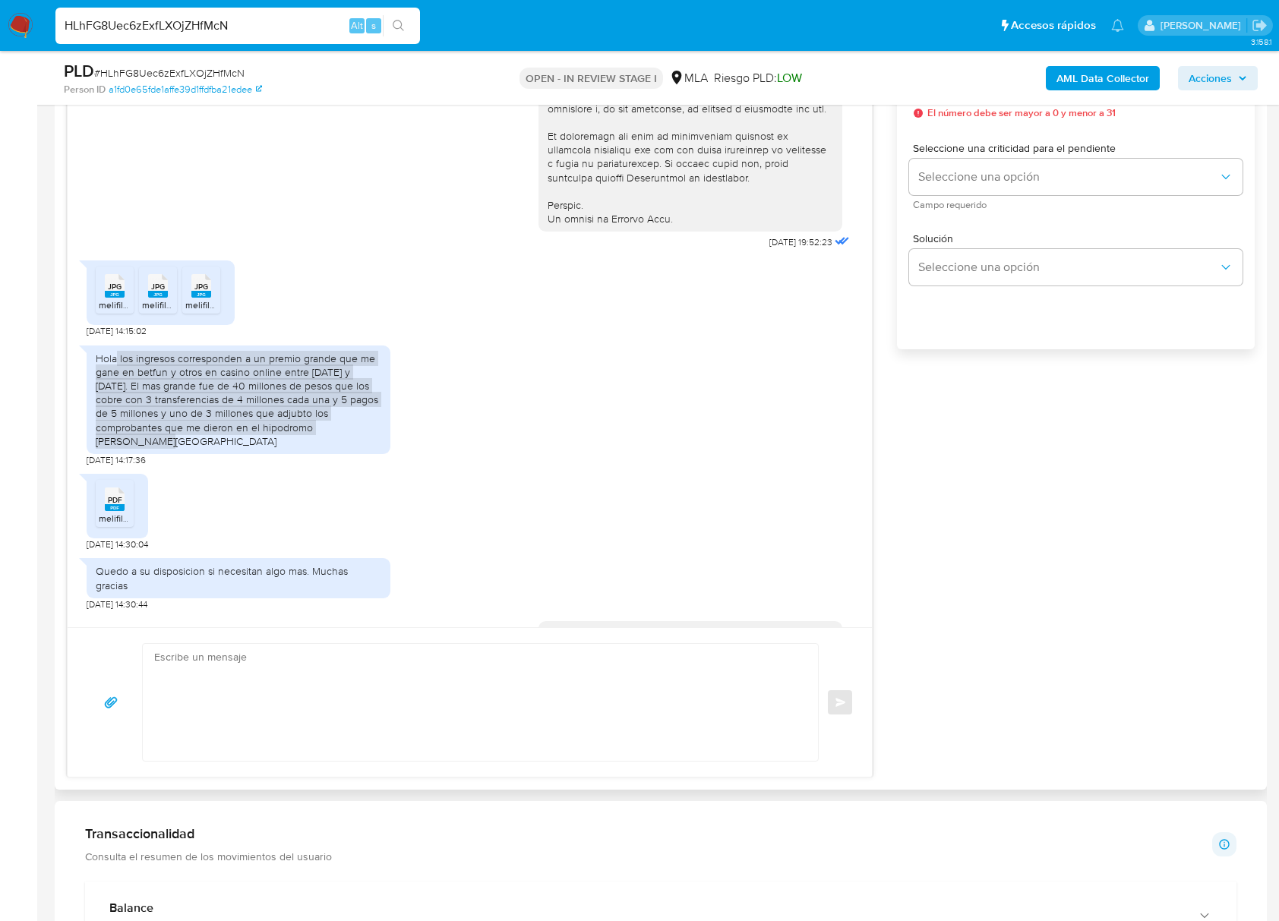
scroll to position [607, 0]
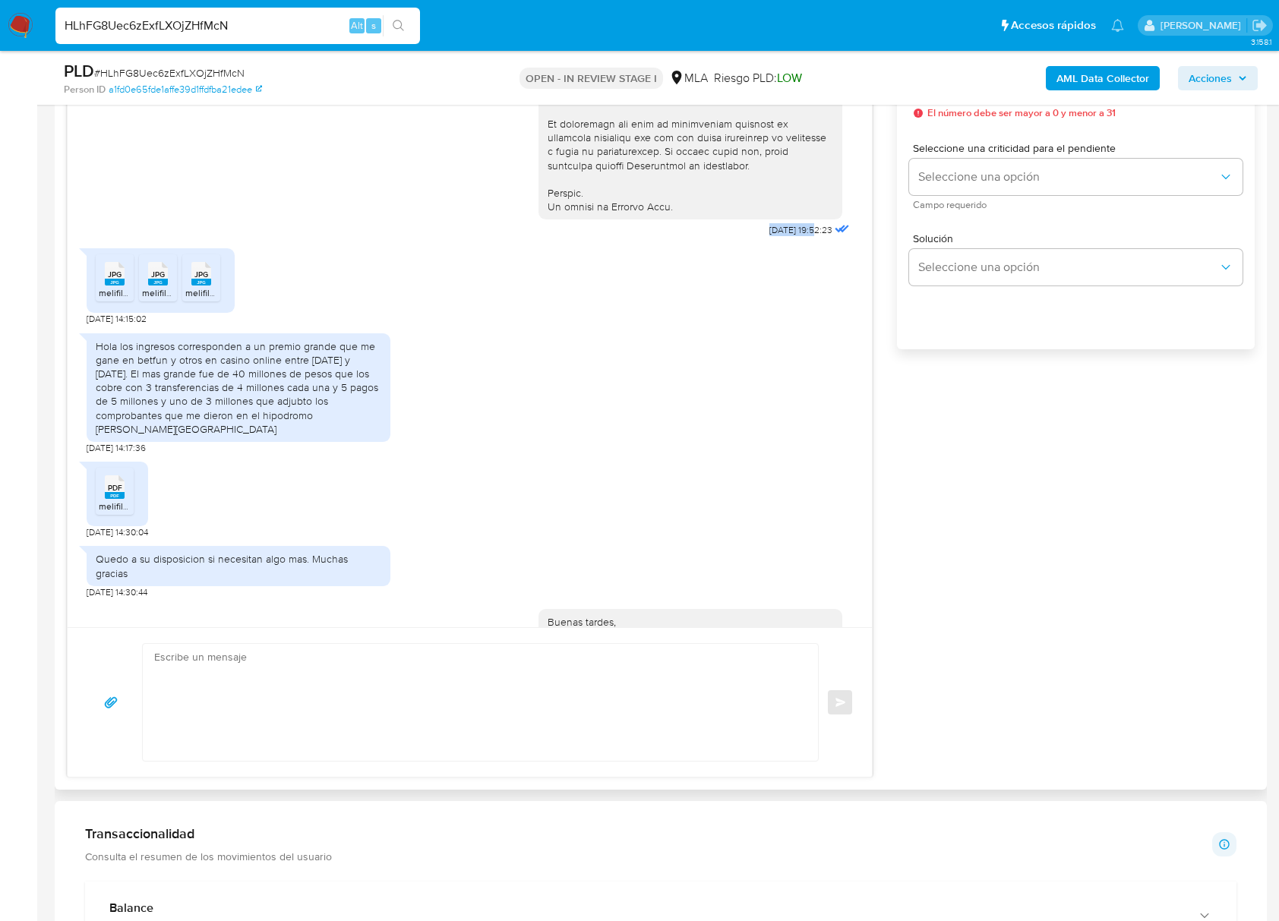
drag, startPoint x: 754, startPoint y: 261, endPoint x: 782, endPoint y: 260, distance: 28.1
copy span "[DATE]"
drag, startPoint x: 693, startPoint y: 390, endPoint x: 708, endPoint y: 404, distance: 19.9
click at [695, 390] on div "Hola los ingresos corresponden a un premio grande que me gane en betfun y otros…" at bounding box center [470, 390] width 766 height 129
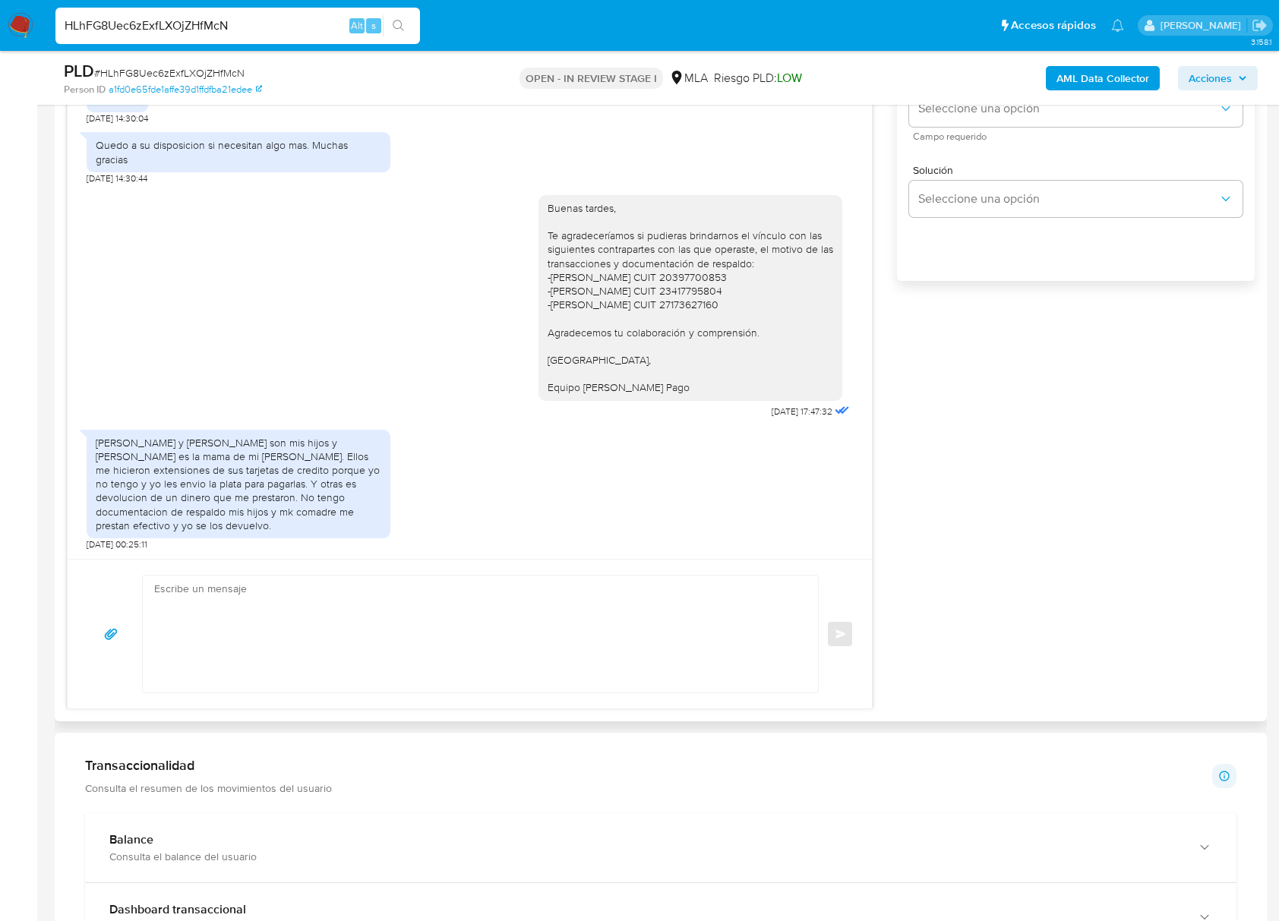
scroll to position [1012, 0]
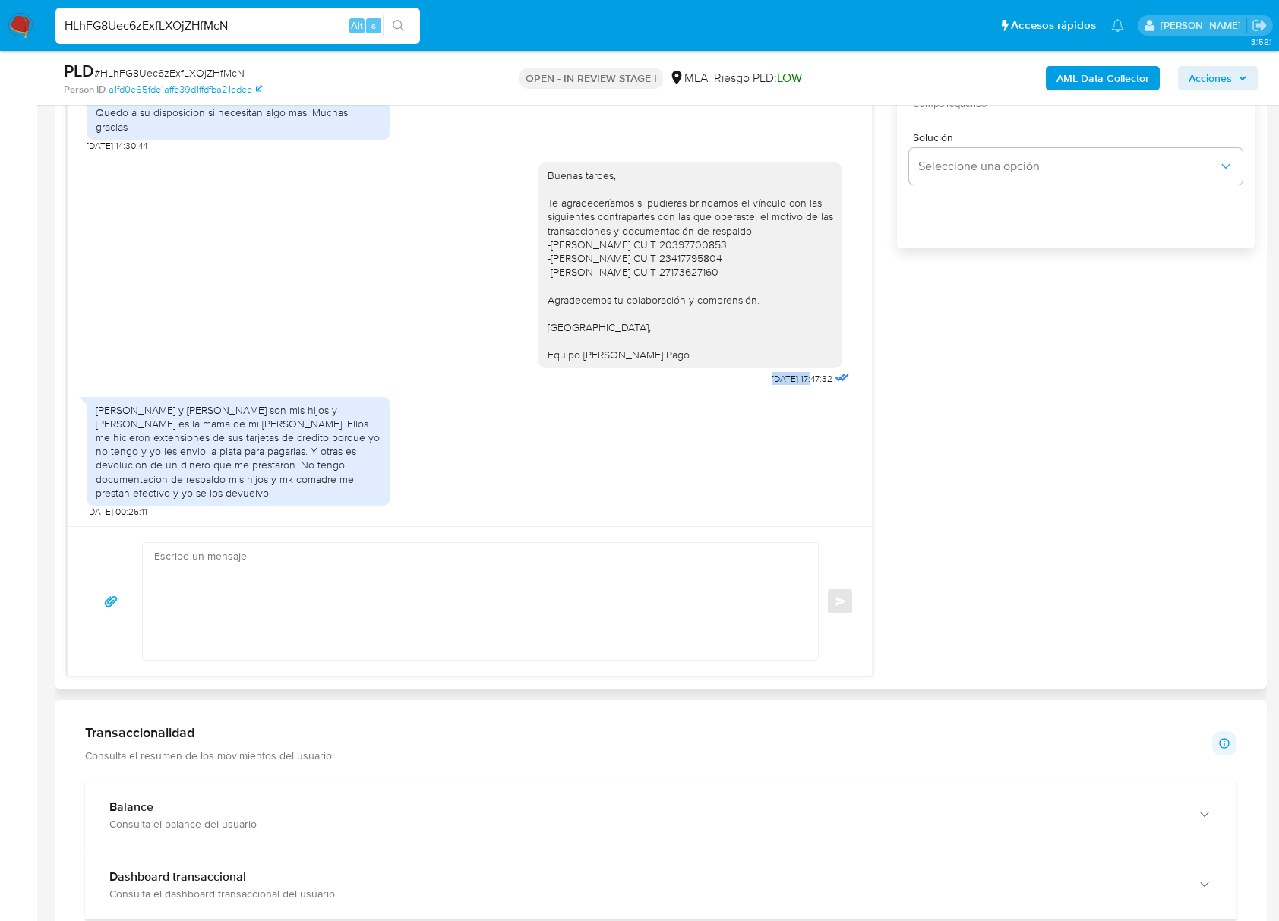
drag, startPoint x: 743, startPoint y: 377, endPoint x: 780, endPoint y: 378, distance: 38.0
click at [780, 378] on span "[DATE] 17:47:32" at bounding box center [801, 379] width 61 height 12
copy span "[DATE]"
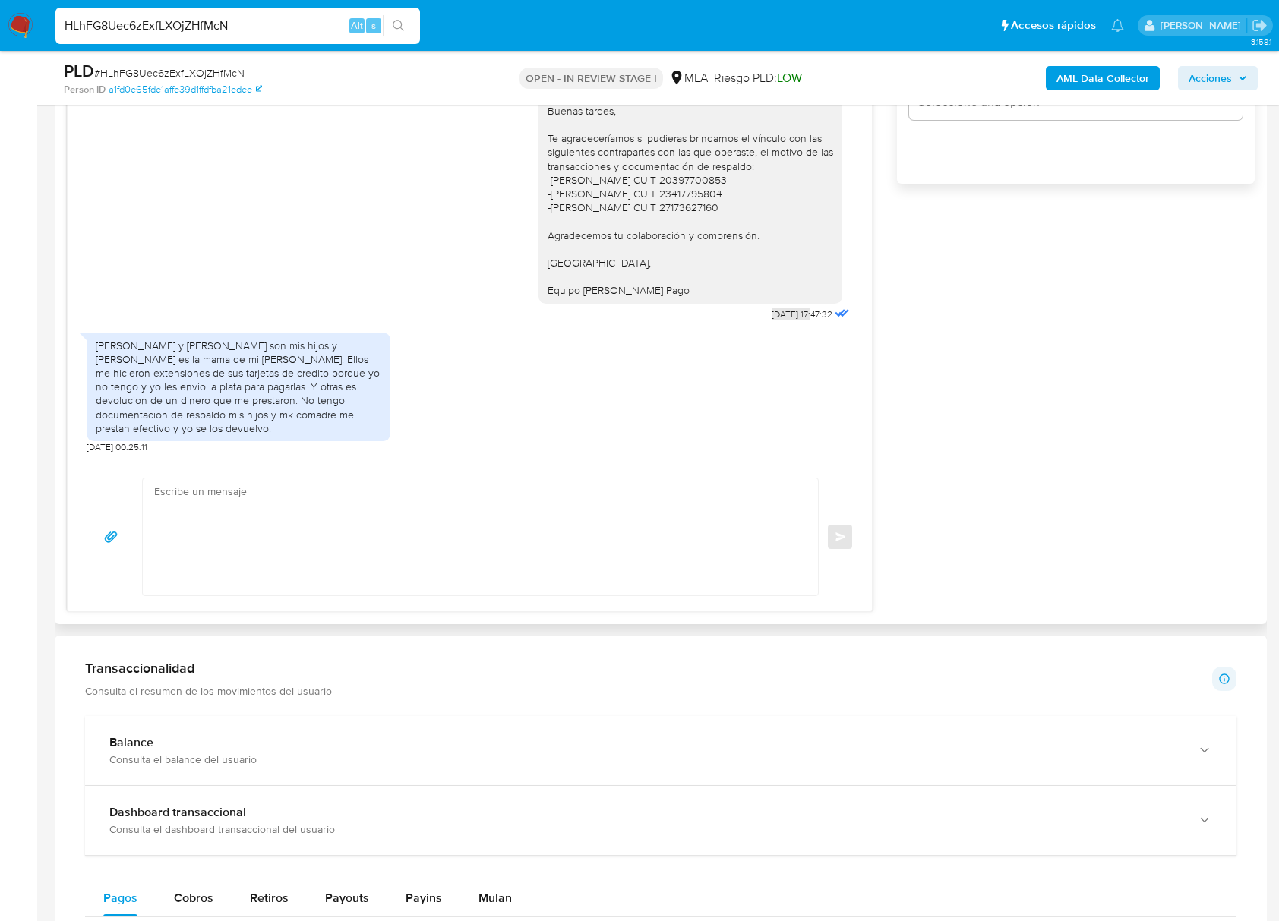
scroll to position [1113, 0]
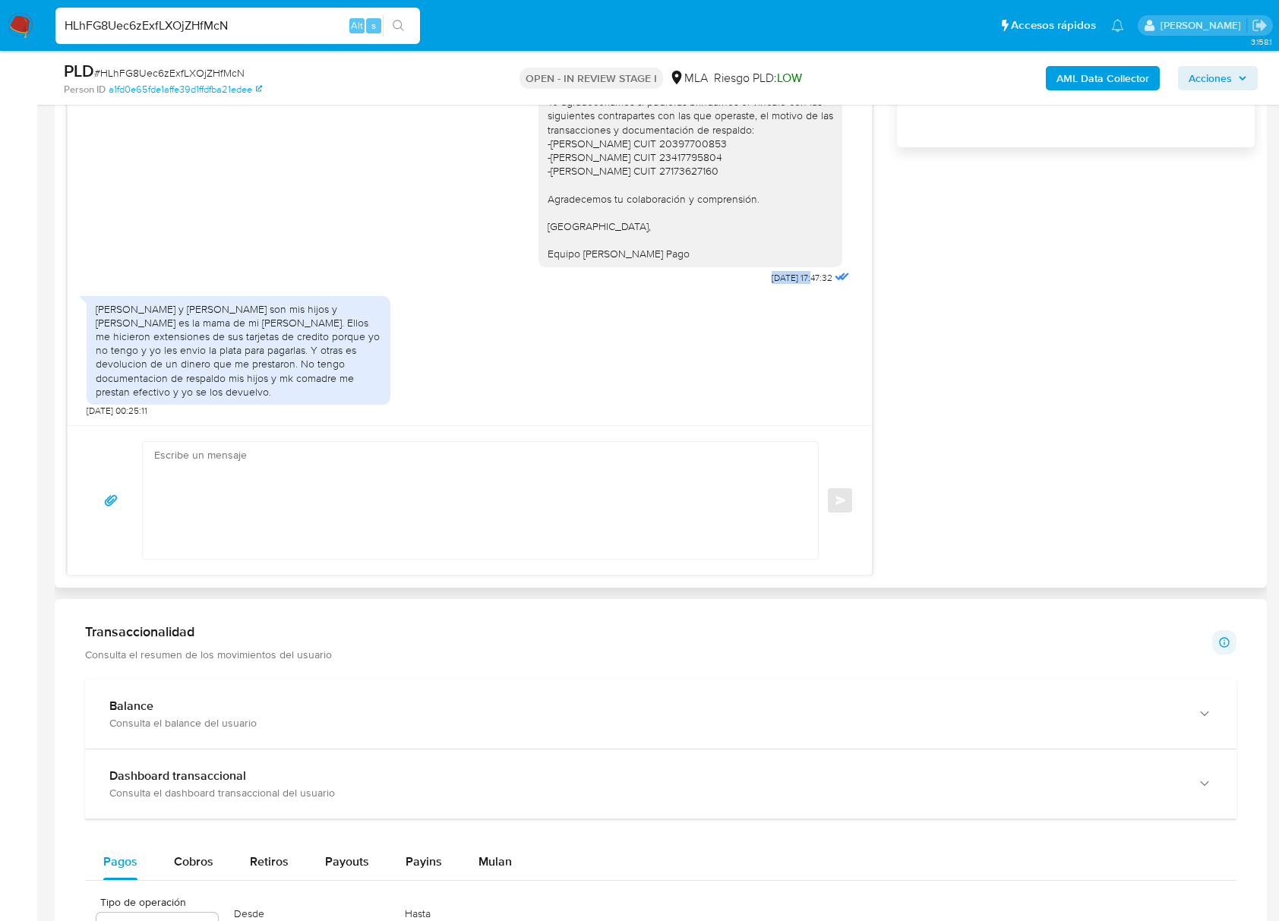
drag, startPoint x: 97, startPoint y: 311, endPoint x: 319, endPoint y: 396, distance: 237.4
click at [319, 396] on div "[PERSON_NAME] y [PERSON_NAME] son mis hijos y [PERSON_NAME] es la mama de mi [P…" at bounding box center [238, 350] width 285 height 96
copy div "[PERSON_NAME] y [PERSON_NAME] son mis hijos y [PERSON_NAME] es la mama de mi [P…"
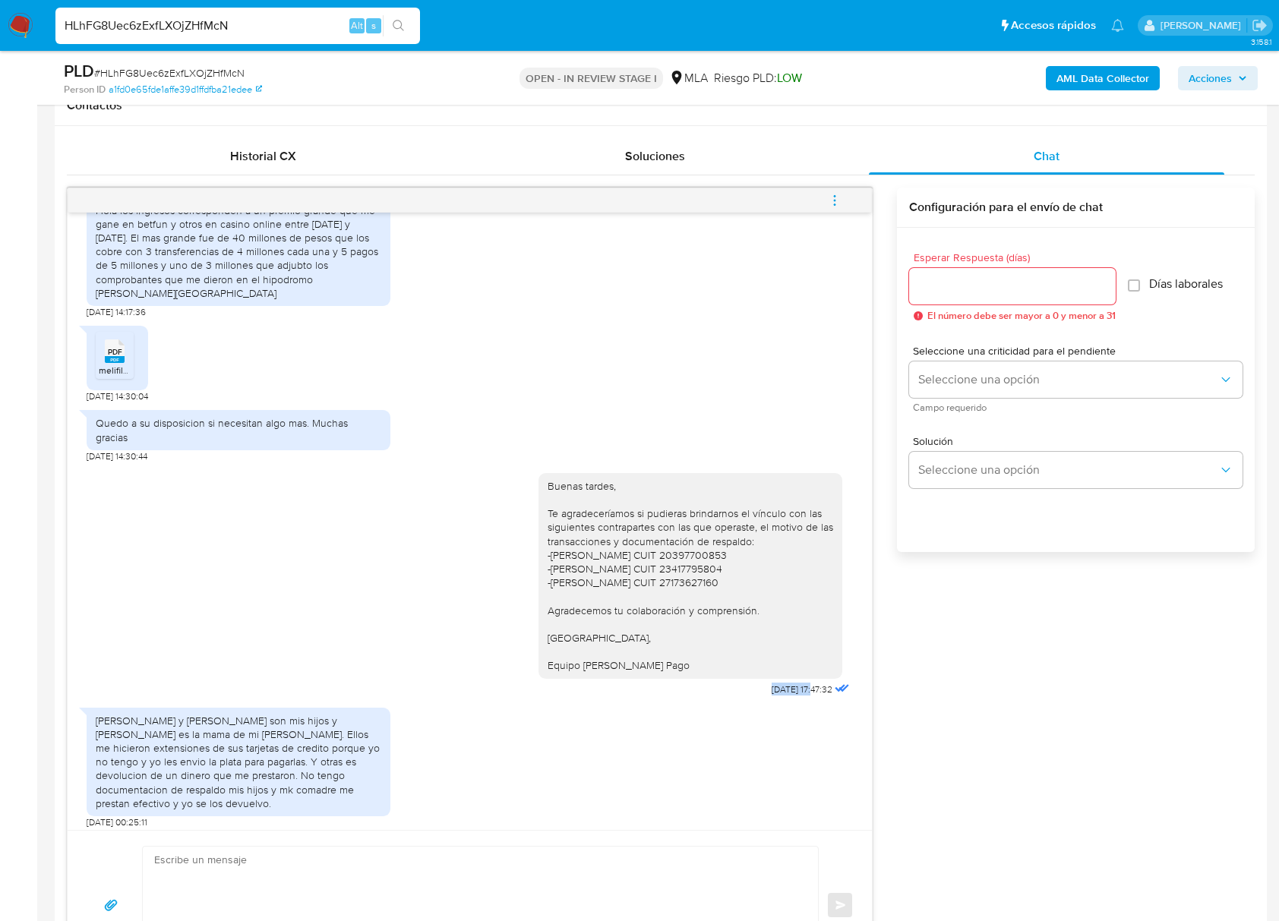
scroll to position [966, 0]
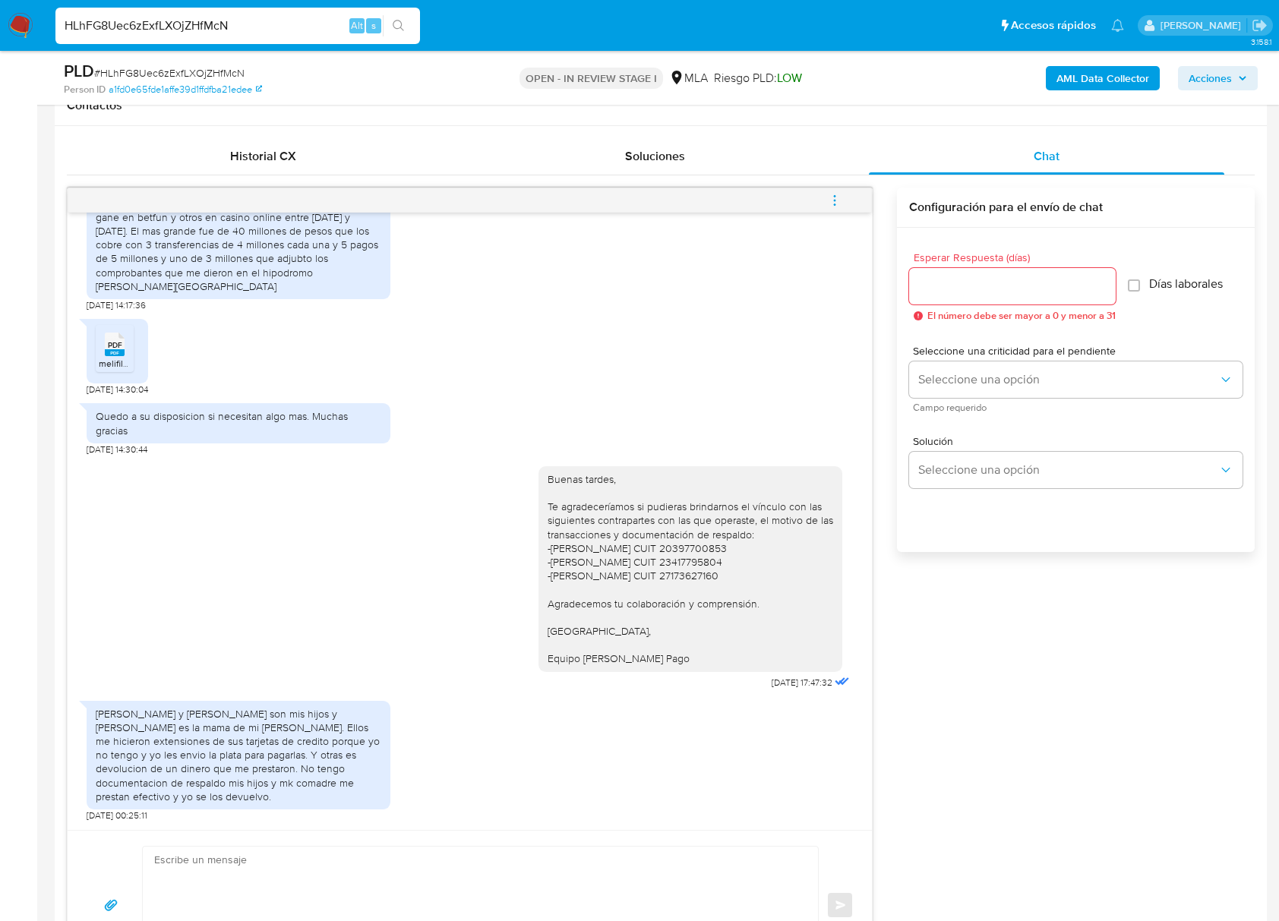
drag, startPoint x: 796, startPoint y: 393, endPoint x: 793, endPoint y: 431, distance: 38.1
click at [796, 393] on div "PDF PDF melifile5007135940192176263.pdf [DATE] 14:30:04" at bounding box center [470, 353] width 766 height 84
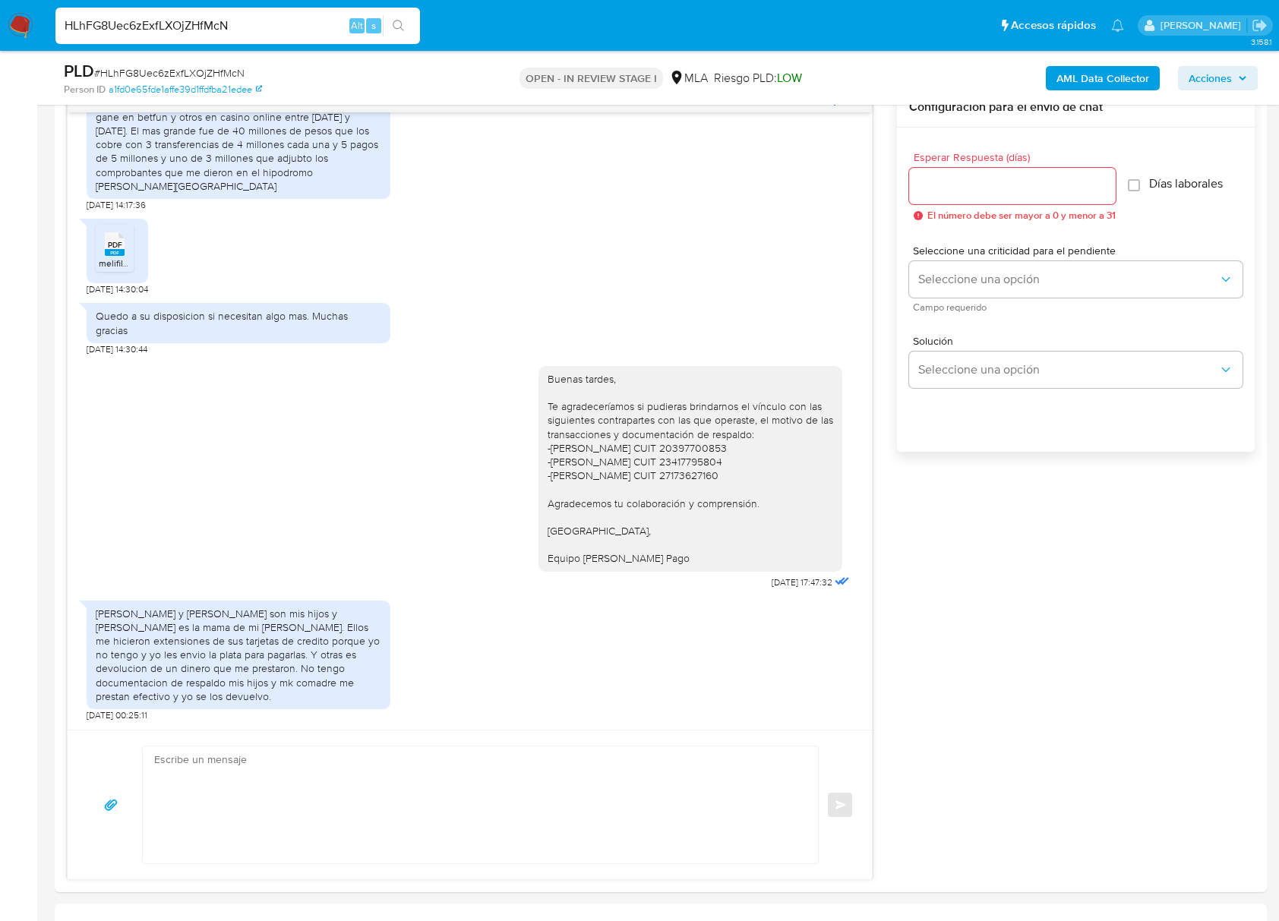
scroll to position [1113, 0]
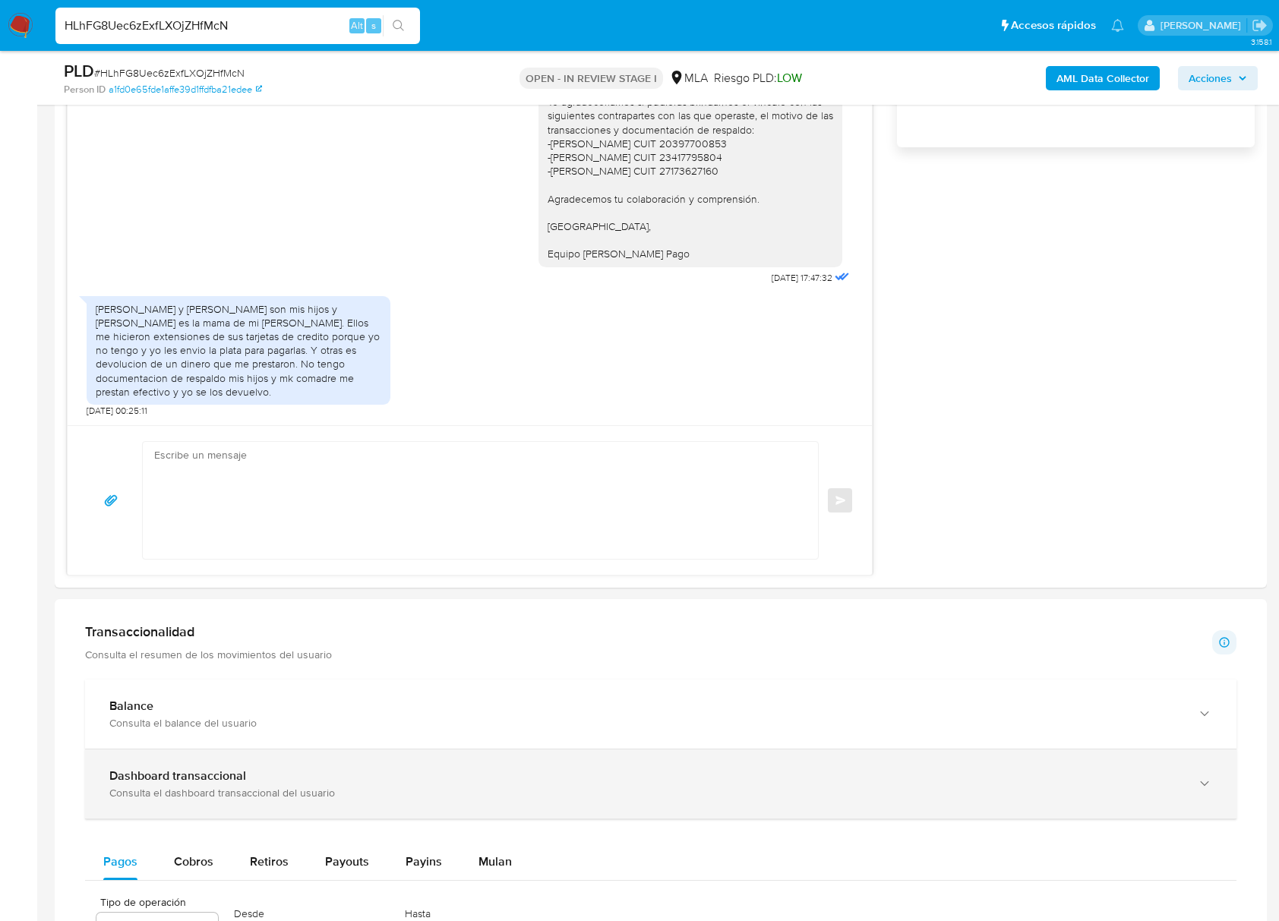
click at [990, 815] on div "Dashboard transaccional Consulta el dashboard transaccional del usuario" at bounding box center [660, 783] width 1151 height 69
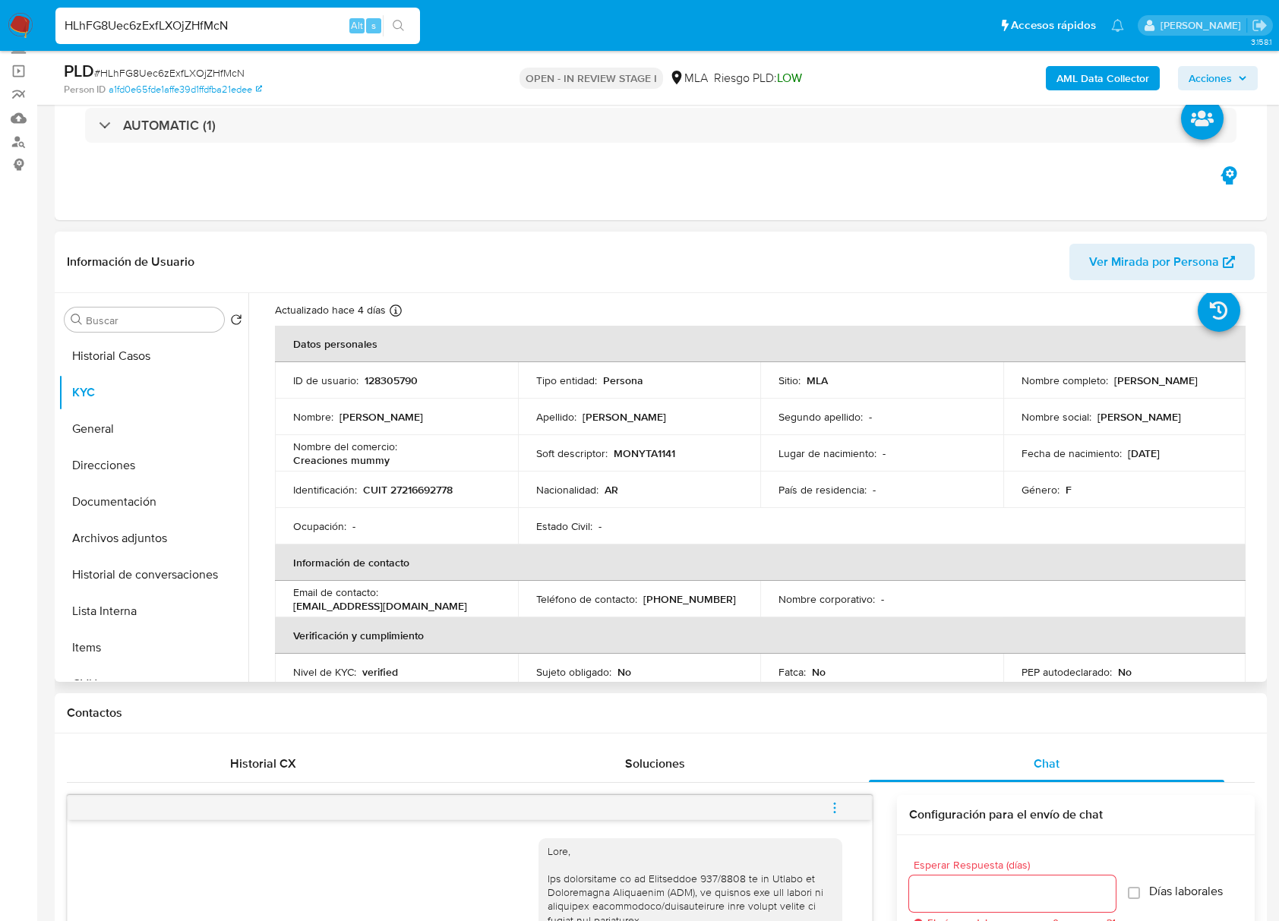
scroll to position [0, 0]
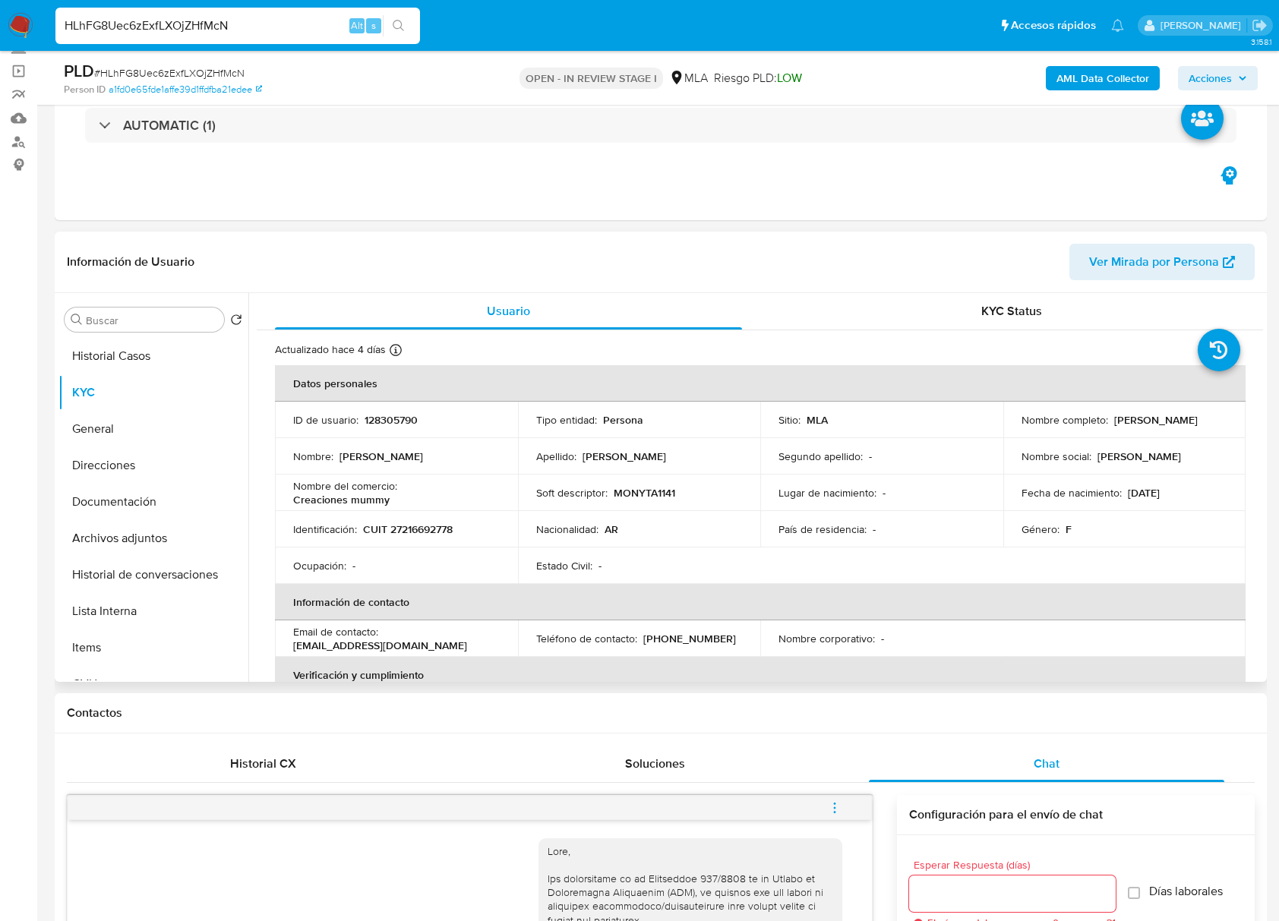
click at [581, 260] on header "Información de Usuario Ver Mirada por Persona" at bounding box center [660, 262] width 1187 height 36
click at [401, 417] on p "128305790" at bounding box center [390, 420] width 53 height 14
click at [399, 417] on p "128305790" at bounding box center [390, 420] width 53 height 14
copy p "128305790"
click at [182, 74] on span "# HLhFG8Uec6zExfLXOjZHfMcN" at bounding box center [169, 72] width 150 height 15
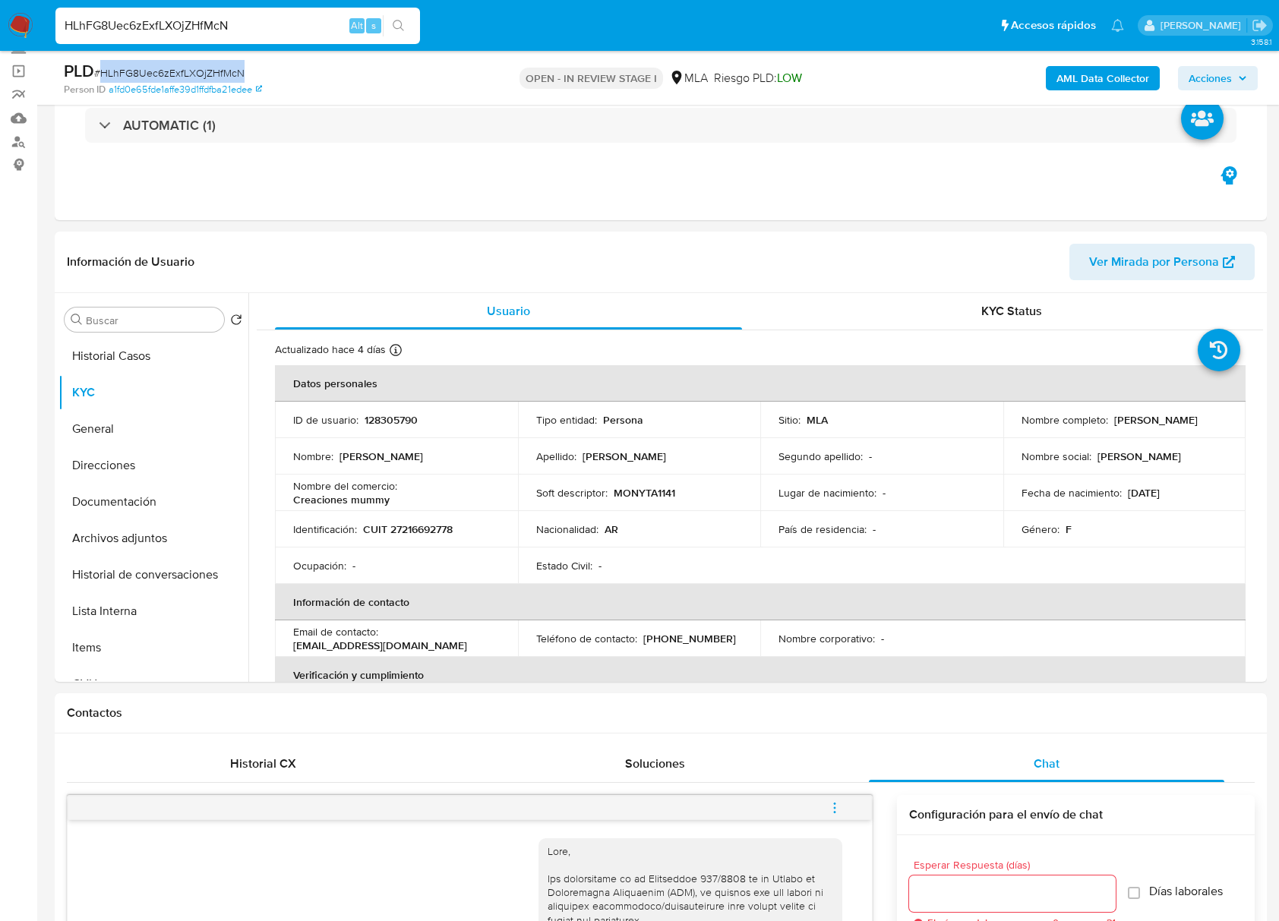
click at [182, 74] on span "# HLhFG8Uec6zExfLXOjZHfMcN" at bounding box center [169, 72] width 150 height 15
copy span "HLhFG8Uec6zExfLXOjZHfMcN"
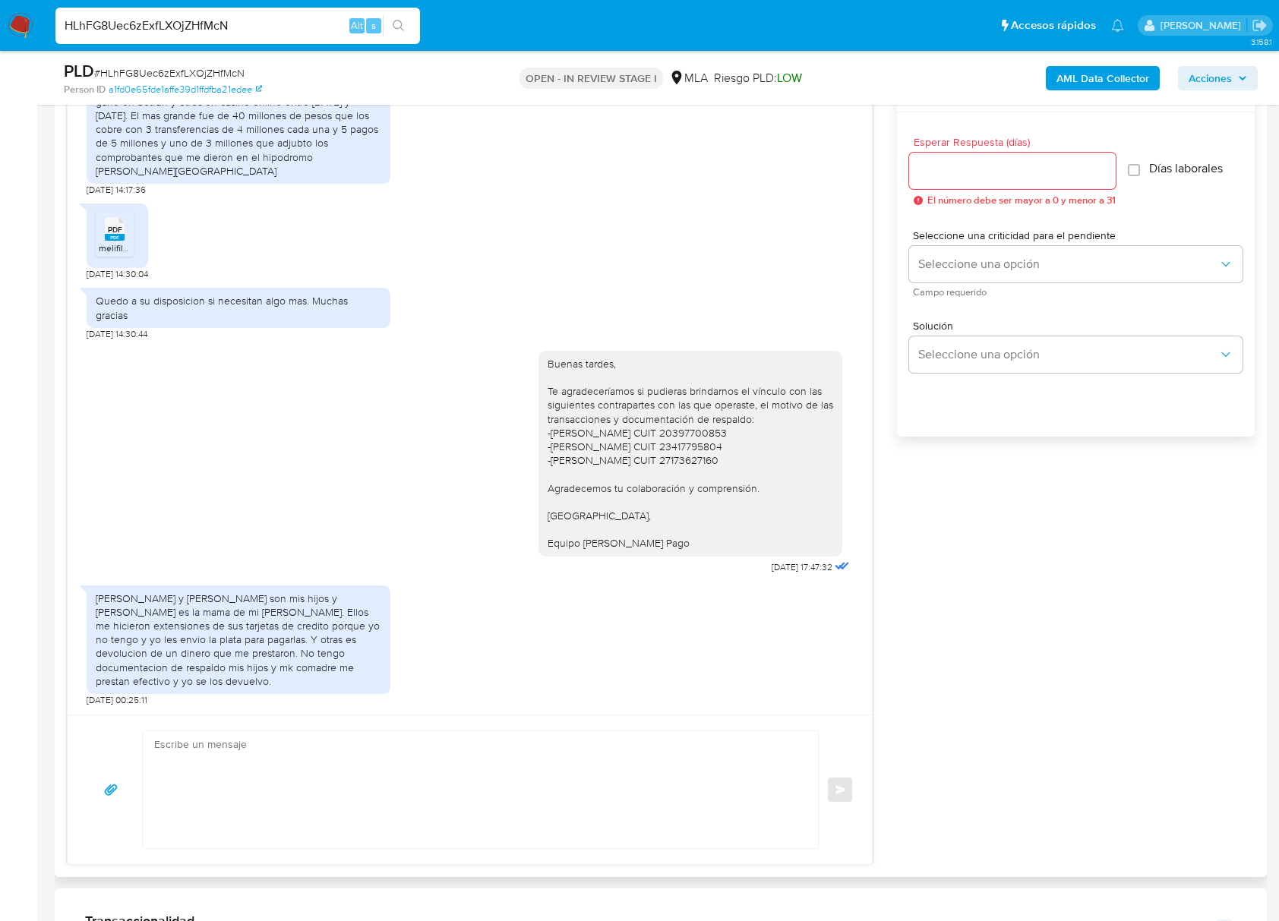
scroll to position [918, 0]
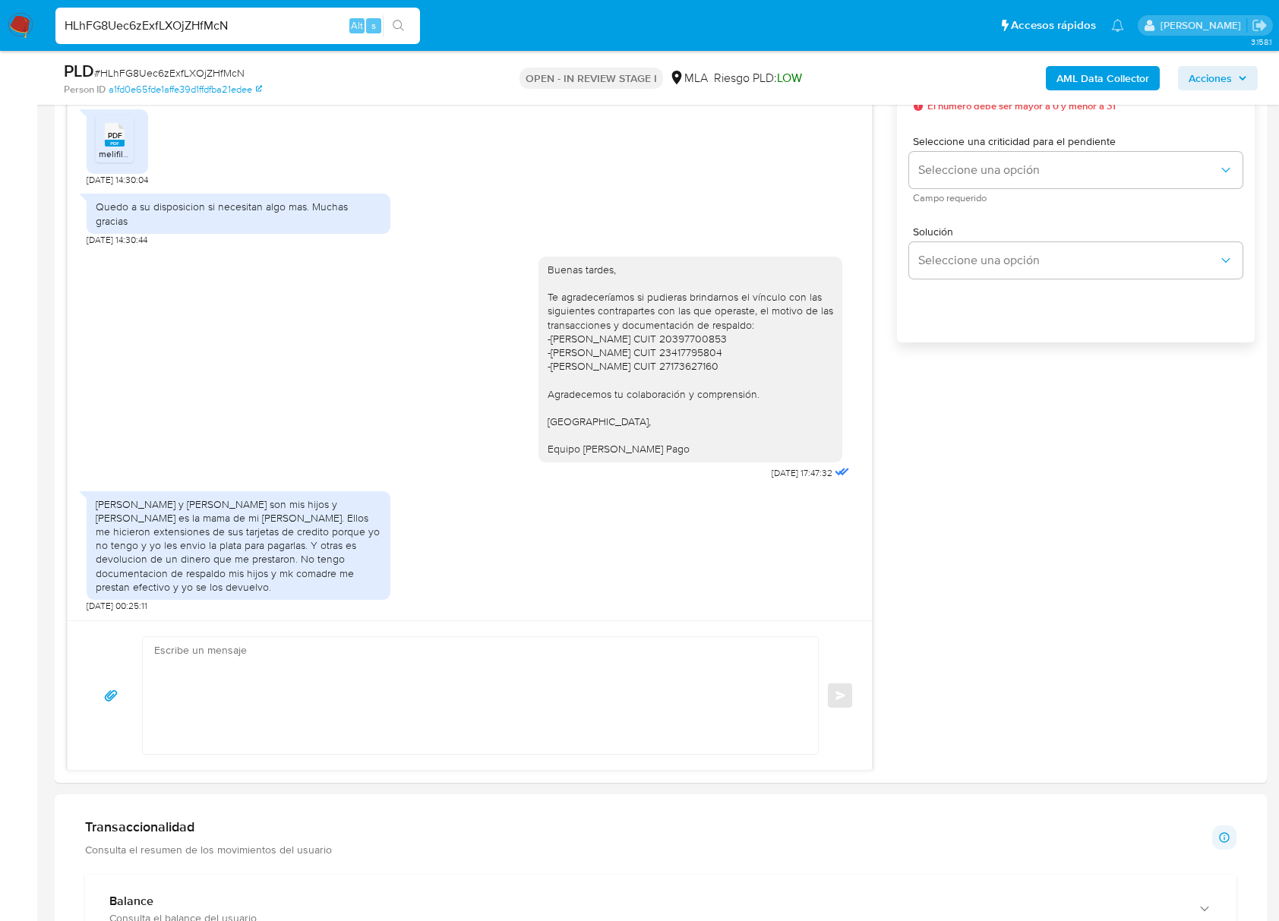
click at [197, 71] on span "# HLhFG8Uec6zExfLXOjZHfMcN" at bounding box center [169, 72] width 150 height 15
copy span "HLhFG8Uec6zExfLXOjZHfMcN"
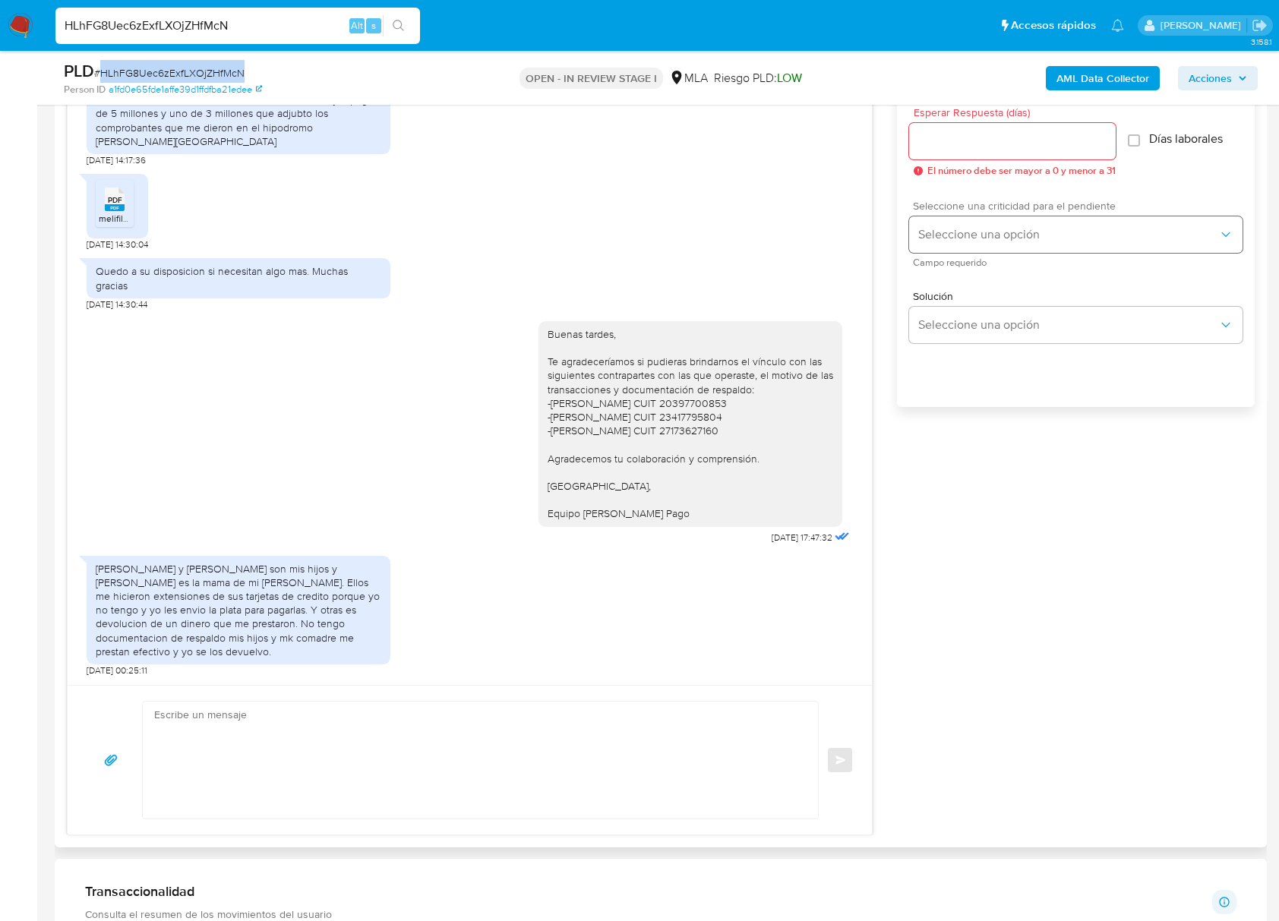
scroll to position [817, 0]
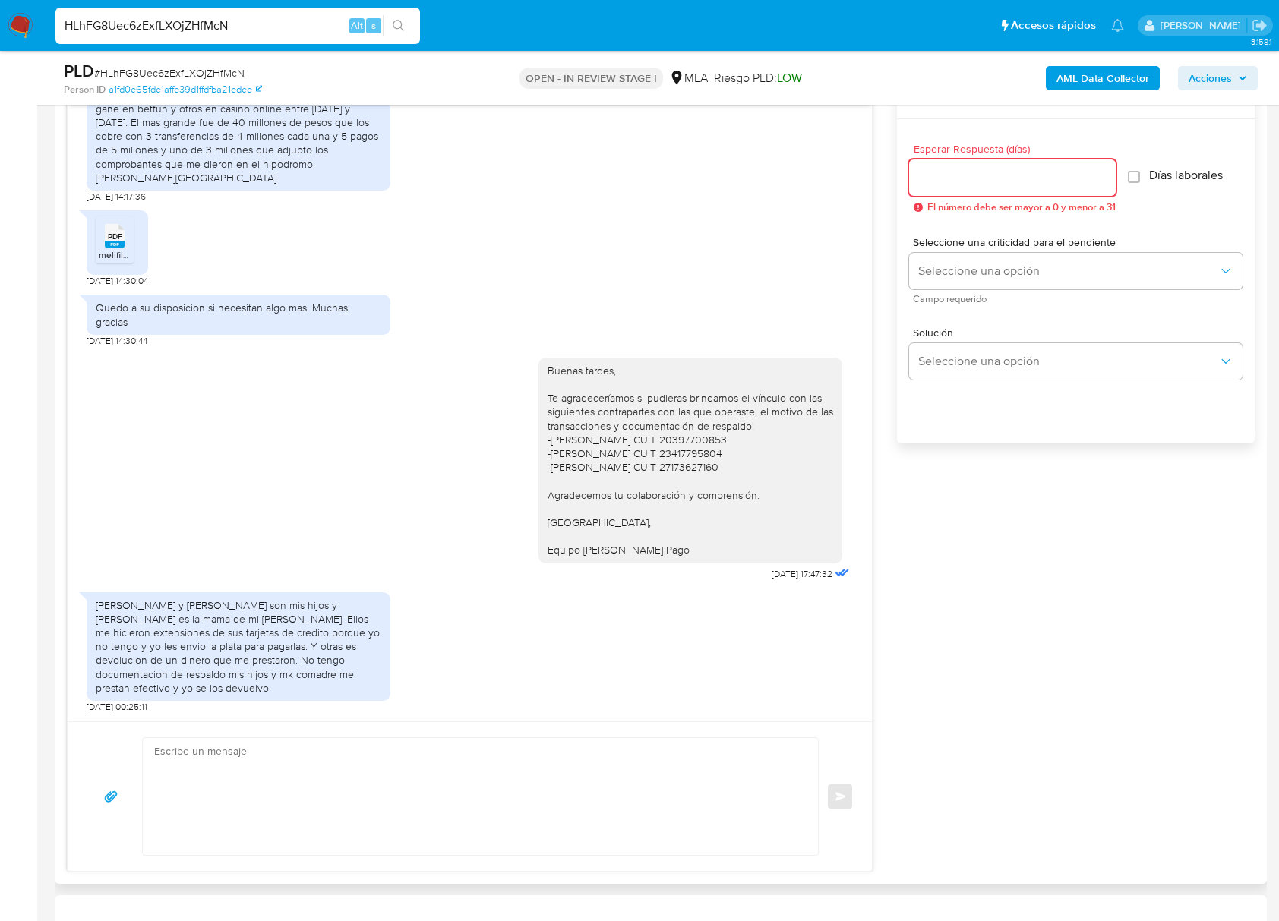
click at [957, 178] on input "Esperar Respuesta (días)" at bounding box center [1012, 178] width 207 height 20
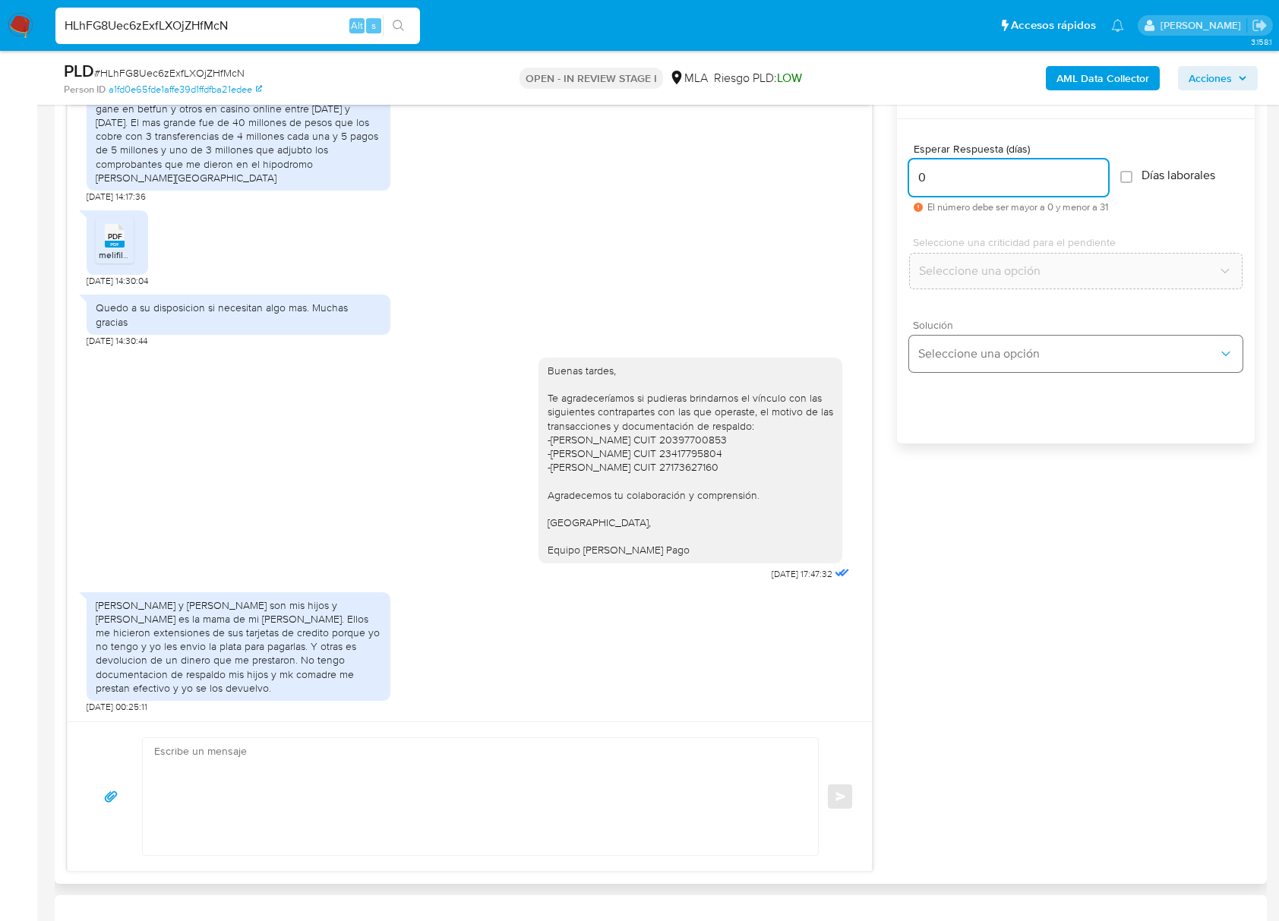
type input "0"
click at [970, 337] on button "Seleccione una opción" at bounding box center [1075, 354] width 333 height 36
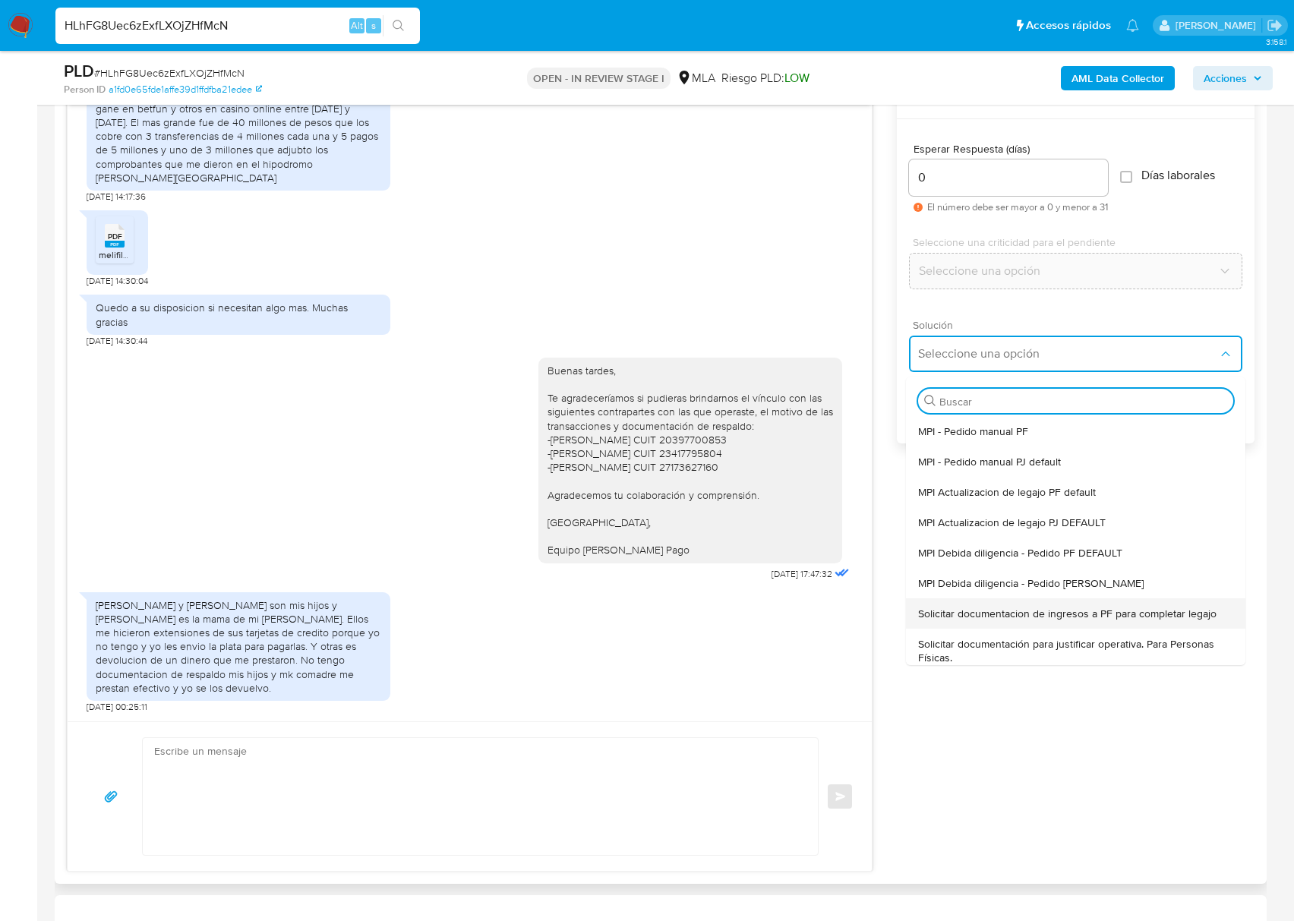
click at [1066, 609] on span "Solicitar documentacion de ingresos a PF para completar legajo" at bounding box center [1067, 614] width 298 height 14
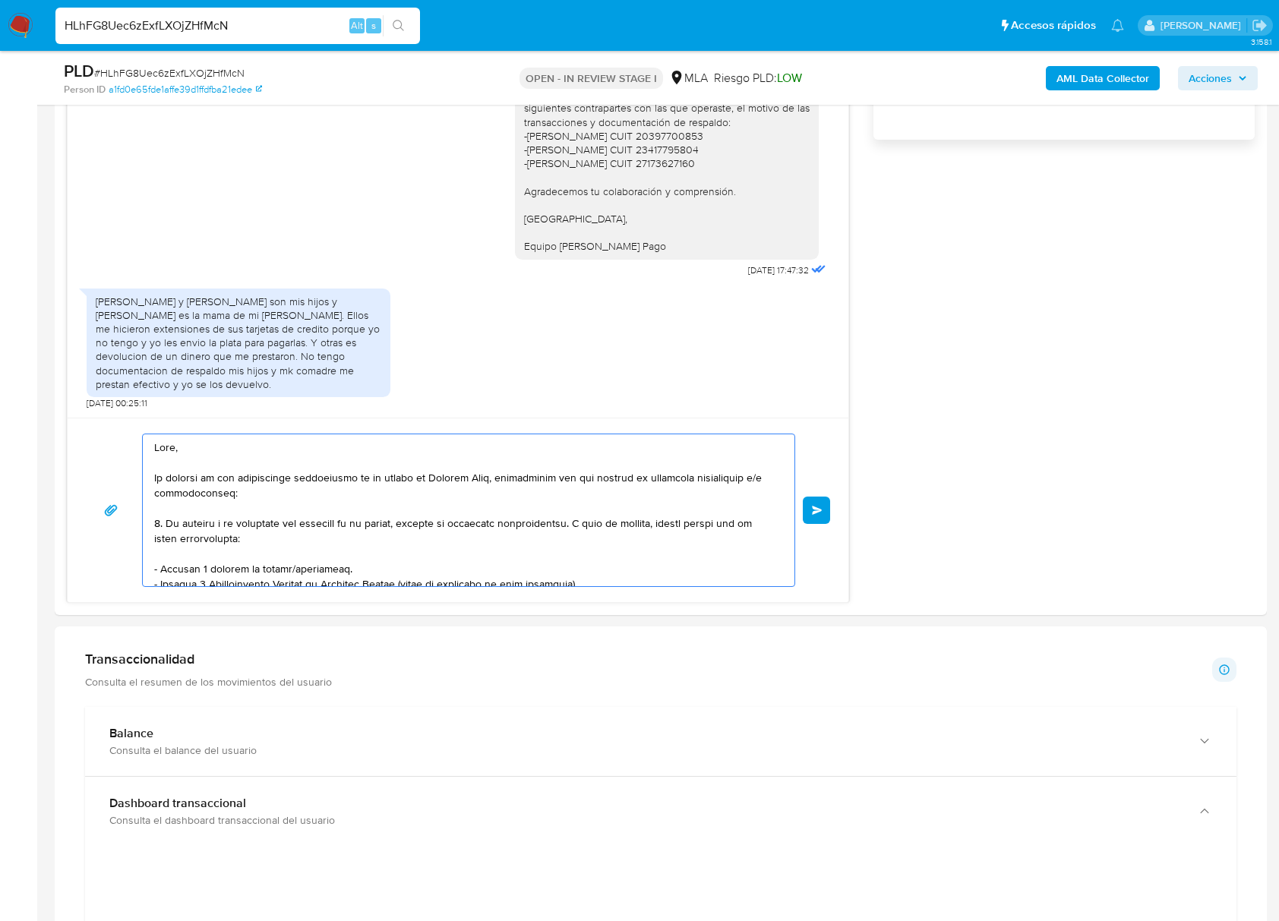
scroll to position [299, 0]
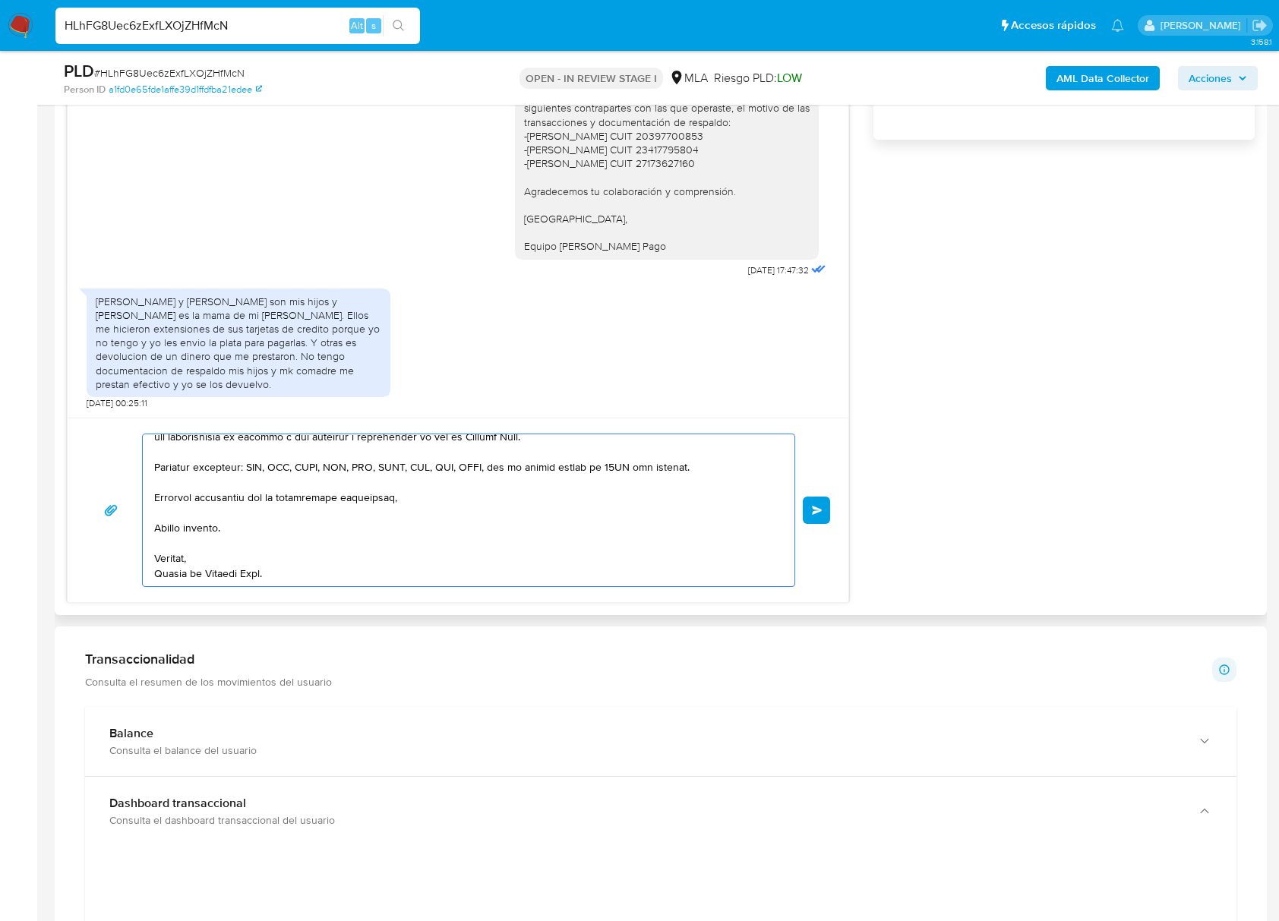
type textarea "Hola, En función de las operaciones registradas en tu cuenta de Mercado Pago, n…"
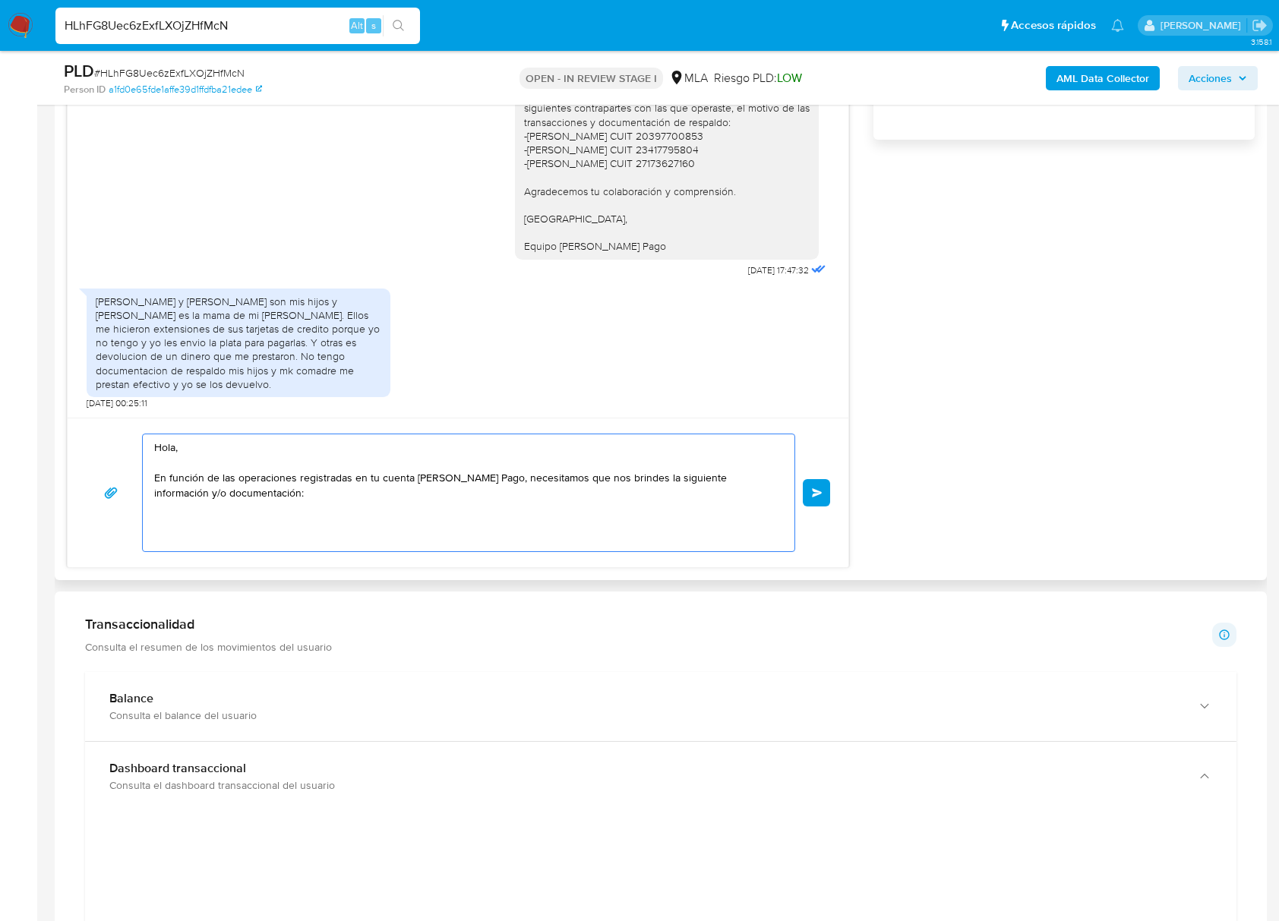
scroll to position [0, 0]
drag, startPoint x: 255, startPoint y: 498, endPoint x: 64, endPoint y: 407, distance: 211.9
click at [64, 407] on div "Historial CX Soluciones Chat Id Estado Fecha de creación Origen Proceso Anterio…" at bounding box center [661, 147] width 1212 height 866
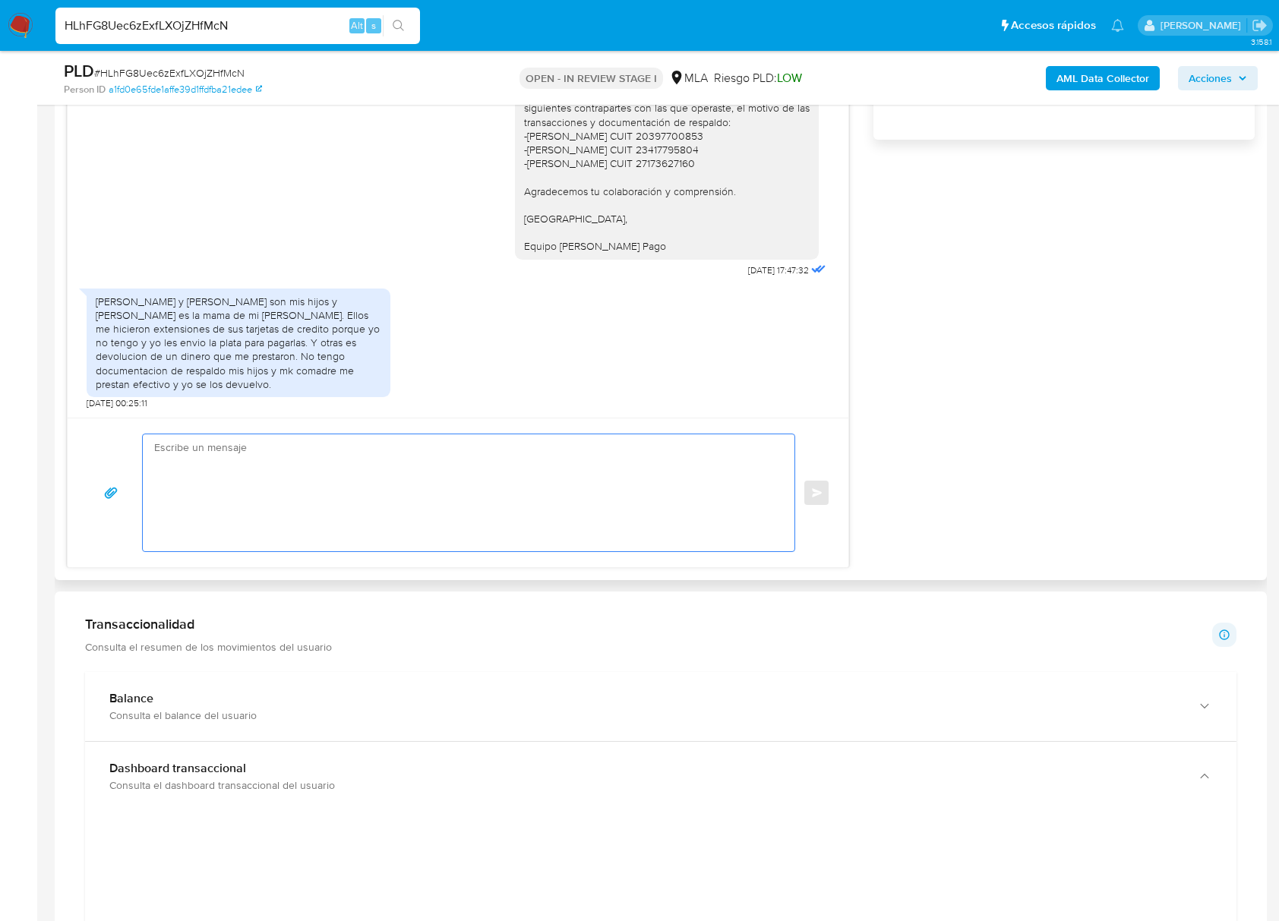
paste textarea "Buenas tardes, ¡Muchas gracias por tu respuesta! Confirmamos la recepción de la…"
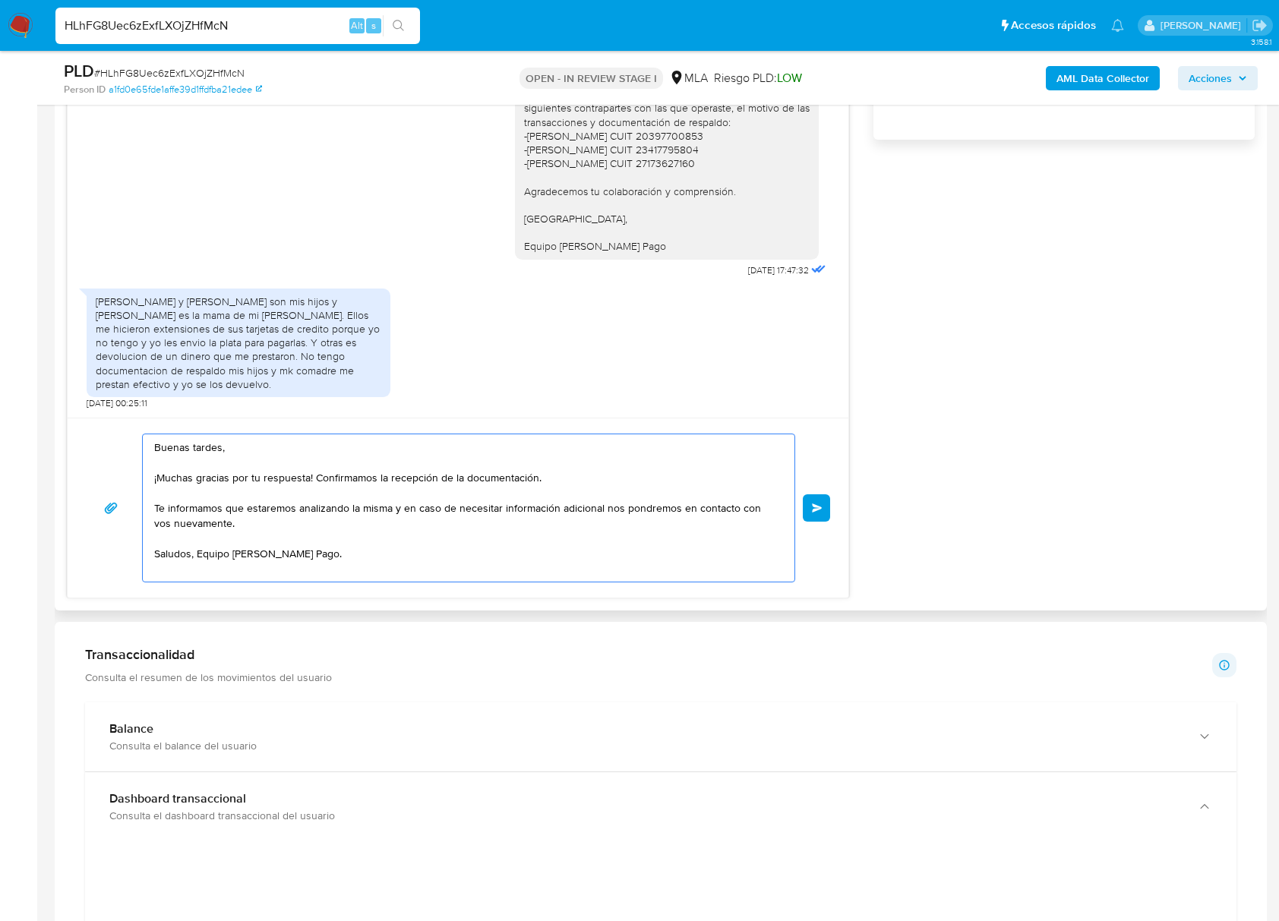
drag, startPoint x: 314, startPoint y: 481, endPoint x: 155, endPoint y: 471, distance: 159.0
click at [155, 471] on textarea "Buenas tardes, ¡Muchas gracias por tu respuesta! Confirmamos la recepción de la…" at bounding box center [464, 507] width 621 height 147
click at [336, 493] on textarea "Buenas tardes, ¡Muchas gracias por tu respuesta! Confirmamos la recepción de la…" at bounding box center [464, 507] width 621 height 147
click at [156, 477] on textarea "Buenas tardes, ¡Muchas gracias por tu respuesta! Confirmamos la recepción de la…" at bounding box center [464, 507] width 621 height 147
drag, startPoint x: 304, startPoint y: 483, endPoint x: 532, endPoint y: 478, distance: 227.8
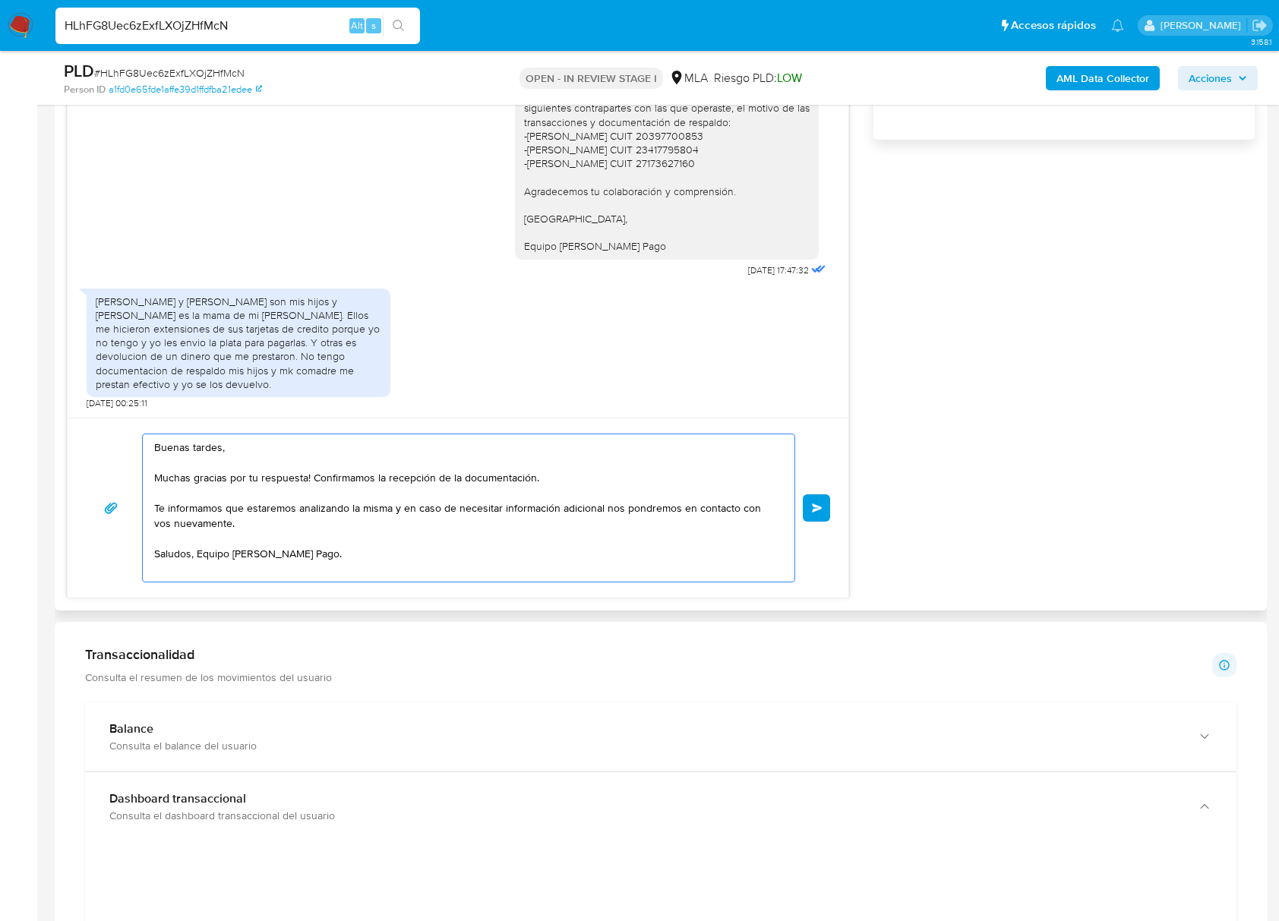
click at [532, 478] on textarea "Buenas tardes, Muchas gracias por tu respuesta! Confirmamos la recepción de la …" at bounding box center [464, 507] width 621 height 147
type textarea "Buenas tardes, Muchas gracias por tu respuesta. Te informamos que estaremos ana…"
click at [818, 505] on span "Enviar" at bounding box center [817, 507] width 11 height 9
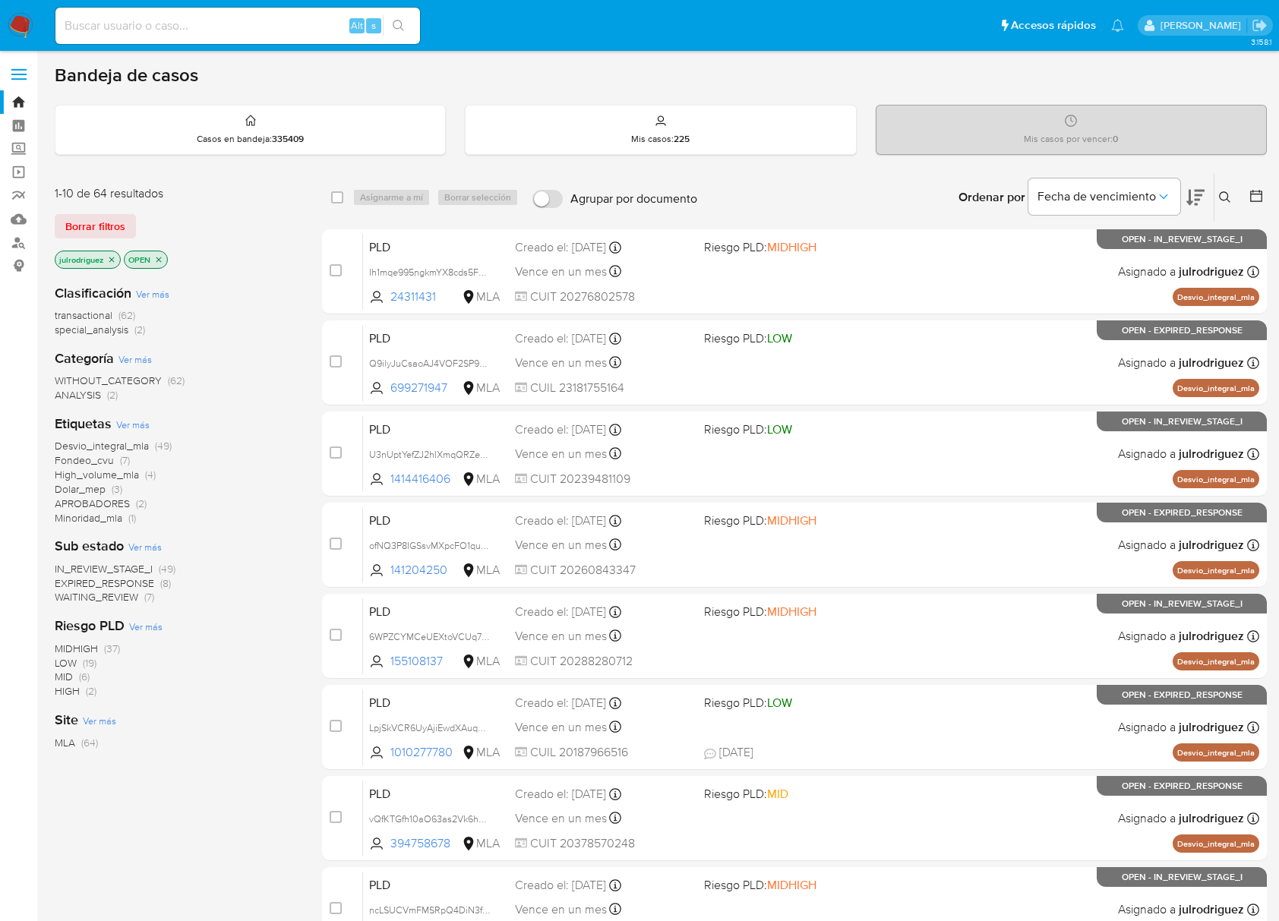
click at [1225, 195] on icon at bounding box center [1225, 197] width 12 height 12
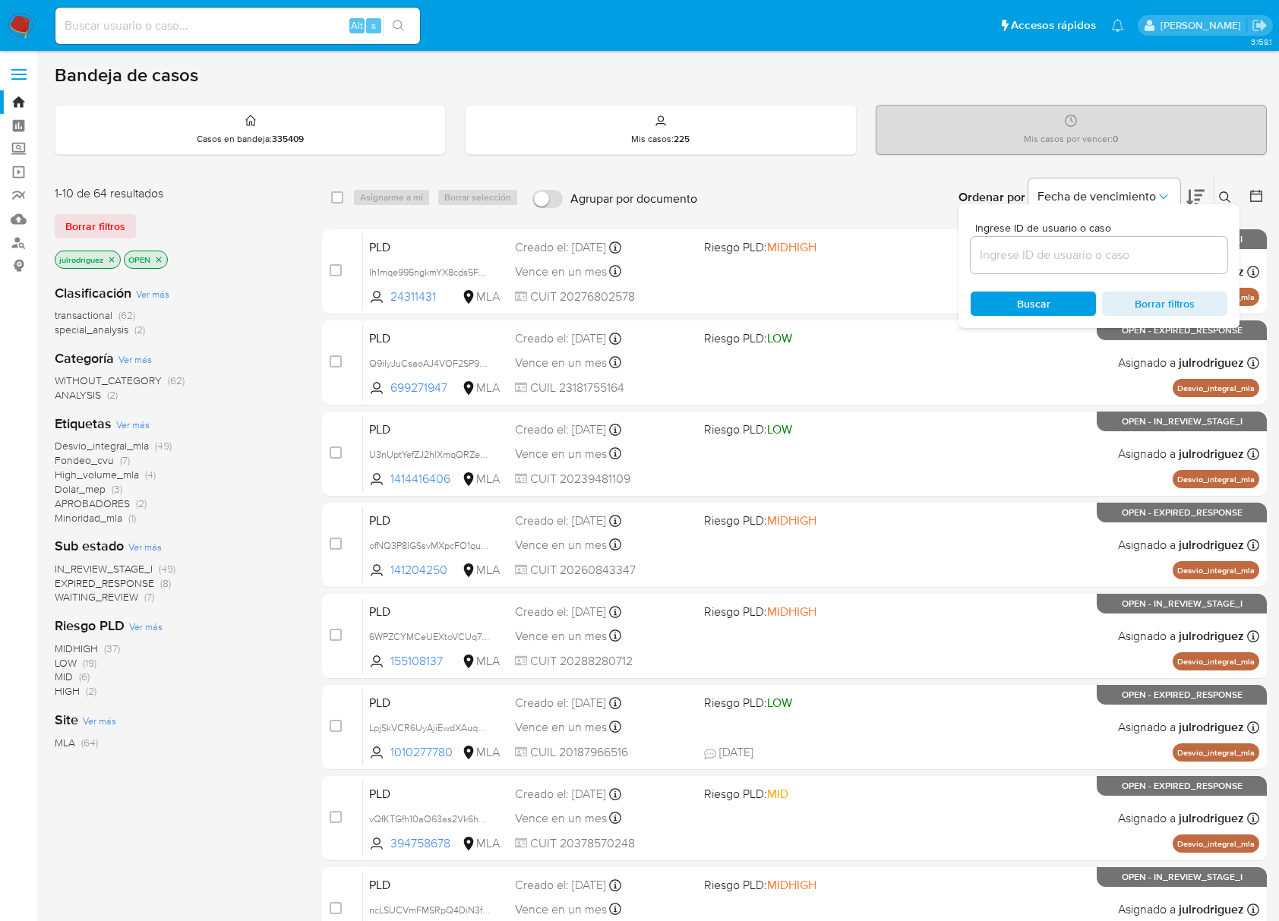
click at [1020, 250] on input at bounding box center [1098, 255] width 257 height 20
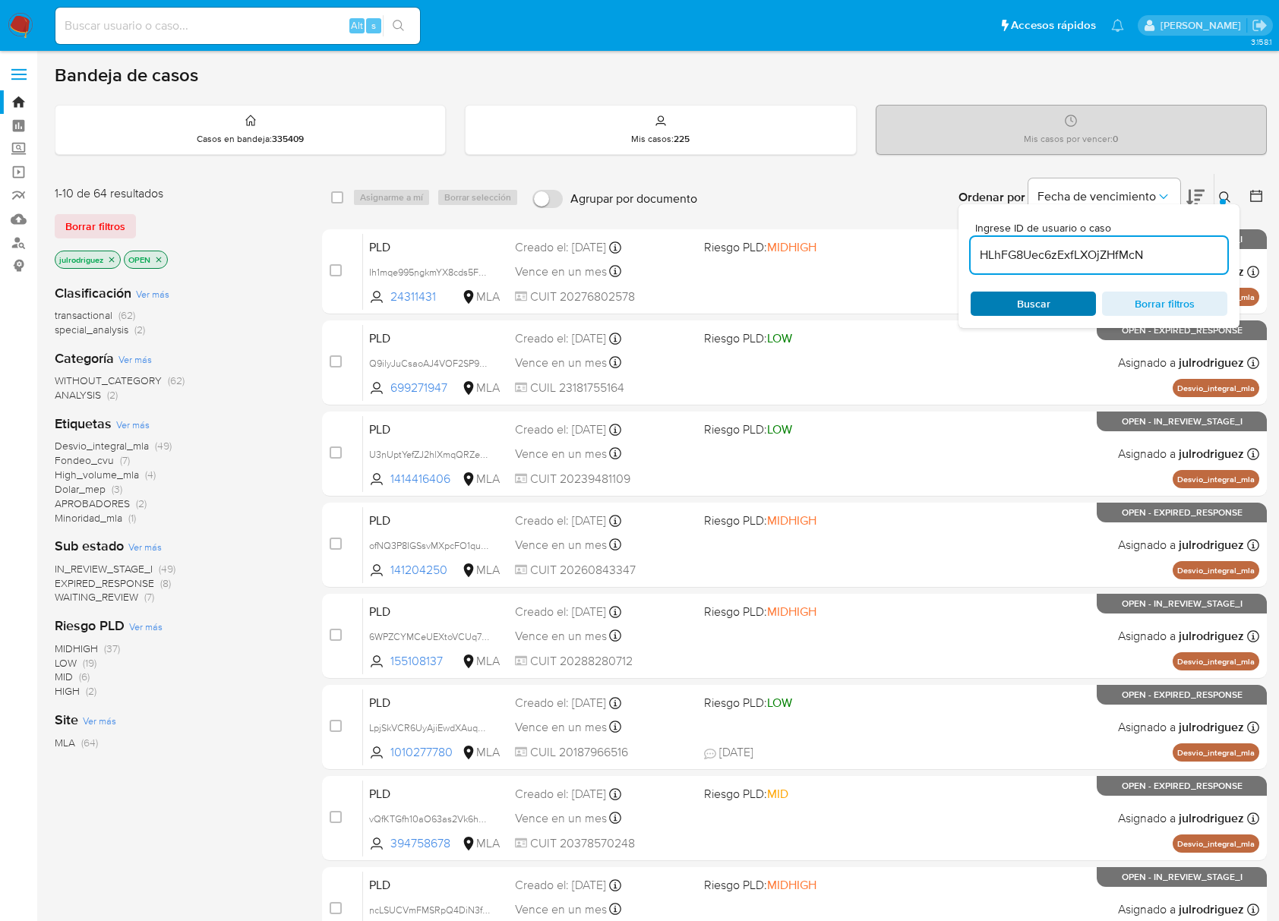
type input "HLhFG8Uec6zExfLXOjZHfMcN"
click at [1015, 313] on span "Buscar" at bounding box center [1033, 303] width 104 height 21
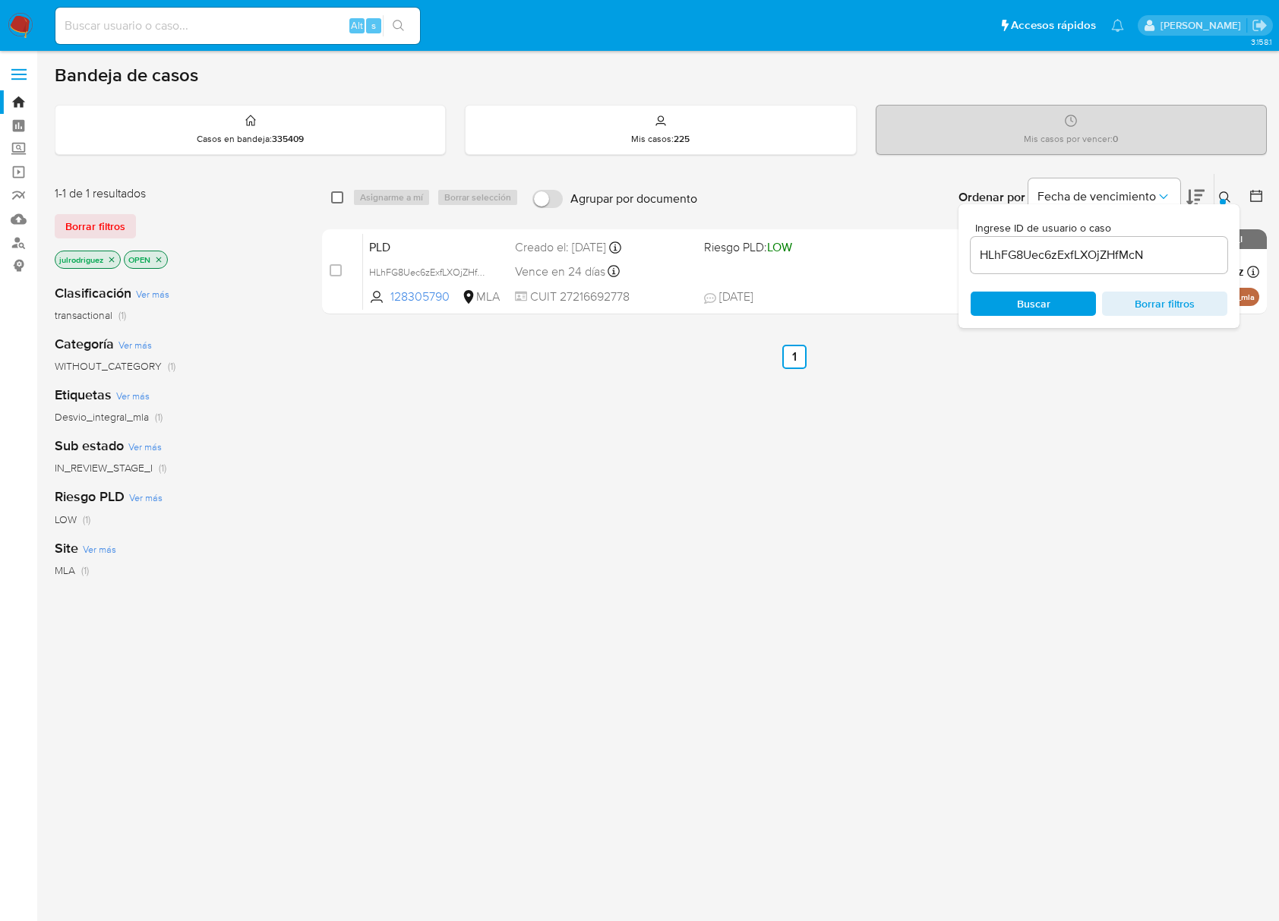
click at [342, 197] on input "checkbox" at bounding box center [337, 197] width 12 height 12
checkbox input "true"
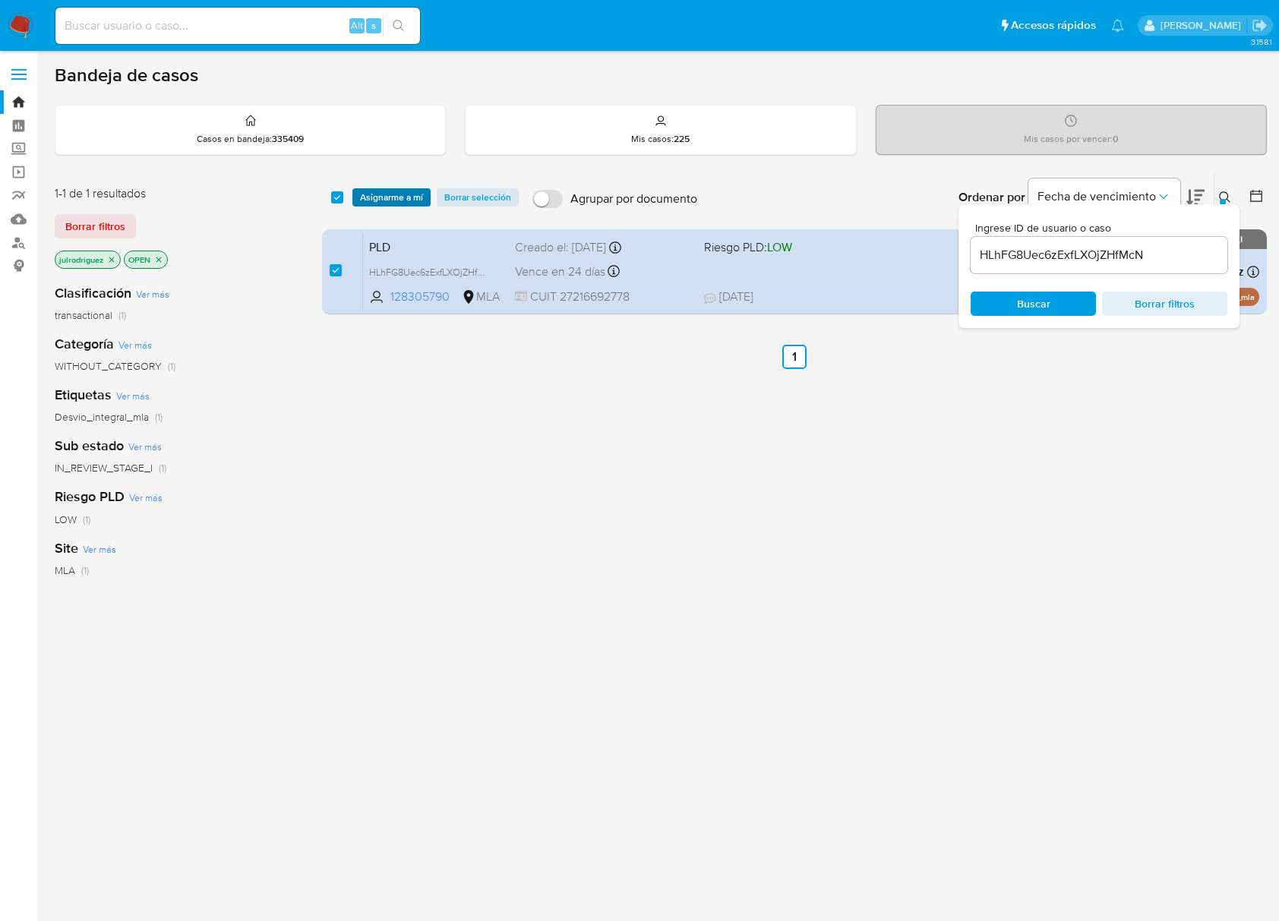
click at [411, 196] on span "Asignarme a mí" at bounding box center [391, 197] width 63 height 15
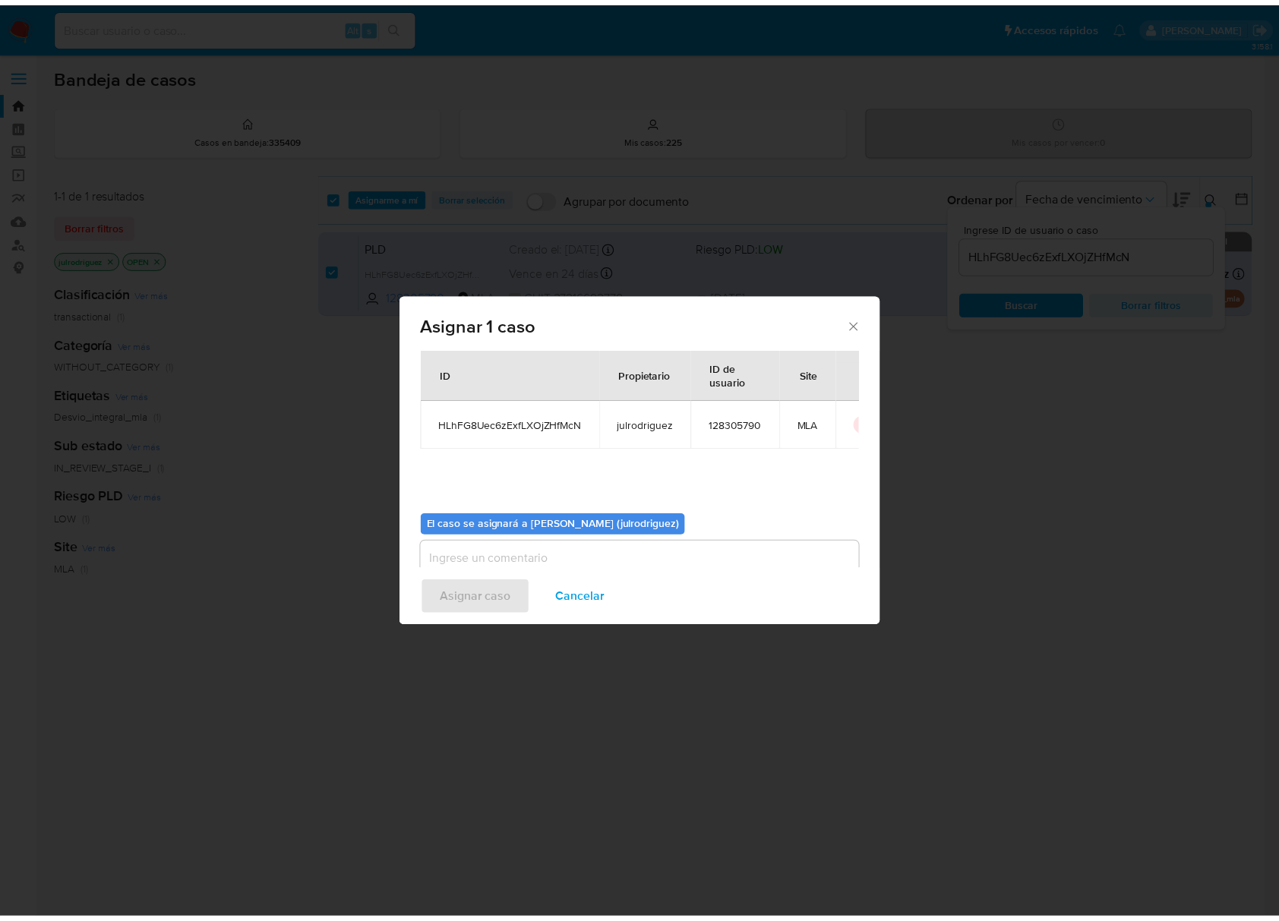
scroll to position [77, 0]
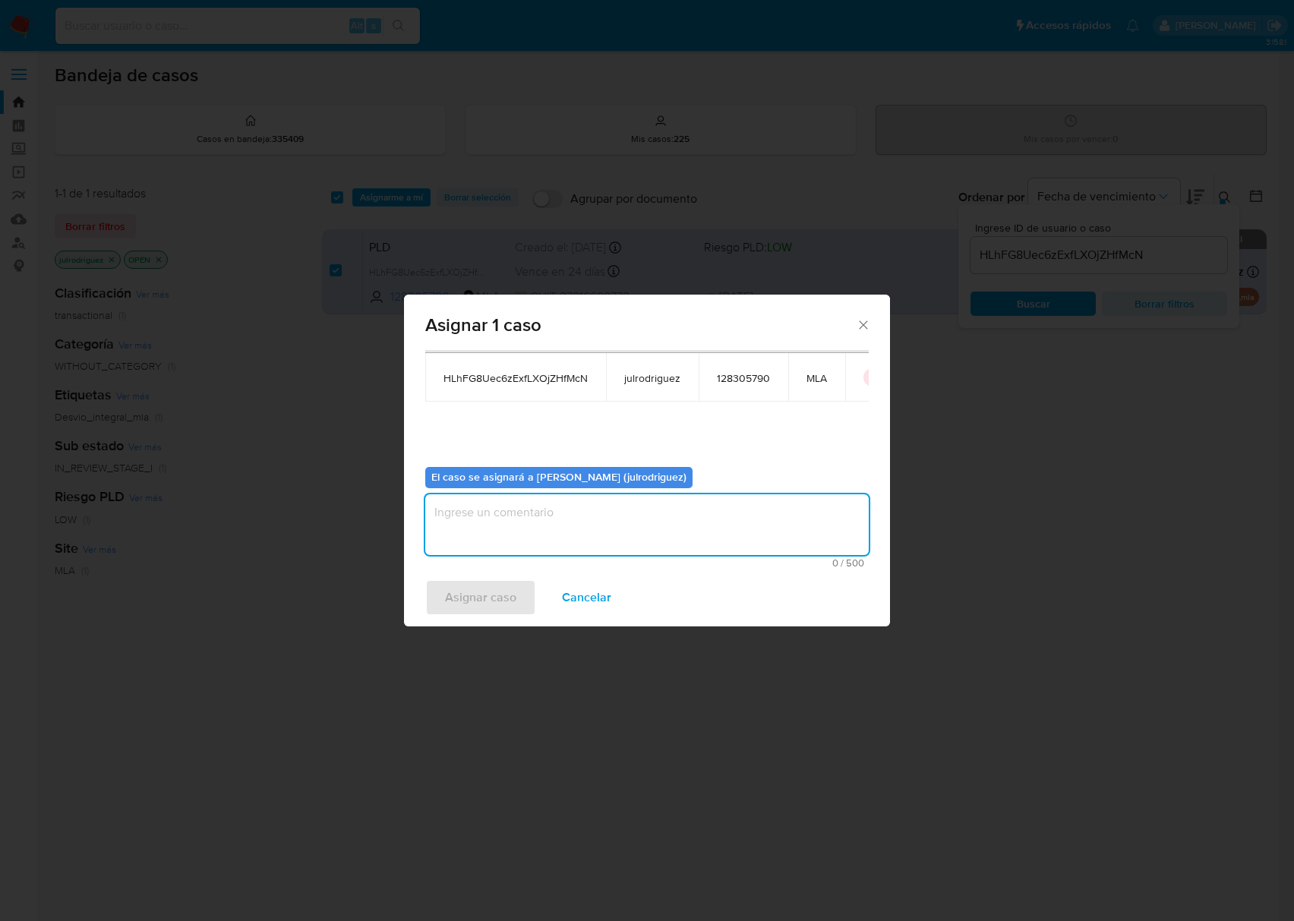
click at [642, 522] on textarea "assign-modal" at bounding box center [646, 524] width 443 height 61
type textarea "."
click at [477, 589] on span "Asignar caso" at bounding box center [480, 597] width 71 height 33
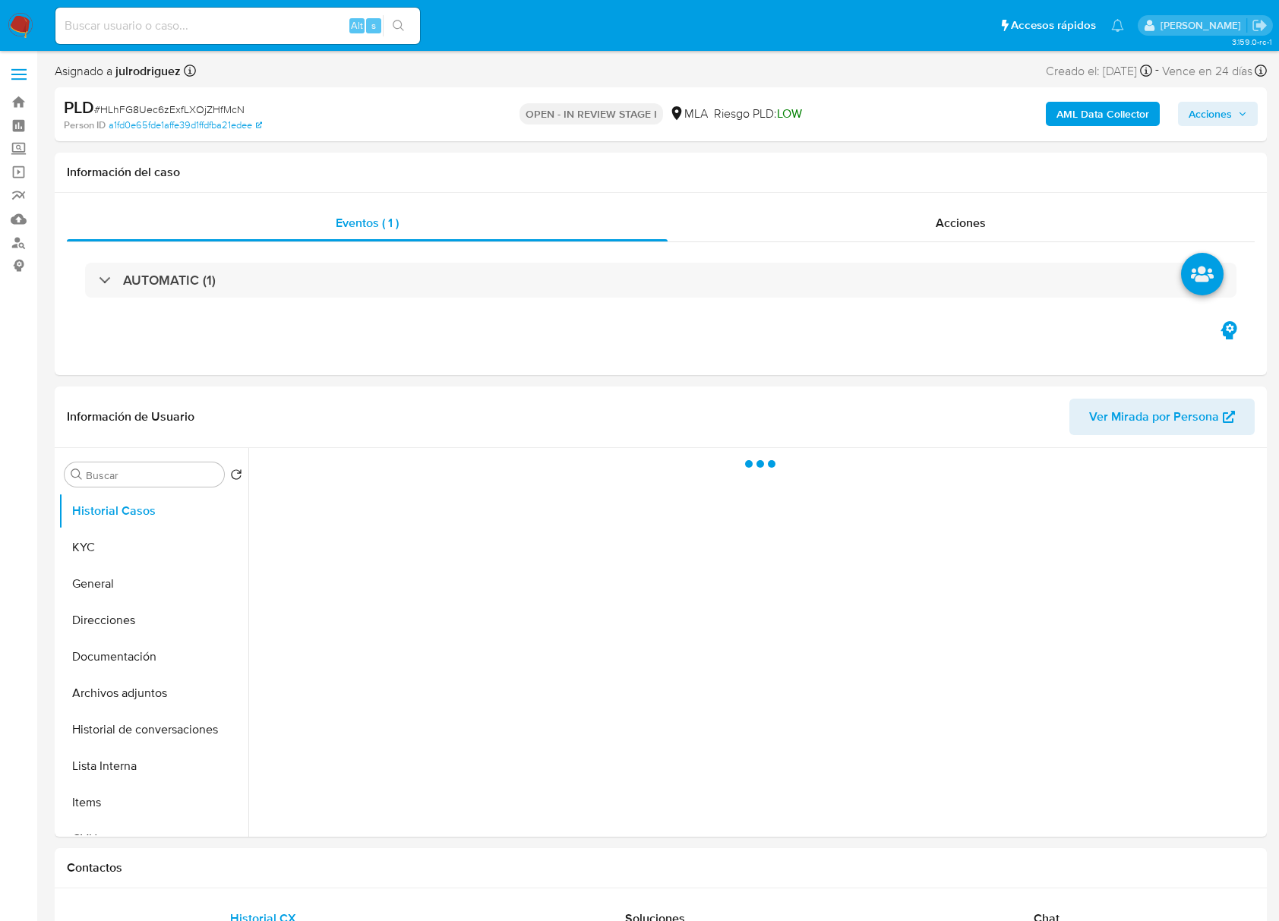
select select "10"
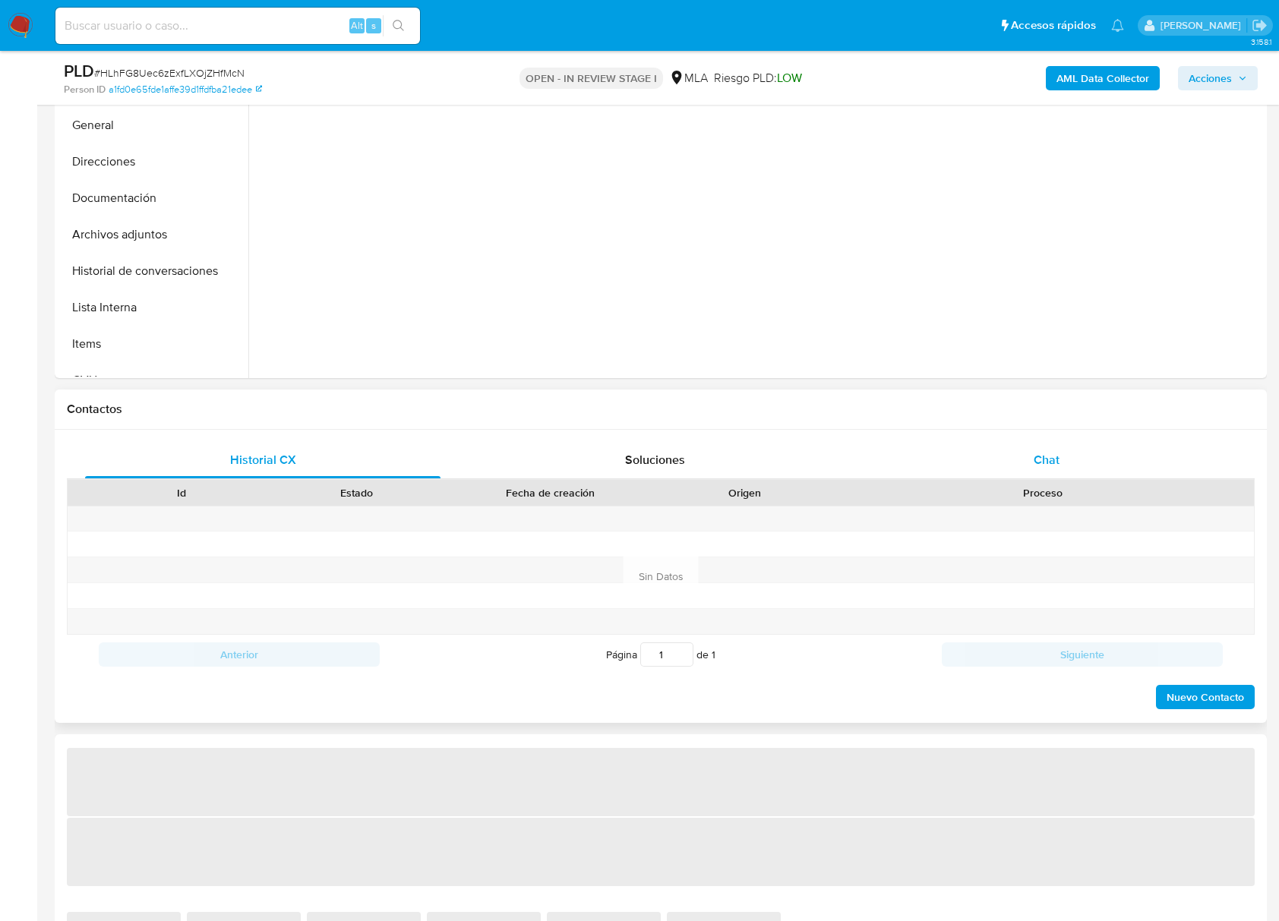
click at [1064, 466] on div "Chat" at bounding box center [1046, 460] width 355 height 36
select select "10"
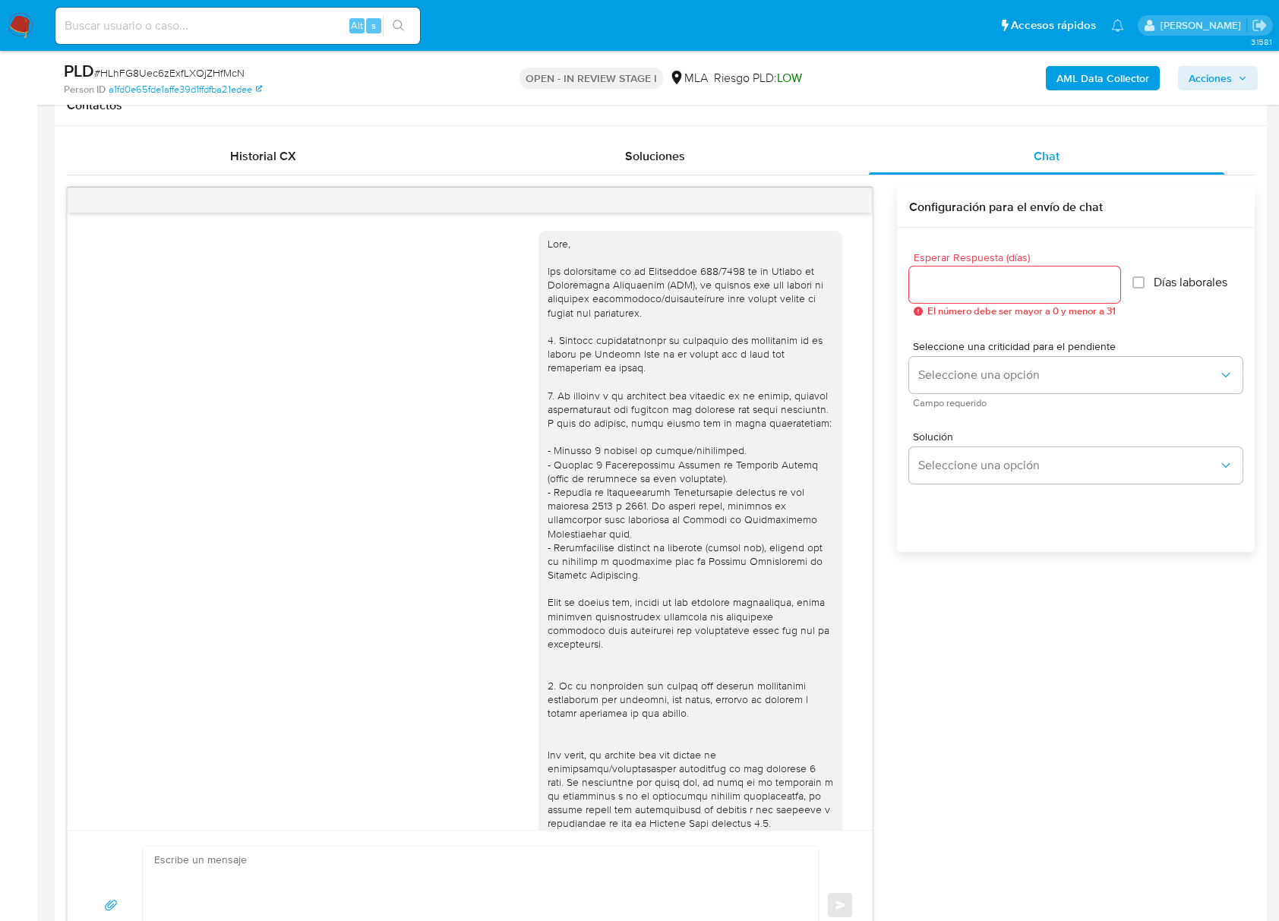
scroll to position [1134, 0]
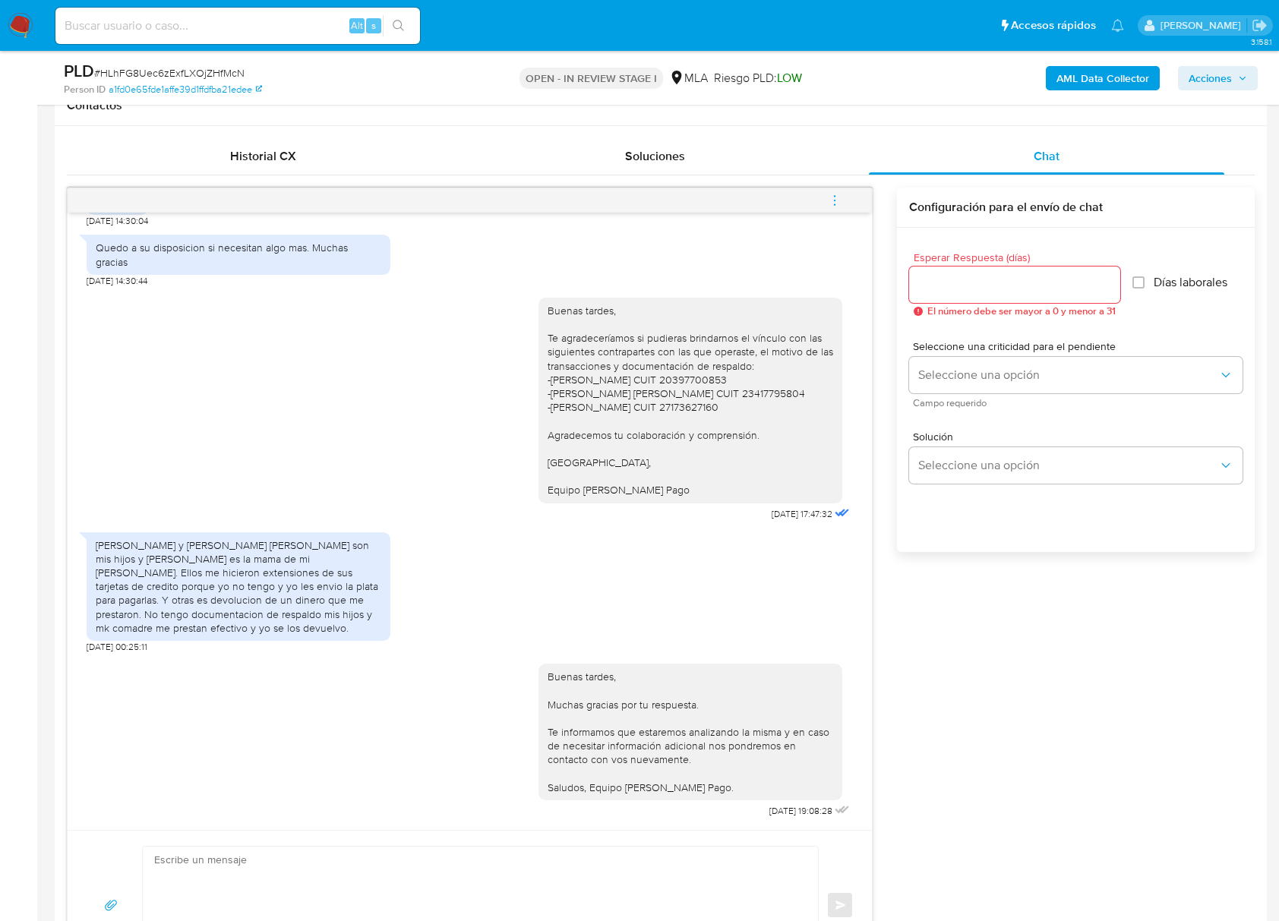
click at [828, 203] on icon "menu-action" at bounding box center [835, 201] width 14 height 14
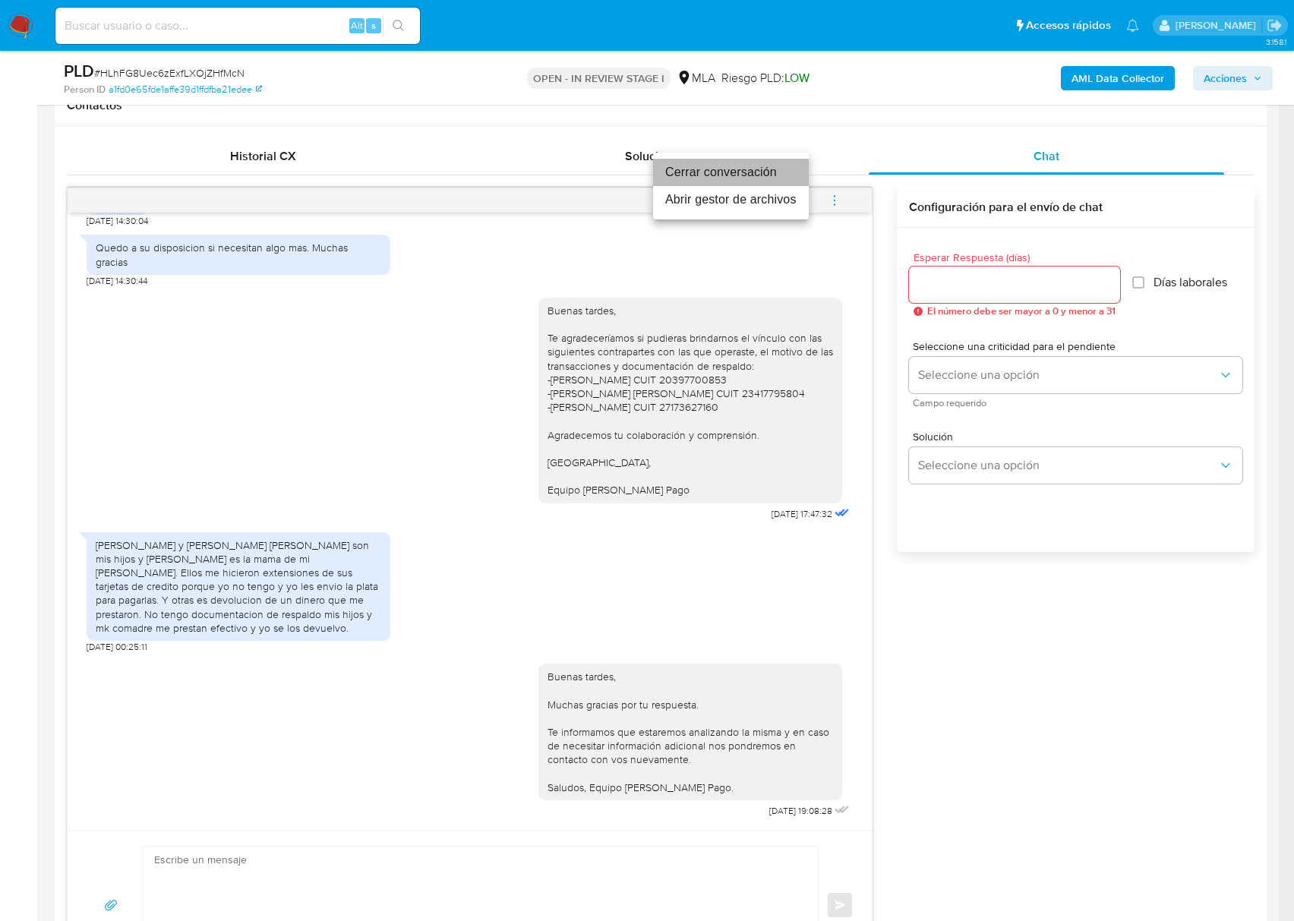
click at [711, 172] on li "Cerrar conversación" at bounding box center [731, 172] width 156 height 27
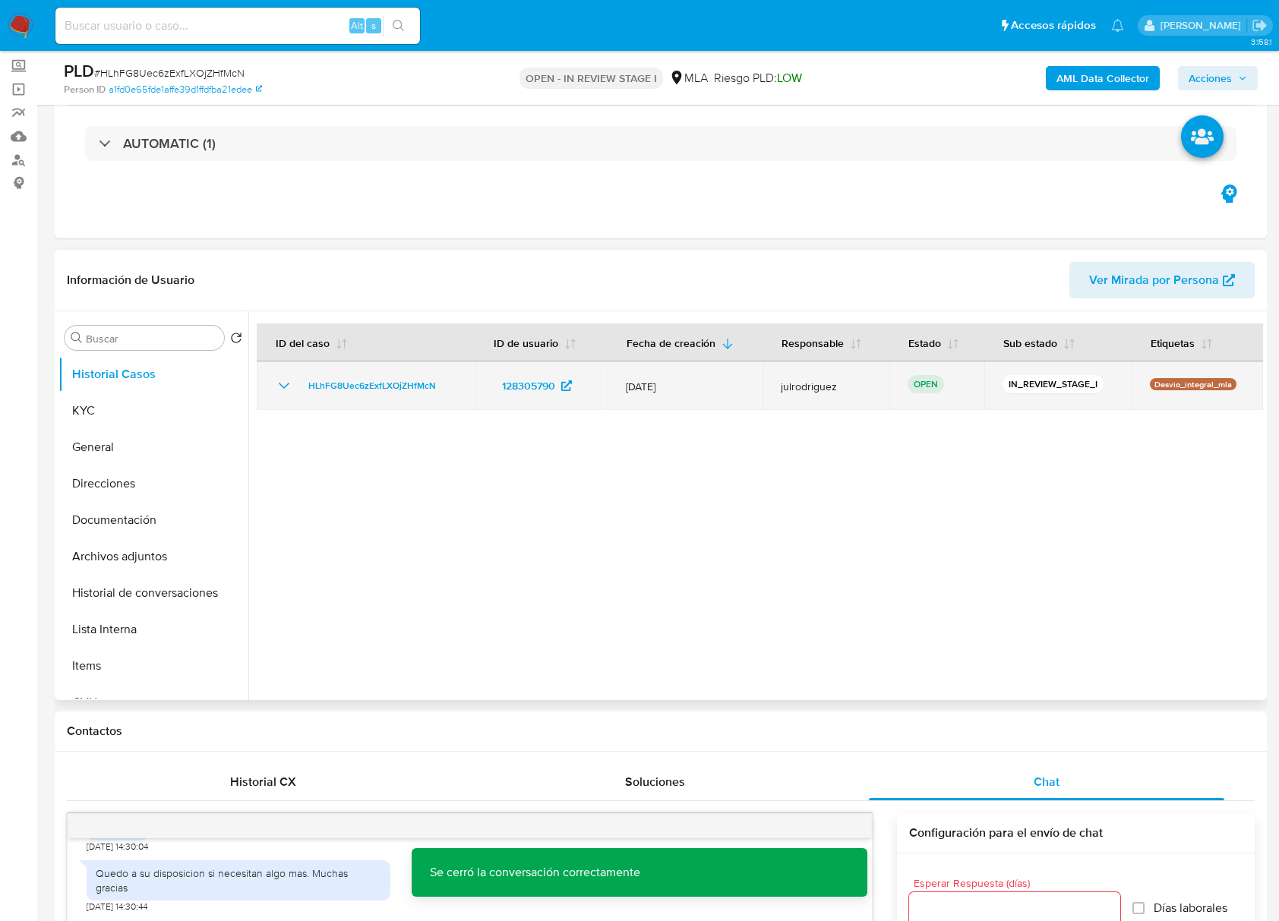
scroll to position [0, 0]
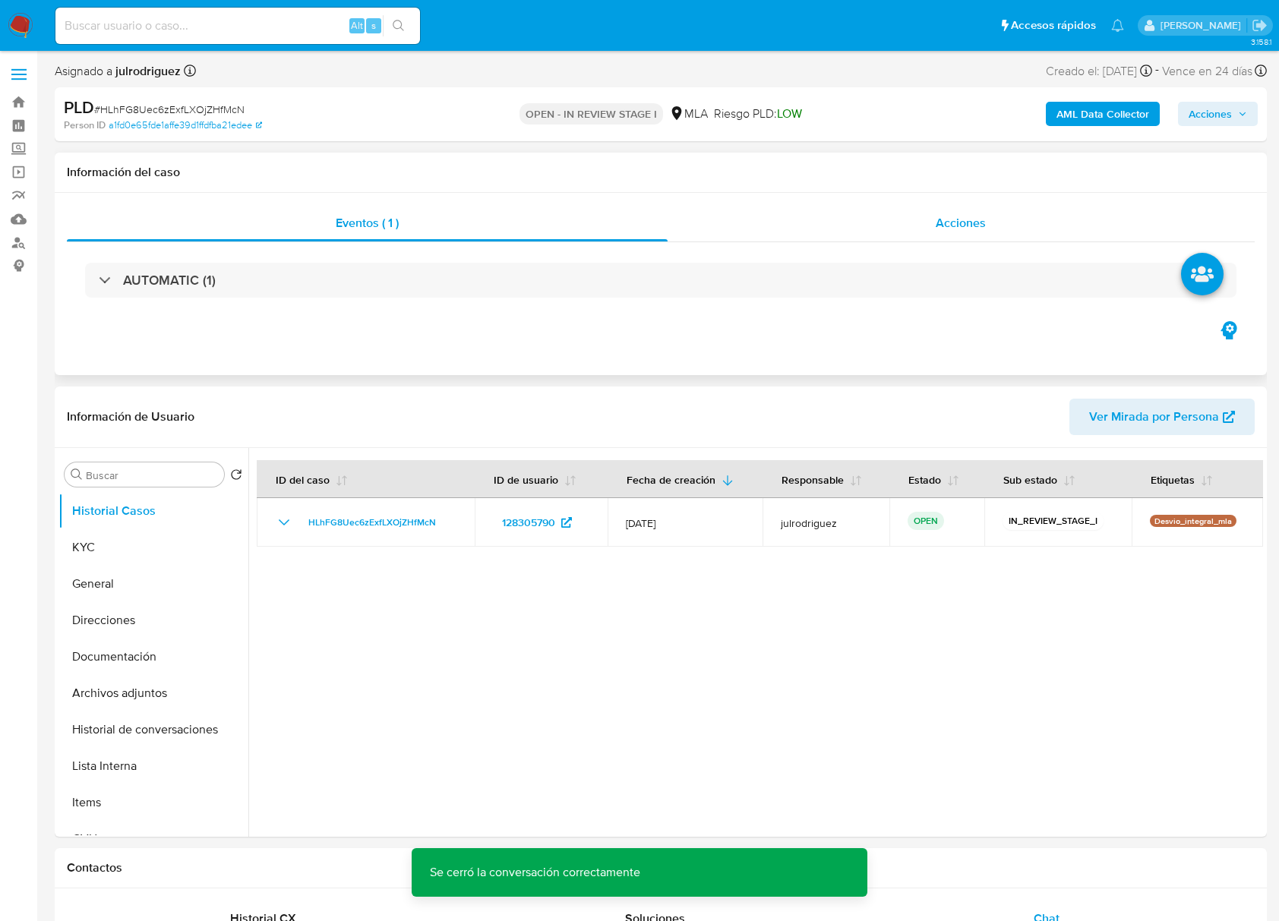
click at [997, 222] on div "Acciones" at bounding box center [961, 223] width 588 height 36
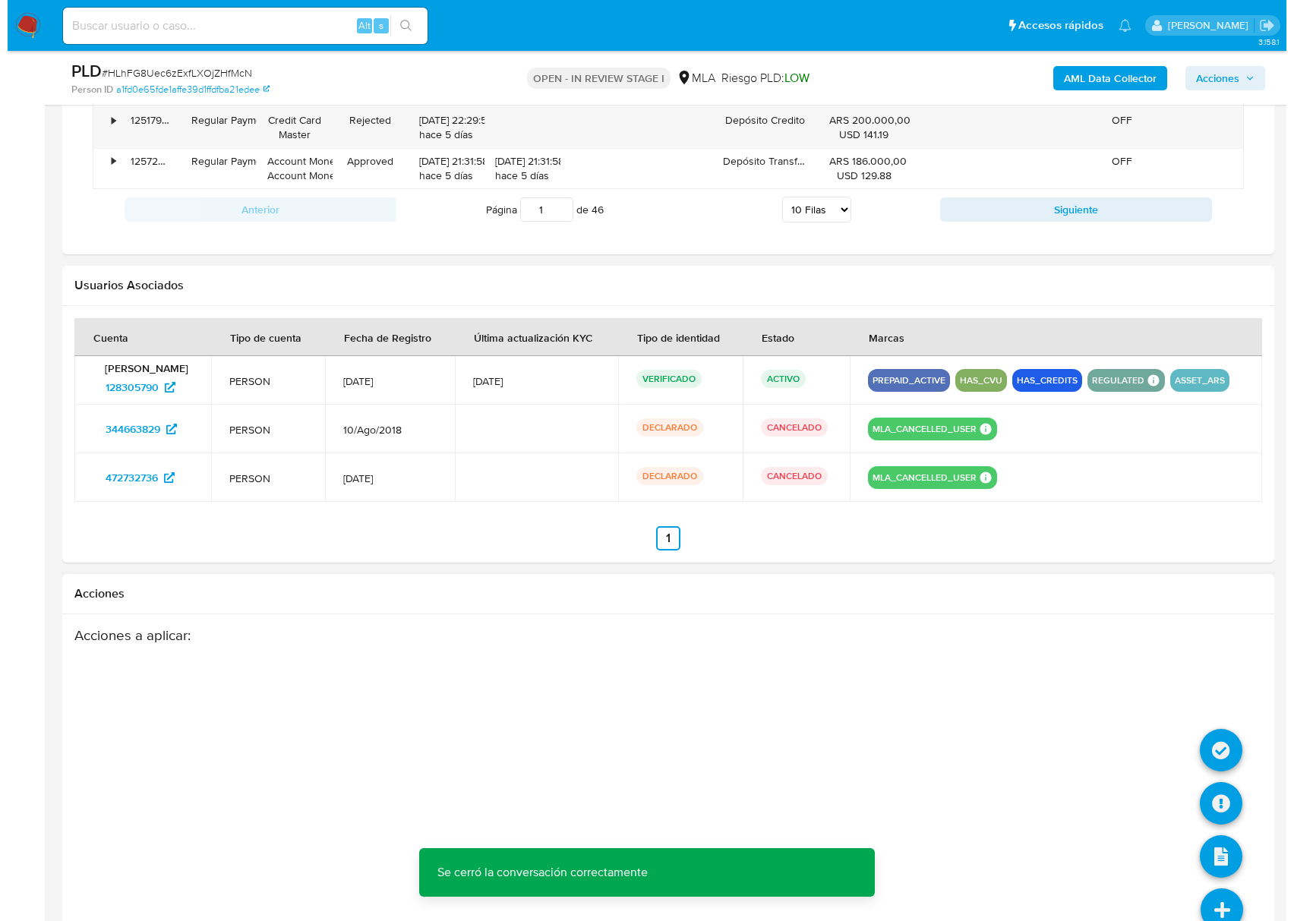
scroll to position [2543, 0]
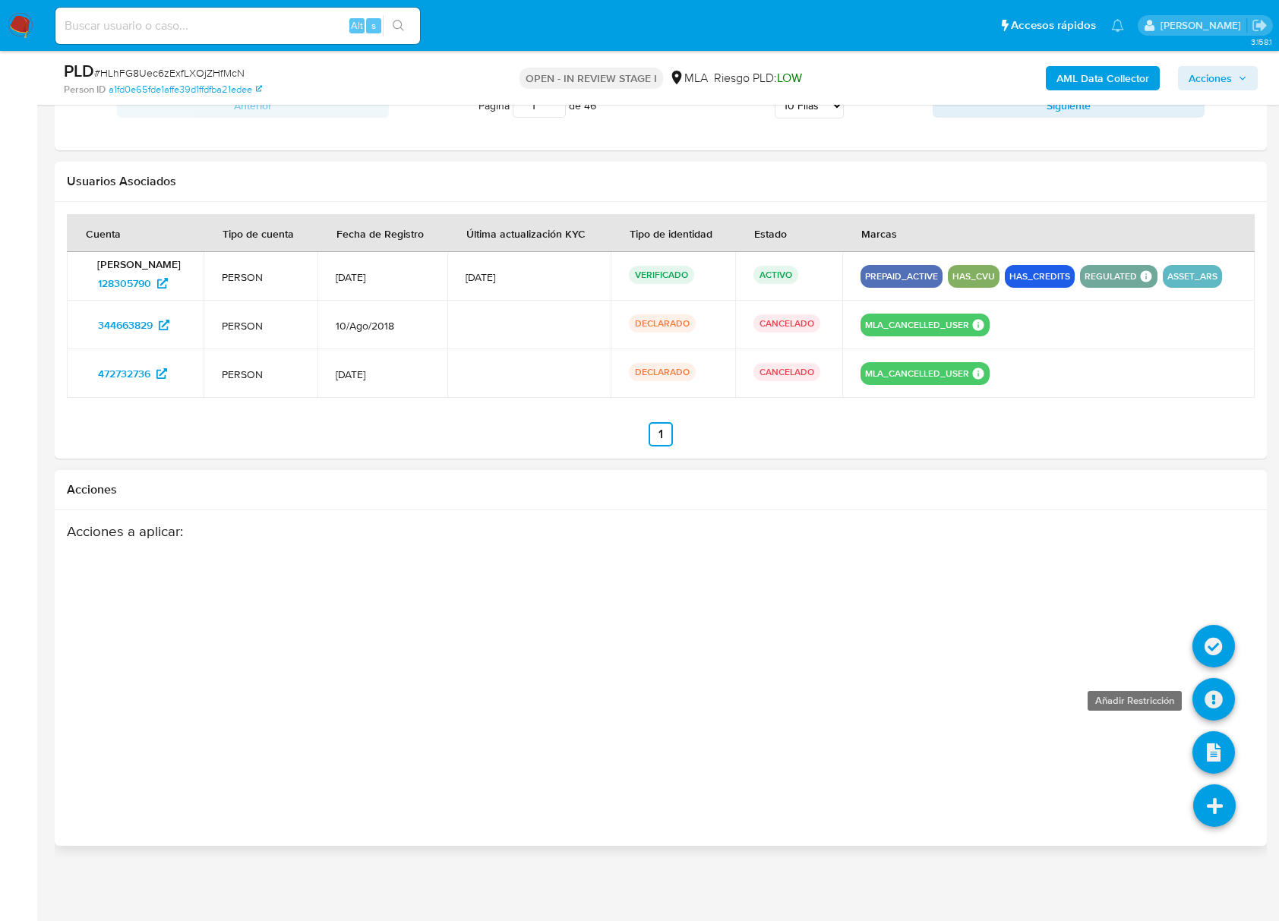
click at [1210, 692] on icon at bounding box center [1213, 699] width 43 height 43
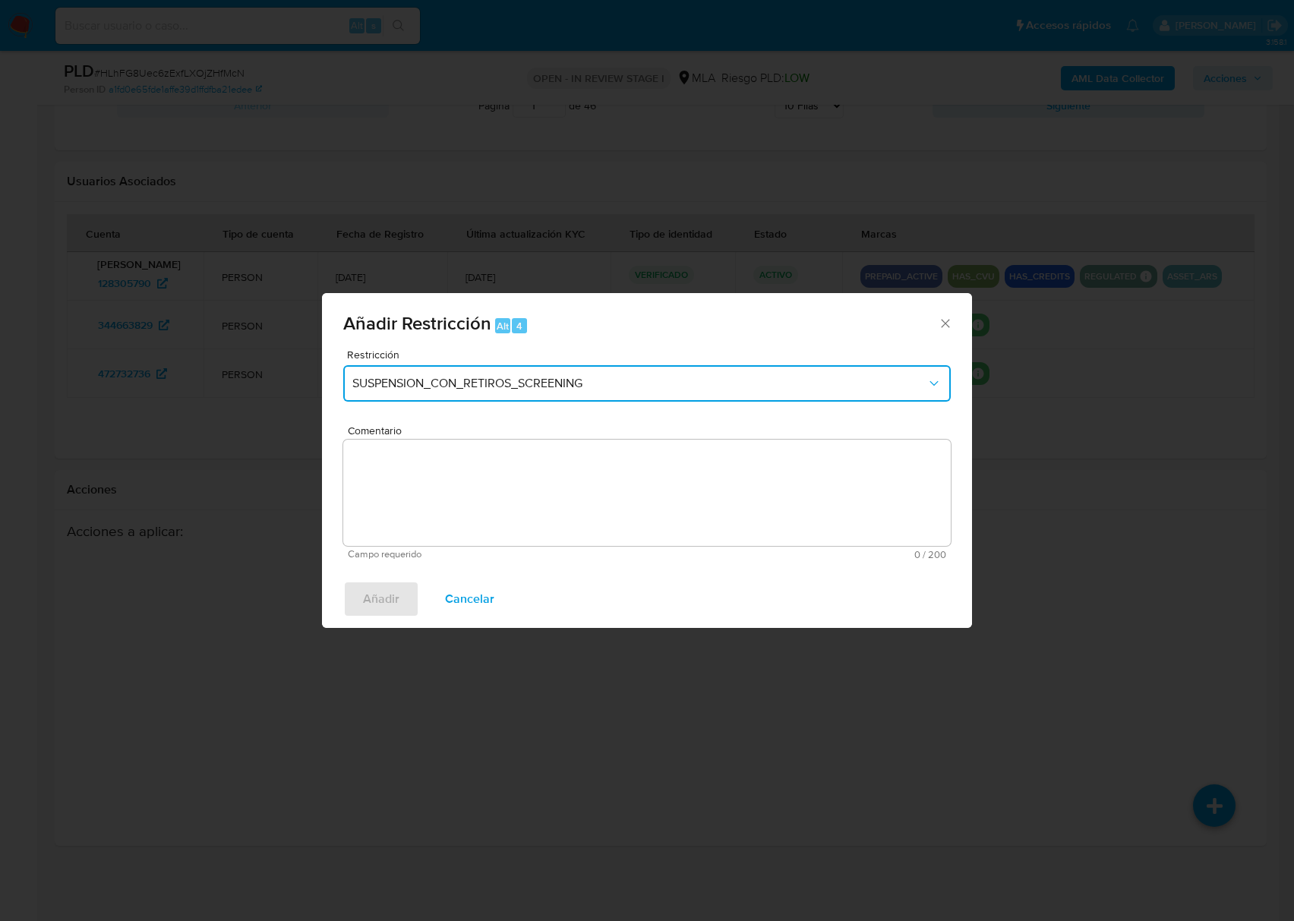
click at [550, 386] on span "SUSPENSION_CON_RETIROS_SCREENING" at bounding box center [639, 383] width 574 height 15
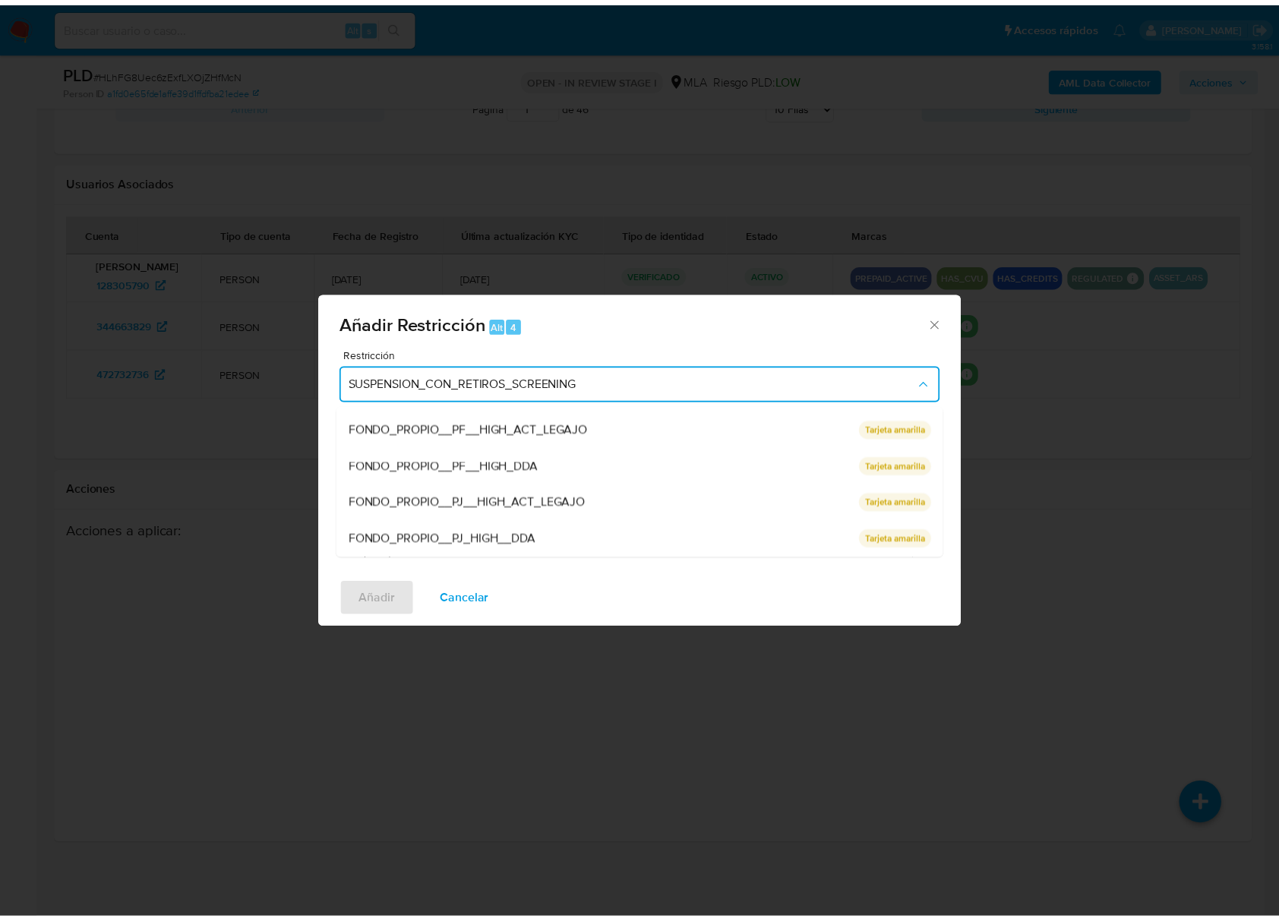
scroll to position [322, 0]
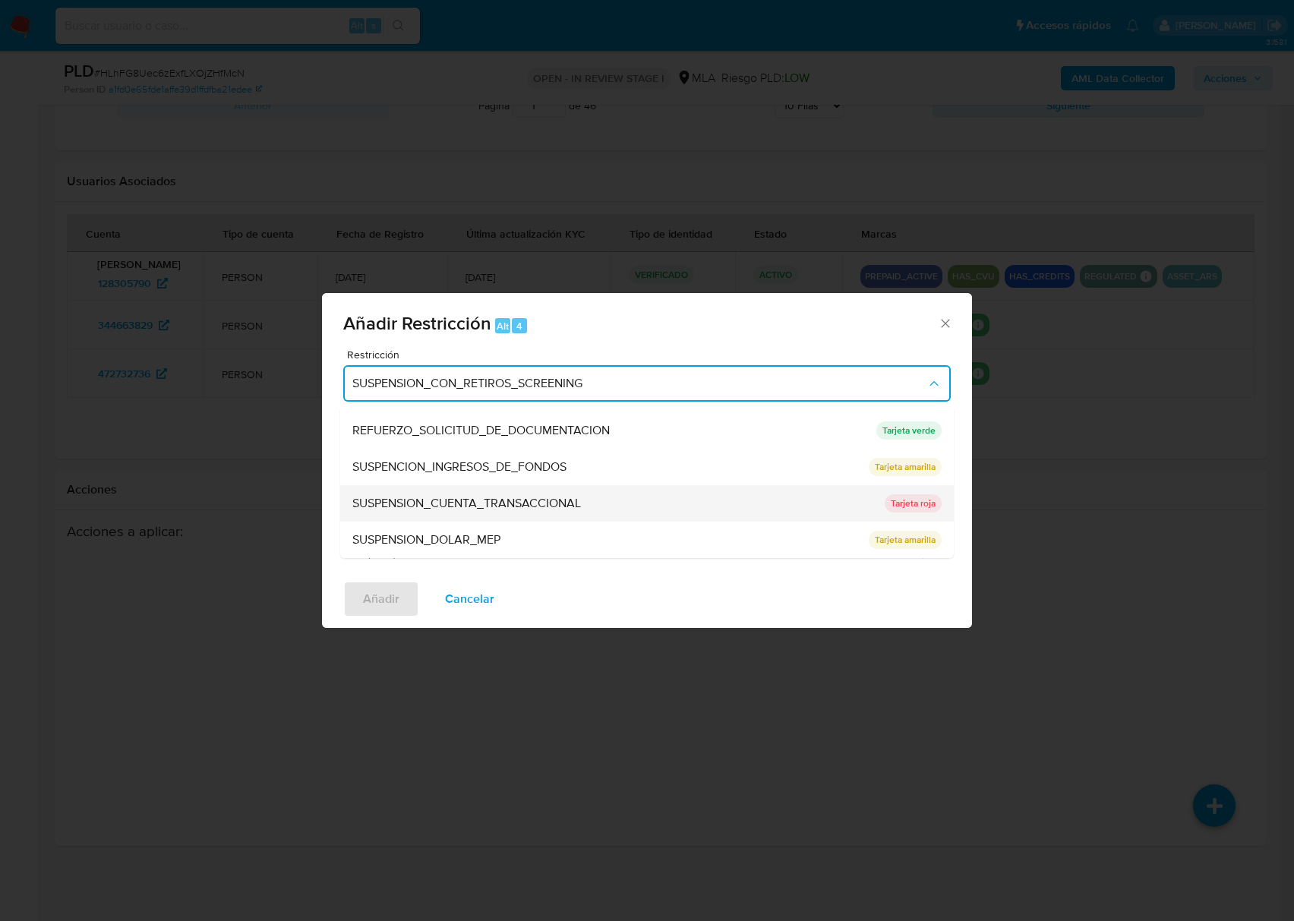
click at [569, 487] on div "SUSPENSION_CUENTA_TRANSACCIONAL" at bounding box center [613, 503] width 523 height 36
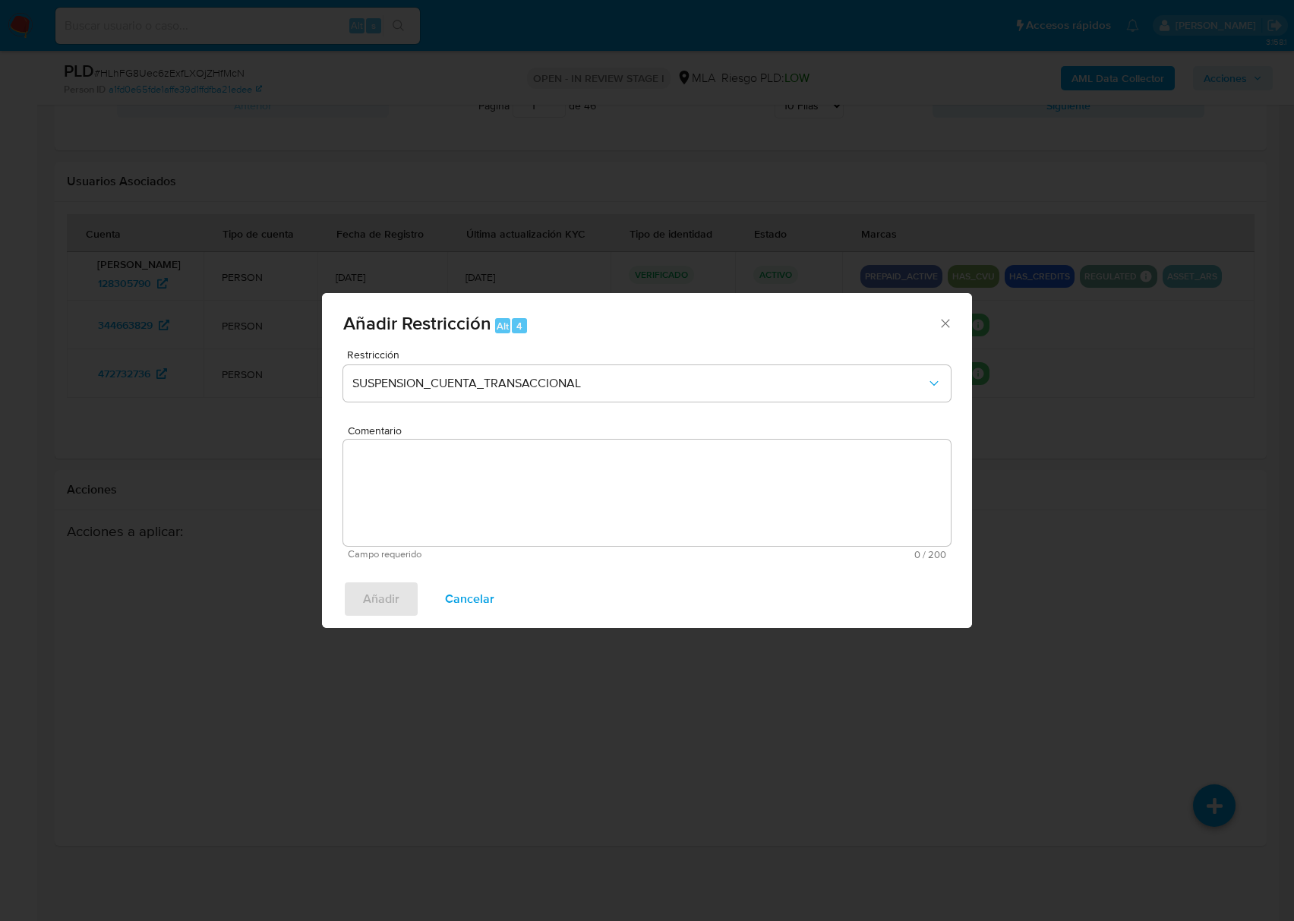
click at [639, 484] on textarea "Comentario" at bounding box center [646, 493] width 607 height 106
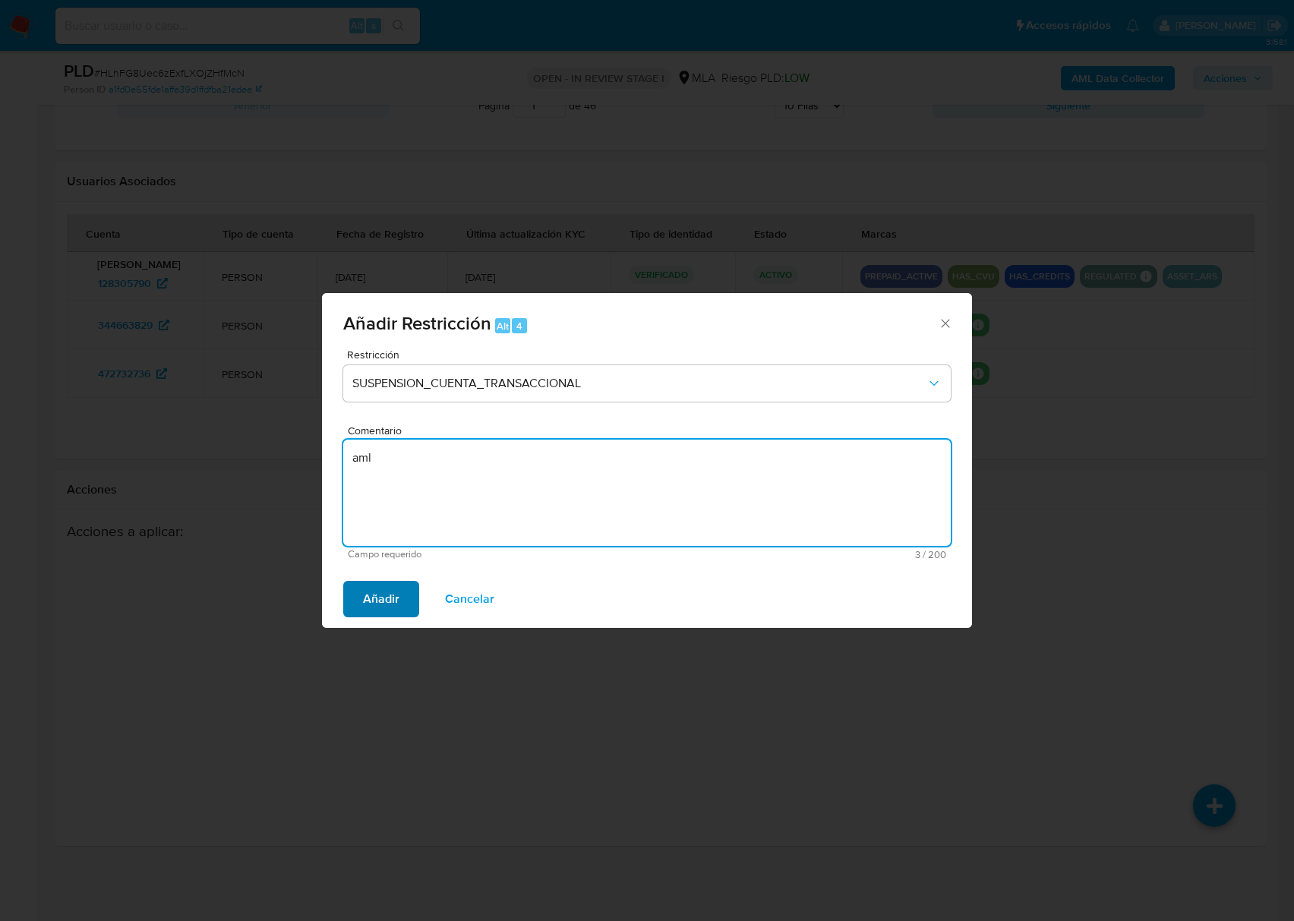
type textarea "aml"
click at [393, 597] on span "Añadir" at bounding box center [381, 598] width 36 height 33
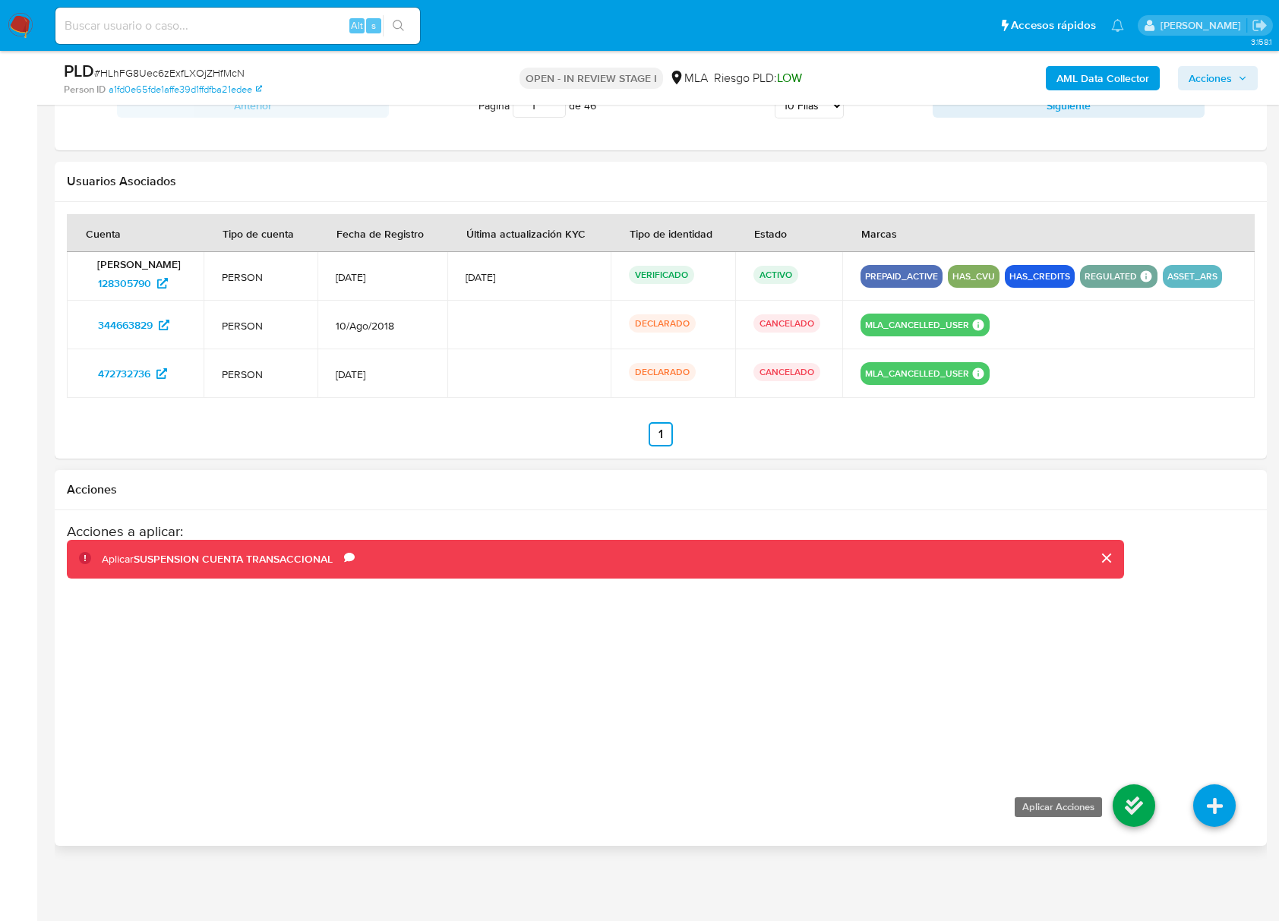
click at [1137, 812] on icon at bounding box center [1133, 805] width 43 height 43
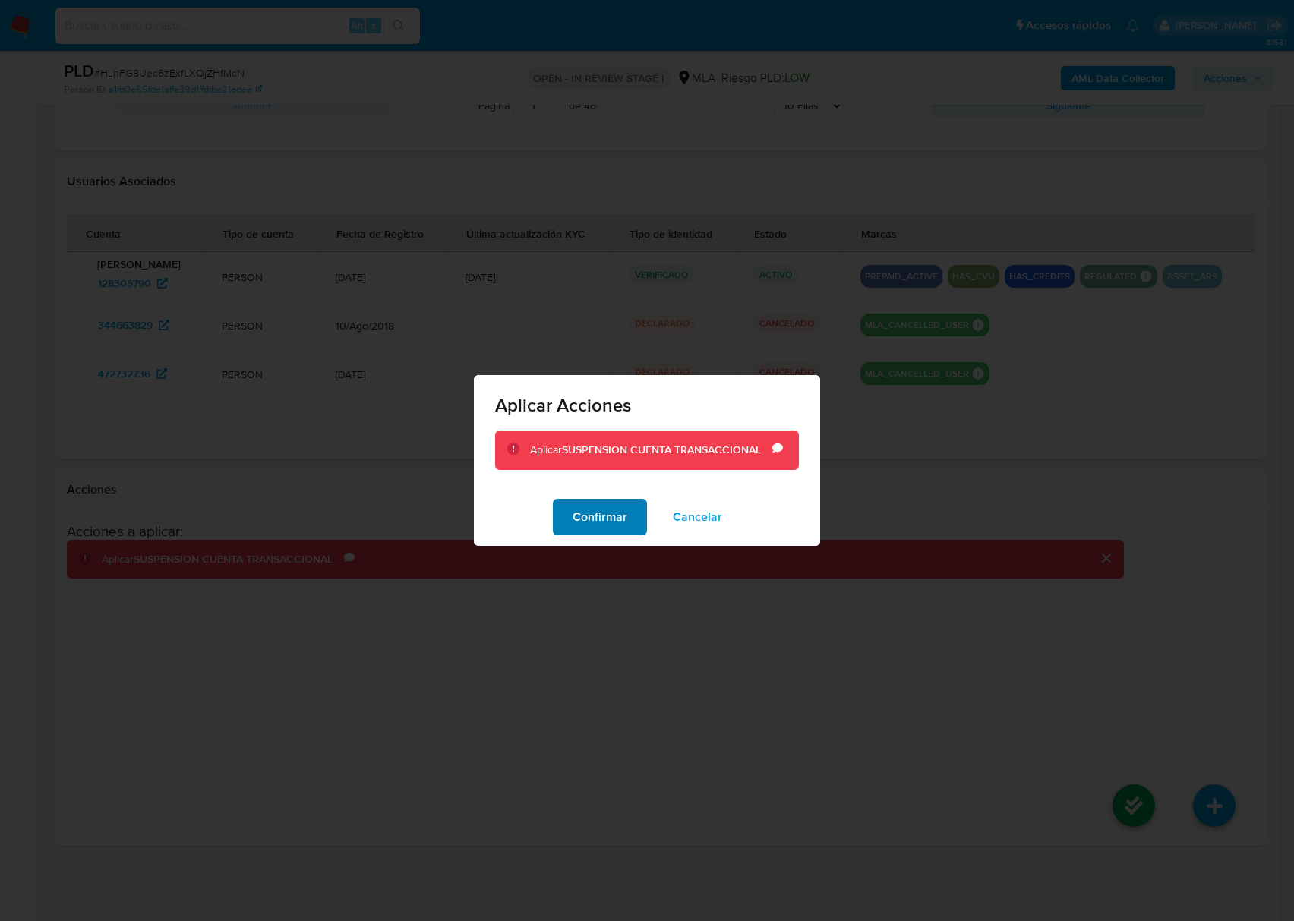
click at [588, 524] on span "Confirmar" at bounding box center [599, 516] width 55 height 33
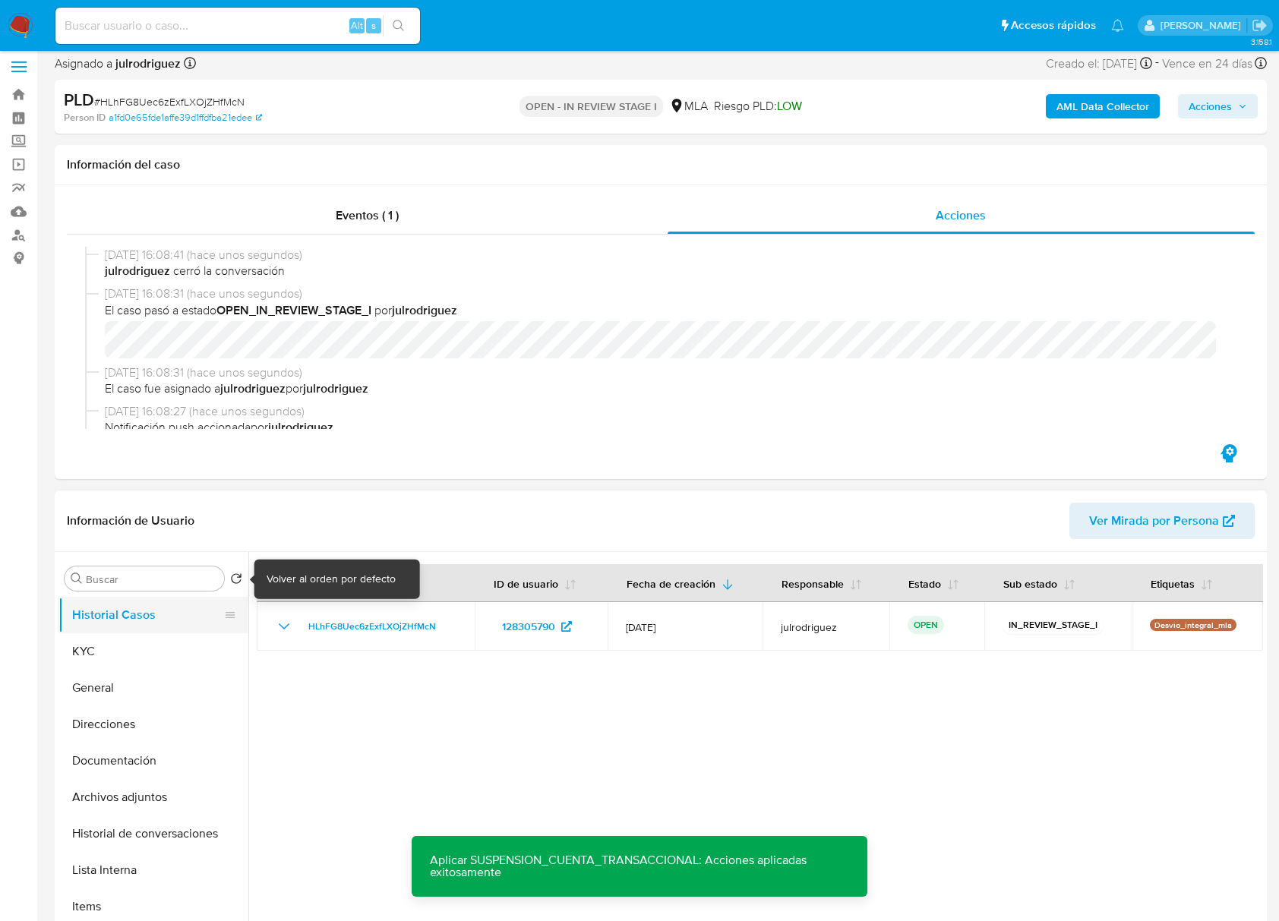
scroll to position [0, 0]
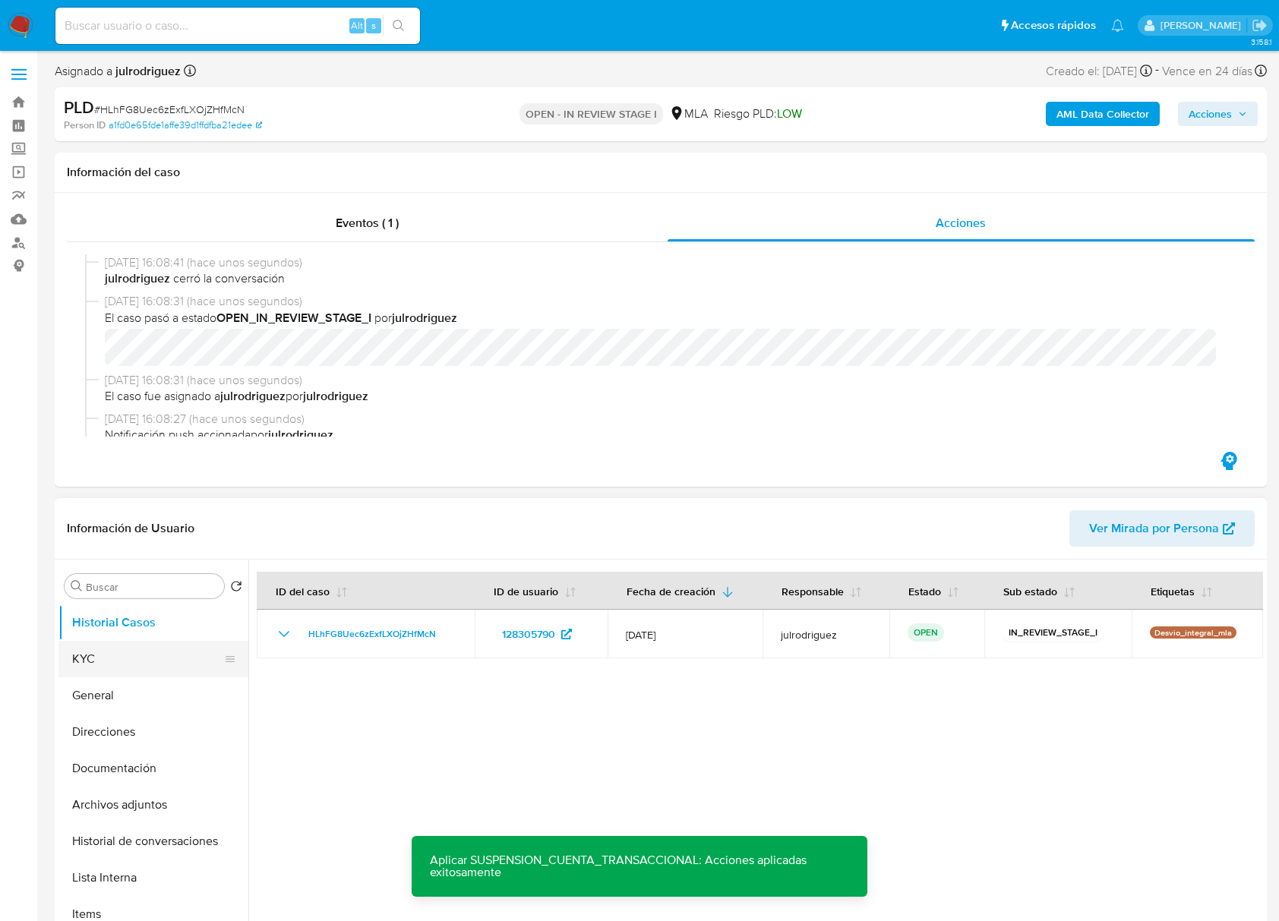
click at [123, 654] on button "KYC" at bounding box center [147, 659] width 178 height 36
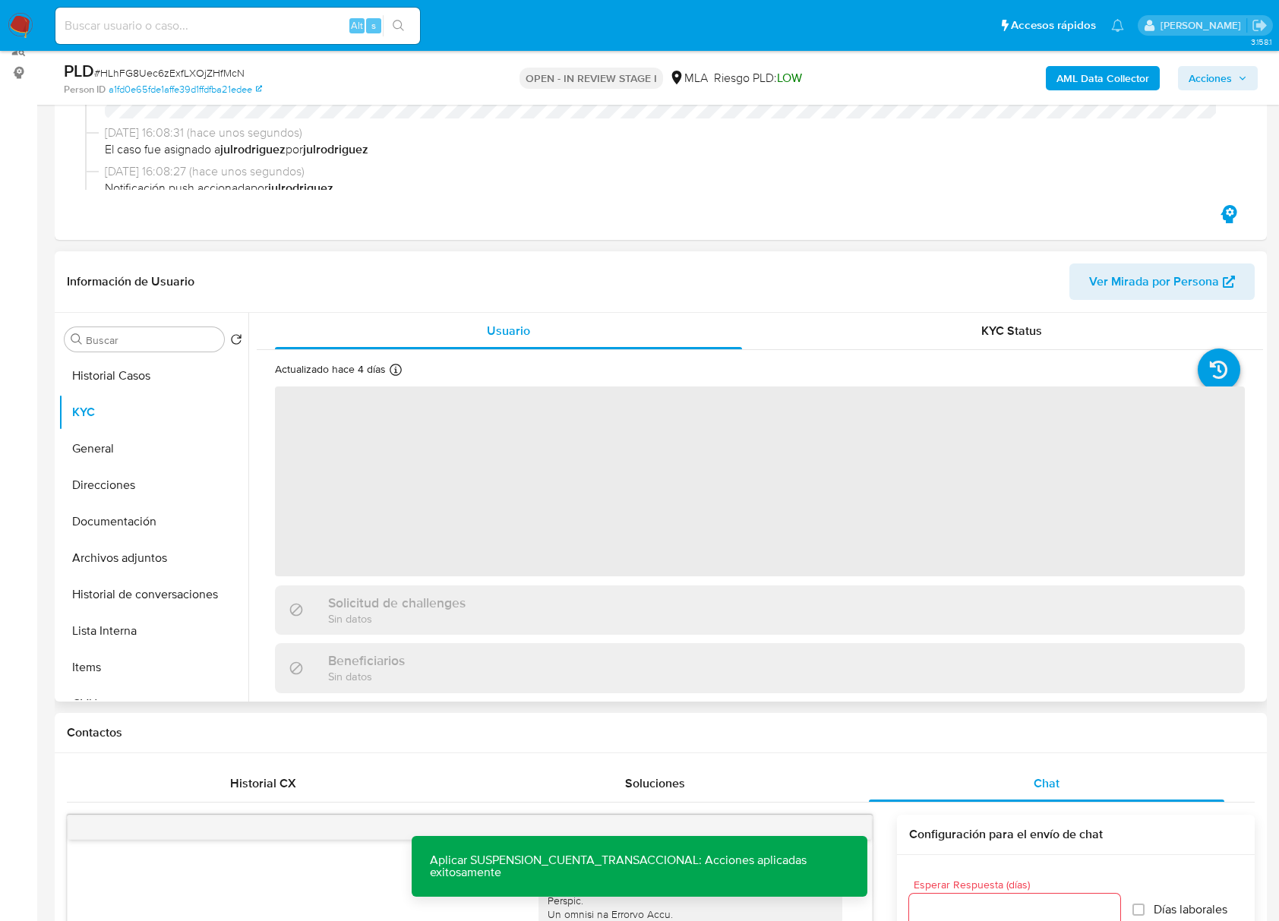
scroll to position [202, 0]
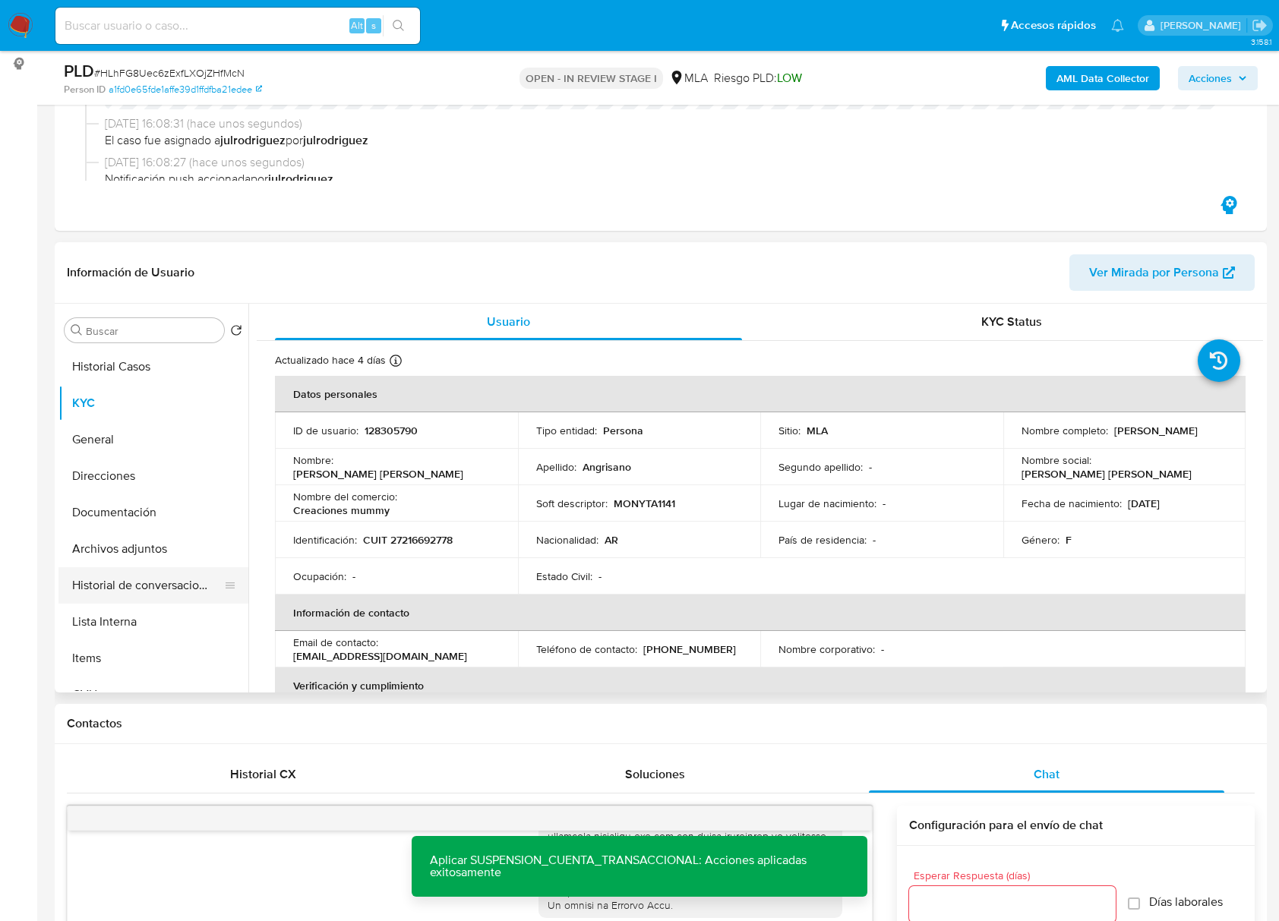
click at [166, 585] on button "Historial de conversaciones" at bounding box center [147, 585] width 178 height 36
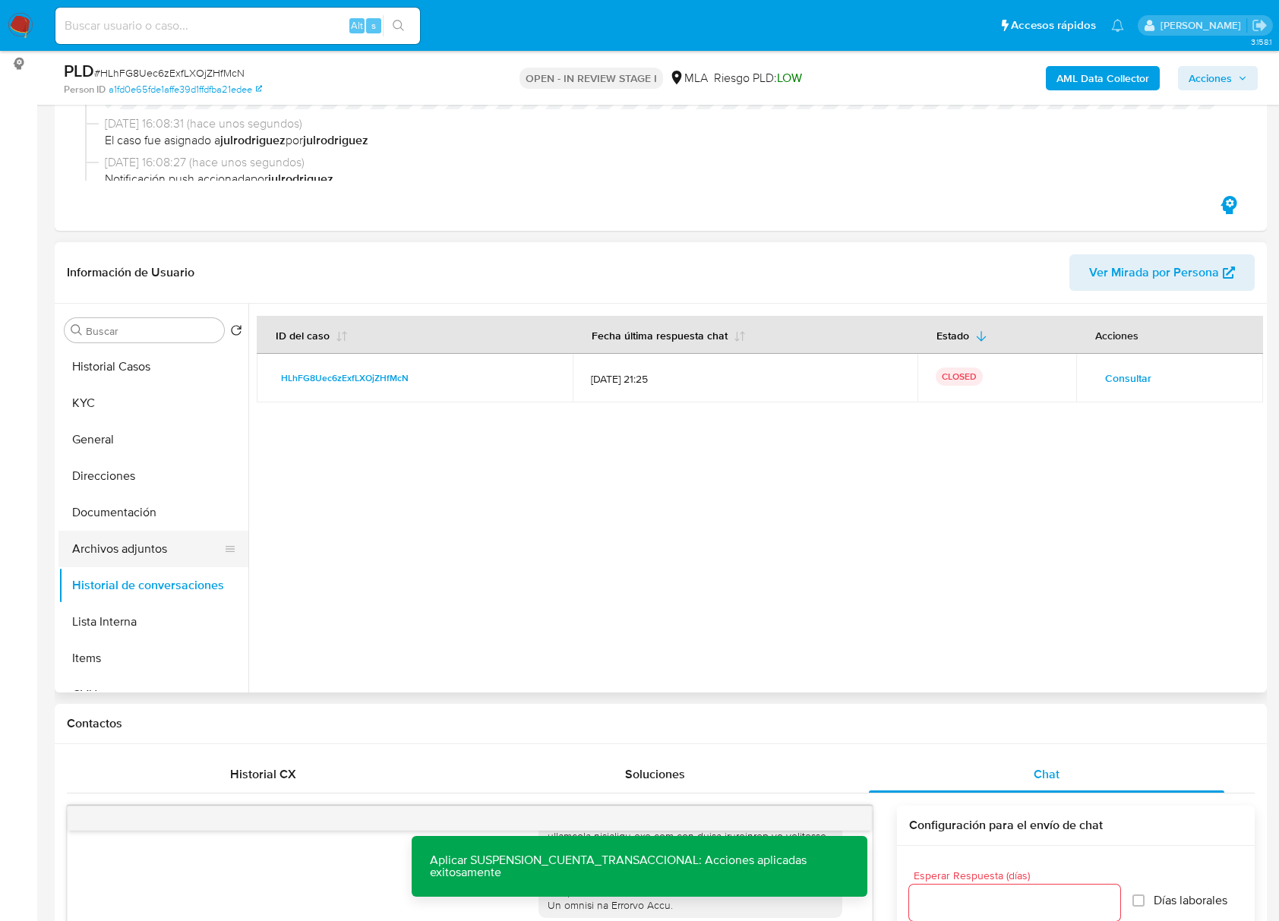
click at [159, 551] on button "Archivos adjuntos" at bounding box center [147, 549] width 178 height 36
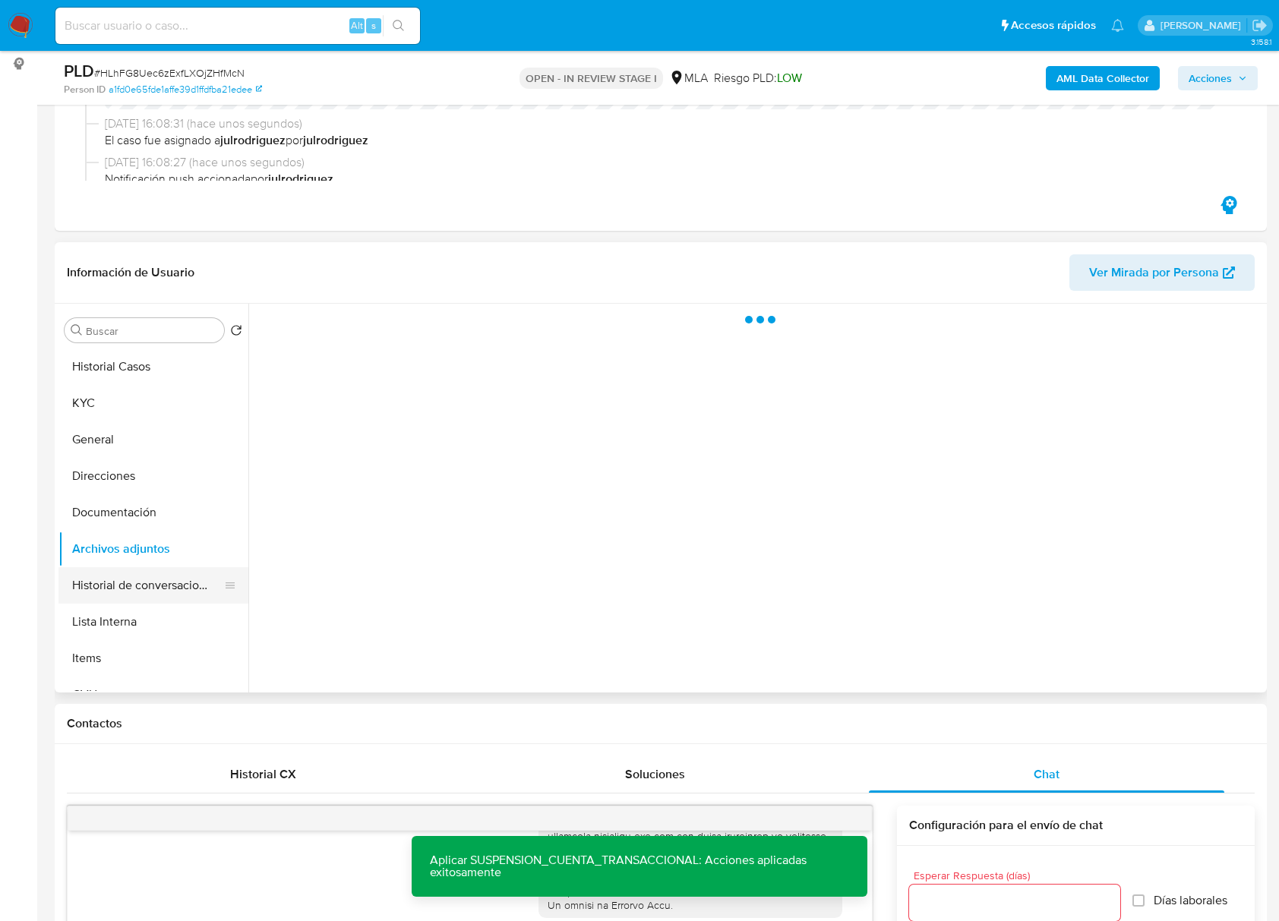
click at [156, 582] on button "Historial de conversaciones" at bounding box center [147, 585] width 178 height 36
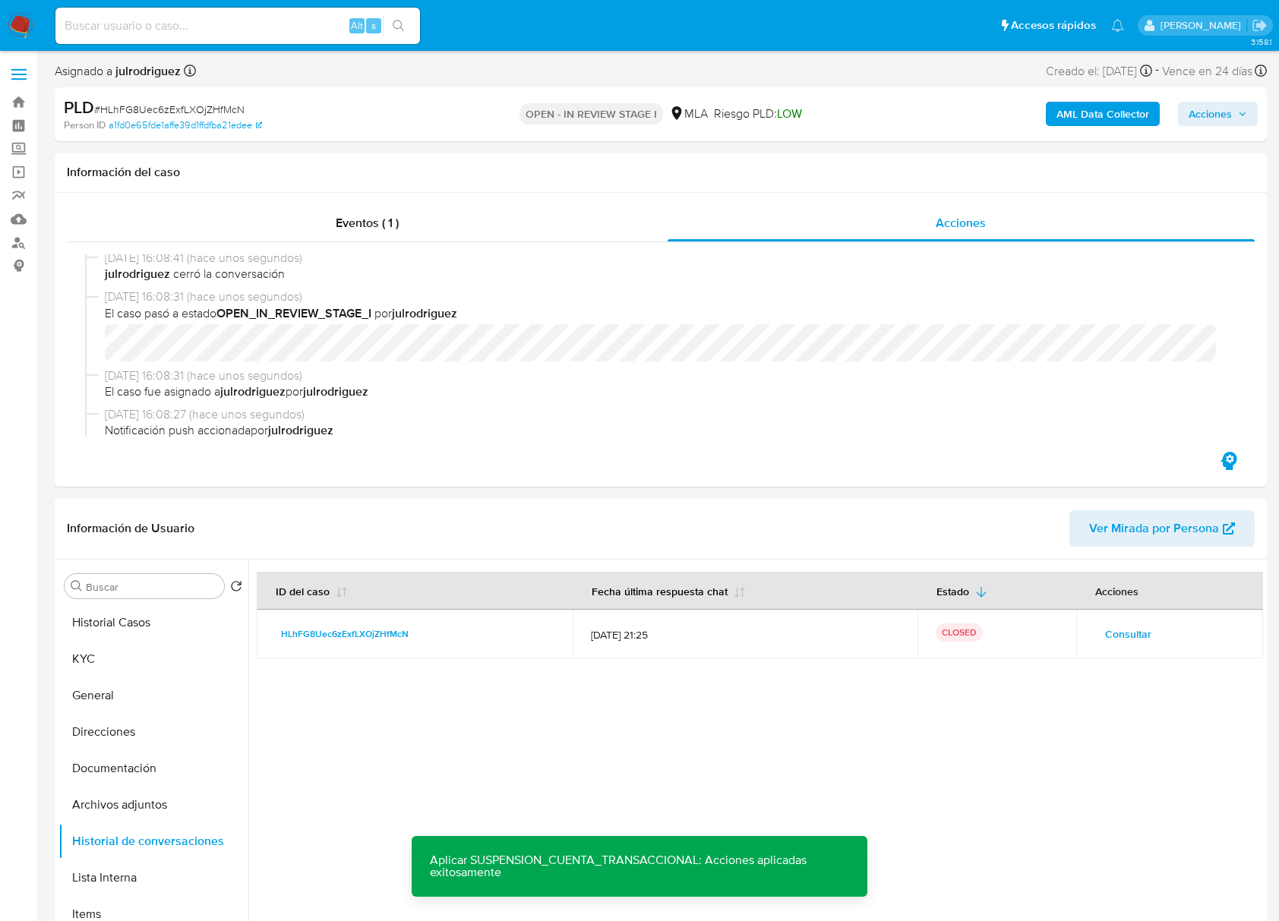
scroll to position [0, 0]
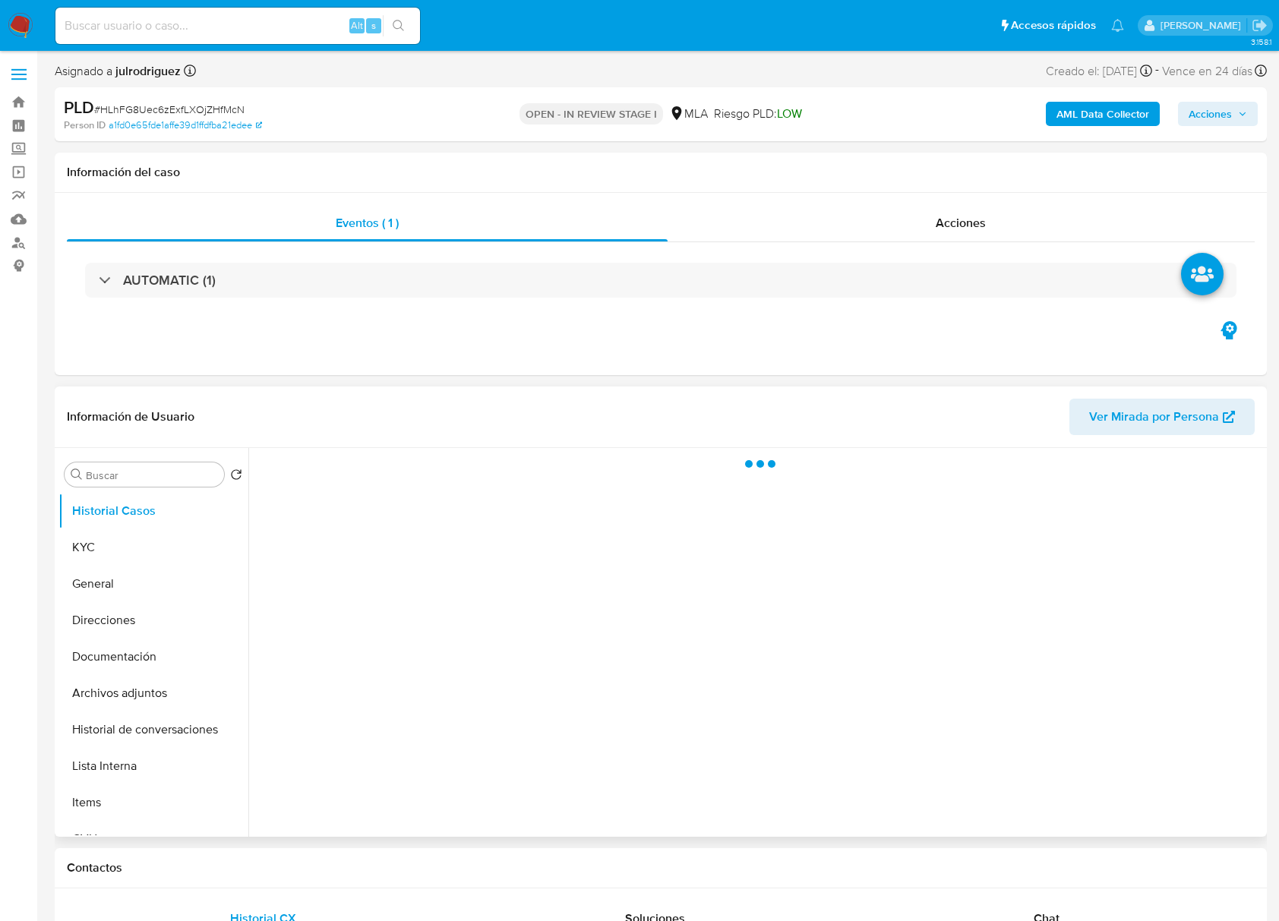
select select "10"
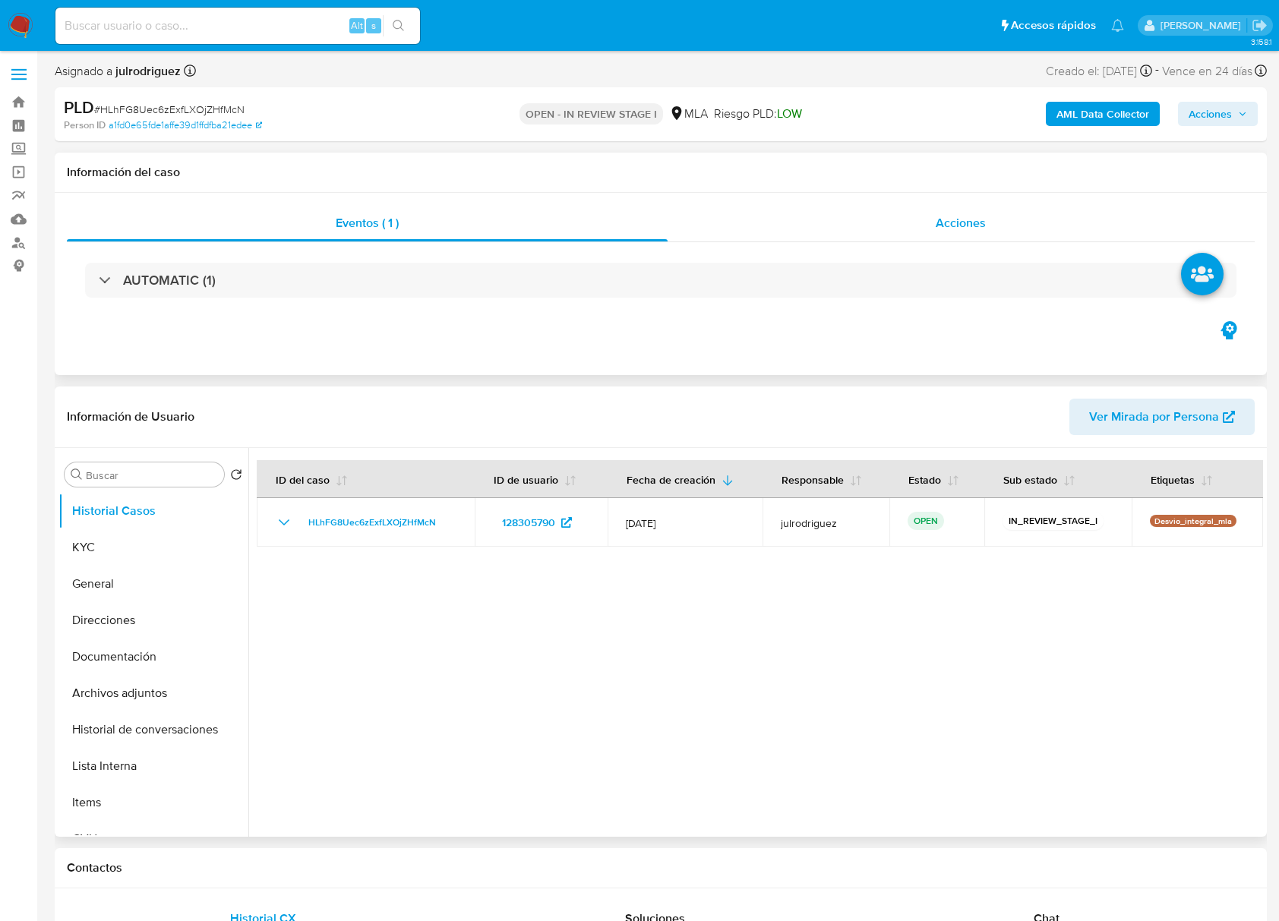
click at [946, 232] on span "Acciones" at bounding box center [960, 222] width 50 height 17
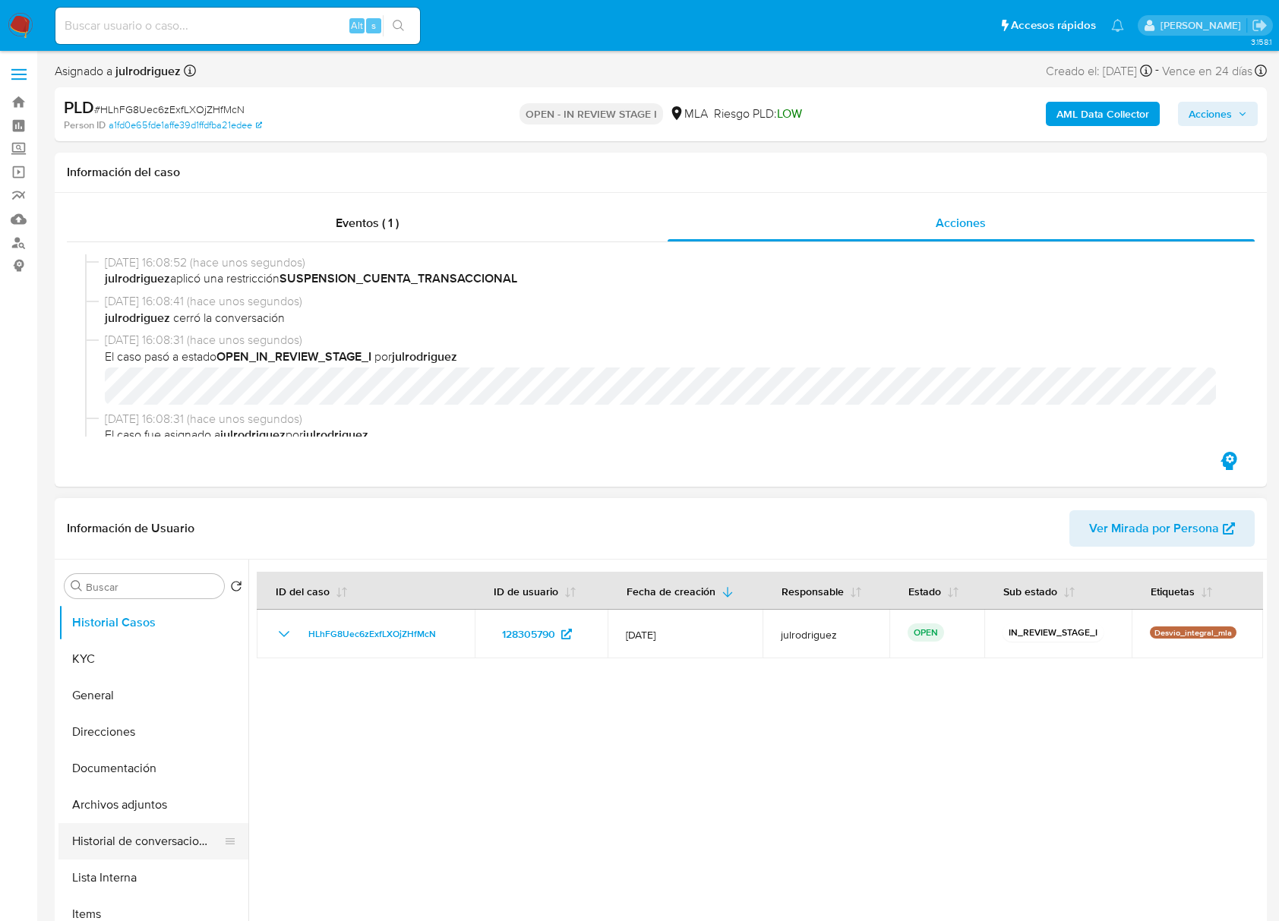
click at [159, 830] on button "Historial de conversaciones" at bounding box center [147, 841] width 178 height 36
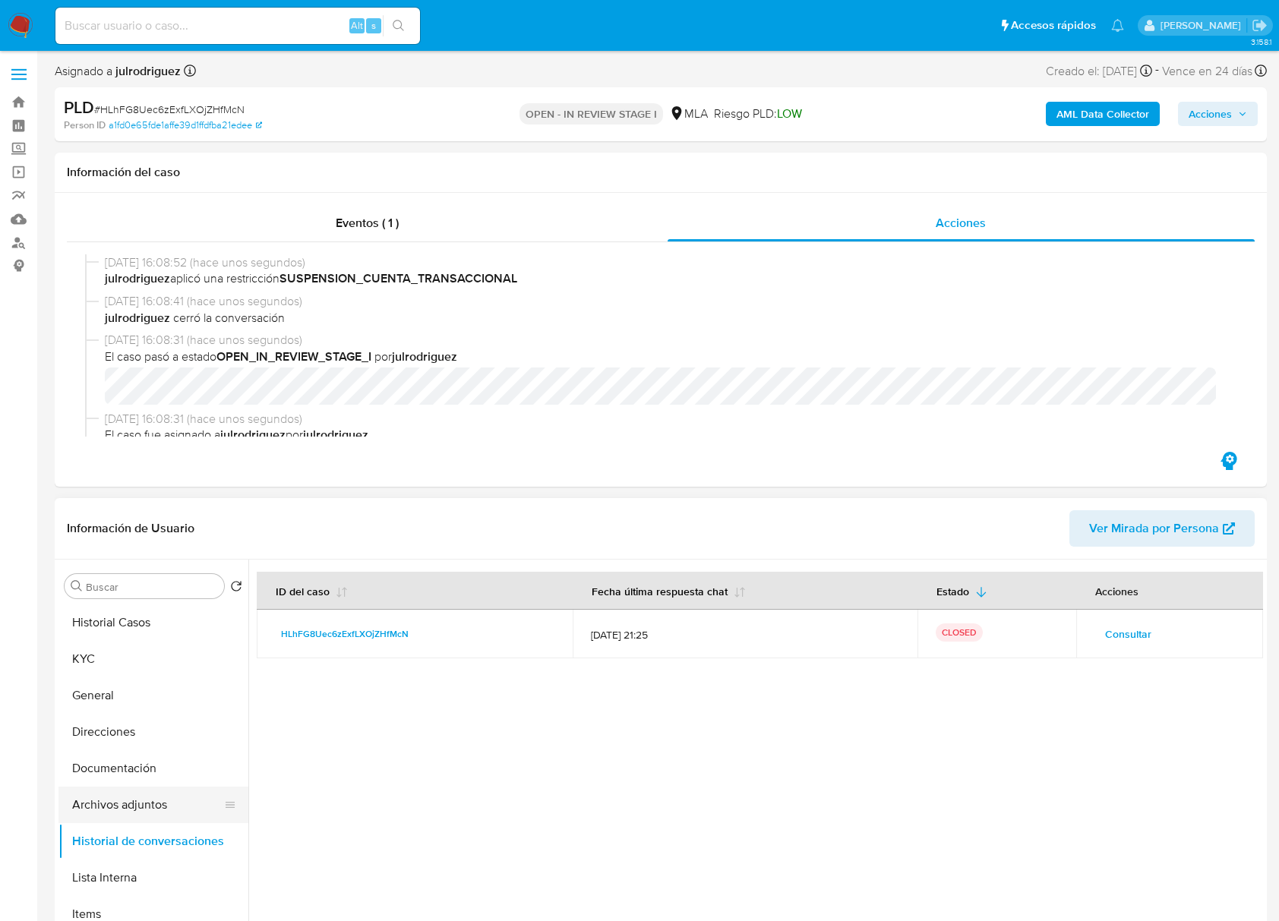
click at [146, 806] on button "Archivos adjuntos" at bounding box center [147, 805] width 178 height 36
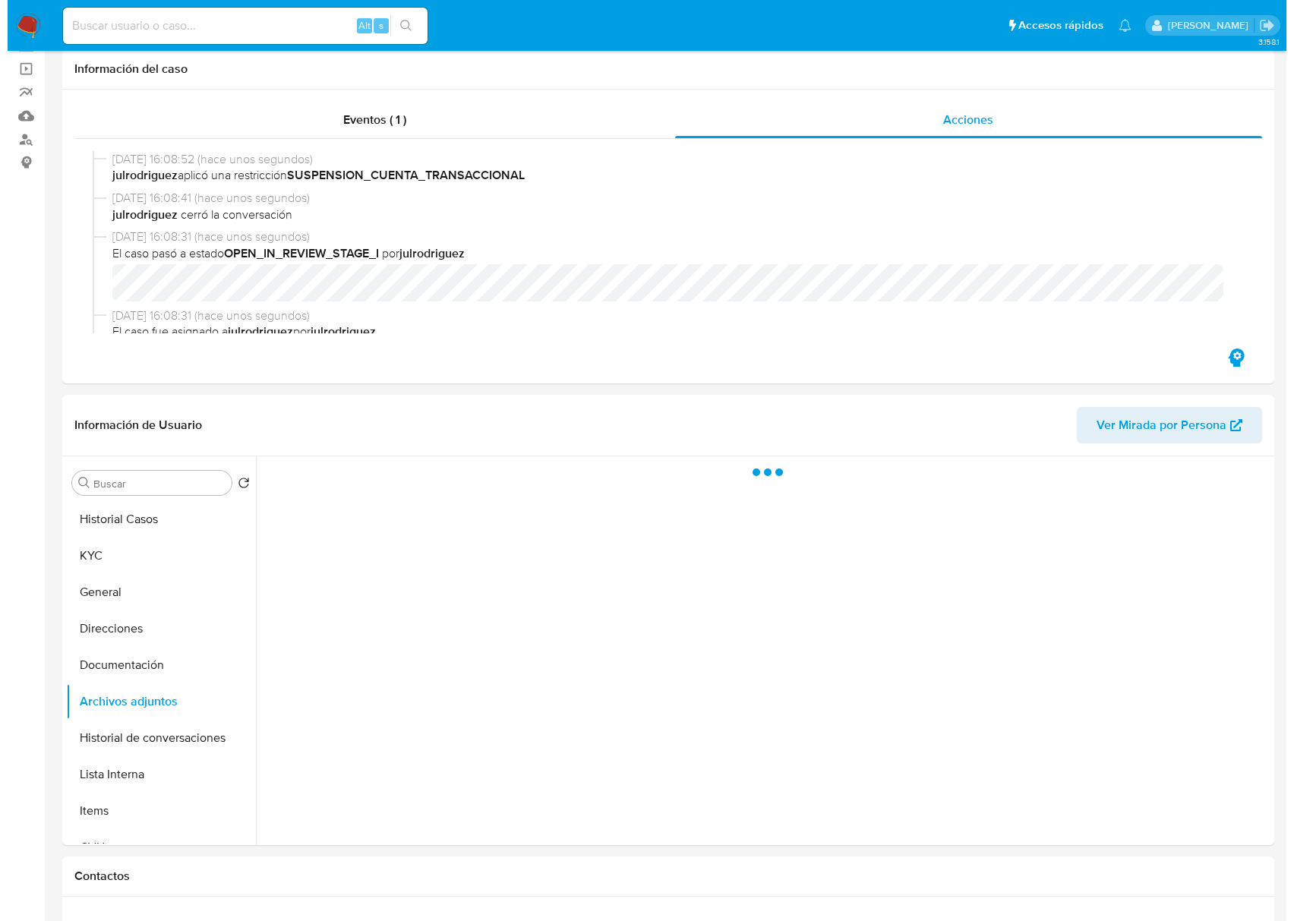
scroll to position [202, 0]
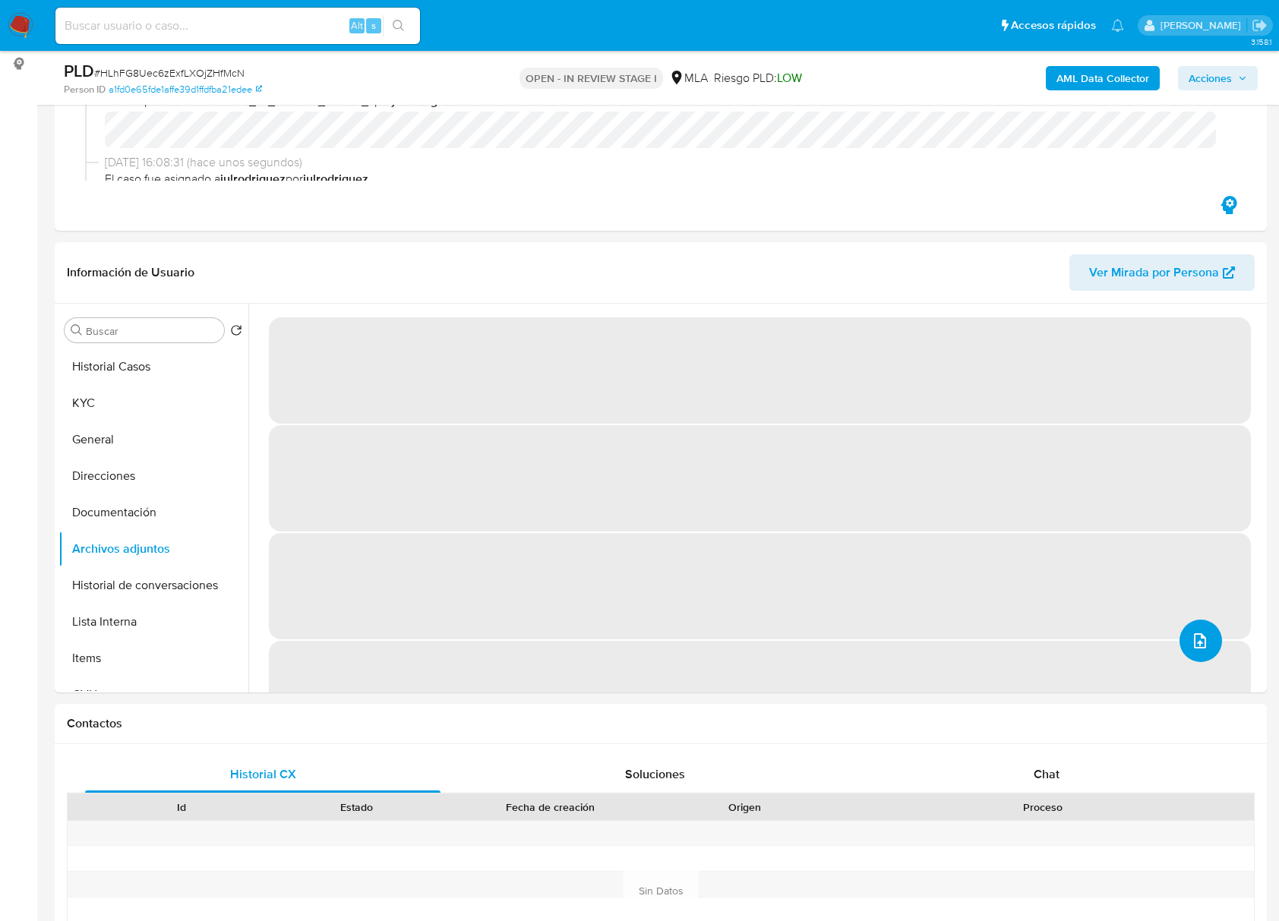
click at [1179, 629] on button "upload-file" at bounding box center [1200, 641] width 43 height 43
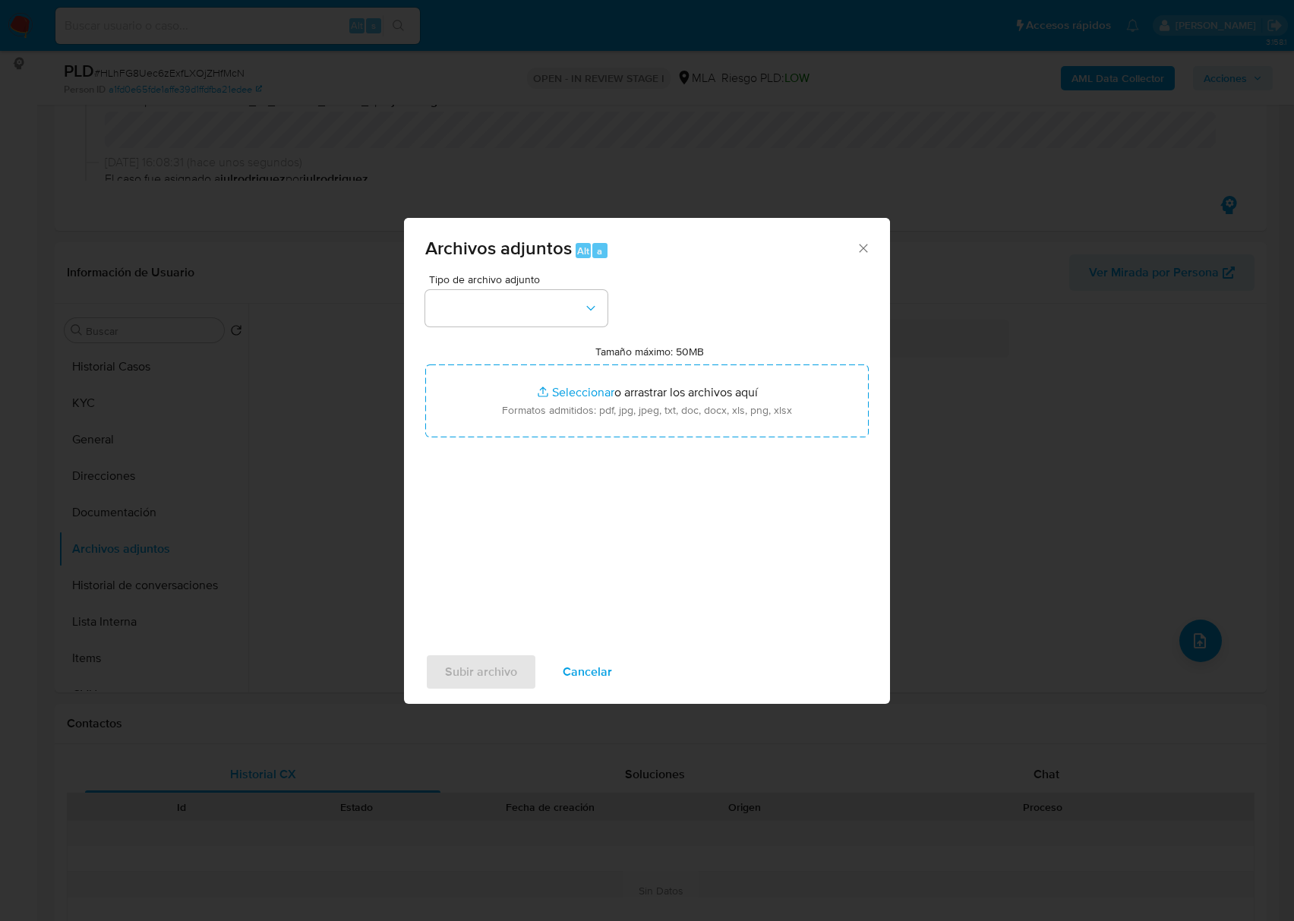
click at [872, 244] on div "Archivos adjuntos Alt a" at bounding box center [647, 246] width 486 height 57
click at [859, 248] on icon "Cerrar" at bounding box center [863, 248] width 15 height 15
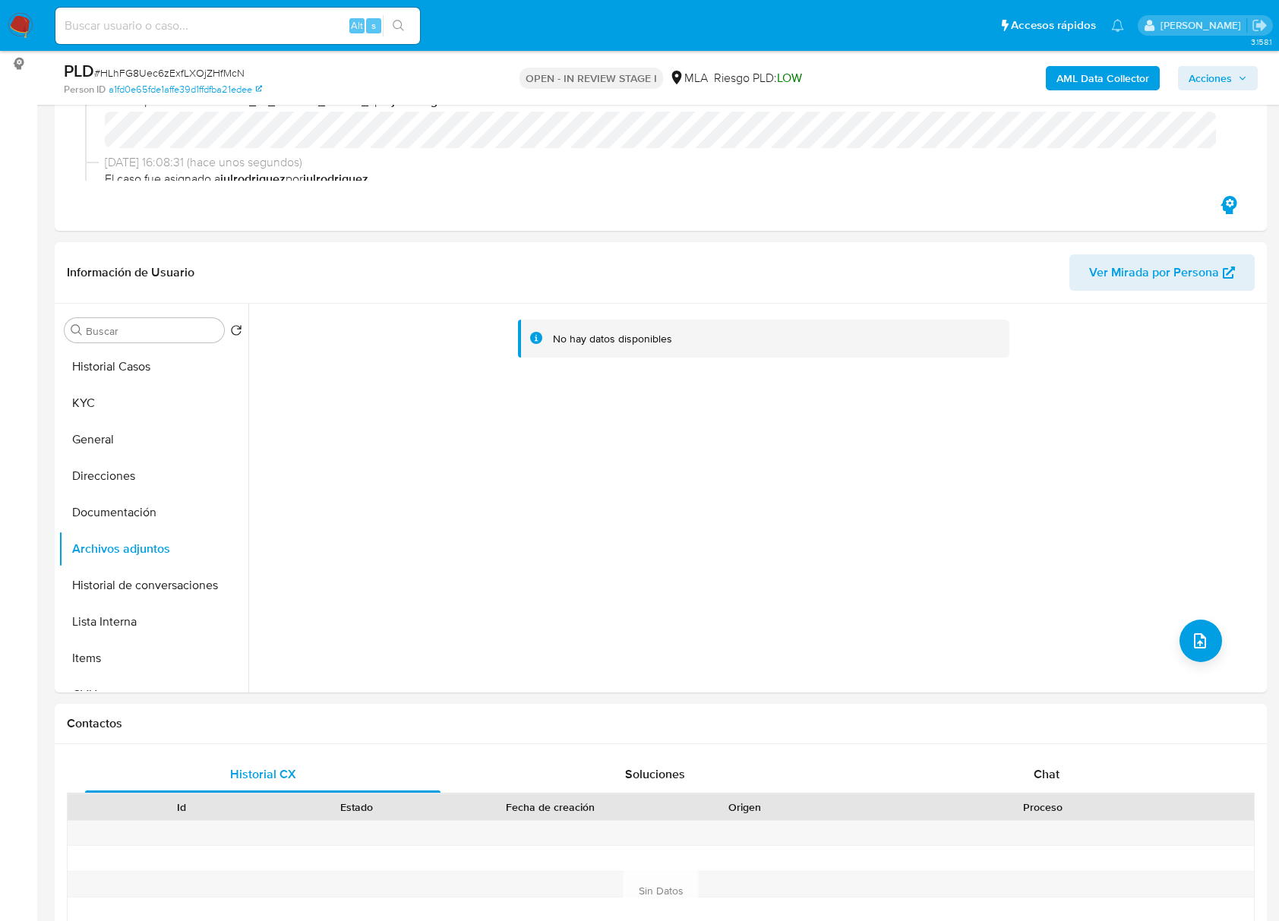
click at [1119, 68] on b "AML Data Collector" at bounding box center [1102, 78] width 93 height 24
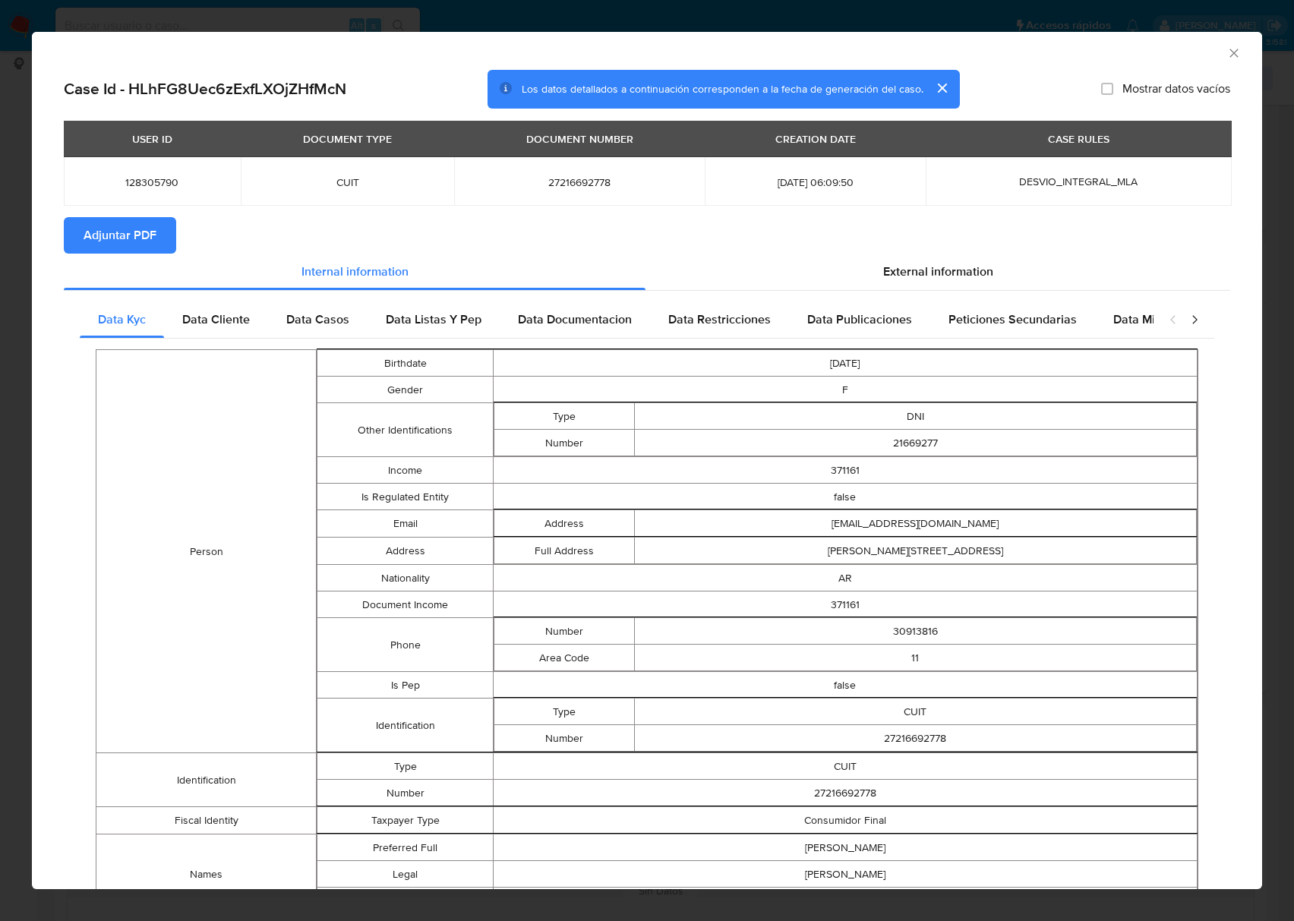
click at [158, 244] on button "Adjuntar PDF" at bounding box center [120, 235] width 112 height 36
click at [1226, 53] on icon "Cerrar ventana" at bounding box center [1233, 53] width 15 height 15
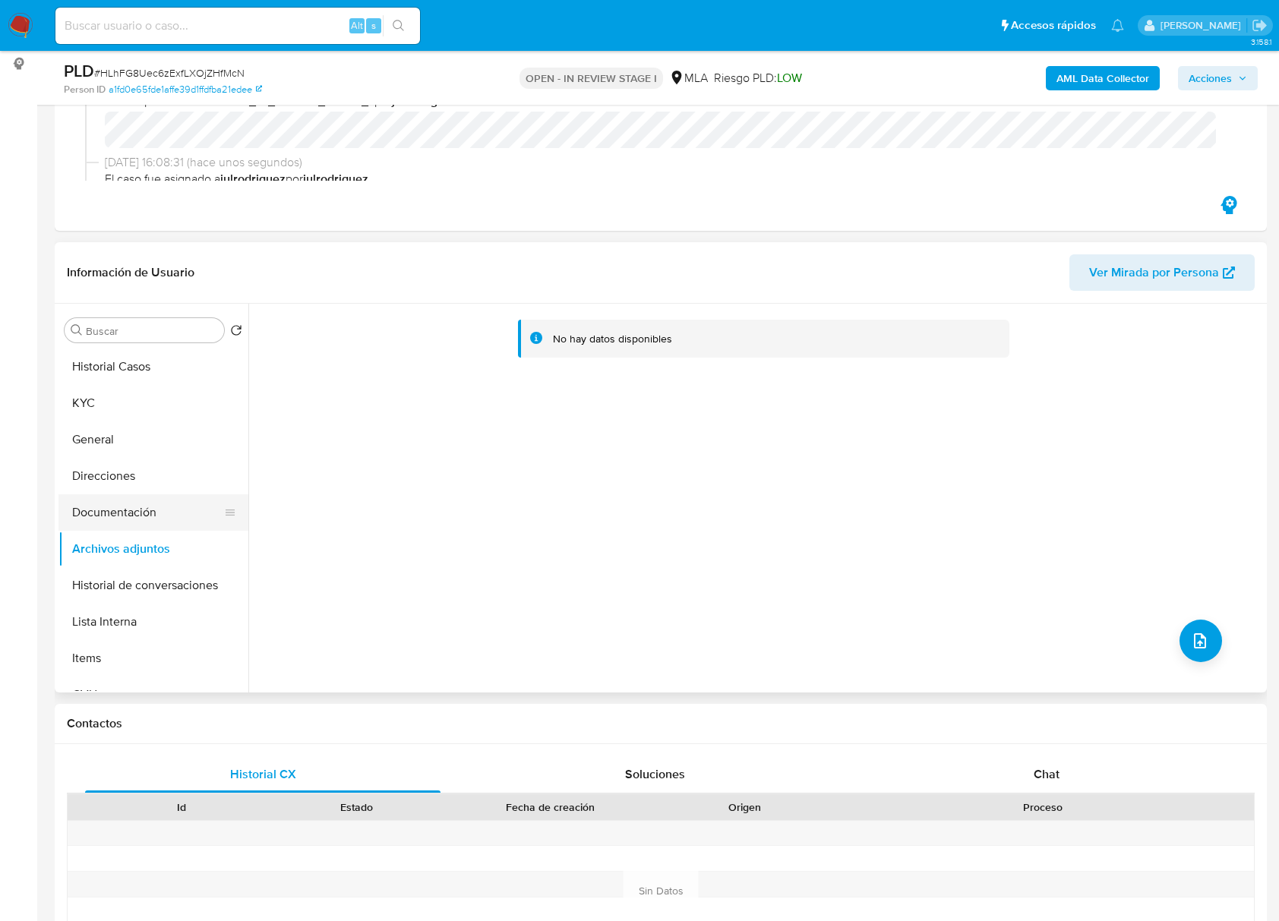
click at [126, 508] on button "Documentación" at bounding box center [147, 512] width 178 height 36
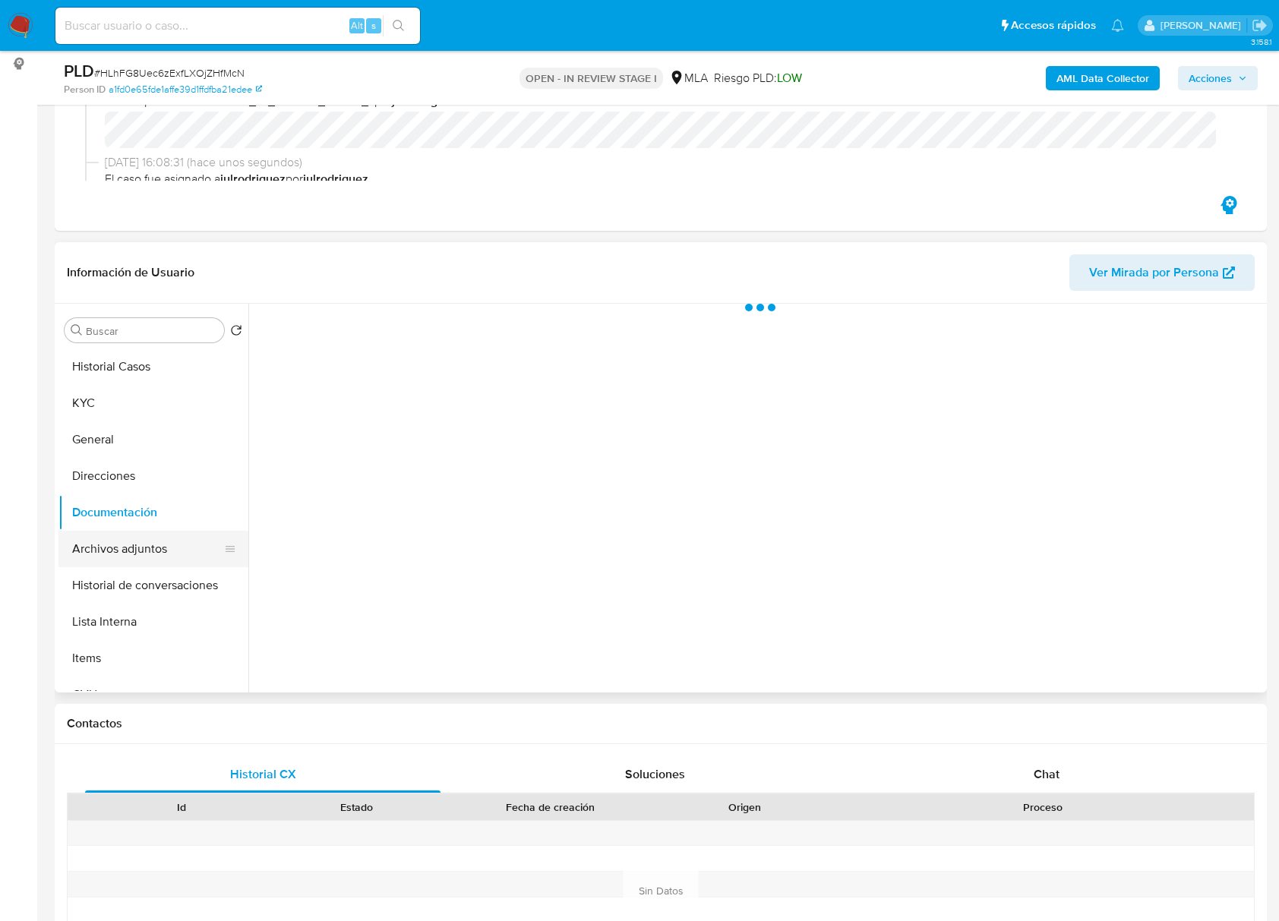
click at [135, 556] on button "Archivos adjuntos" at bounding box center [147, 549] width 178 height 36
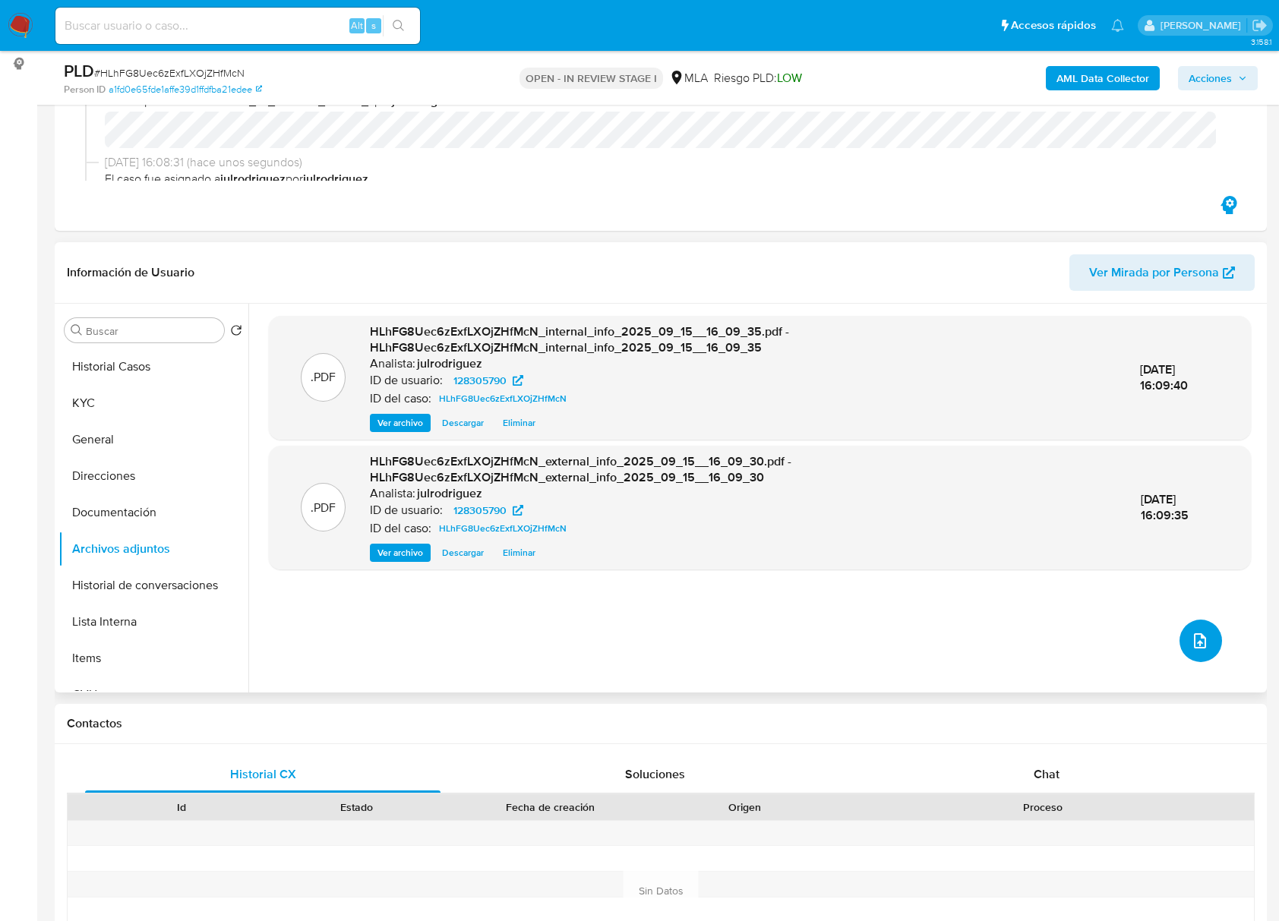
click at [1193, 648] on icon "upload-file" at bounding box center [1199, 641] width 18 height 18
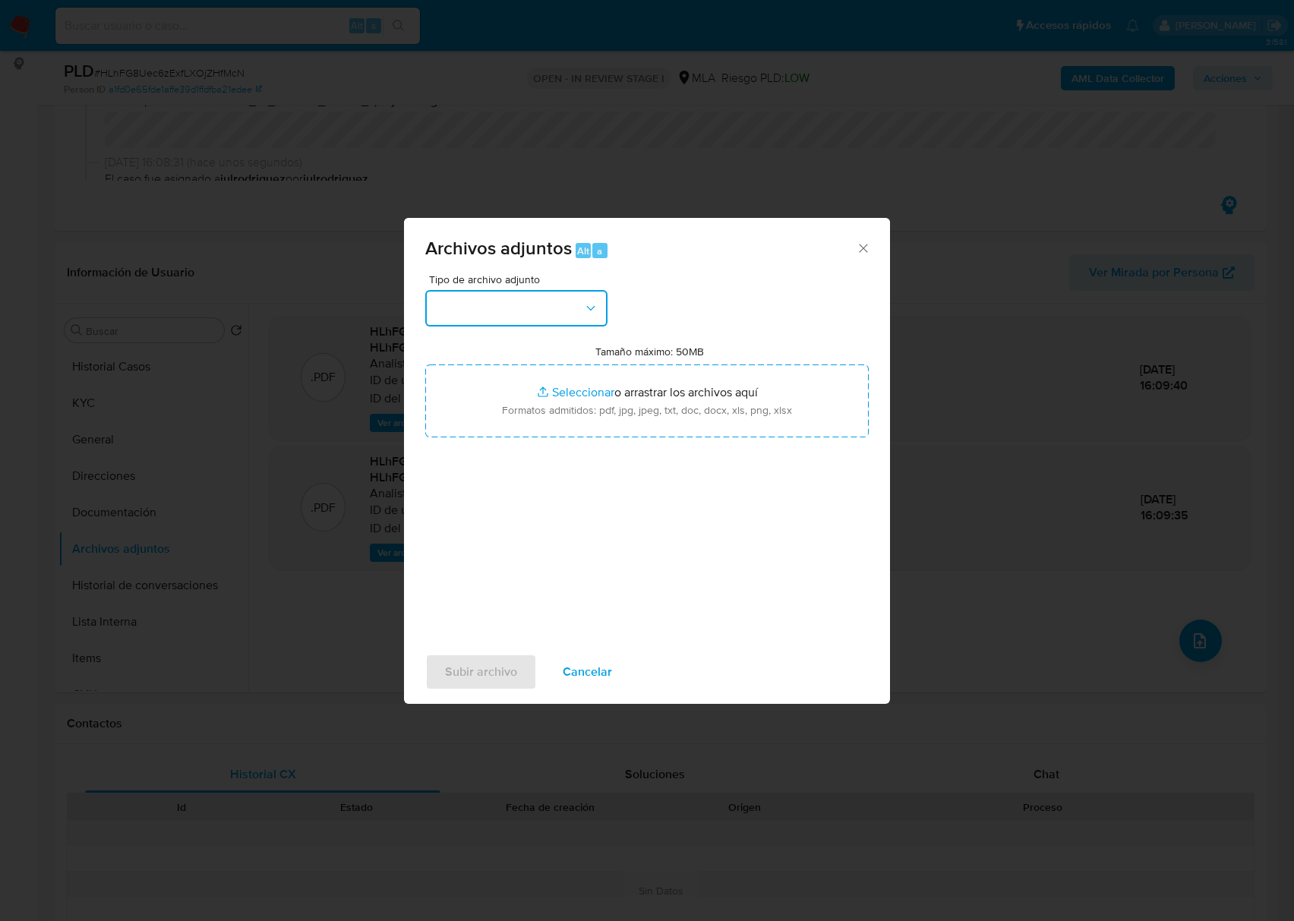
click at [517, 310] on button "button" at bounding box center [516, 308] width 182 height 36
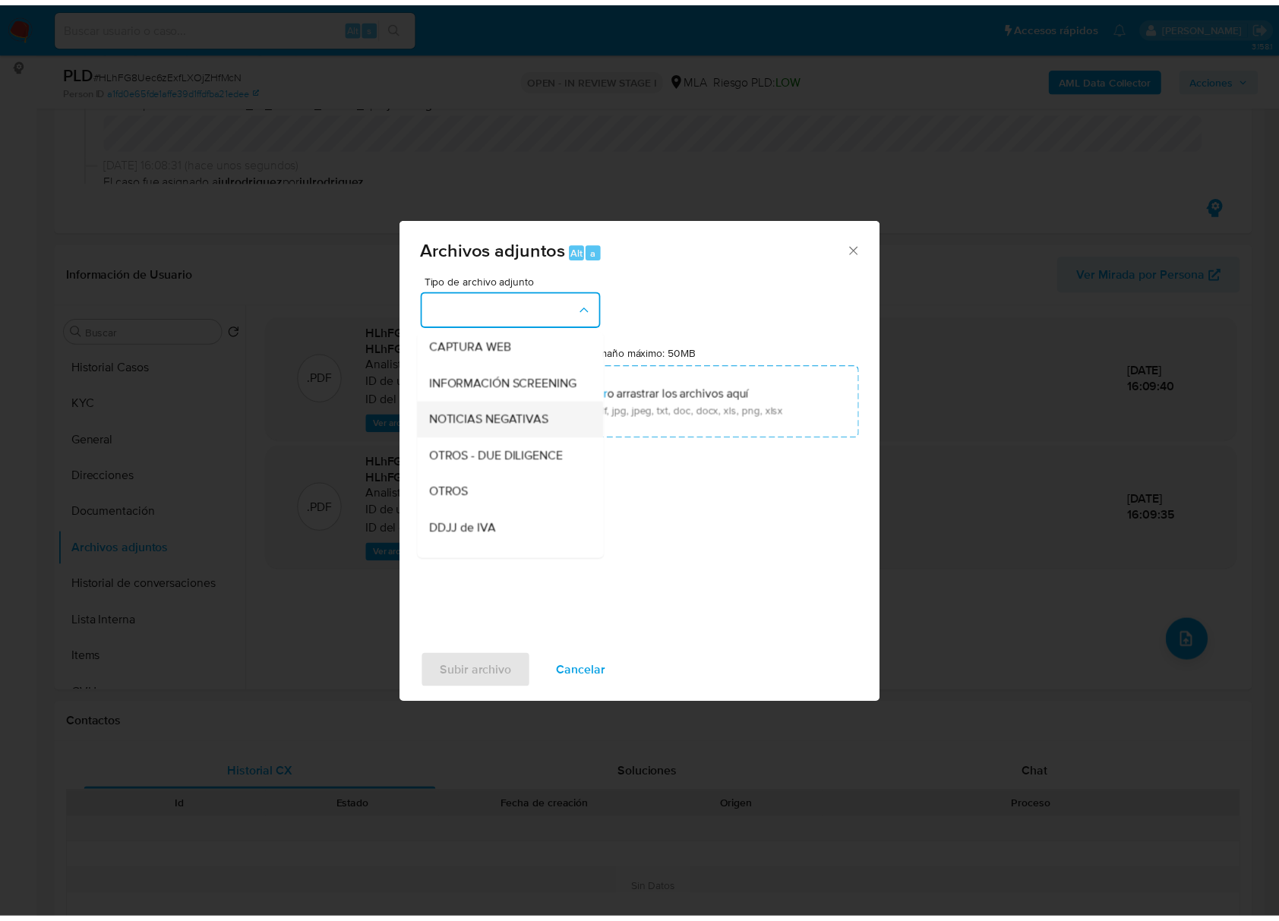
scroll to position [304, 0]
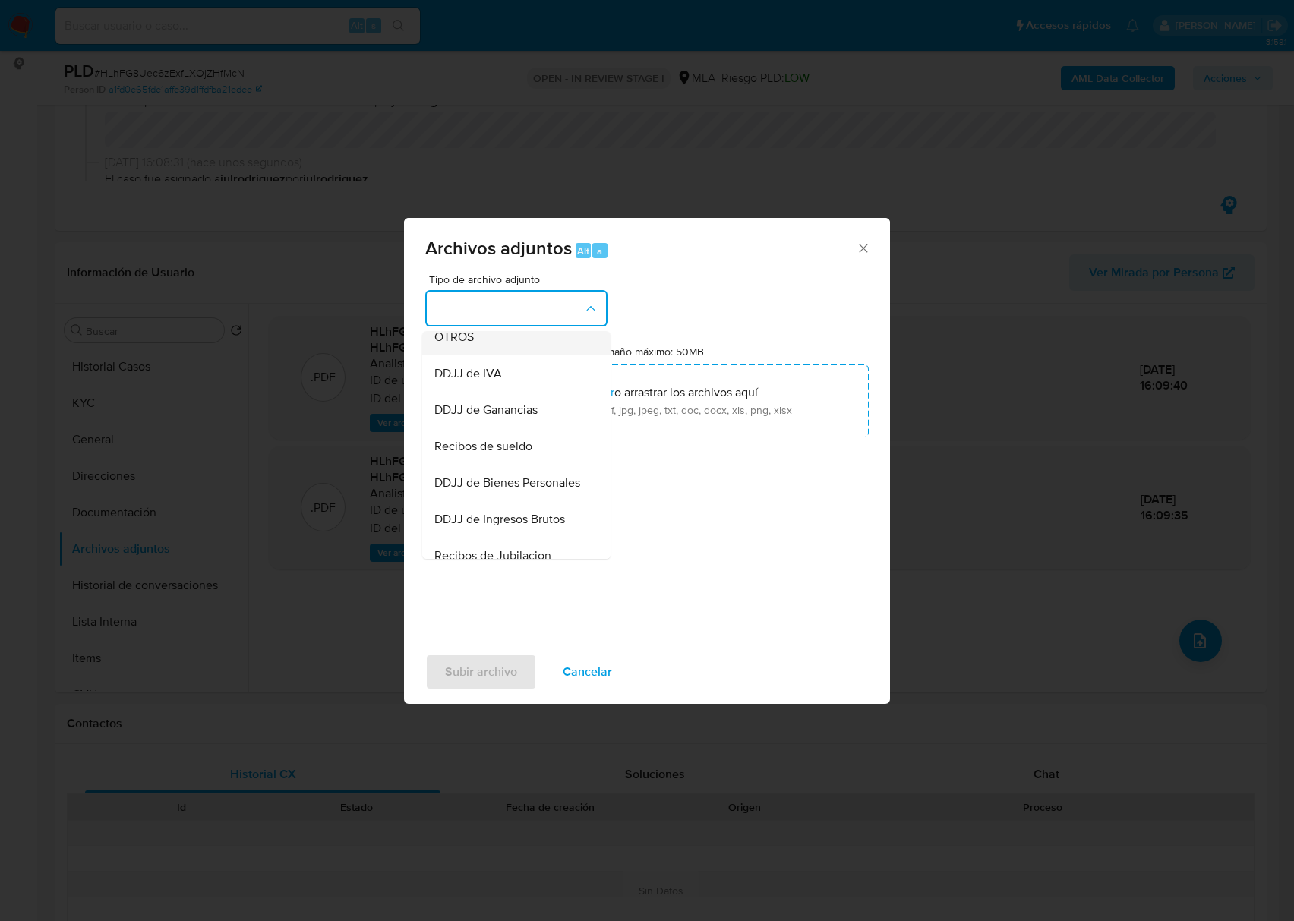
click at [483, 355] on div "OTROS" at bounding box center [511, 337] width 155 height 36
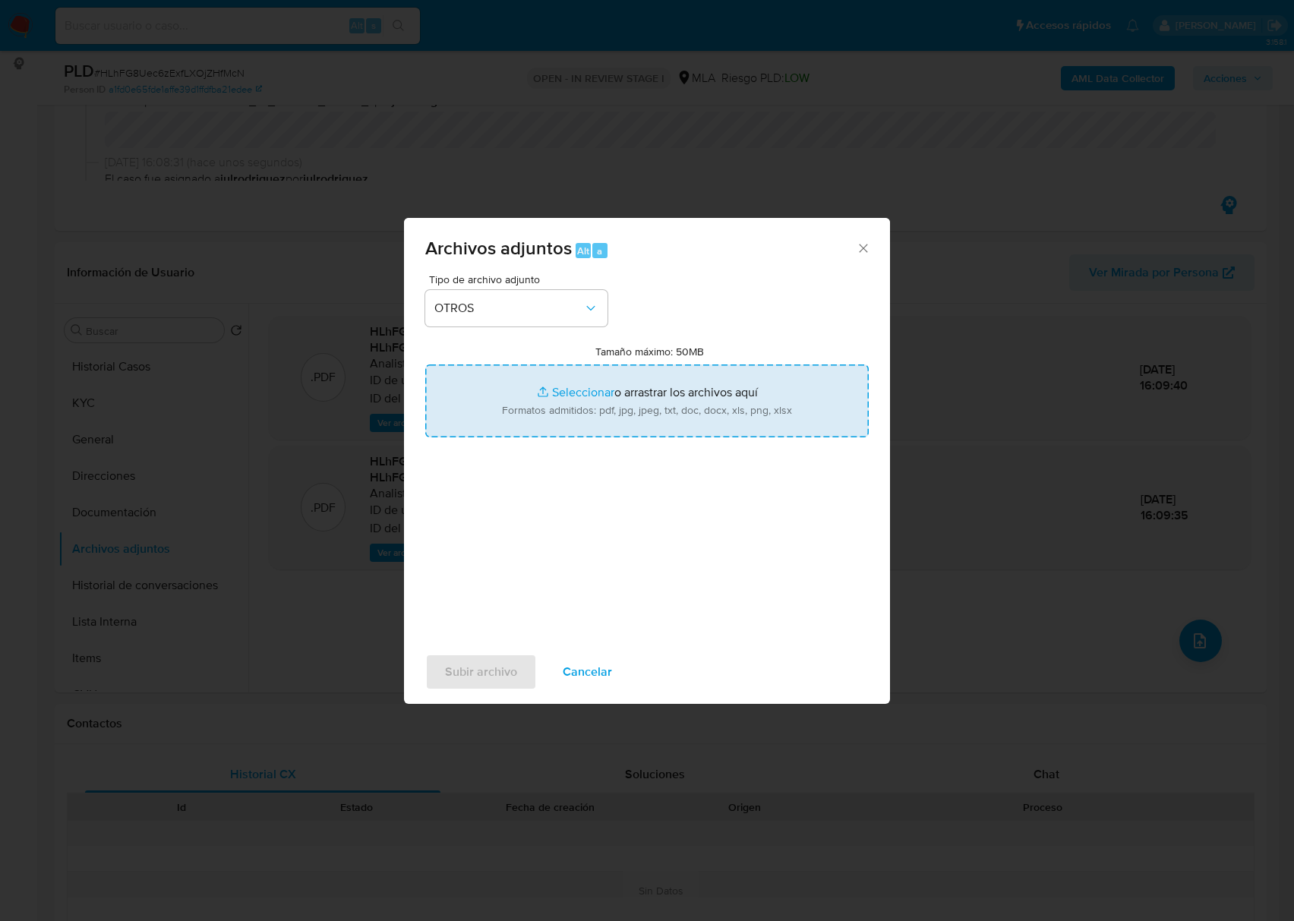
click at [623, 392] on input "Tamaño máximo: 50MB Seleccionar archivos" at bounding box center [646, 400] width 443 height 73
type input "C:\fakepath\Comprobante de Totalcoin - 128305790 - HLhFG8Uec6zExfLXOjZHfMcN.jpg"
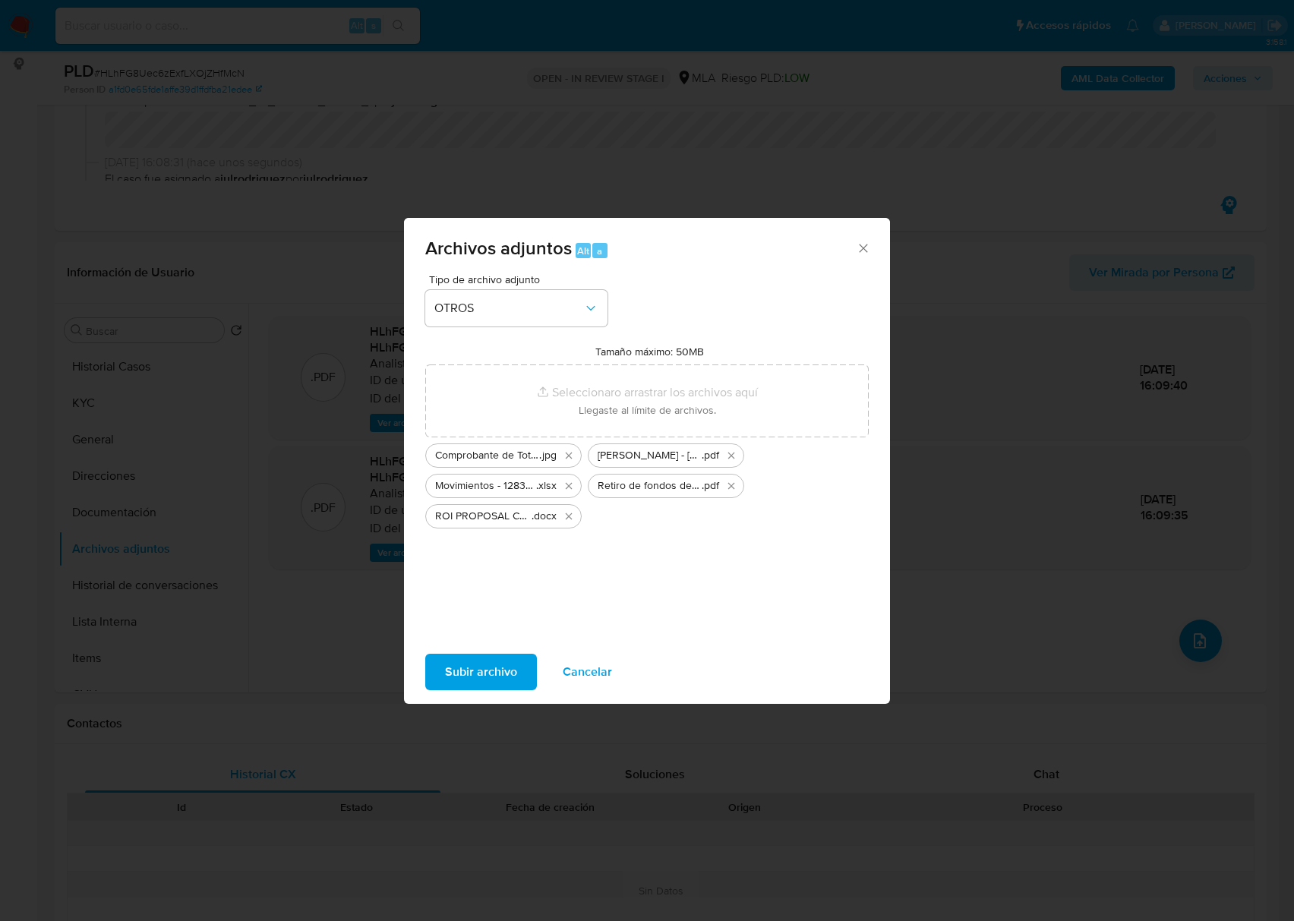
click at [489, 665] on span "Subir archivo" at bounding box center [481, 671] width 72 height 33
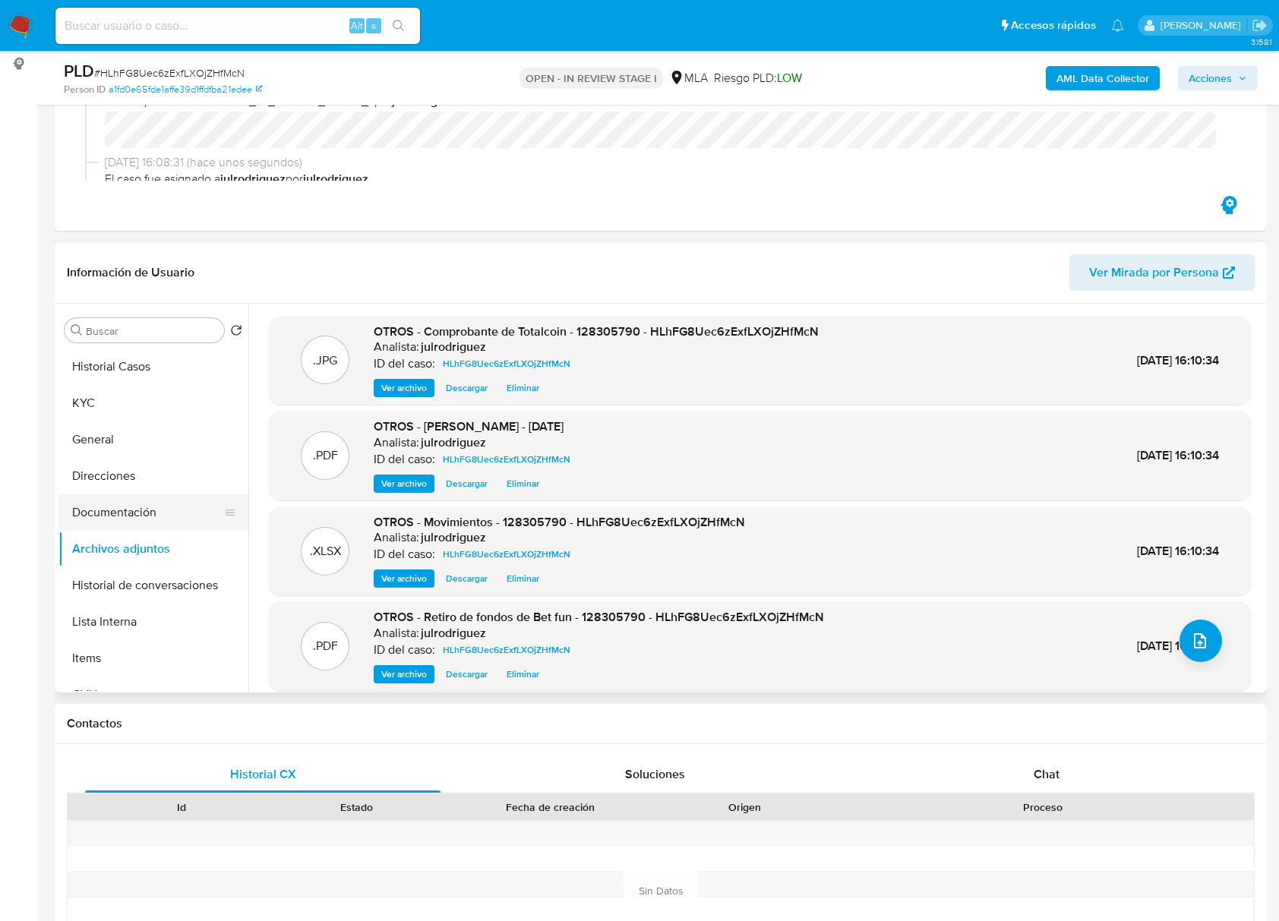
click at [159, 514] on button "Documentación" at bounding box center [147, 512] width 178 height 36
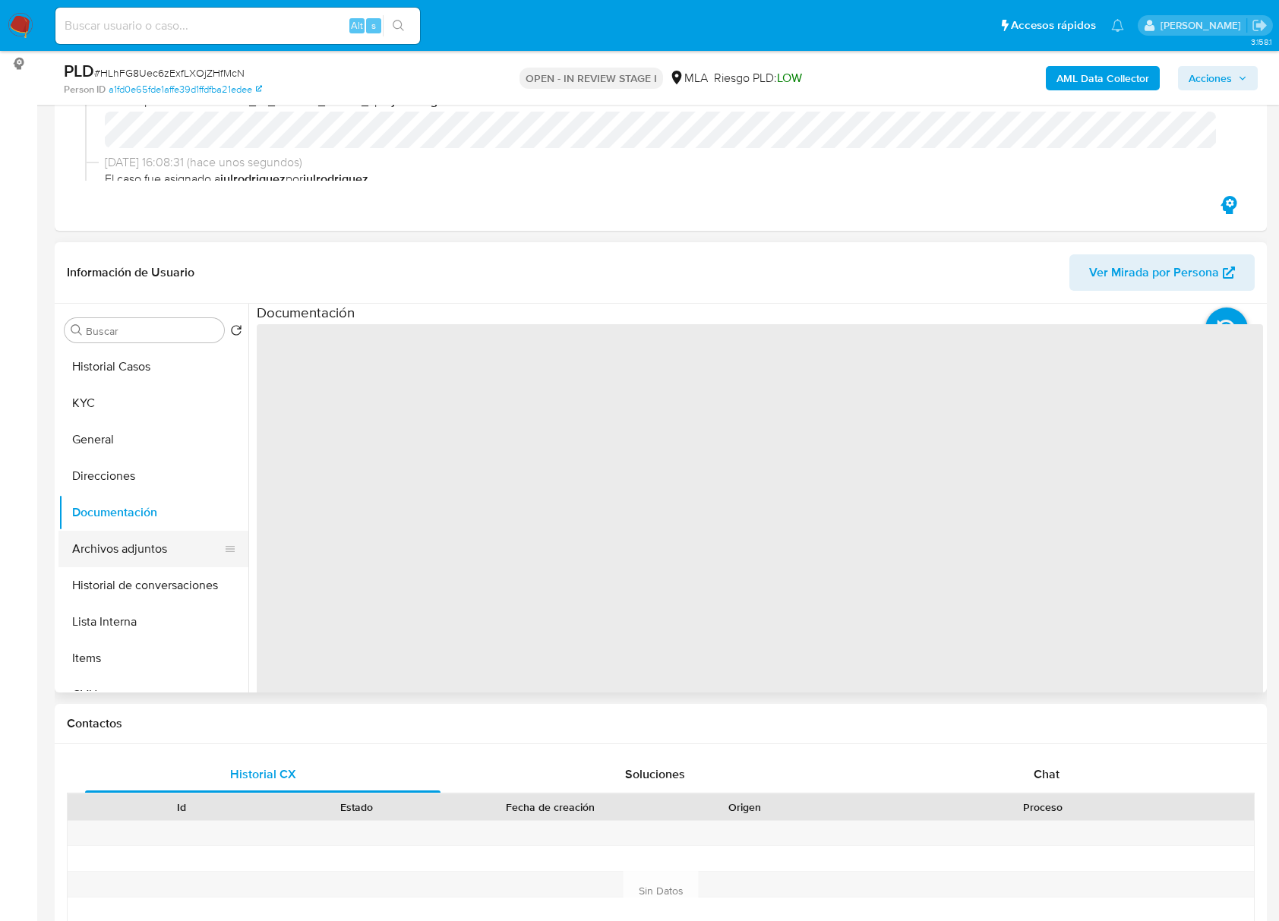
click at [158, 545] on button "Archivos adjuntos" at bounding box center [147, 549] width 178 height 36
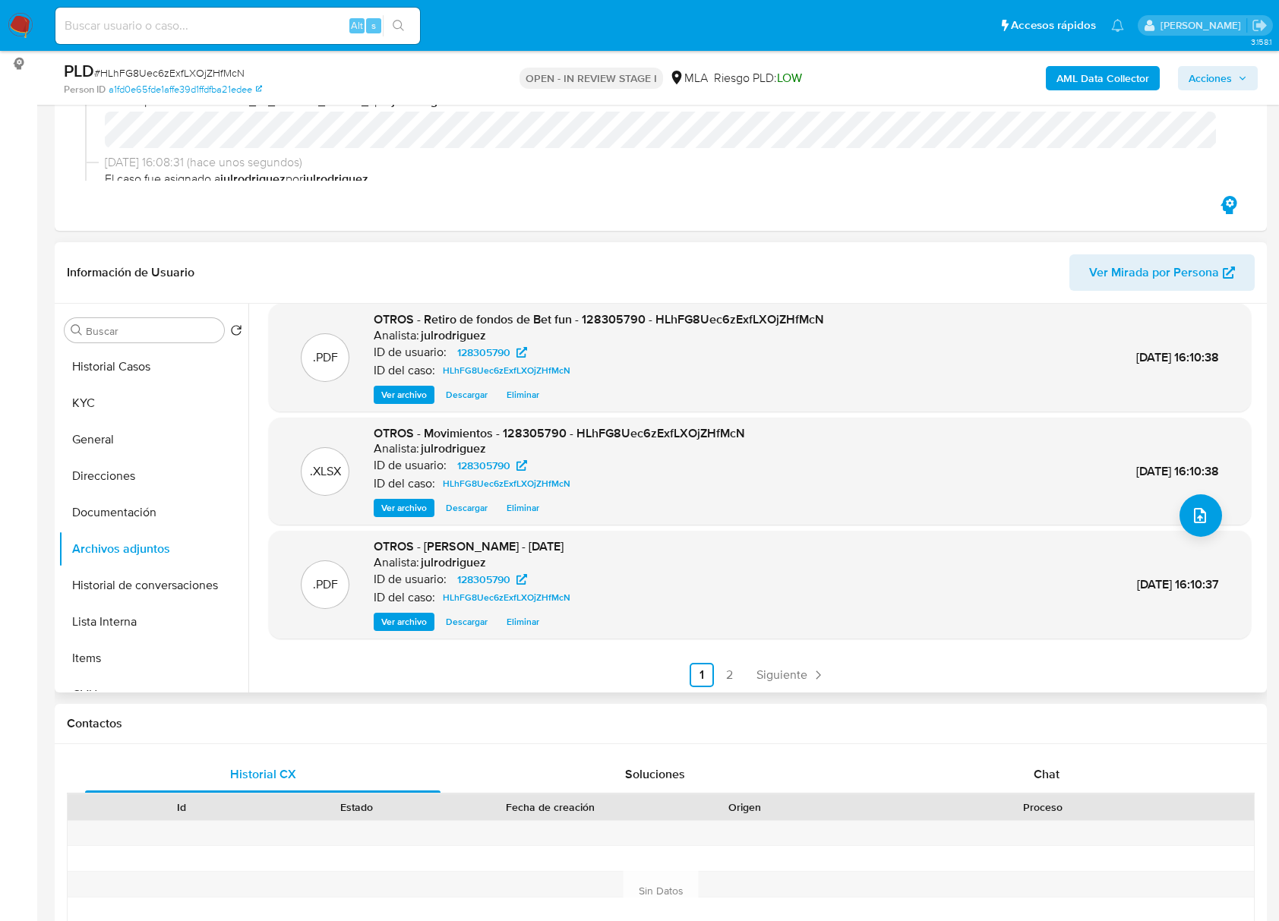
scroll to position [128, 0]
click at [720, 674] on link "2" at bounding box center [729, 673] width 24 height 24
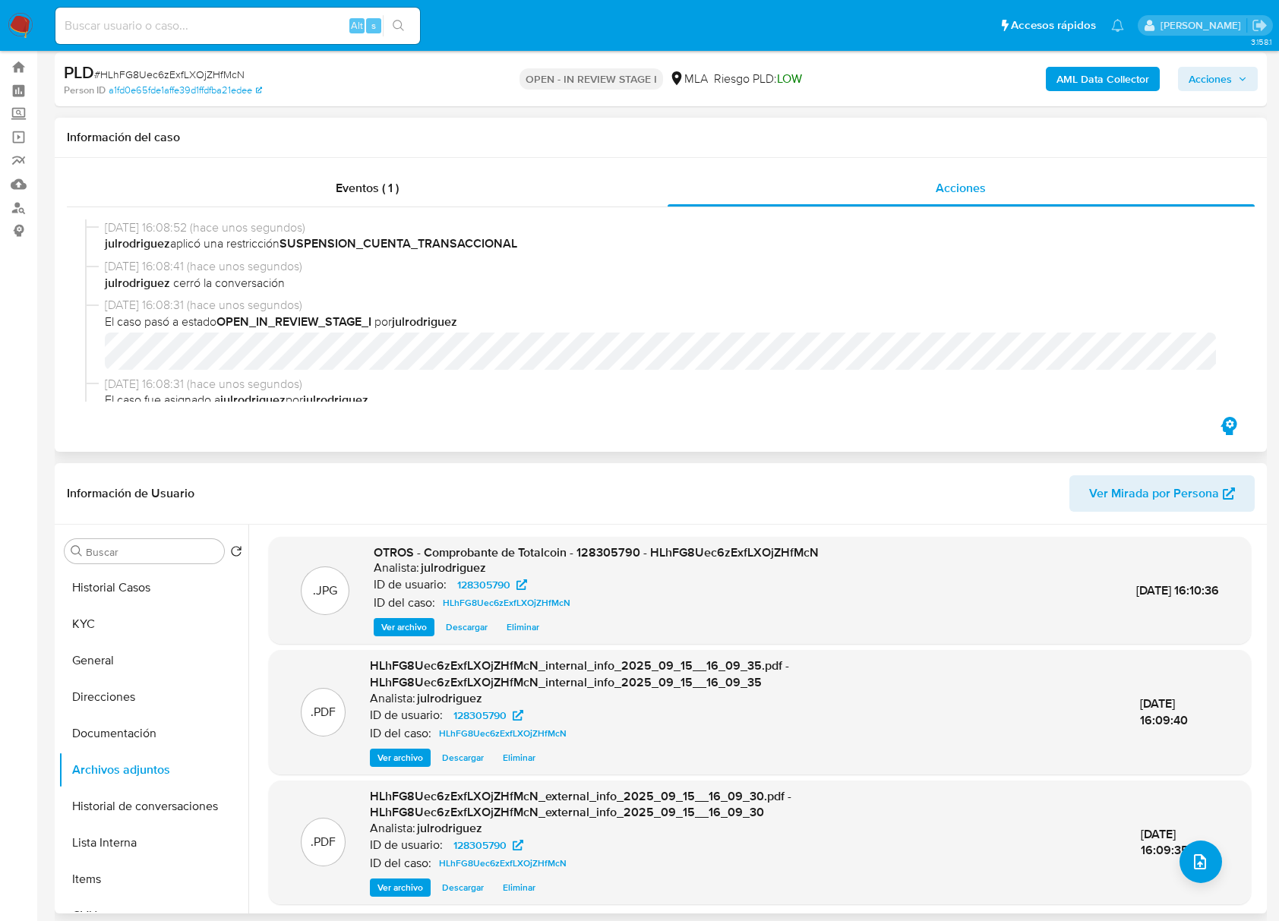
scroll to position [0, 0]
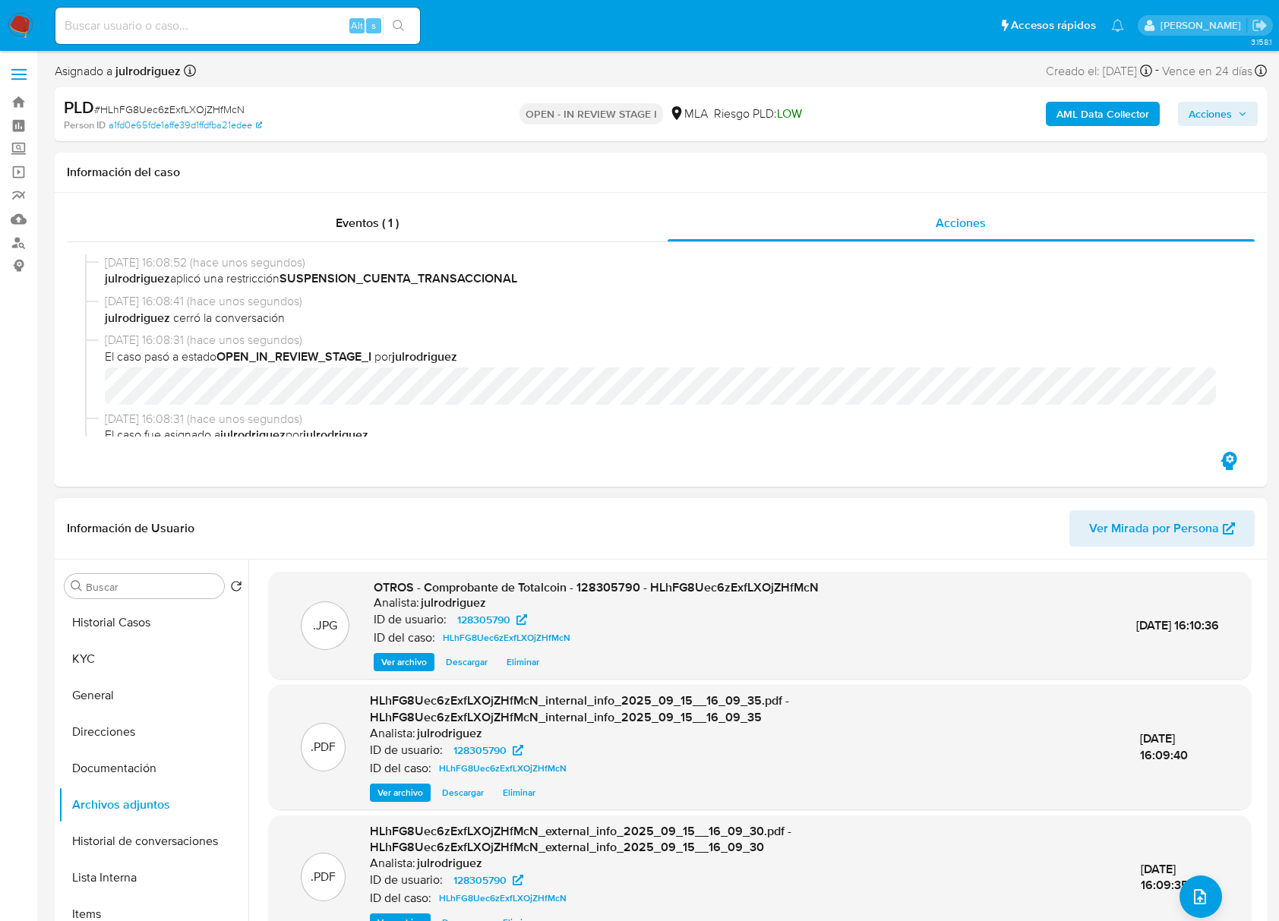
click at [1219, 109] on span "Acciones" at bounding box center [1209, 114] width 43 height 24
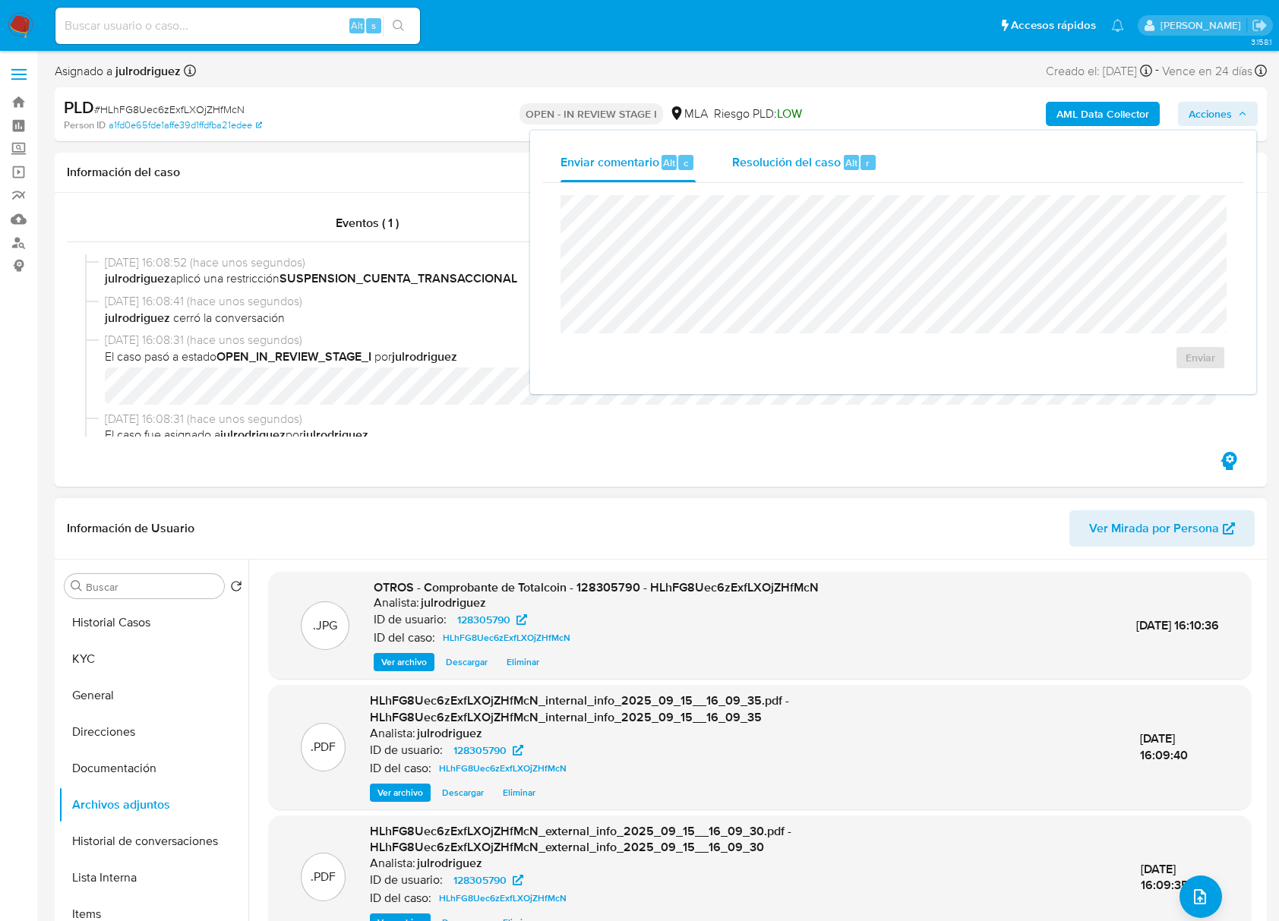
click at [784, 150] on div "Resolución del caso Alt r" at bounding box center [804, 162] width 145 height 39
click at [1146, 365] on span "ROI Proposal" at bounding box center [1163, 366] width 79 height 21
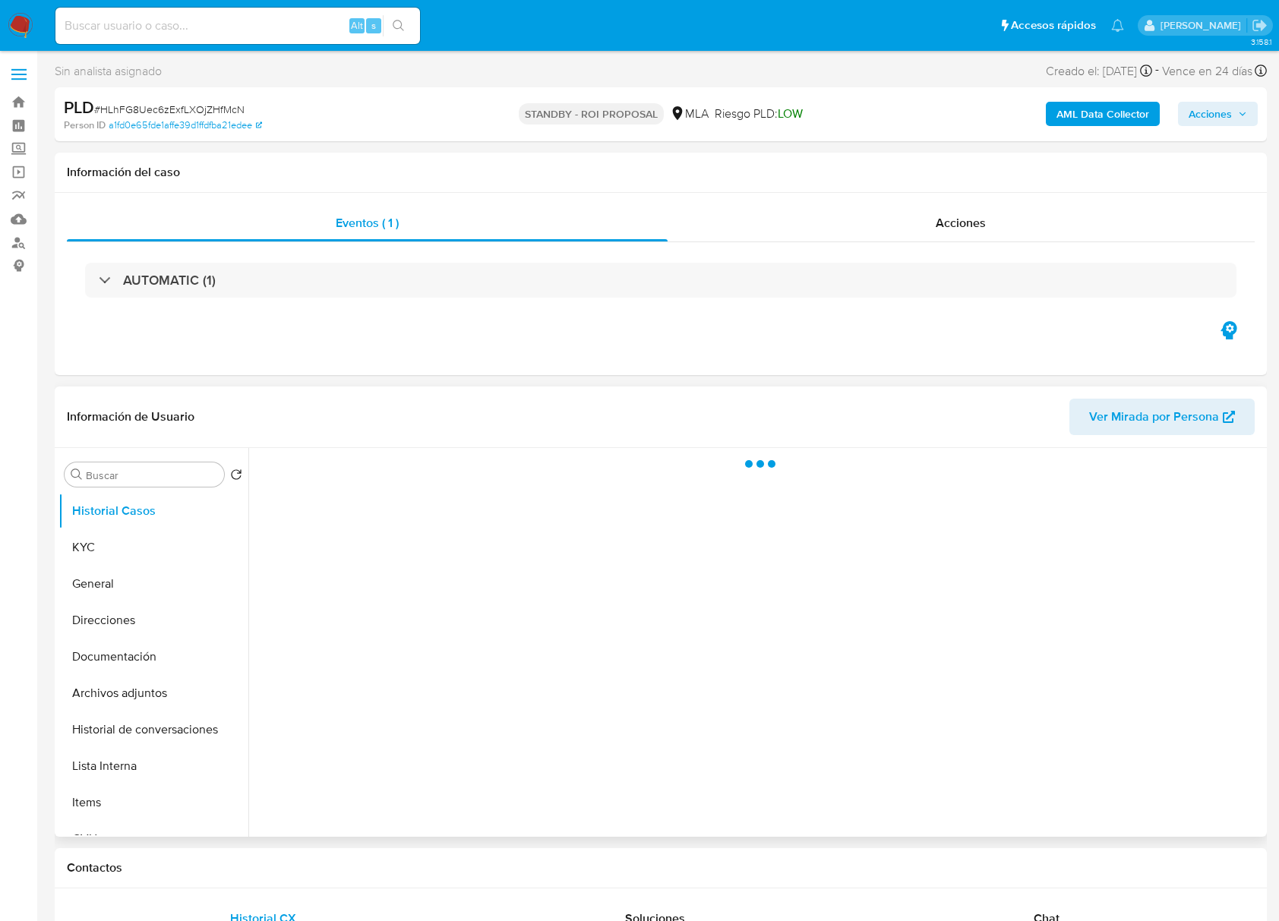
select select "10"
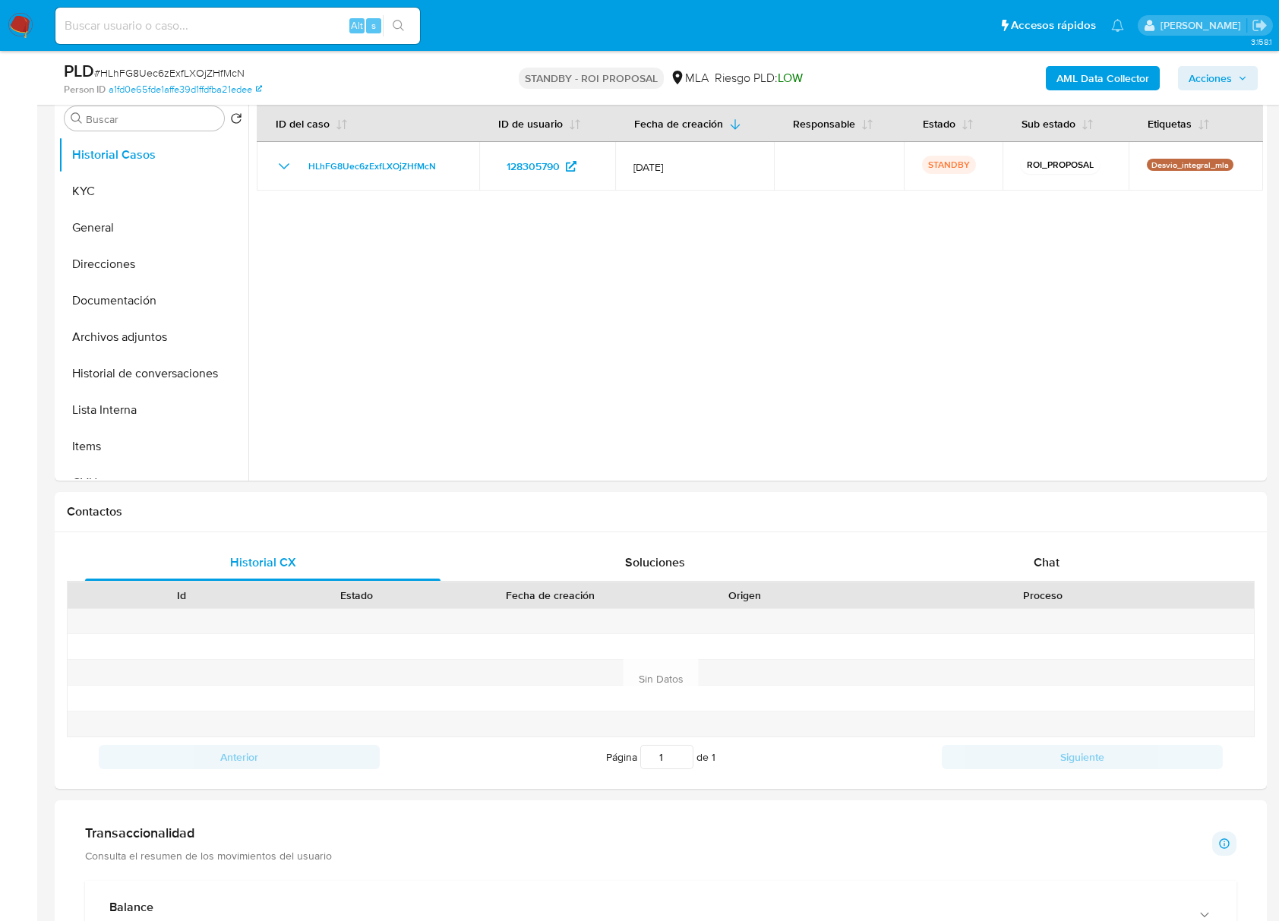
scroll to position [304, 0]
click at [169, 19] on input at bounding box center [237, 26] width 364 height 20
paste input "k6IUe0h9Ezn1jAQ2Bahs0njY"
type input "k6IUe0h9Ezn1jAQ2Bahs0njY"
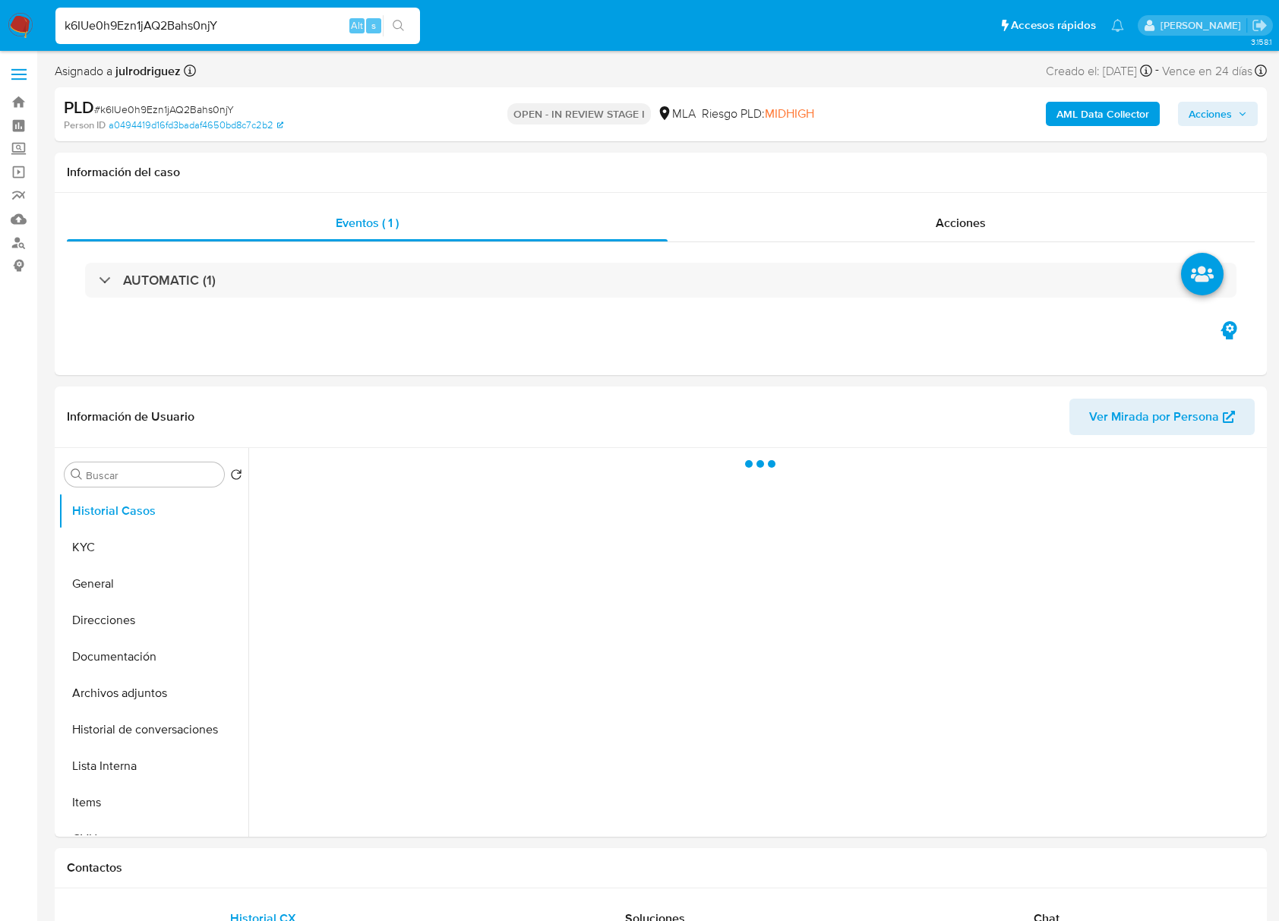
select select "10"
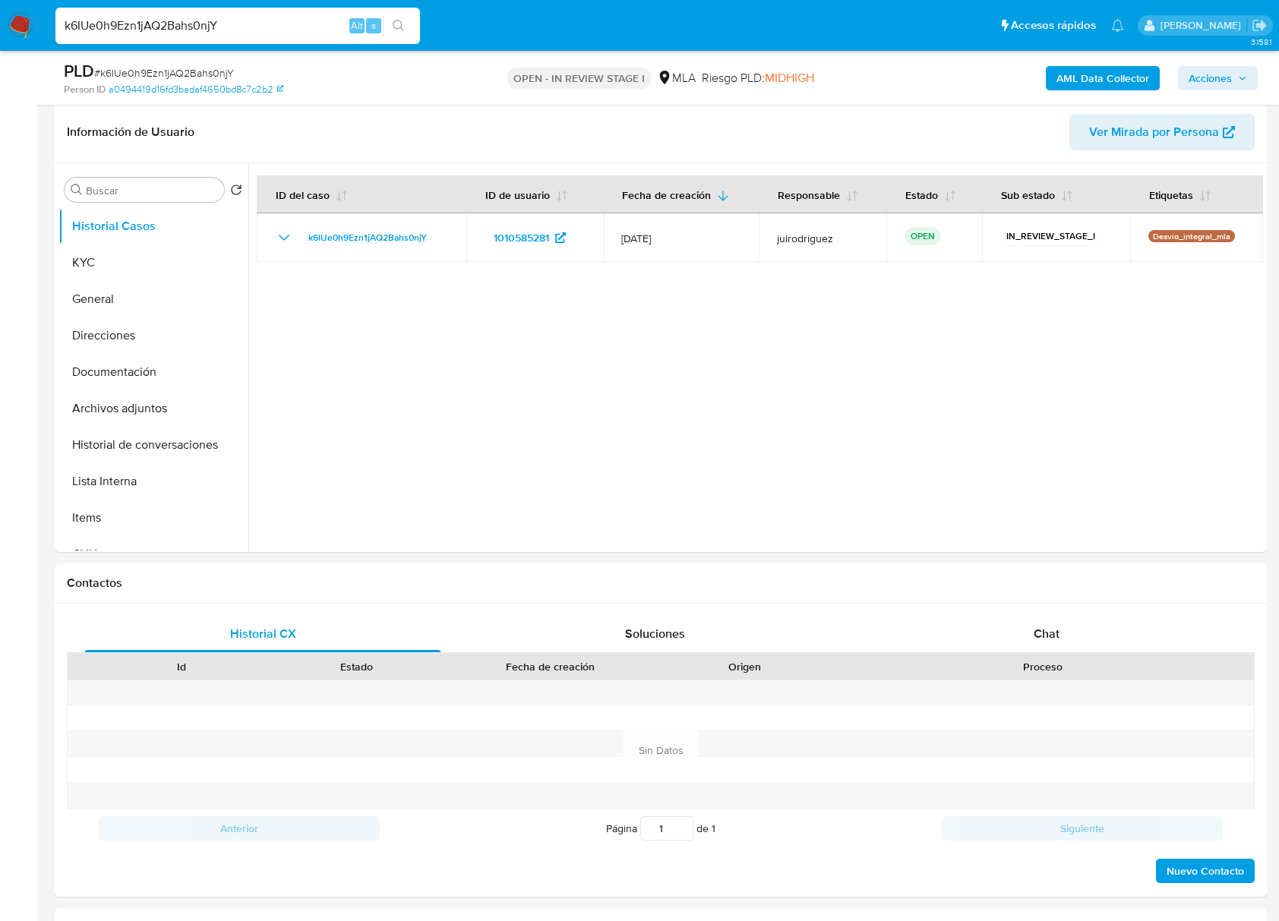
scroll to position [405, 0]
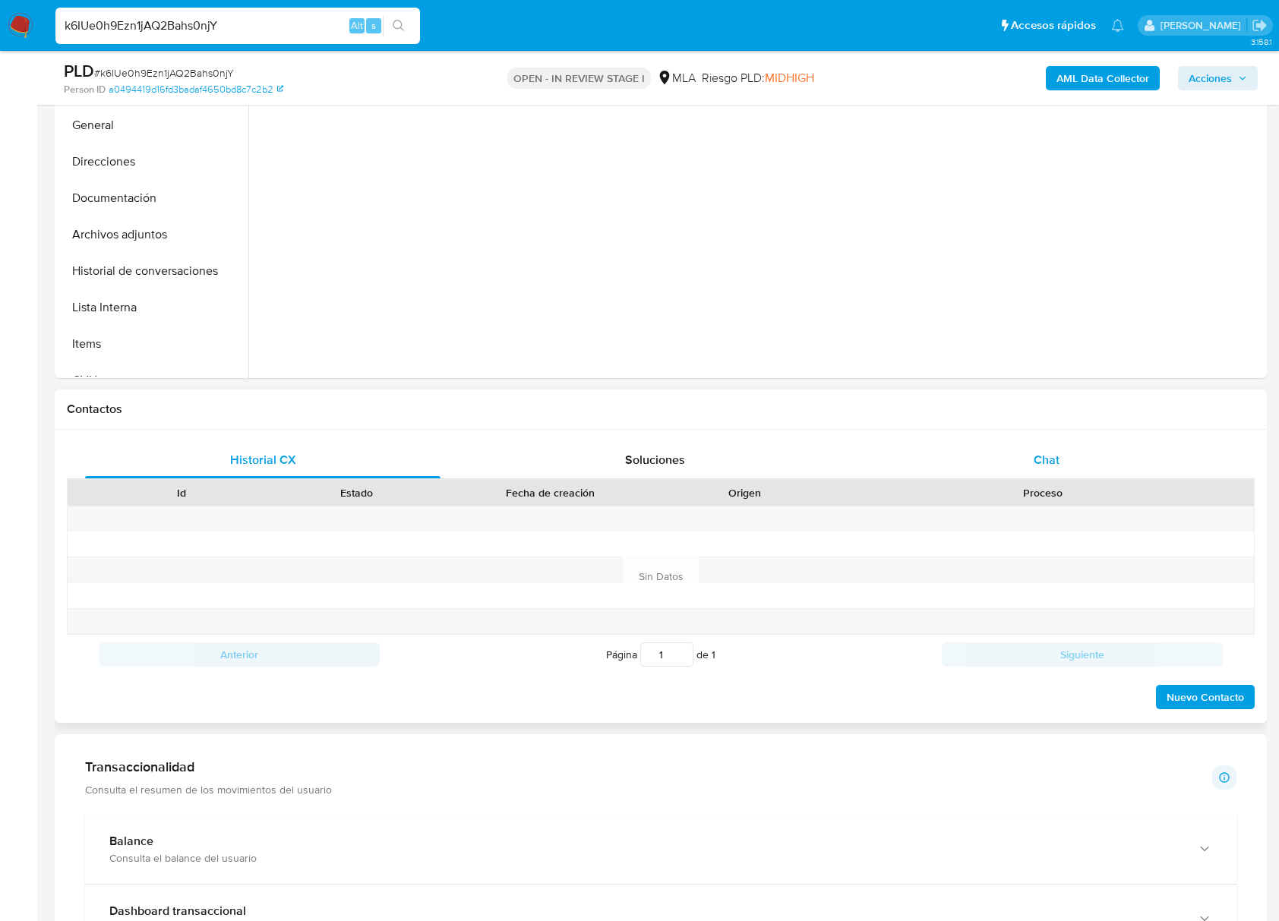
click at [1036, 471] on div "Chat" at bounding box center [1046, 460] width 355 height 36
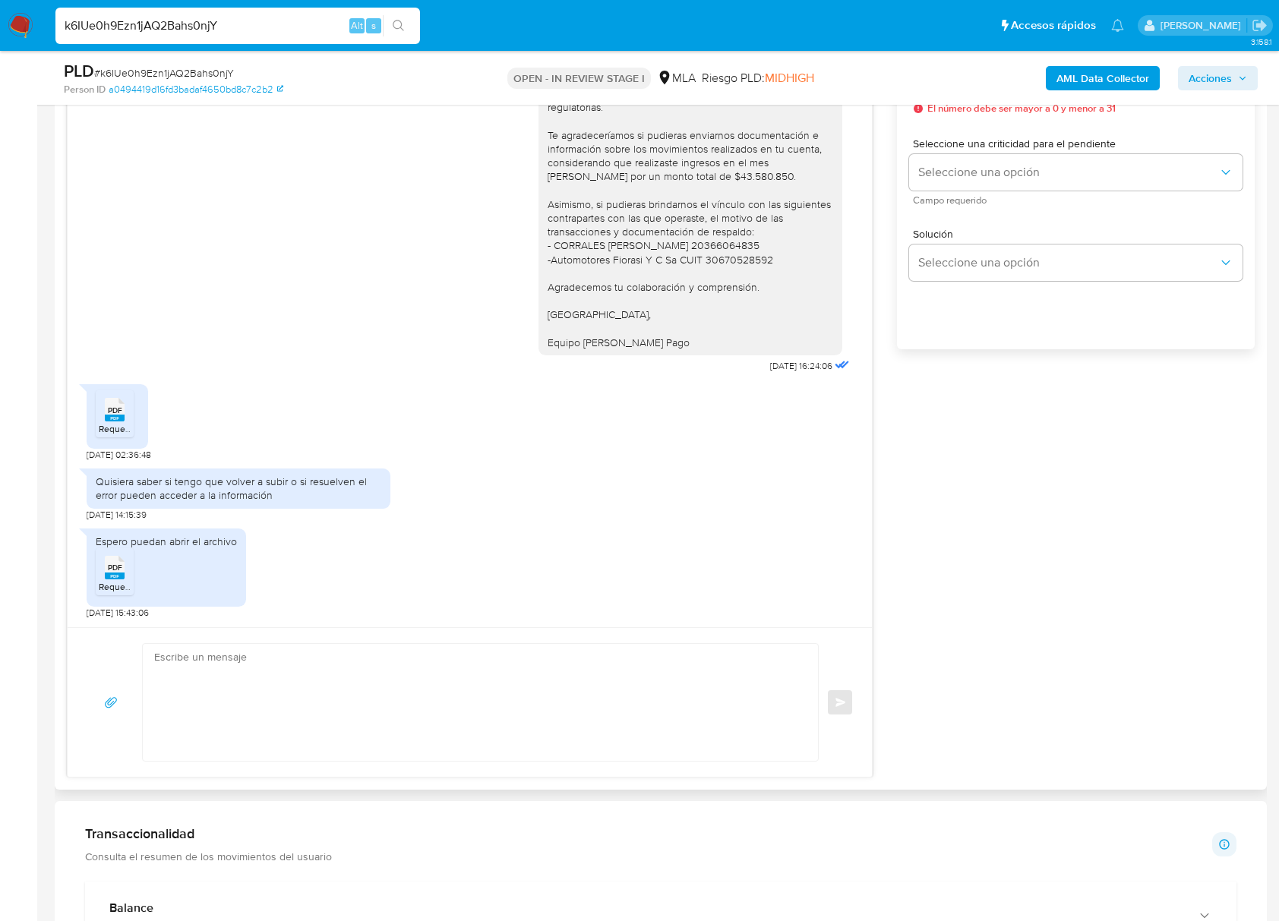
scroll to position [1310, 0]
click at [1039, 610] on div "[DATE] 19:53:17 Hola, Esperamos que te encuentres muy bien. Te consultamos si t…" at bounding box center [660, 381] width 1187 height 793
click at [204, 74] on span "# k6IUe0h9Ezn1jAQ2Bahs0njY" at bounding box center [164, 72] width 140 height 15
copy span "k6IUe0h9Ezn1jAQ2Bahs0njY"
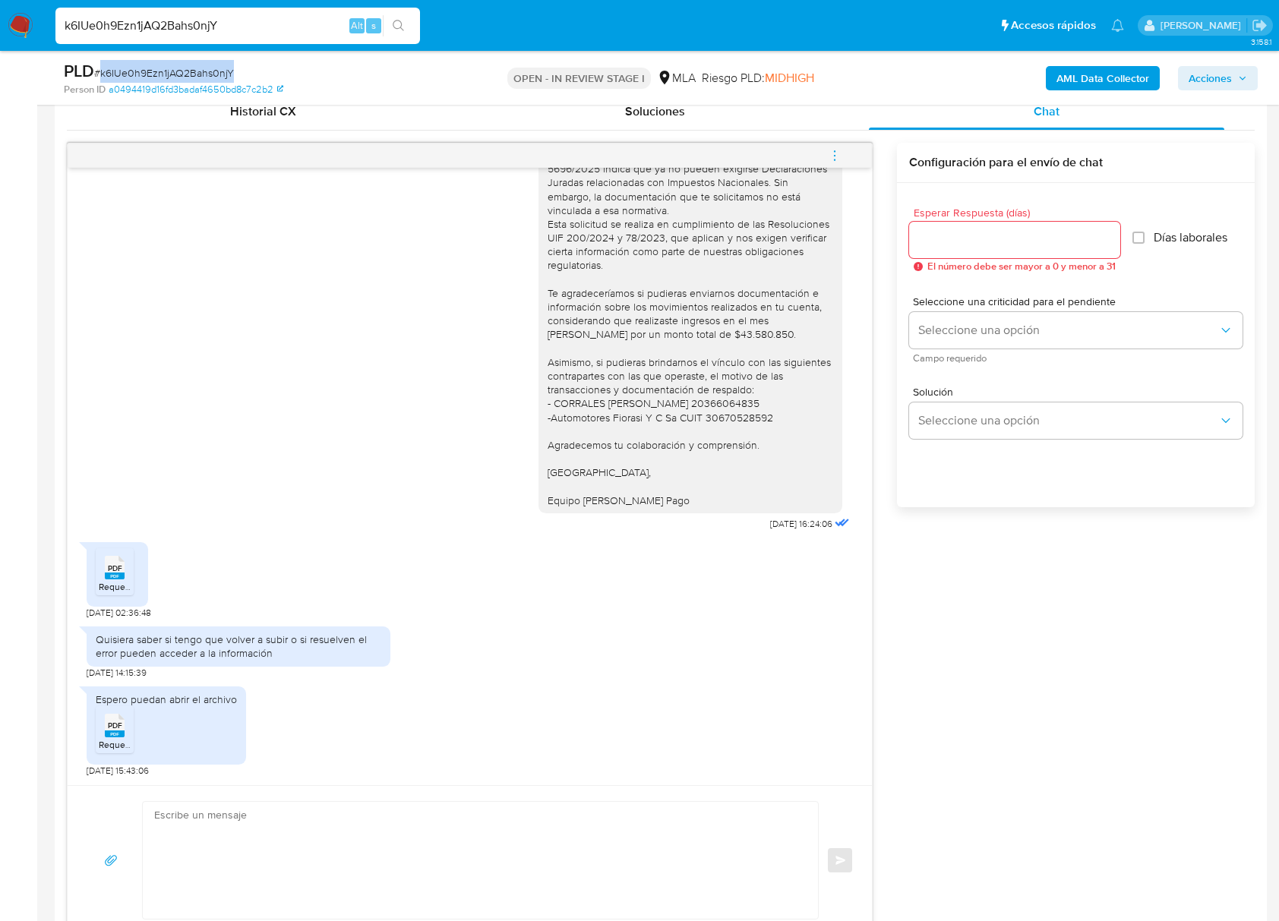
scroll to position [708, 0]
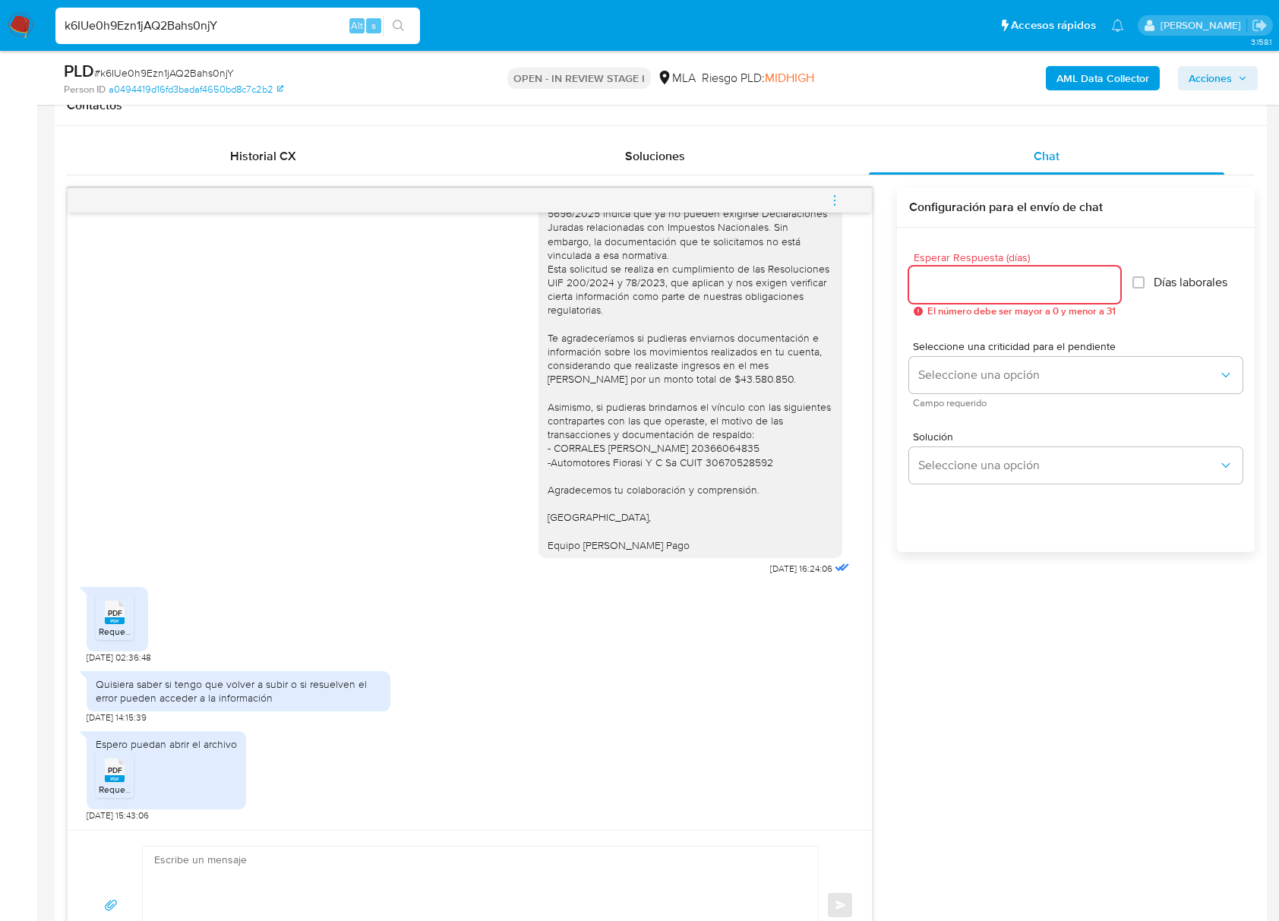
click at [995, 278] on input "Esperar Respuesta (días)" at bounding box center [1014, 285] width 211 height 20
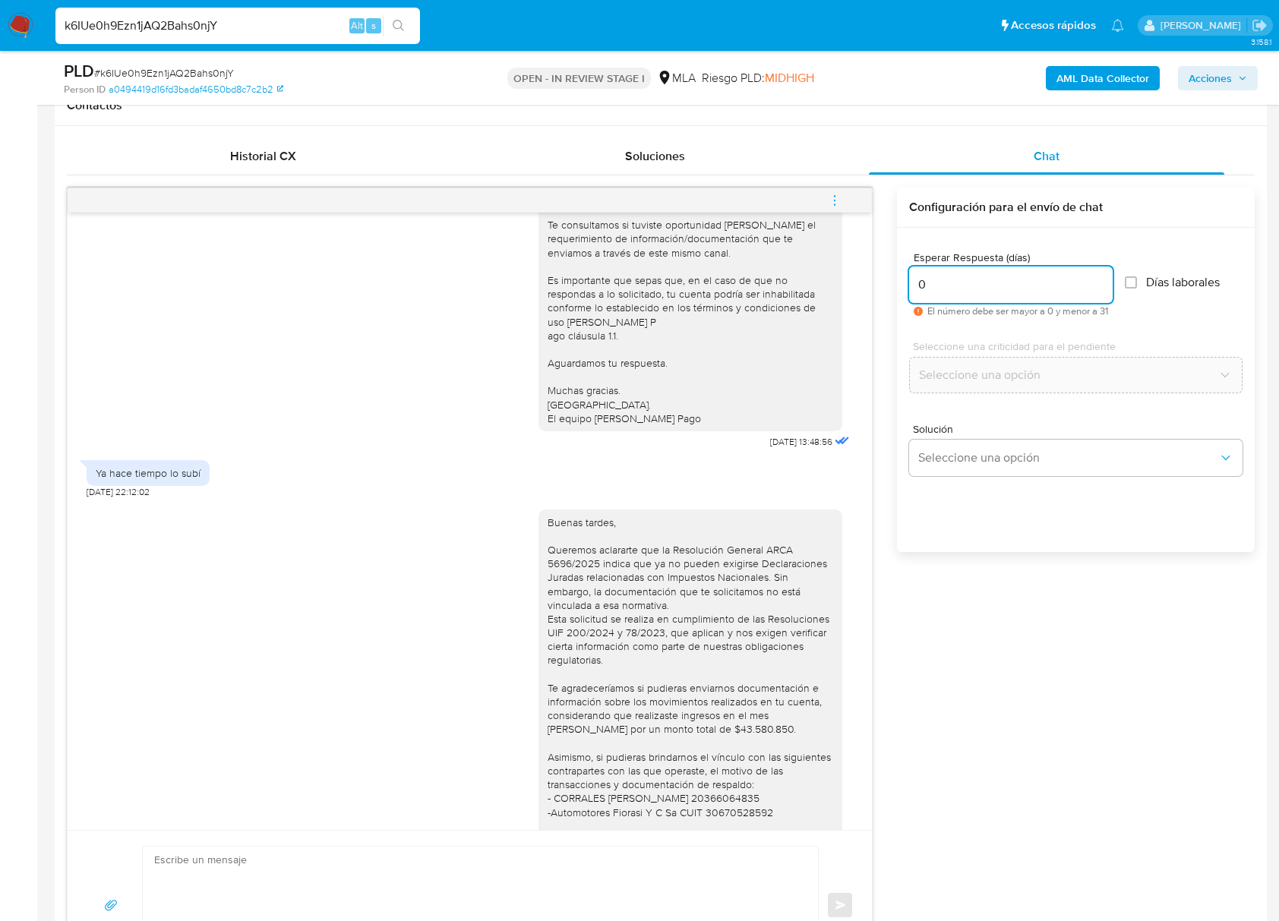
scroll to position [1310, 0]
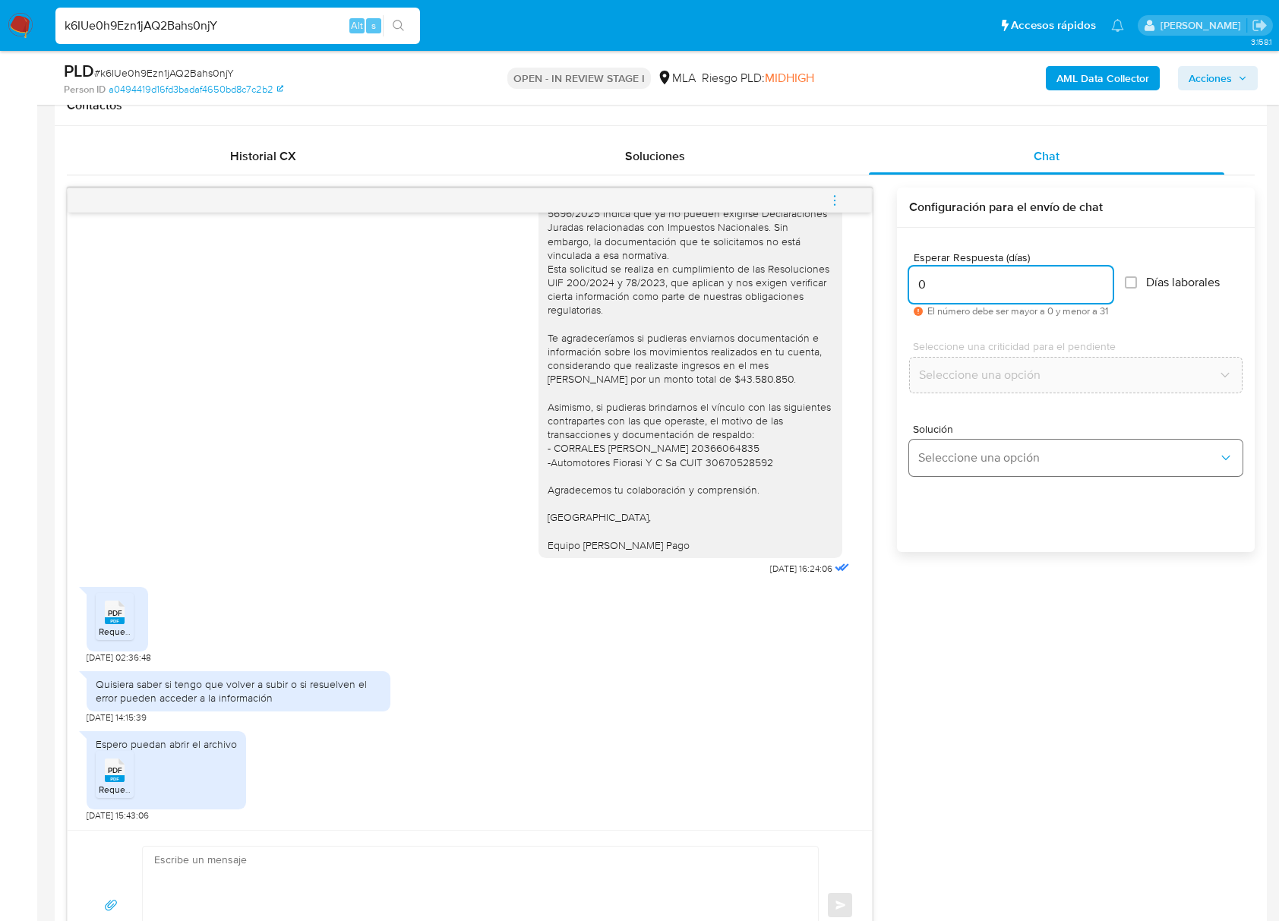
type input "0"
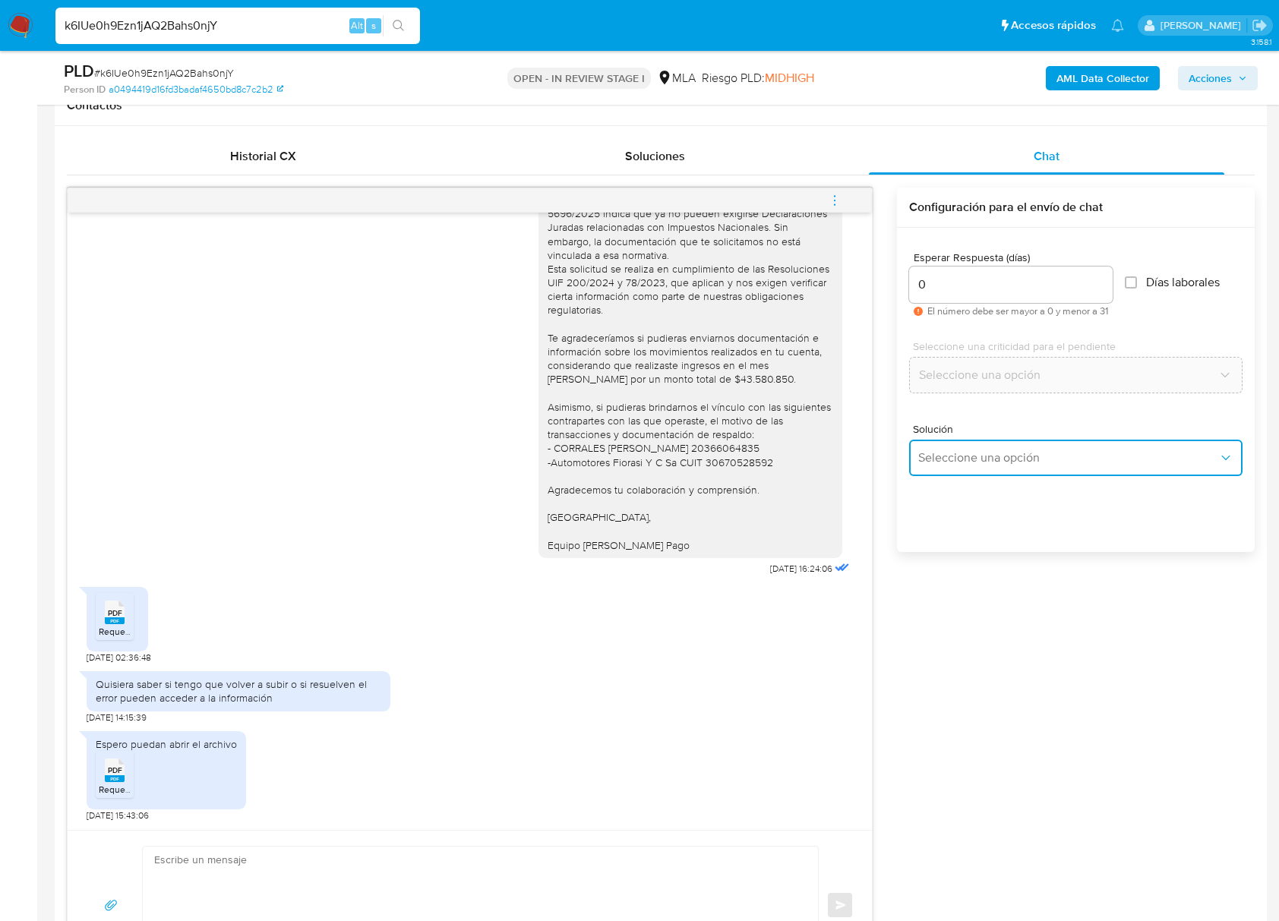
click at [998, 456] on span "Seleccione una opción" at bounding box center [1068, 457] width 300 height 15
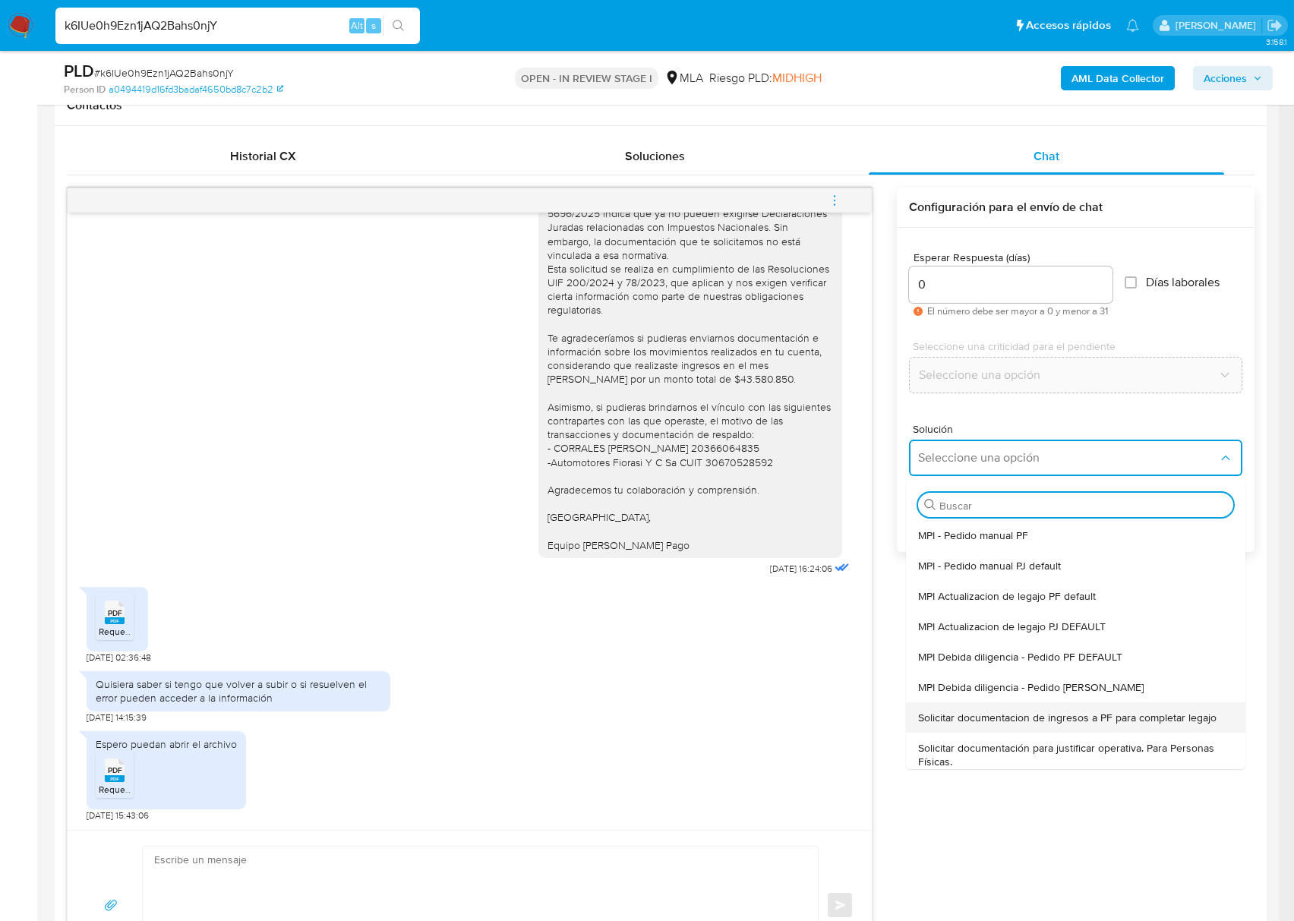
click at [1055, 714] on span "Solicitar documentacion de ingresos a PF para completar legajo" at bounding box center [1067, 718] width 298 height 14
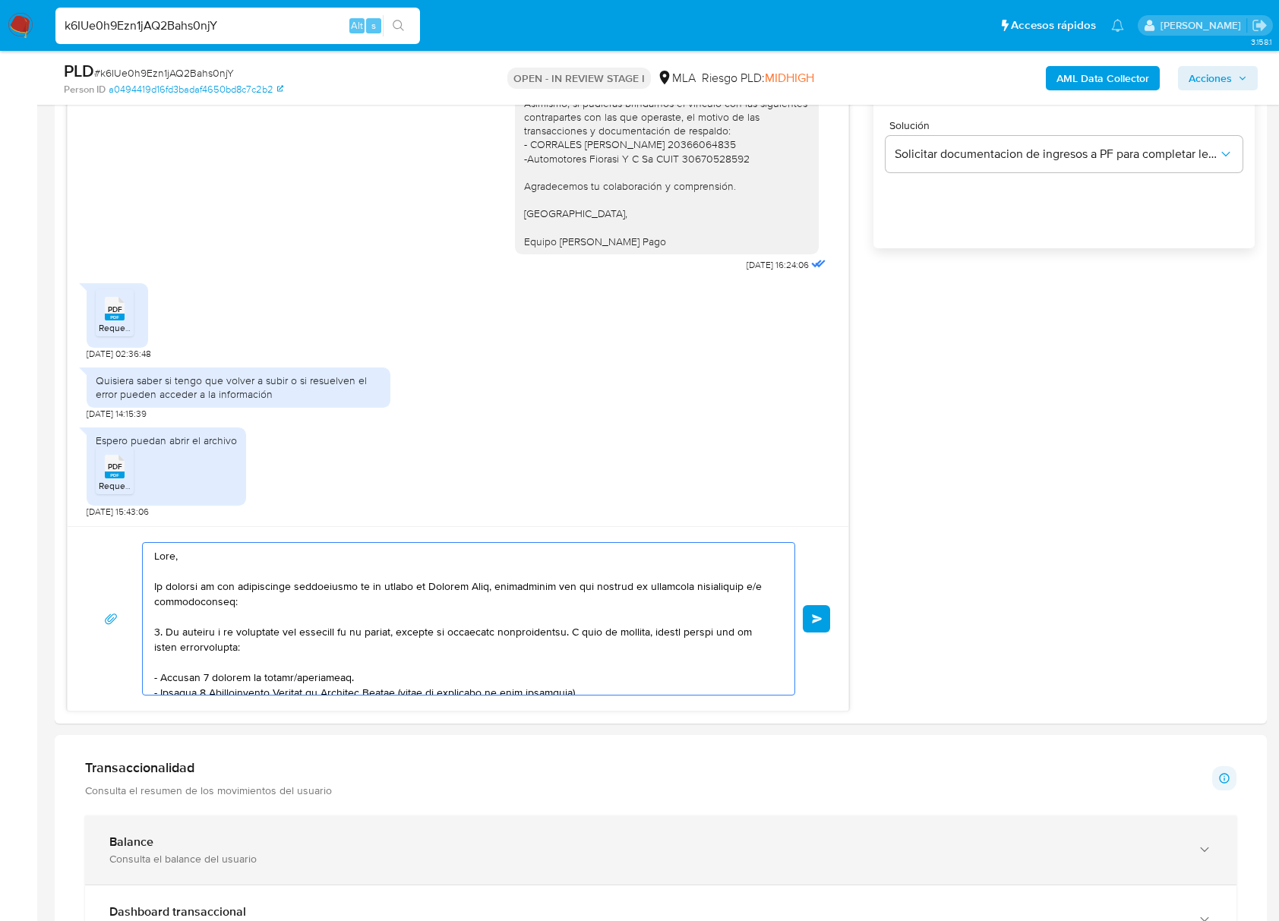
scroll to position [299, 0]
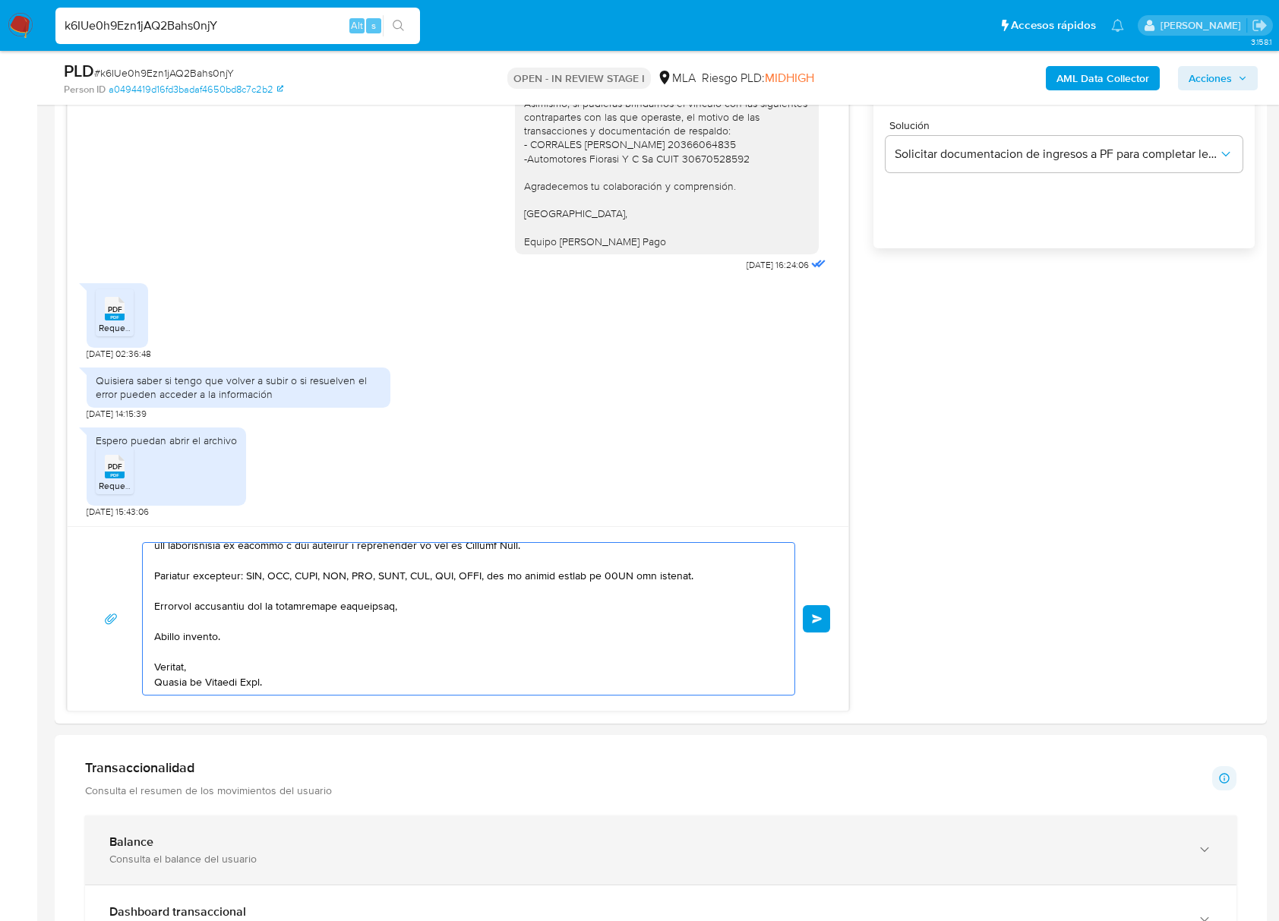
drag, startPoint x: 250, startPoint y: 597, endPoint x: 632, endPoint y: 885, distance: 478.6
click at [632, 885] on div "Información de Usuario Ver Mirada por Persona Buscar Volver al orden por defect…" at bounding box center [661, 782] width 1212 height 2922
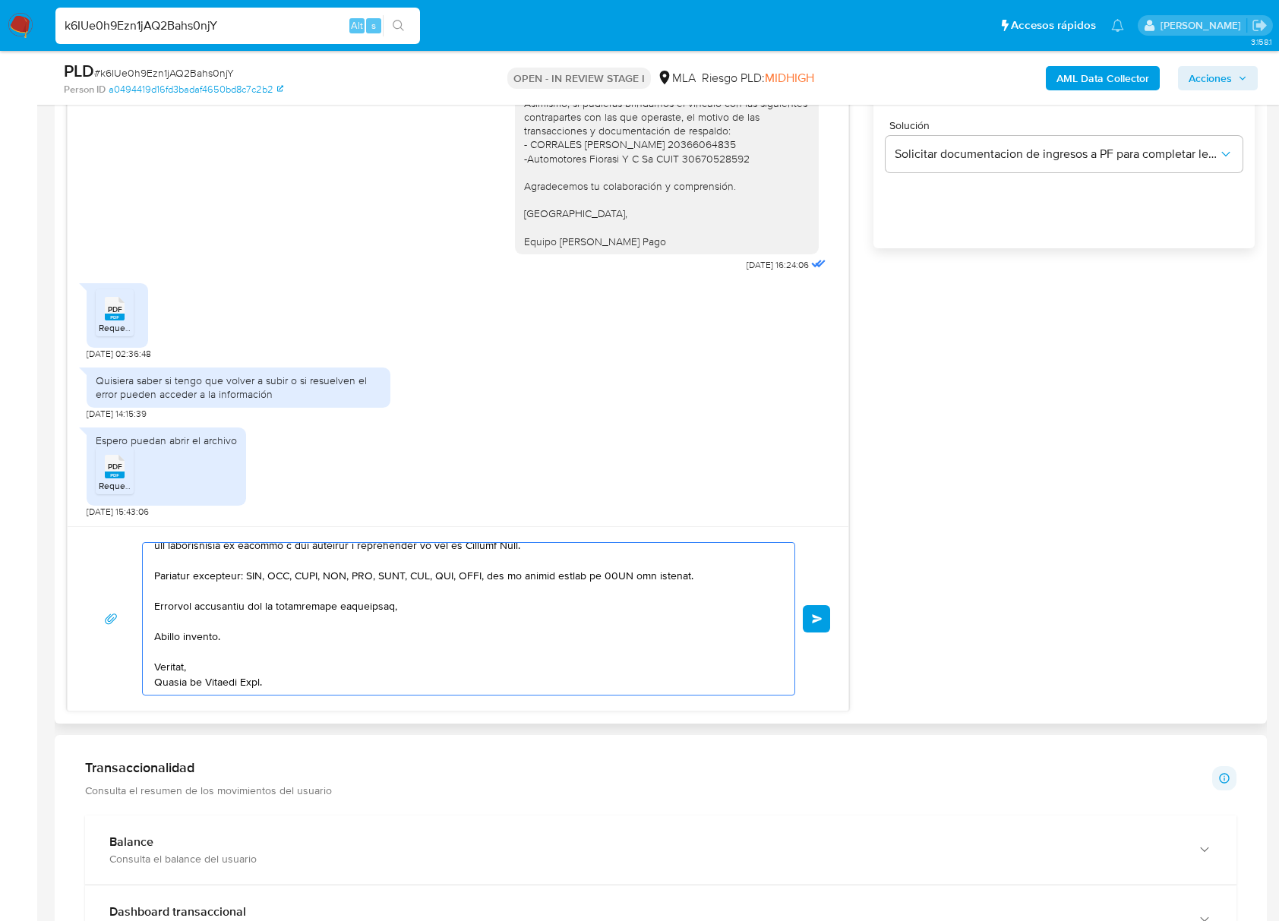
type textarea "Hola, En función de las operaciones registradas en tu cuenta [PERSON_NAME] Pago…"
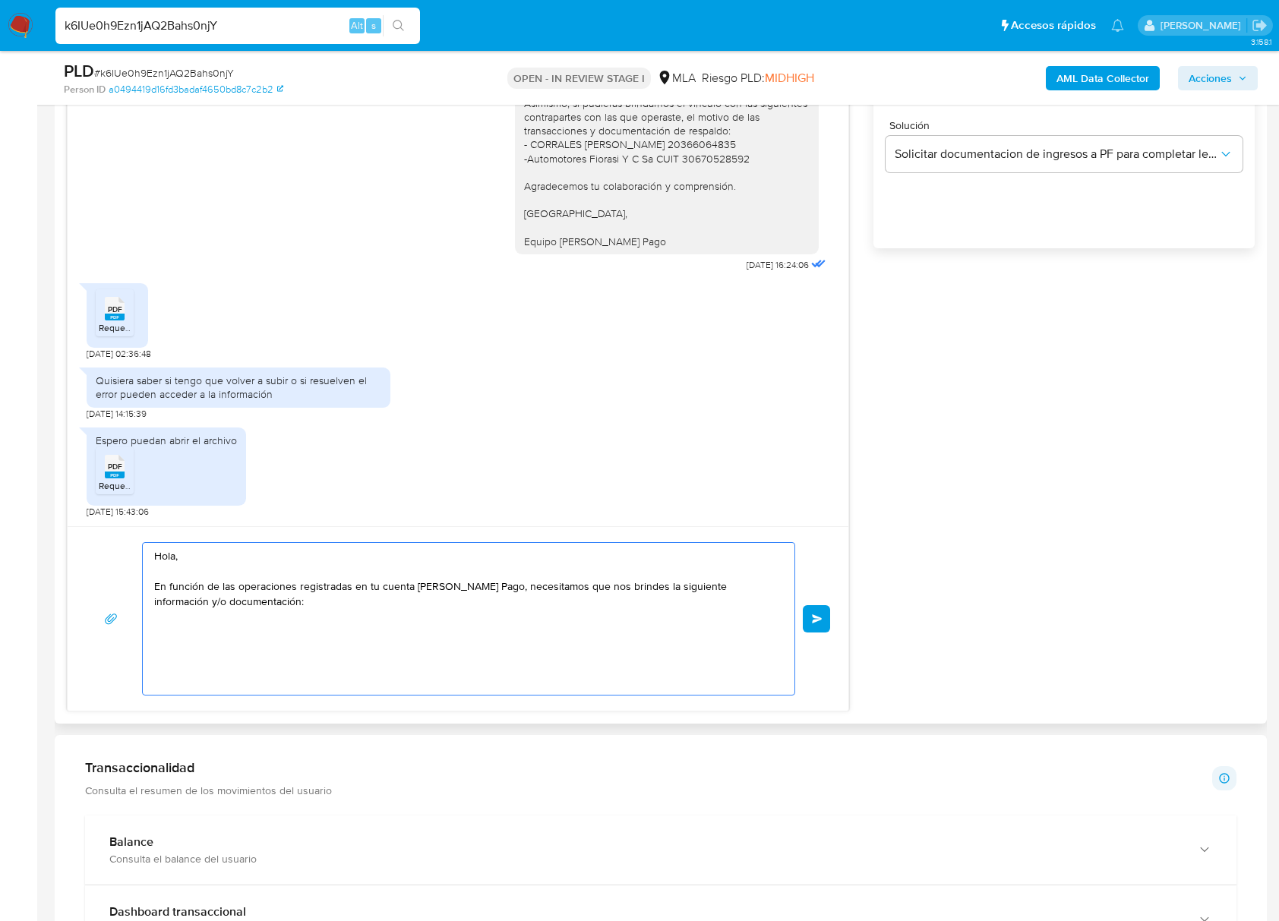
scroll to position [0, 0]
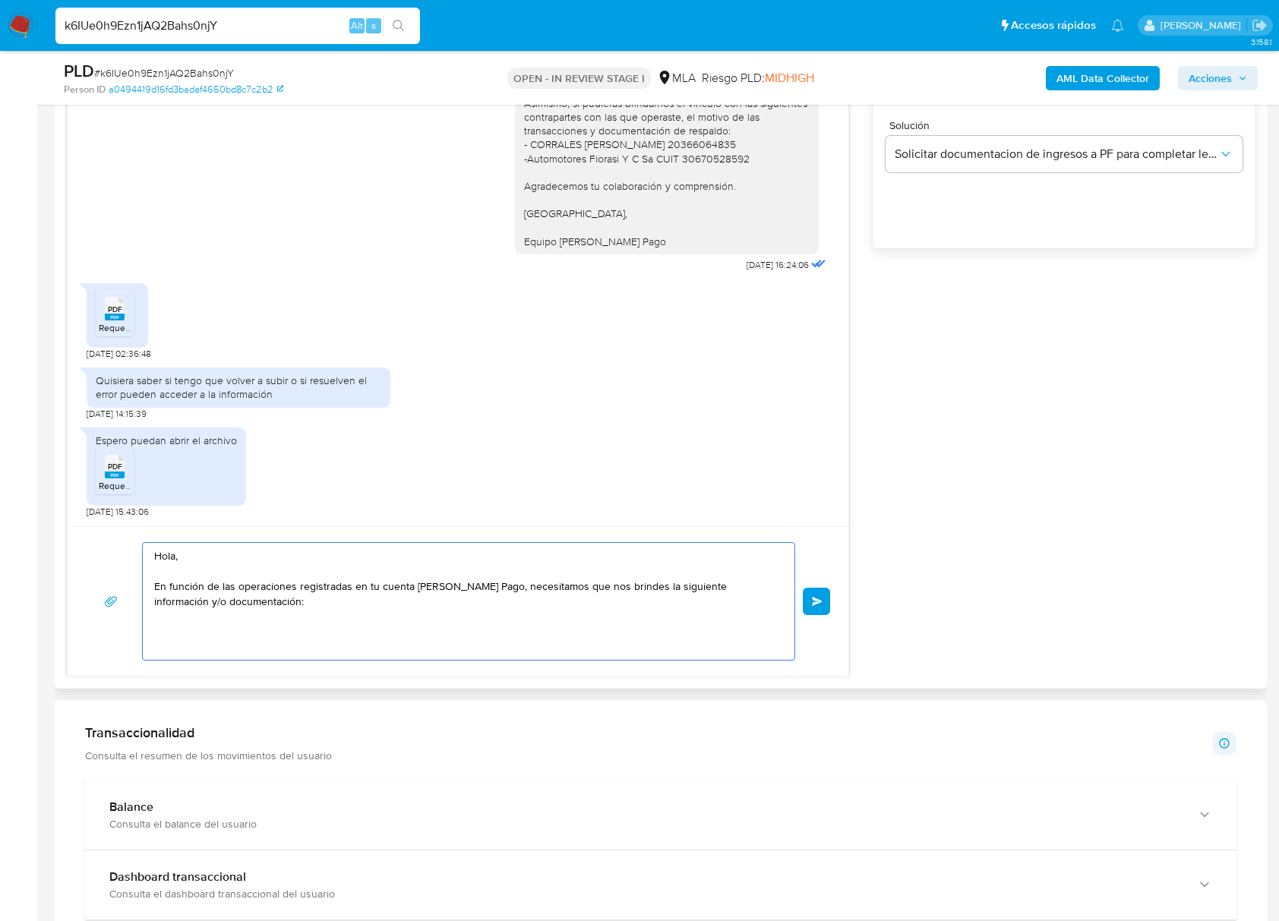
drag, startPoint x: 253, startPoint y: 632, endPoint x: 129, endPoint y: 505, distance: 177.2
click at [33, 483] on section "Bandeja Tablero Screening Búsqueda en Listas Watchlist Herramientas Operaciones…" at bounding box center [639, 636] width 1279 height 3296
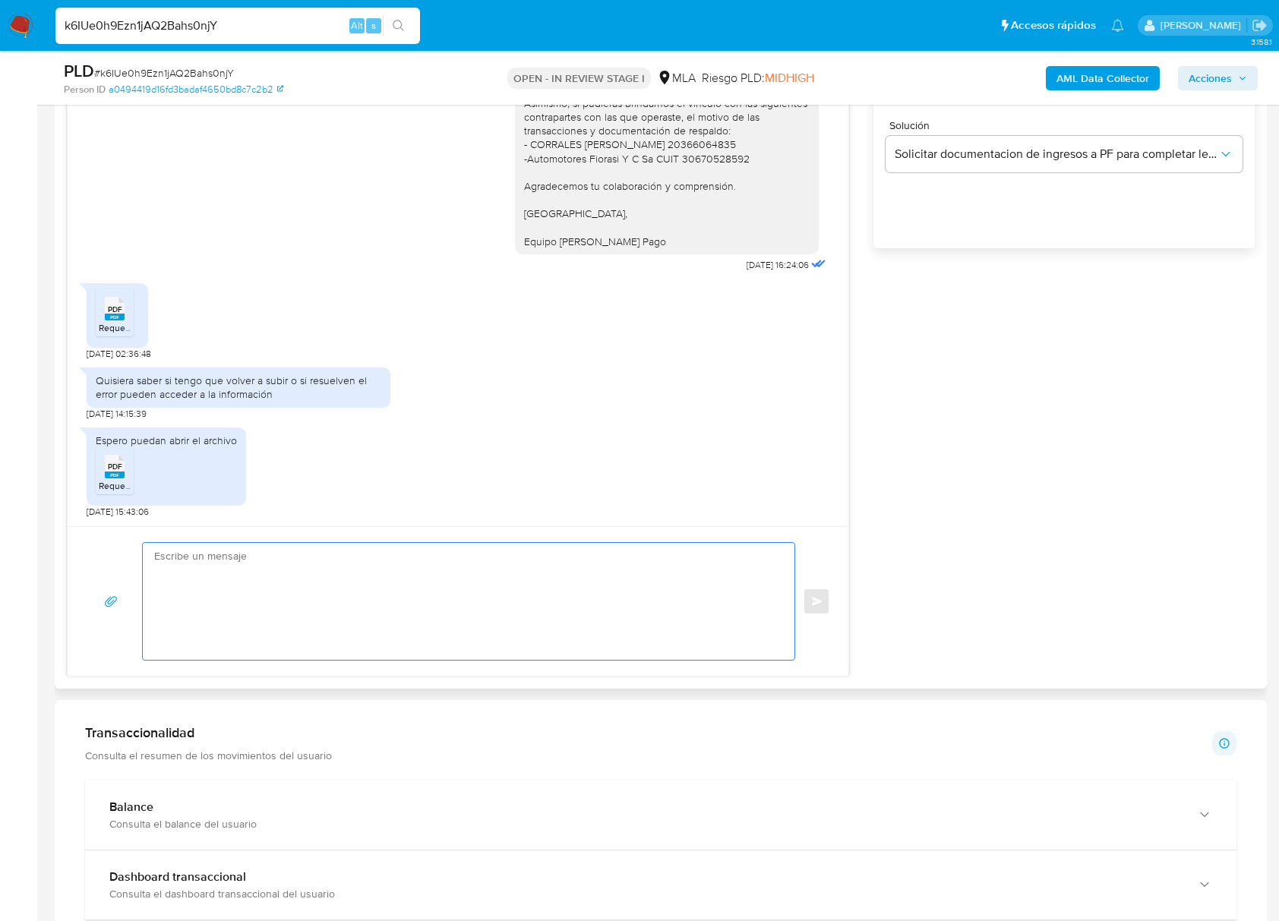
paste textarea "Buenas tardes, ¡Muchas gracias por tu respuesta! Confirmamos la recepción de la…"
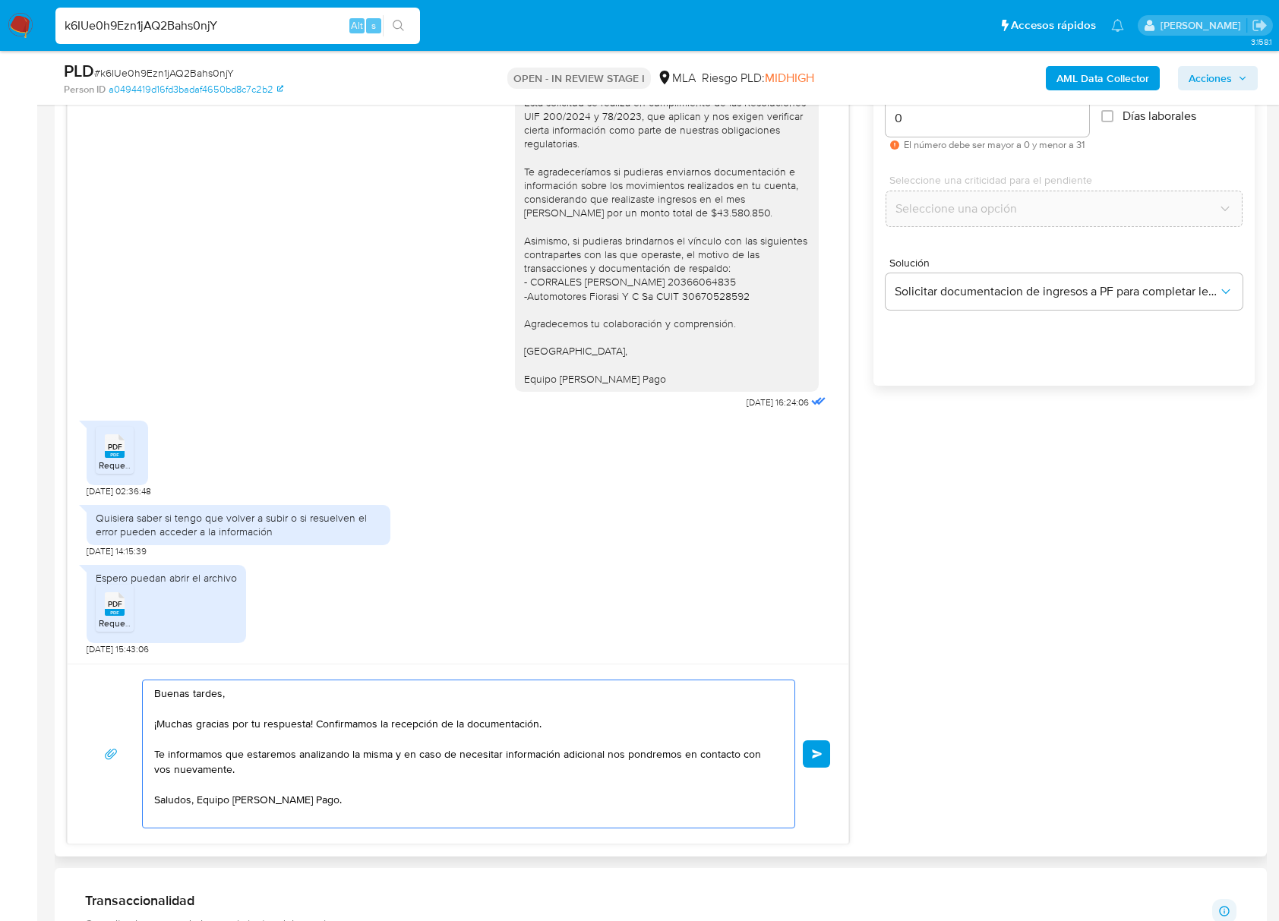
scroll to position [911, 0]
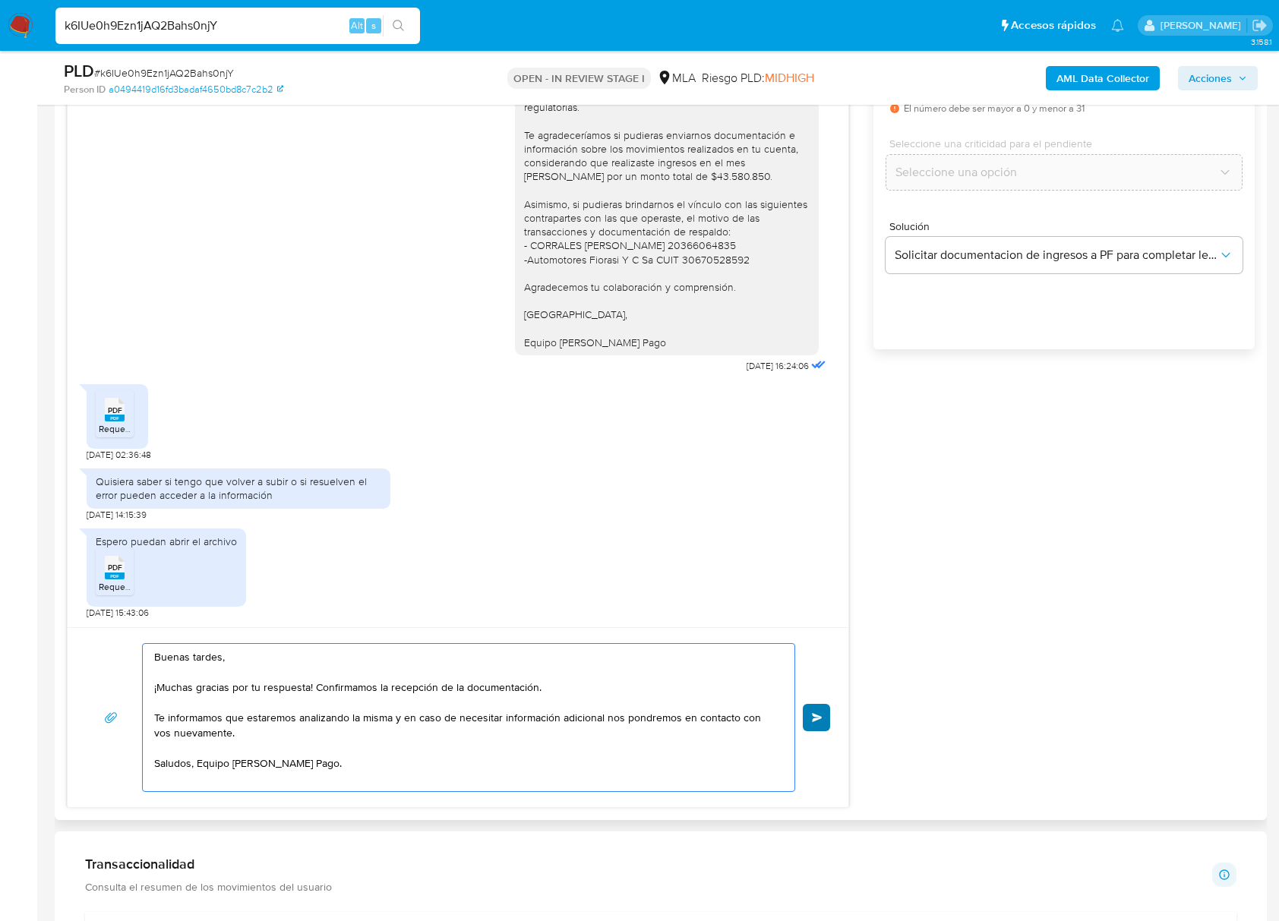
type textarea "Buenas tardes, ¡Muchas gracias por tu respuesta! Confirmamos la recepción de la…"
click at [820, 712] on button "Enviar" at bounding box center [815, 717] width 27 height 27
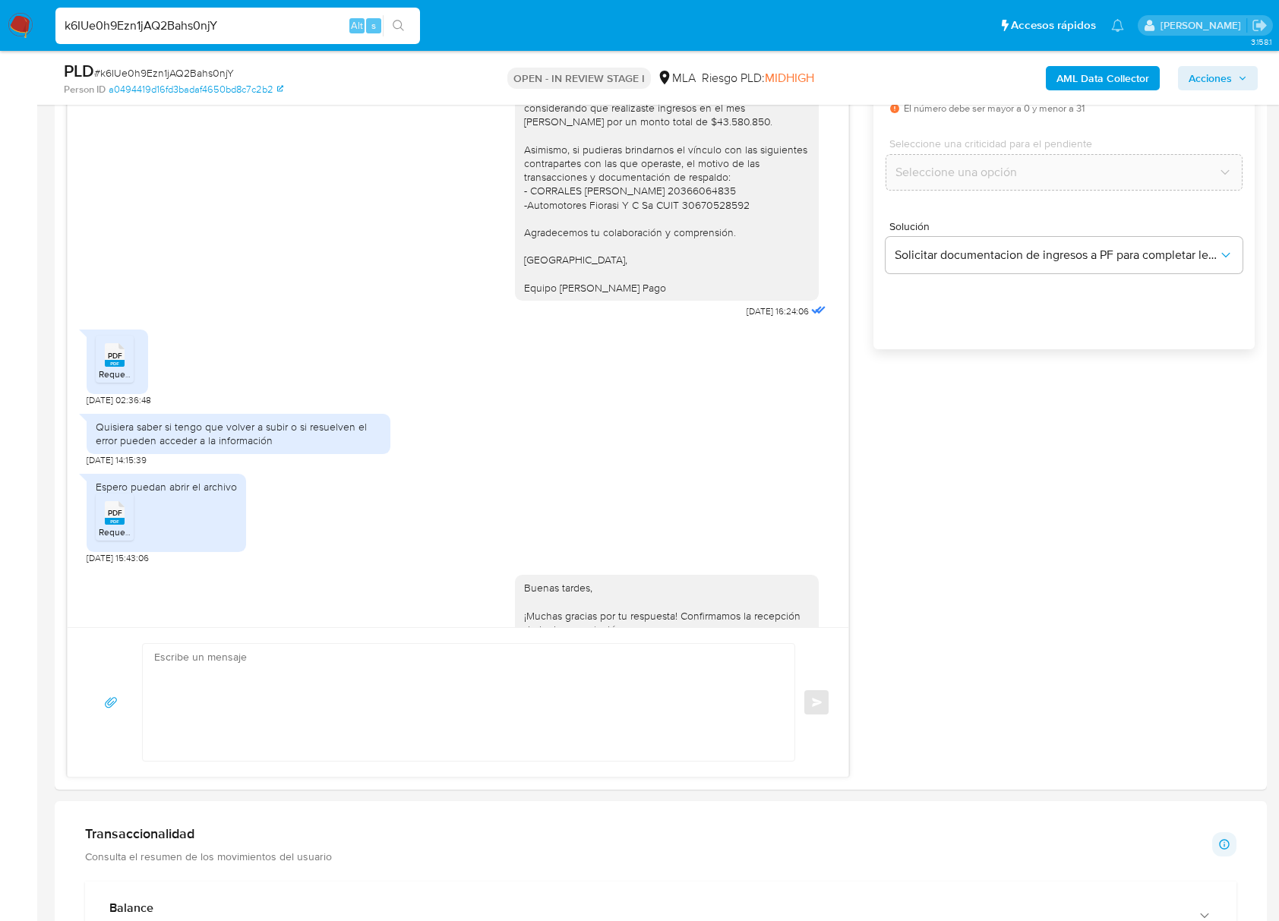
scroll to position [1492, 0]
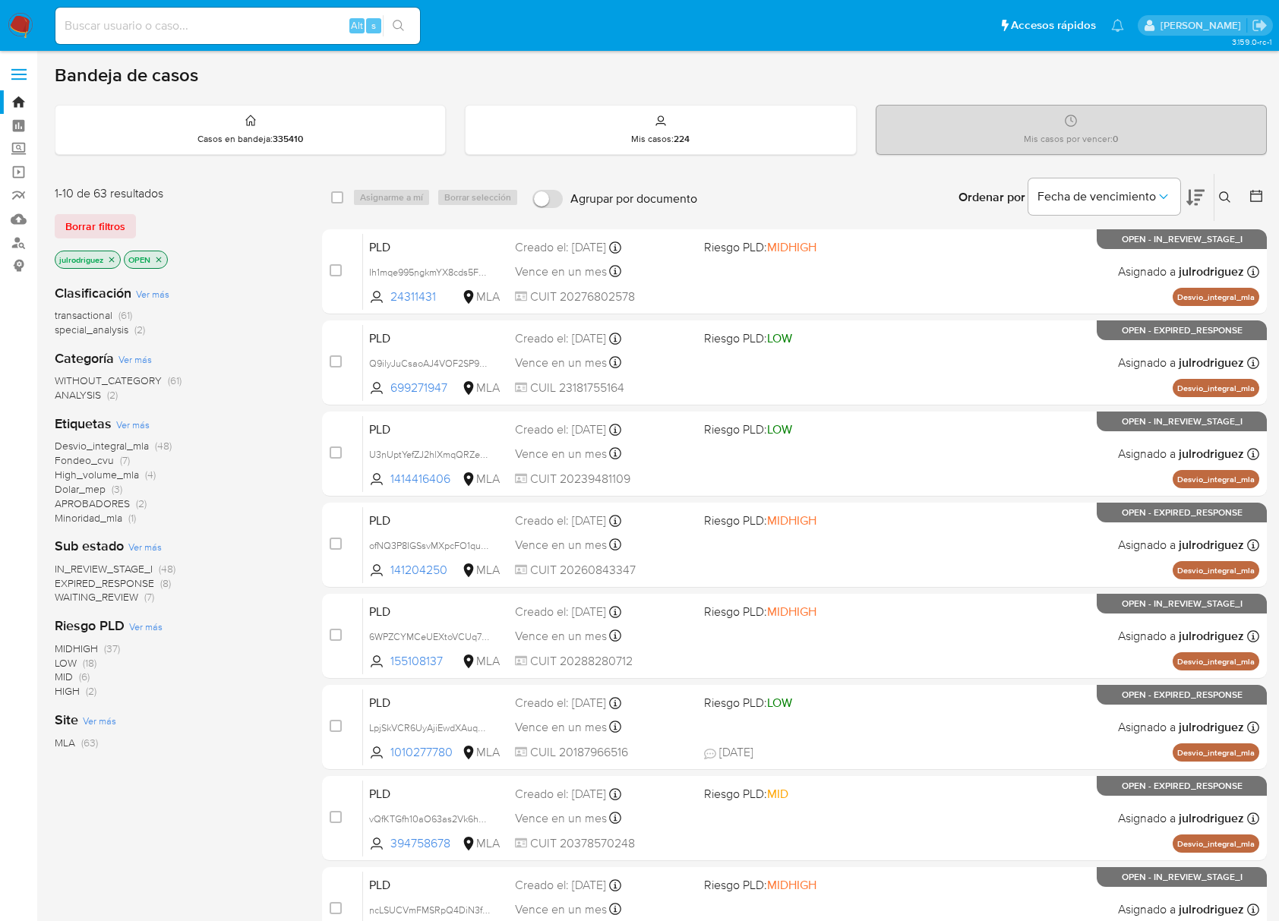
click at [1221, 196] on icon at bounding box center [1225, 197] width 12 height 12
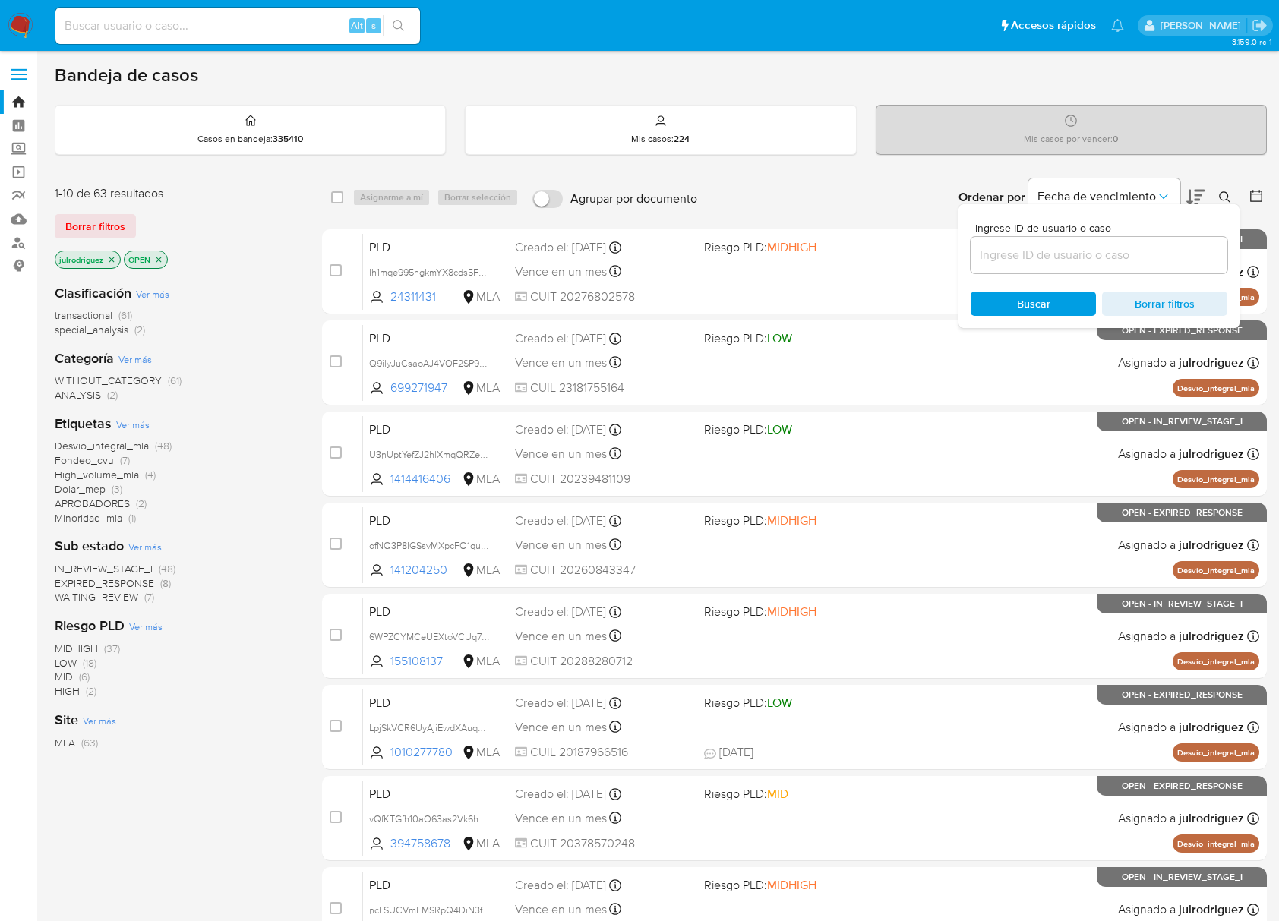
drag, startPoint x: 1049, startPoint y: 249, endPoint x: 1036, endPoint y: 278, distance: 31.9
click at [1049, 249] on input at bounding box center [1098, 255] width 257 height 20
type input "k6IUe0h9Ezn1jAQ2Bahs0njY"
click at [1029, 296] on span "Buscar" at bounding box center [1033, 304] width 33 height 24
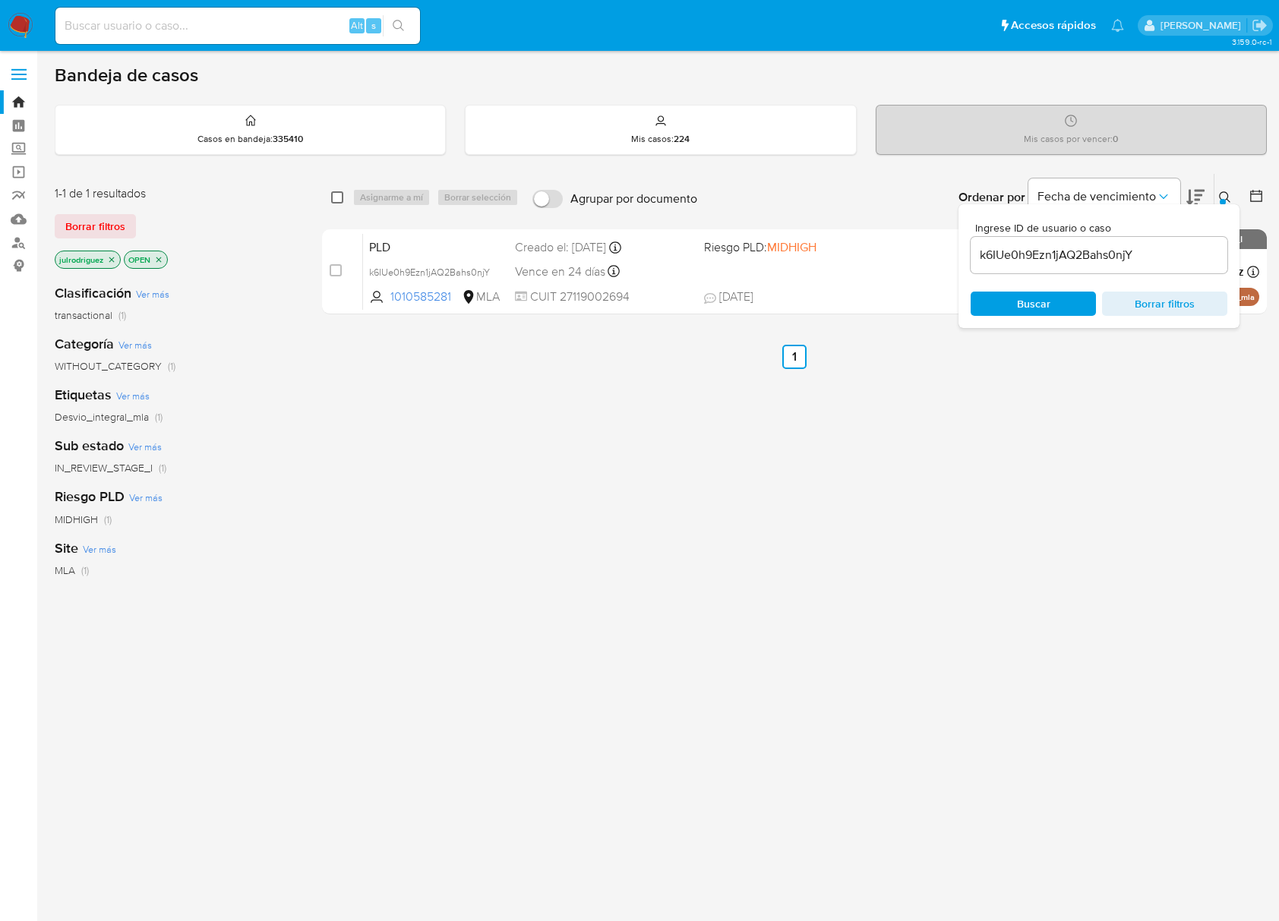
click at [342, 200] on input "checkbox" at bounding box center [337, 197] width 12 height 12
checkbox input "true"
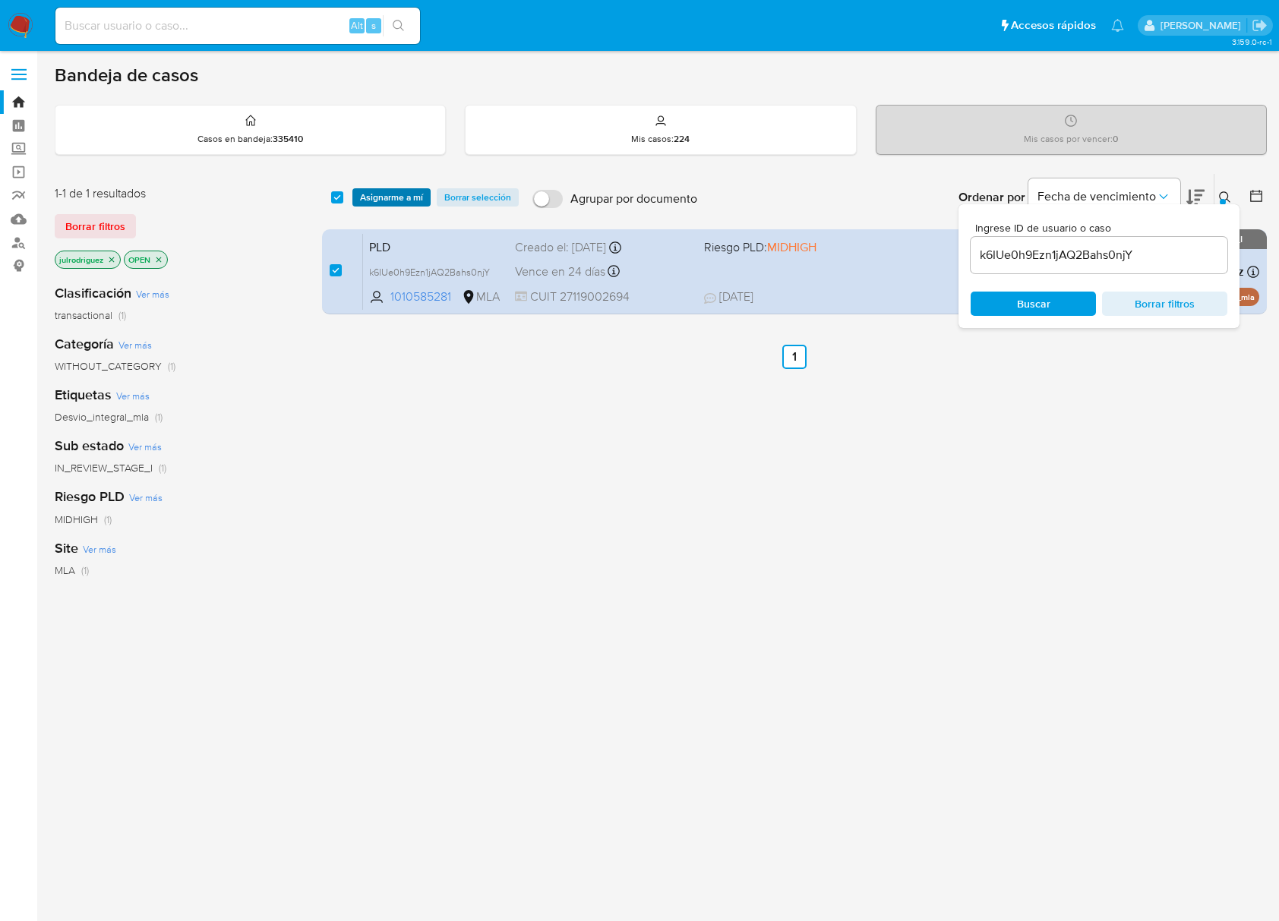
click at [378, 190] on span "Asignarme a mí" at bounding box center [391, 197] width 63 height 15
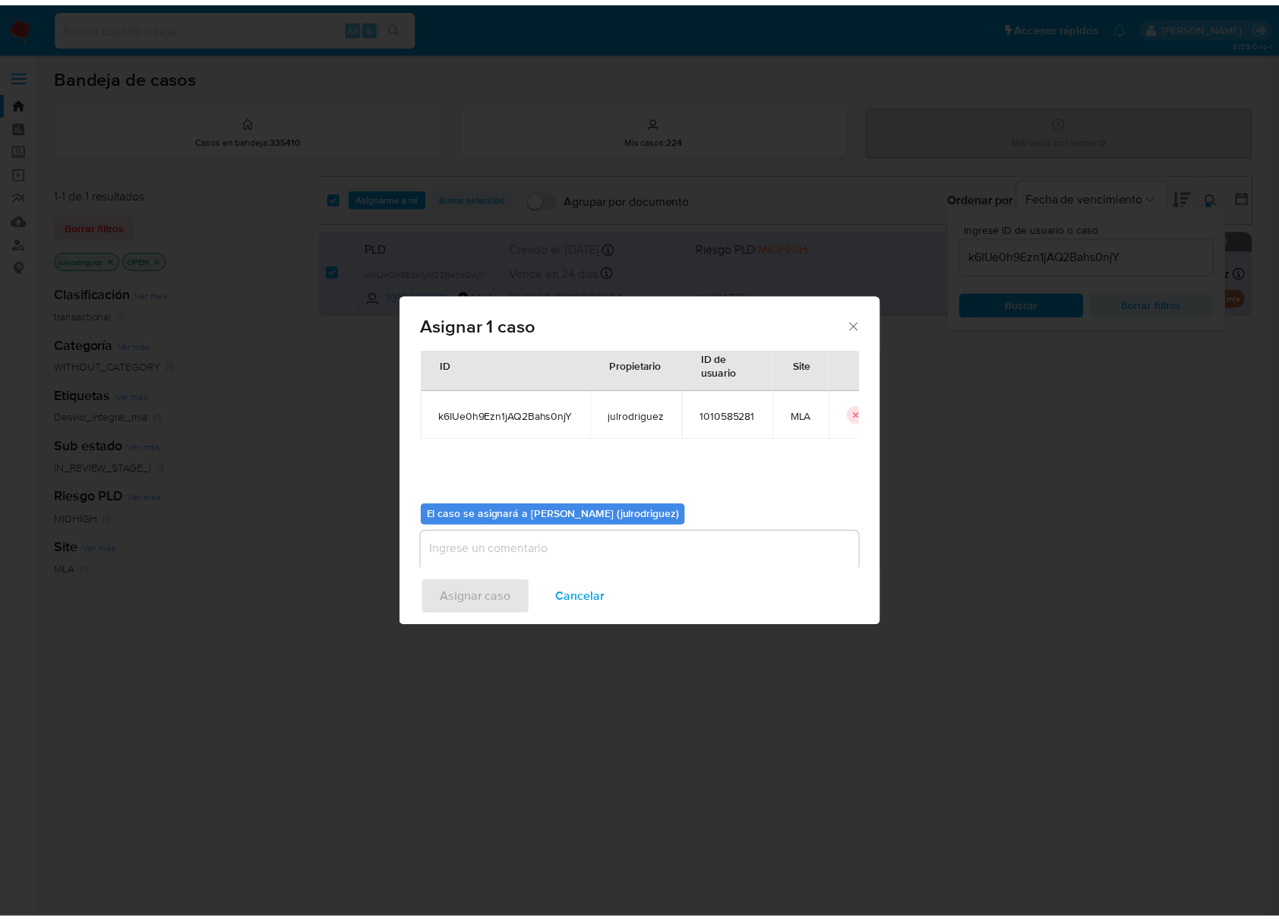
scroll to position [77, 0]
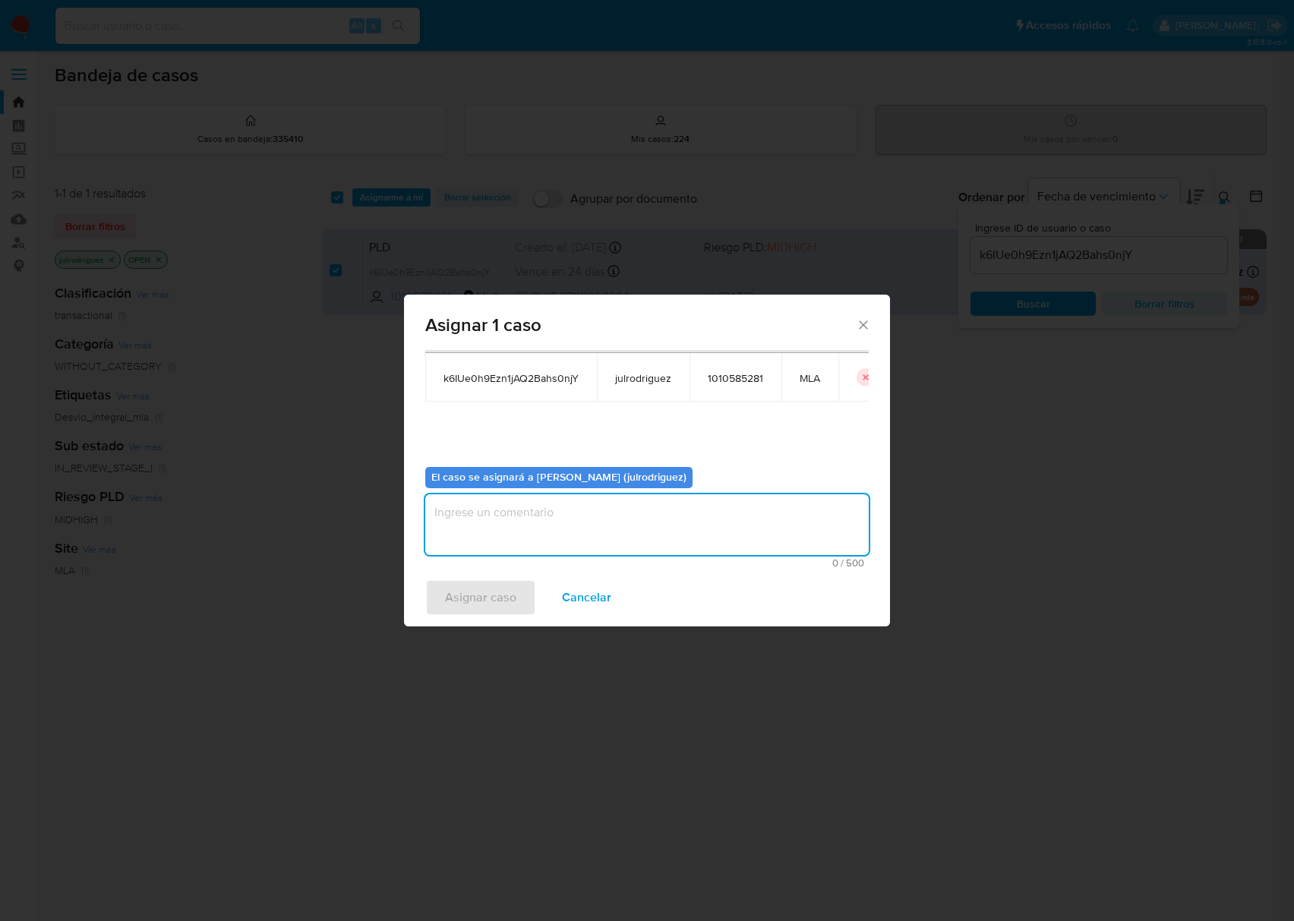
click at [623, 509] on textarea "assign-modal" at bounding box center [646, 524] width 443 height 61
type textarea "."
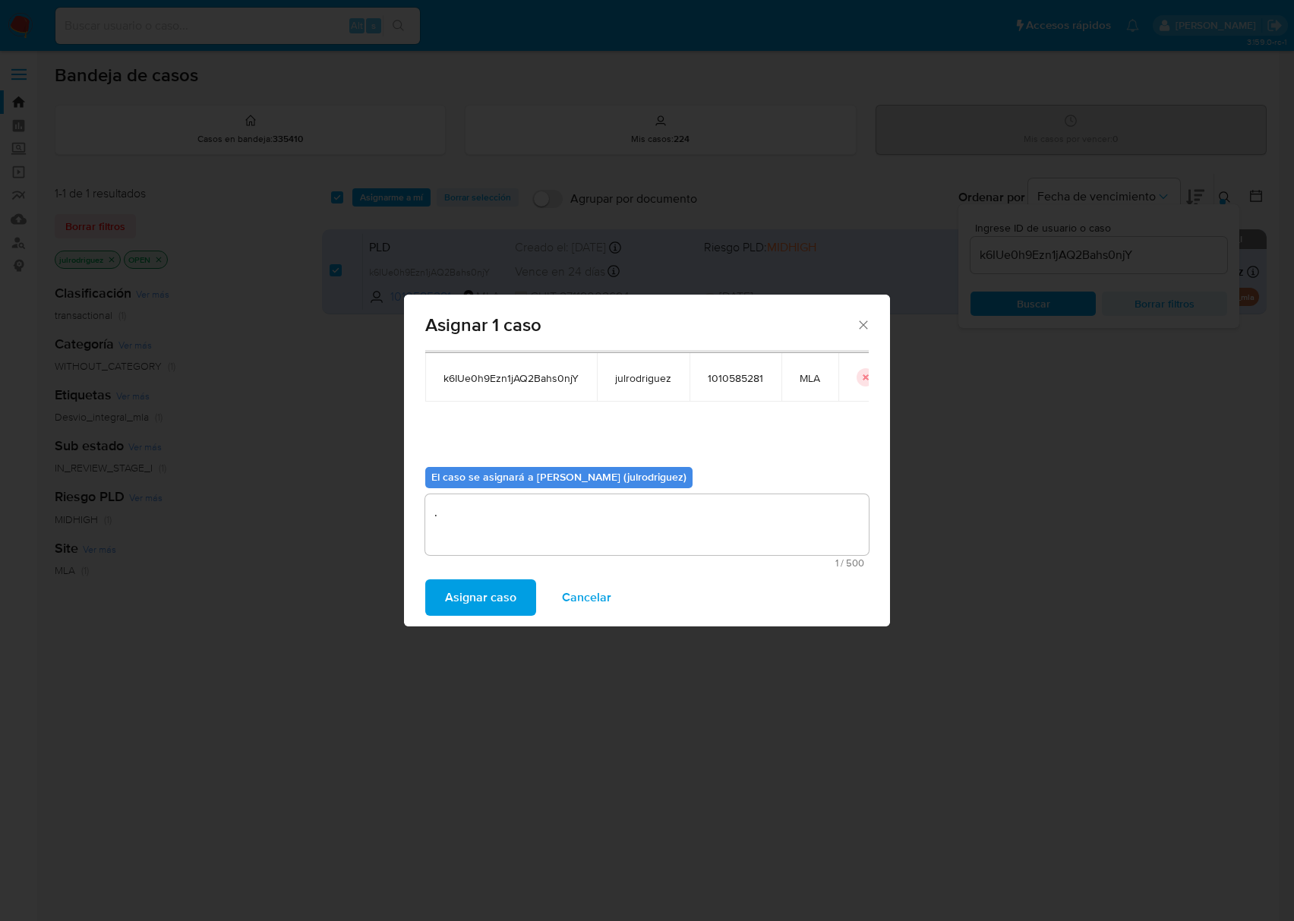
click at [511, 583] on span "Asignar caso" at bounding box center [480, 597] width 71 height 33
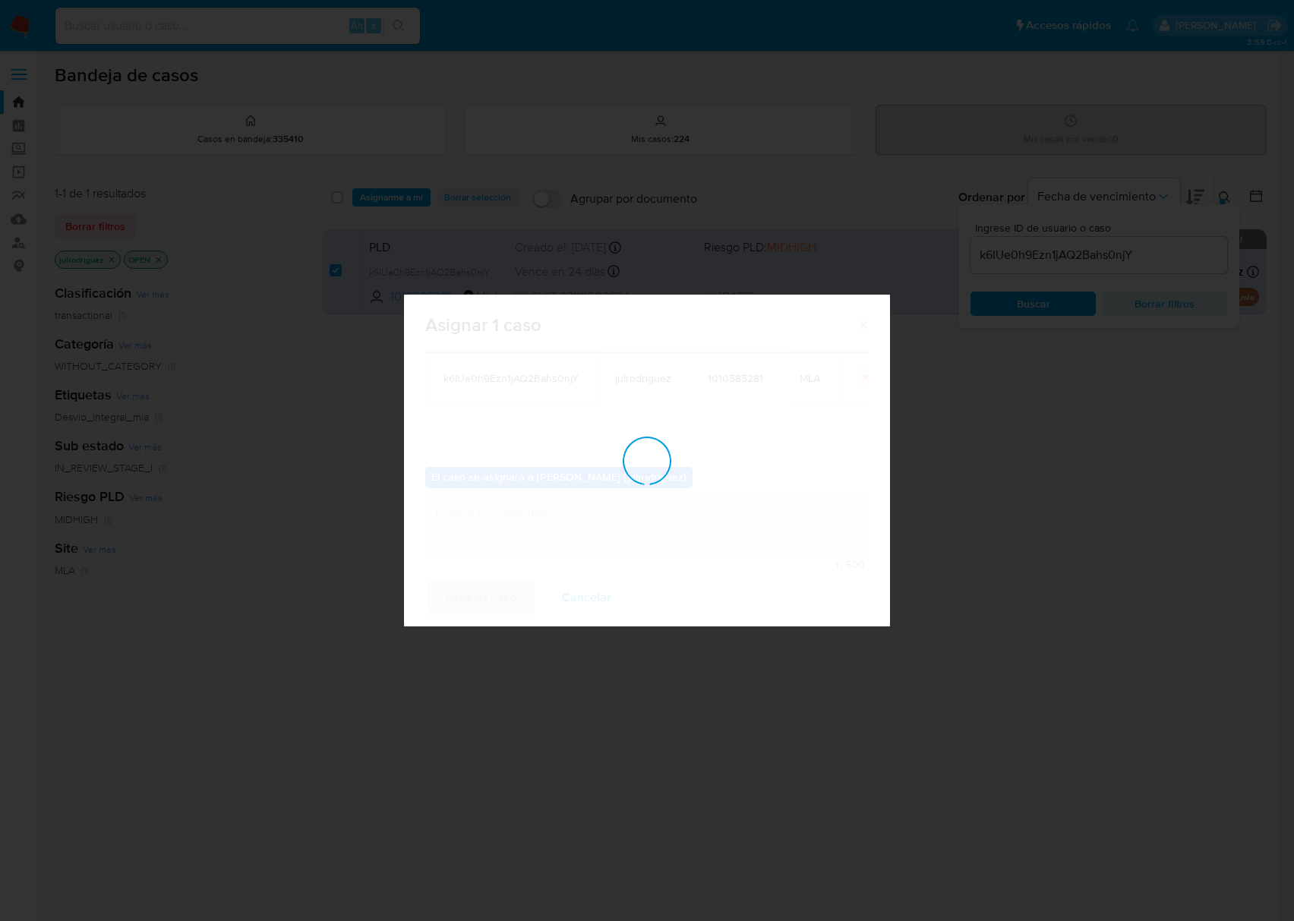
checkbox input "false"
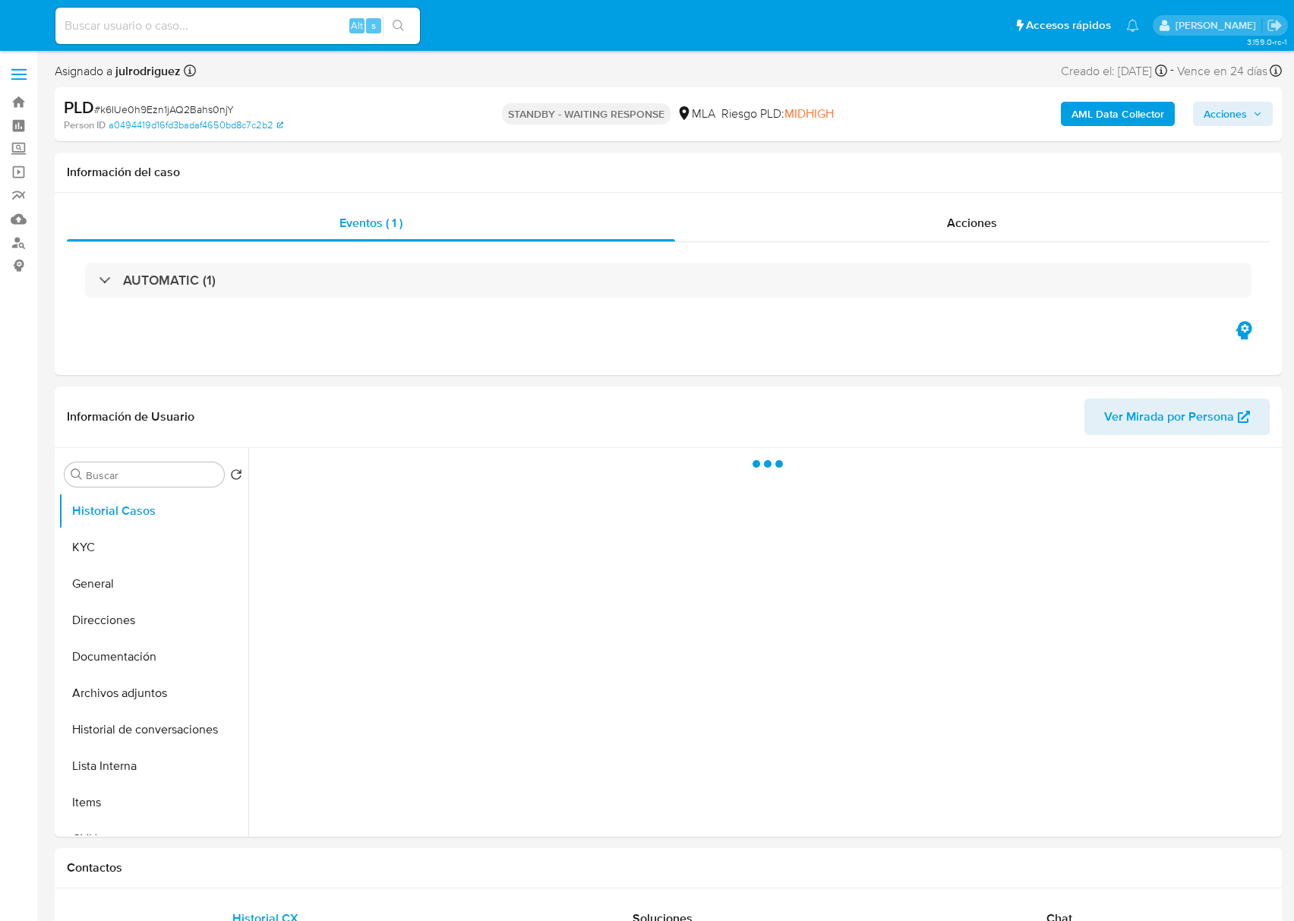
select select "10"
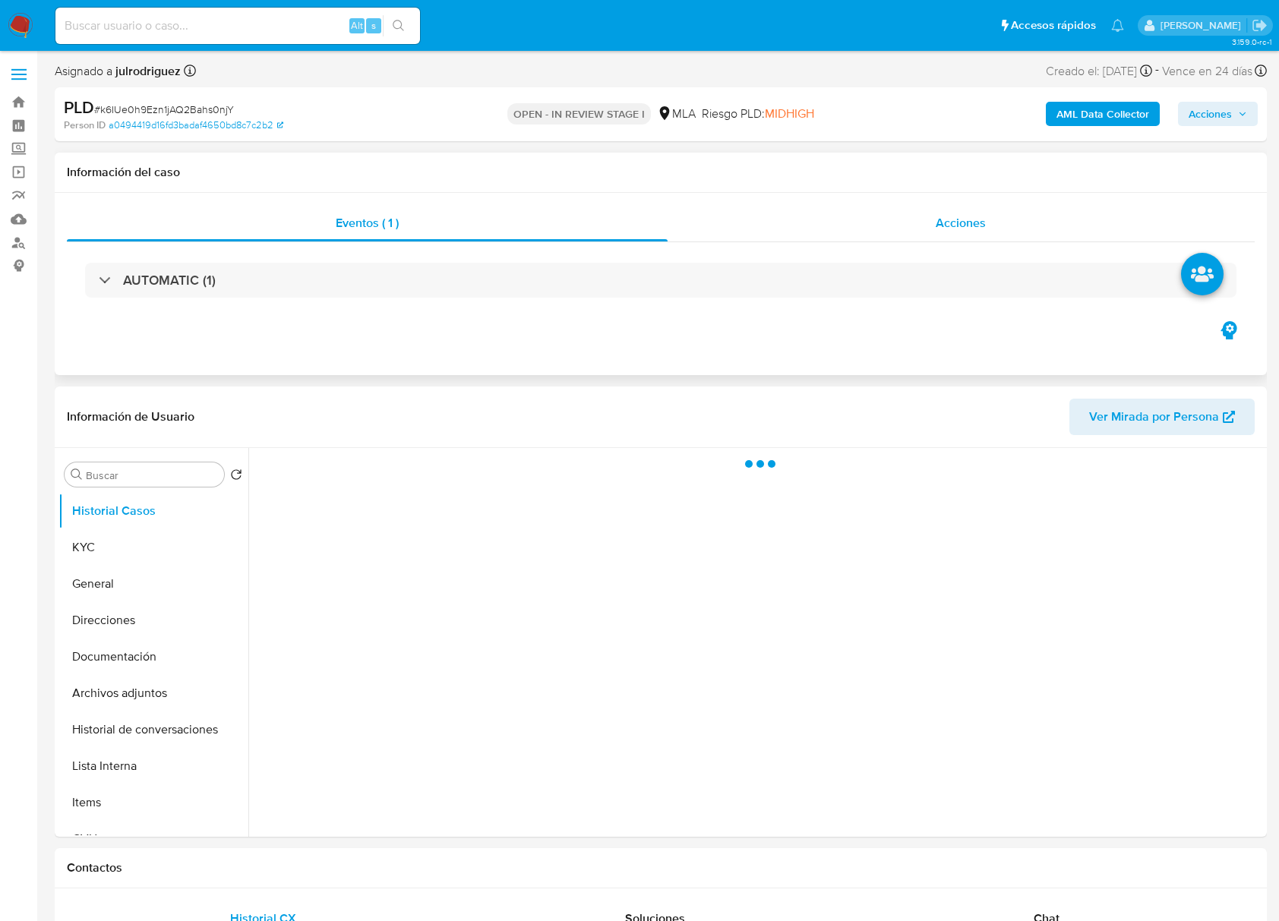
click at [966, 211] on div "Acciones" at bounding box center [961, 223] width 588 height 36
select select "10"
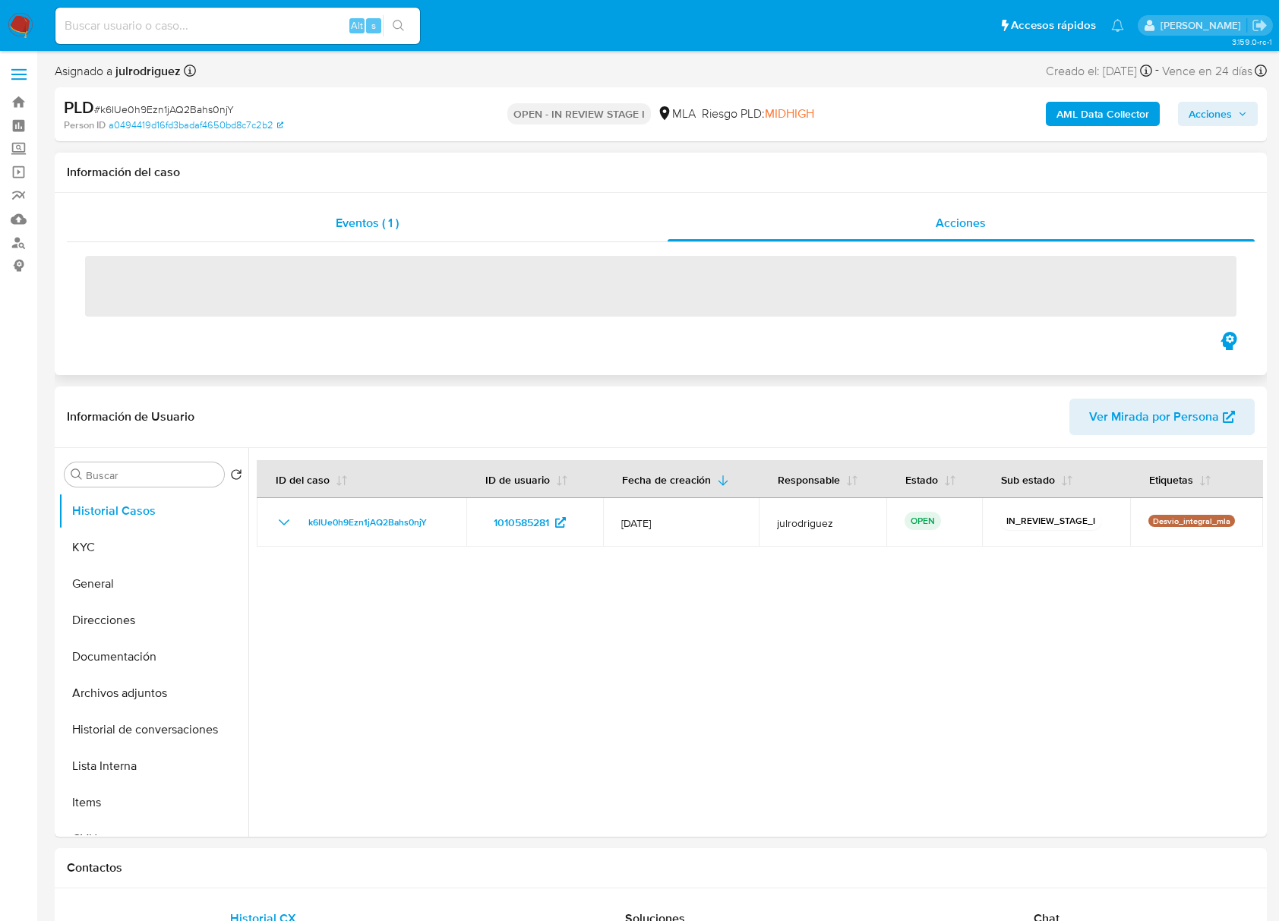
click at [478, 231] on div "Eventos ( 1 )" at bounding box center [367, 223] width 601 height 36
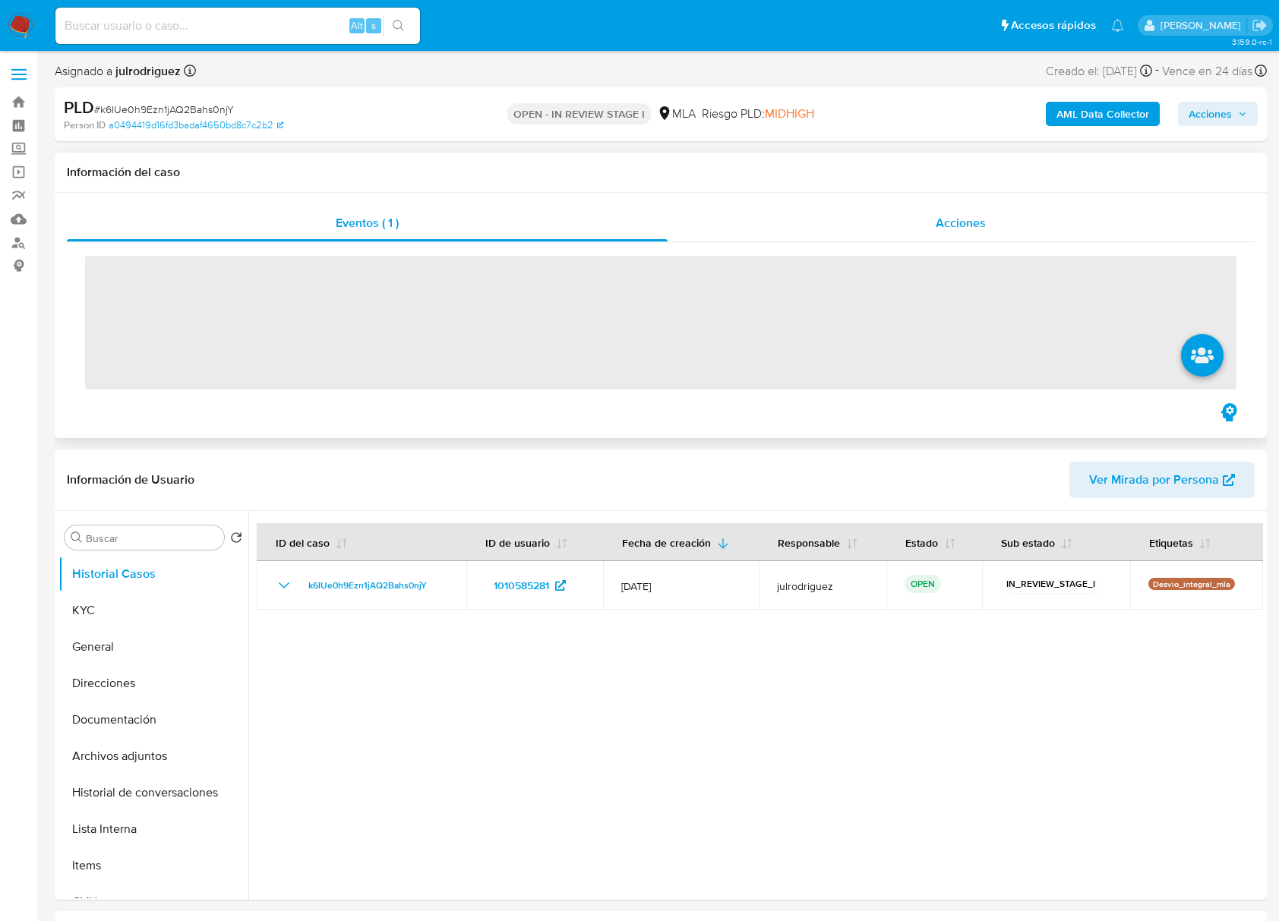
click at [902, 240] on div "Acciones" at bounding box center [961, 223] width 588 height 36
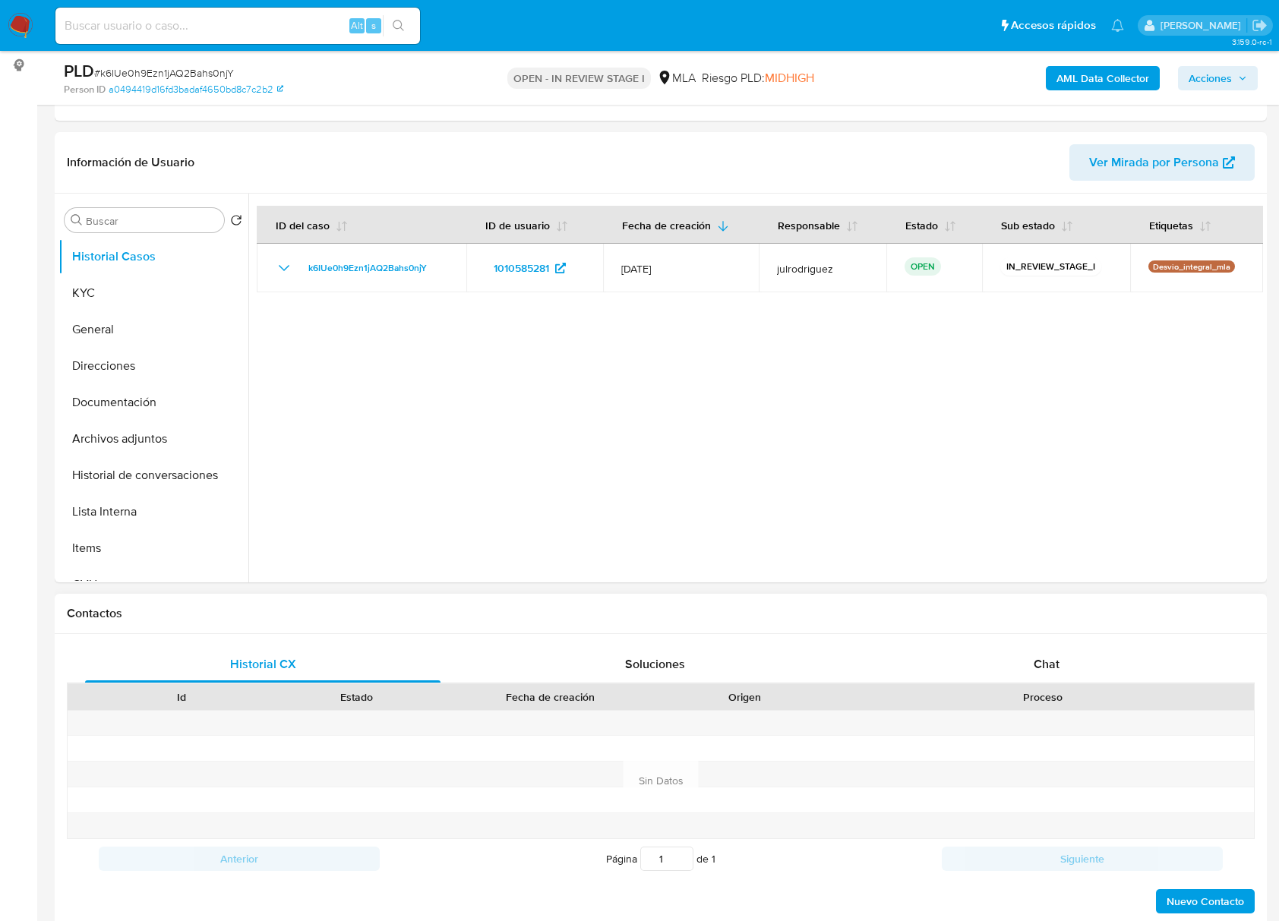
click at [1045, 655] on span "Chat" at bounding box center [1046, 663] width 26 height 17
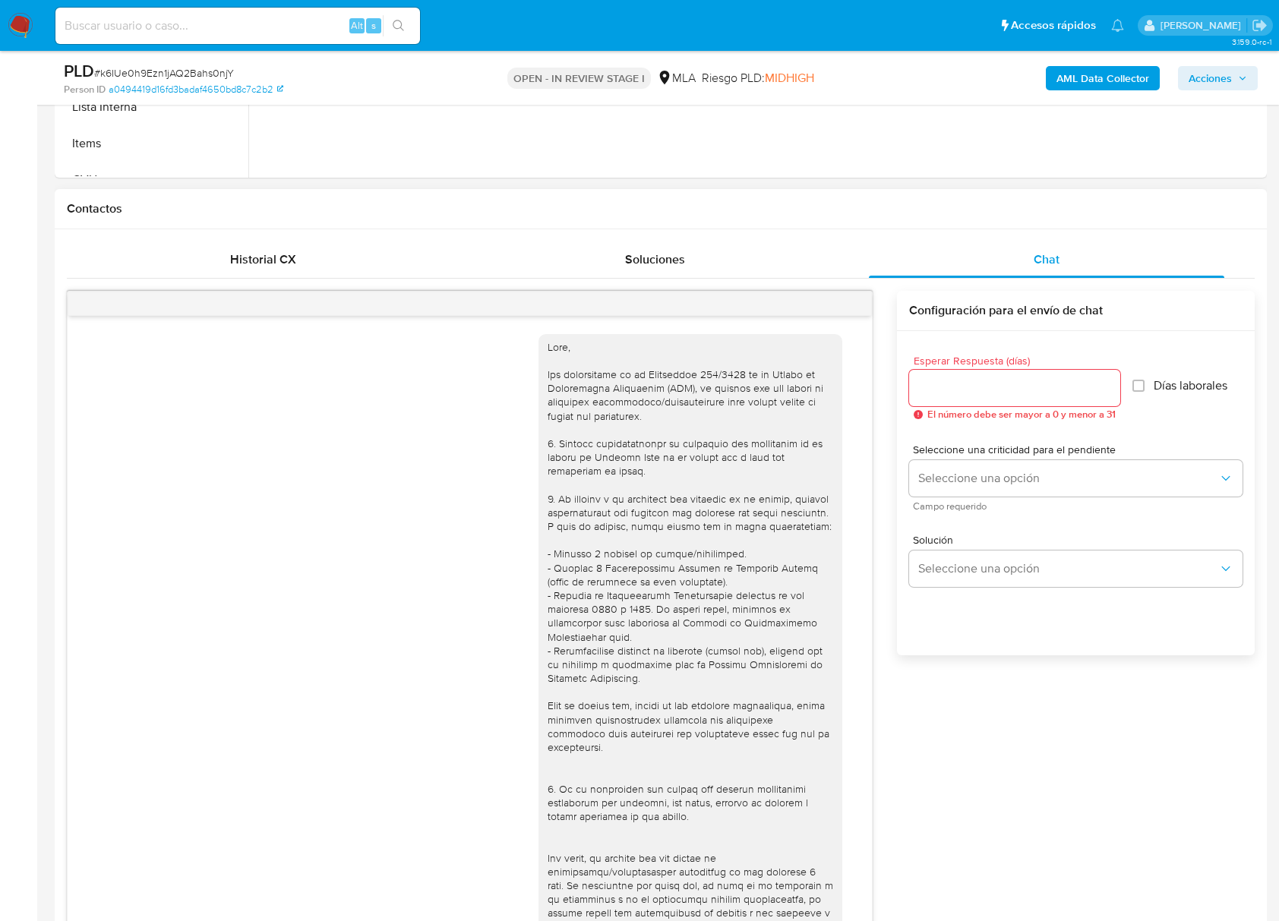
scroll to position [1492, 0]
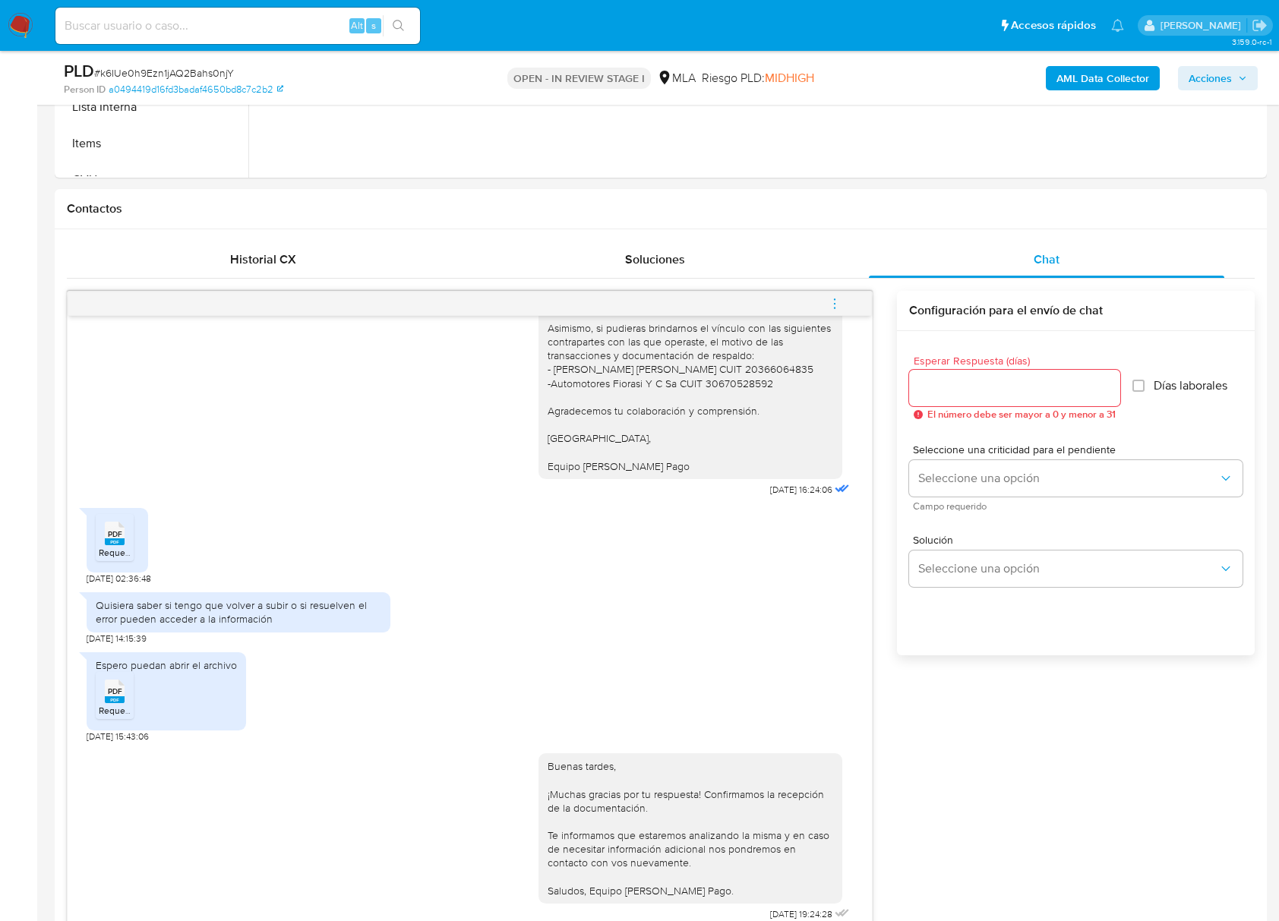
drag, startPoint x: 829, startPoint y: 307, endPoint x: 749, endPoint y: 282, distance: 84.1
click at [830, 307] on icon "menu-action" at bounding box center [835, 304] width 14 height 14
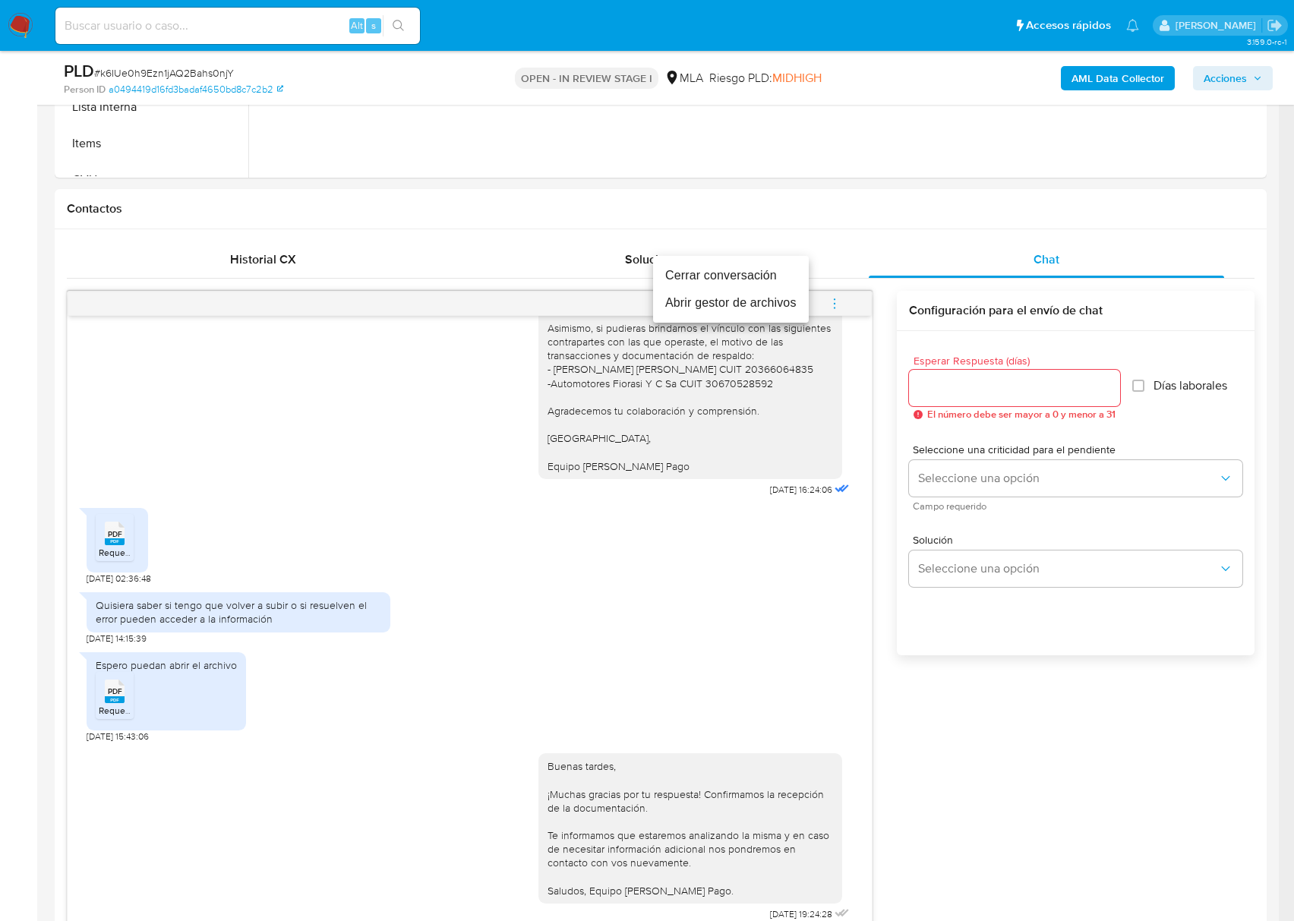
click at [708, 267] on li "Cerrar conversación" at bounding box center [731, 275] width 156 height 27
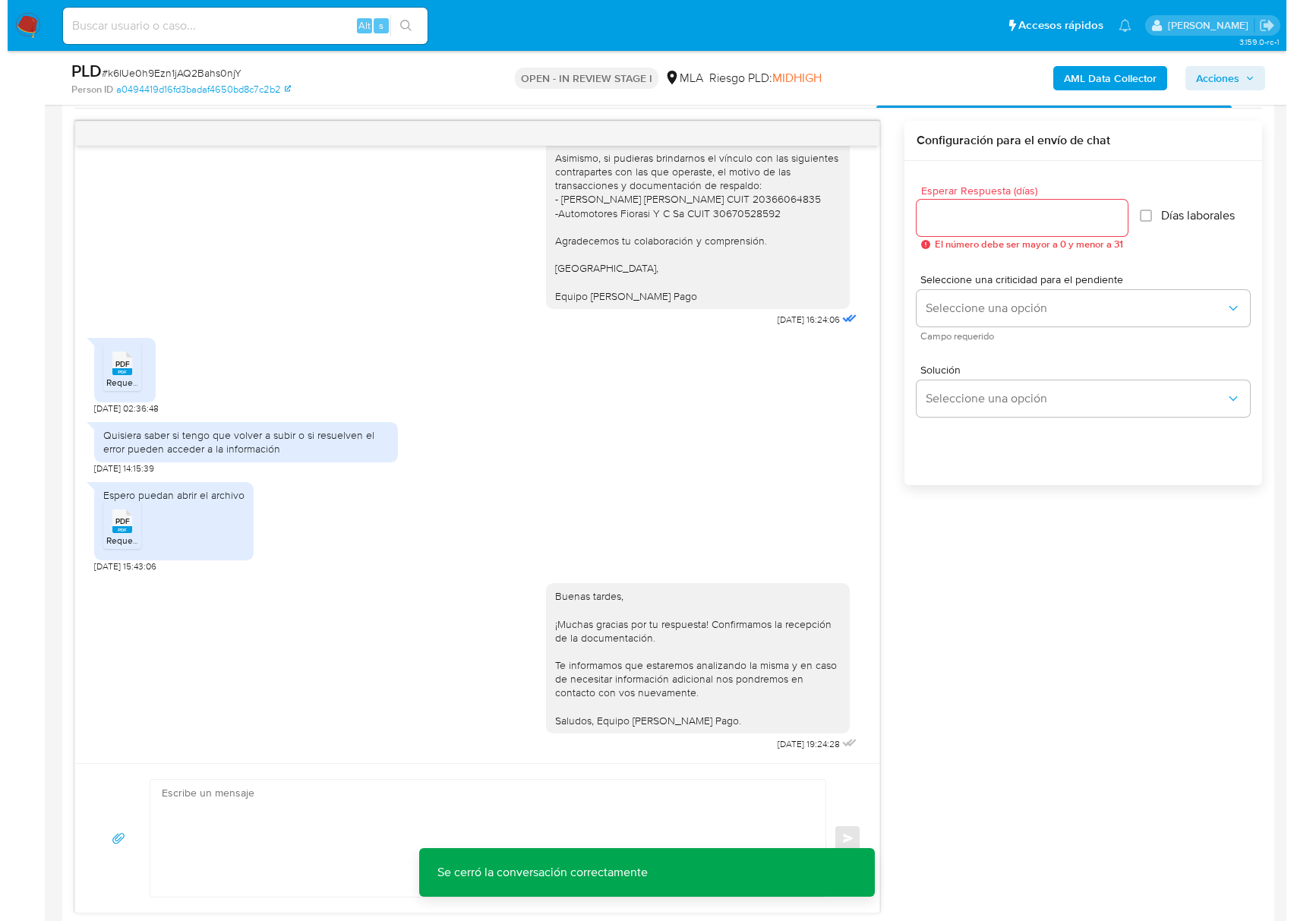
scroll to position [2382, 0]
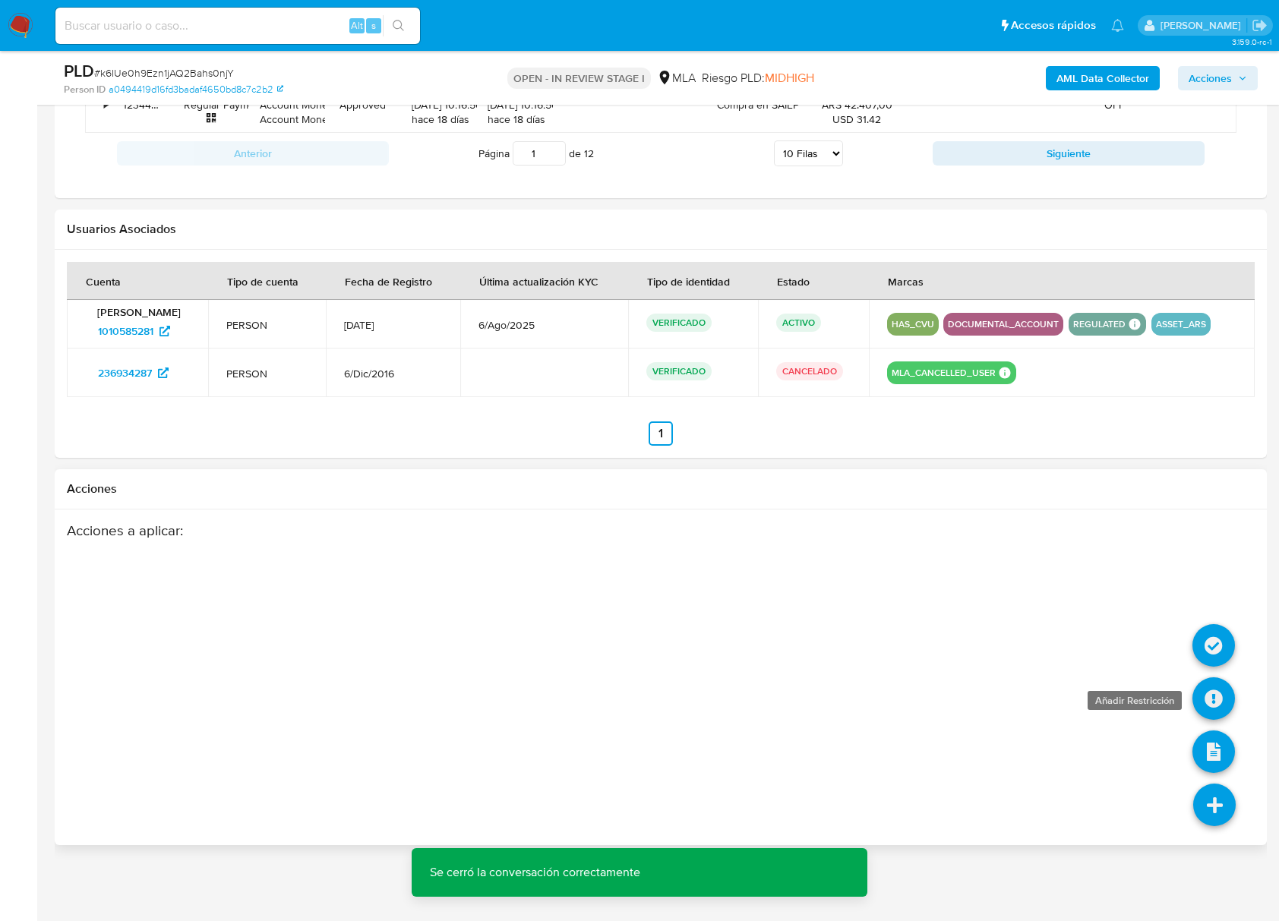
click at [1206, 699] on icon at bounding box center [1213, 698] width 43 height 43
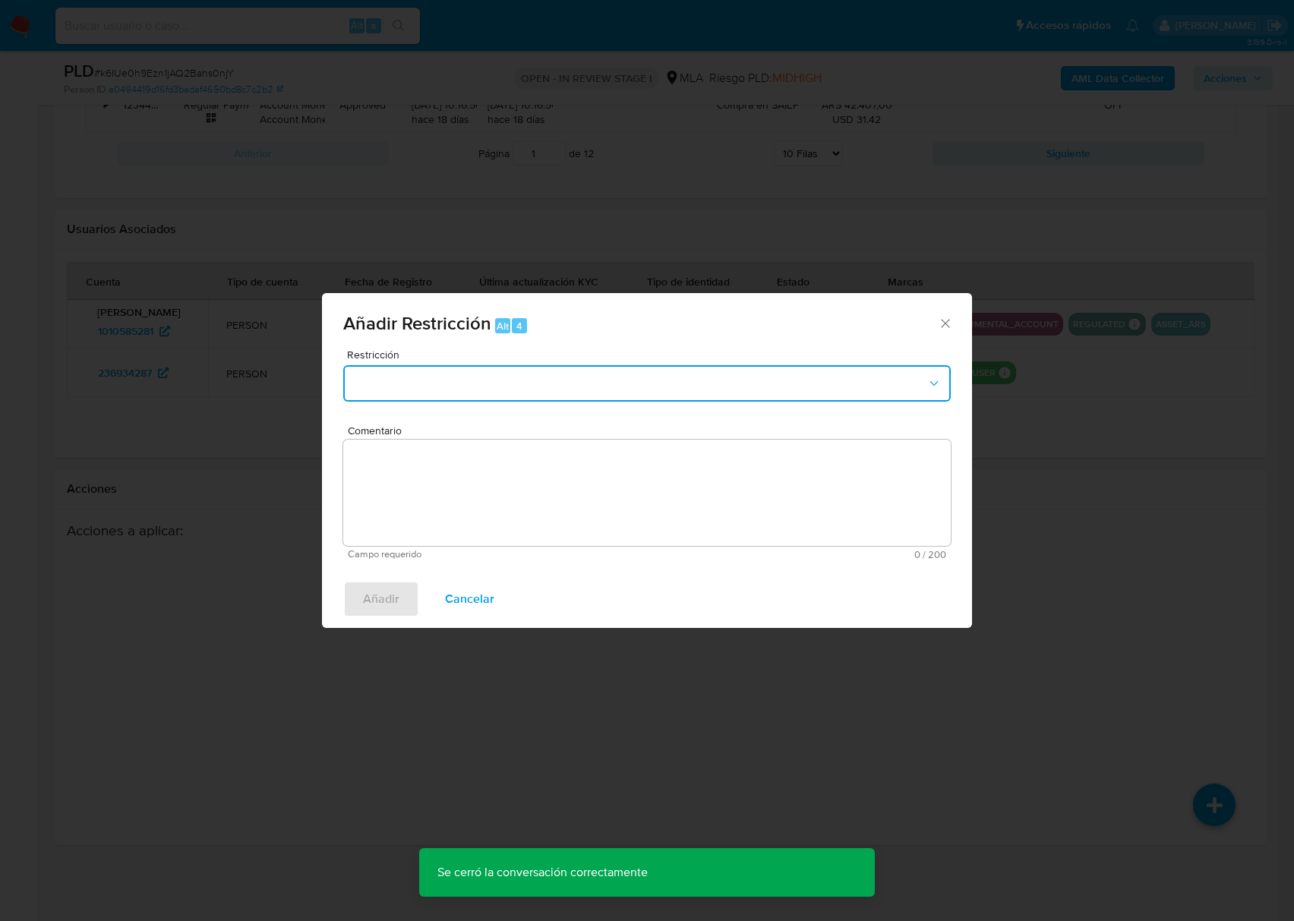
click at [469, 386] on button "Restriction" at bounding box center [646, 383] width 607 height 36
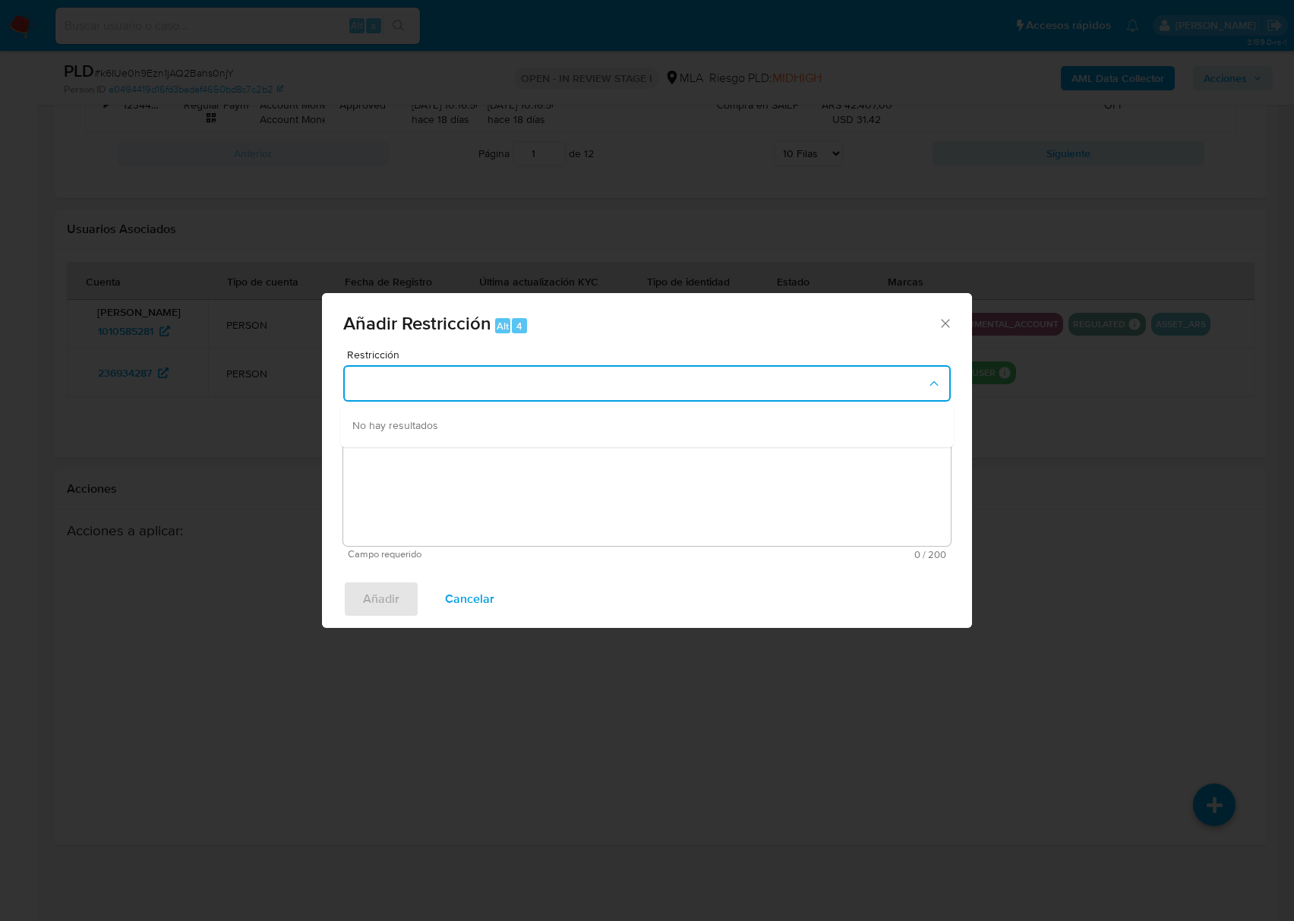
click at [478, 411] on div "No hay resultados" at bounding box center [646, 426] width 613 height 41
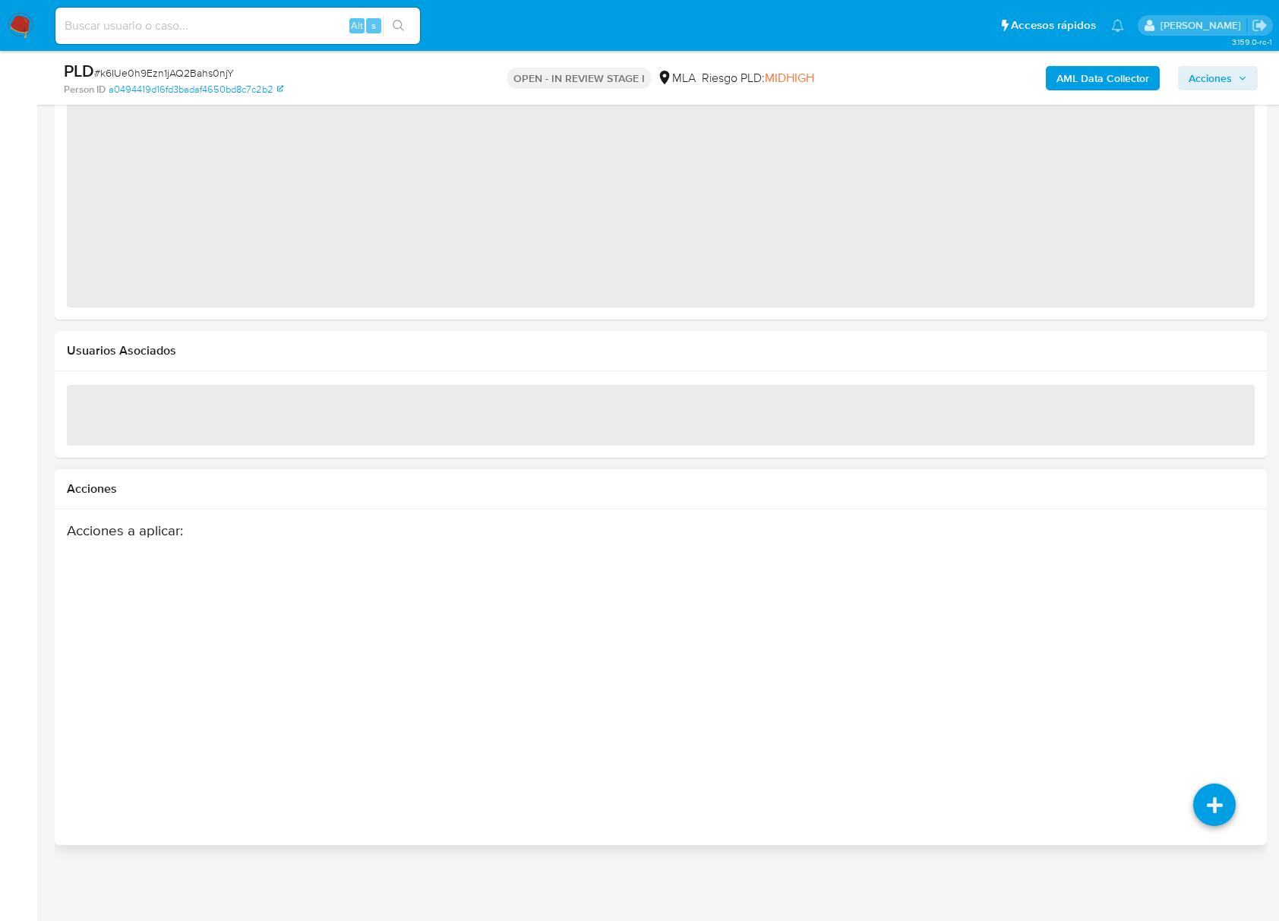
select select "10"
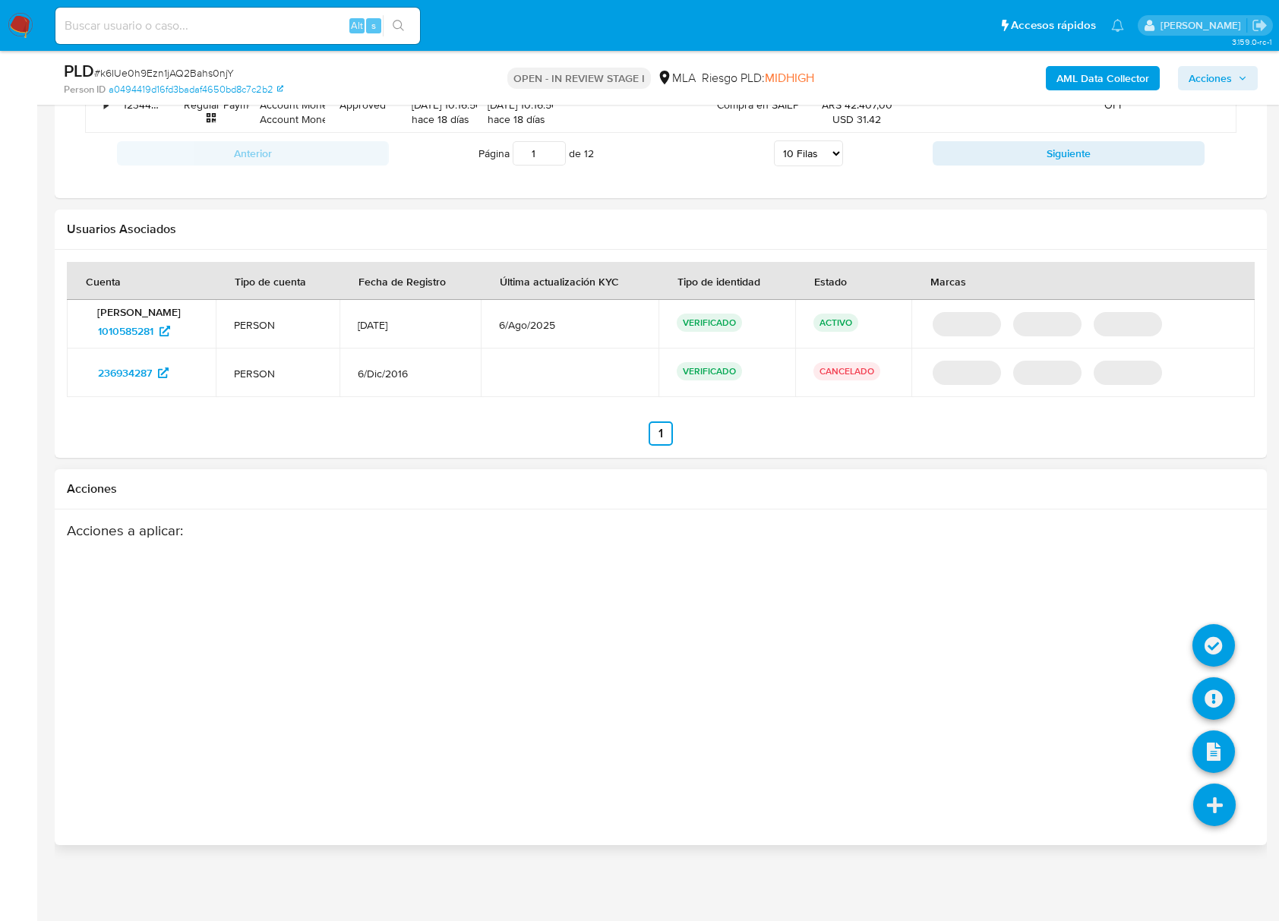
scroll to position [1810, 0]
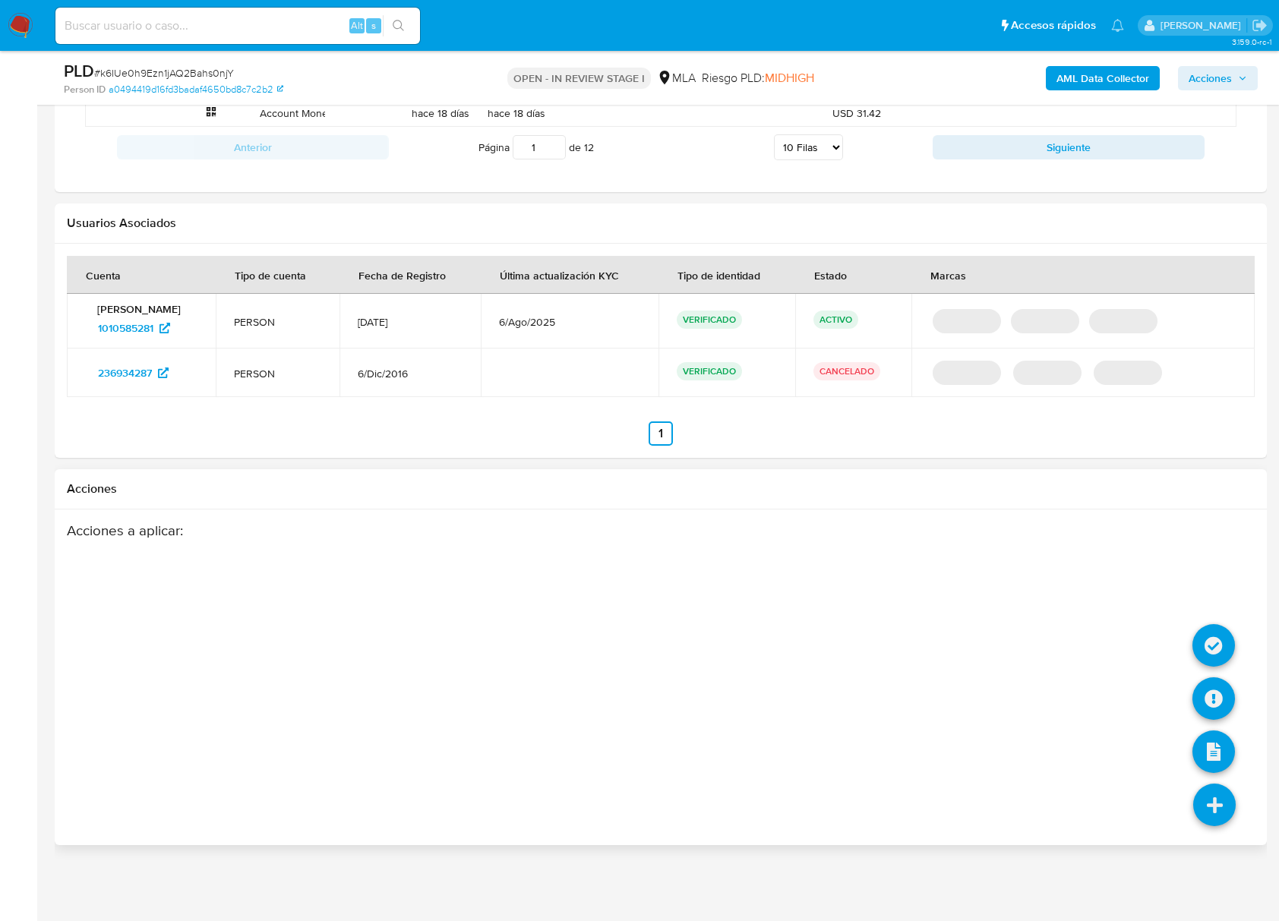
click at [1219, 802] on icon at bounding box center [1214, 805] width 43 height 43
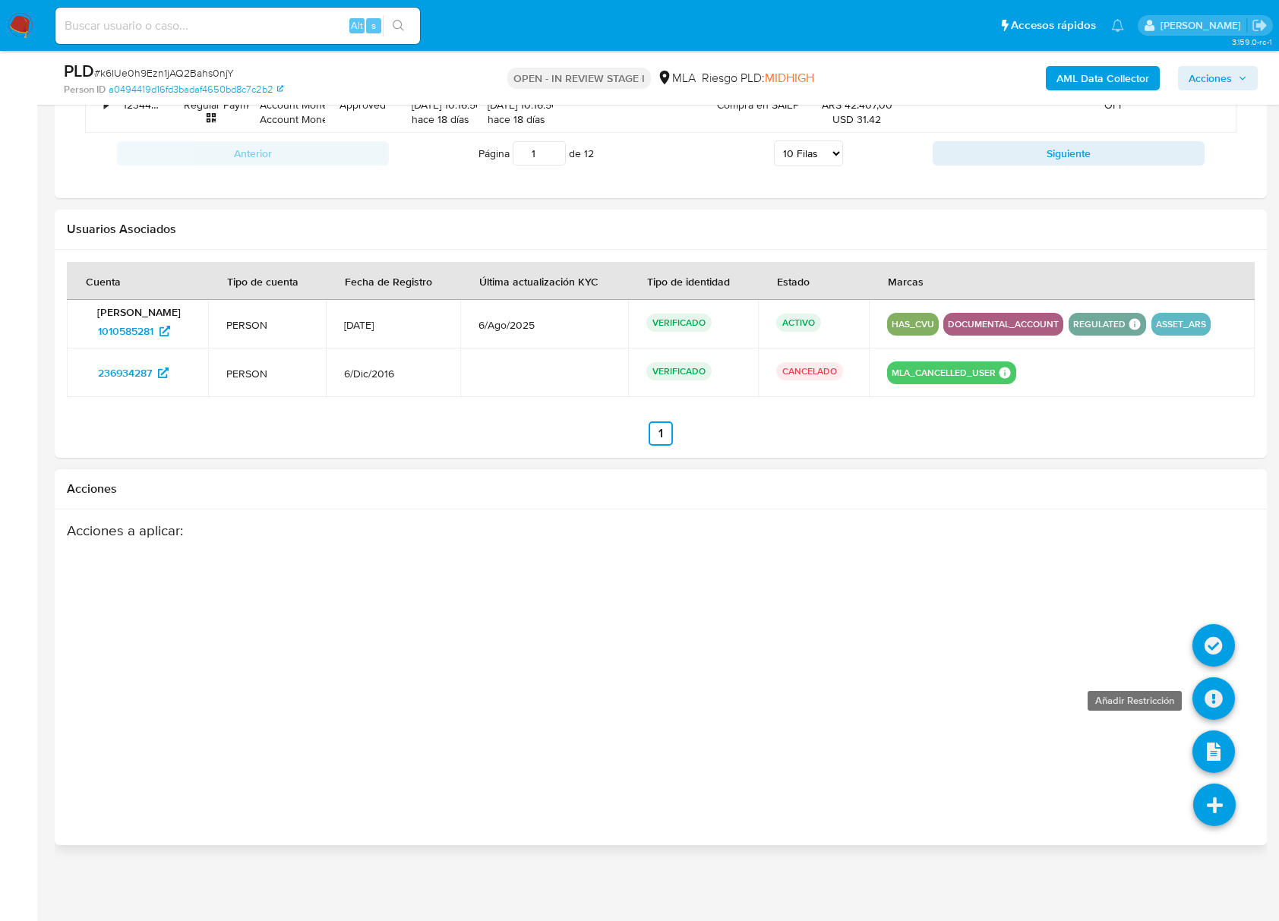
click at [1210, 697] on icon at bounding box center [1213, 698] width 43 height 43
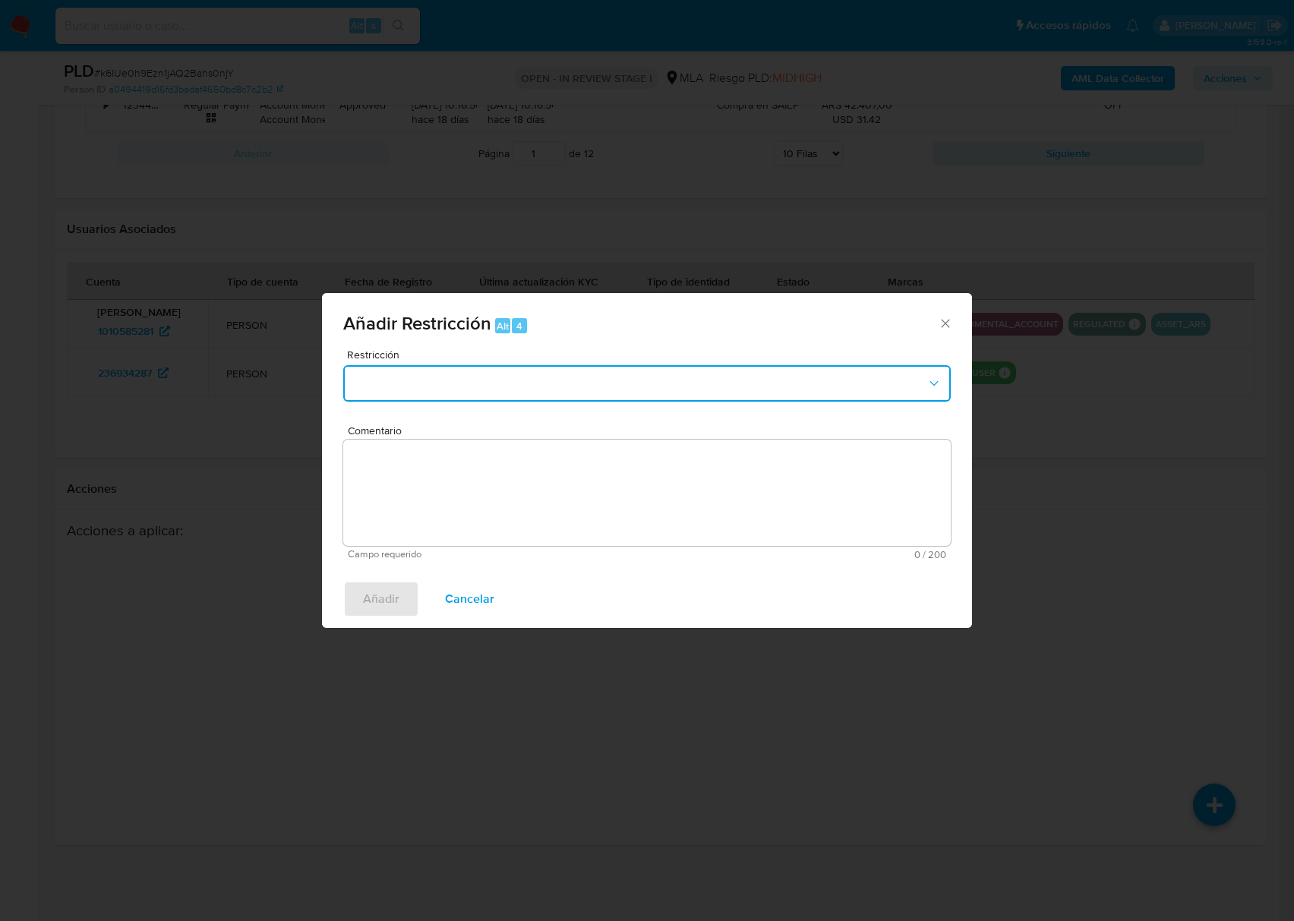
click at [574, 378] on button "Restriction" at bounding box center [646, 383] width 607 height 36
click at [544, 392] on button "Restriction" at bounding box center [646, 383] width 607 height 36
click at [943, 320] on icon "Cerrar ventana" at bounding box center [945, 323] width 15 height 15
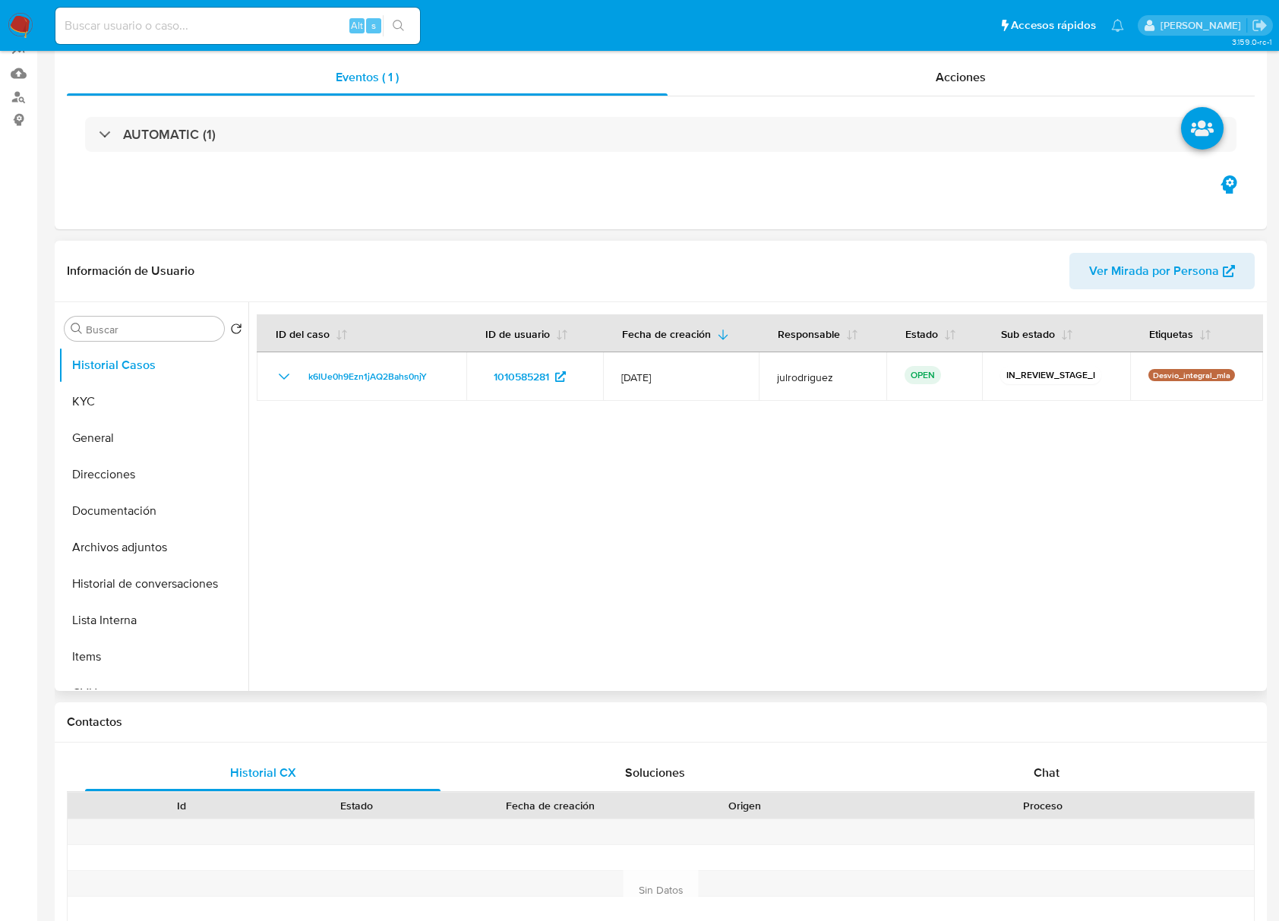
scroll to position [0, 0]
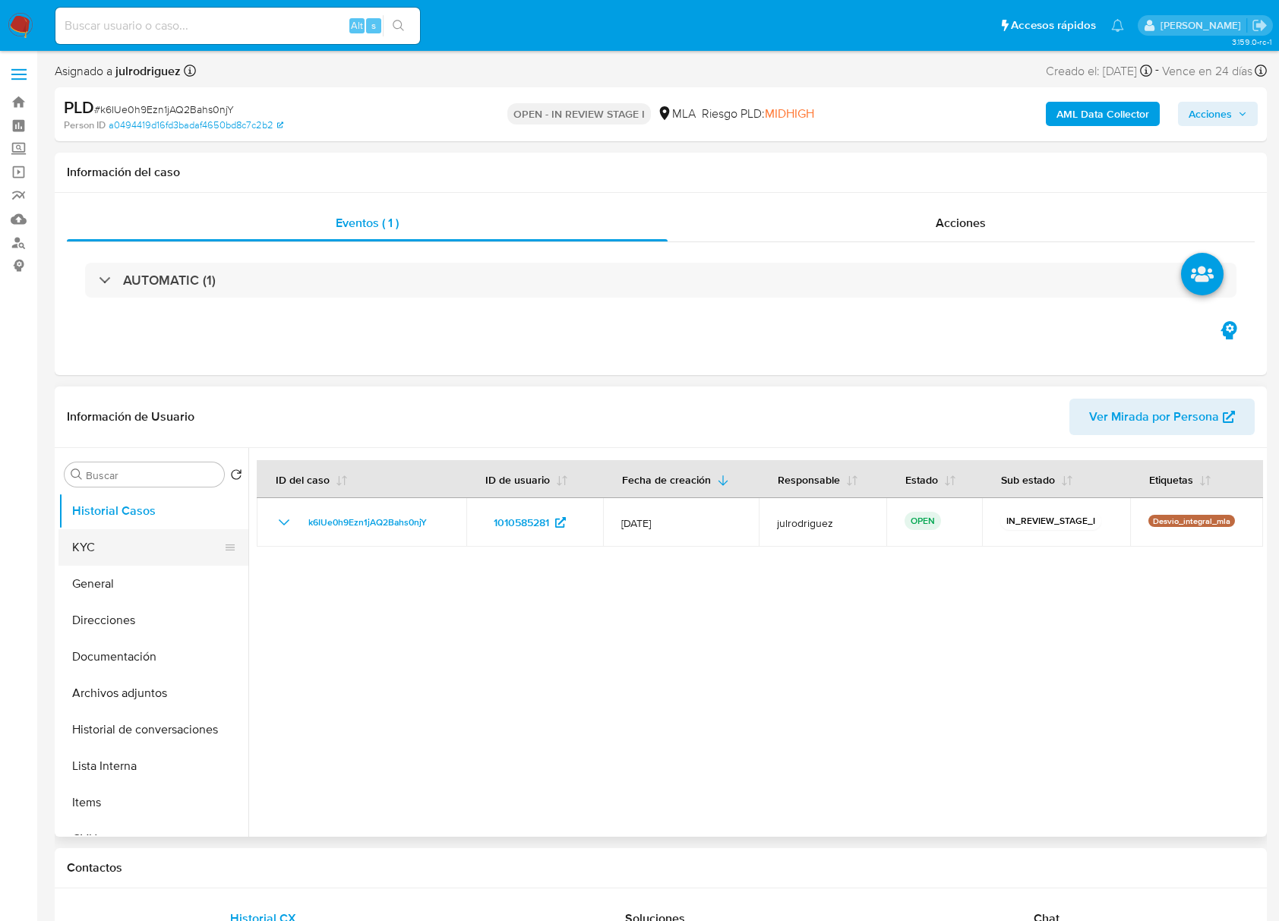
click at [92, 553] on button "KYC" at bounding box center [147, 547] width 178 height 36
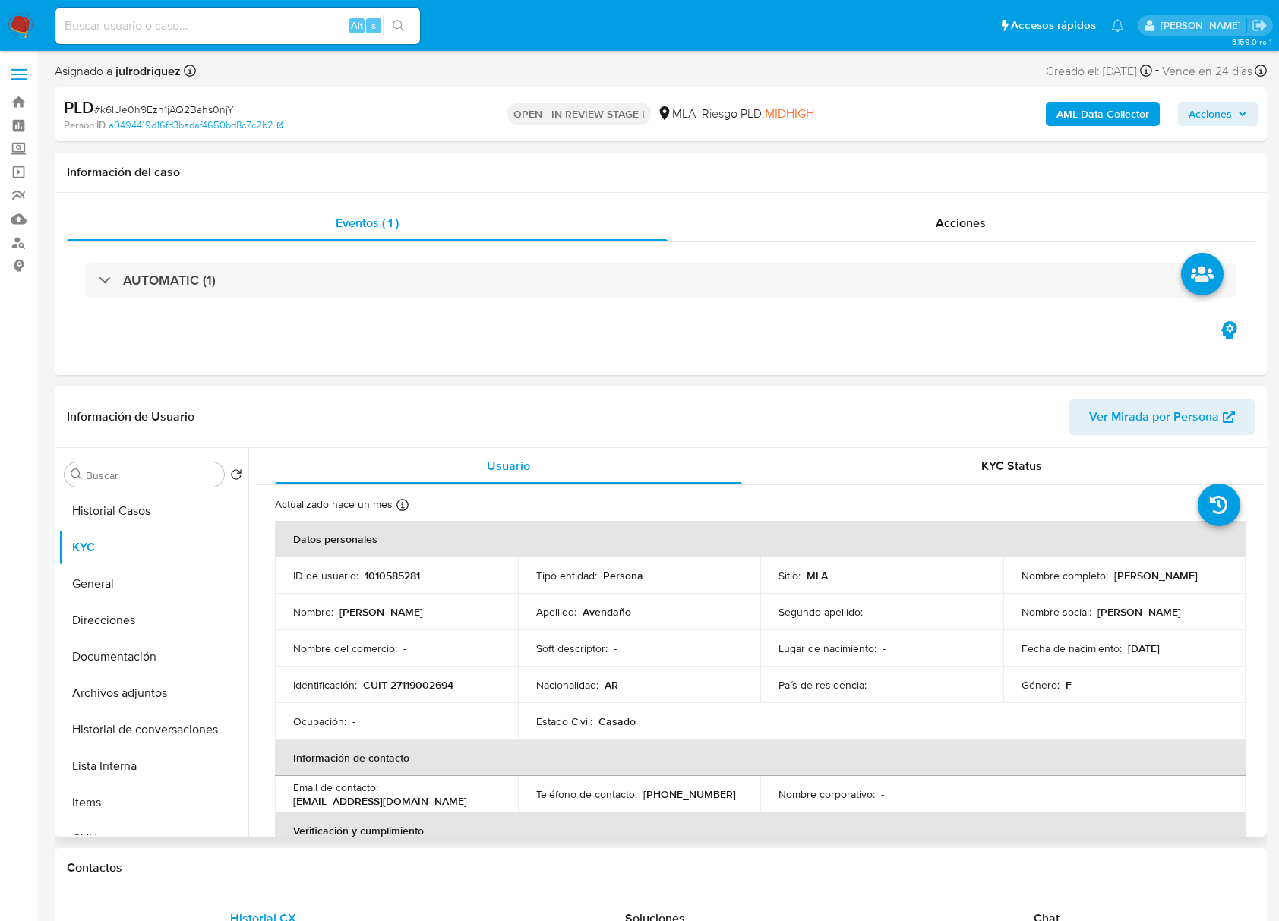
click at [401, 583] on td "ID de usuario : 1010585281" at bounding box center [396, 575] width 243 height 36
click at [399, 580] on p "1010585281" at bounding box center [391, 576] width 55 height 14
copy p "1010585281"
click at [210, 102] on span "# k6IUe0h9Ezn1jAQ2Bahs0njY" at bounding box center [164, 109] width 140 height 15
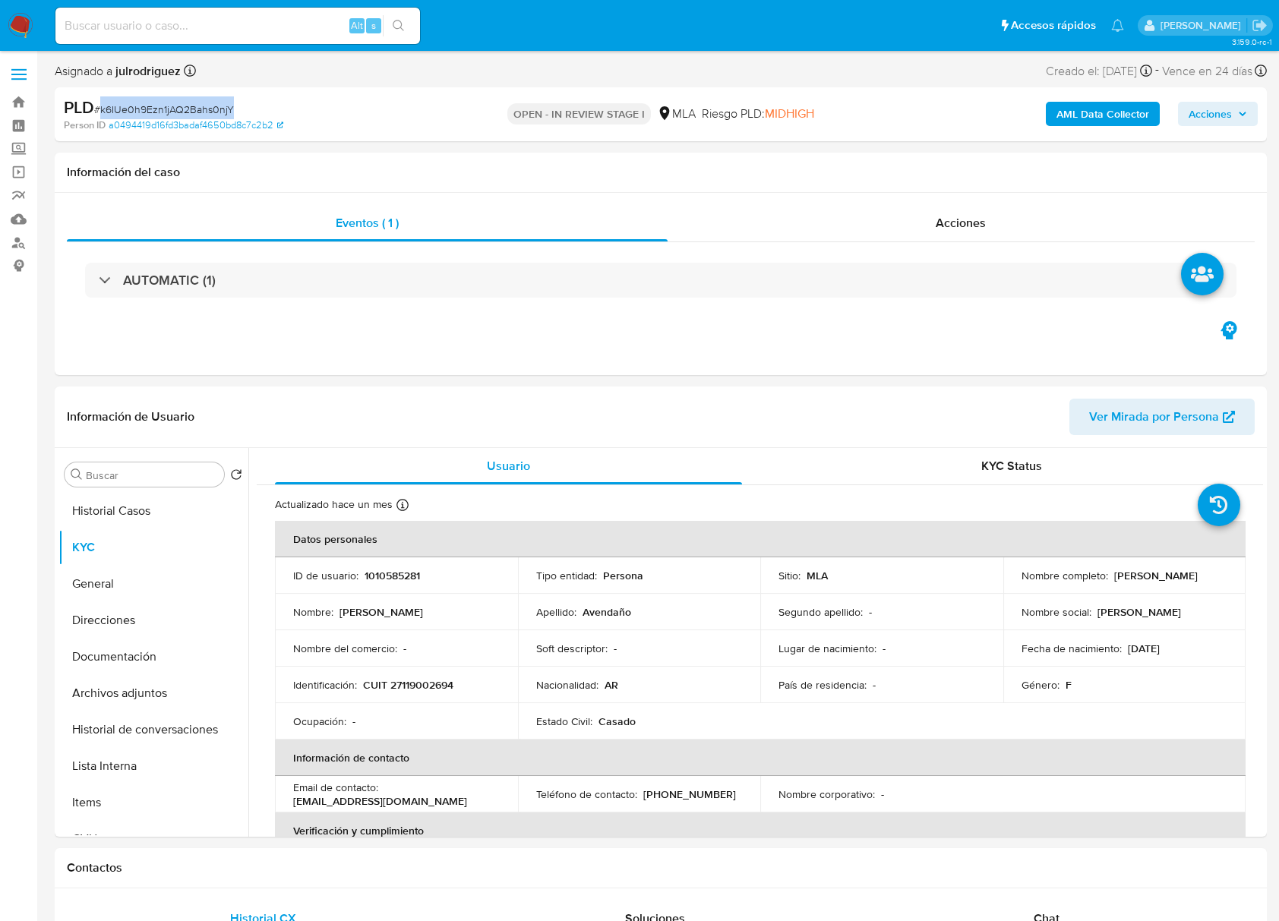
click at [210, 102] on span "# k6IUe0h9Ezn1jAQ2Bahs0njY" at bounding box center [164, 109] width 140 height 15
click at [167, 102] on span "# k6IUe0h9Ezn1jAQ2Bahs0njY" at bounding box center [164, 109] width 140 height 15
copy span "k6IUe0h9Ezn1jAQ2Bahs0njY"
click at [143, 741] on button "Historial de conversaciones" at bounding box center [147, 729] width 178 height 36
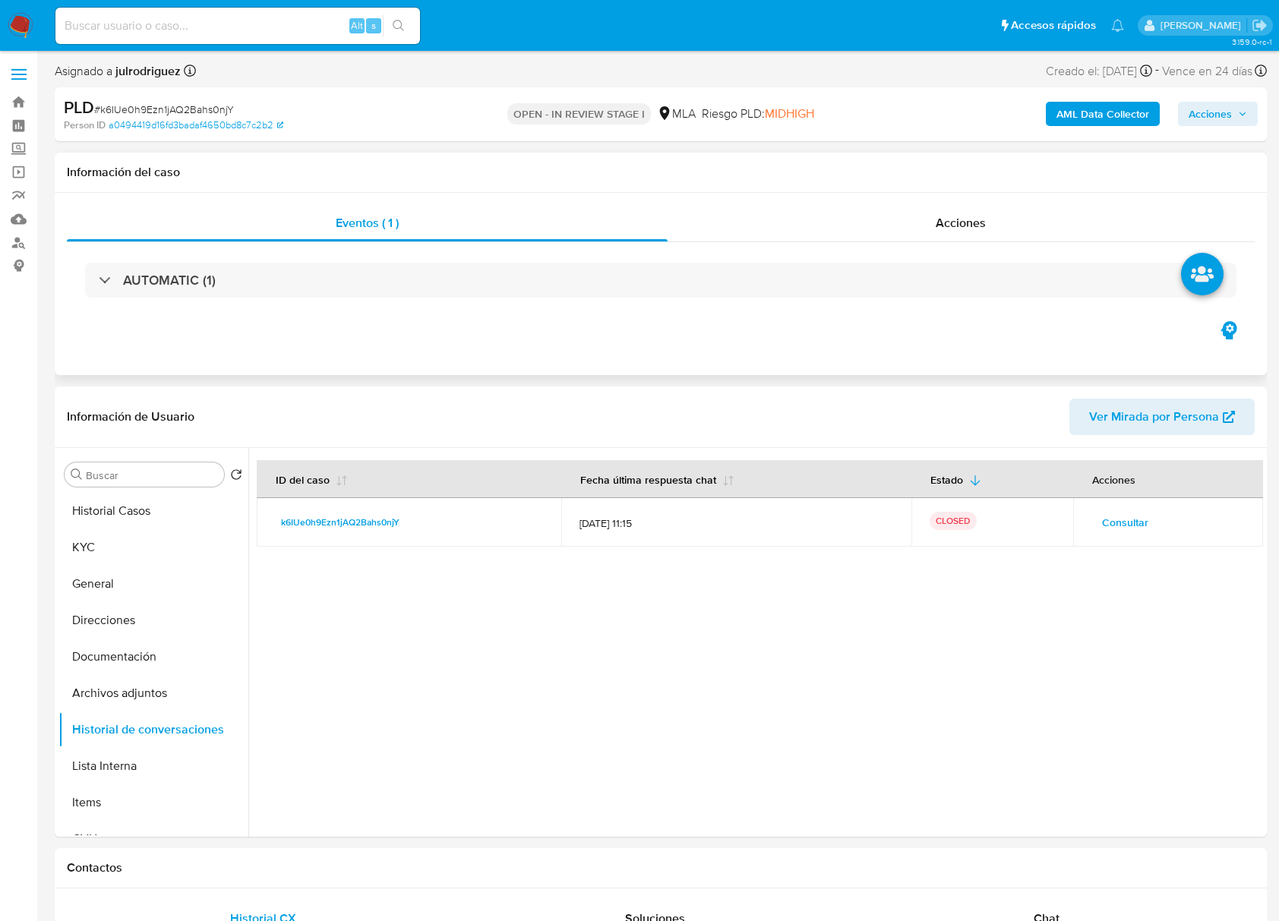
scroll to position [101, 0]
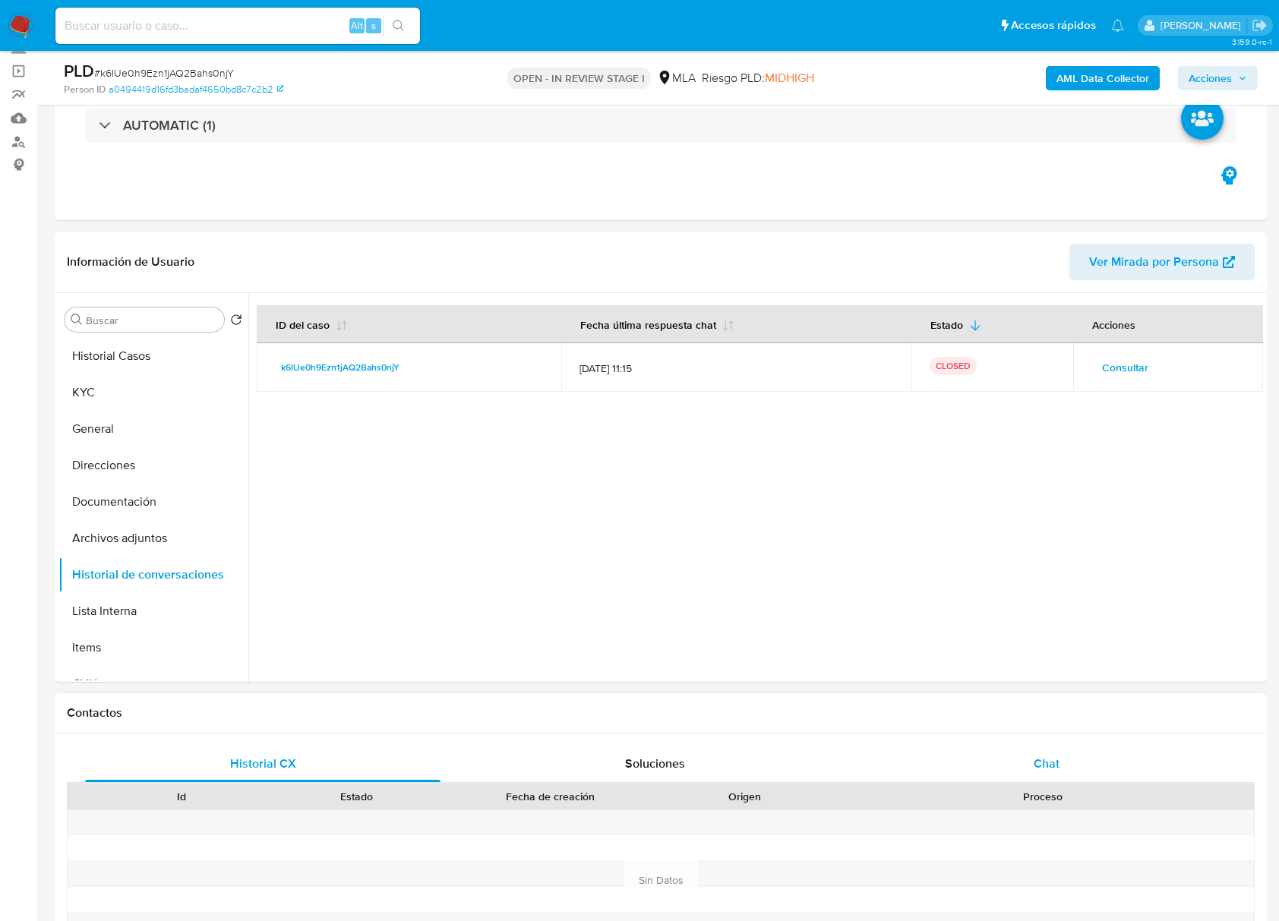
click at [1036, 753] on div "Chat" at bounding box center [1046, 764] width 355 height 36
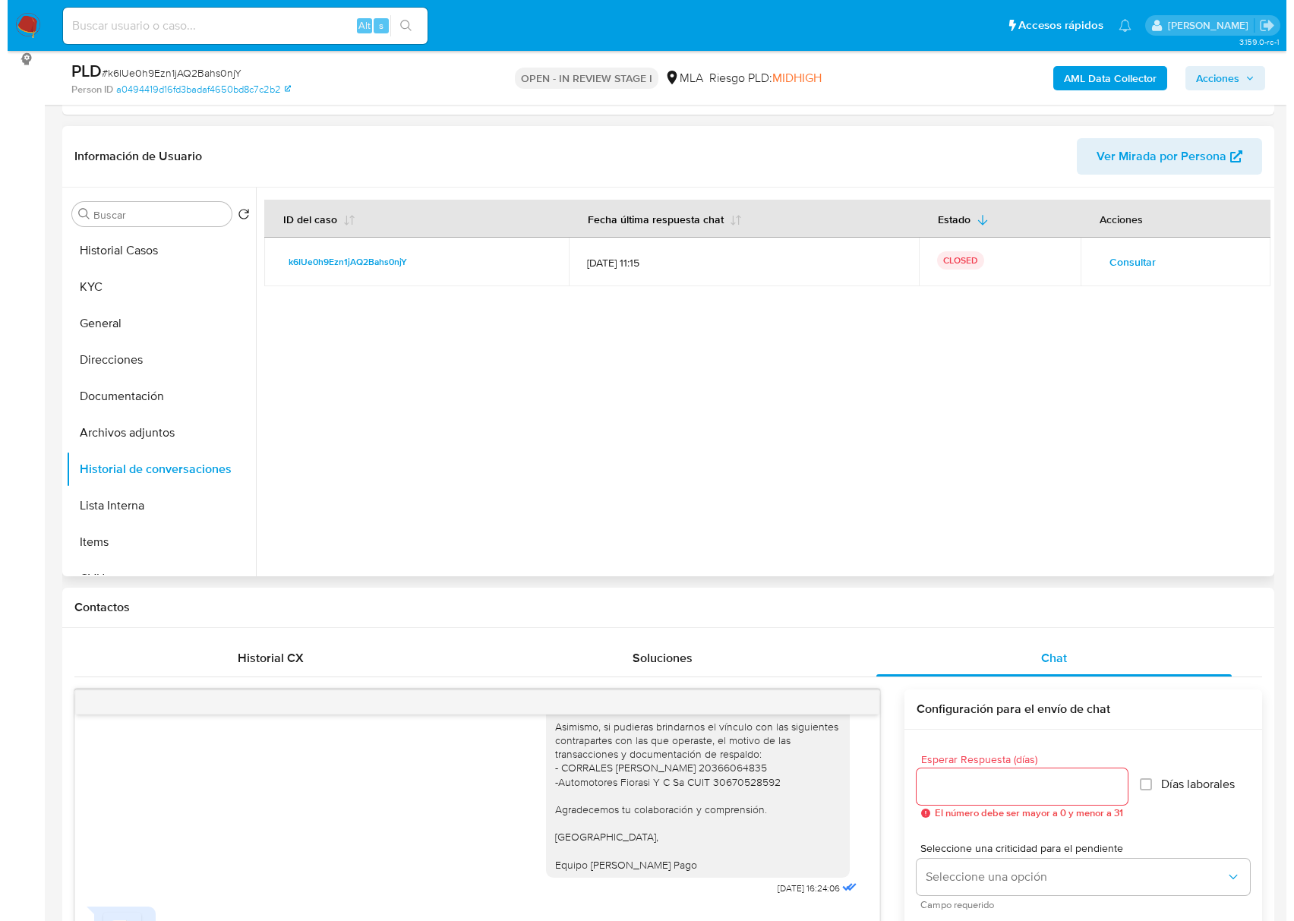
scroll to position [202, 0]
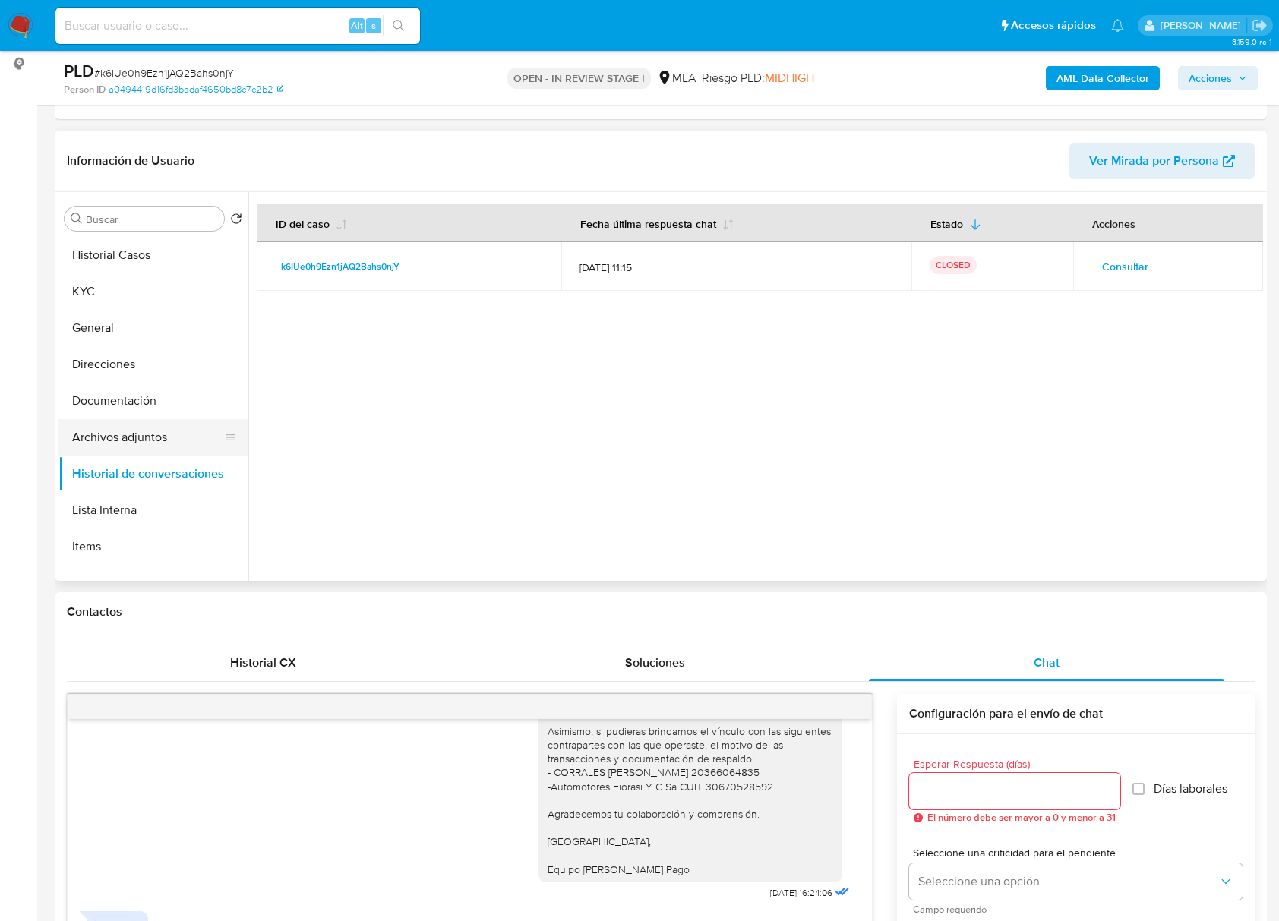
click at [138, 422] on button "Archivos adjuntos" at bounding box center [147, 437] width 178 height 36
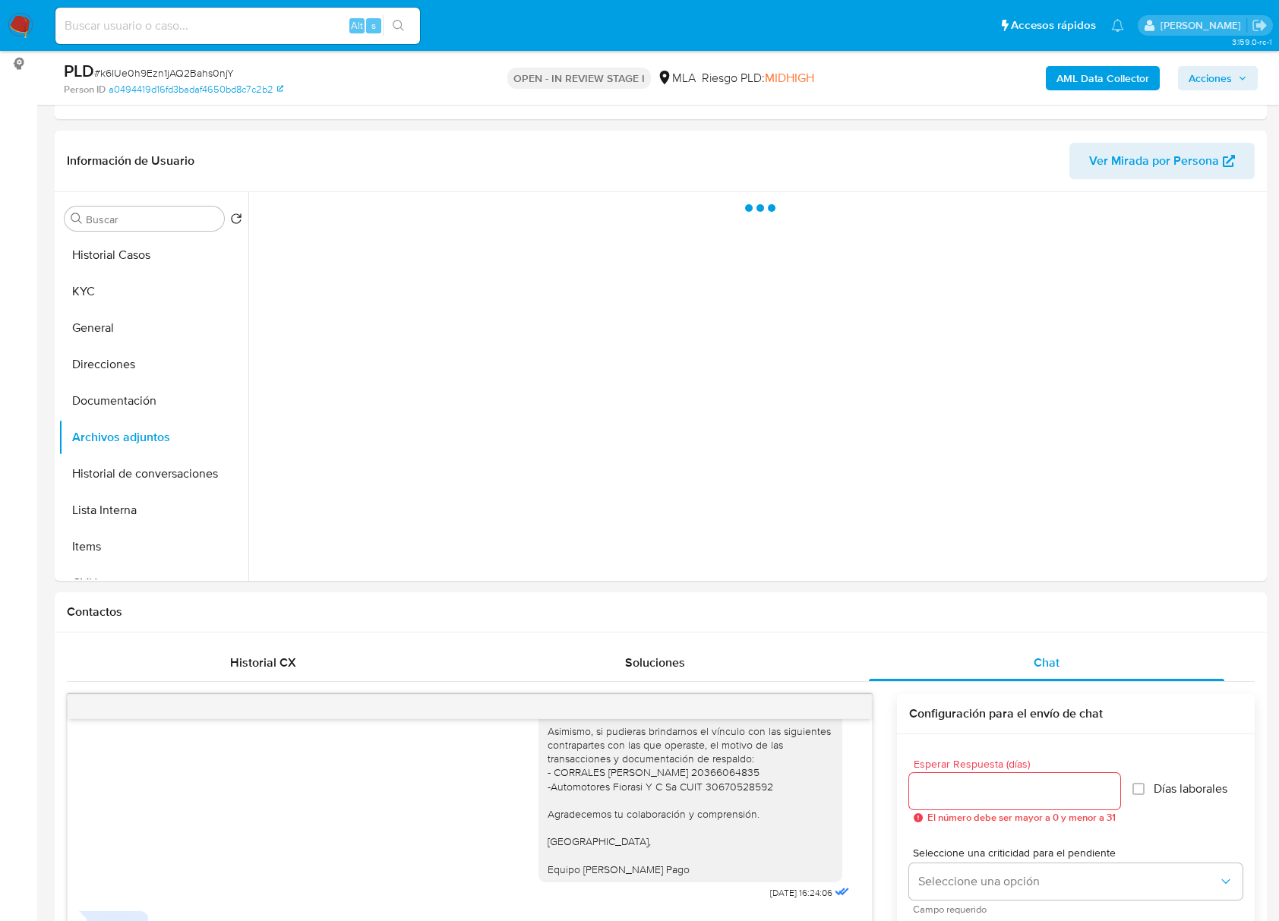
click at [1082, 84] on b "AML Data Collector" at bounding box center [1102, 78] width 93 height 24
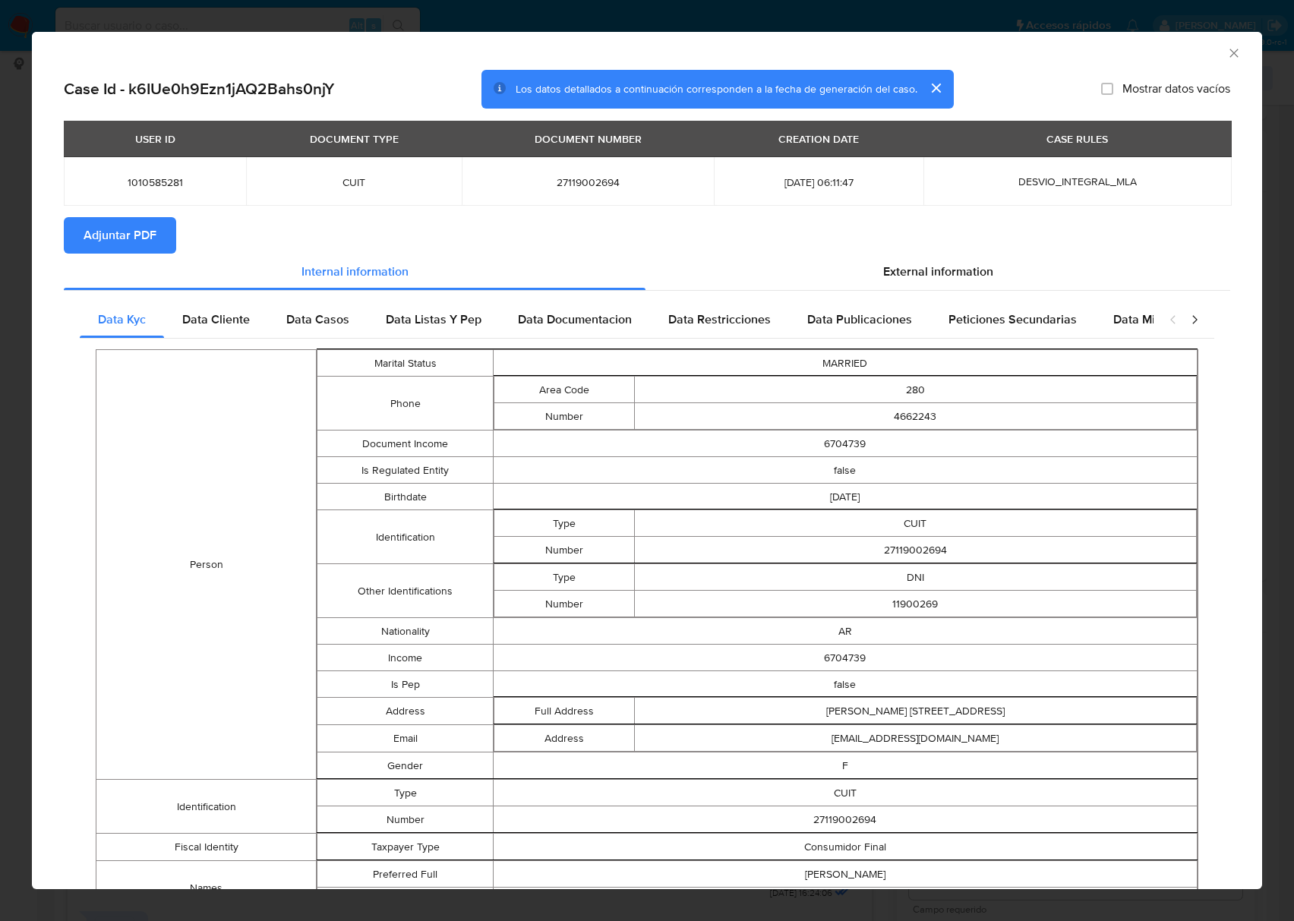
click at [153, 234] on span "Adjuntar PDF" at bounding box center [120, 235] width 73 height 33
click at [1229, 53] on icon "Cerrar ventana" at bounding box center [1233, 53] width 8 height 8
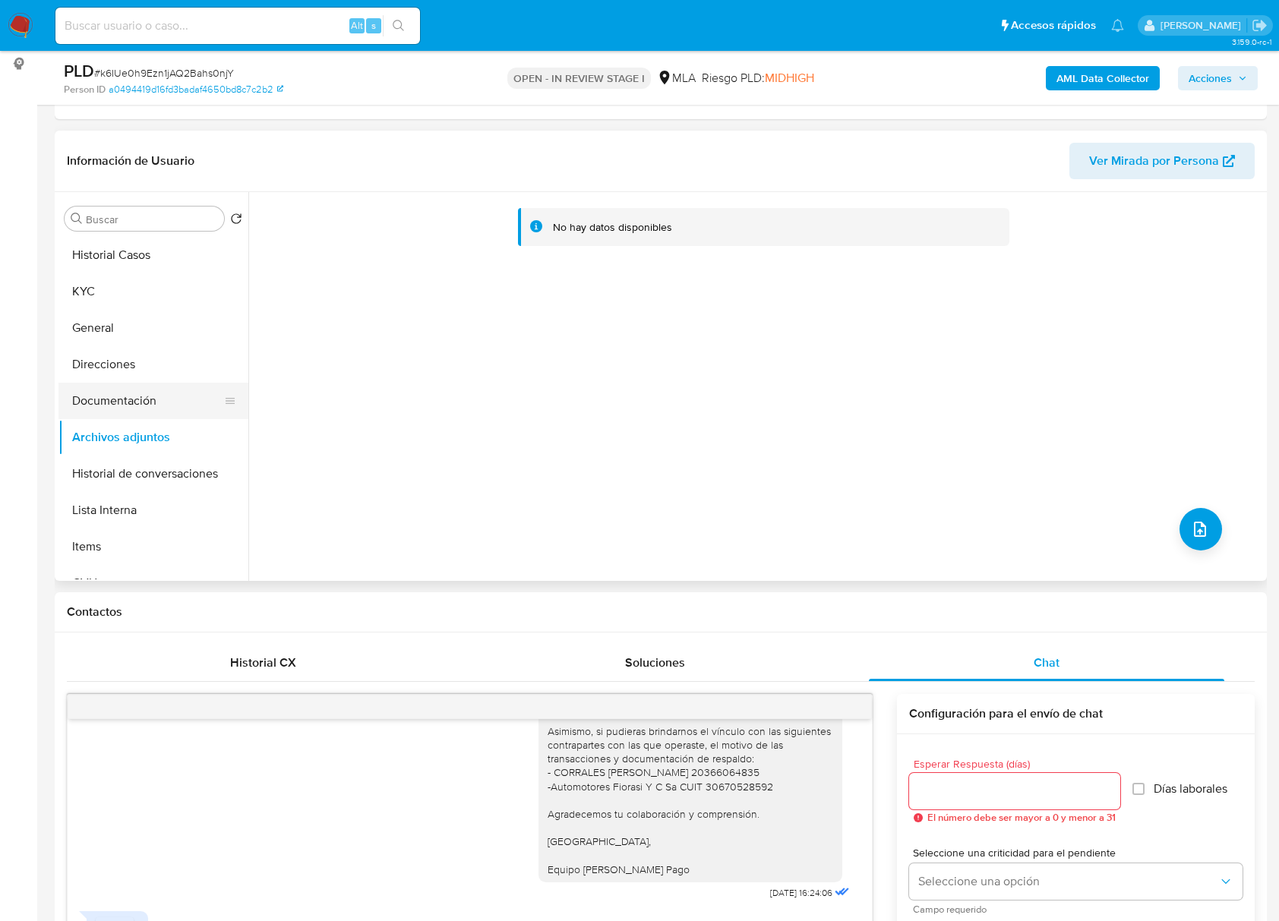
click at [103, 399] on button "Documentación" at bounding box center [147, 401] width 178 height 36
click at [117, 435] on button "Archivos adjuntos" at bounding box center [147, 437] width 178 height 36
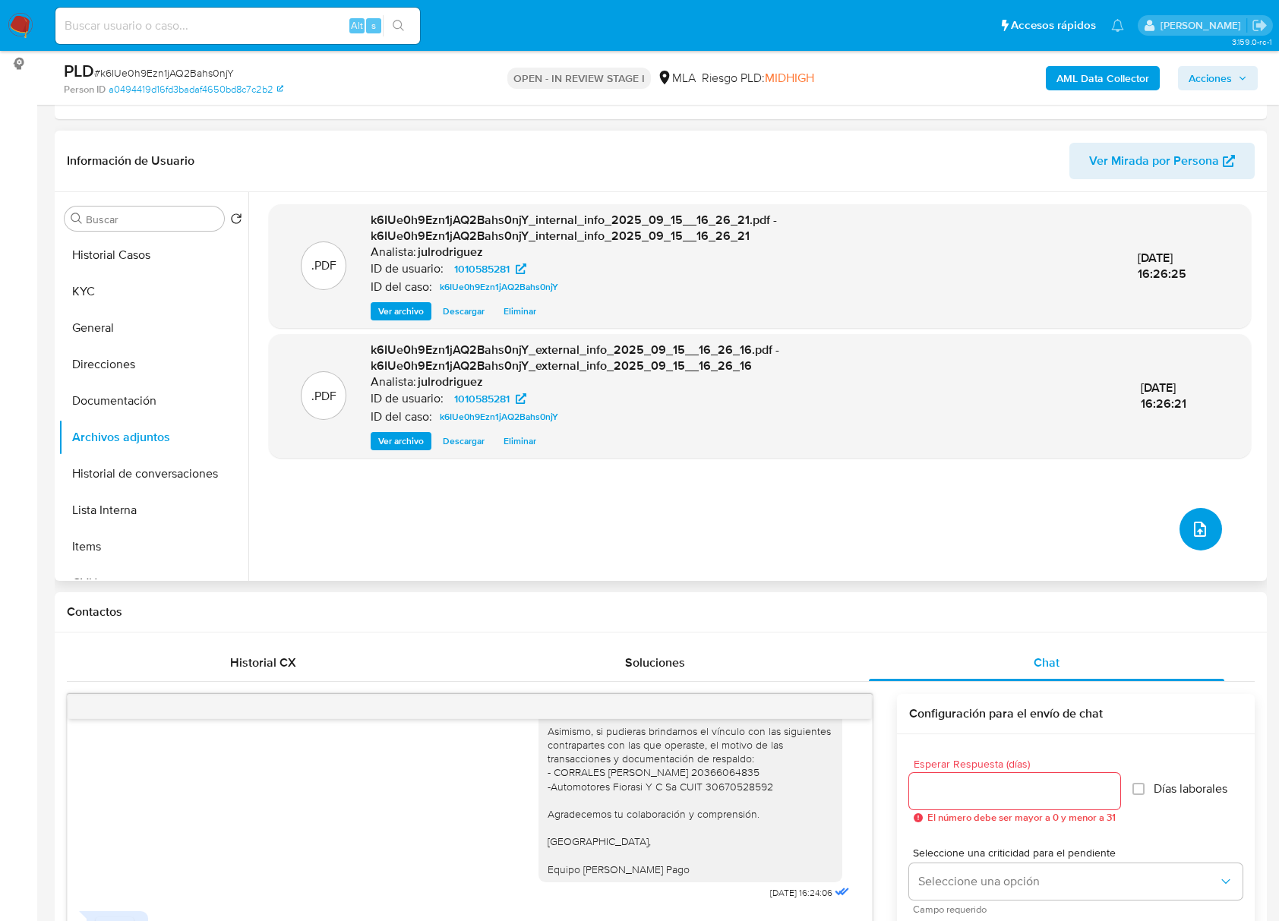
click at [1195, 532] on icon "upload-file" at bounding box center [1199, 529] width 18 height 18
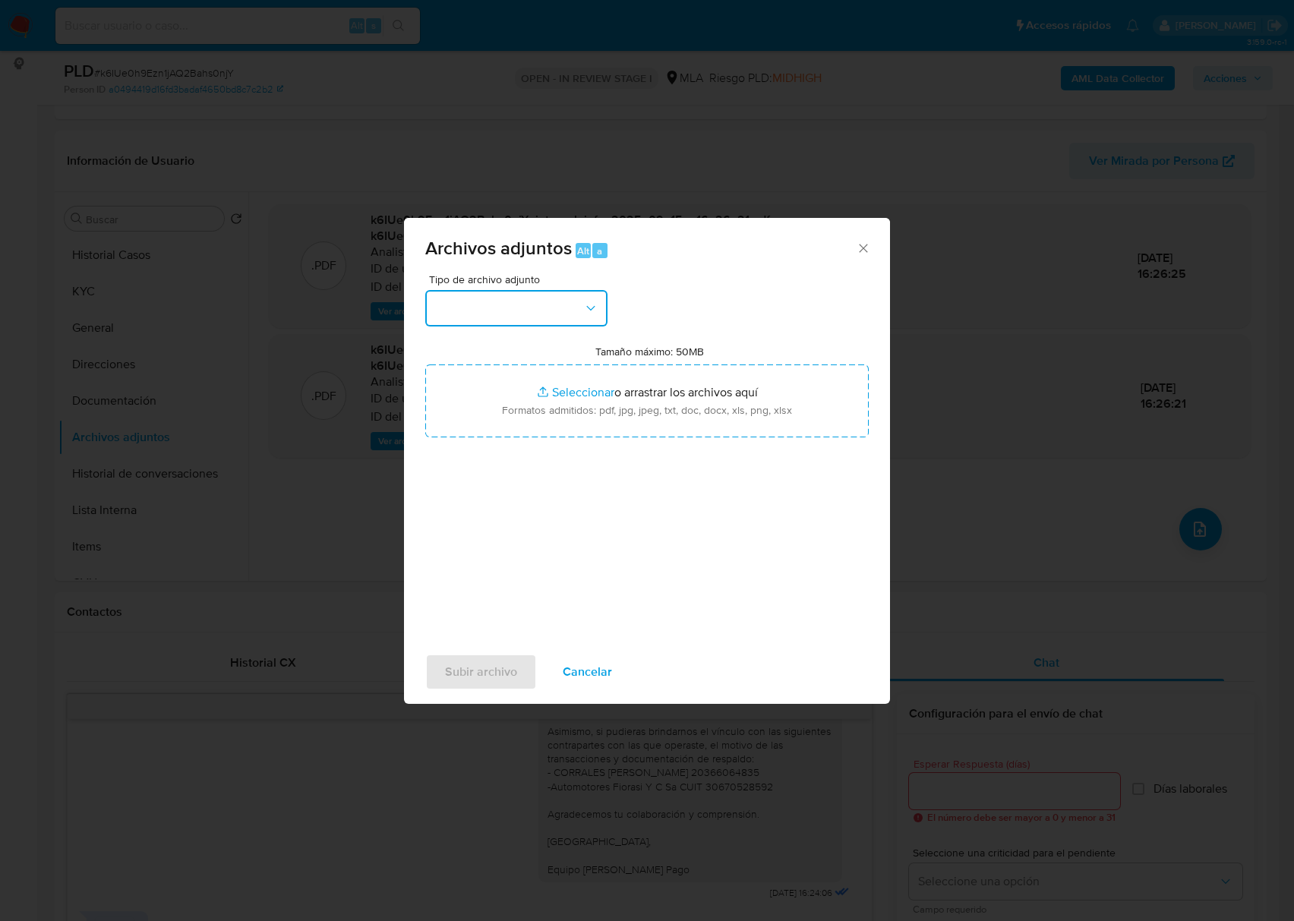
click at [525, 292] on button "button" at bounding box center [516, 308] width 182 height 36
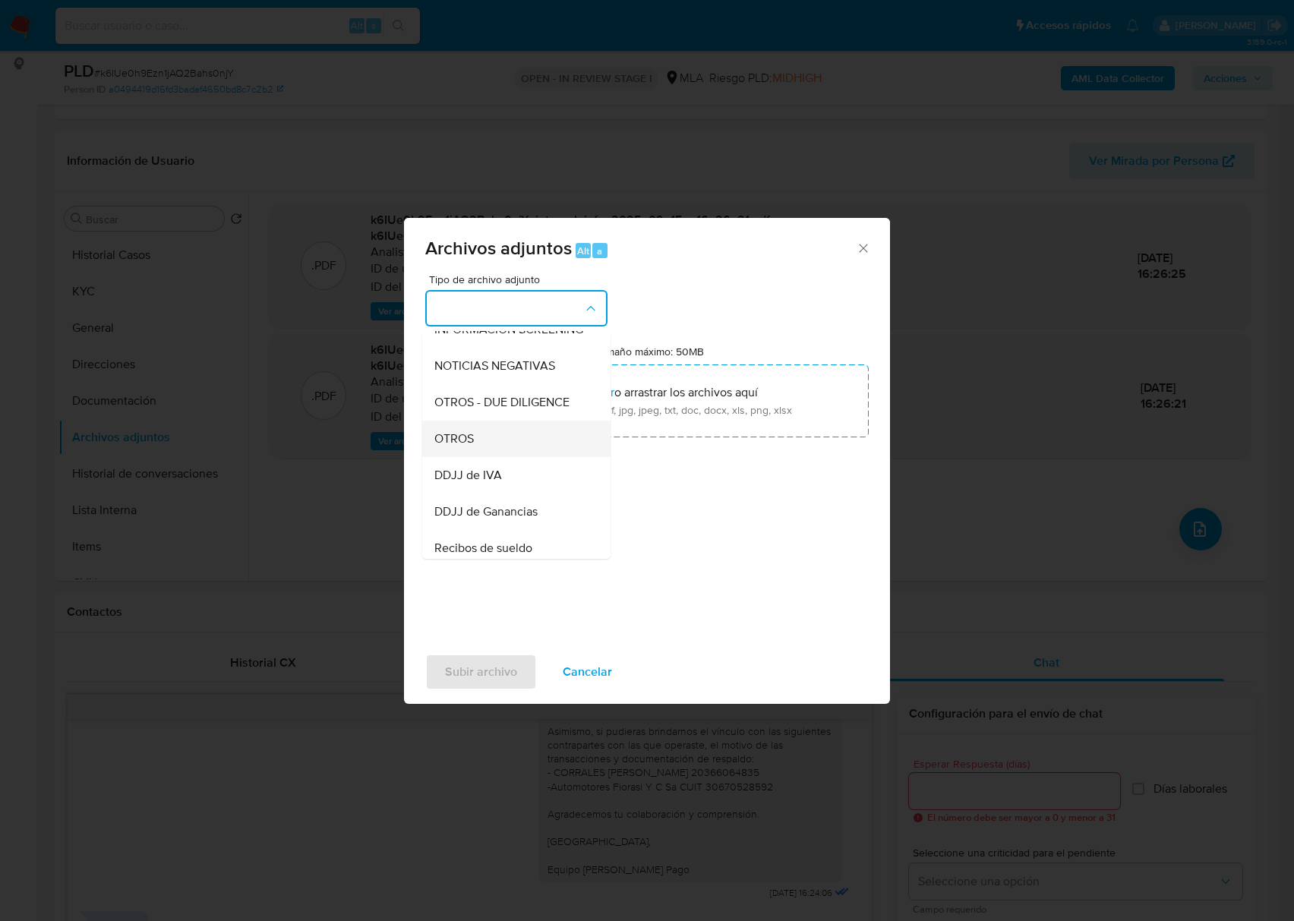
click at [484, 457] on div "OTROS" at bounding box center [511, 439] width 155 height 36
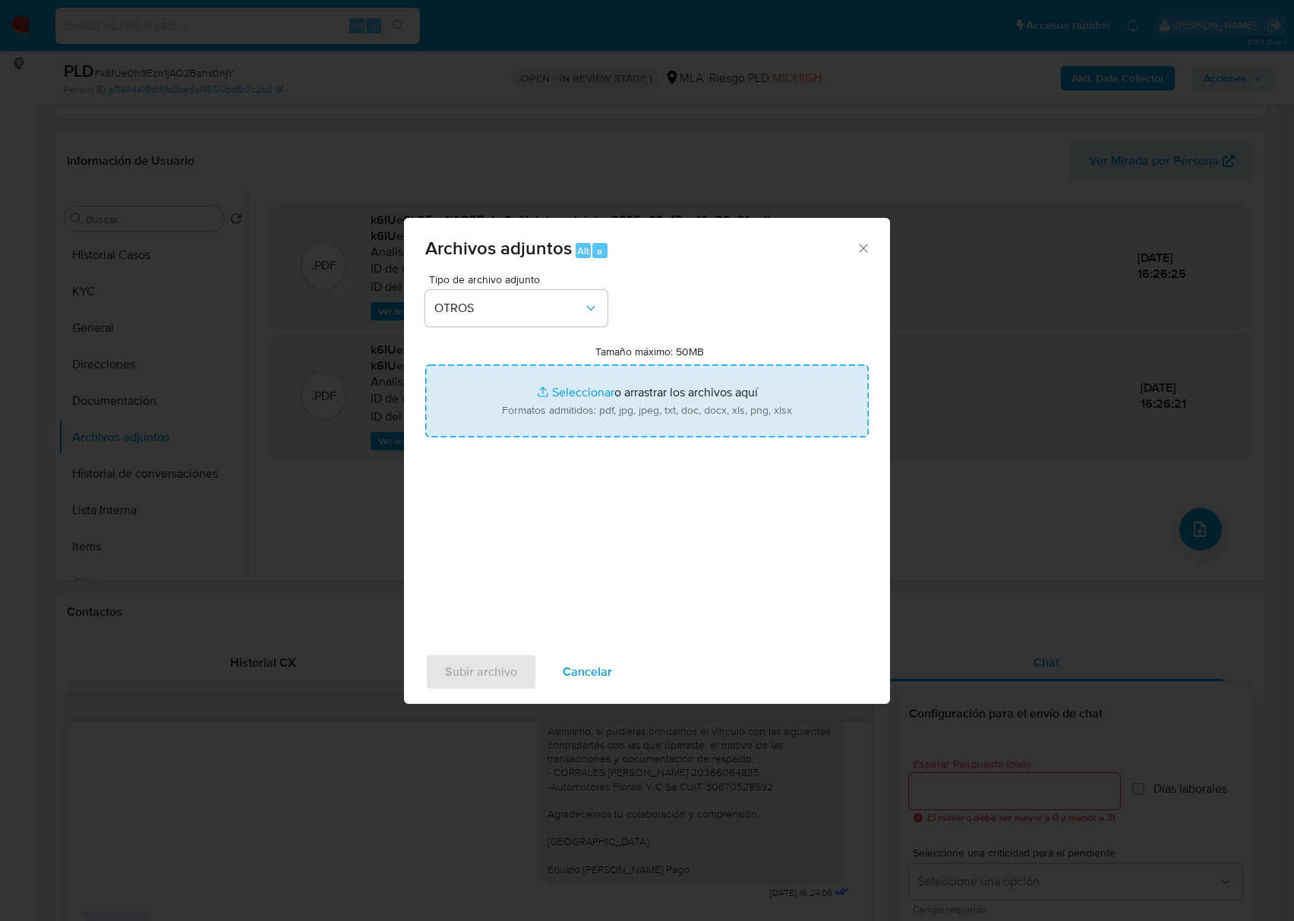
click at [610, 419] on input "Tamaño máximo: 50MB Seleccionar archivos" at bounding box center [646, 400] width 443 height 73
type input "C:\fakepath\Descargo del cliente - 1010585281 - k6IUe0h9Ezn1jAQ2Bahs0njY.pdf"
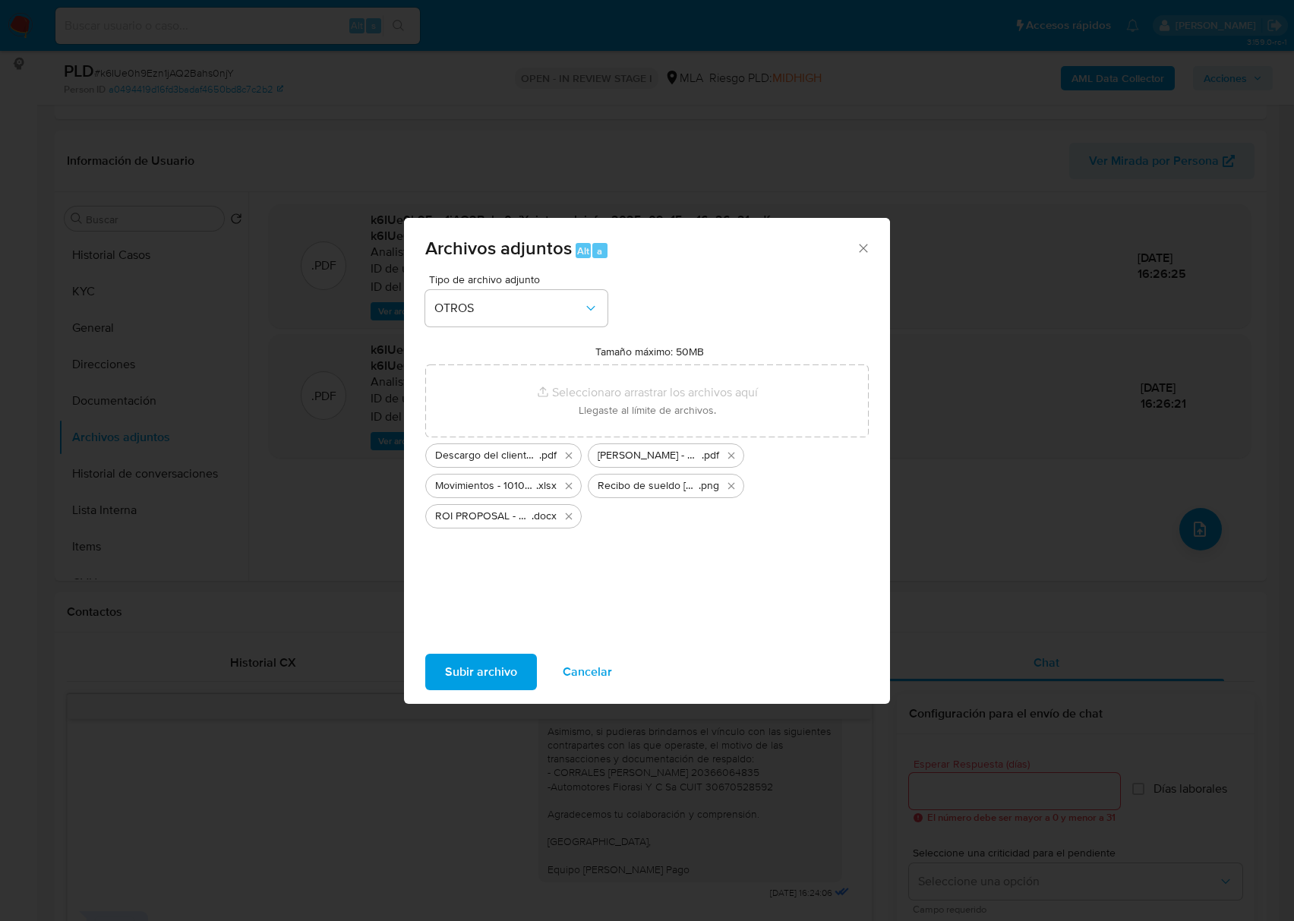
drag, startPoint x: 502, startPoint y: 662, endPoint x: 520, endPoint y: 663, distance: 18.2
click at [502, 662] on span "Subir archivo" at bounding box center [481, 671] width 72 height 33
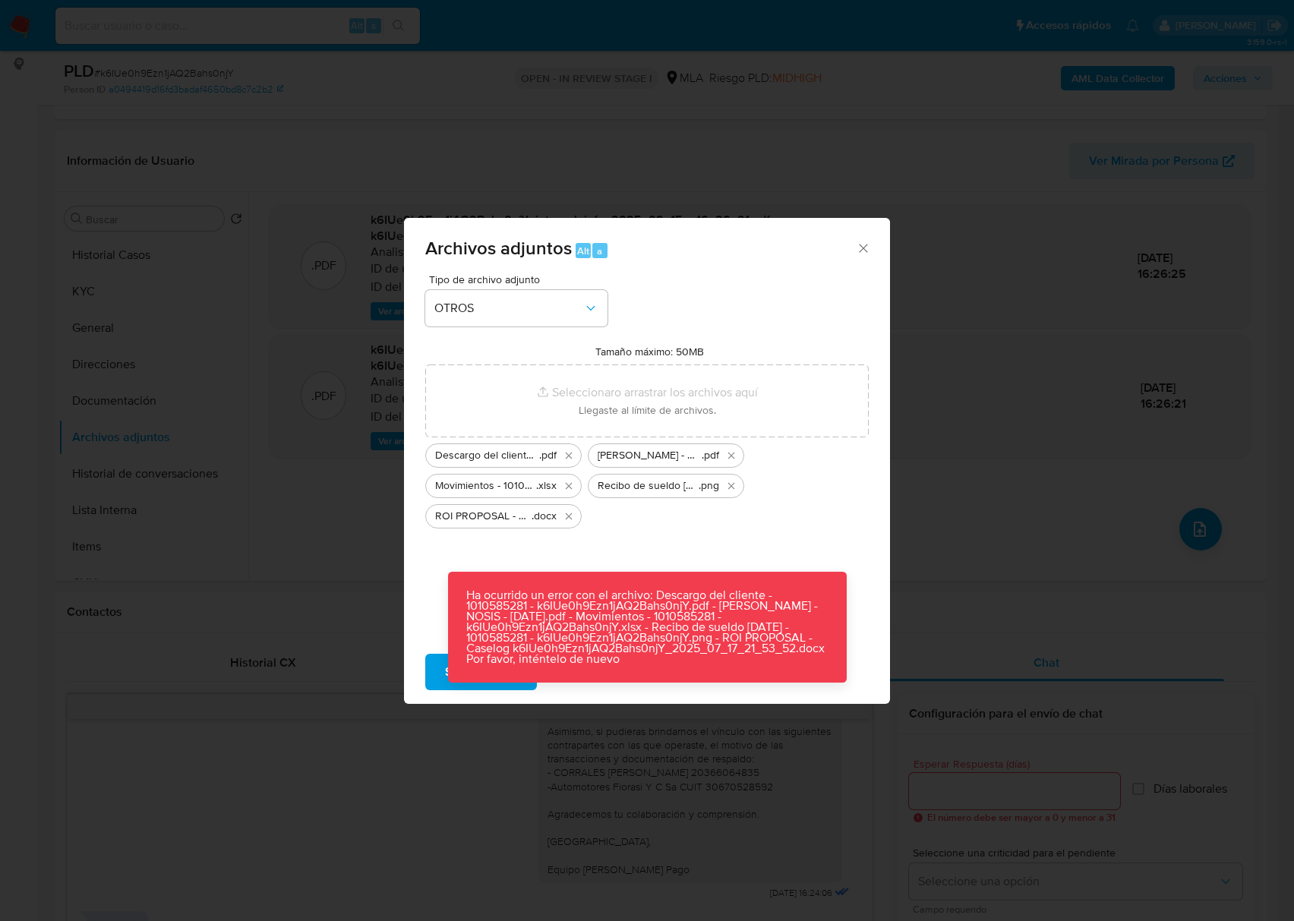
click at [863, 250] on icon "Cerrar" at bounding box center [863, 248] width 15 height 15
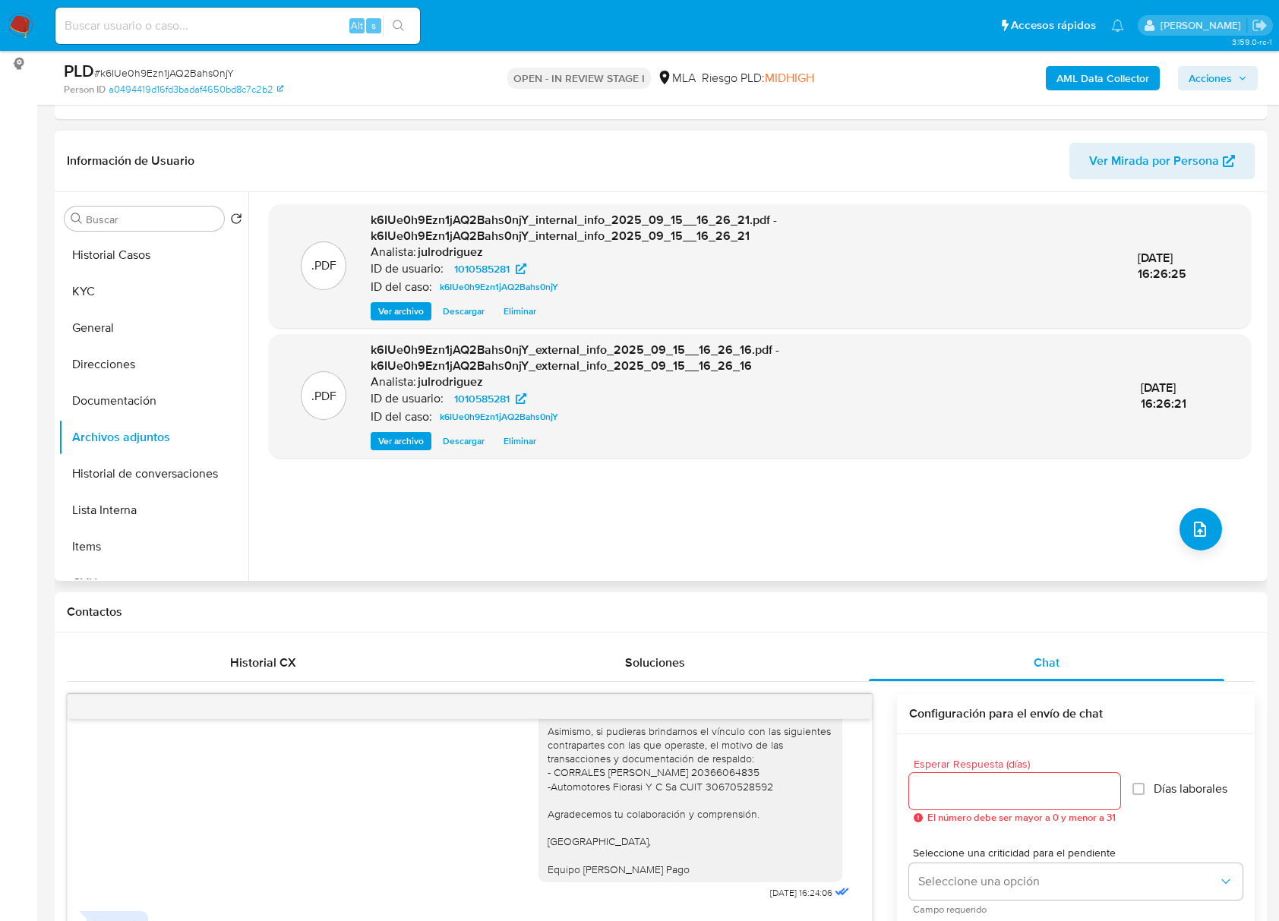
click at [866, 505] on div ".PDF k6IUe0h9Ezn1jAQ2Bahs0njY_internal_info_2025_09_15__16_26_21.pdf - k6IUe0h9…" at bounding box center [760, 386] width 982 height 364
click at [1190, 534] on span "upload-file" at bounding box center [1199, 529] width 18 height 18
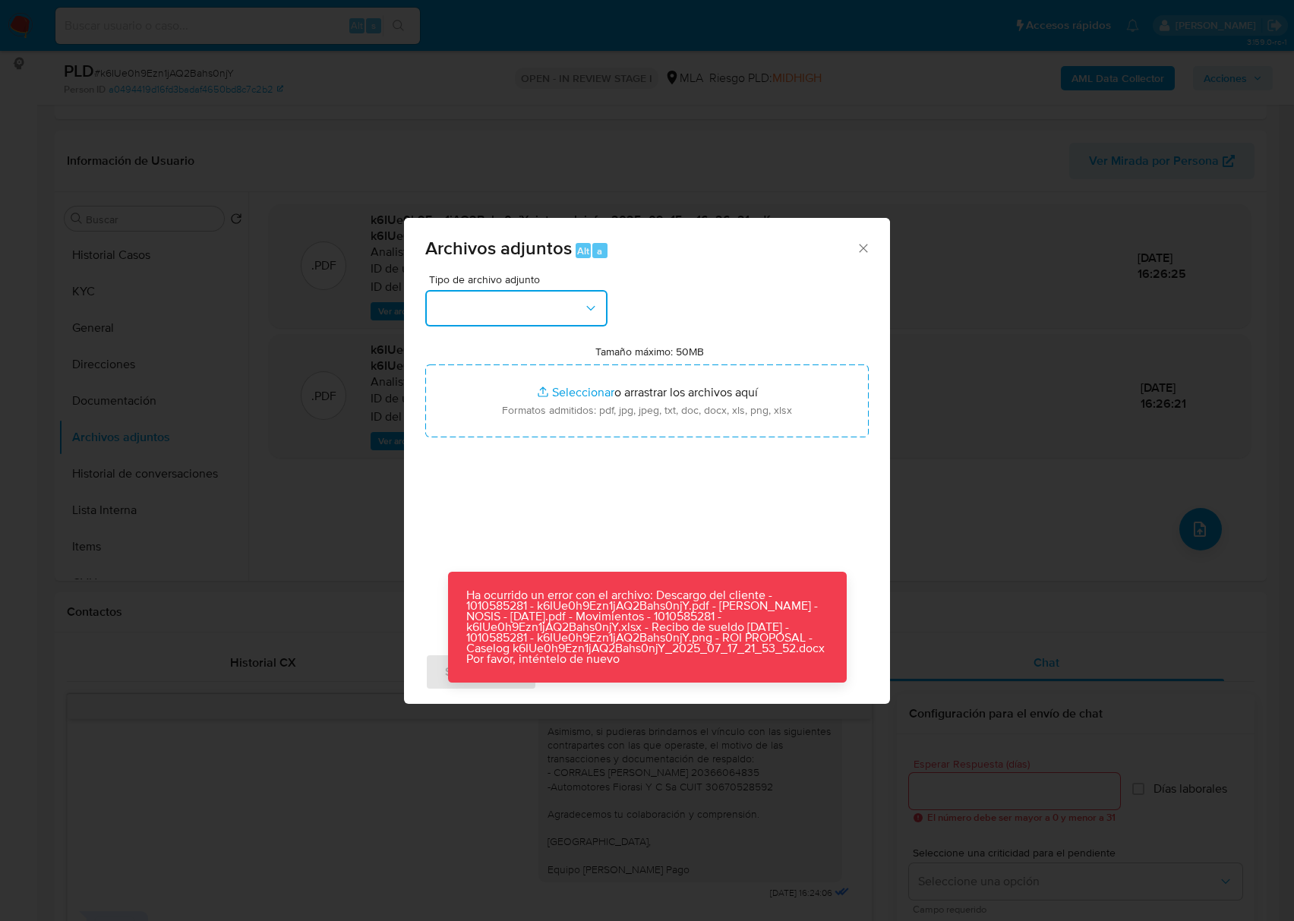
click at [481, 316] on button "button" at bounding box center [516, 308] width 182 height 36
click at [859, 244] on icon "Cerrar" at bounding box center [863, 248] width 8 height 8
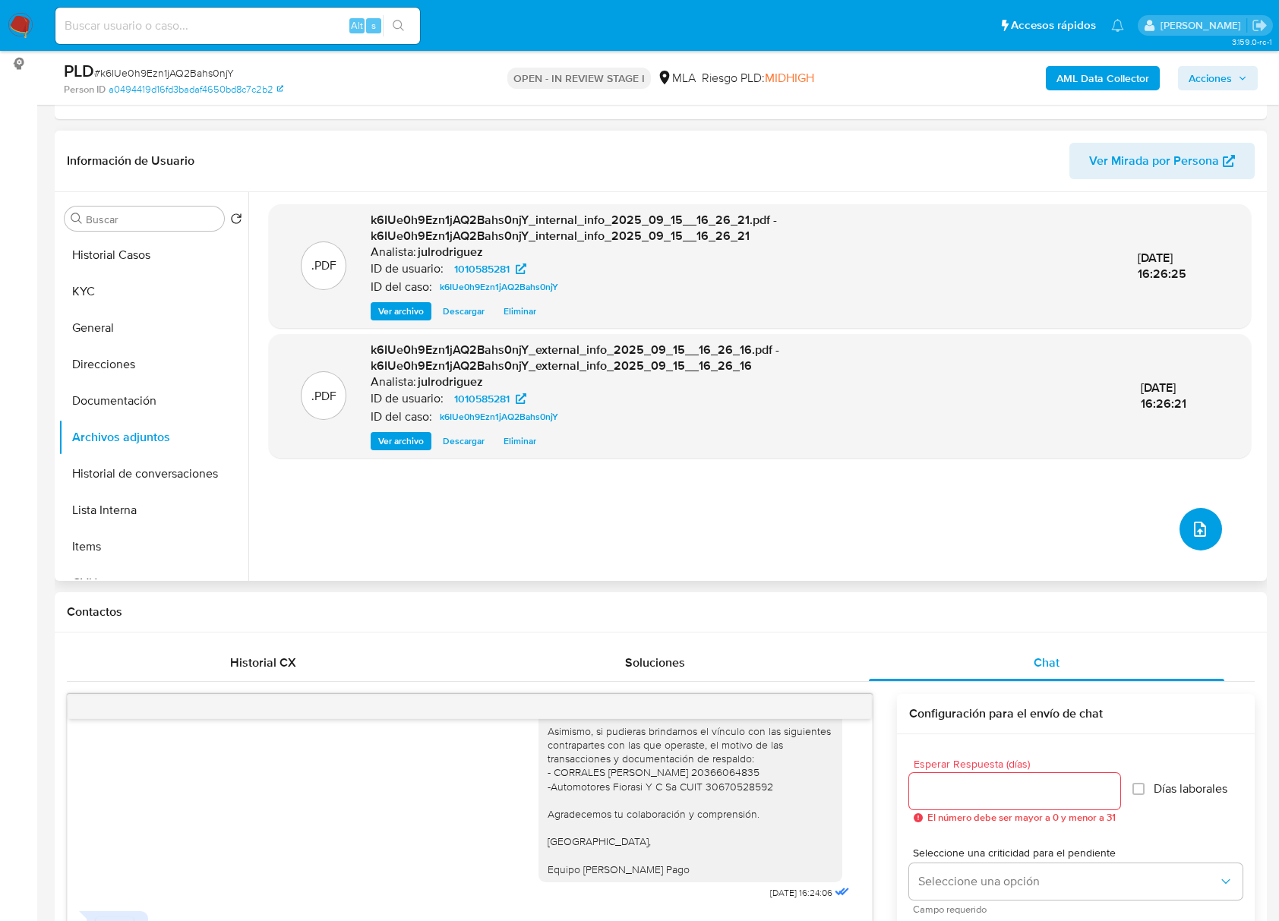
click at [1191, 538] on icon "upload-file" at bounding box center [1199, 529] width 18 height 18
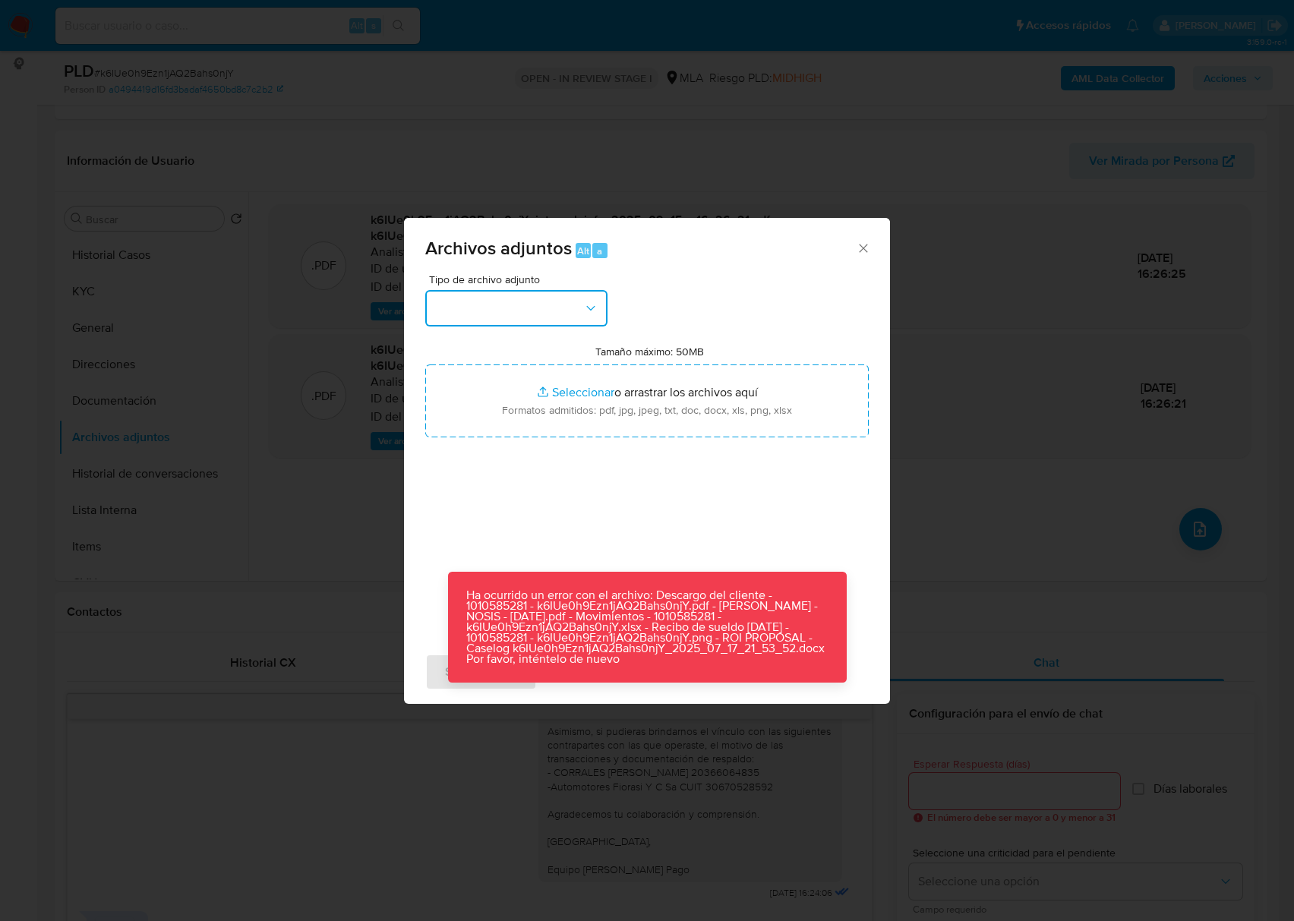
click at [531, 316] on button "button" at bounding box center [516, 308] width 182 height 36
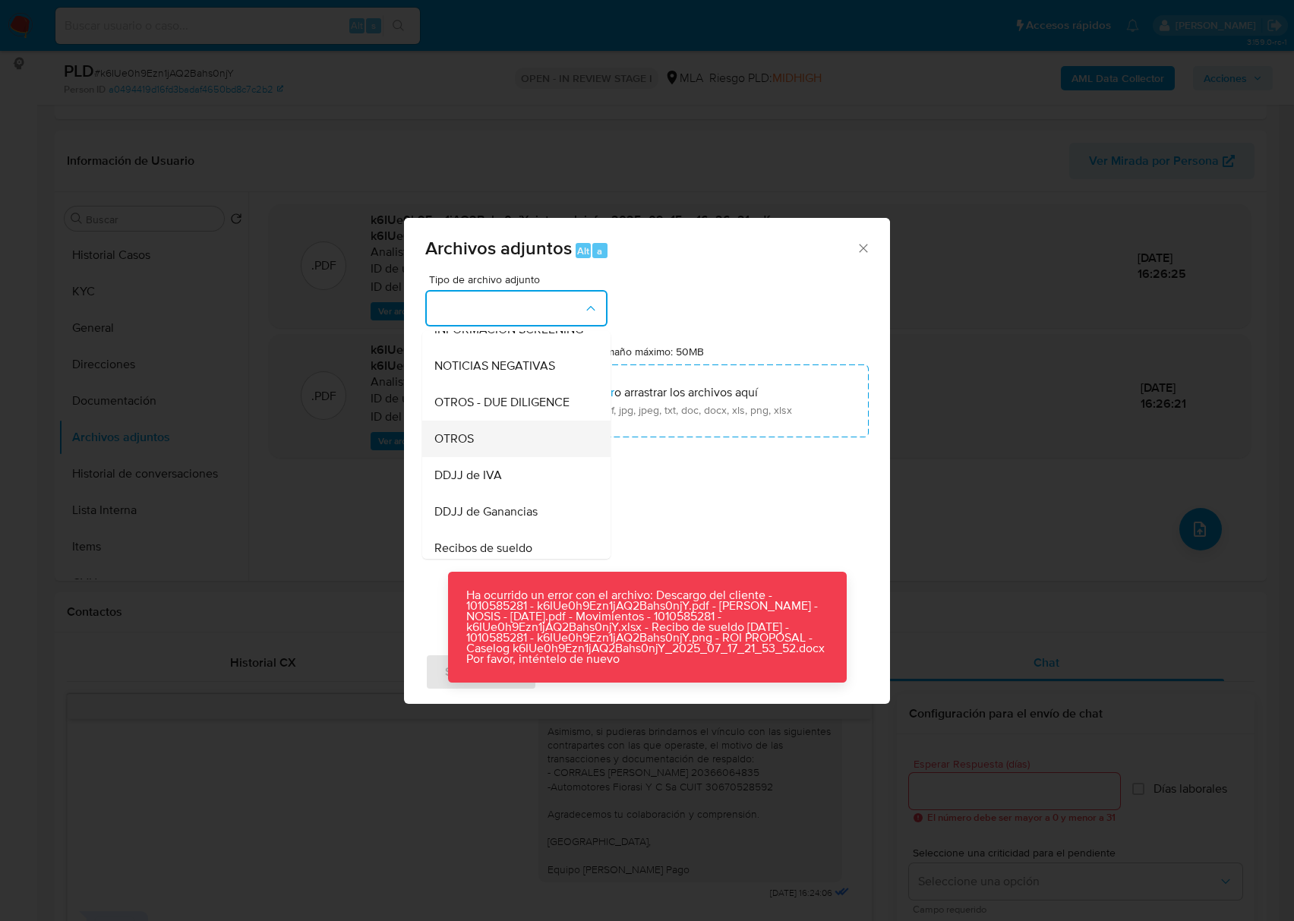
click at [492, 453] on div "OTROS" at bounding box center [511, 439] width 155 height 36
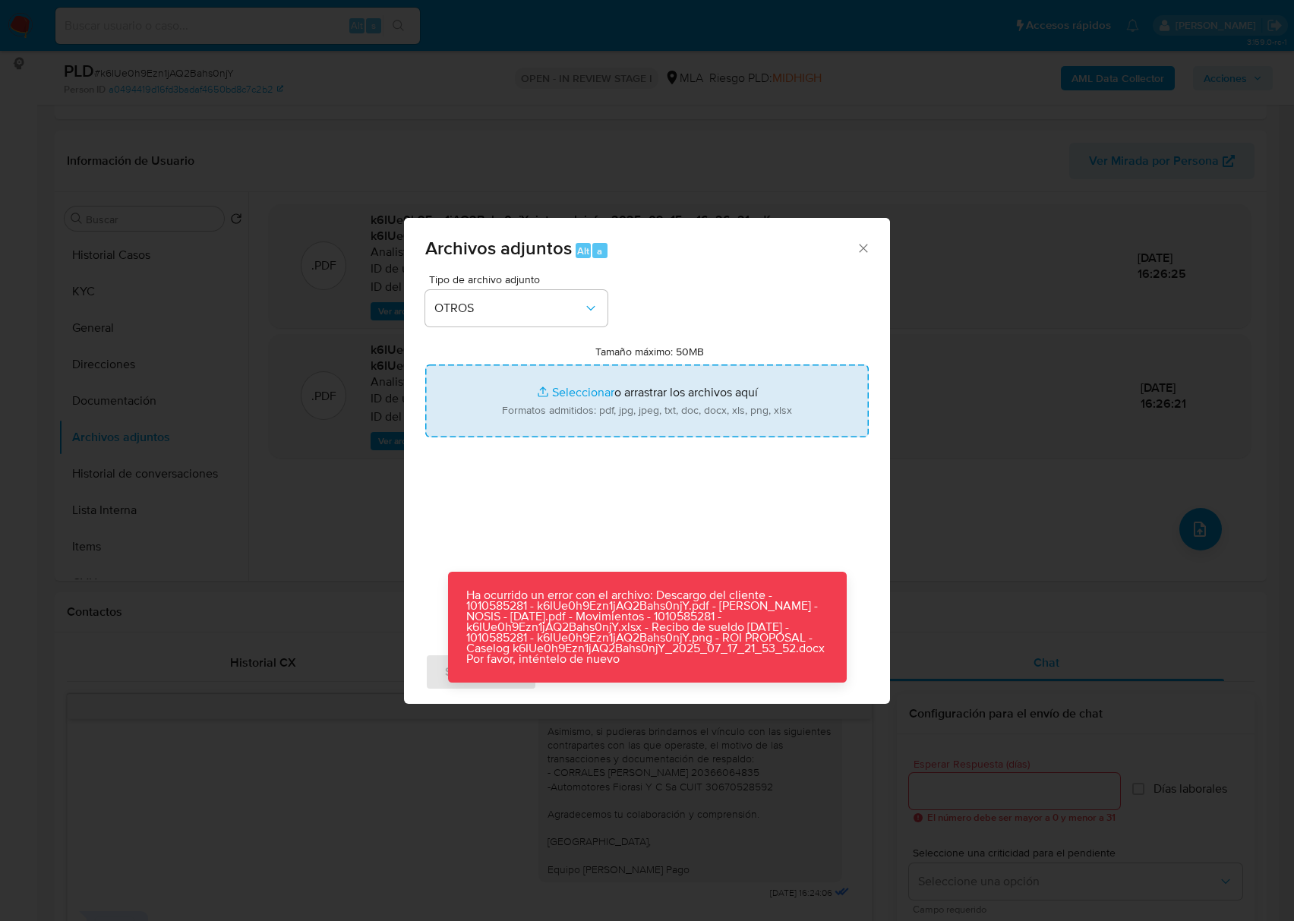
click at [738, 386] on input "Tamaño máximo: 50MB Seleccionar archivos" at bounding box center [646, 400] width 443 height 73
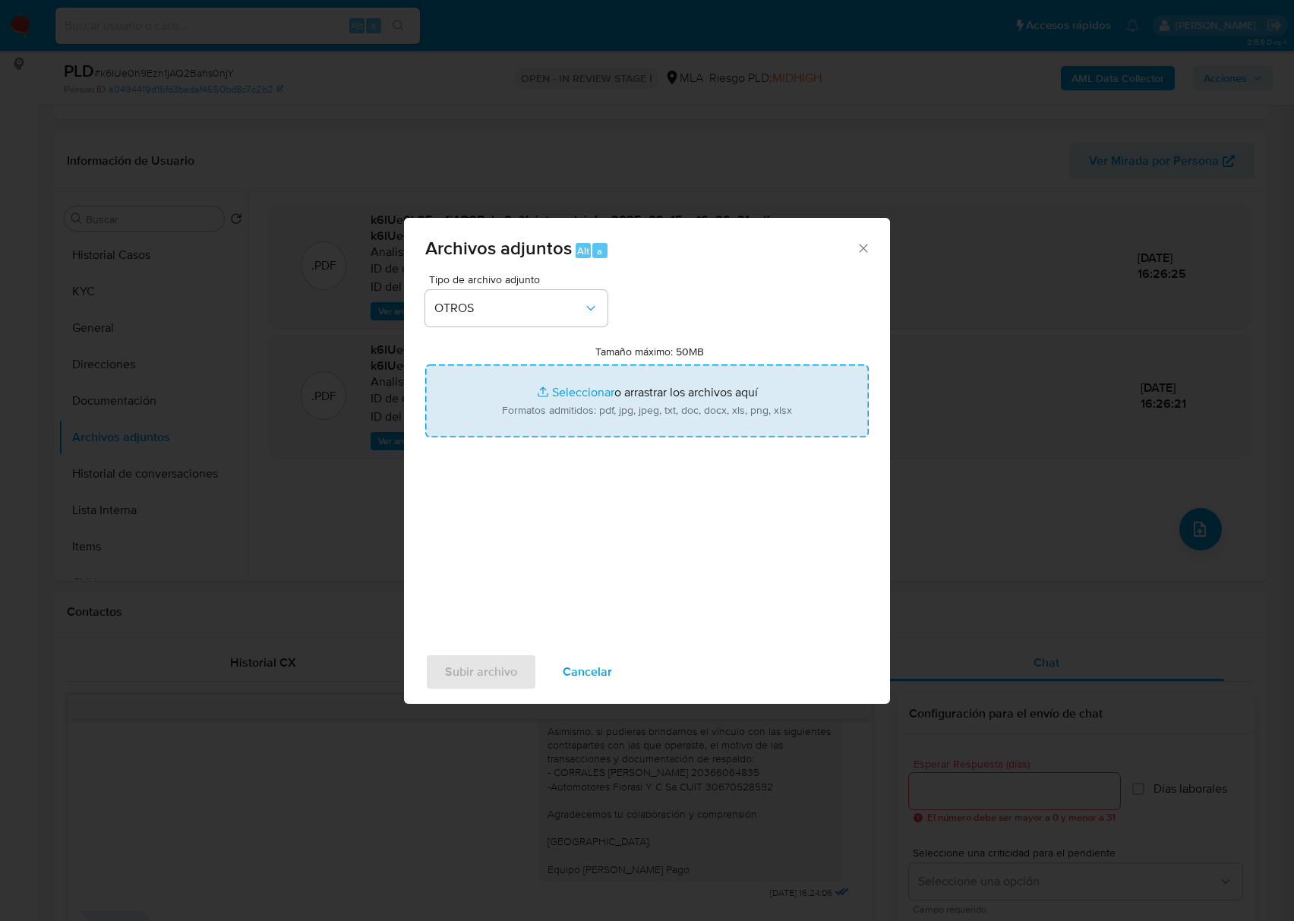
type input "C:\fakepath\Descargo del cliente - 1010585281 - k6IUe0h9Ezn1jAQ2Bahs0njY.pdf"
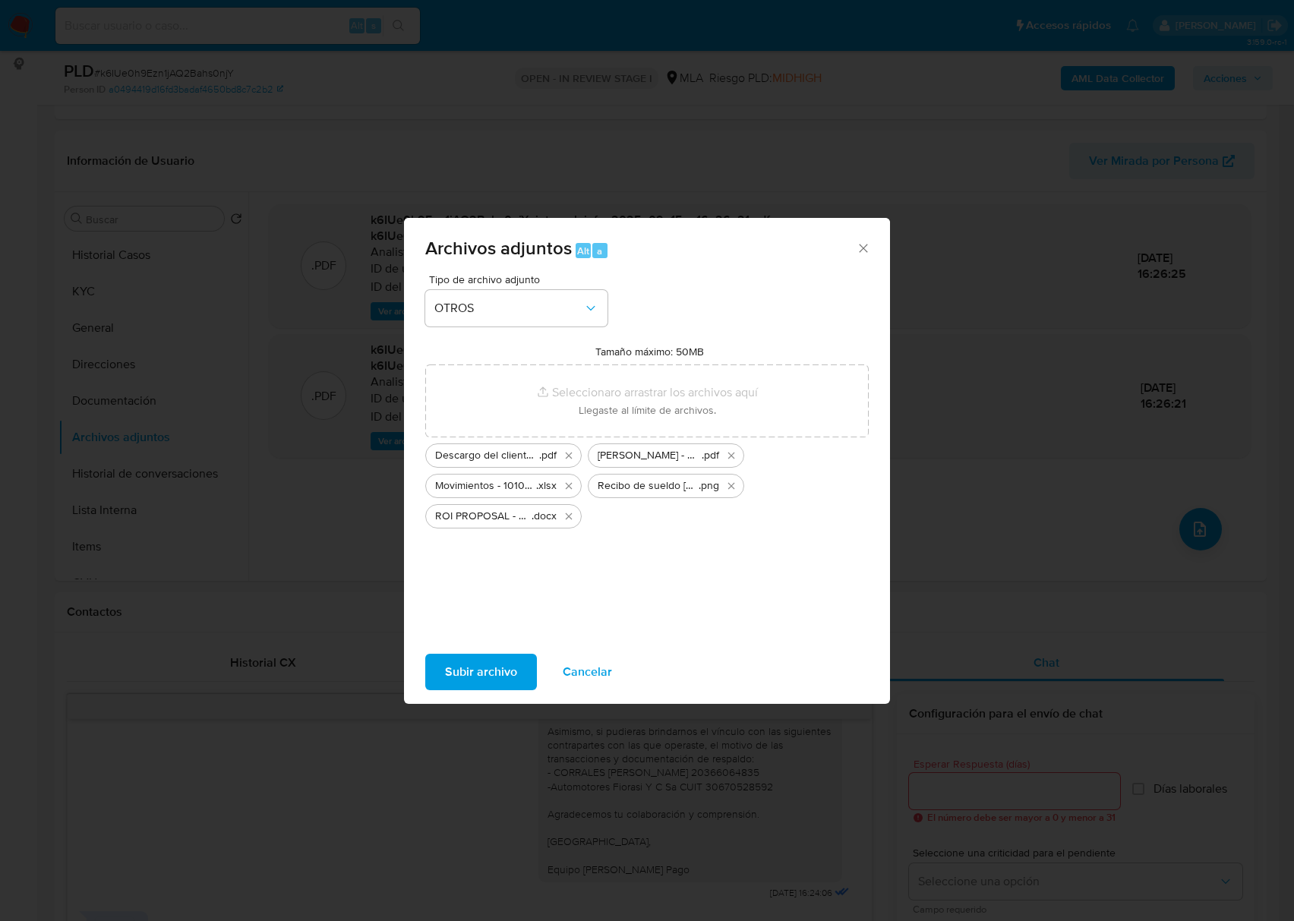
click at [483, 679] on span "Subir archivo" at bounding box center [481, 671] width 72 height 33
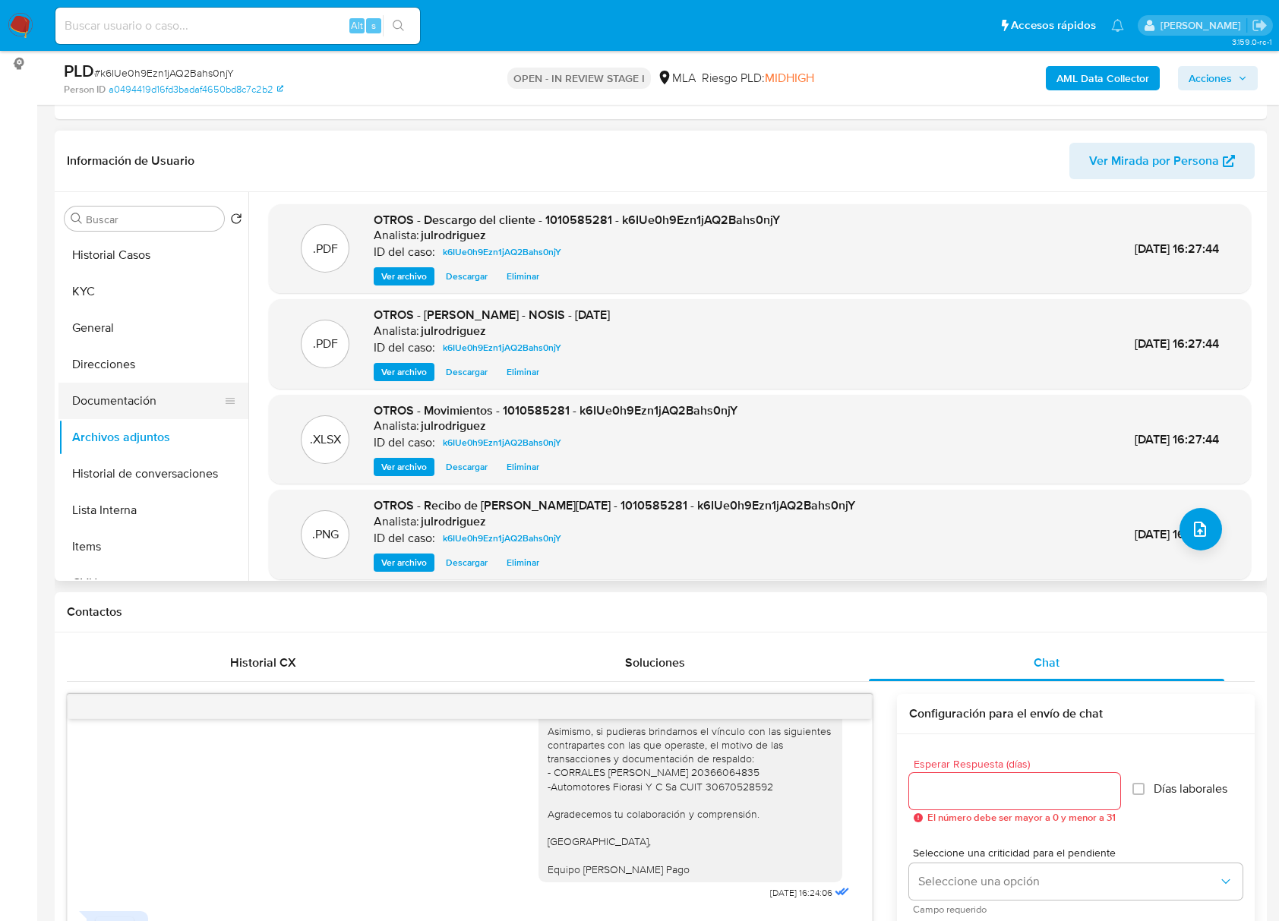
click at [159, 393] on button "Documentación" at bounding box center [147, 401] width 178 height 36
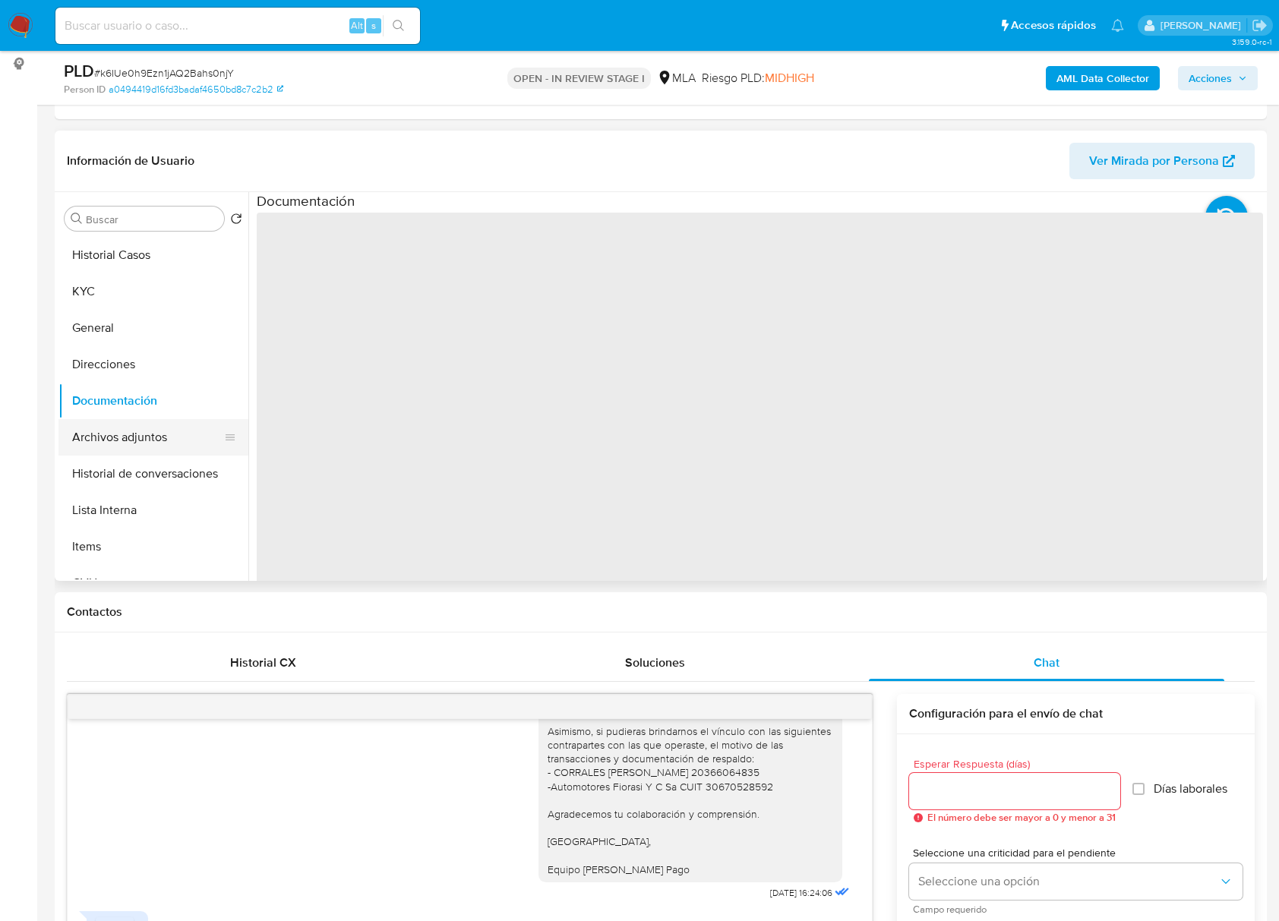
click at [143, 422] on button "Archivos adjuntos" at bounding box center [147, 437] width 178 height 36
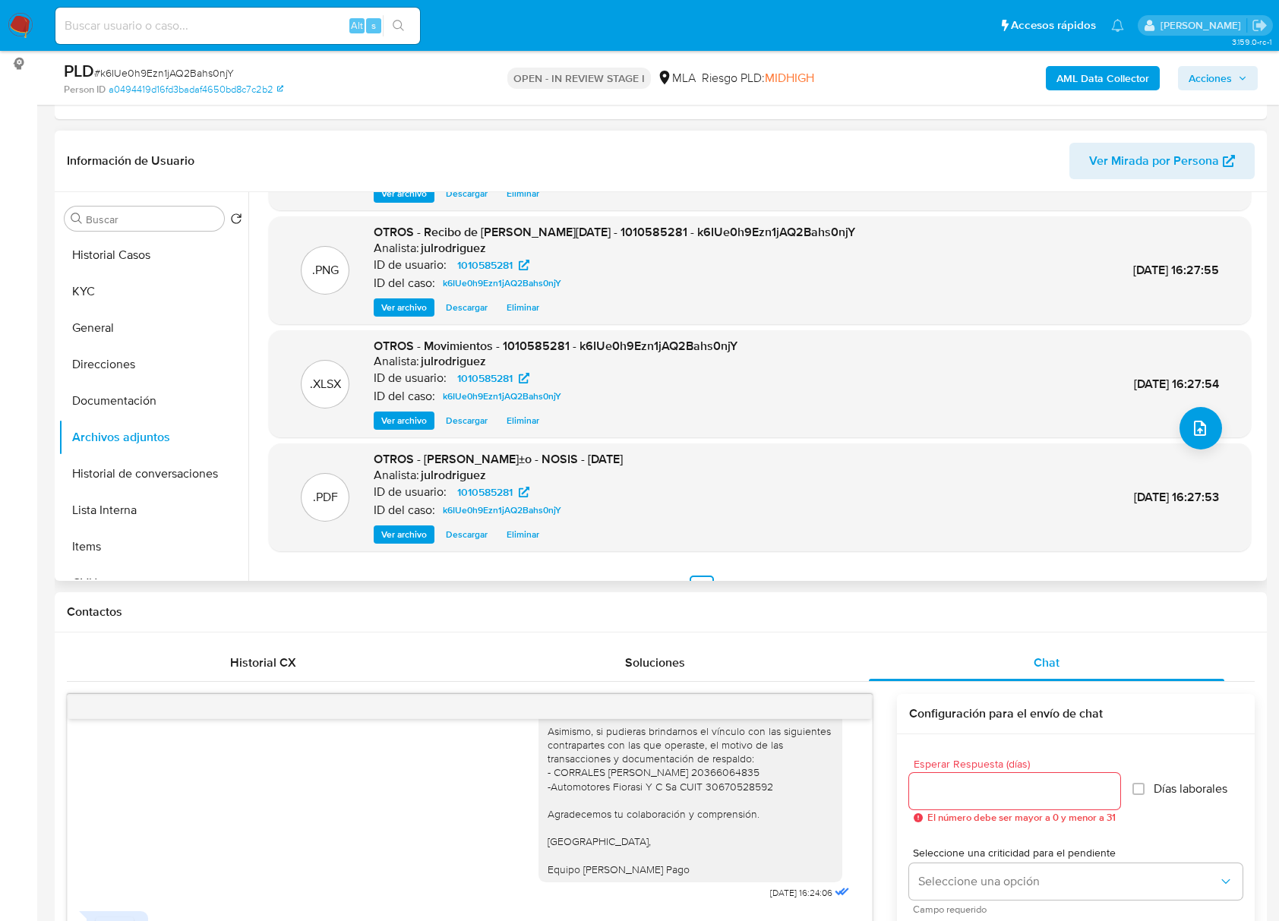
scroll to position [128, 0]
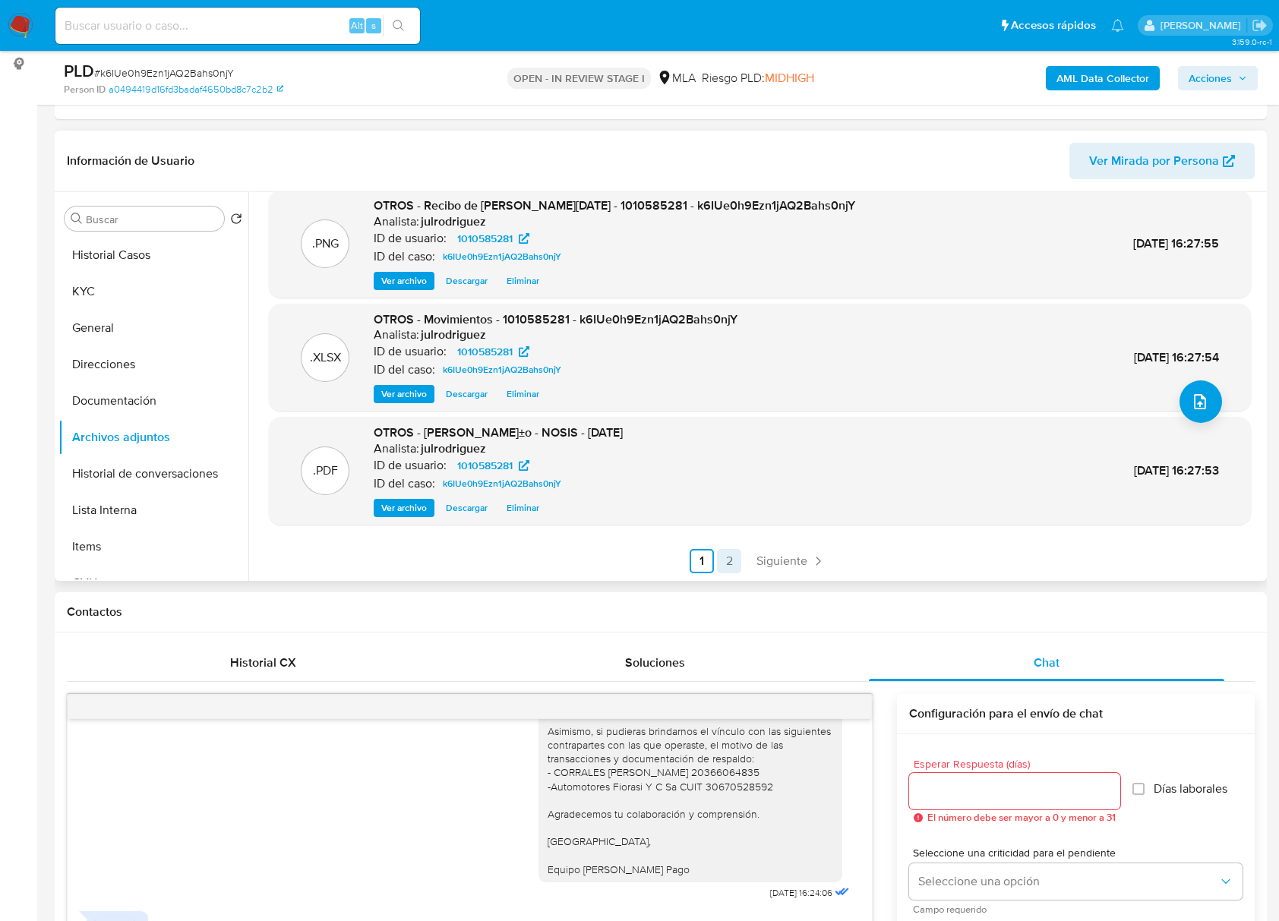
click at [721, 563] on link "2" at bounding box center [729, 561] width 24 height 24
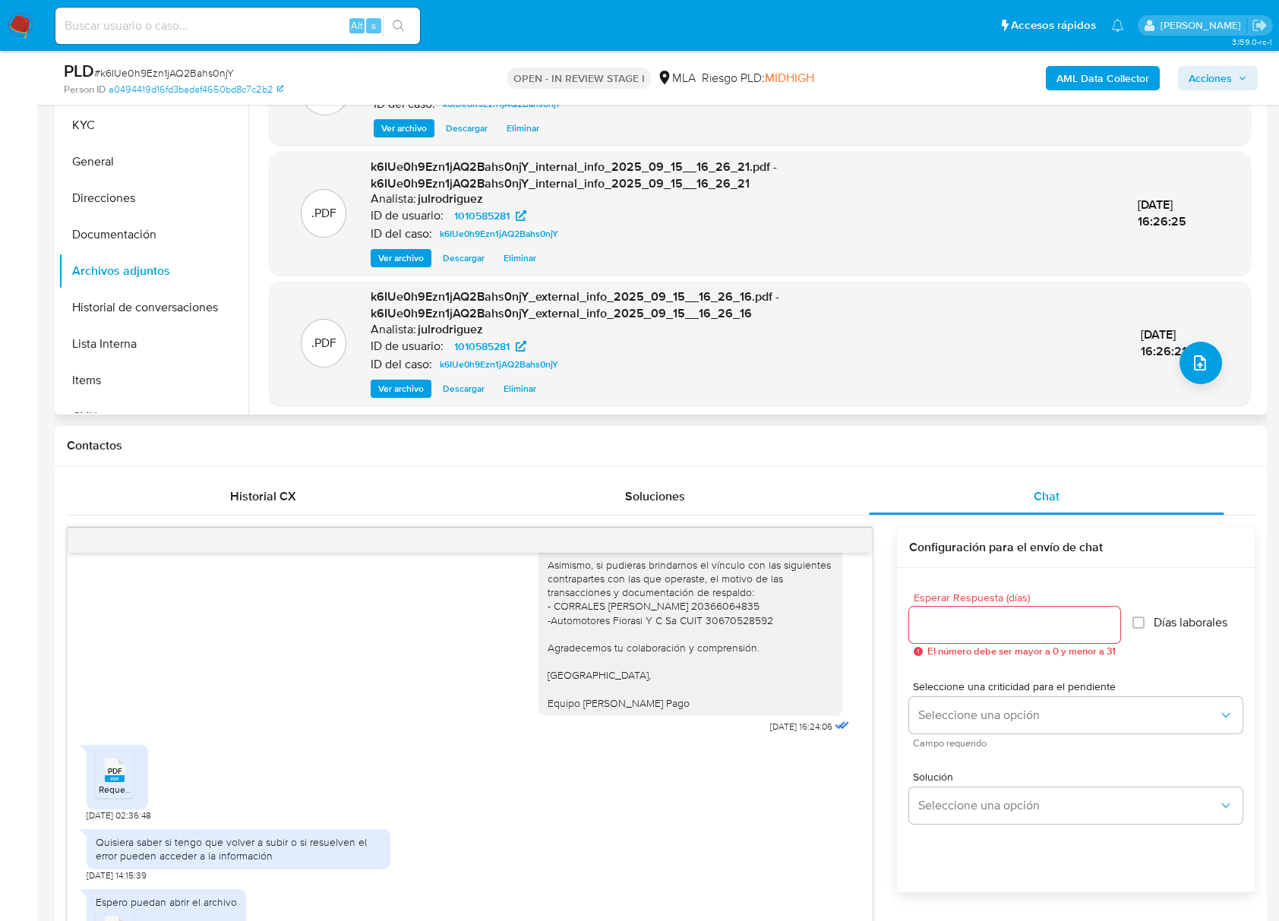
scroll to position [365, 0]
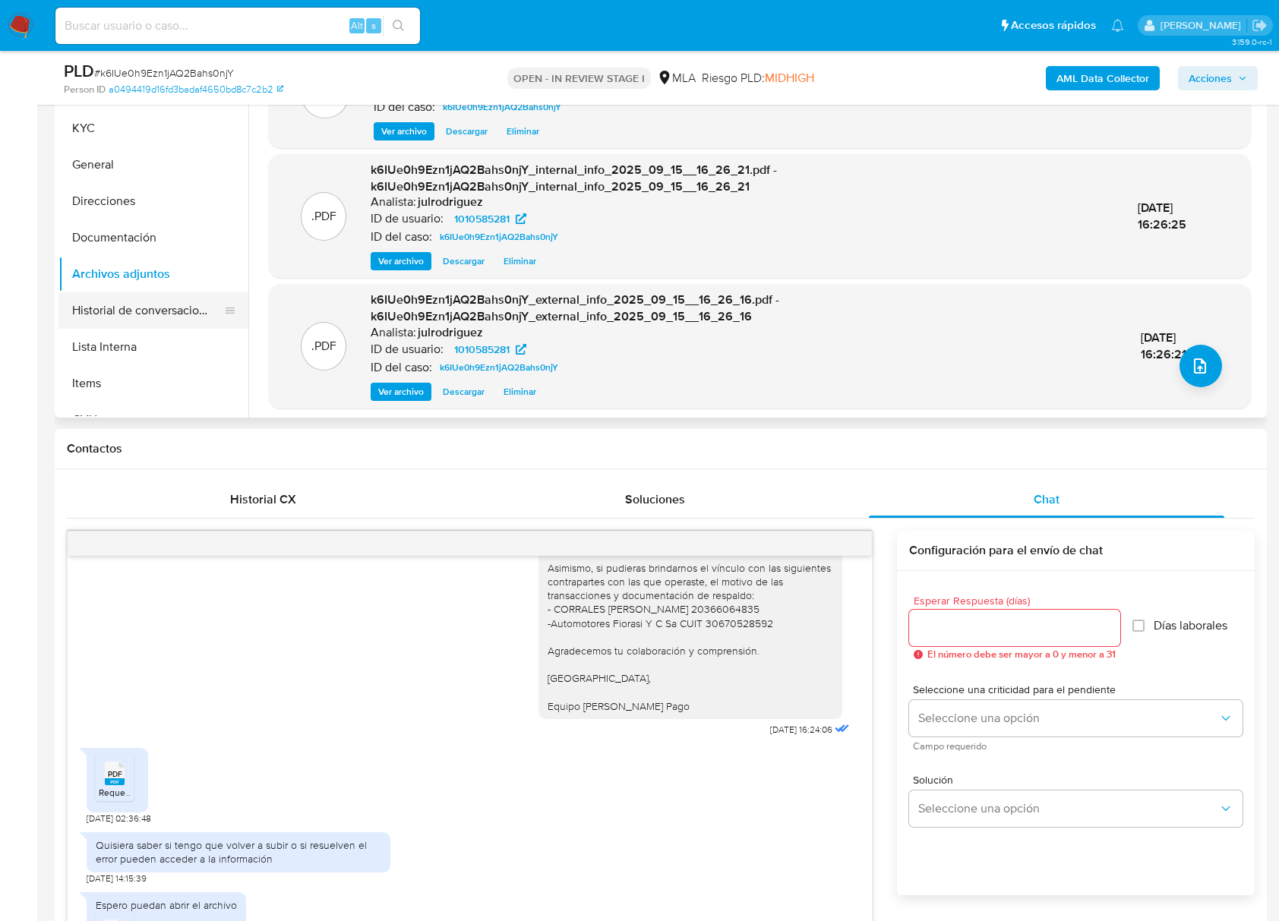
click at [180, 317] on button "Historial de conversaciones" at bounding box center [147, 310] width 178 height 36
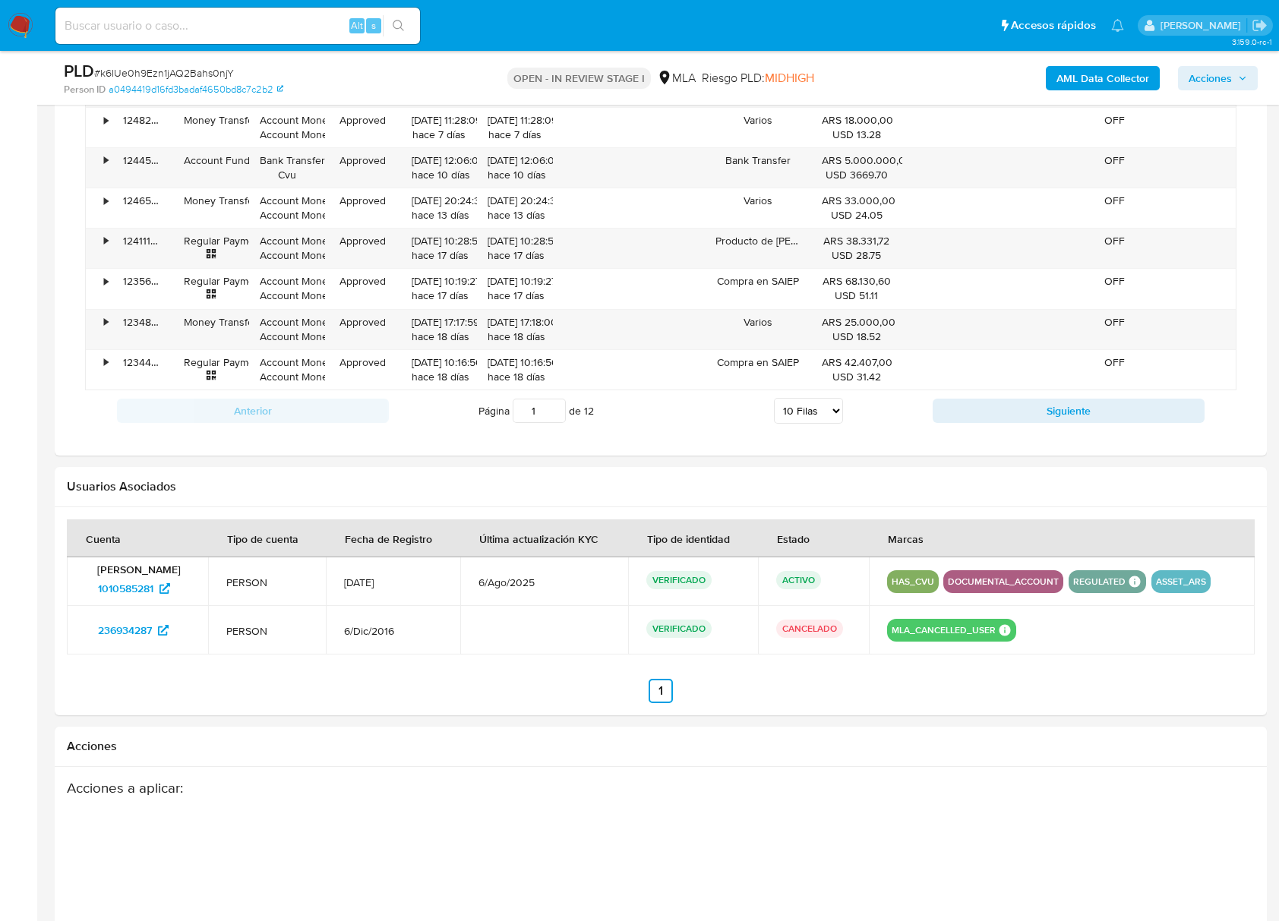
scroll to position [2382, 0]
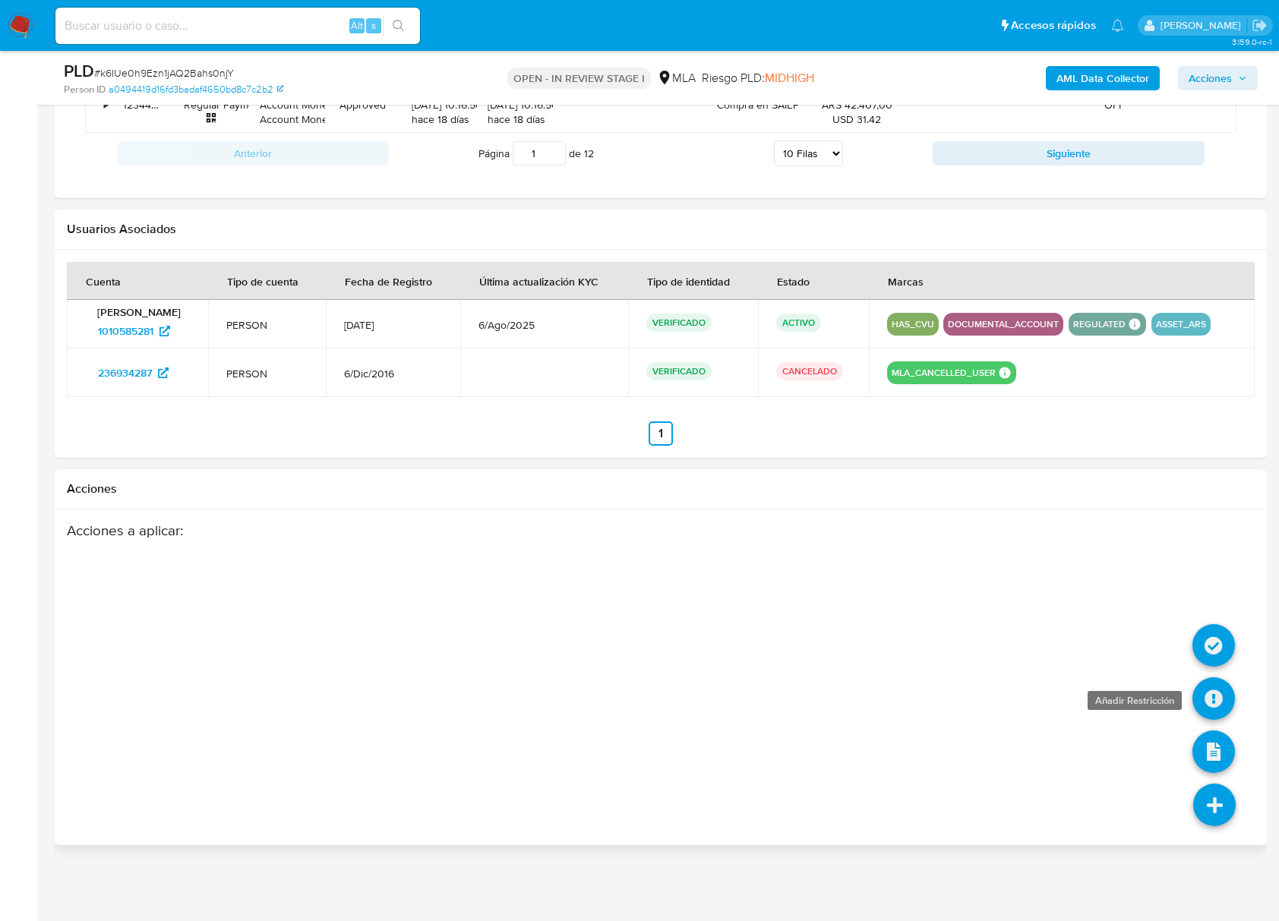
click at [1197, 699] on icon at bounding box center [1213, 698] width 43 height 43
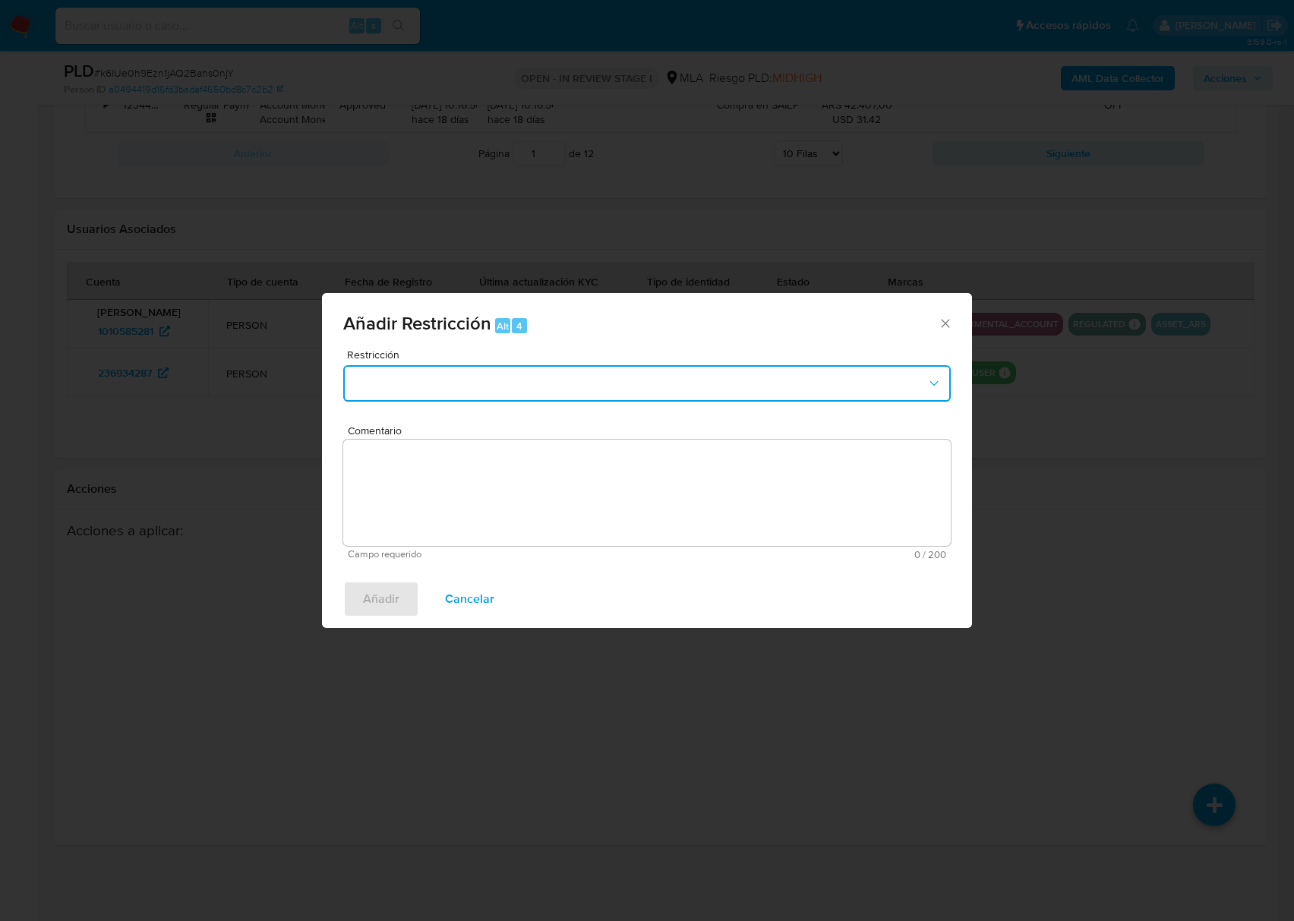
click at [521, 372] on button "Restriction" at bounding box center [646, 383] width 607 height 36
click at [518, 374] on button "Restriction" at bounding box center [646, 383] width 607 height 36
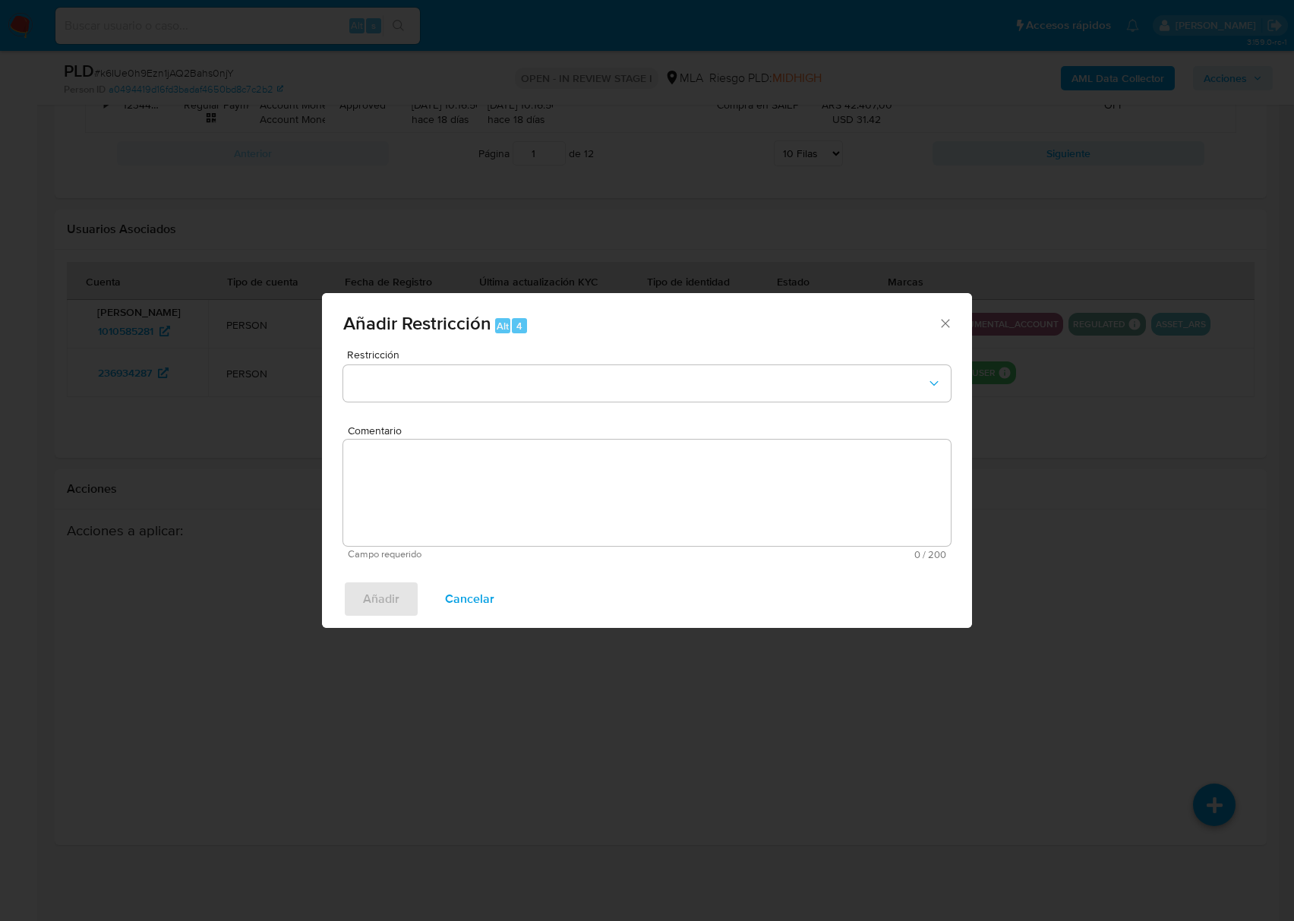
click at [938, 328] on icon "Cerrar ventana" at bounding box center [945, 323] width 15 height 15
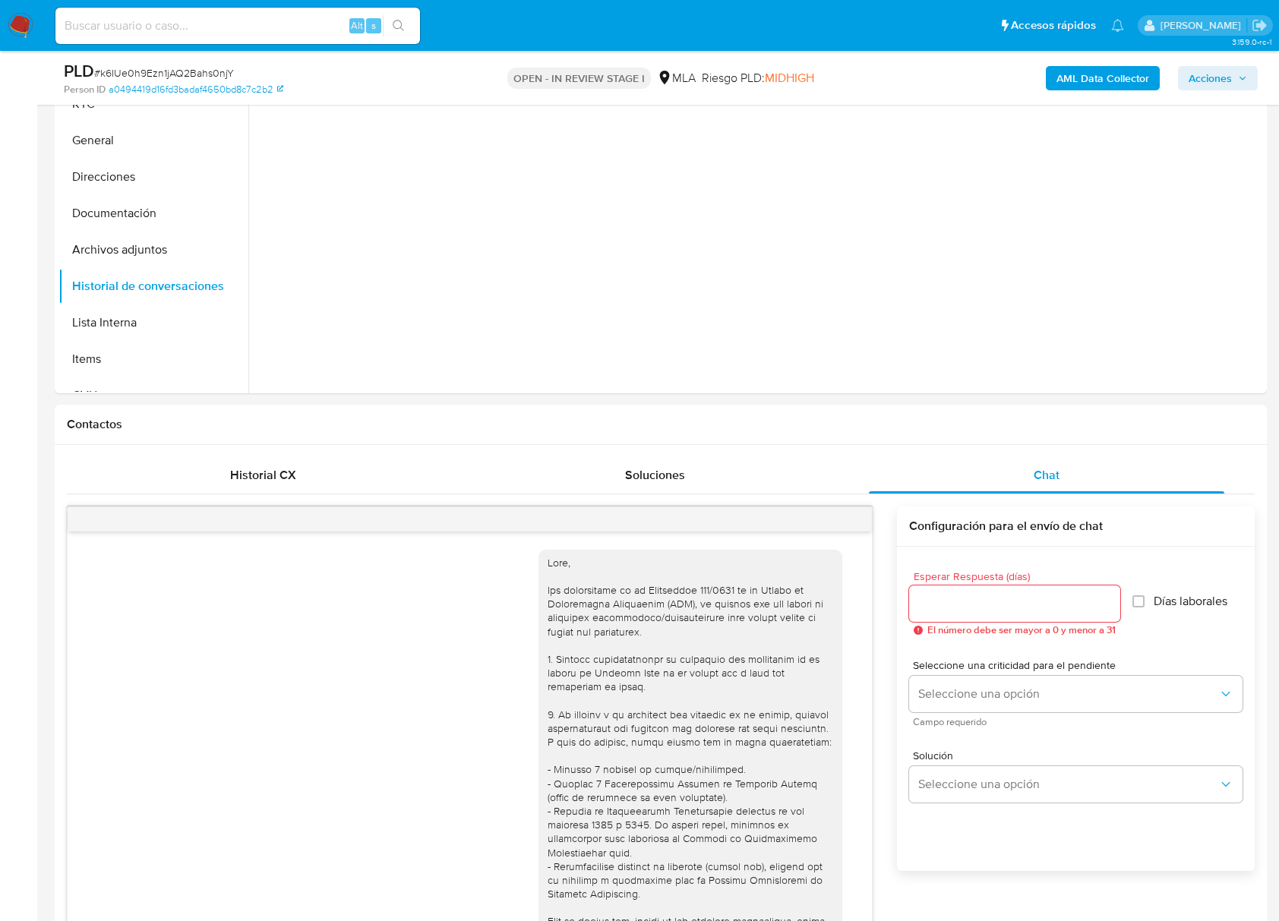
scroll to position [358, 0]
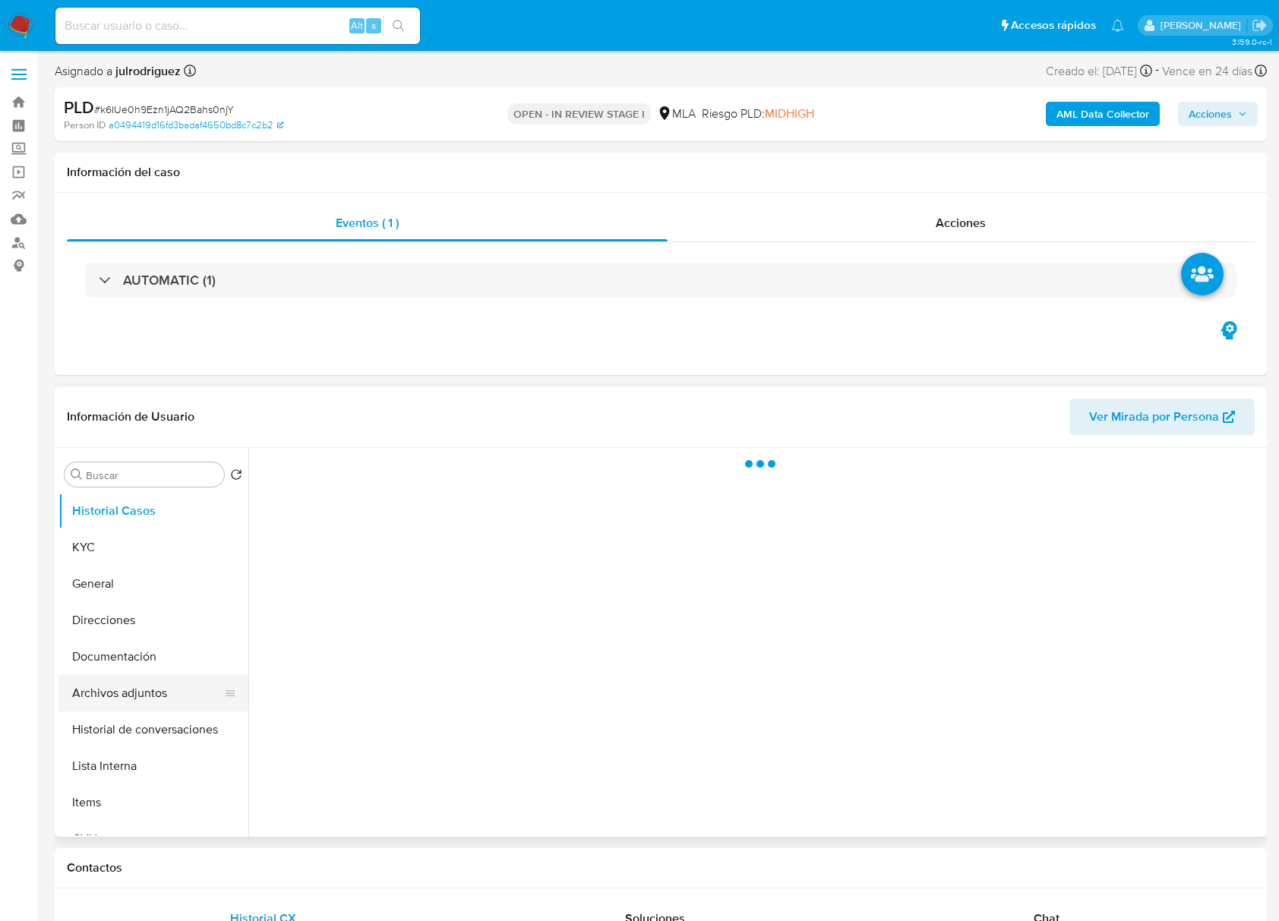
click at [165, 694] on button "Archivos adjuntos" at bounding box center [147, 693] width 178 height 36
select select "10"
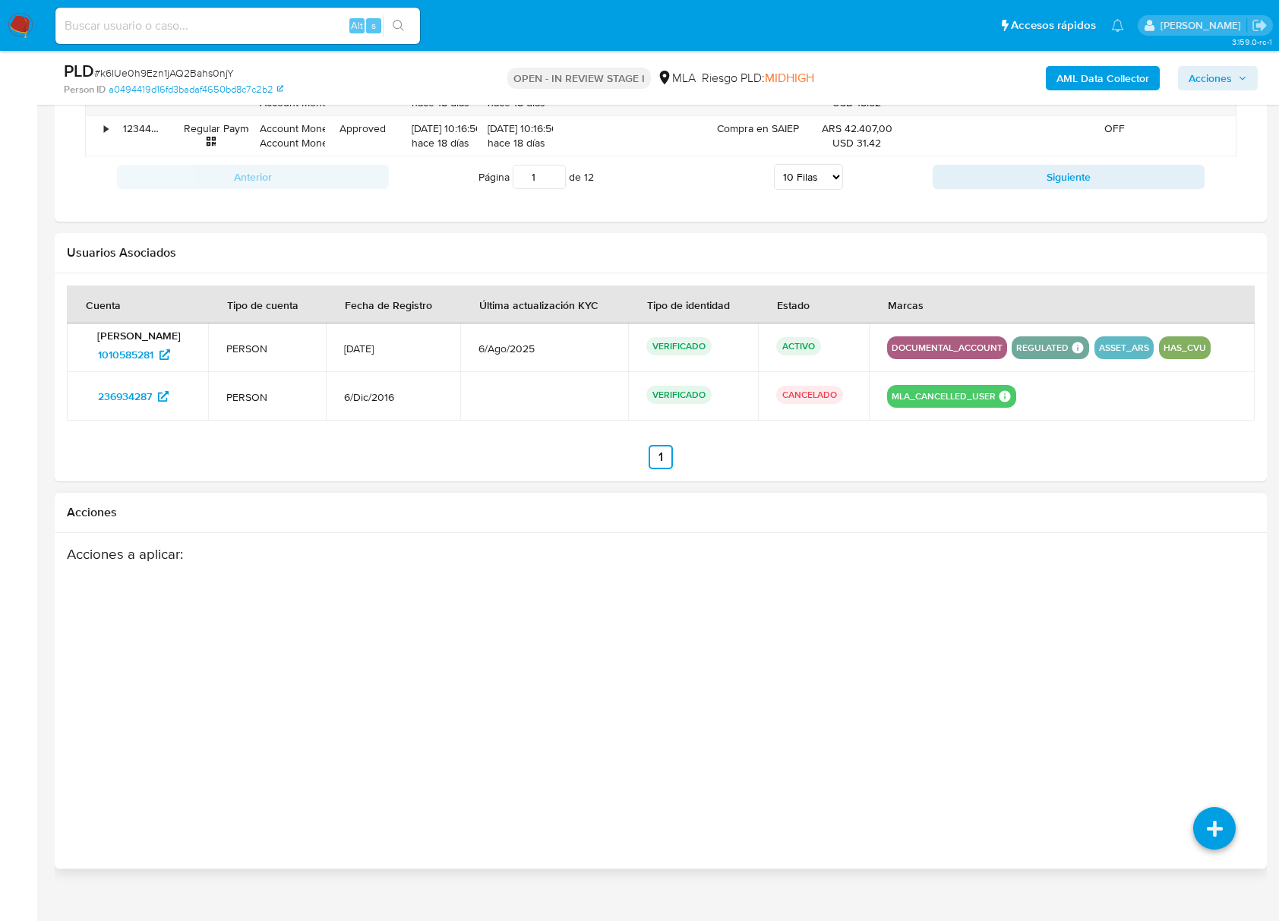
scroll to position [1810, 0]
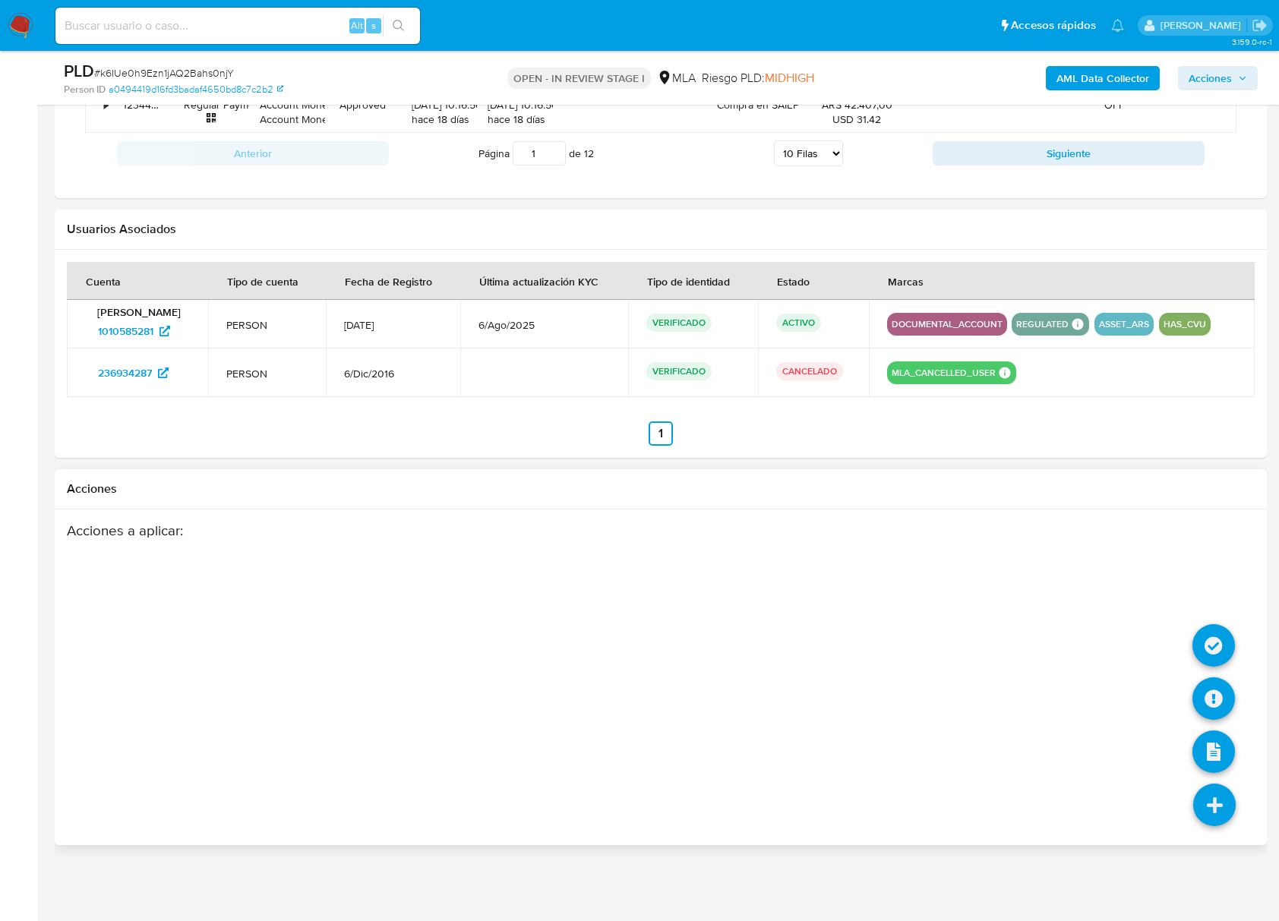
click at [1212, 827] on li at bounding box center [1214, 807] width 80 height 85
click at [1204, 694] on icon at bounding box center [1213, 698] width 43 height 43
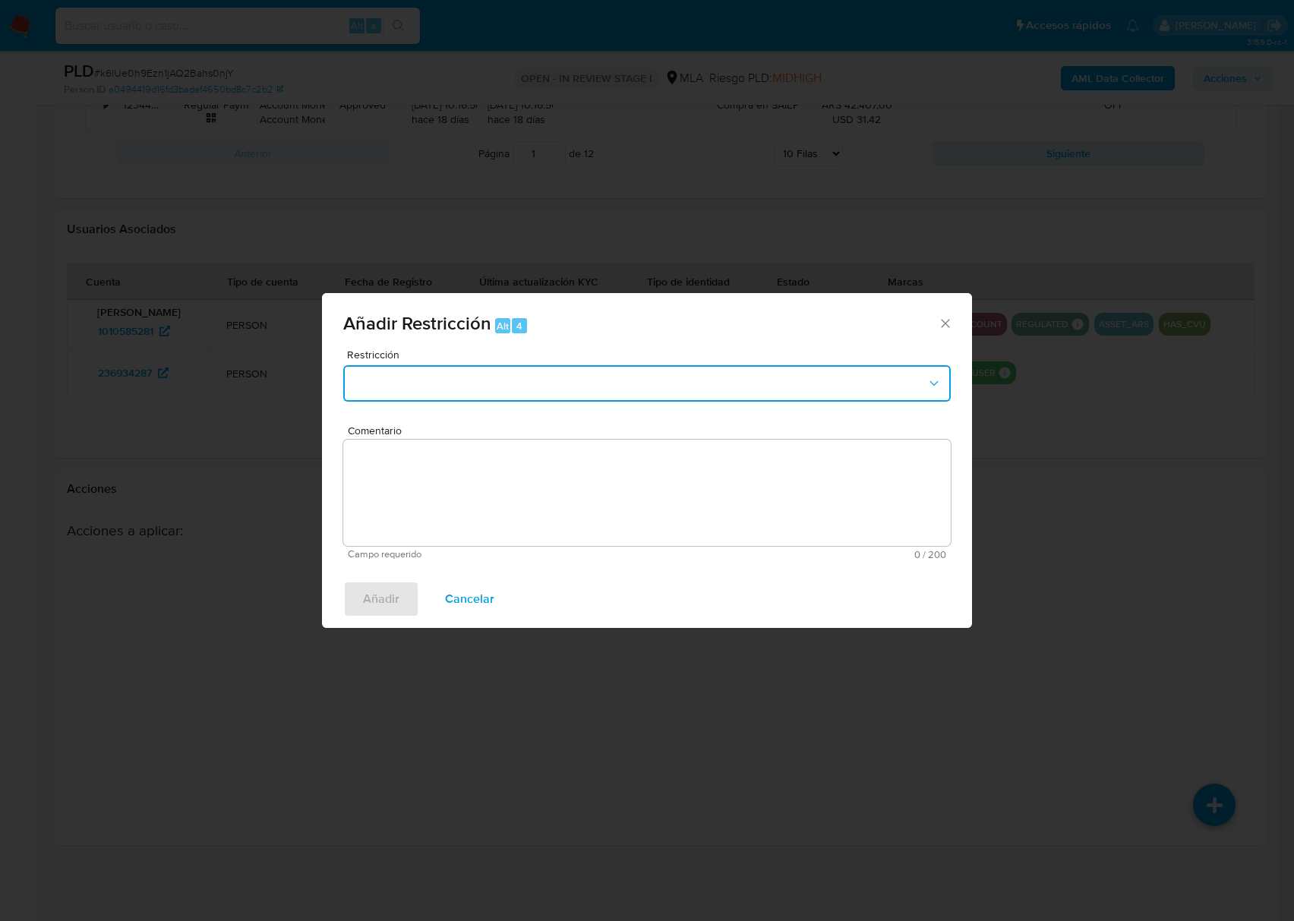
click at [415, 374] on button "Restriction" at bounding box center [646, 383] width 607 height 36
drag, startPoint x: 949, startPoint y: 322, endPoint x: 911, endPoint y: 317, distance: 38.2
click at [948, 322] on icon "Cerrar ventana" at bounding box center [945, 323] width 15 height 15
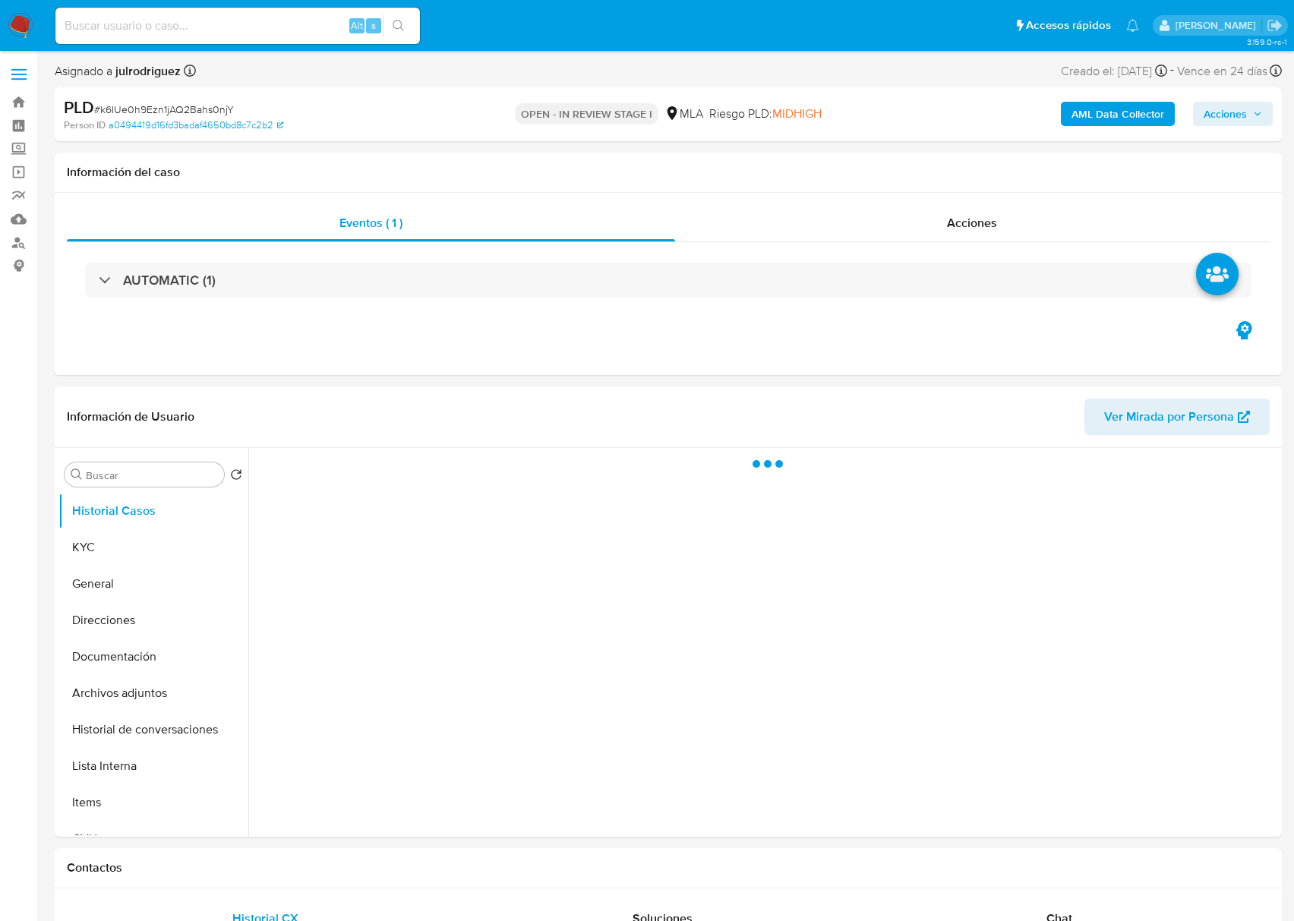
select select "10"
